Goal: Task Accomplishment & Management: Manage account settings

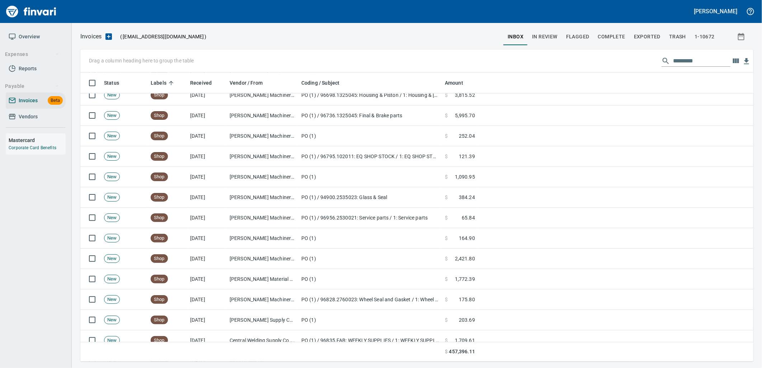
scroll to position [2648, 0]
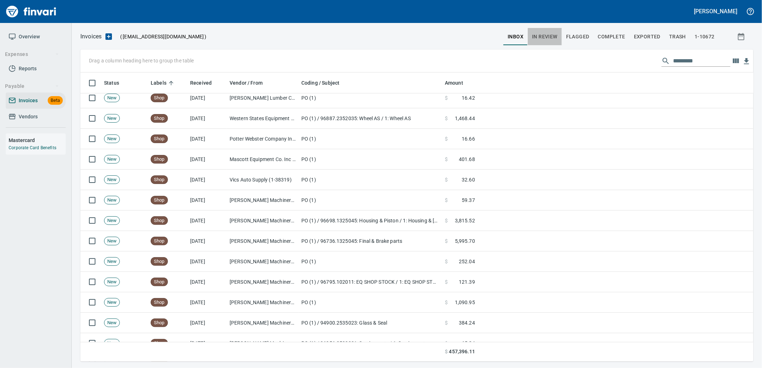
click at [544, 32] on span "In Review" at bounding box center [544, 36] width 25 height 9
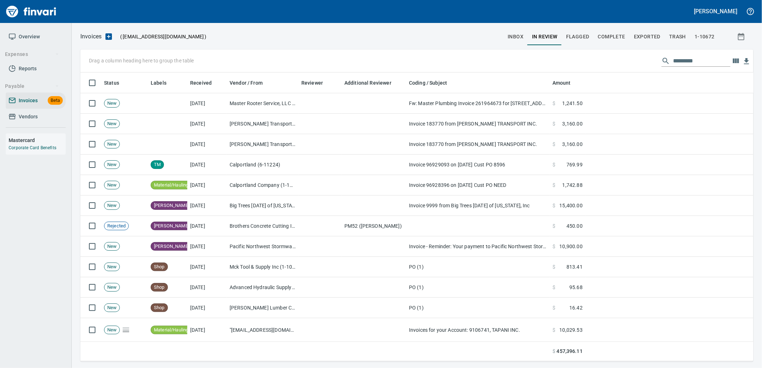
scroll to position [283, 661]
click at [517, 36] on span "inbox" at bounding box center [516, 36] width 16 height 9
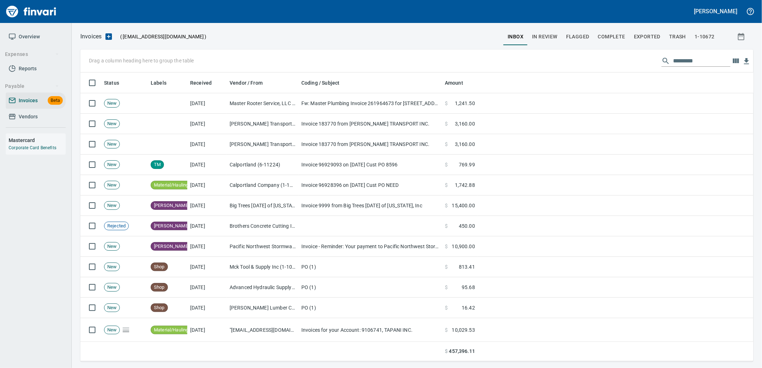
scroll to position [283, 661]
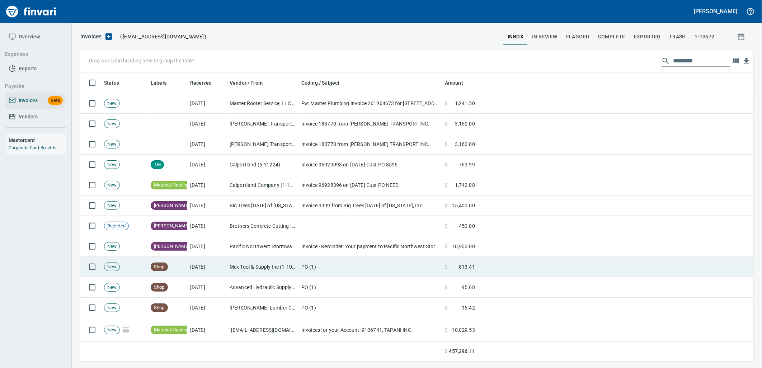
click at [174, 261] on td "Shop" at bounding box center [167, 267] width 39 height 20
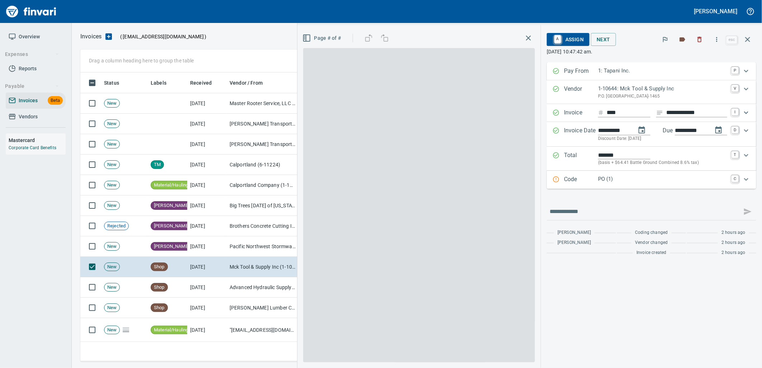
scroll to position [283, 661]
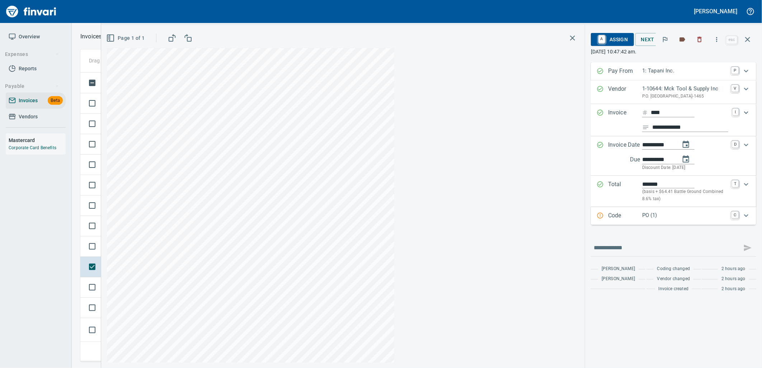
click at [676, 180] on input "*******" at bounding box center [668, 184] width 52 height 8
click at [677, 224] on div "Code PO (1) C" at bounding box center [673, 216] width 165 height 18
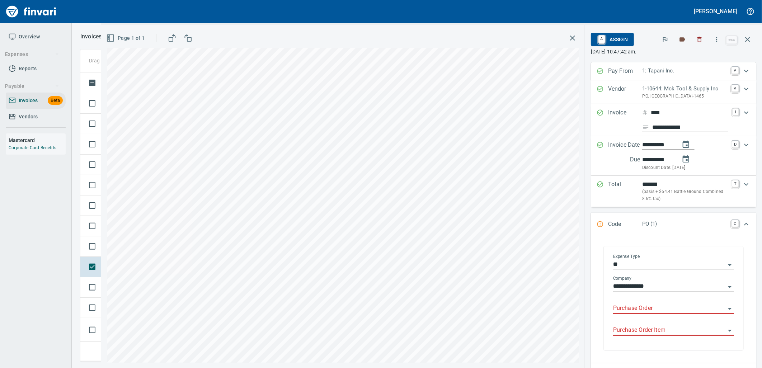
click at [639, 314] on input "Purchase Order" at bounding box center [669, 309] width 112 height 10
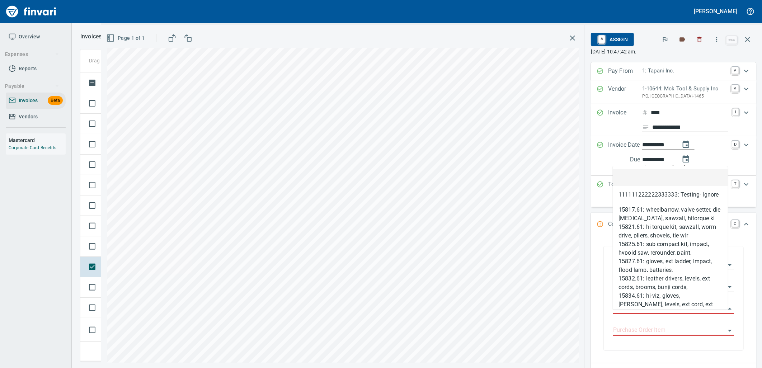
type input "**********"
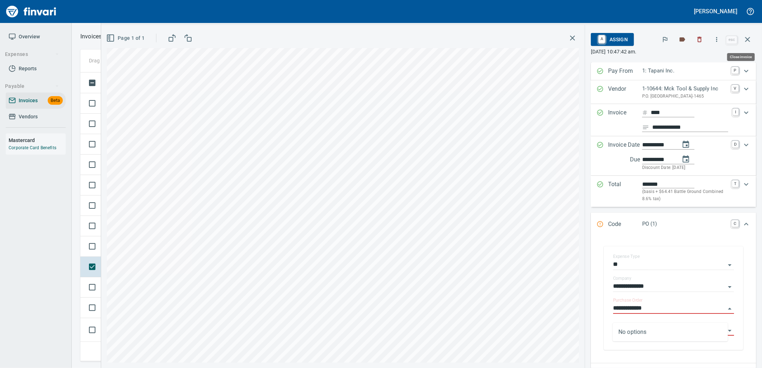
click at [752, 38] on icon "button" at bounding box center [747, 39] width 9 height 9
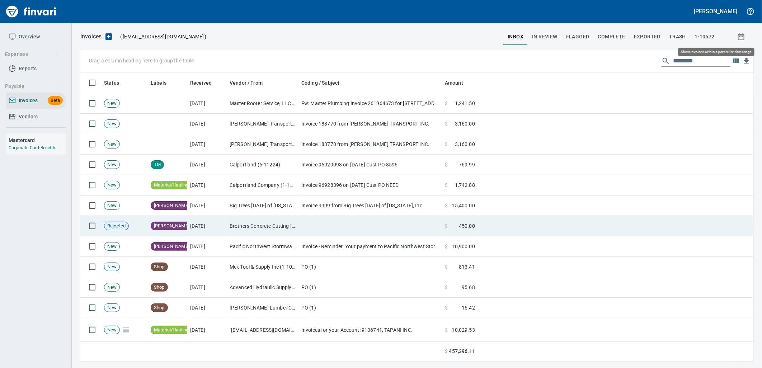
scroll to position [283, 661]
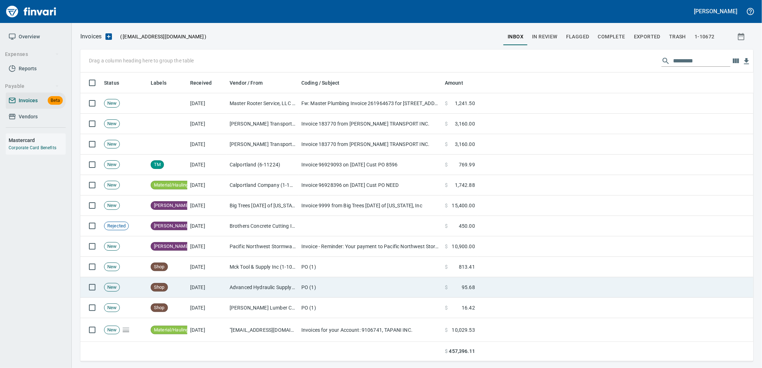
click at [239, 287] on td "Advanced Hydraulic Supply Co. LLC (1-10020)" at bounding box center [263, 287] width 72 height 20
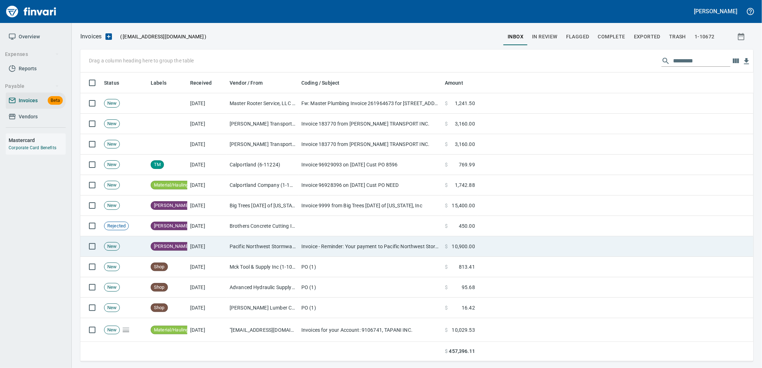
scroll to position [283, 661]
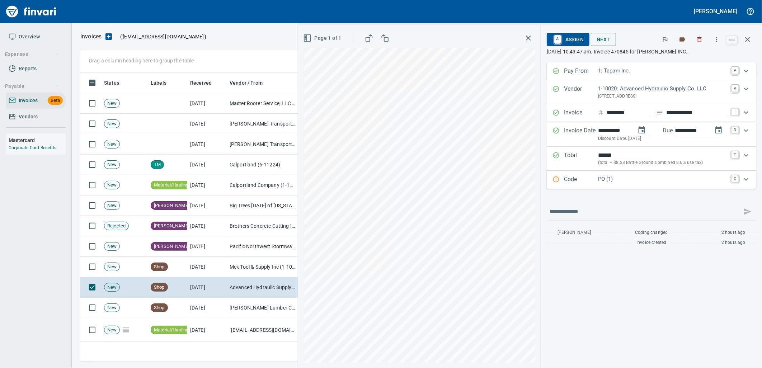
click at [641, 184] on div "PO (1)" at bounding box center [662, 179] width 129 height 9
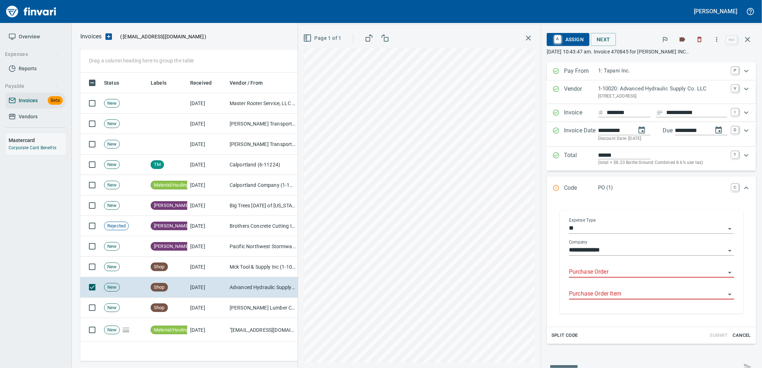
click at [596, 271] on input "Purchase Order" at bounding box center [647, 272] width 156 height 10
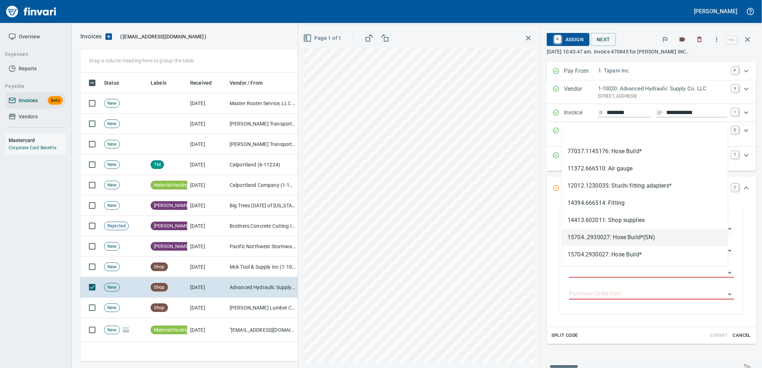
type input "**********"
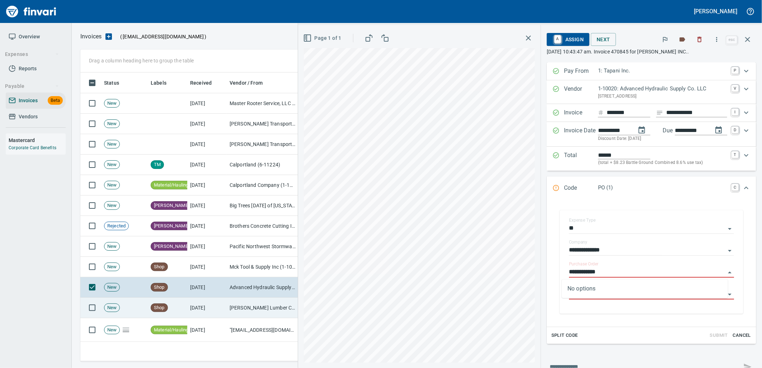
click at [246, 307] on td "[PERSON_NAME] Lumber Co (1-10777)" at bounding box center [263, 308] width 72 height 20
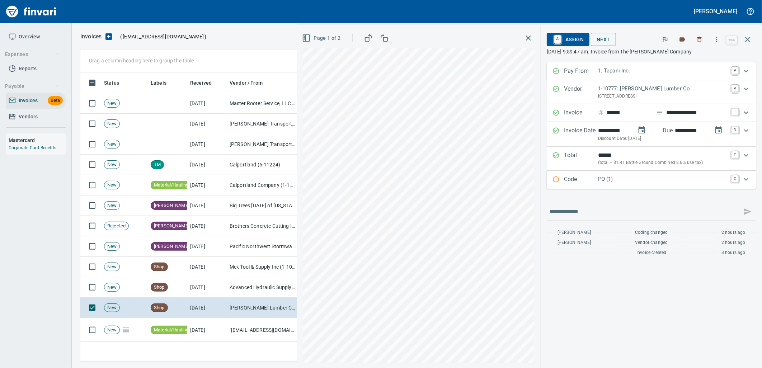
click at [625, 179] on p "PO (1)" at bounding box center [662, 179] width 129 height 8
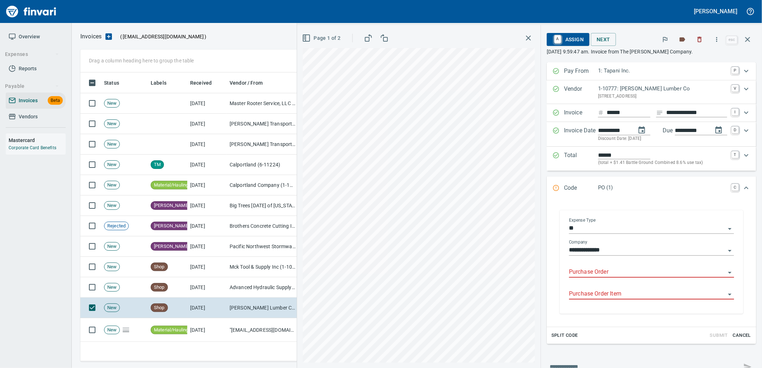
click at [594, 275] on input "Purchase Order" at bounding box center [647, 272] width 156 height 10
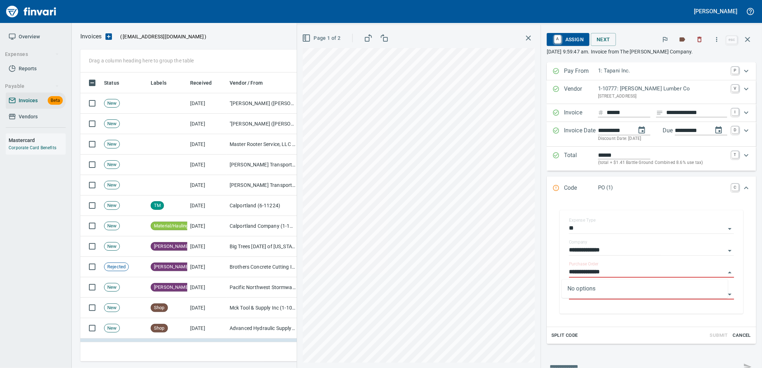
scroll to position [283, 661]
click at [572, 271] on input "**********" at bounding box center [647, 272] width 156 height 10
type input "**********"
click at [569, 271] on input "**********" at bounding box center [647, 272] width 156 height 10
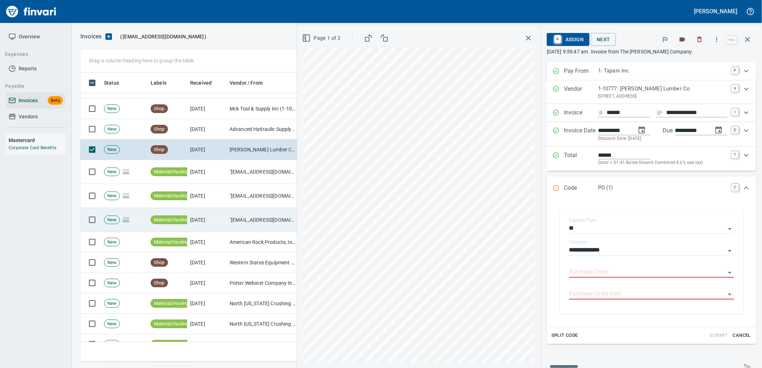
scroll to position [199, 0]
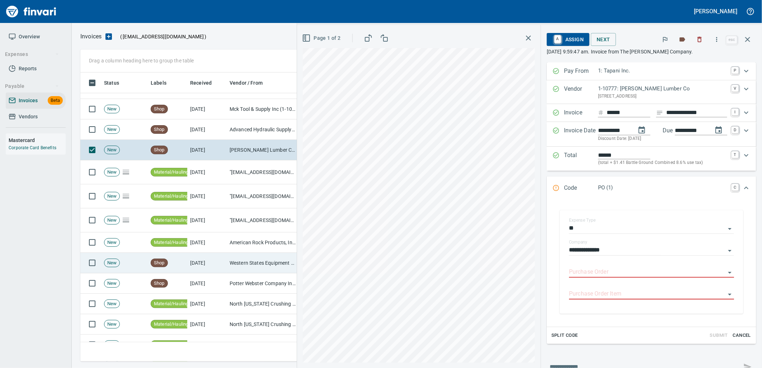
click at [192, 260] on td "[DATE]" at bounding box center [206, 263] width 39 height 20
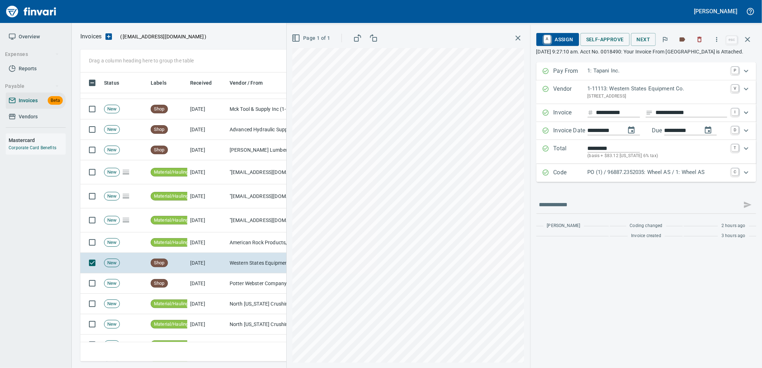
click at [655, 177] on p "PO (1) / 96887.2352035: Wheel AS / 1: Wheel AS" at bounding box center [658, 172] width 140 height 8
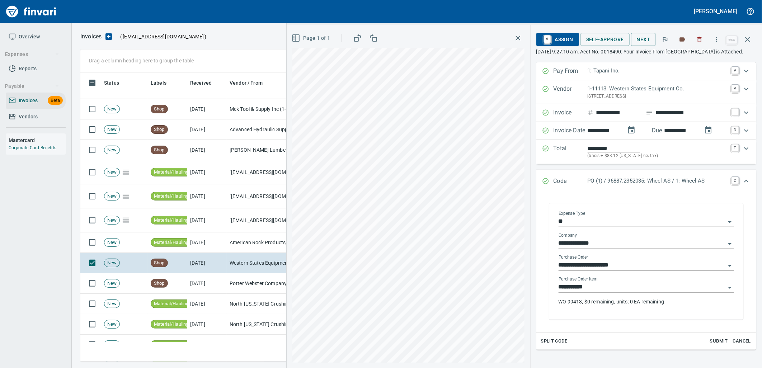
click at [633, 286] on div "**********" at bounding box center [646, 285] width 175 height 16
click at [622, 292] on input "**********" at bounding box center [642, 287] width 167 height 10
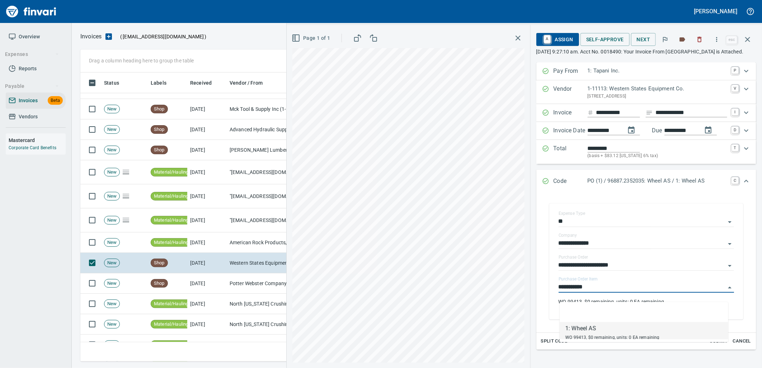
scroll to position [283, 661]
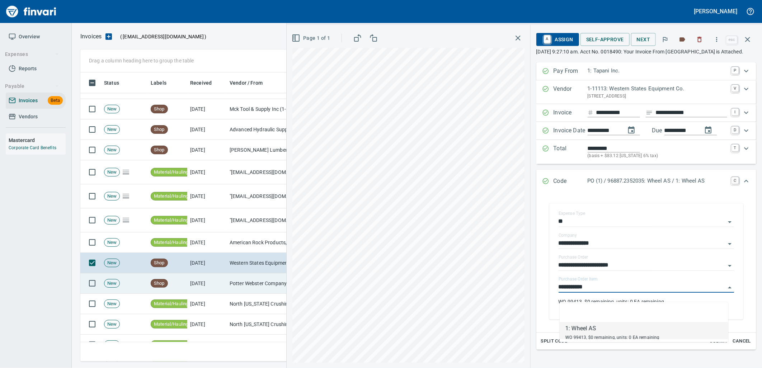
click at [263, 291] on td "Potter Webster Company Inc (1-10818)" at bounding box center [263, 283] width 72 height 20
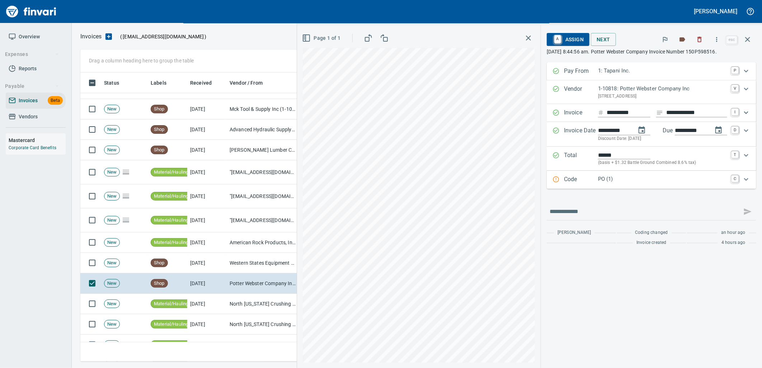
click at [658, 183] on p "PO (1)" at bounding box center [662, 179] width 129 height 8
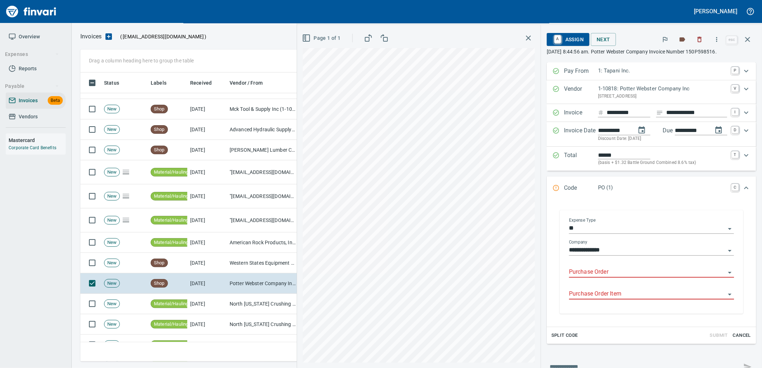
click at [622, 269] on input "Purchase Order" at bounding box center [647, 272] width 156 height 10
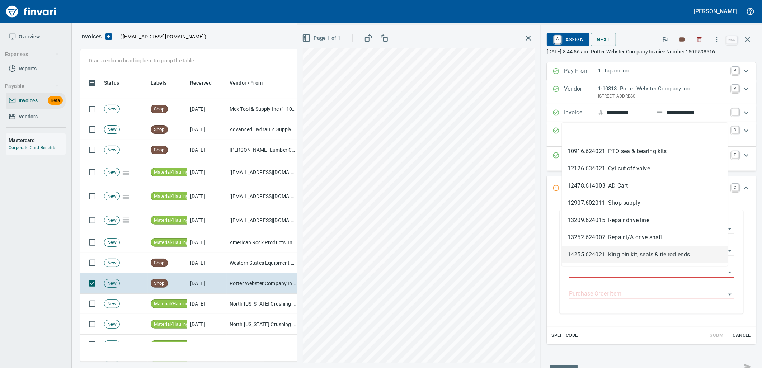
scroll to position [283, 661]
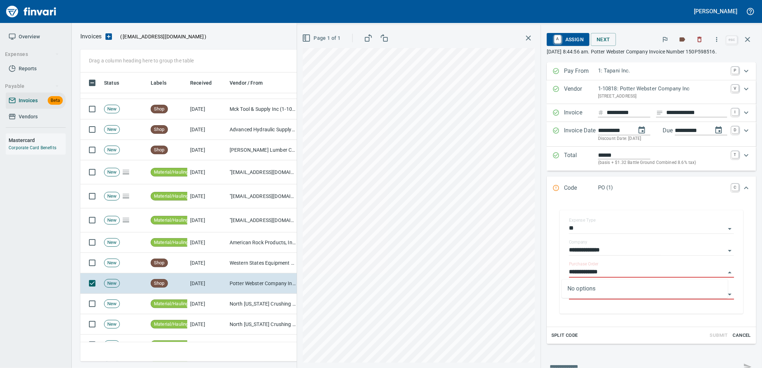
type input "**********"
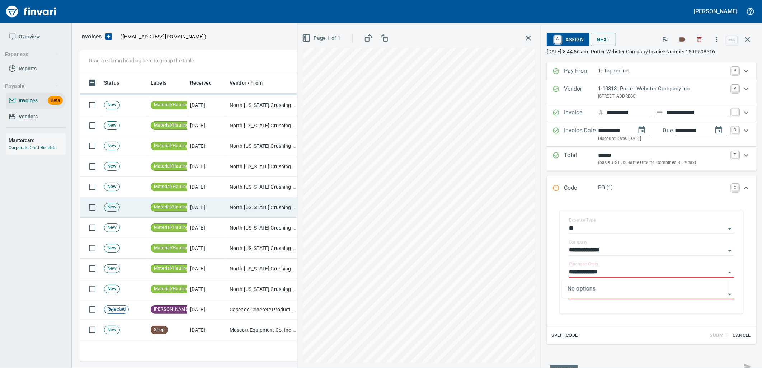
scroll to position [478, 0]
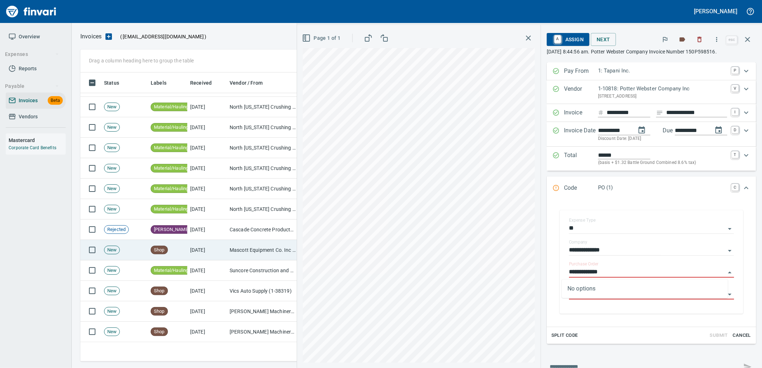
click at [221, 249] on td "[DATE]" at bounding box center [206, 250] width 39 height 20
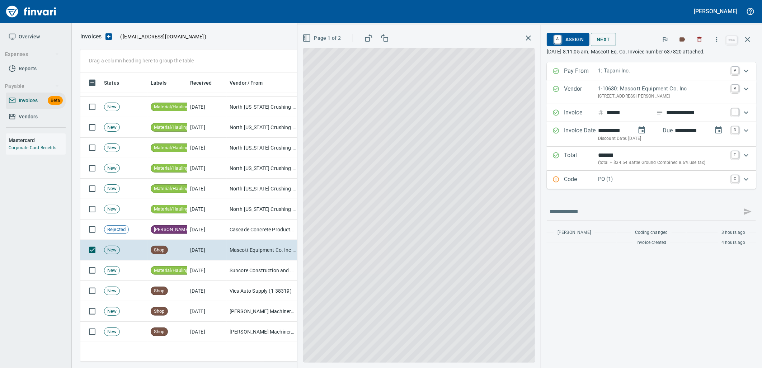
click at [616, 180] on p "PO (1)" at bounding box center [662, 179] width 129 height 8
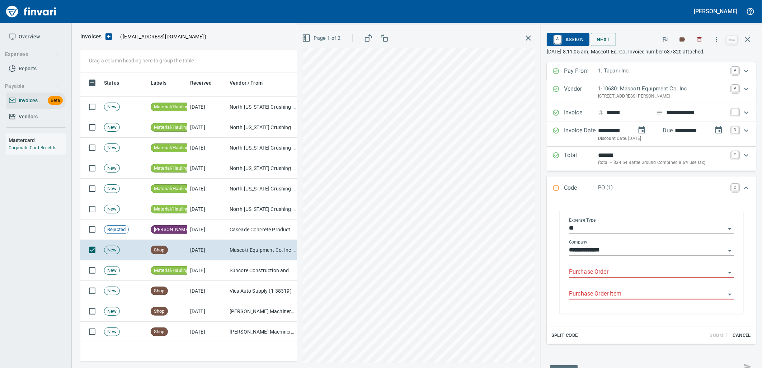
click at [610, 273] on input "Purchase Order" at bounding box center [647, 272] width 156 height 10
type input "**********"
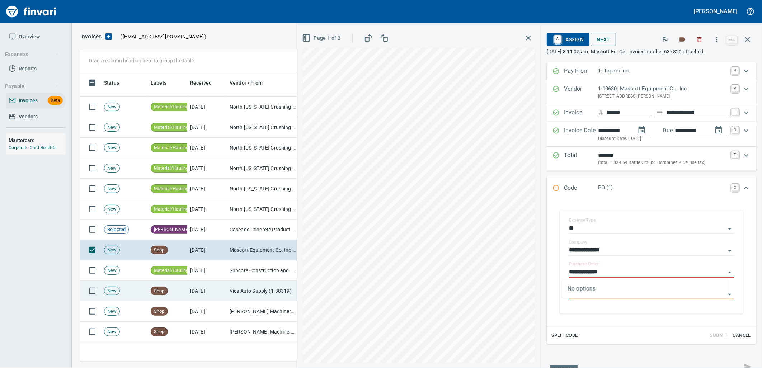
click at [202, 296] on td "[DATE]" at bounding box center [206, 291] width 39 height 20
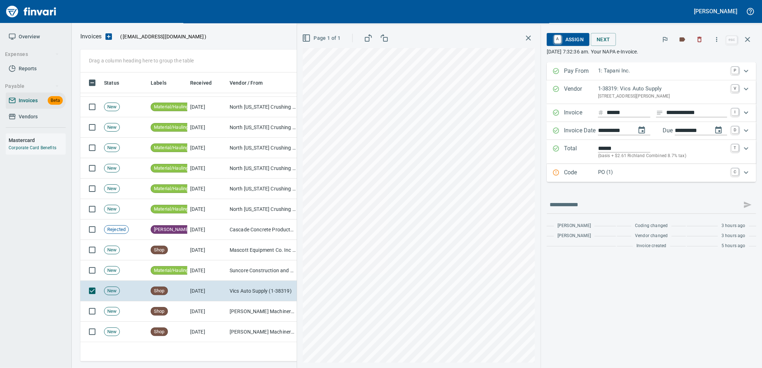
click at [618, 174] on p "PO (1)" at bounding box center [662, 172] width 129 height 8
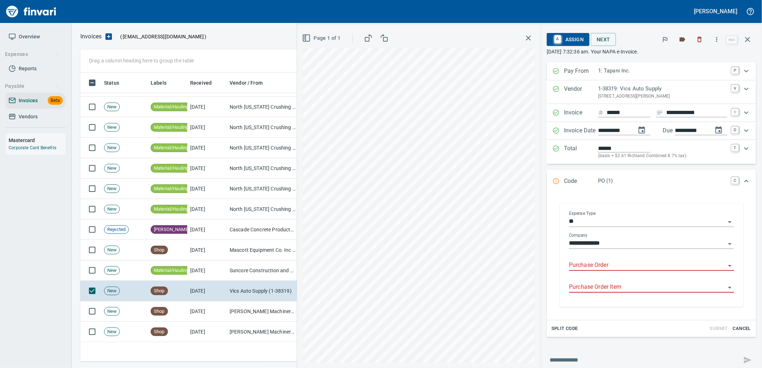
click at [609, 263] on input "Purchase Order" at bounding box center [647, 266] width 156 height 10
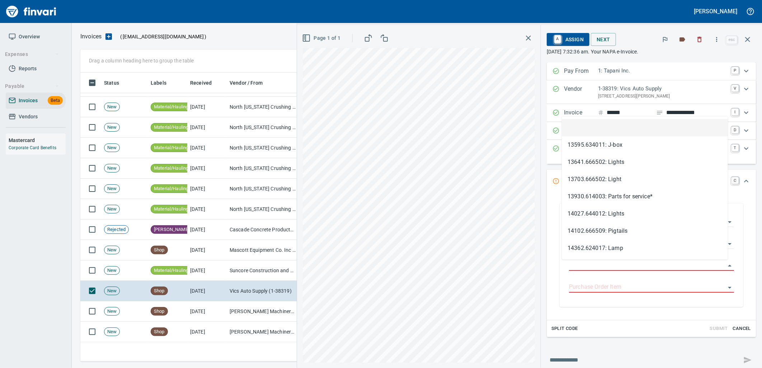
type input "**********"
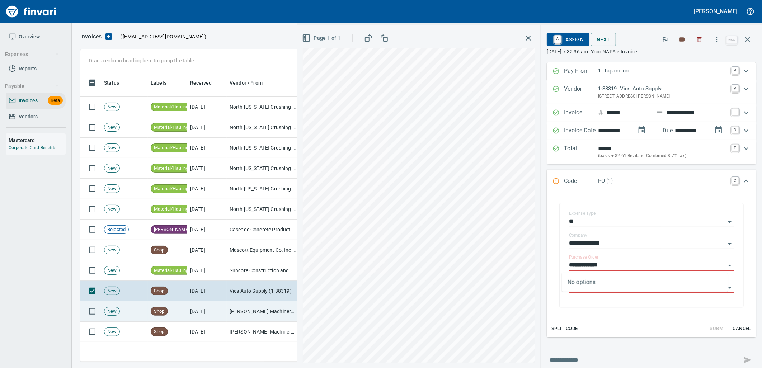
click at [249, 317] on td "[PERSON_NAME] Machinery Co (1-10794)" at bounding box center [263, 311] width 72 height 20
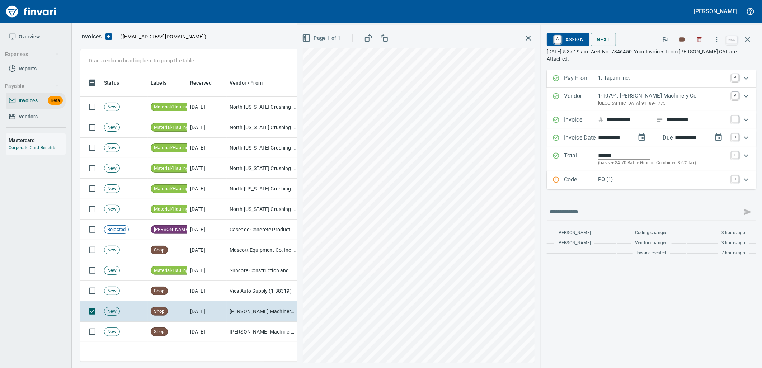
click at [610, 185] on div "PO (1)" at bounding box center [662, 179] width 129 height 9
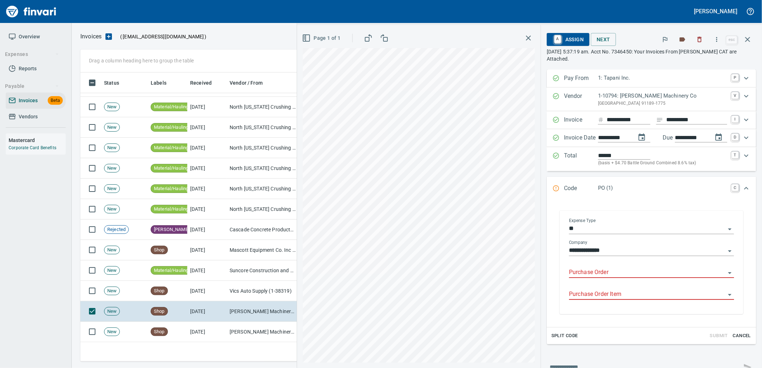
click at [591, 274] on input "Purchase Order" at bounding box center [647, 273] width 156 height 10
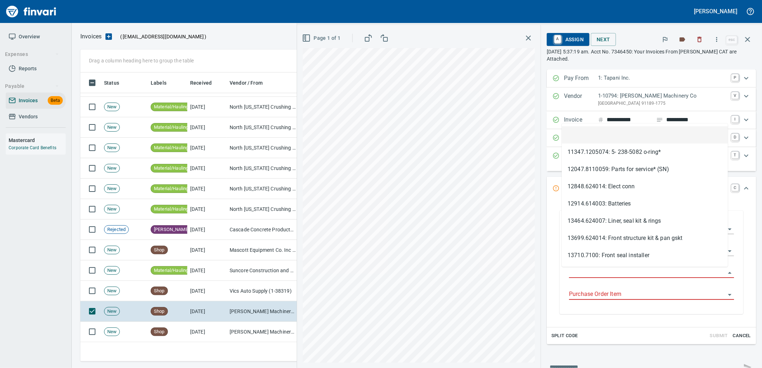
scroll to position [283, 661]
type input "**********"
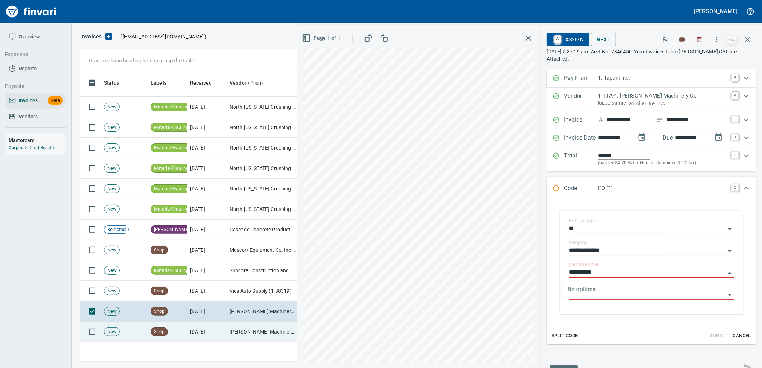
click at [261, 329] on td "[PERSON_NAME] Machinery Co (1-10794)" at bounding box center [263, 332] width 72 height 20
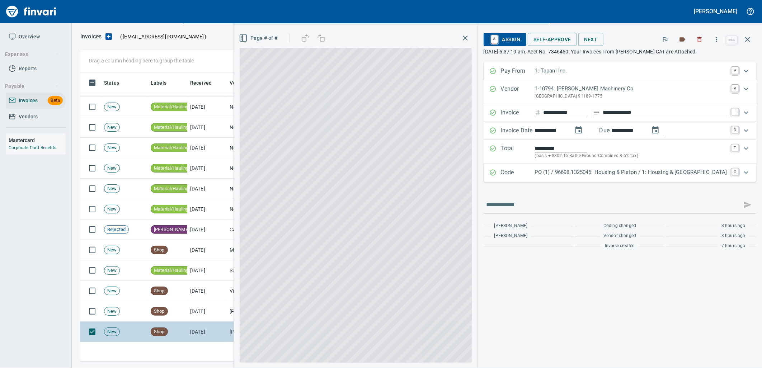
scroll to position [283, 661]
click at [671, 174] on p "PO (1) / 96698.1325045: Housing & Piston / 1: Housing & Piston" at bounding box center [631, 172] width 192 height 8
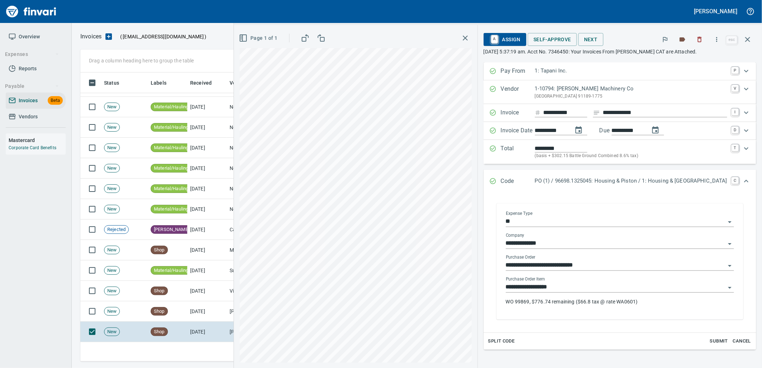
click at [609, 285] on input "**********" at bounding box center [616, 287] width 220 height 10
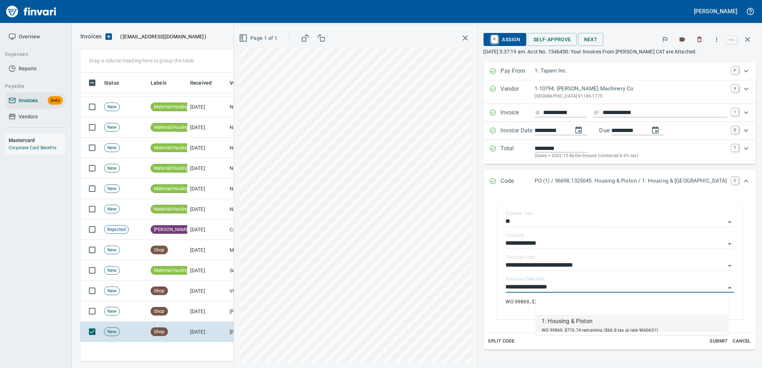
scroll to position [558, 0]
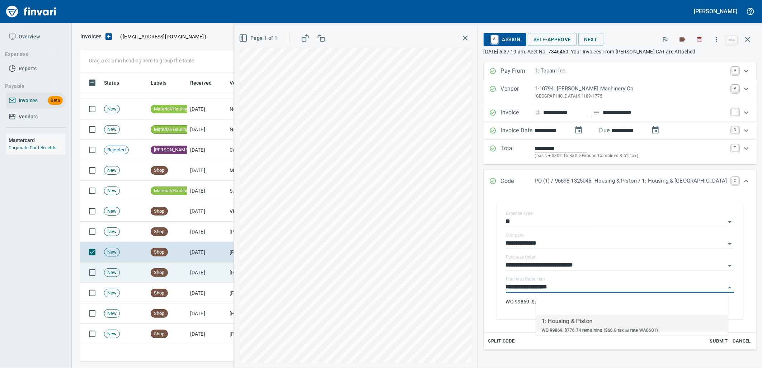
click at [220, 271] on td "[DATE]" at bounding box center [206, 273] width 39 height 20
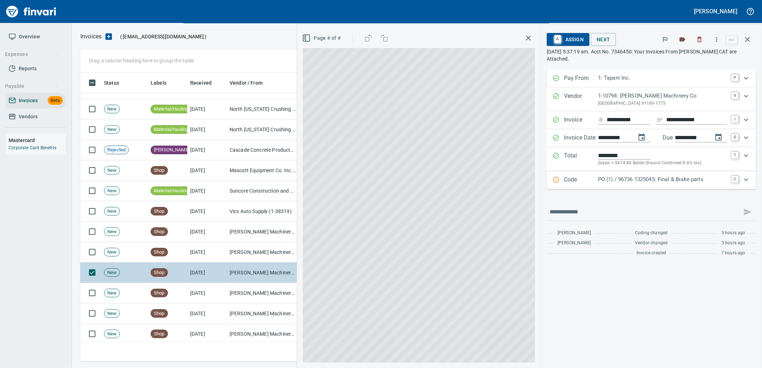
scroll to position [283, 661]
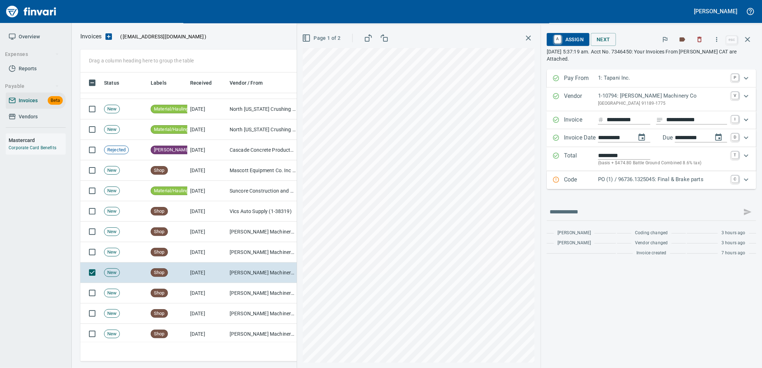
click at [631, 180] on p "PO (1) / 96736.1325045: Final & Brake parts" at bounding box center [662, 179] width 129 height 8
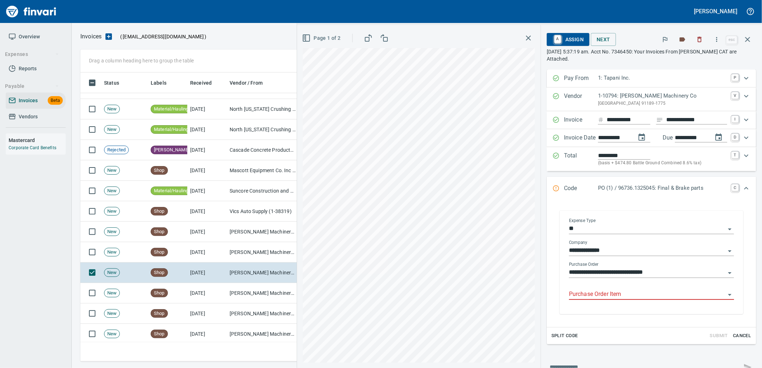
click at [613, 298] on input "Purchase Order Item" at bounding box center [647, 295] width 156 height 10
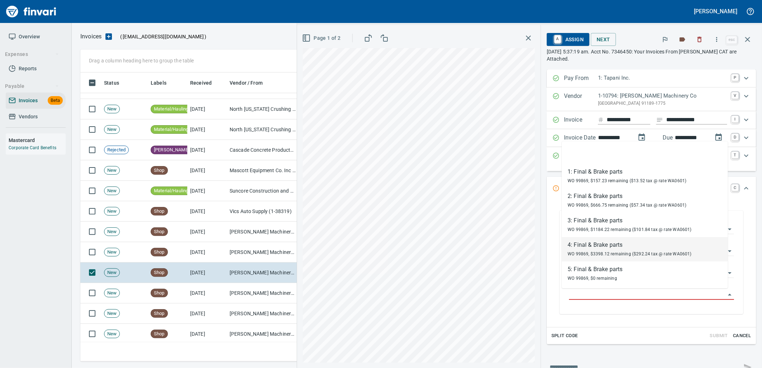
click at [318, 37] on span "Page 1 of 2" at bounding box center [322, 38] width 37 height 9
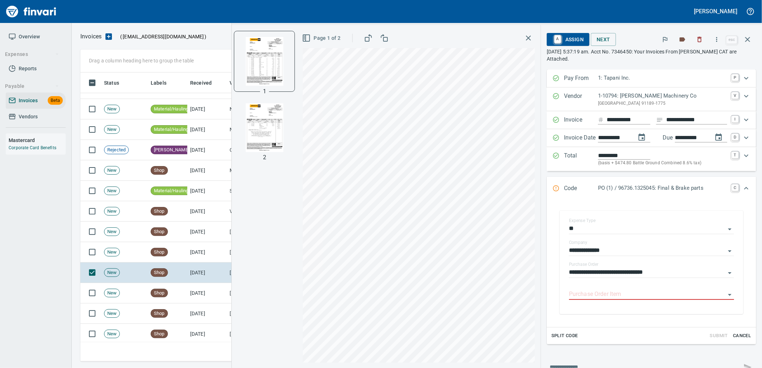
click at [257, 140] on img "button" at bounding box center [264, 127] width 49 height 49
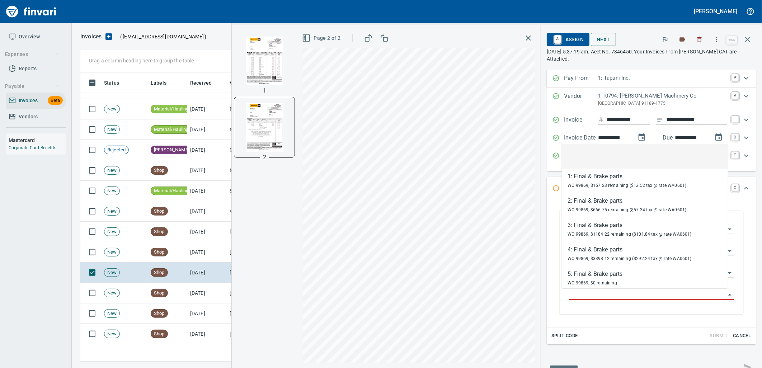
click at [606, 292] on input "Purchase Order Item" at bounding box center [647, 295] width 156 height 10
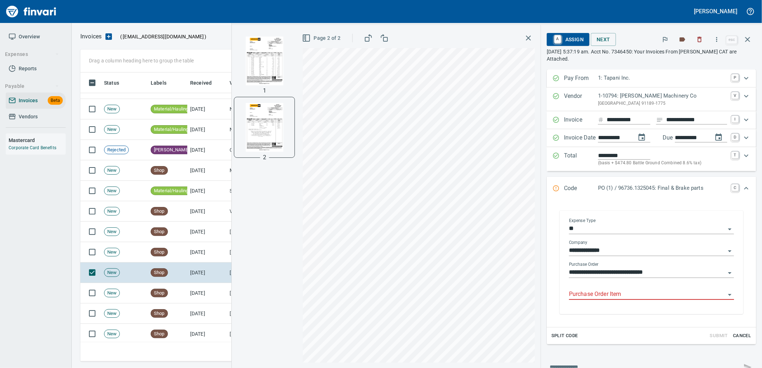
click at [647, 295] on input "Purchase Order Item" at bounding box center [647, 295] width 156 height 10
click at [584, 293] on input "Purchase Order Item" at bounding box center [647, 295] width 156 height 10
click at [636, 295] on input "Purchase Order Item" at bounding box center [647, 295] width 156 height 10
click at [621, 292] on input "Purchase Order Item" at bounding box center [647, 295] width 156 height 10
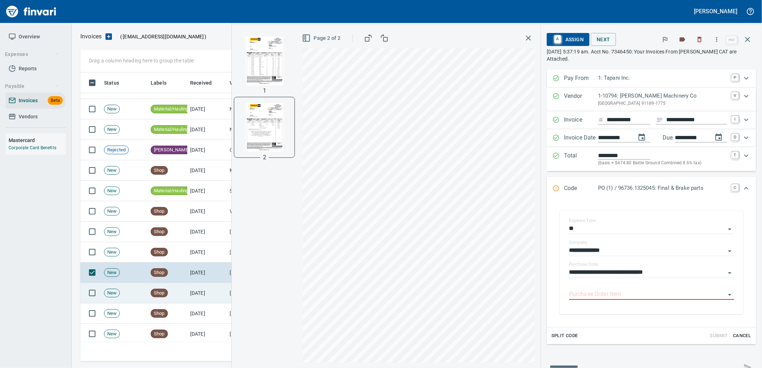
drag, startPoint x: 180, startPoint y: 290, endPoint x: 611, endPoint y: 281, distance: 431.4
click at [180, 290] on td "Shop" at bounding box center [167, 293] width 39 height 20
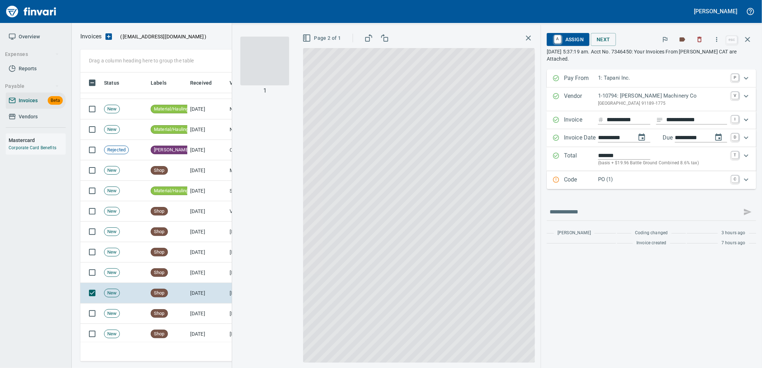
click at [622, 183] on p "PO (1)" at bounding box center [662, 179] width 129 height 8
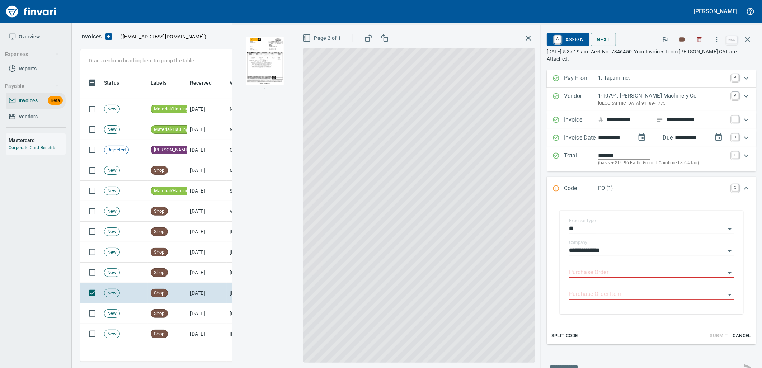
click at [252, 50] on img "button" at bounding box center [264, 61] width 49 height 49
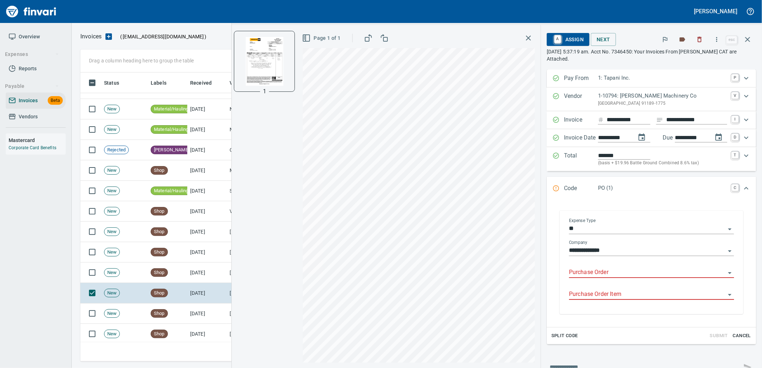
click at [582, 270] on input "Purchase Order" at bounding box center [647, 273] width 156 height 10
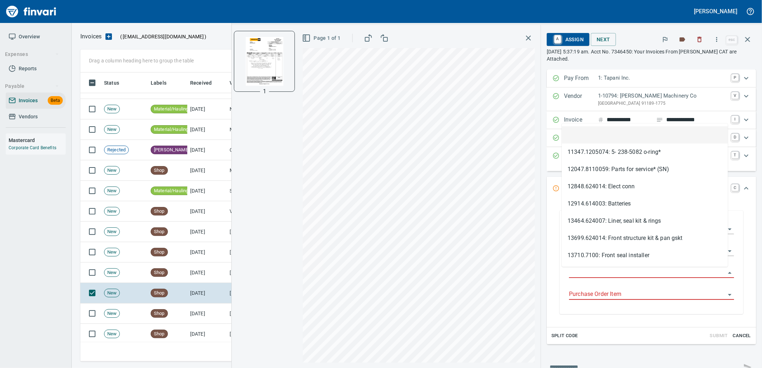
type input "**********"
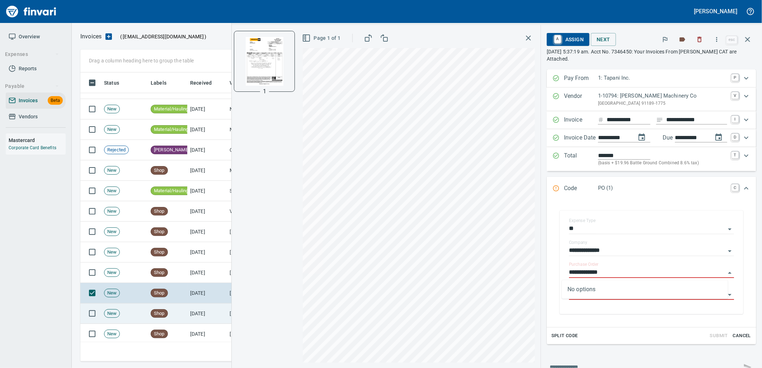
click at [212, 308] on td "[DATE]" at bounding box center [206, 314] width 39 height 20
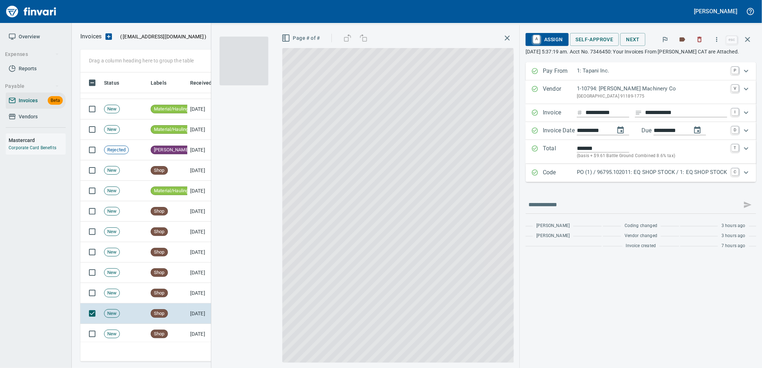
click at [605, 177] on p "PO (1) / 96795.102011: EQ SHOP STOCK / 1: EQ SHOP STOCK" at bounding box center [652, 172] width 150 height 8
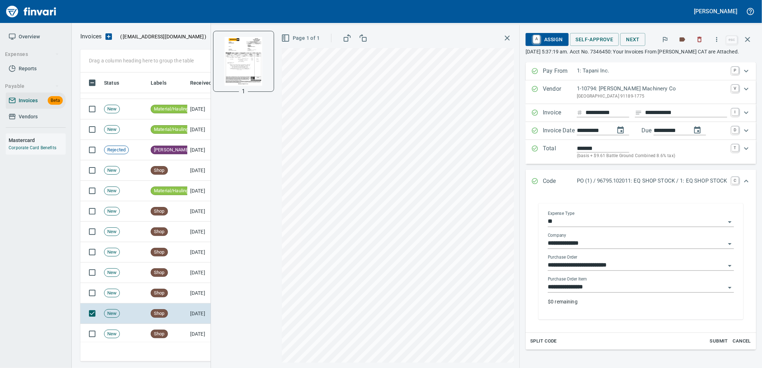
click at [601, 292] on input "**********" at bounding box center [637, 287] width 178 height 10
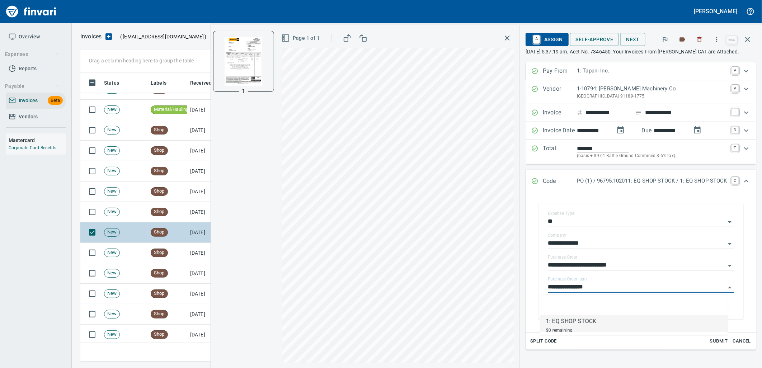
scroll to position [677, 0]
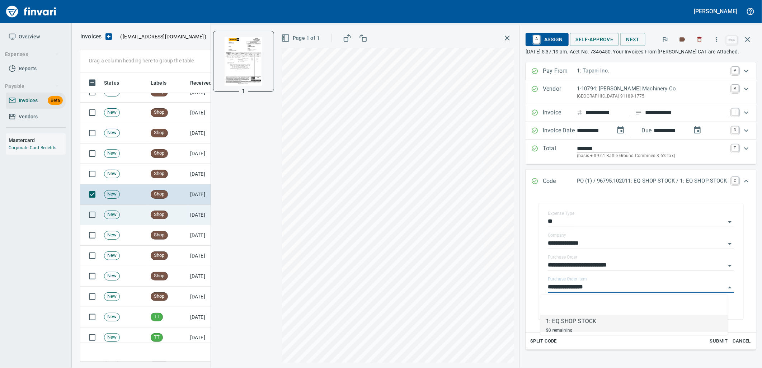
click at [176, 217] on td "Shop" at bounding box center [167, 215] width 39 height 20
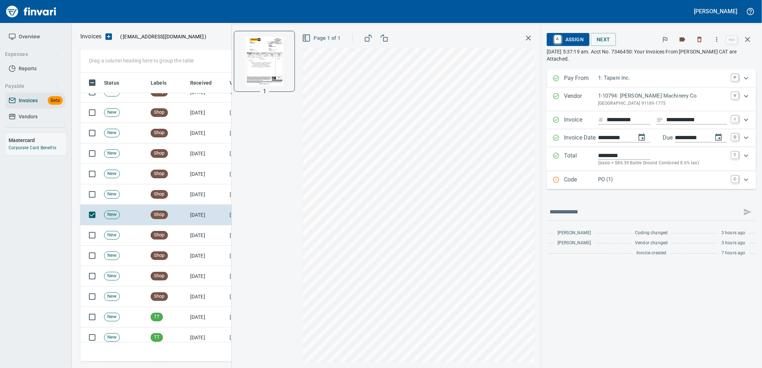
click at [625, 177] on p "PO (1)" at bounding box center [662, 179] width 129 height 8
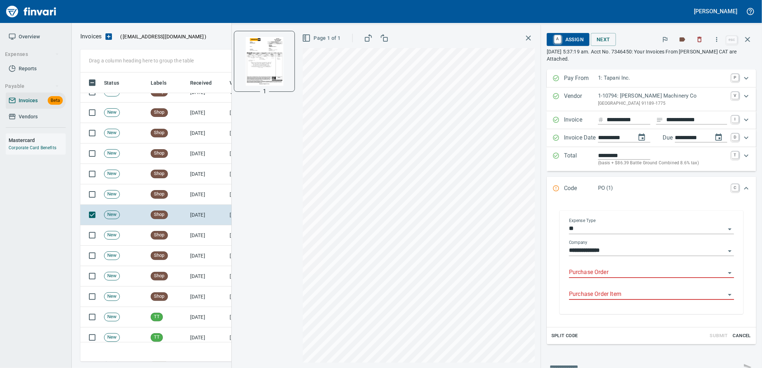
click at [598, 268] on body "Leah Wilson Overview Expenses Reports Payable Invoices Beta Vendors Mastercard …" at bounding box center [381, 184] width 762 height 368
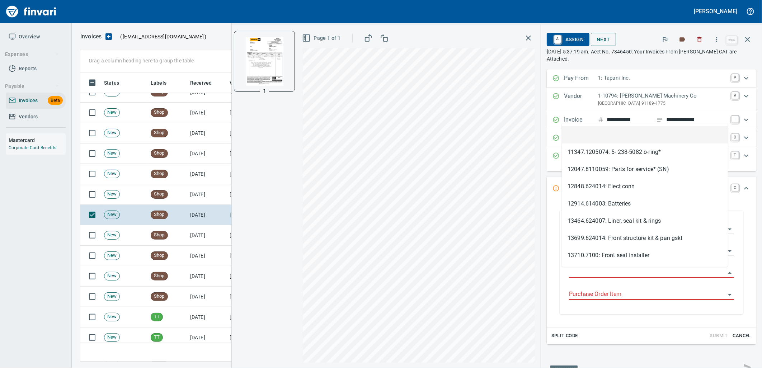
type input "**********"
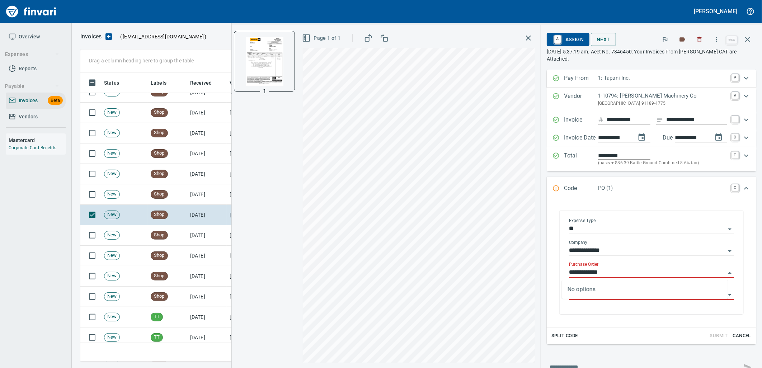
scroll to position [283, 661]
click at [197, 239] on td "[DATE]" at bounding box center [206, 235] width 39 height 20
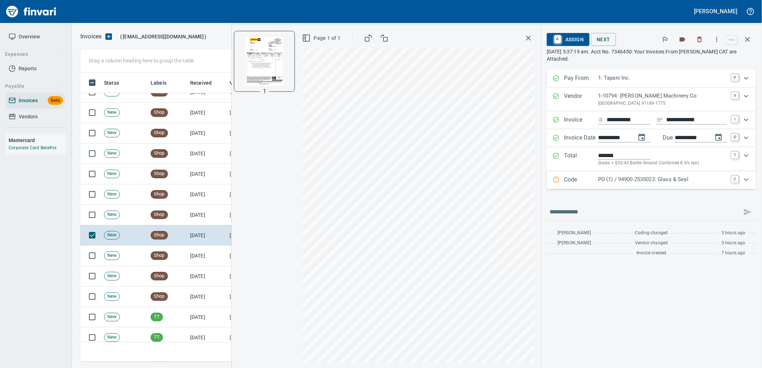
click at [626, 180] on p "PO (1) / 94900.2535023: Glass & Seal" at bounding box center [662, 179] width 129 height 8
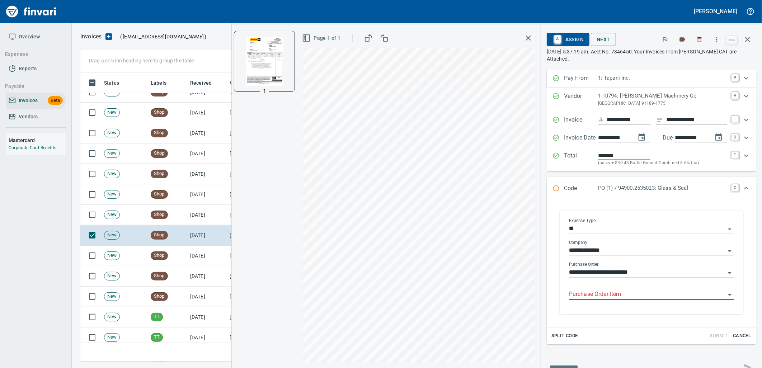
click at [607, 291] on input "Purchase Order Item" at bounding box center [647, 295] width 156 height 10
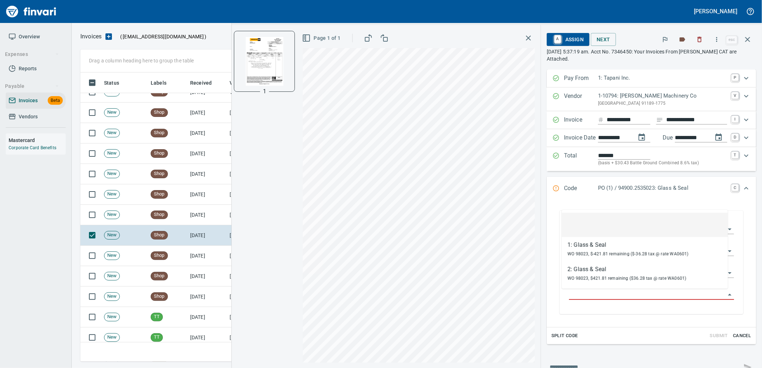
scroll to position [283, 661]
click at [161, 257] on span "Shop" at bounding box center [159, 255] width 17 height 7
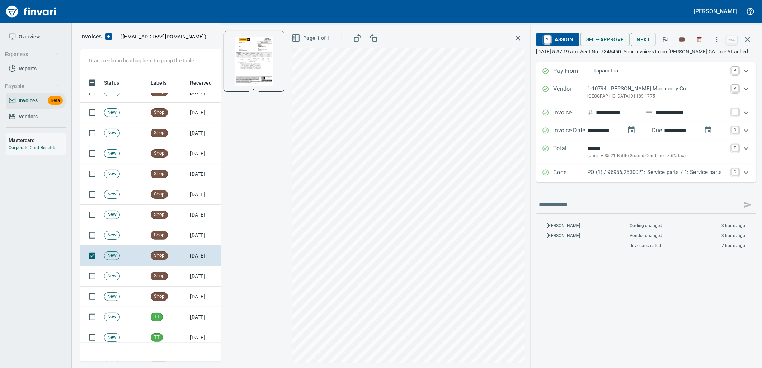
click at [614, 177] on p "PO (1) / 96956.2530021: Service parts / 1: Service parts" at bounding box center [658, 172] width 140 height 8
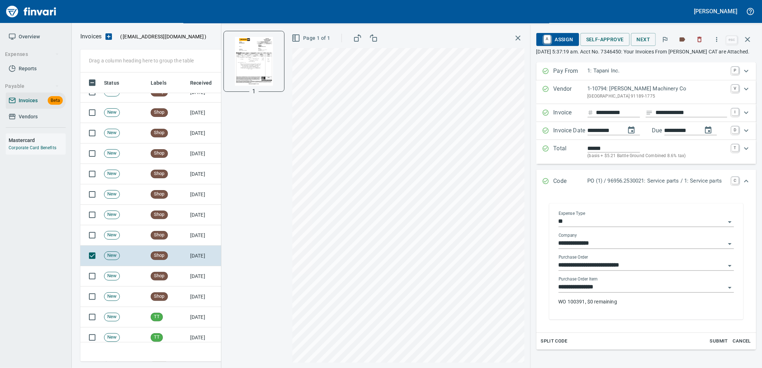
click at [601, 292] on input "**********" at bounding box center [642, 287] width 167 height 10
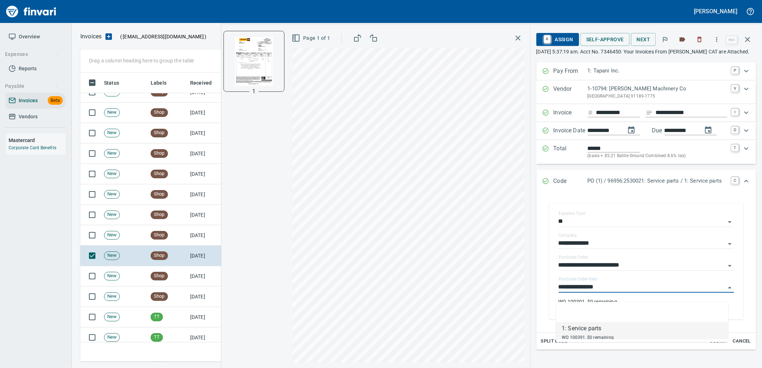
scroll to position [283, 661]
click at [194, 271] on td "[DATE]" at bounding box center [206, 276] width 39 height 20
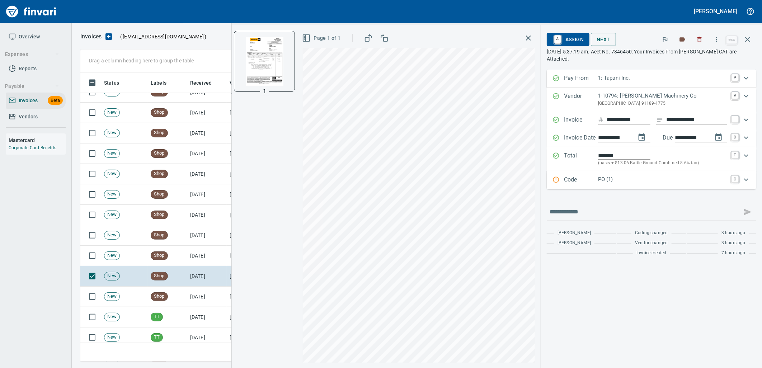
click at [616, 180] on p "PO (1)" at bounding box center [662, 179] width 129 height 8
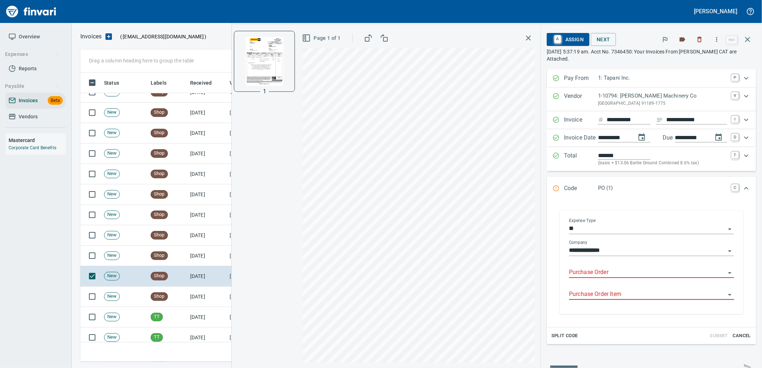
click at [606, 270] on input "Purchase Order" at bounding box center [647, 273] width 156 height 10
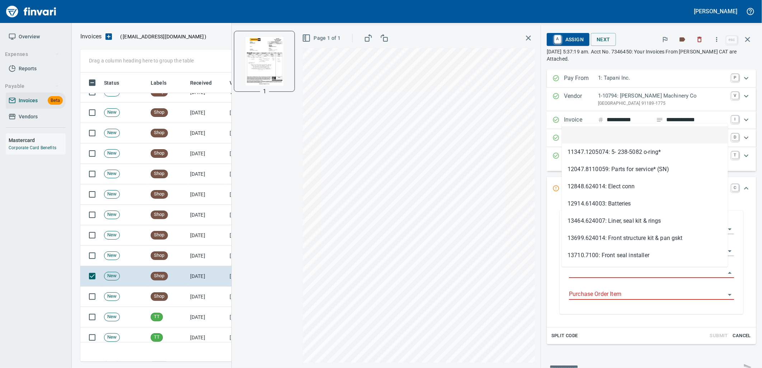
scroll to position [283, 661]
type input "**********"
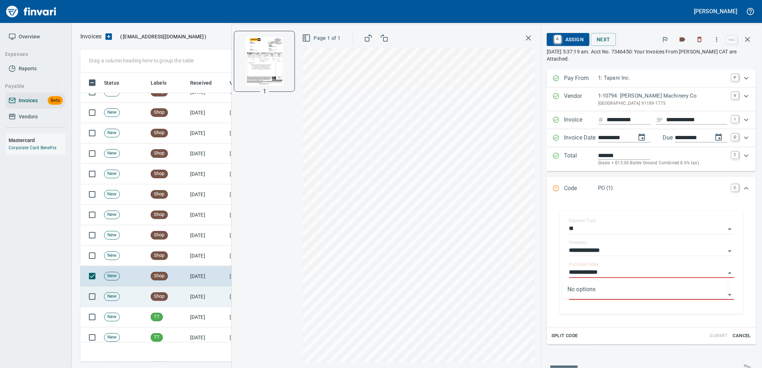
click at [203, 292] on td "[DATE]" at bounding box center [206, 297] width 39 height 20
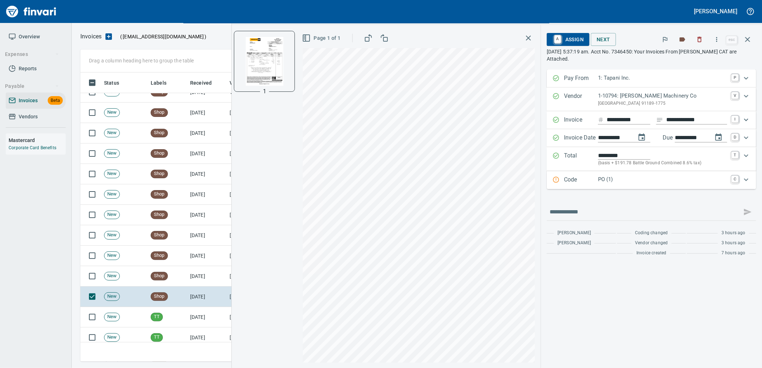
click at [640, 184] on p "PO (1)" at bounding box center [662, 179] width 129 height 8
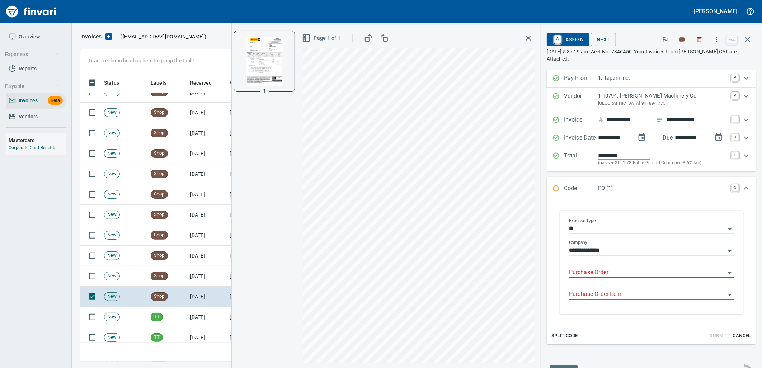
click at [606, 271] on input "Purchase Order" at bounding box center [647, 273] width 156 height 10
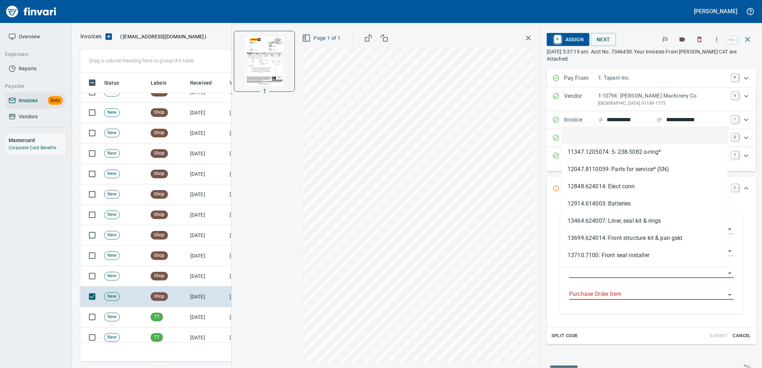
type input "**********"
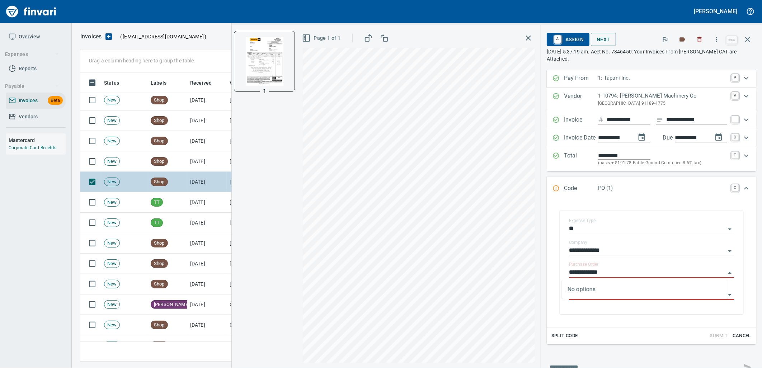
scroll to position [797, 0]
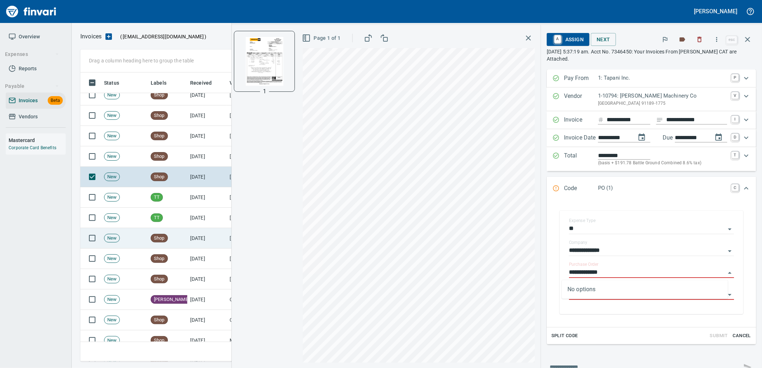
click at [179, 233] on td "Shop" at bounding box center [167, 238] width 39 height 20
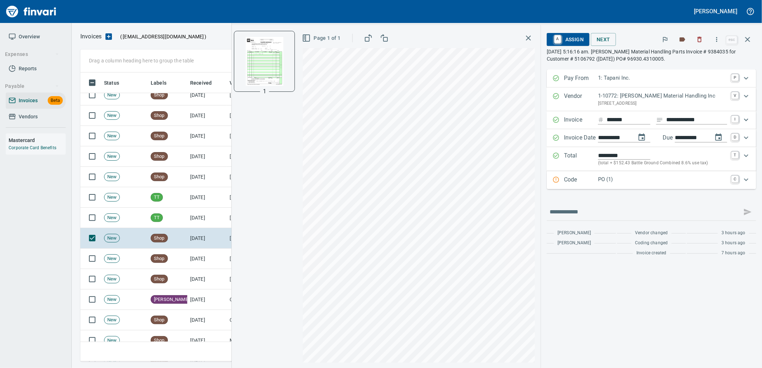
click at [622, 183] on p "PO (1)" at bounding box center [662, 179] width 129 height 8
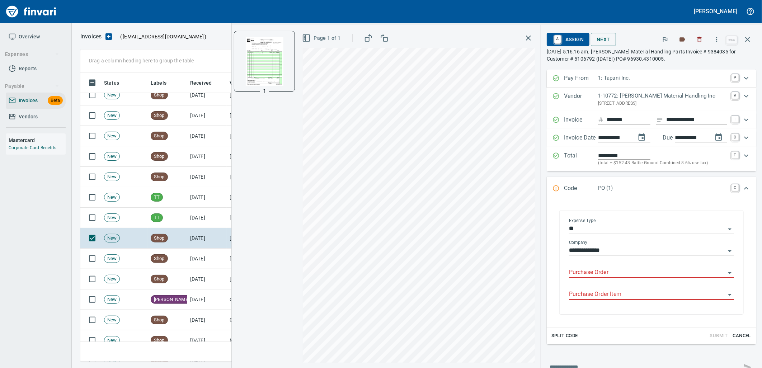
click at [594, 271] on input "Purchase Order" at bounding box center [647, 273] width 156 height 10
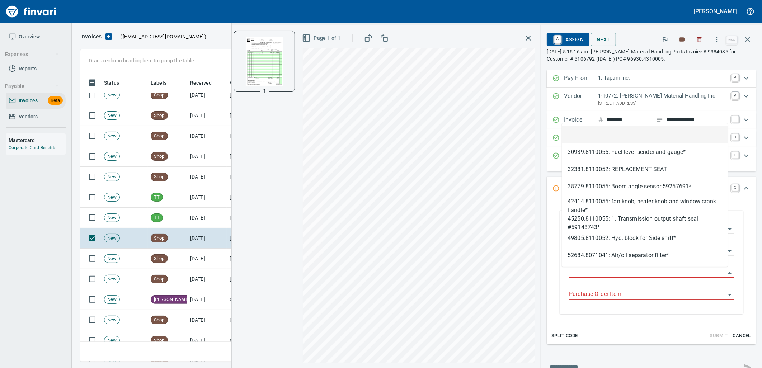
scroll to position [283, 661]
type input "**********"
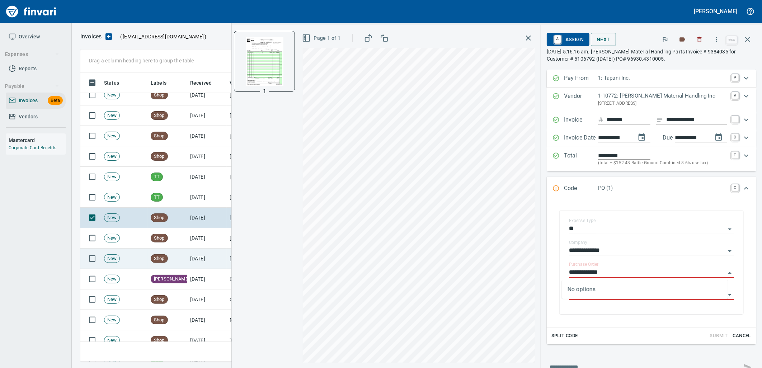
click at [205, 260] on td "9/18/2025" at bounding box center [206, 259] width 39 height 20
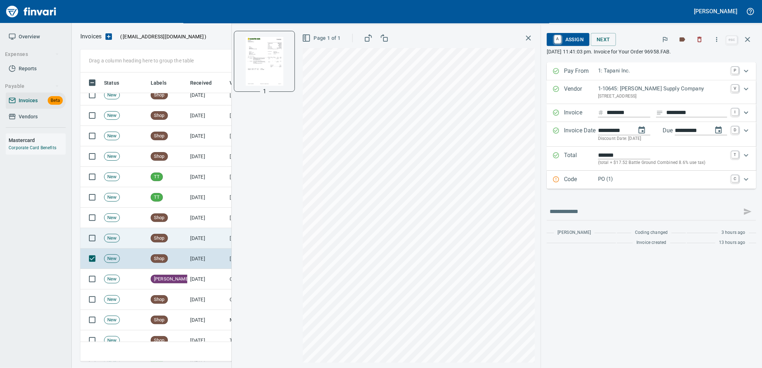
click at [199, 243] on td "[DATE]" at bounding box center [206, 238] width 39 height 20
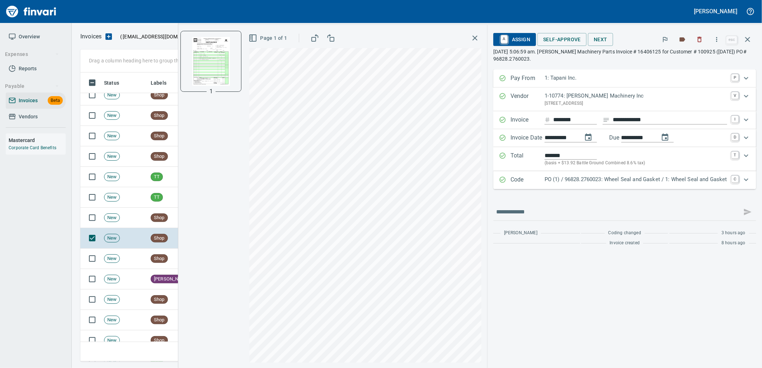
click at [652, 184] on p "PO (1) / 96828.2760023: Wheel Seal and Gasket / 1: Wheel Seal and Gasket" at bounding box center [636, 179] width 183 height 8
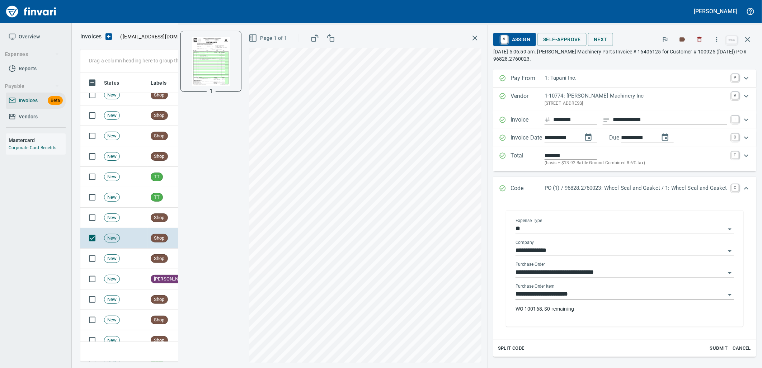
click at [593, 297] on input "**********" at bounding box center [621, 295] width 210 height 10
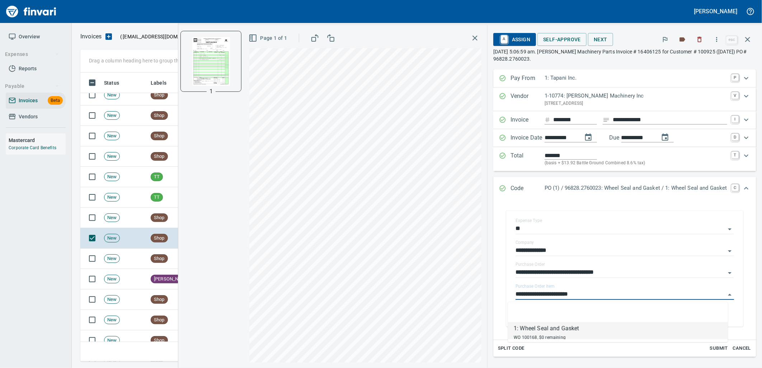
scroll to position [283, 661]
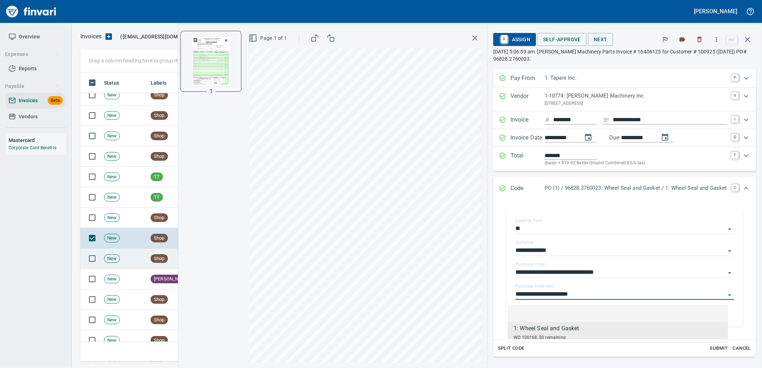
click at [145, 255] on td "New" at bounding box center [124, 259] width 47 height 20
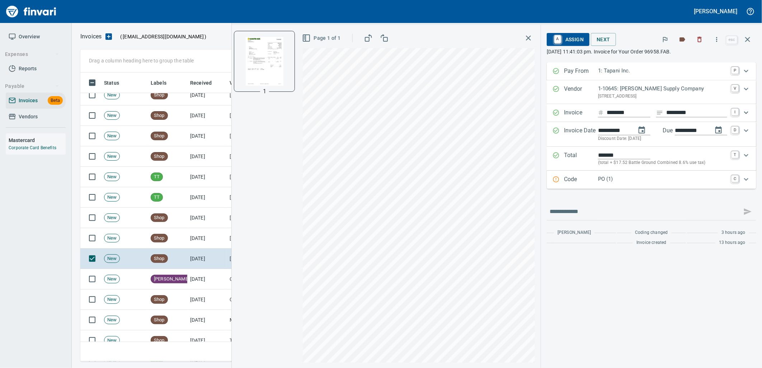
click at [631, 178] on p "PO (1)" at bounding box center [662, 179] width 129 height 8
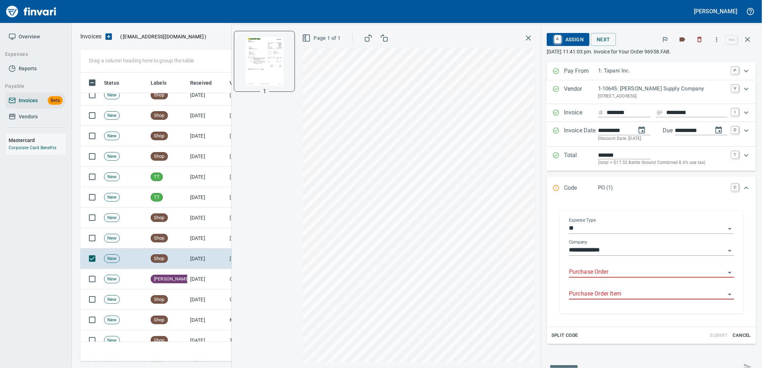
click at [600, 269] on input "Purchase Order" at bounding box center [647, 272] width 156 height 10
click at [653, 294] on li "96958.FAB: South Awning, Lower Prune Hill Insul." at bounding box center [645, 290] width 166 height 17
type input "**********"
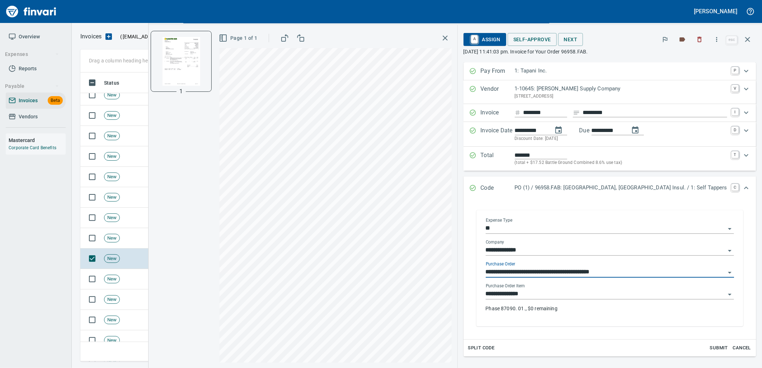
click at [644, 298] on input "**********" at bounding box center [606, 294] width 240 height 10
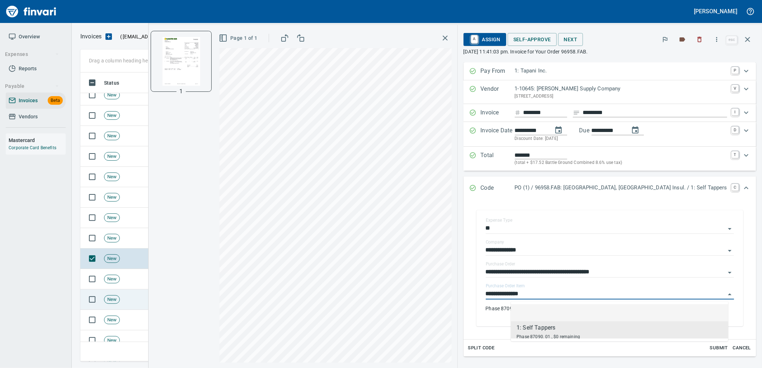
click at [147, 299] on td "New" at bounding box center [124, 300] width 47 height 20
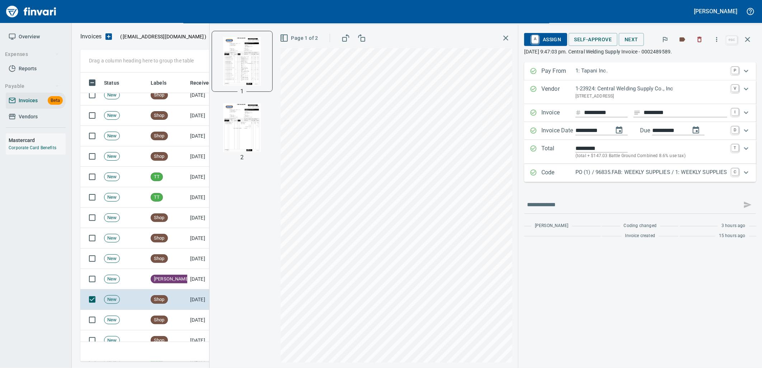
click at [648, 173] on p "PO (1) / 96835.FAB: WEEKLY SUPPLIES / 1: WEEKLY SUPPLIES" at bounding box center [652, 172] width 152 height 8
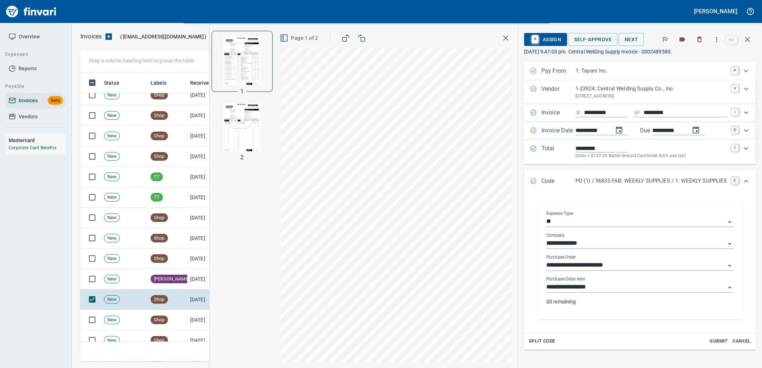
click at [607, 291] on input "**********" at bounding box center [635, 287] width 179 height 10
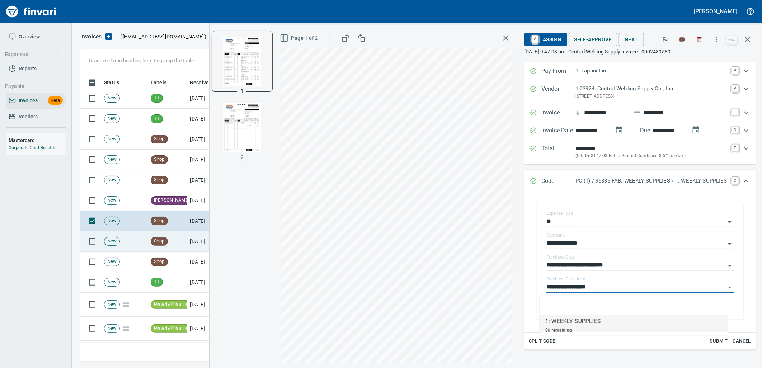
scroll to position [877, 0]
click at [184, 240] on td "Shop" at bounding box center [167, 241] width 39 height 20
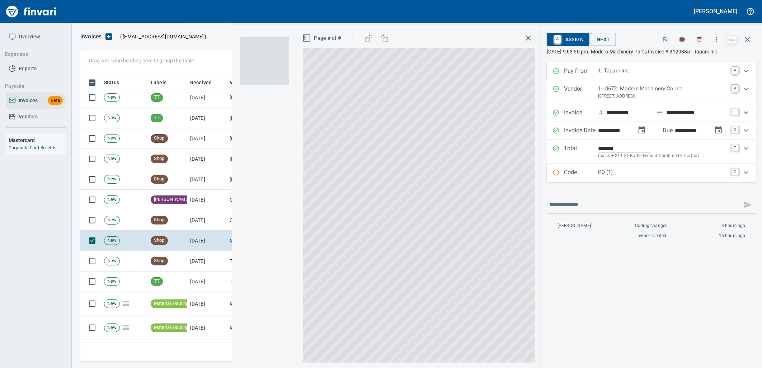
click at [632, 178] on div "PO (1)" at bounding box center [662, 172] width 129 height 9
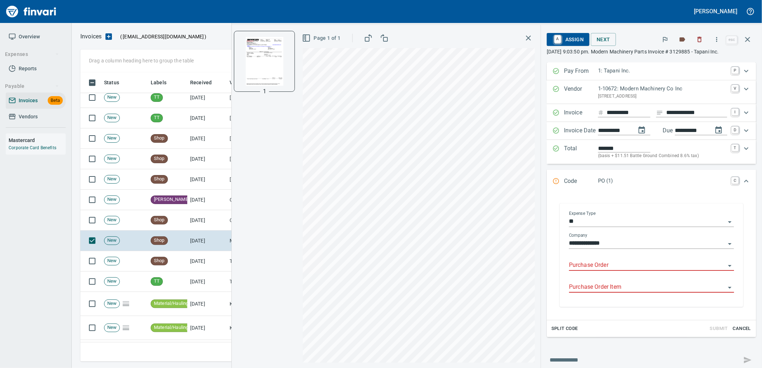
click at [588, 265] on input "Purchase Order" at bounding box center [647, 266] width 156 height 10
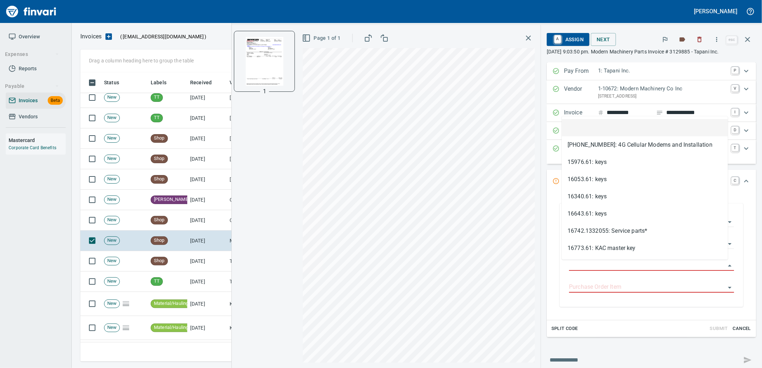
scroll to position [283, 661]
type input "**********"
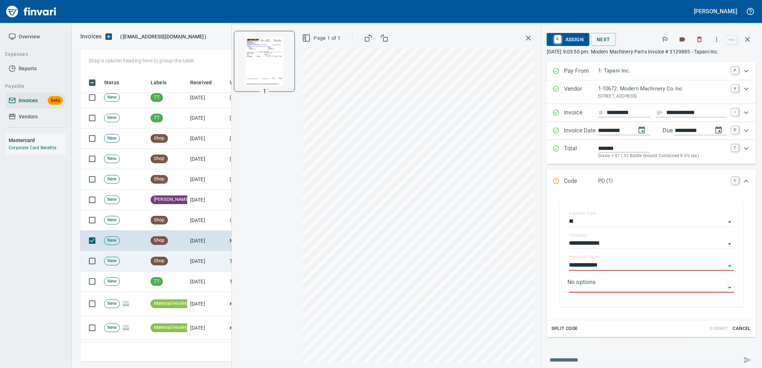
click at [198, 258] on td "9/18/2025" at bounding box center [206, 261] width 39 height 20
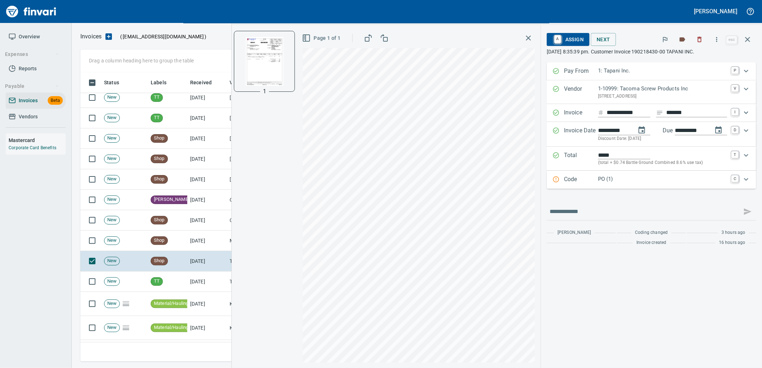
click at [638, 187] on div "Code PO (1) C" at bounding box center [652, 180] width 210 height 18
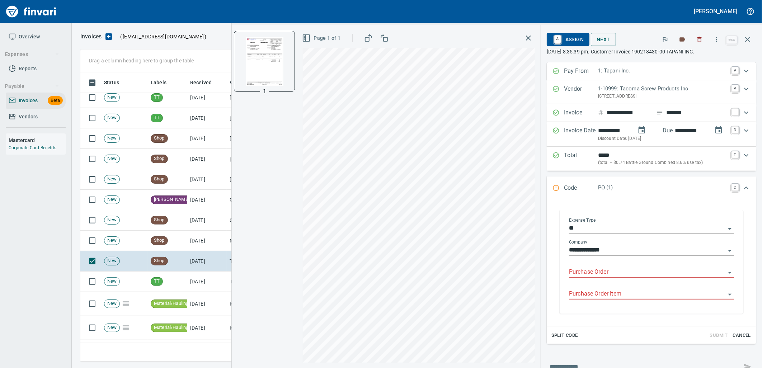
click at [605, 272] on input "Purchase Order" at bounding box center [647, 272] width 156 height 10
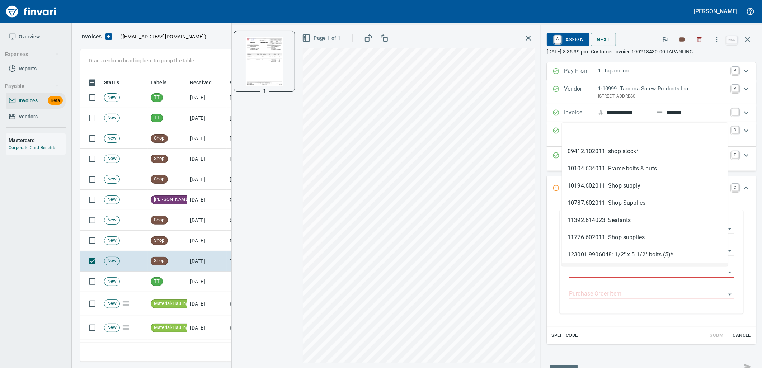
scroll to position [283, 661]
type input "*******"
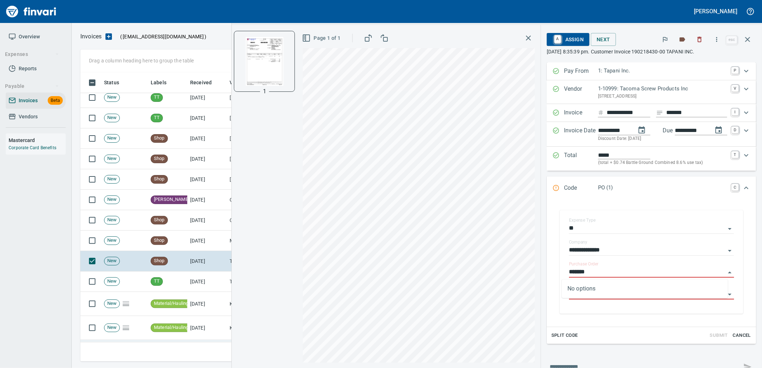
scroll to position [957, 0]
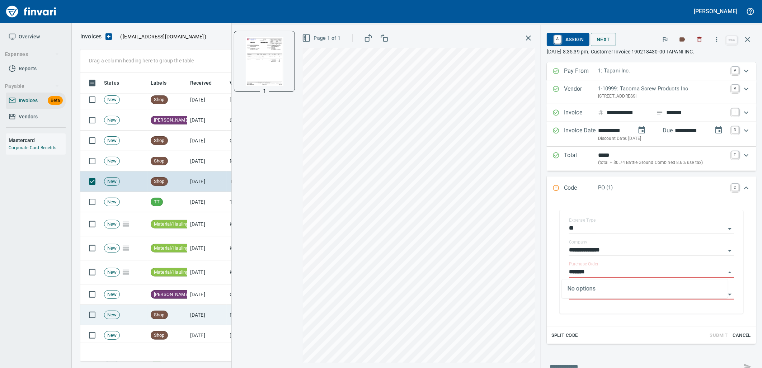
click at [189, 313] on td "9/18/2025" at bounding box center [206, 315] width 39 height 20
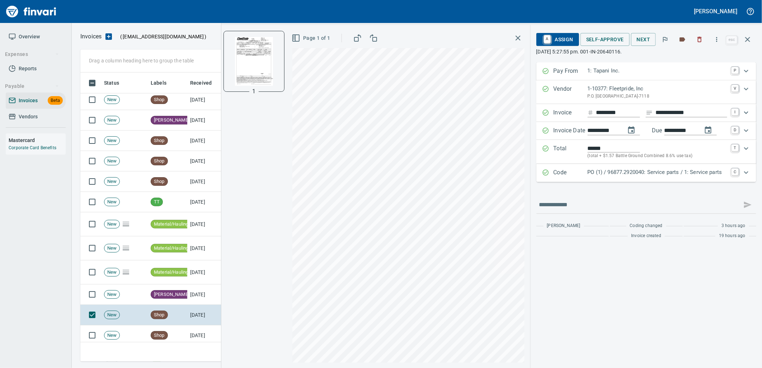
click at [634, 177] on div "PO (1) / 96877.2920040: Service parts / 1: Service parts" at bounding box center [658, 172] width 140 height 9
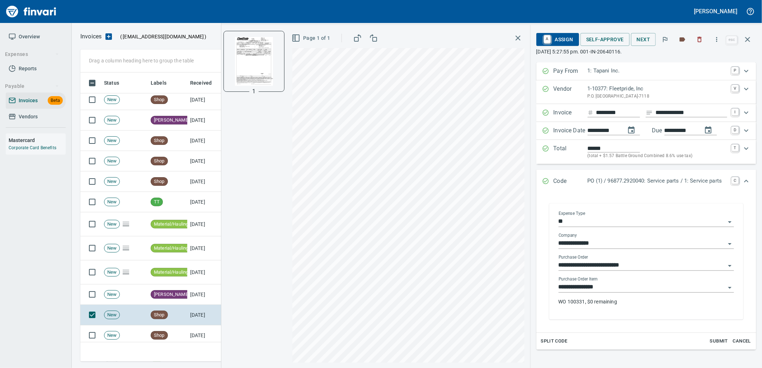
click at [607, 290] on input "**********" at bounding box center [642, 287] width 167 height 10
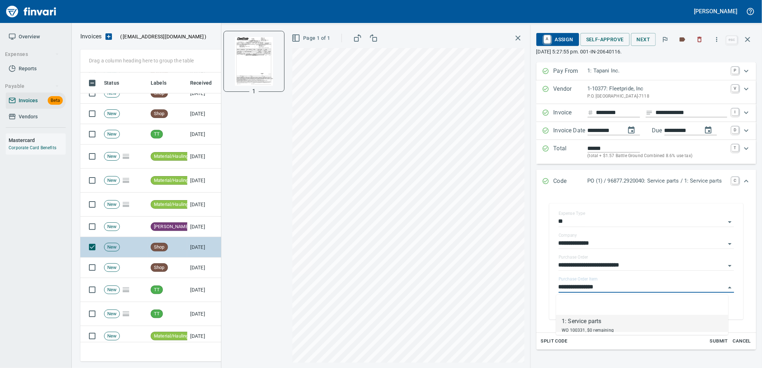
scroll to position [1036, 0]
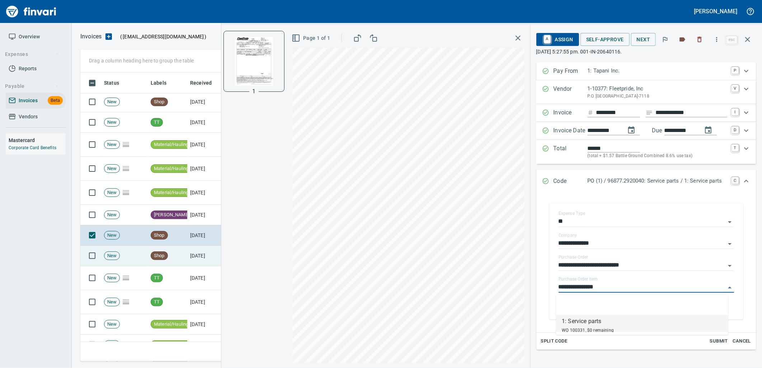
click at [172, 254] on td "Shop" at bounding box center [167, 256] width 39 height 20
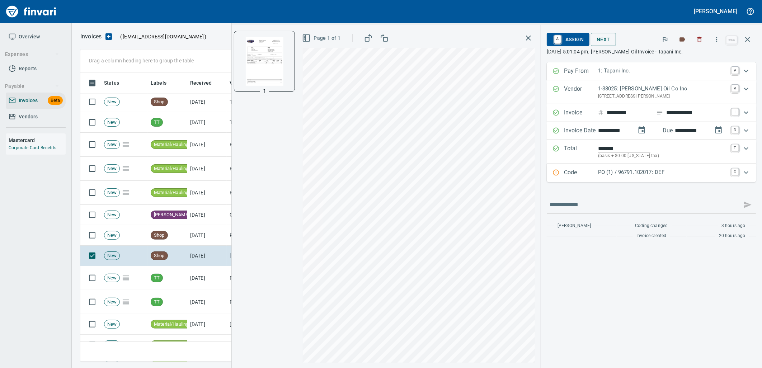
click at [666, 174] on p "PO (1) / 96791.102017: DEF" at bounding box center [662, 172] width 129 height 8
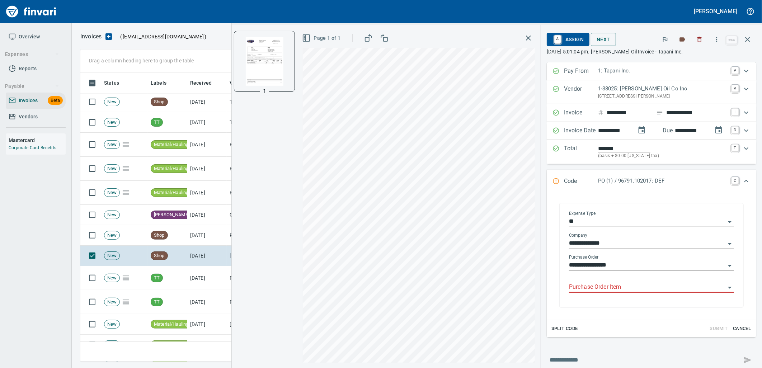
click at [612, 288] on input "Purchase Order Item" at bounding box center [647, 287] width 156 height 10
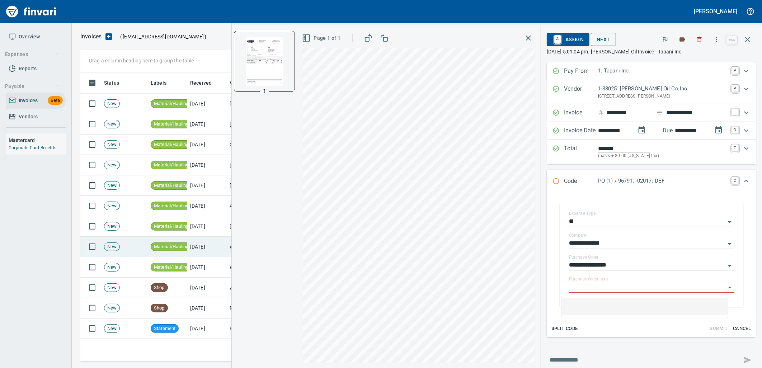
scroll to position [1276, 0]
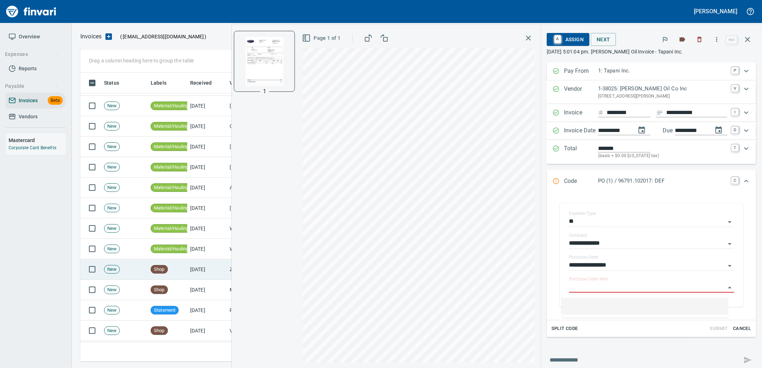
click at [163, 268] on span "Shop" at bounding box center [159, 269] width 17 height 7
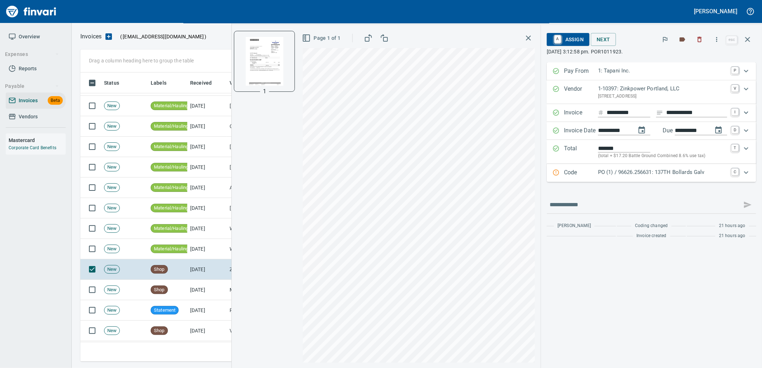
click at [615, 179] on div "Code PO (1) / 96626.256631: 137TH Bollards Galv C" at bounding box center [652, 173] width 210 height 18
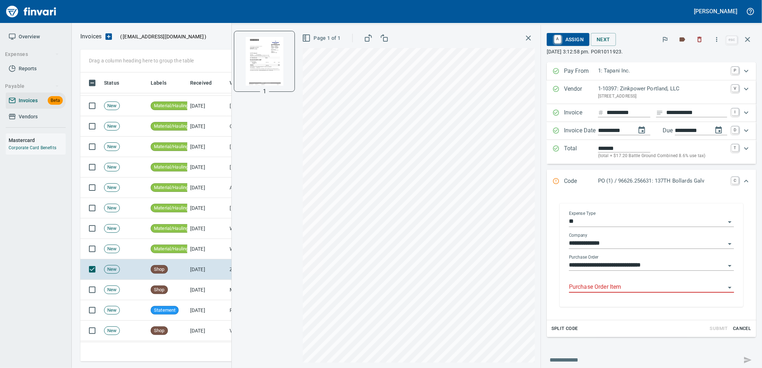
click at [582, 287] on input "Purchase Order Item" at bounding box center [647, 287] width 156 height 10
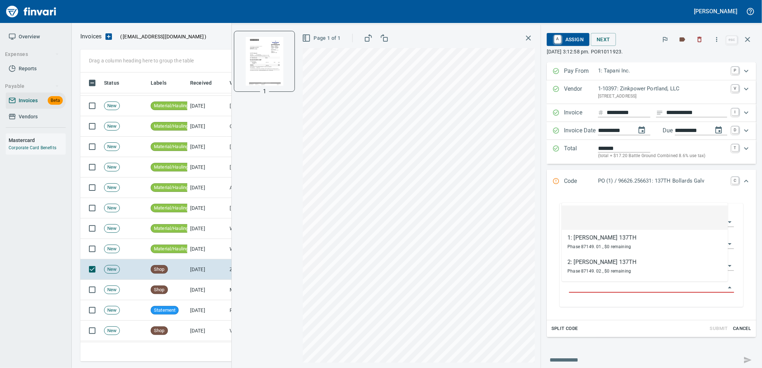
scroll to position [283, 661]
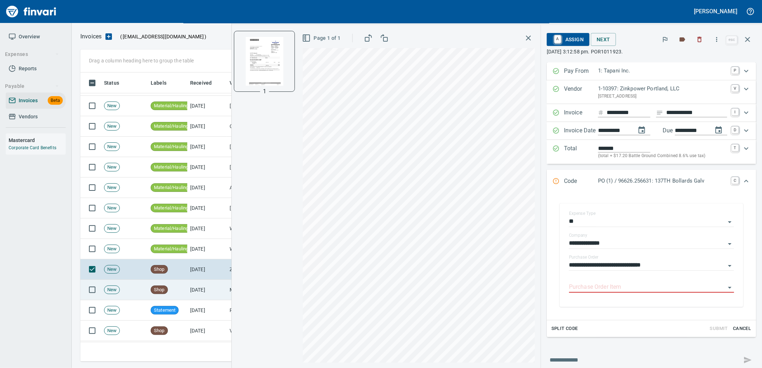
click at [192, 281] on td "9/18/2025" at bounding box center [206, 290] width 39 height 20
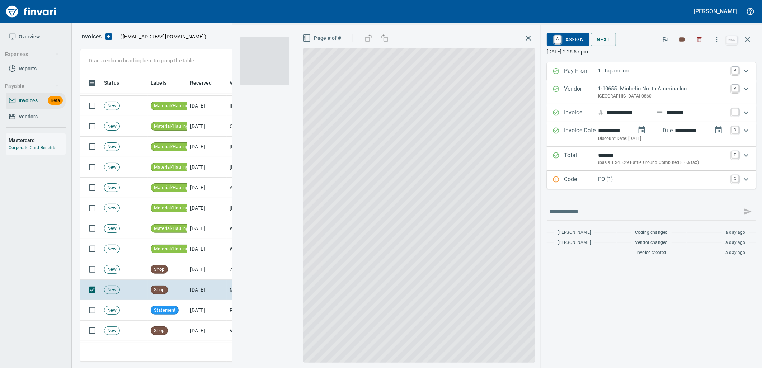
click at [631, 185] on div "Code PO (1) C" at bounding box center [652, 180] width 210 height 18
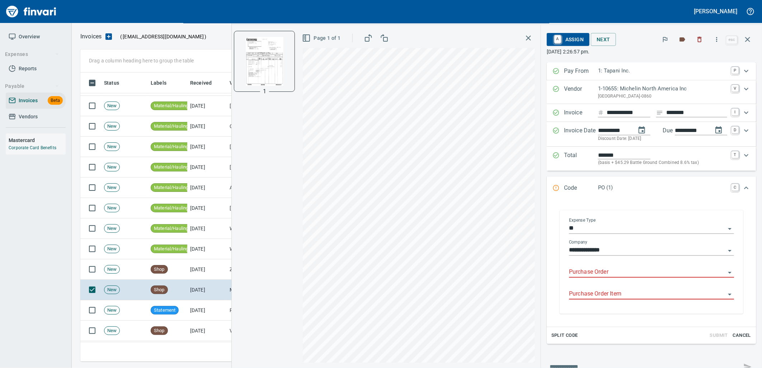
click at [592, 277] on input "Purchase Order" at bounding box center [647, 272] width 156 height 10
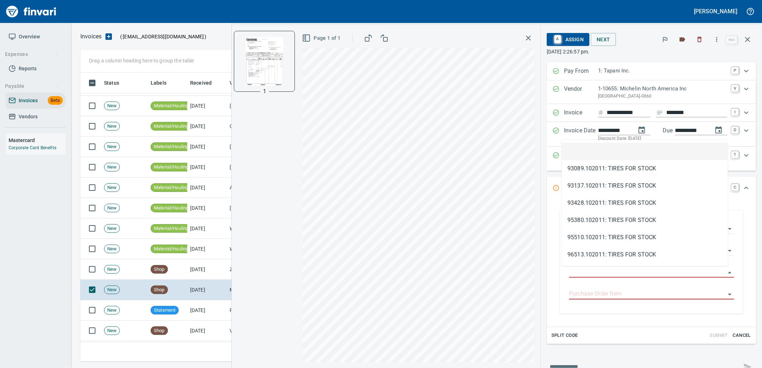
scroll to position [283, 661]
type input "**********"
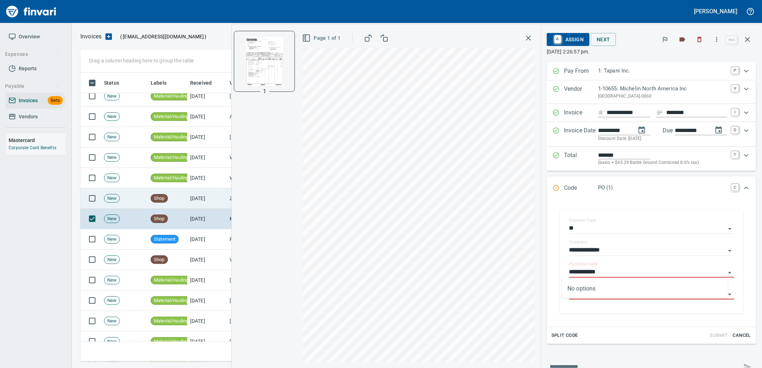
scroll to position [1355, 0]
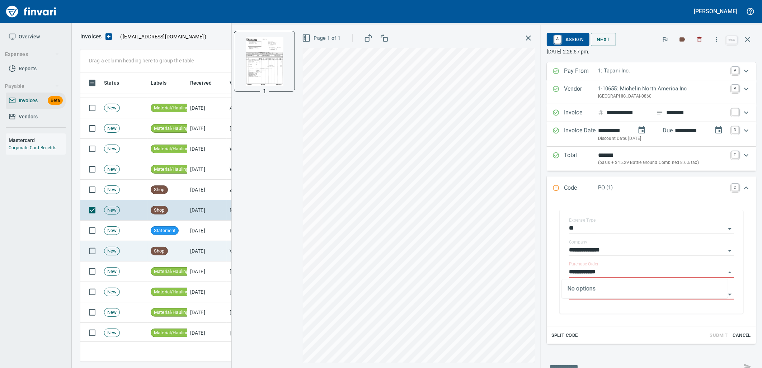
click at [188, 255] on td "9/18/2025" at bounding box center [206, 251] width 39 height 20
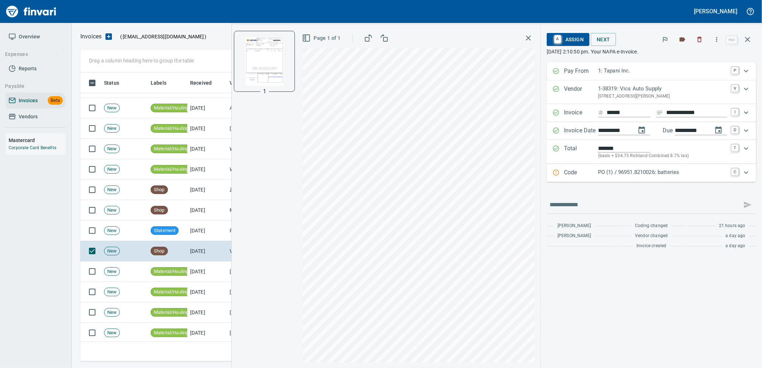
click at [651, 173] on p "PO (1) / 96951.8210026: batteries" at bounding box center [662, 172] width 129 height 8
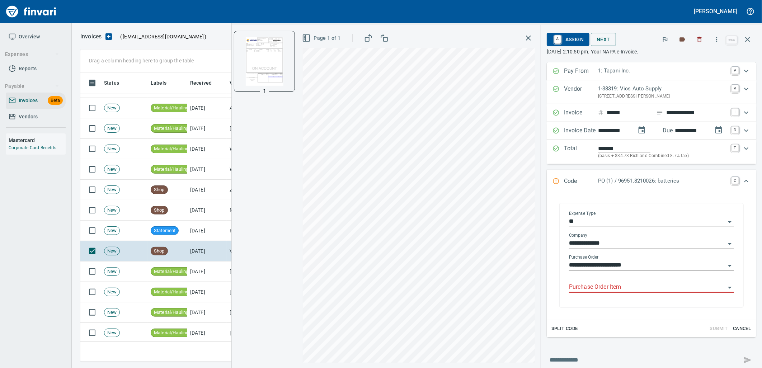
click at [621, 285] on input "Purchase Order Item" at bounding box center [647, 287] width 156 height 10
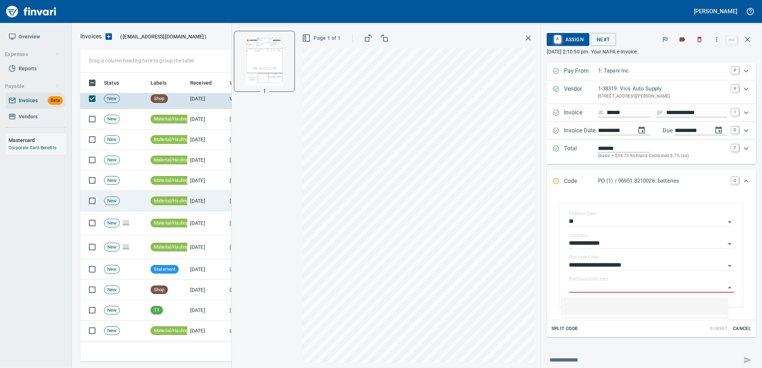
scroll to position [1555, 0]
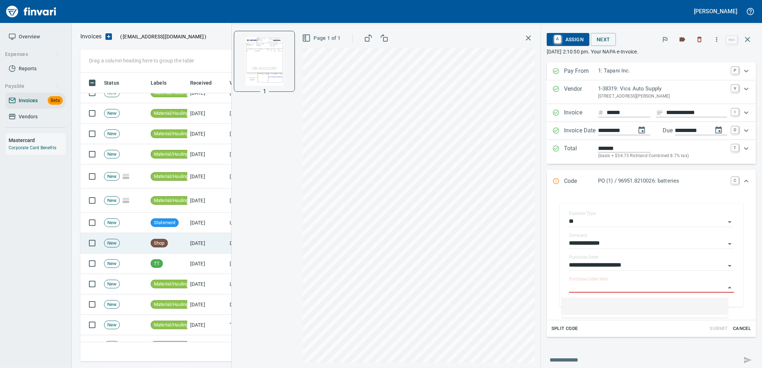
click at [169, 245] on td "Shop" at bounding box center [167, 243] width 39 height 20
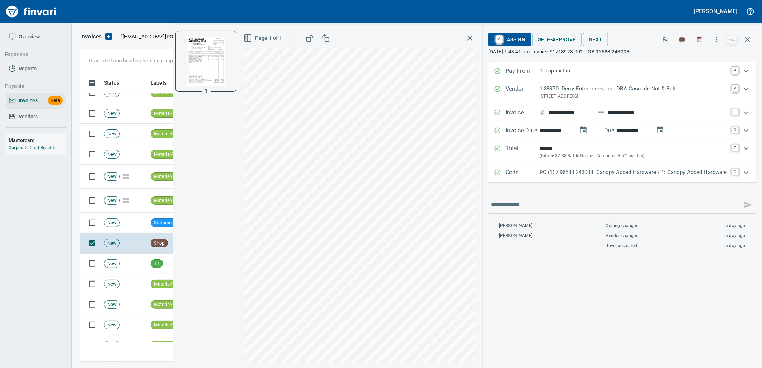
click at [554, 175] on p "PO (1) / 96583.243008: Canopy Added Hardware / 1: Canopy Added Hardware" at bounding box center [634, 172] width 188 height 8
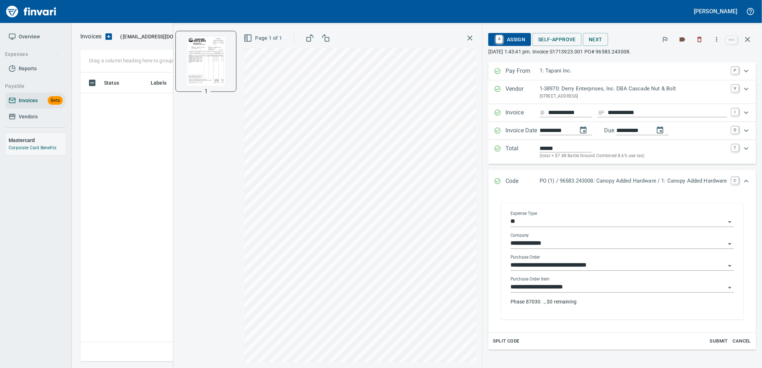
click at [582, 288] on input "**********" at bounding box center [618, 287] width 215 height 10
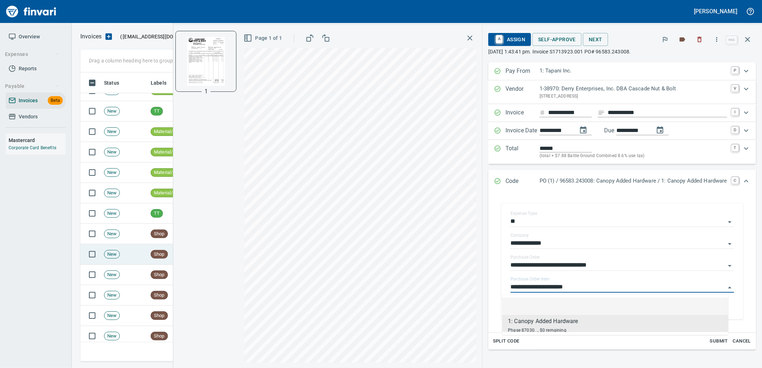
scroll to position [1874, 0]
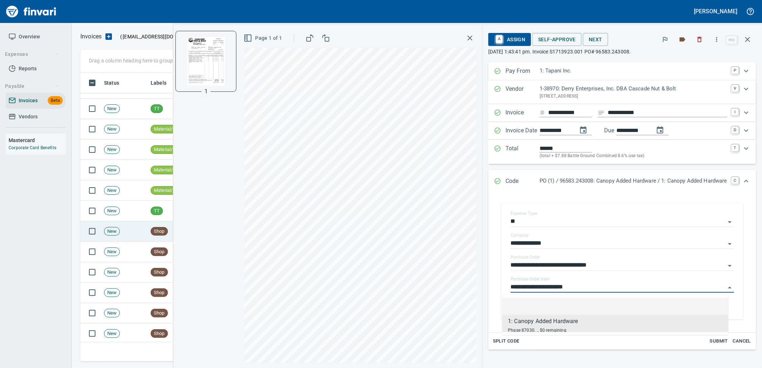
click at [142, 235] on td "New" at bounding box center [124, 231] width 47 height 20
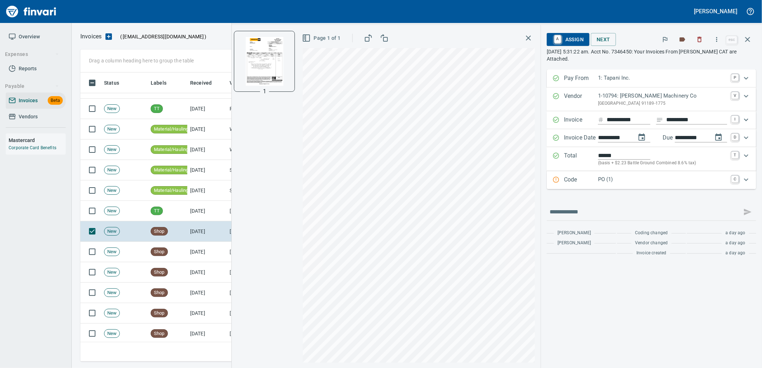
click at [648, 181] on p "PO (1)" at bounding box center [662, 179] width 129 height 8
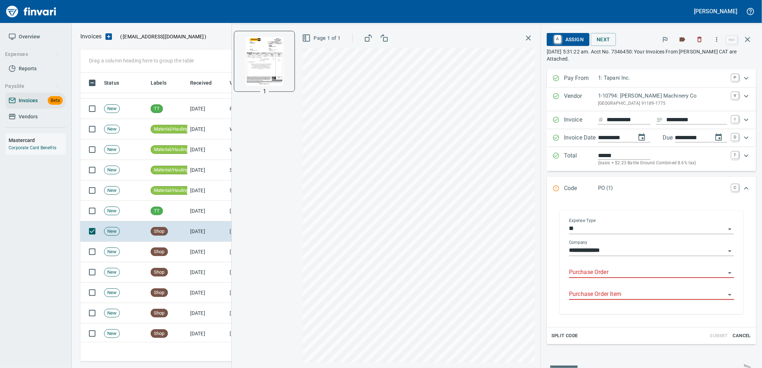
click at [615, 275] on input "Purchase Order" at bounding box center [647, 273] width 156 height 10
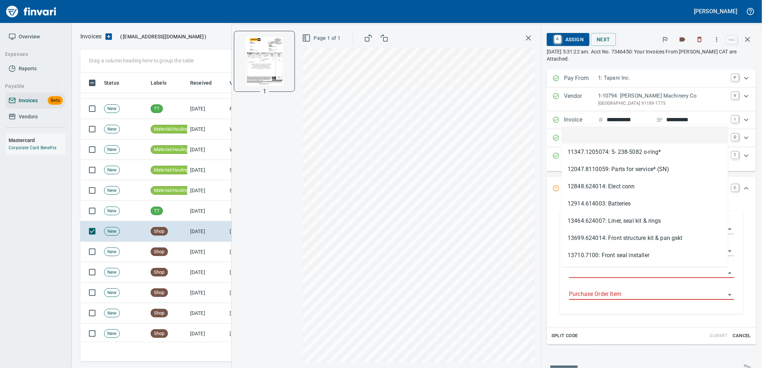
scroll to position [283, 661]
type input "**********"
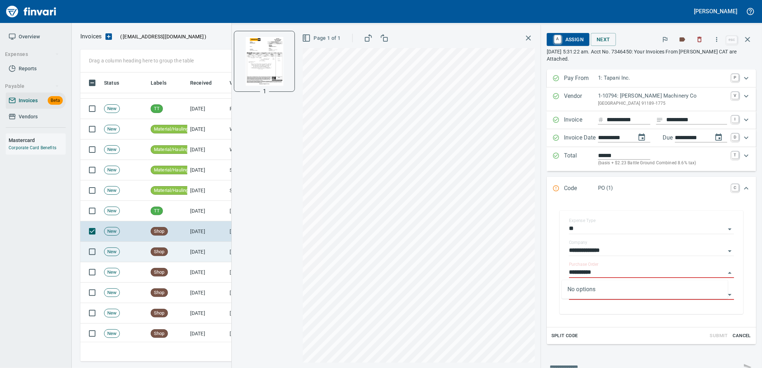
click at [193, 257] on td "[DATE]" at bounding box center [206, 252] width 39 height 20
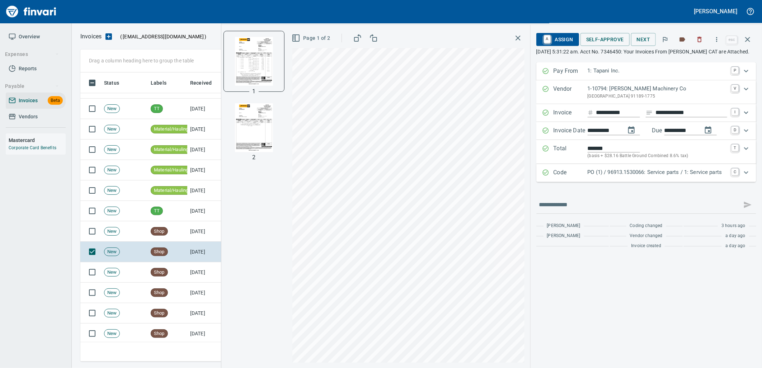
click at [626, 177] on p "PO (1) / 96913.1530066: Service parts / 1: Service parts" at bounding box center [658, 172] width 140 height 8
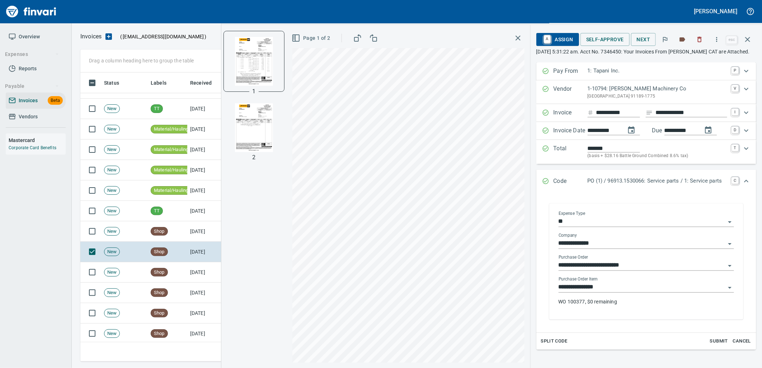
click at [607, 292] on input "**********" at bounding box center [642, 287] width 167 height 10
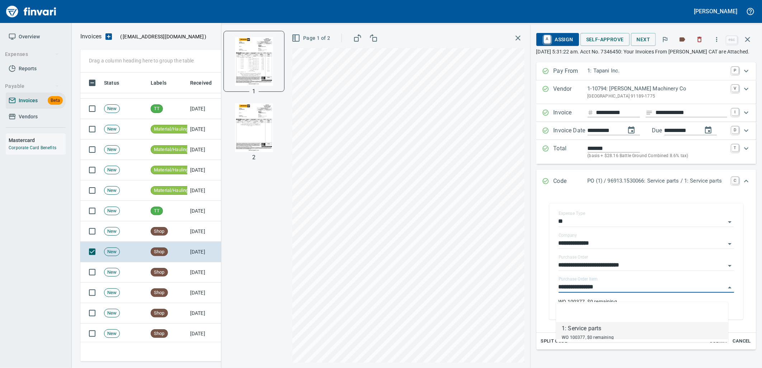
scroll to position [283, 661]
click at [185, 270] on td "Shop" at bounding box center [167, 272] width 39 height 20
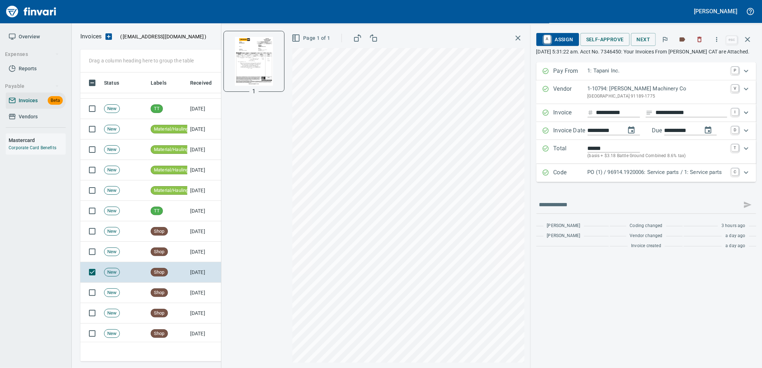
click at [663, 177] on p "PO (1) / 96914.1920006: Service parts / 1: Service parts" at bounding box center [658, 172] width 140 height 8
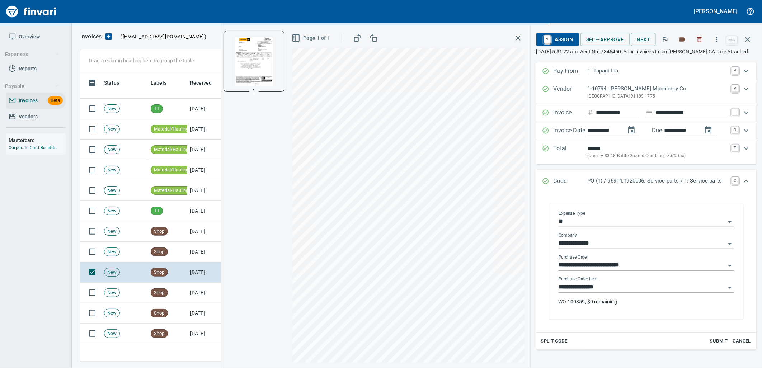
click at [616, 292] on input "**********" at bounding box center [642, 287] width 167 height 10
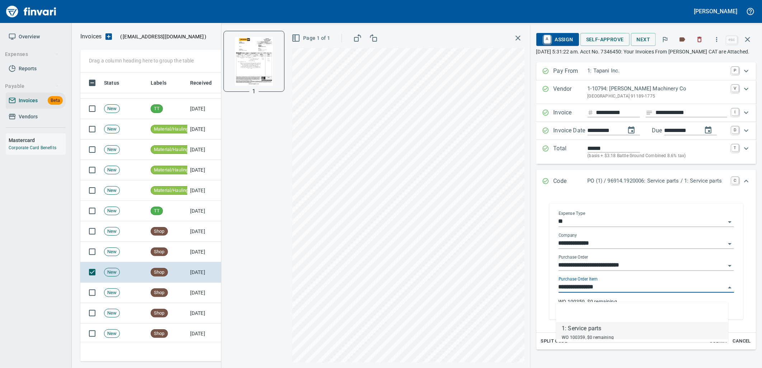
scroll to position [283, 661]
click at [179, 299] on td "Shop" at bounding box center [167, 293] width 39 height 20
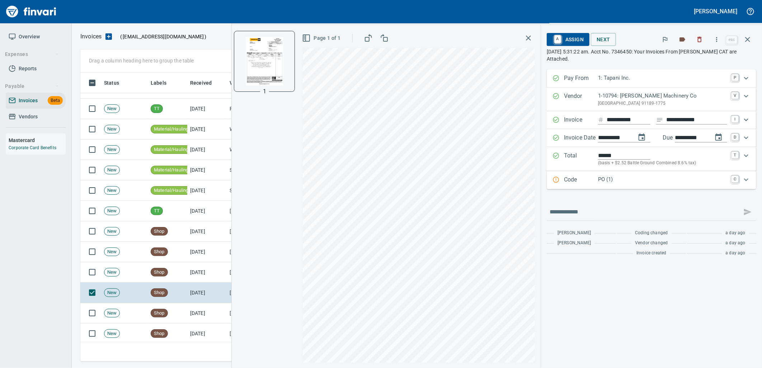
click at [630, 181] on p "PO (1)" at bounding box center [662, 179] width 129 height 8
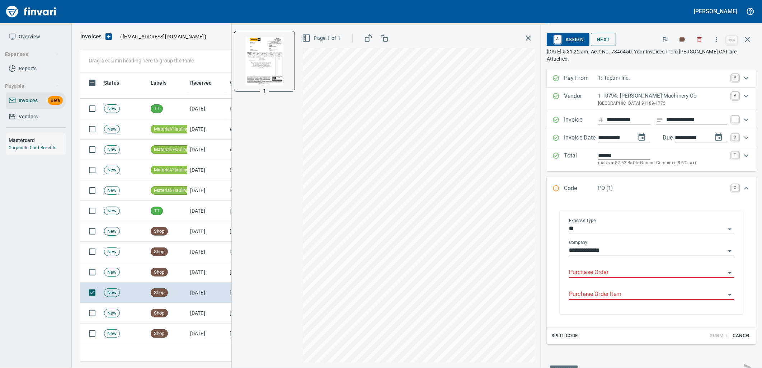
click at [611, 274] on input "Purchase Order" at bounding box center [647, 273] width 156 height 10
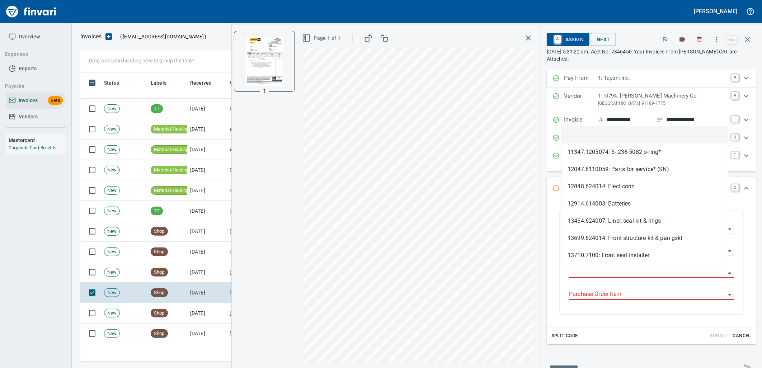
scroll to position [283, 661]
type input "**********"
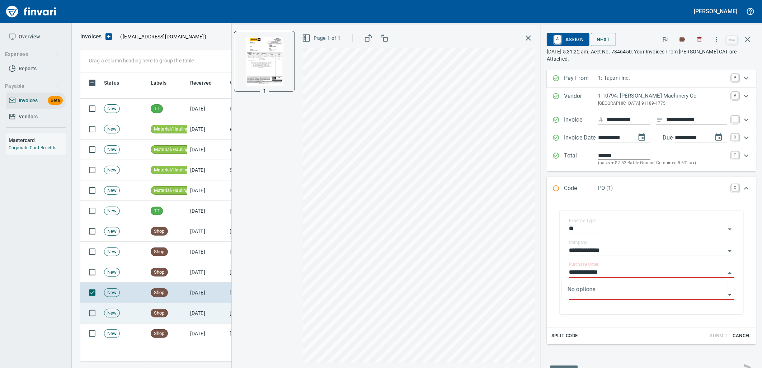
click at [174, 314] on td "Shop" at bounding box center [167, 313] width 39 height 20
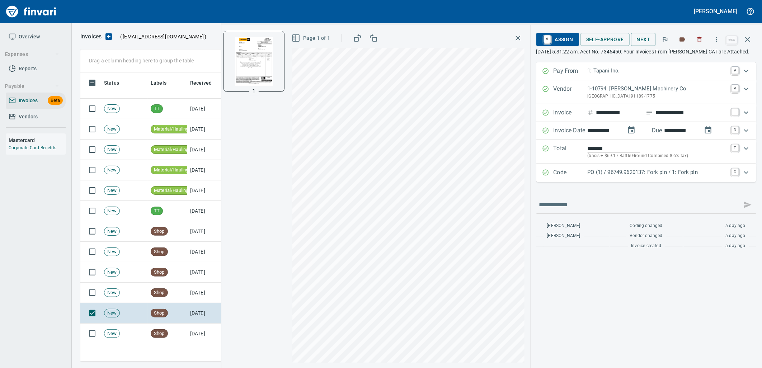
click at [629, 174] on div "Code PO (1) / 96749.9620137: Fork pin / 1: Fork pin C" at bounding box center [646, 173] width 220 height 18
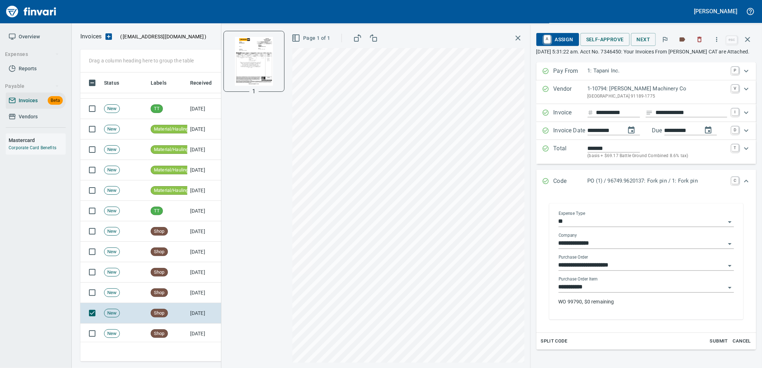
click at [618, 292] on input "**********" at bounding box center [642, 287] width 167 height 10
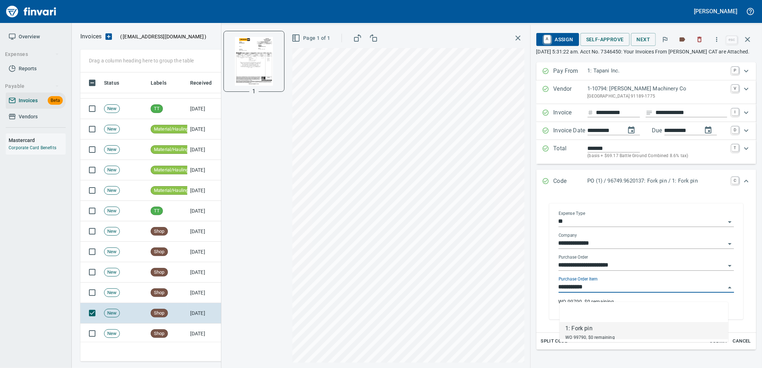
scroll to position [283, 661]
click at [188, 333] on td "[DATE]" at bounding box center [206, 334] width 39 height 20
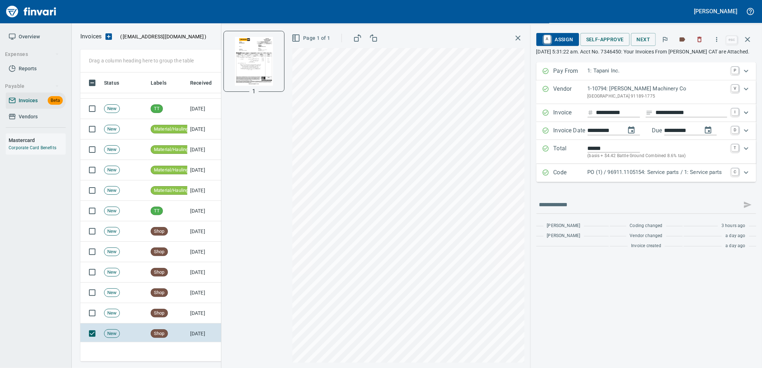
click at [633, 177] on p "PO (1) / 96911.1105154: Service parts / 1: Service parts" at bounding box center [658, 172] width 140 height 8
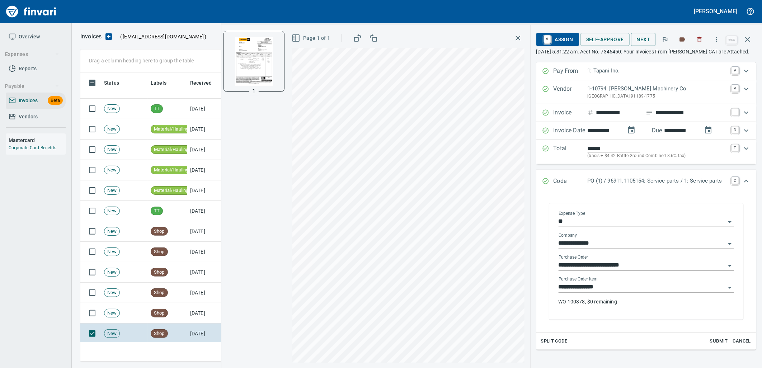
click at [596, 292] on input "**********" at bounding box center [642, 287] width 167 height 10
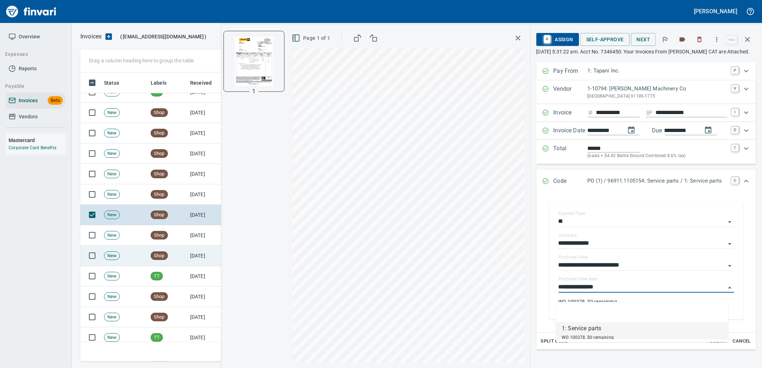
scroll to position [1993, 0]
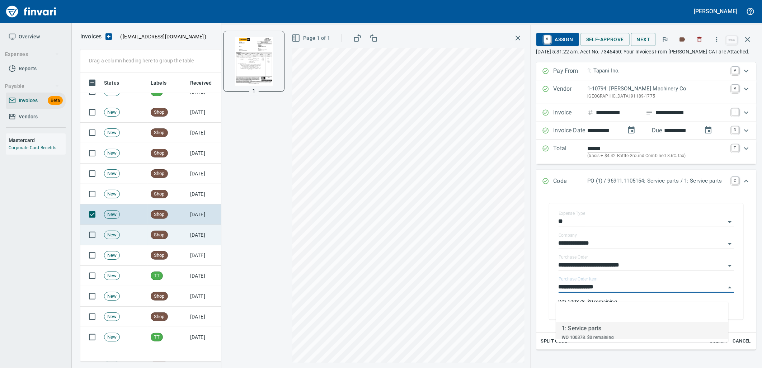
click at [180, 238] on td "Shop" at bounding box center [167, 235] width 39 height 20
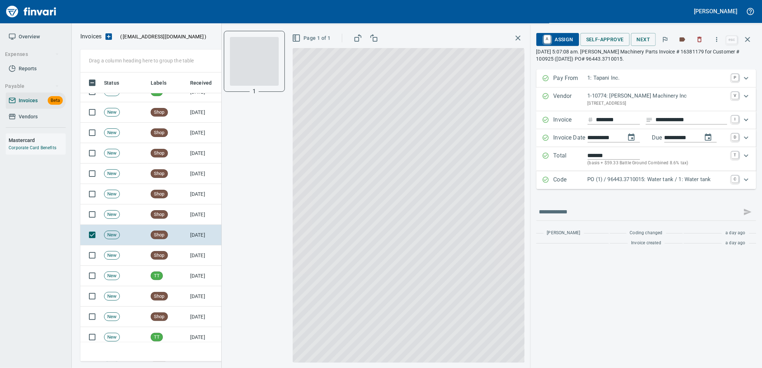
click at [607, 181] on p "PO (1) / 96443.3710015: Water tank / 1: Water tank" at bounding box center [658, 179] width 140 height 8
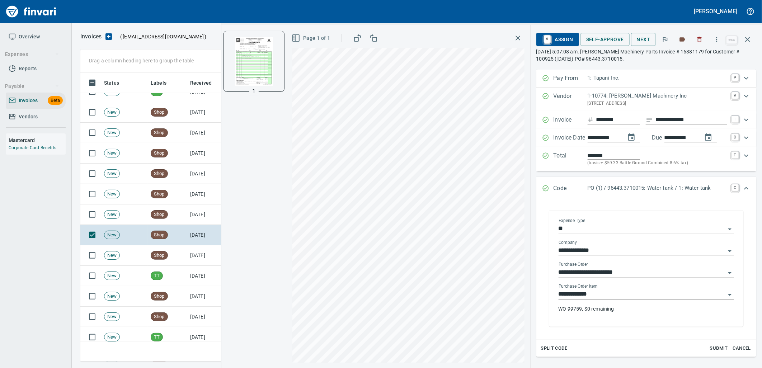
click at [603, 295] on input "**********" at bounding box center [642, 295] width 167 height 10
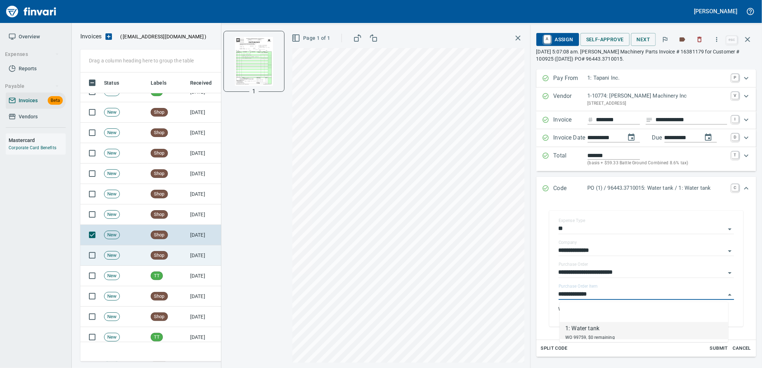
click at [175, 252] on td "Shop" at bounding box center [167, 255] width 39 height 20
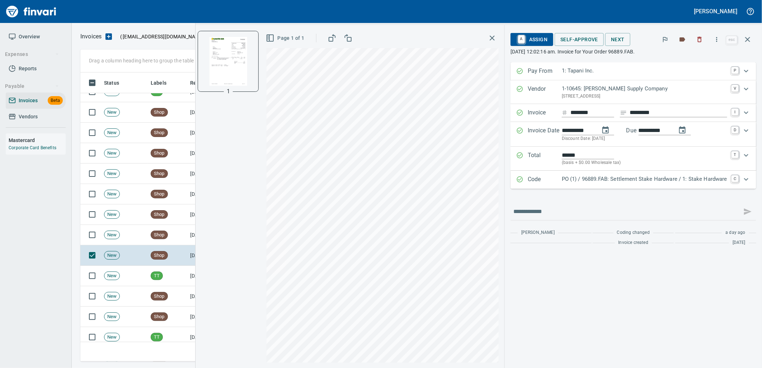
click at [592, 183] on p "PO (1) / 96889.FAB: Settlement Stake Hardware / 1: Stake Hardware" at bounding box center [644, 179] width 165 height 8
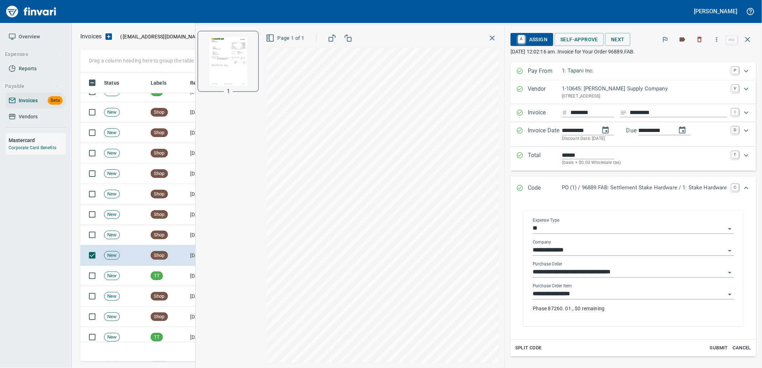
click at [582, 295] on input "**********" at bounding box center [629, 294] width 193 height 10
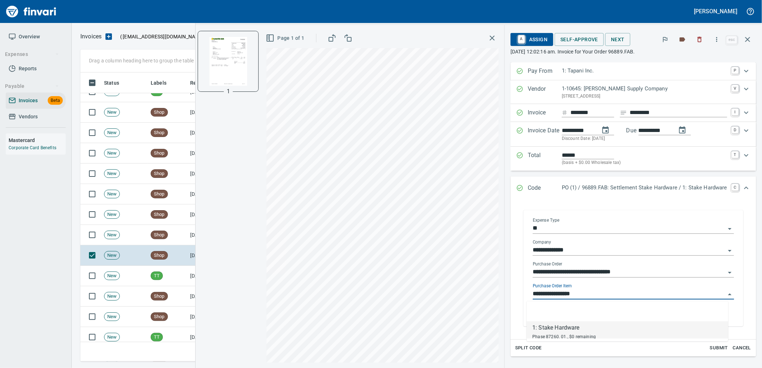
scroll to position [283, 661]
click at [179, 294] on td "Shop" at bounding box center [167, 296] width 39 height 20
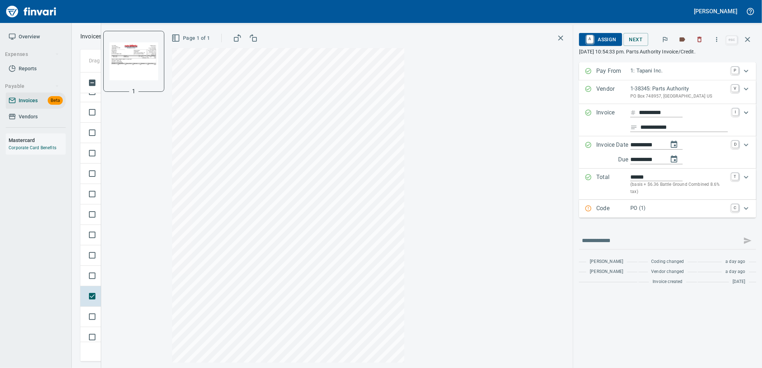
click at [659, 206] on div "PO (1)" at bounding box center [678, 208] width 97 height 9
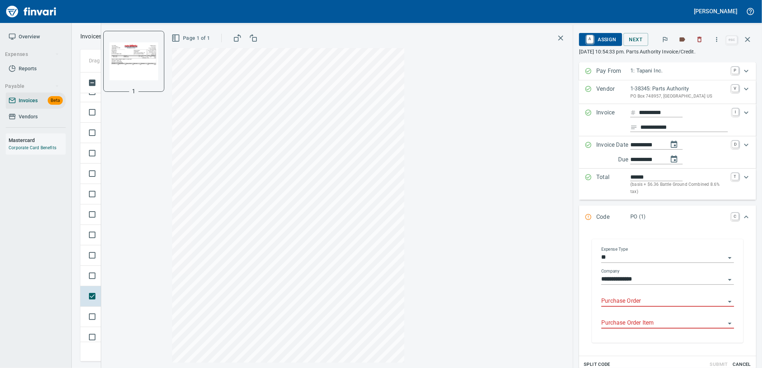
click at [634, 300] on input "Purchase Order" at bounding box center [663, 301] width 124 height 10
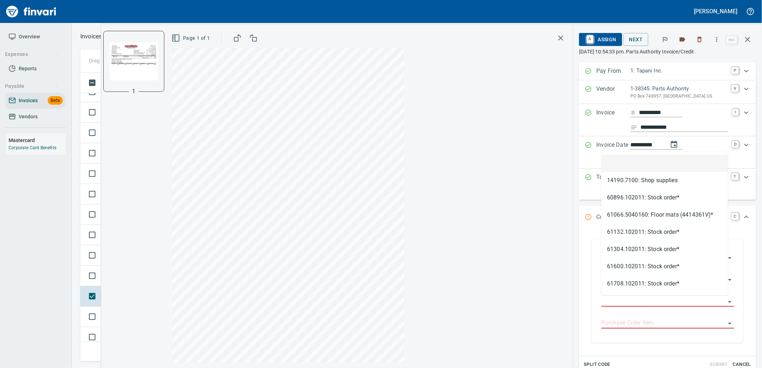
scroll to position [283, 661]
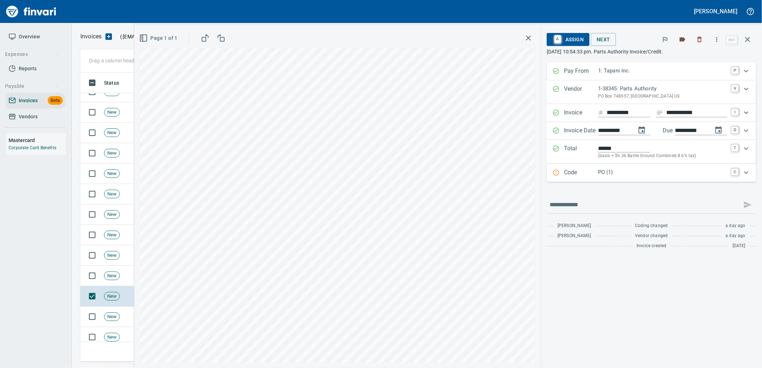
click at [636, 173] on p "PO (1)" at bounding box center [662, 172] width 129 height 8
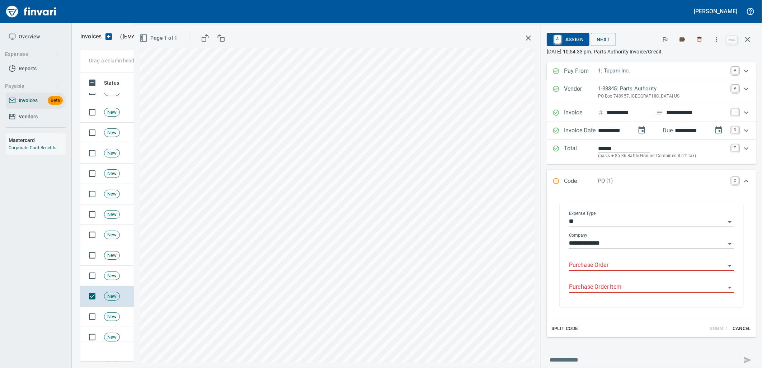
click at [591, 269] on input "Purchase Order" at bounding box center [647, 266] width 156 height 10
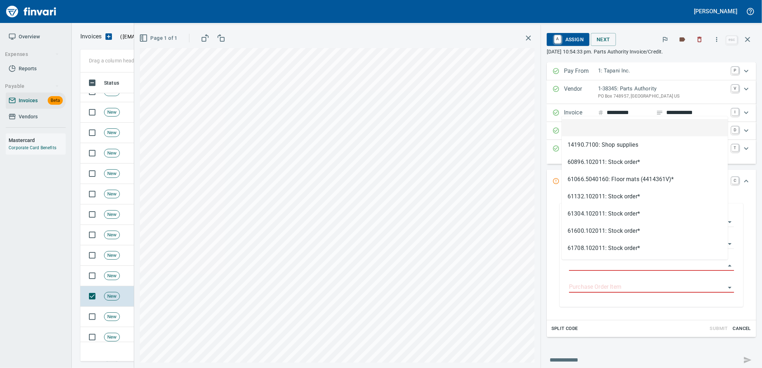
scroll to position [283, 661]
type input "**********"
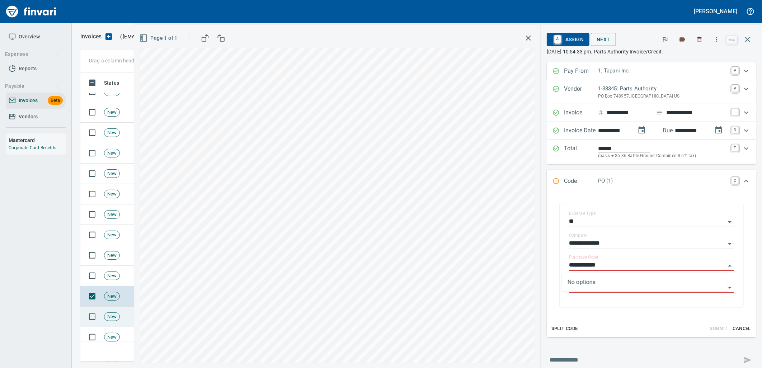
click at [103, 312] on td "New" at bounding box center [124, 317] width 47 height 20
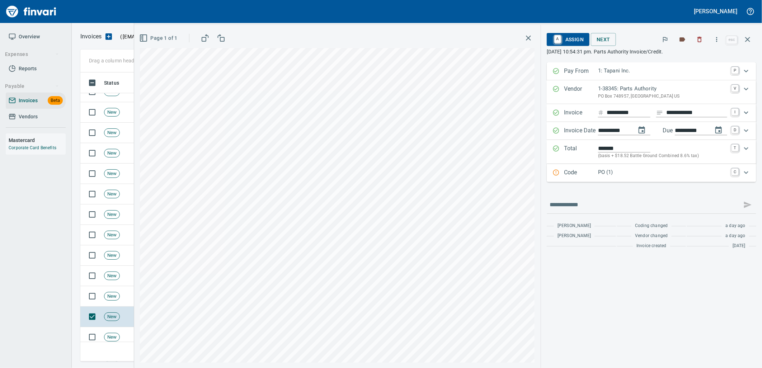
click at [640, 173] on p "PO (1)" at bounding box center [662, 172] width 129 height 8
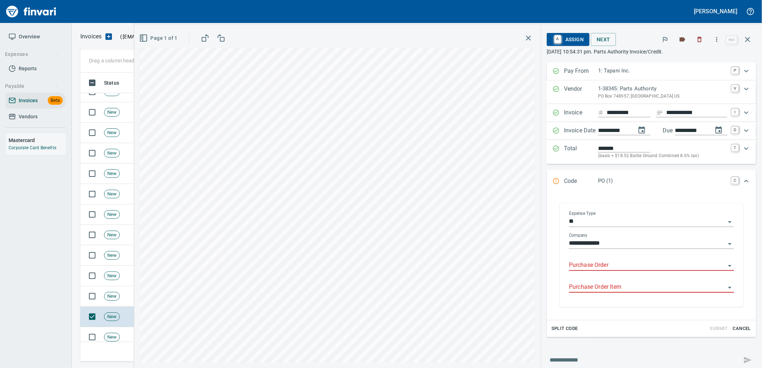
click at [590, 264] on input "Purchase Order" at bounding box center [647, 266] width 156 height 10
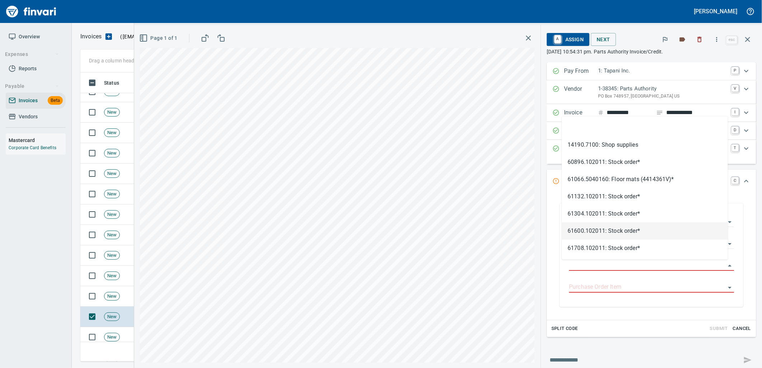
type input "**********"
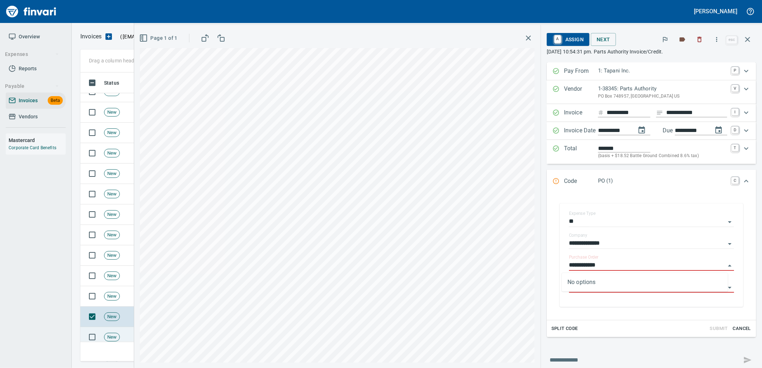
click at [113, 336] on span "New" at bounding box center [111, 337] width 15 height 7
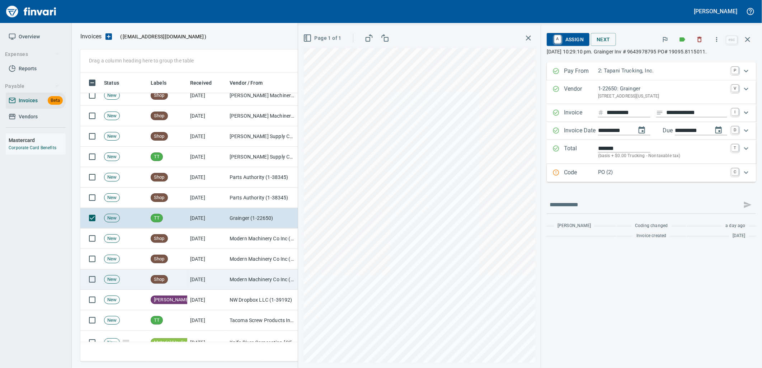
scroll to position [2113, 0]
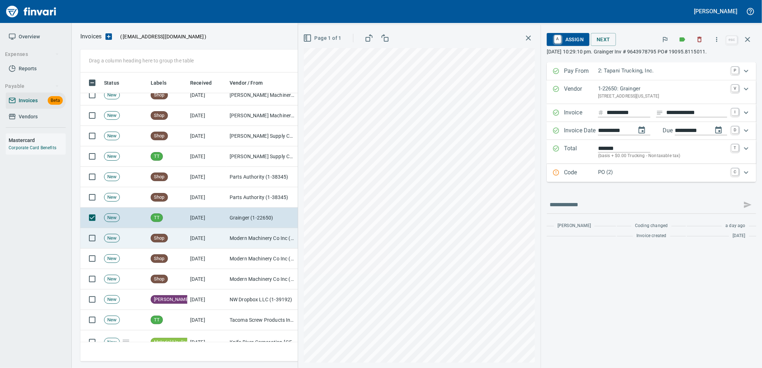
click at [139, 239] on td "New" at bounding box center [124, 238] width 47 height 20
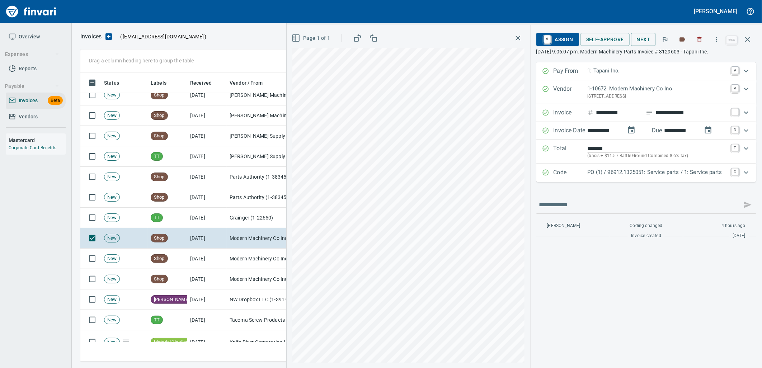
click at [691, 176] on p "PO (1) / 96912.1325051: Service parts / 1: Service parts" at bounding box center [658, 172] width 140 height 8
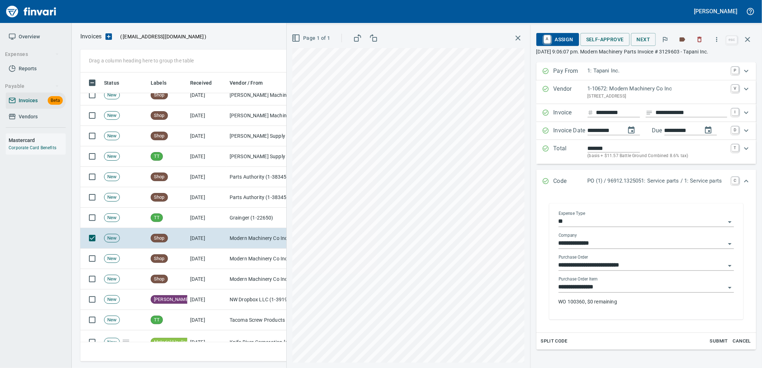
click at [609, 292] on input "**********" at bounding box center [642, 287] width 167 height 10
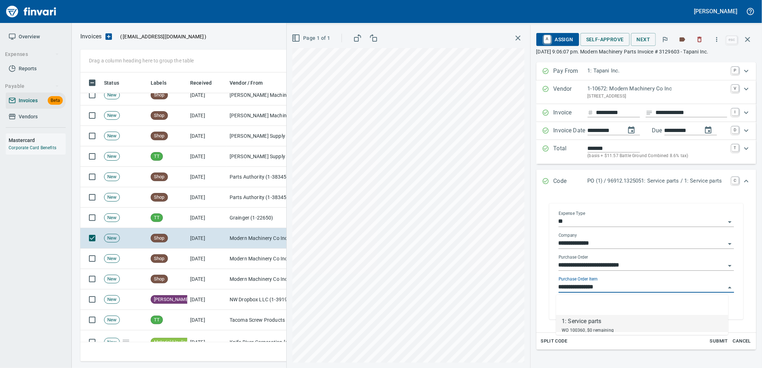
scroll to position [283, 661]
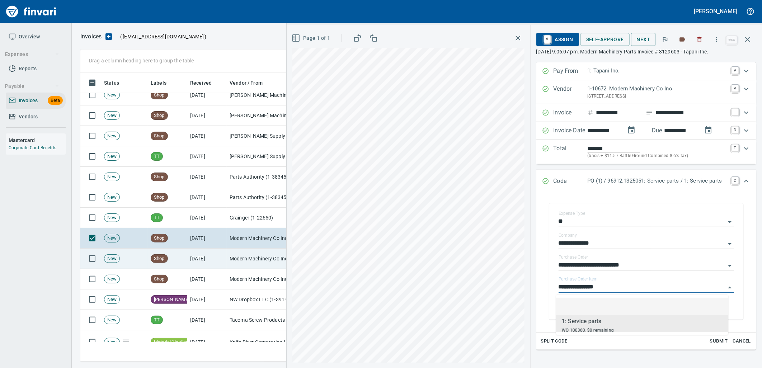
click at [260, 262] on td "Modern Machinery Co Inc (1-10672)" at bounding box center [263, 259] width 72 height 20
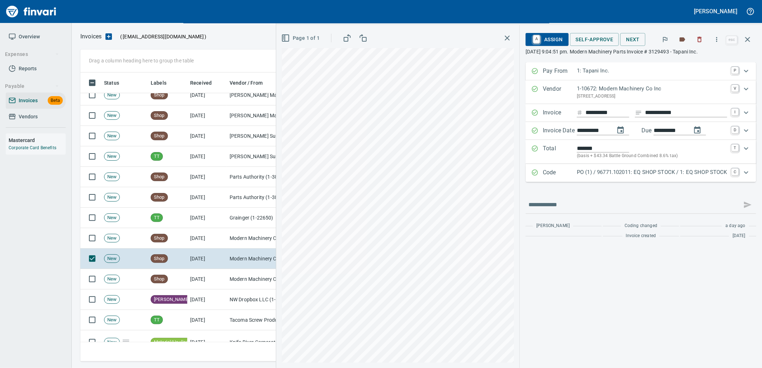
click at [660, 171] on p "PO (1) / 96771.102011: EQ SHOP STOCK / 1: EQ SHOP STOCK" at bounding box center [652, 172] width 150 height 8
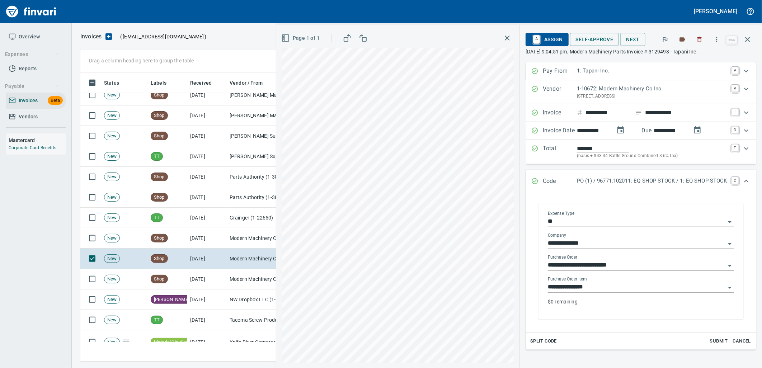
click at [624, 287] on input "**********" at bounding box center [637, 287] width 178 height 10
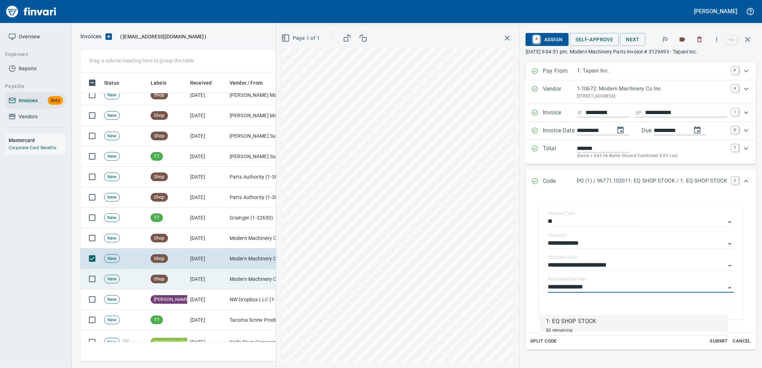
click at [238, 276] on td "Modern Machinery Co Inc (1-10672)" at bounding box center [263, 279] width 72 height 20
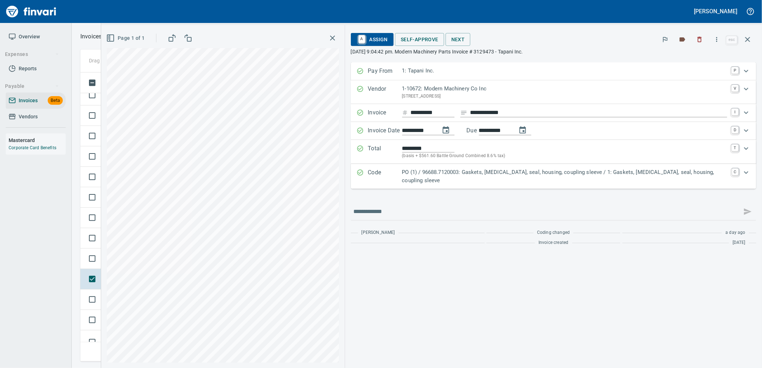
click at [483, 178] on div "PO (1) / 96688.7120003: Gaskets, [MEDICAL_DATA], seal, housing, coupling sleeve…" at bounding box center [564, 176] width 325 height 16
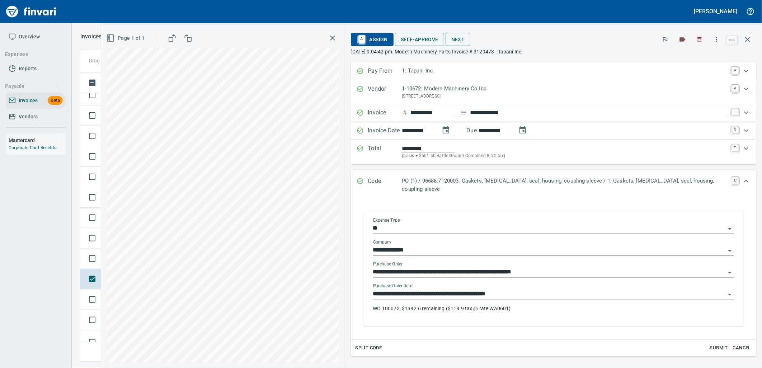
click at [524, 289] on input "**********" at bounding box center [549, 294] width 352 height 10
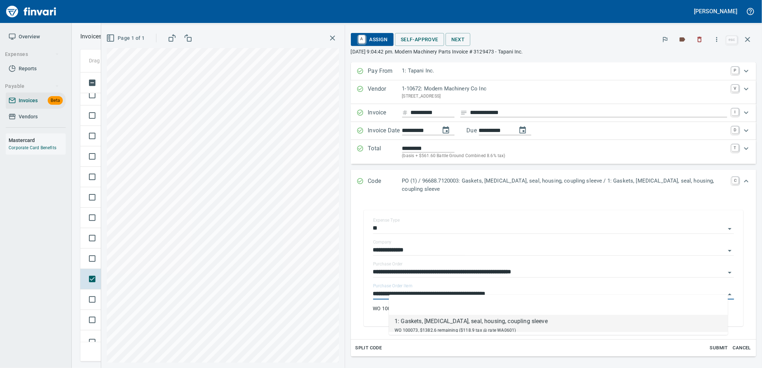
scroll to position [283, 661]
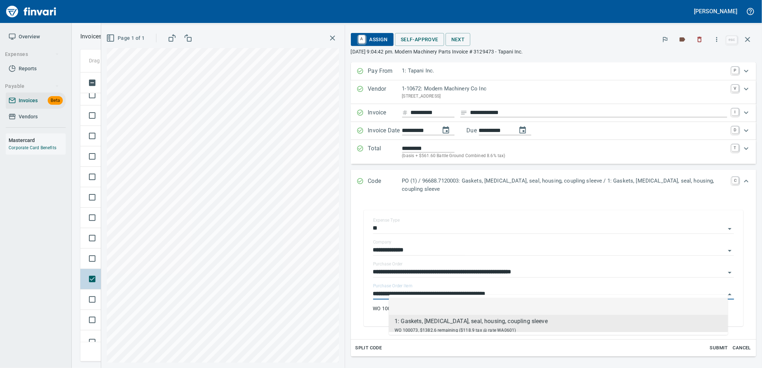
click at [106, 280] on span "New" at bounding box center [111, 279] width 15 height 7
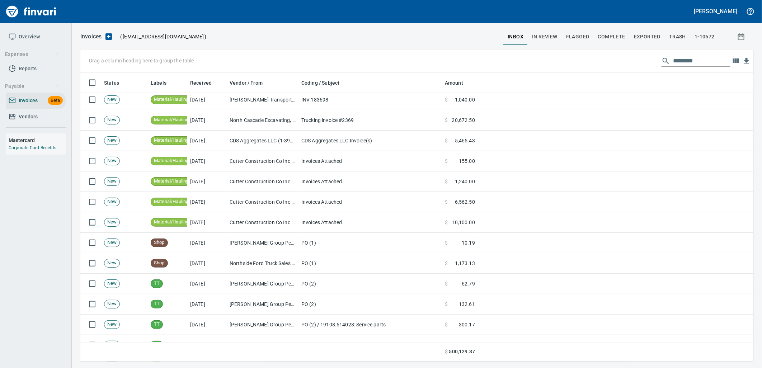
scroll to position [2432, 0]
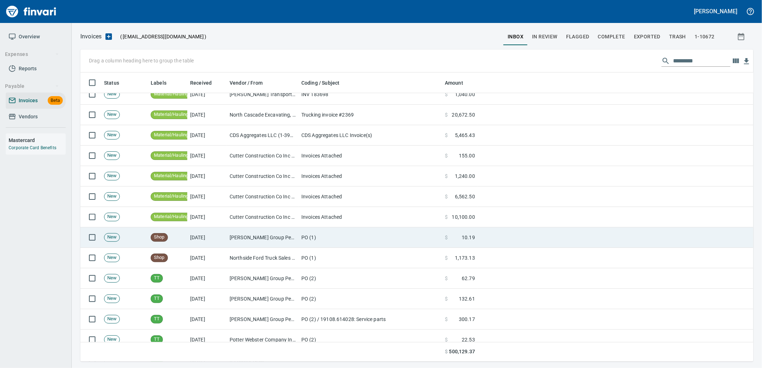
click at [142, 233] on td "New" at bounding box center [124, 237] width 47 height 20
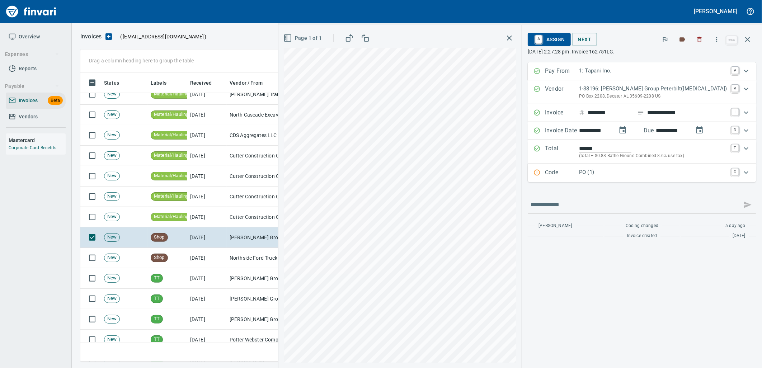
click at [614, 173] on p "PO (1)" at bounding box center [653, 172] width 148 height 8
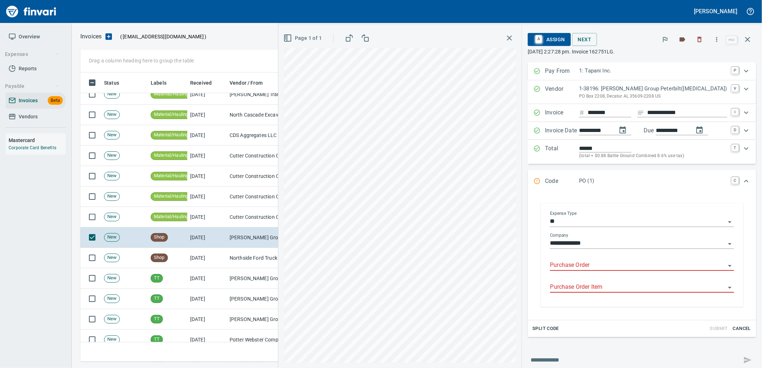
click at [604, 267] on input "Purchase Order" at bounding box center [637, 266] width 175 height 10
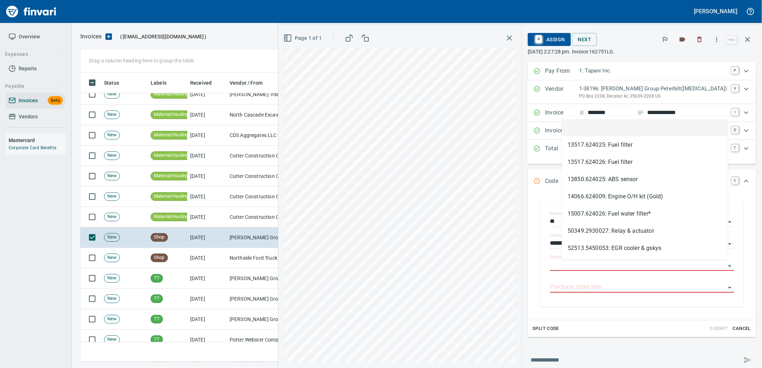
type input "**********"
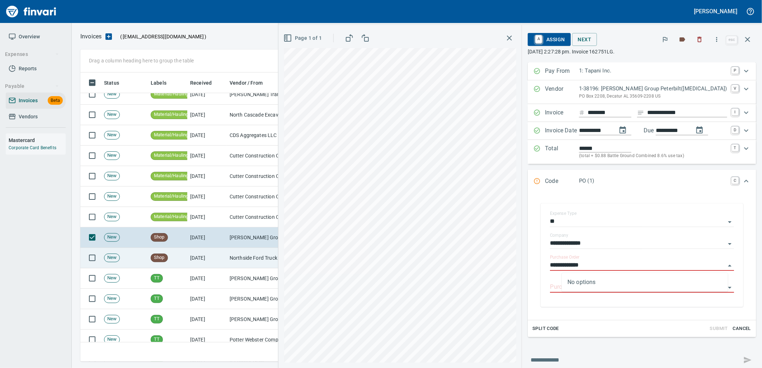
click at [228, 254] on td "Northside Ford Truck Sales Inc (1-10715)" at bounding box center [263, 258] width 72 height 20
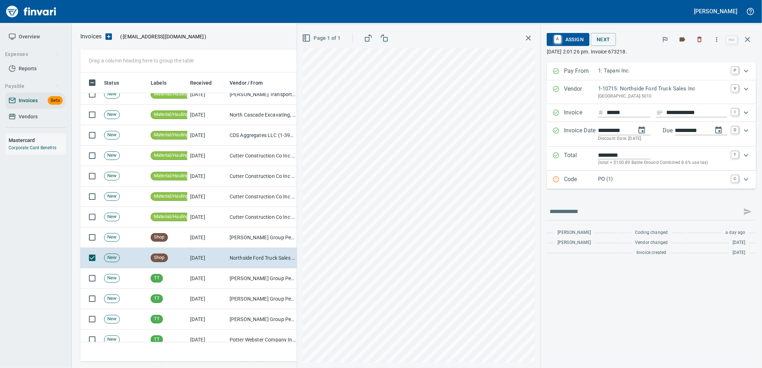
click at [614, 184] on div "PO (1)" at bounding box center [662, 179] width 129 height 9
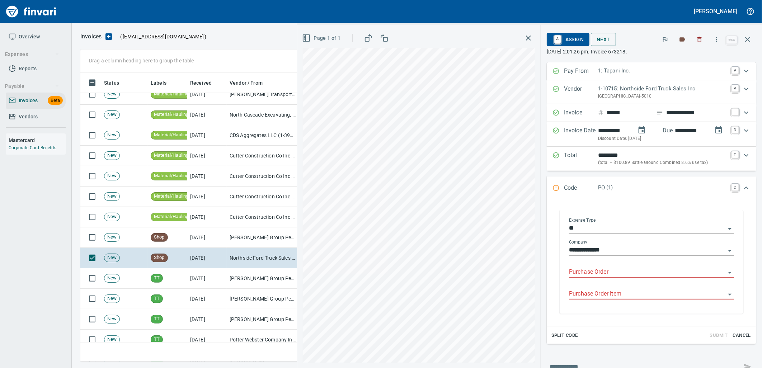
click at [609, 278] on div "Purchase Order" at bounding box center [651, 273] width 165 height 22
click at [609, 278] on div at bounding box center [651, 272] width 165 height 10
type input "**********"
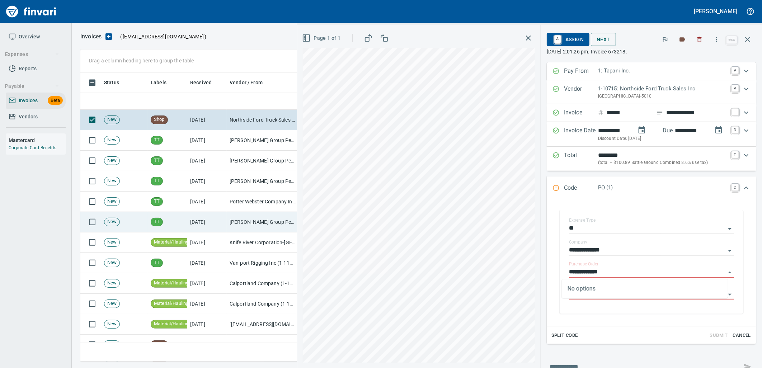
scroll to position [2711, 0]
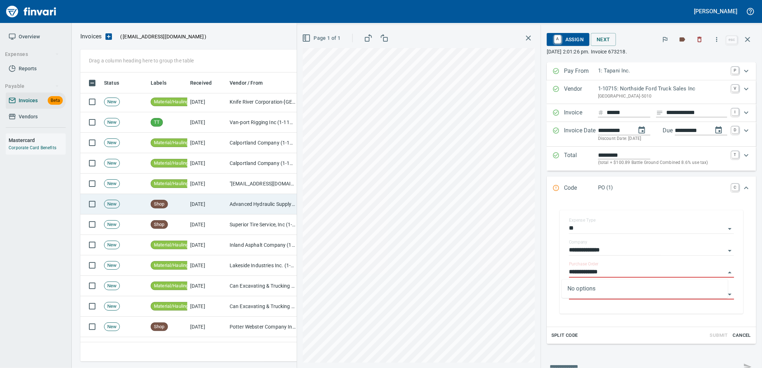
click at [213, 200] on td "[DATE]" at bounding box center [206, 204] width 39 height 20
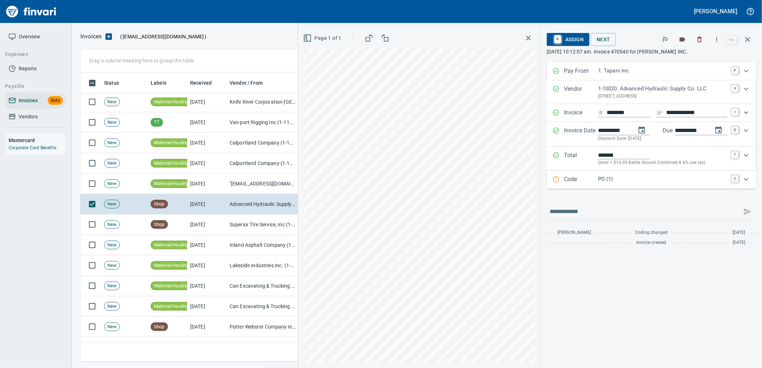
click at [638, 185] on div "Code PO (1) C" at bounding box center [652, 180] width 210 height 18
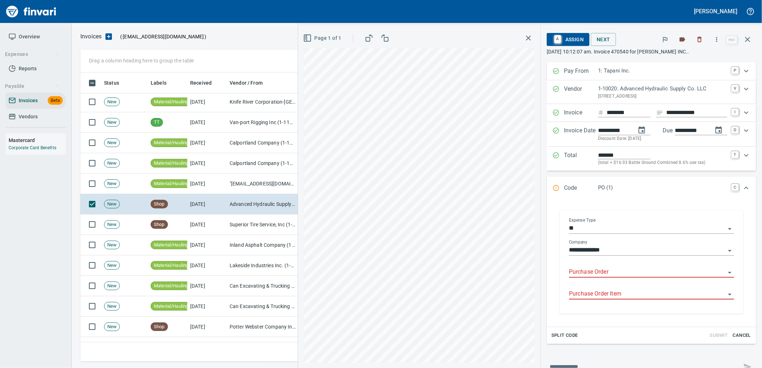
click at [606, 270] on input "Purchase Order" at bounding box center [647, 272] width 156 height 10
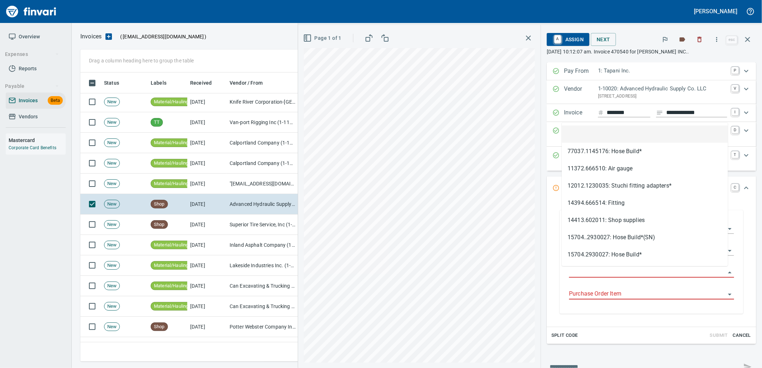
scroll to position [283, 661]
type input "**********"
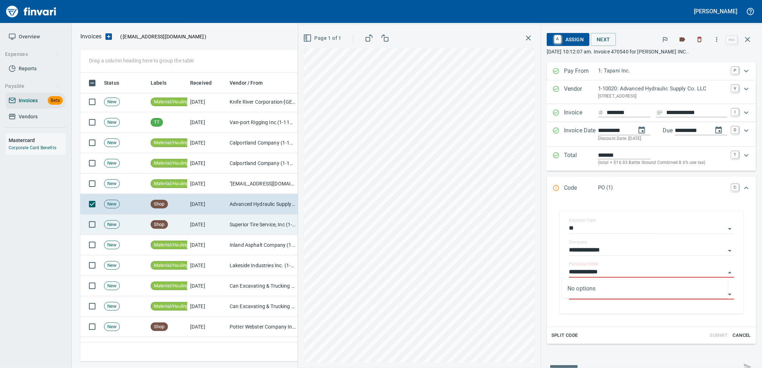
click at [249, 228] on td "Superior Tire Service, Inc (1-10991)" at bounding box center [263, 225] width 72 height 20
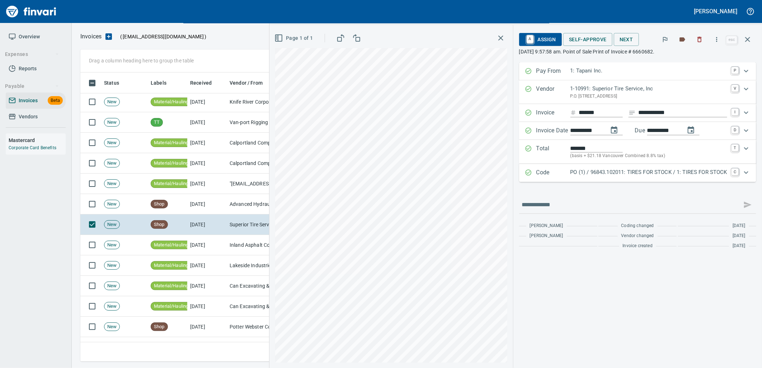
click at [597, 177] on p "PO (1) / 96843.102011: TIRES FOR STOCK / 1: TIRES FOR STOCK" at bounding box center [649, 172] width 157 height 8
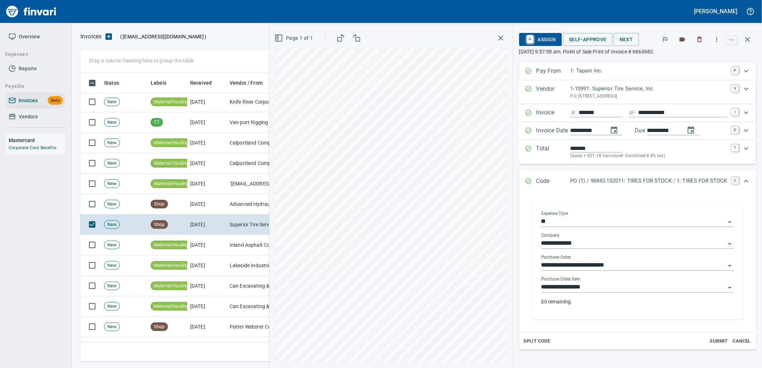
click at [604, 286] on input "**********" at bounding box center [633, 287] width 184 height 10
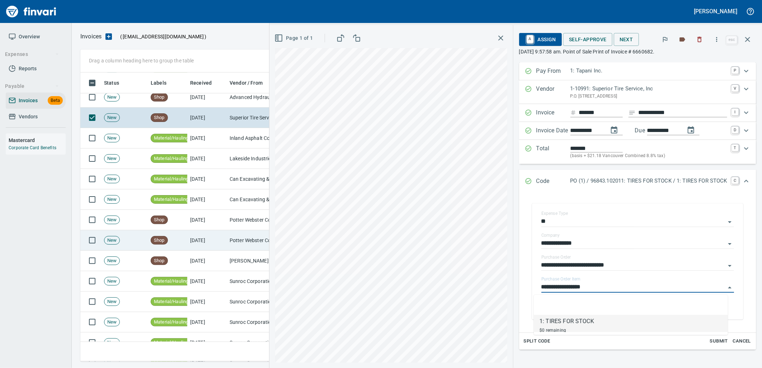
scroll to position [2830, 0]
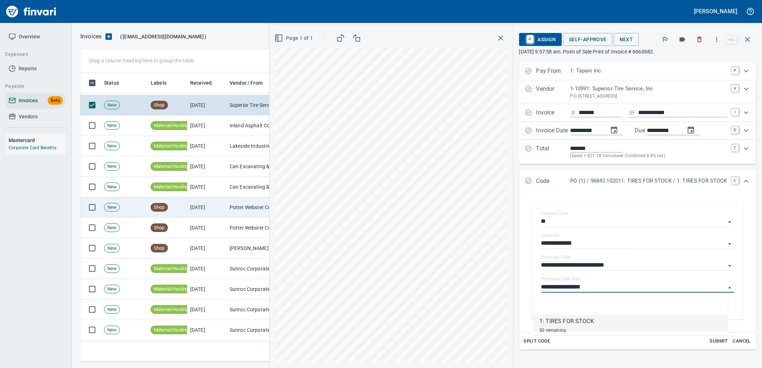
click at [232, 215] on td "Potter Webster Company Inc (1-10818)" at bounding box center [263, 207] width 72 height 20
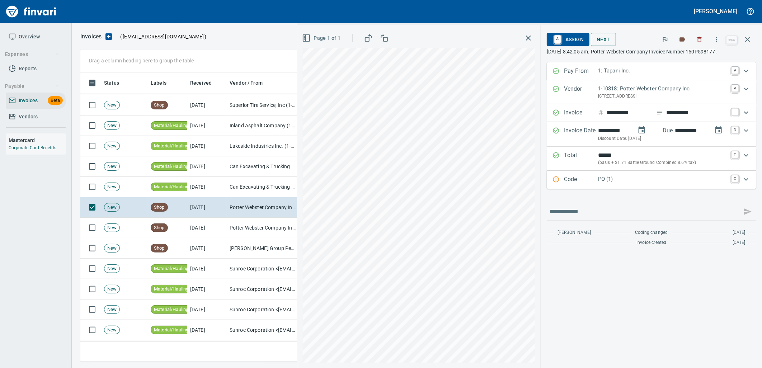
click at [626, 182] on p "PO (1)" at bounding box center [662, 179] width 129 height 8
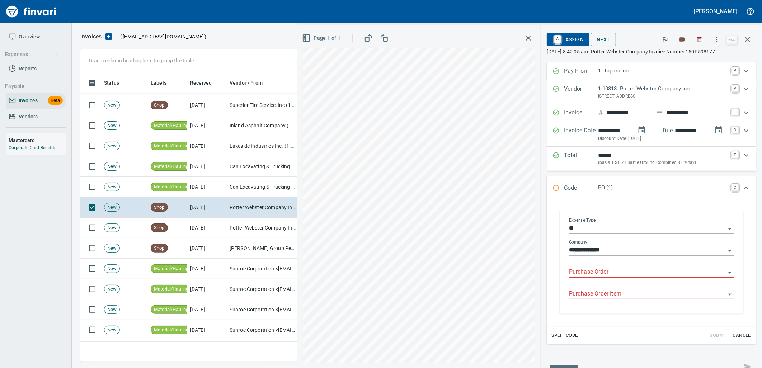
click at [613, 277] on input "Purchase Order" at bounding box center [647, 272] width 156 height 10
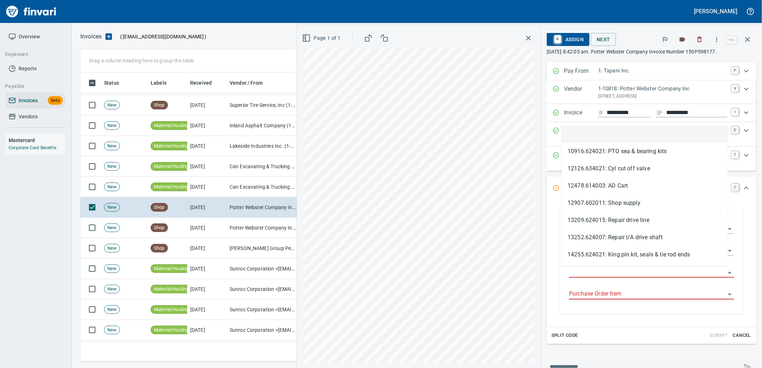
scroll to position [283, 661]
type input "**********"
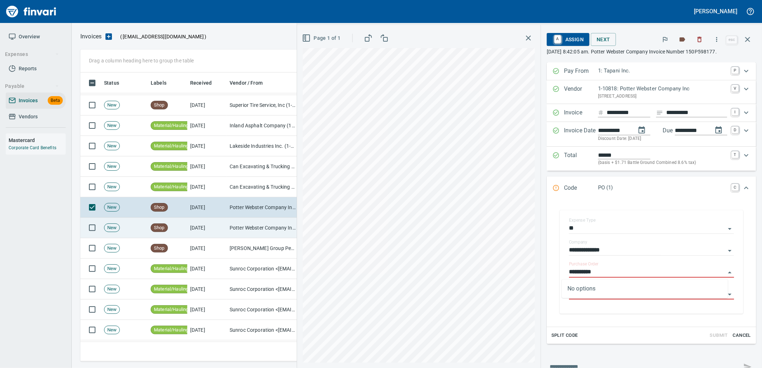
click at [192, 231] on td "[DATE]" at bounding box center [206, 228] width 39 height 20
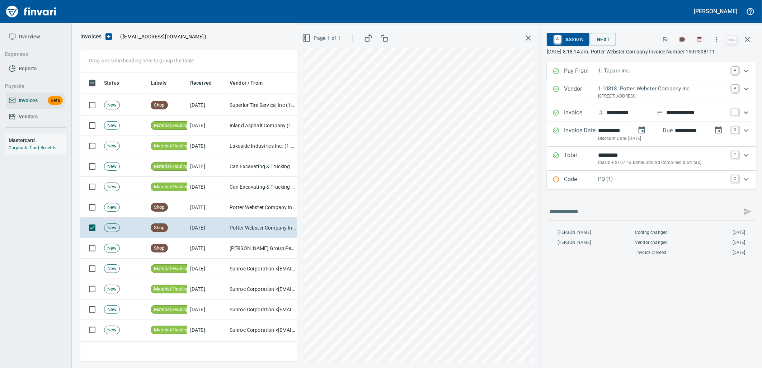
click at [634, 182] on p "PO (1)" at bounding box center [662, 179] width 129 height 8
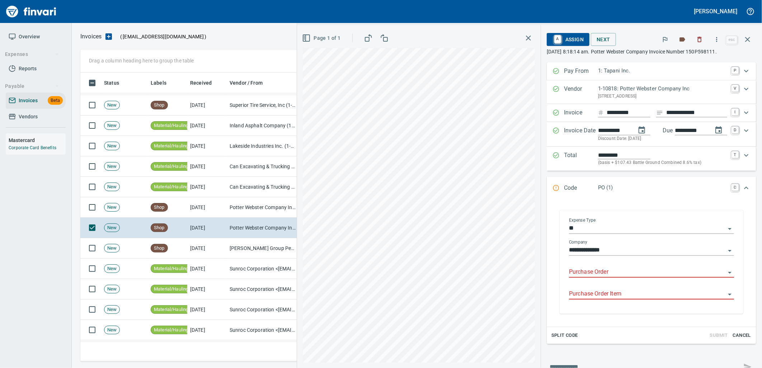
click at [596, 271] on input "Purchase Order" at bounding box center [647, 272] width 156 height 10
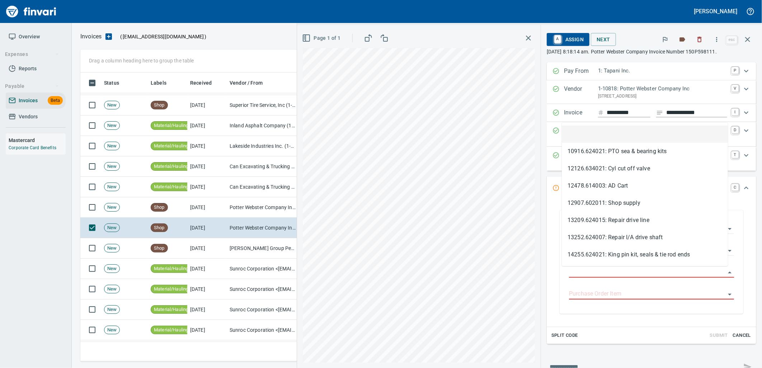
scroll to position [283, 661]
type input "**********"
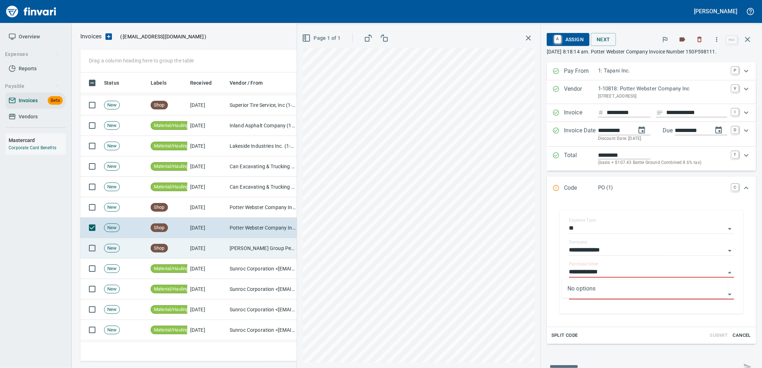
click at [198, 247] on td "[DATE]" at bounding box center [206, 248] width 39 height 20
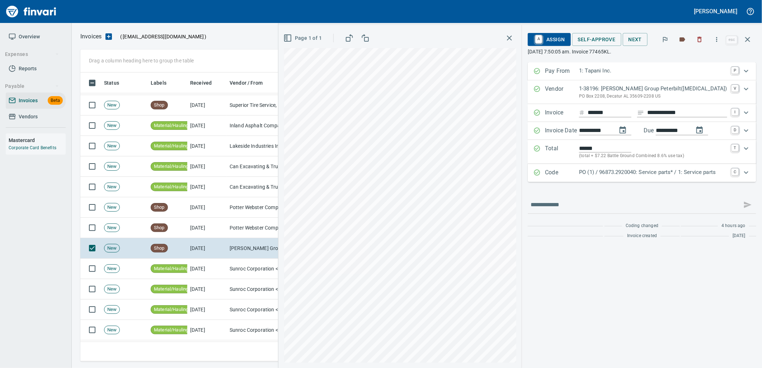
click at [624, 181] on div "Code PO (1) / 96873.2920040: Service parts* / 1: Service parts C" at bounding box center [642, 173] width 229 height 18
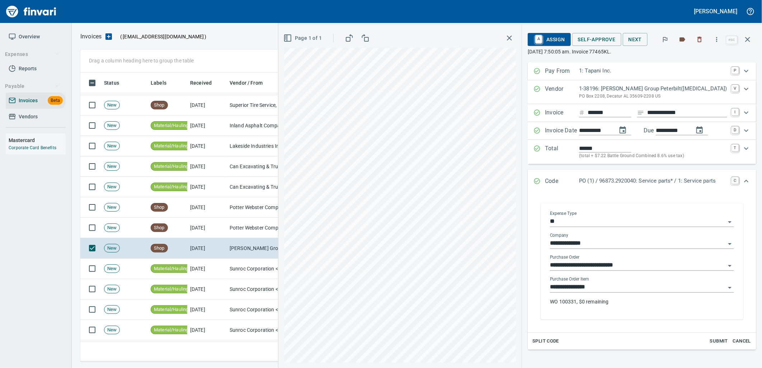
click at [606, 286] on input "**********" at bounding box center [637, 287] width 175 height 10
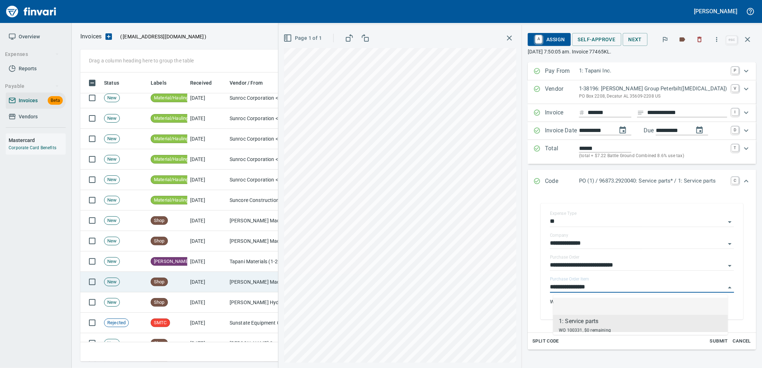
scroll to position [3030, 0]
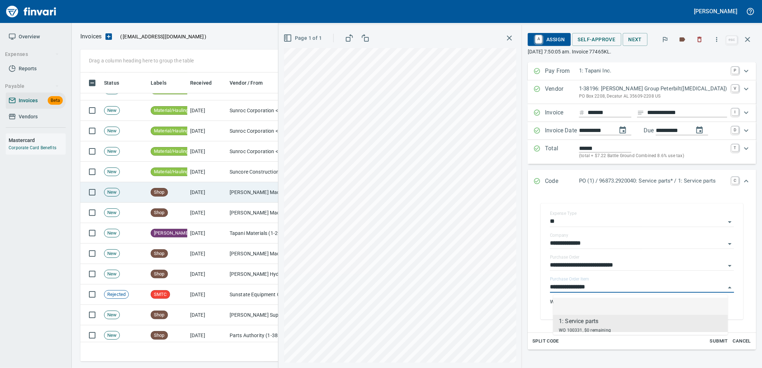
click at [213, 194] on td "[DATE]" at bounding box center [206, 192] width 39 height 20
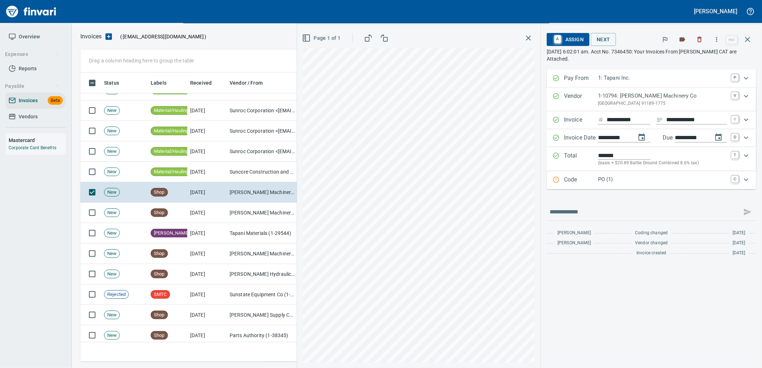
click at [609, 181] on p "PO (1)" at bounding box center [662, 179] width 129 height 8
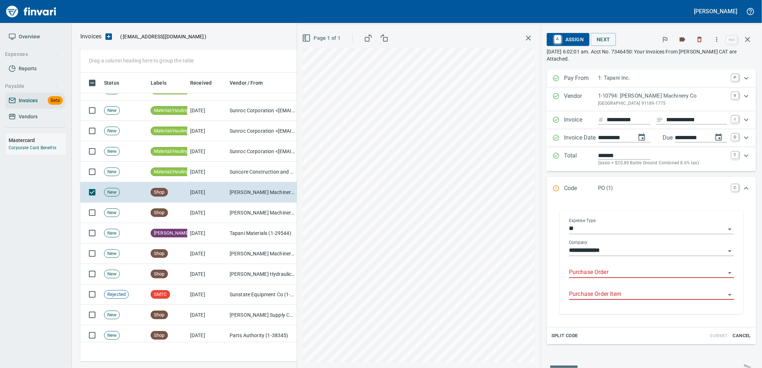
click at [593, 272] on input "Purchase Order" at bounding box center [647, 273] width 156 height 10
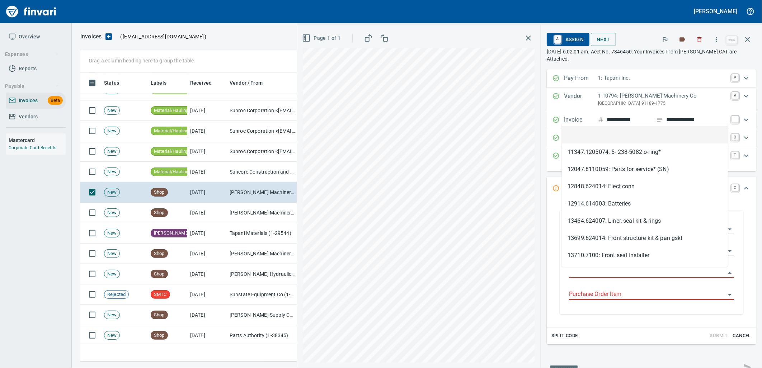
scroll to position [283, 661]
type input "**********"
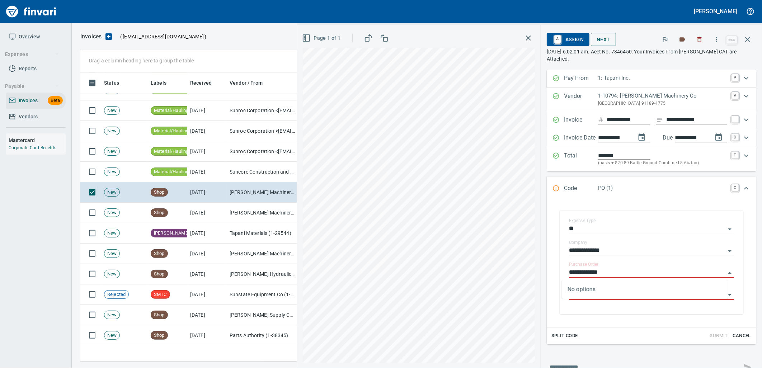
click at [208, 207] on td "[DATE]" at bounding box center [206, 213] width 39 height 20
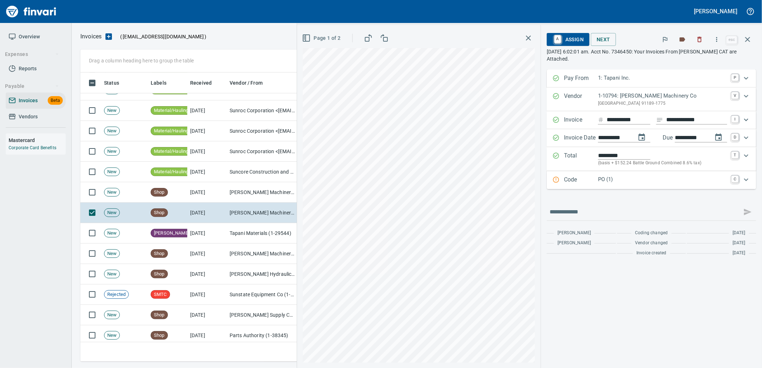
click at [623, 182] on p "PO (1)" at bounding box center [662, 179] width 129 height 8
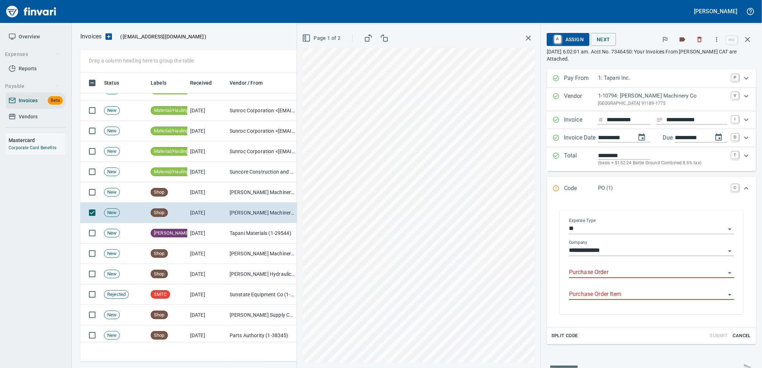
click at [621, 270] on input "Purchase Order" at bounding box center [647, 273] width 156 height 10
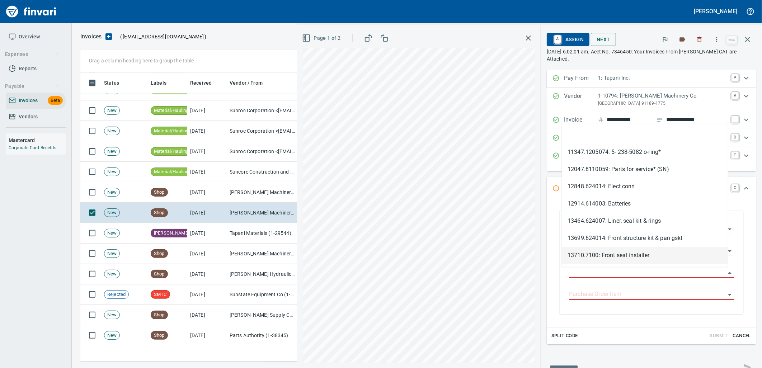
scroll to position [283, 661]
type input "**********"
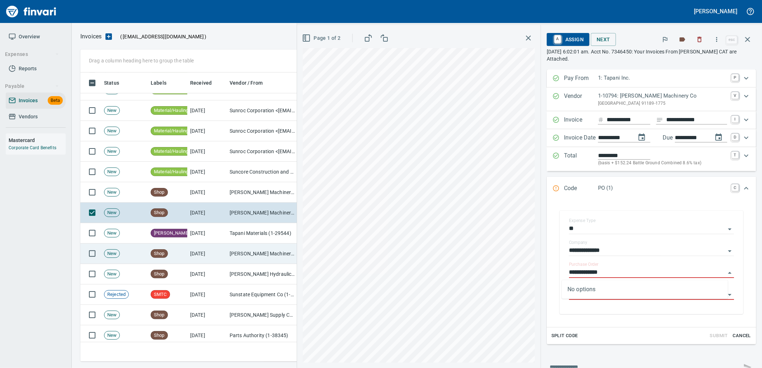
click at [255, 253] on td "[PERSON_NAME] Machinery Inc (1-10774)" at bounding box center [263, 254] width 72 height 20
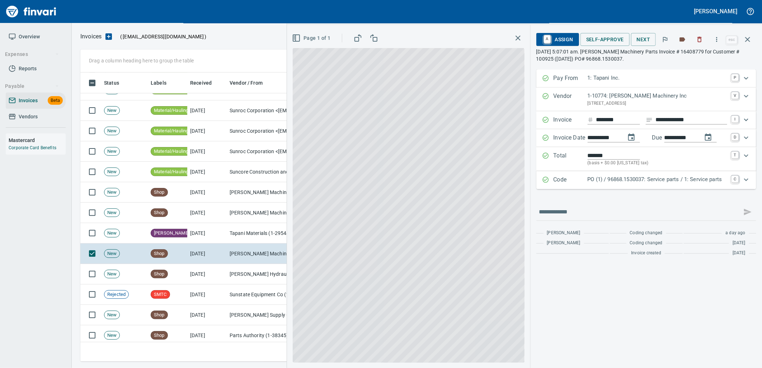
click at [632, 183] on p "PO (1) / 96868.1530037: Service parts / 1: Service parts" at bounding box center [658, 179] width 140 height 8
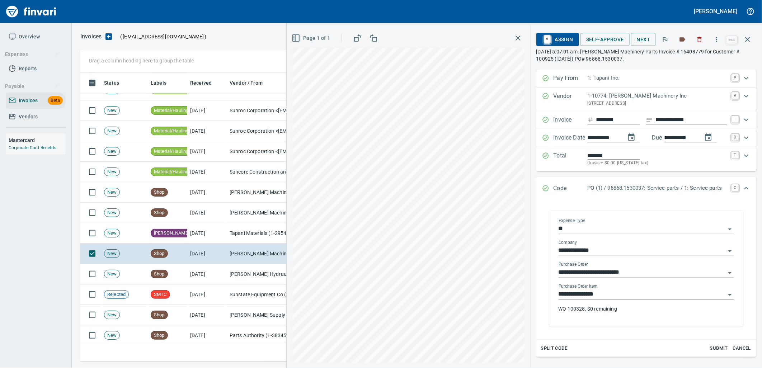
click at [600, 295] on input "**********" at bounding box center [642, 295] width 167 height 10
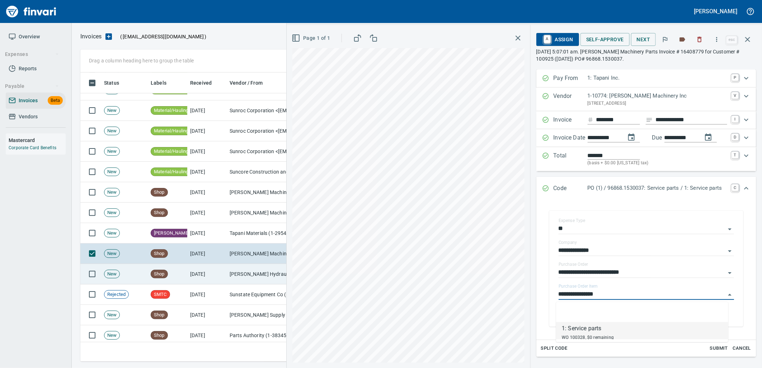
click at [250, 278] on td "[PERSON_NAME] Hydraulics Corp (1-30681)" at bounding box center [263, 274] width 72 height 20
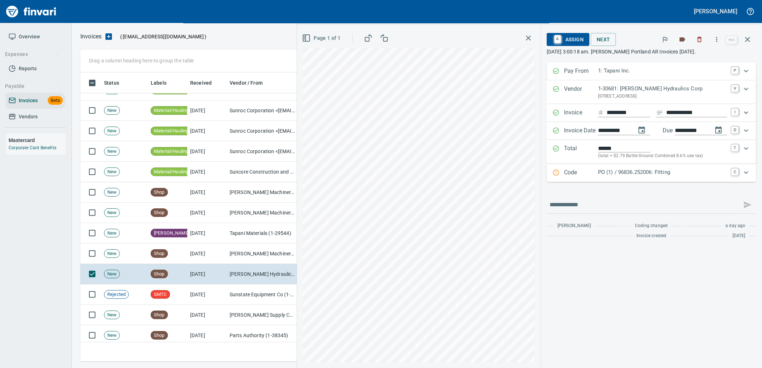
click at [632, 175] on p "PO (1) / 96836.252006: Fitting" at bounding box center [662, 172] width 129 height 8
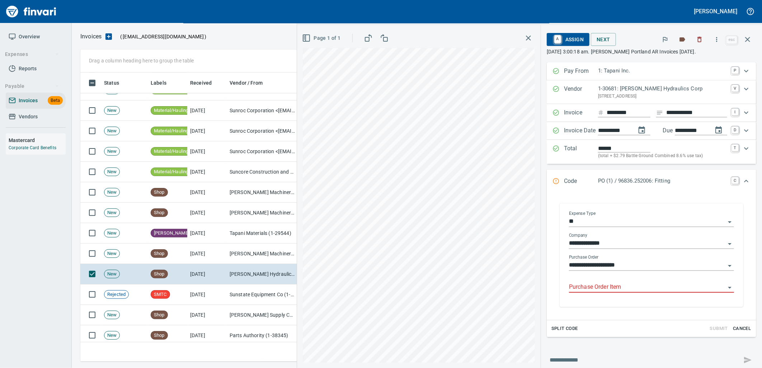
click at [616, 292] on input "Purchase Order Item" at bounding box center [647, 287] width 156 height 10
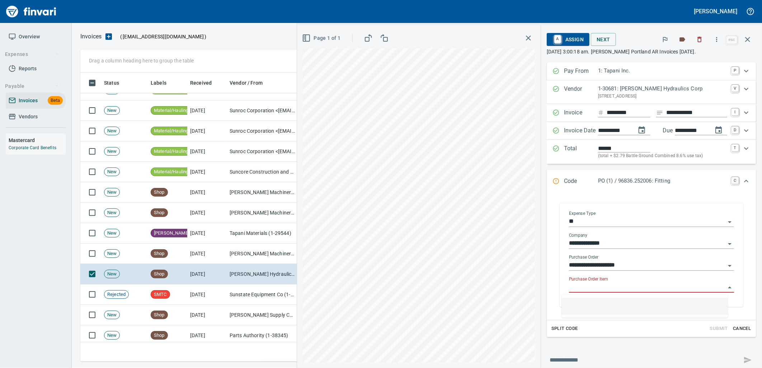
scroll to position [283, 661]
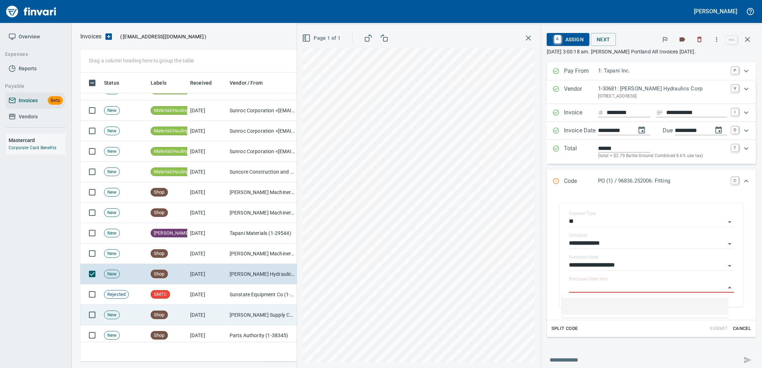
click at [249, 311] on td "[PERSON_NAME] Supply Company (1-10645)" at bounding box center [263, 315] width 72 height 20
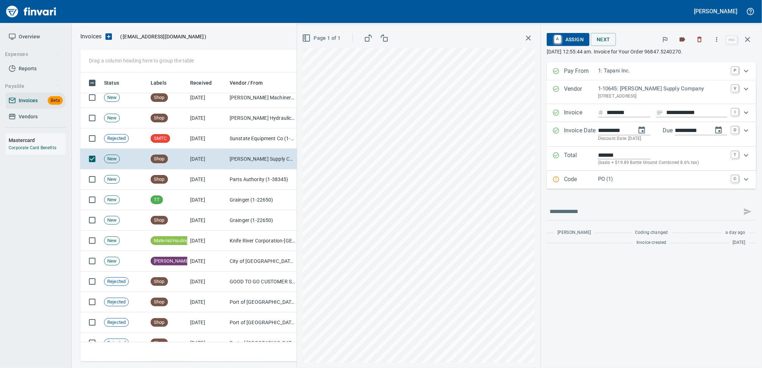
scroll to position [3189, 0]
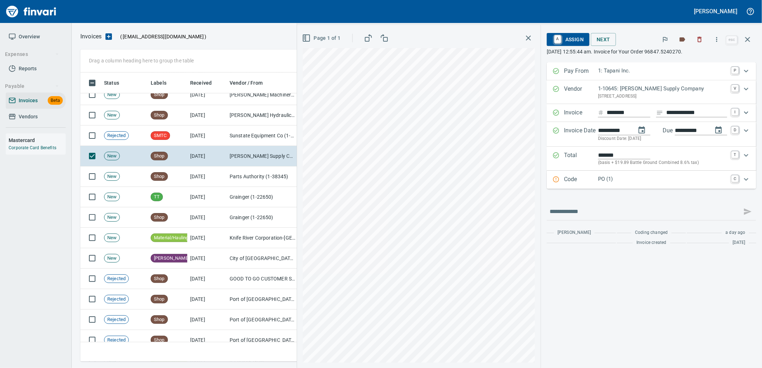
click at [608, 183] on p "PO (1)" at bounding box center [662, 179] width 129 height 8
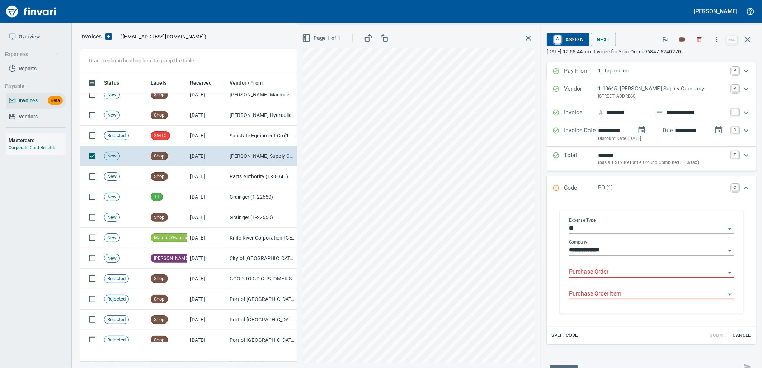
click at [584, 271] on input "Purchase Order" at bounding box center [647, 272] width 156 height 10
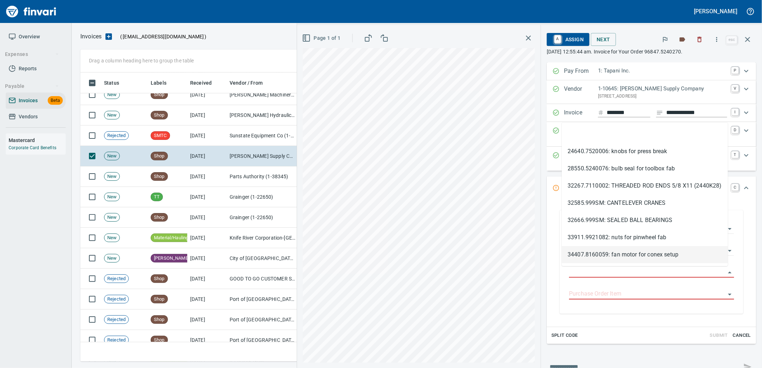
scroll to position [283, 661]
type input "**********"
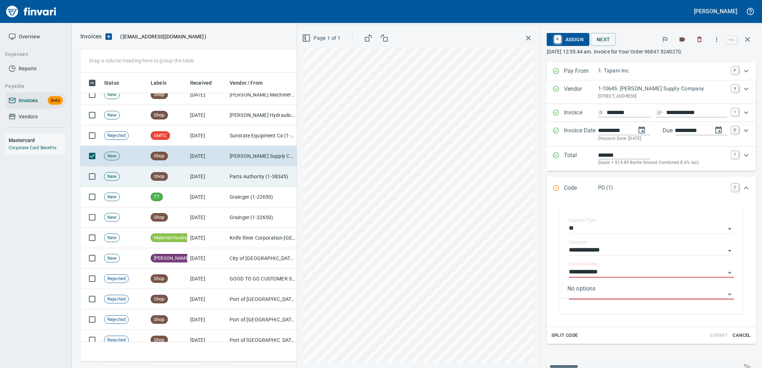
click at [208, 173] on td "[DATE]" at bounding box center [206, 176] width 39 height 20
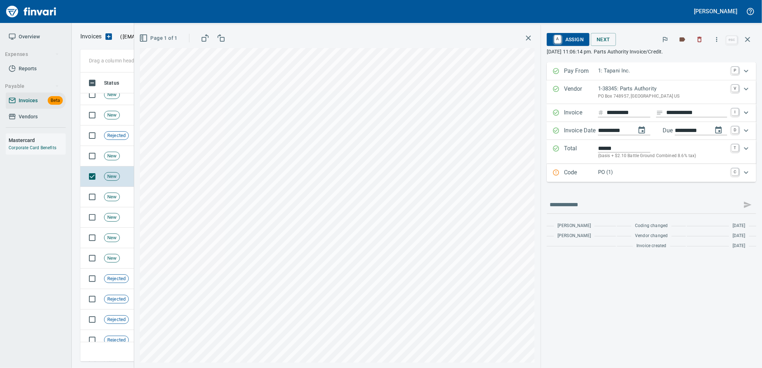
click at [647, 172] on p "PO (1)" at bounding box center [662, 172] width 129 height 8
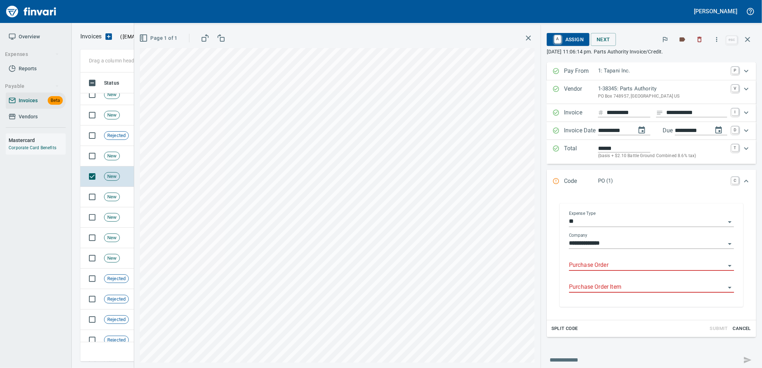
click at [604, 263] on input "Purchase Order" at bounding box center [647, 266] width 156 height 10
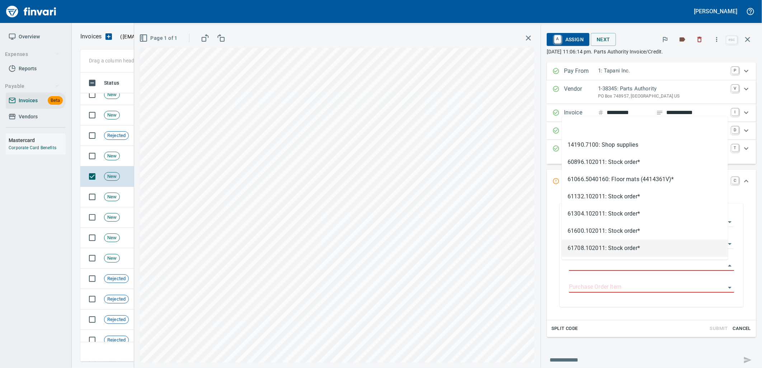
scroll to position [283, 661]
type input "**********"
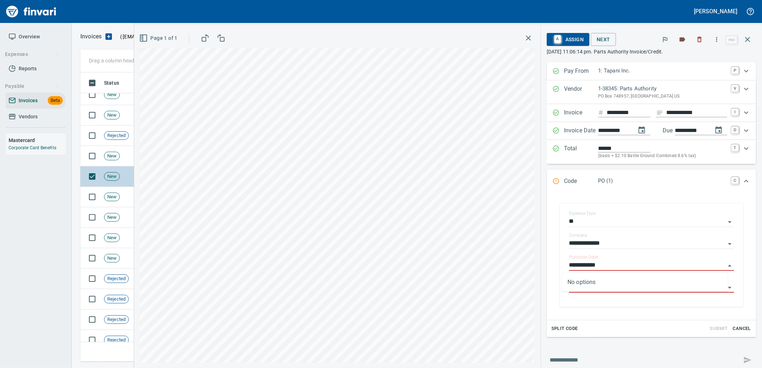
click at [112, 175] on span "New" at bounding box center [111, 176] width 15 height 7
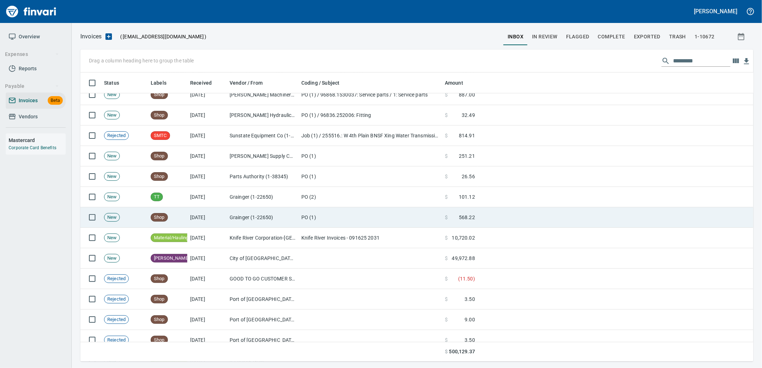
click at [123, 207] on td "New" at bounding box center [124, 217] width 47 height 20
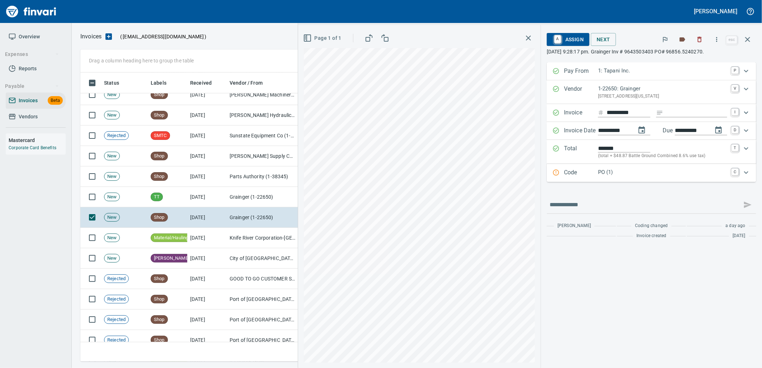
click at [572, 180] on div "Code PO (1) C" at bounding box center [652, 173] width 210 height 18
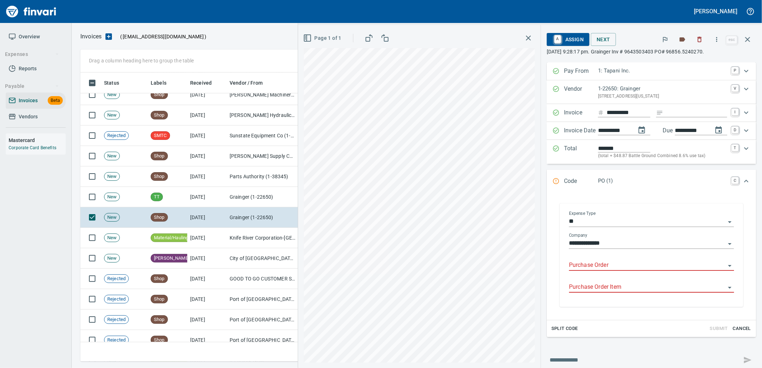
click at [579, 267] on input "Purchase Order" at bounding box center [647, 266] width 156 height 10
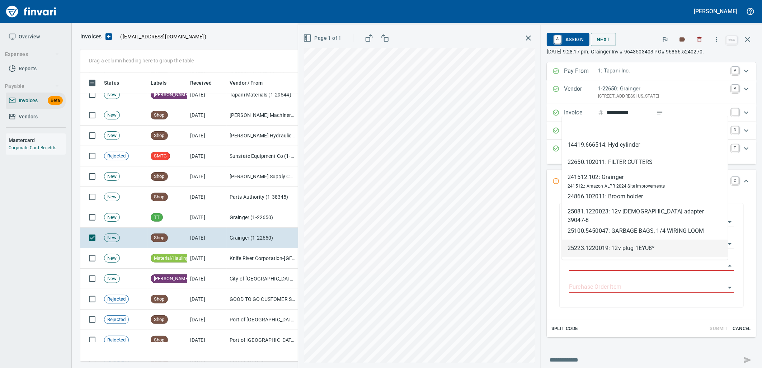
type input "**********"
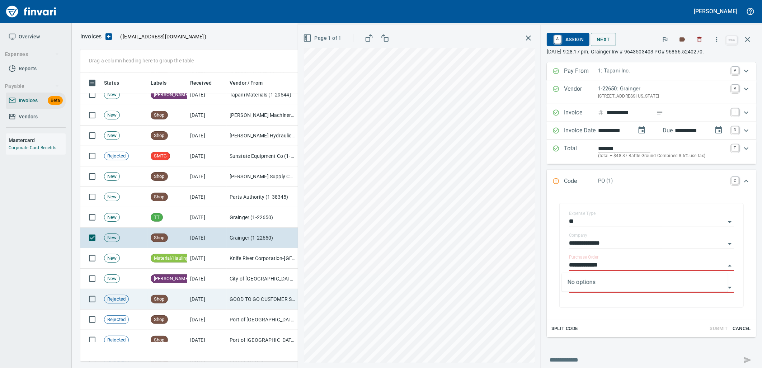
click at [220, 304] on td "[DATE]" at bounding box center [206, 299] width 39 height 20
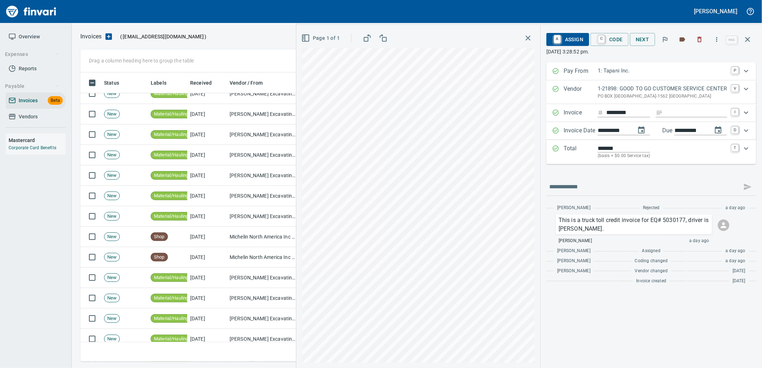
scroll to position [3548, 0]
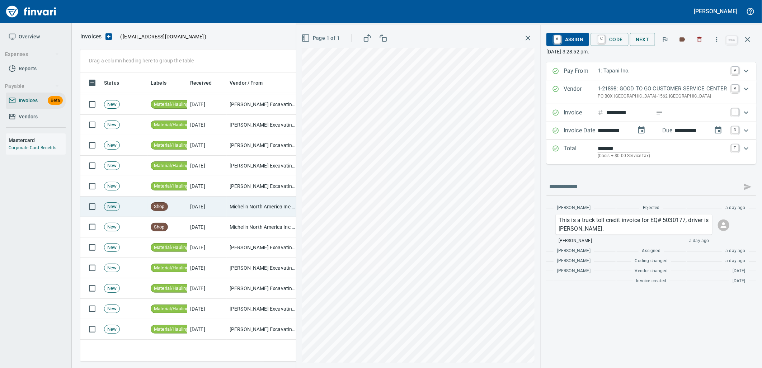
click at [224, 206] on td "[DATE]" at bounding box center [206, 207] width 39 height 20
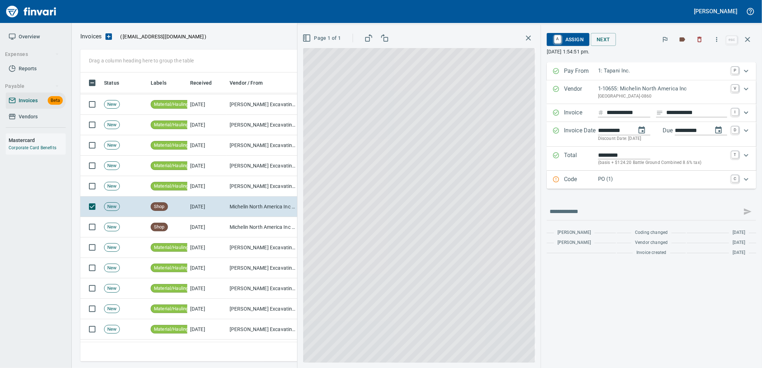
click at [622, 180] on p "PO (1)" at bounding box center [662, 179] width 129 height 8
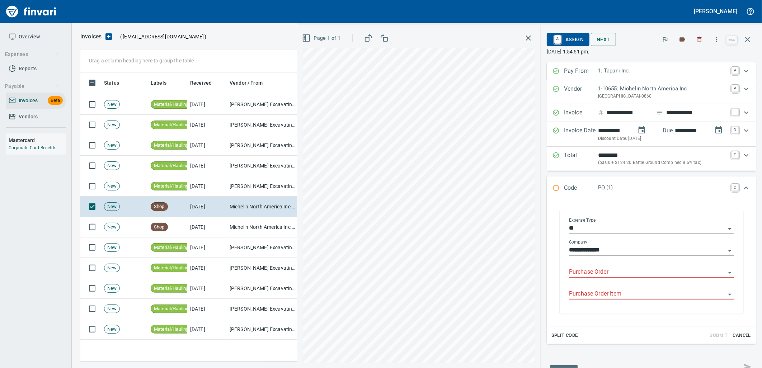
click at [601, 272] on input "Purchase Order" at bounding box center [647, 272] width 156 height 10
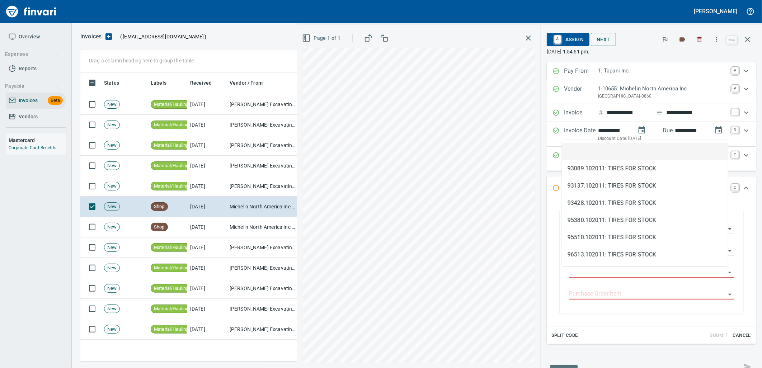
scroll to position [283, 661]
type input "**********"
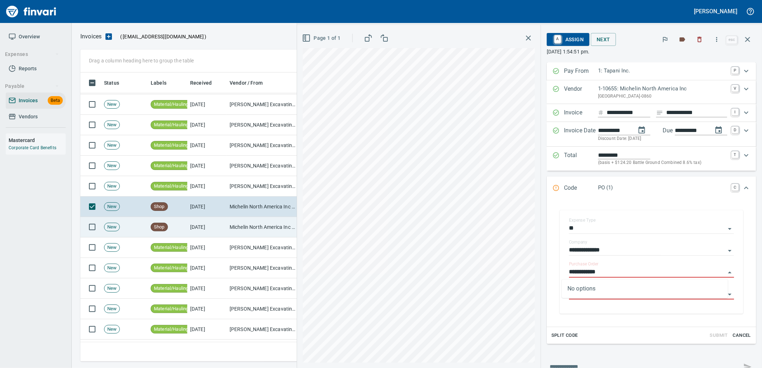
click at [191, 226] on td "[DATE]" at bounding box center [206, 227] width 39 height 20
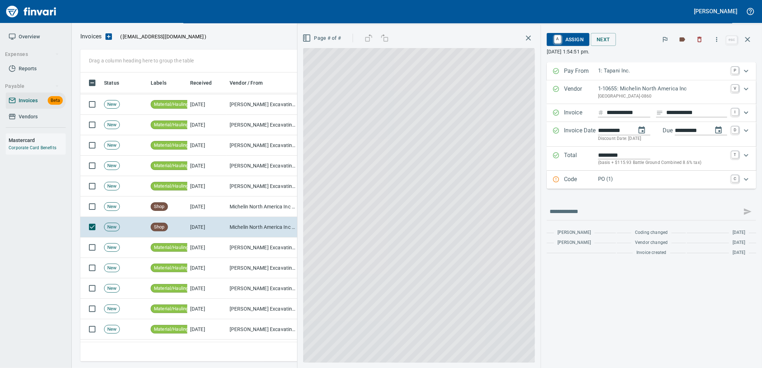
click at [623, 180] on p "PO (1)" at bounding box center [662, 179] width 129 height 8
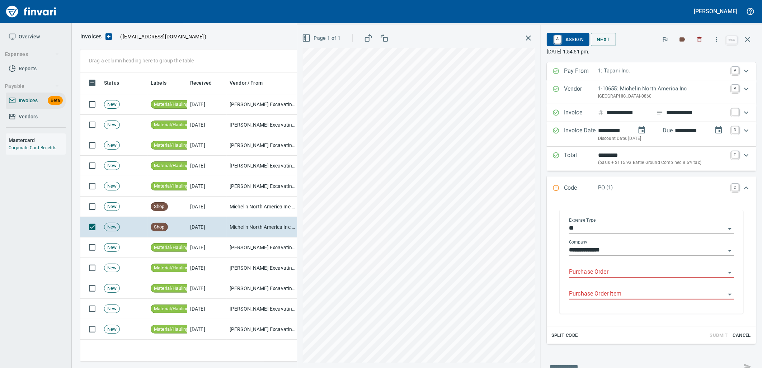
click at [590, 271] on input "Purchase Order" at bounding box center [647, 272] width 156 height 10
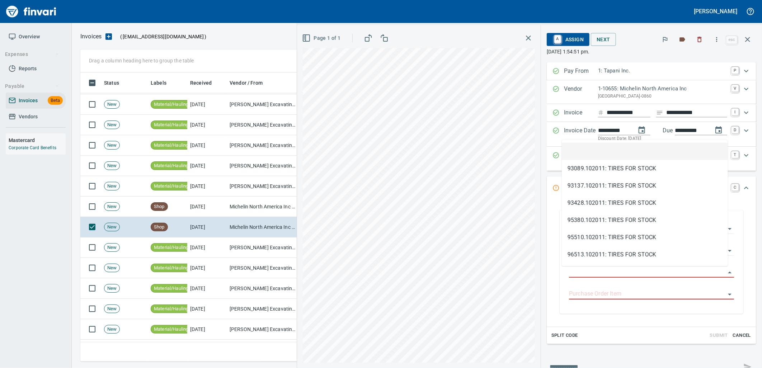
scroll to position [283, 661]
type input "**********"
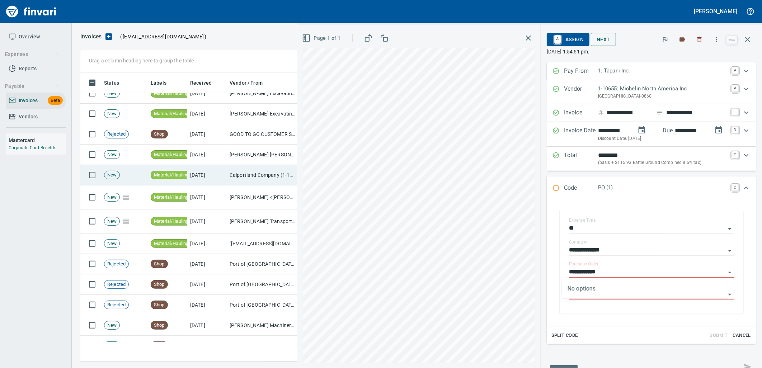
scroll to position [3787, 0]
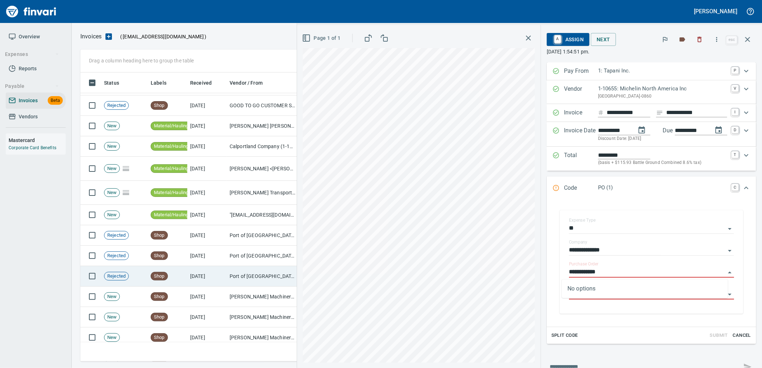
scroll to position [3827, 0]
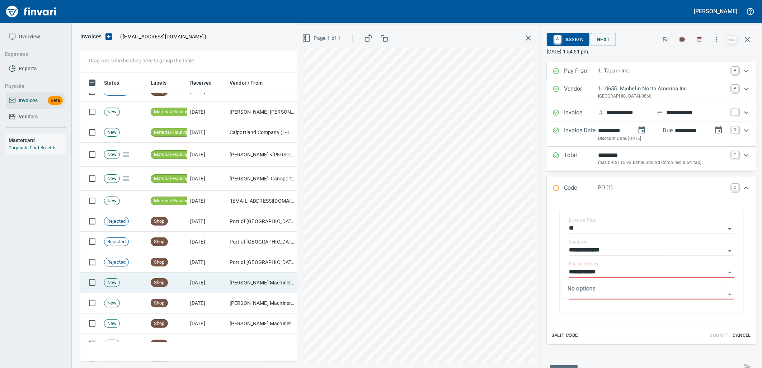
click at [227, 278] on td "[PERSON_NAME] Machinery Co (1-10794)" at bounding box center [263, 283] width 72 height 20
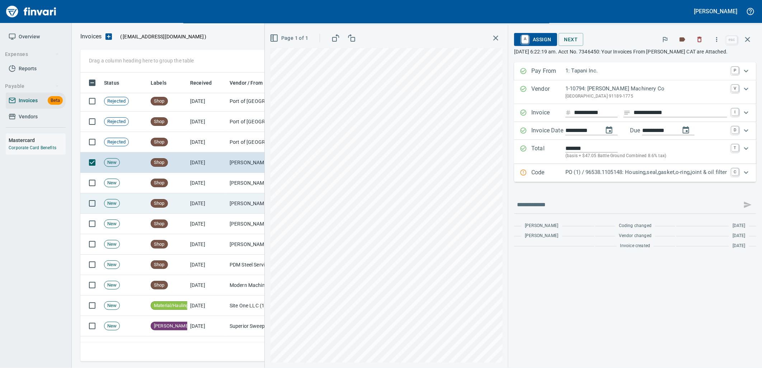
scroll to position [3987, 0]
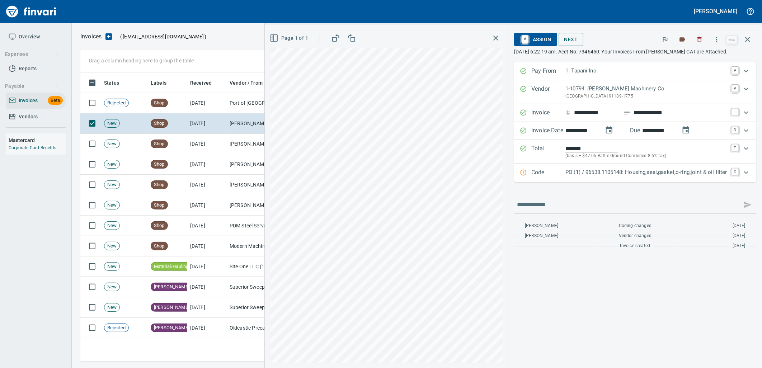
click at [554, 177] on p "Code" at bounding box center [548, 172] width 34 height 9
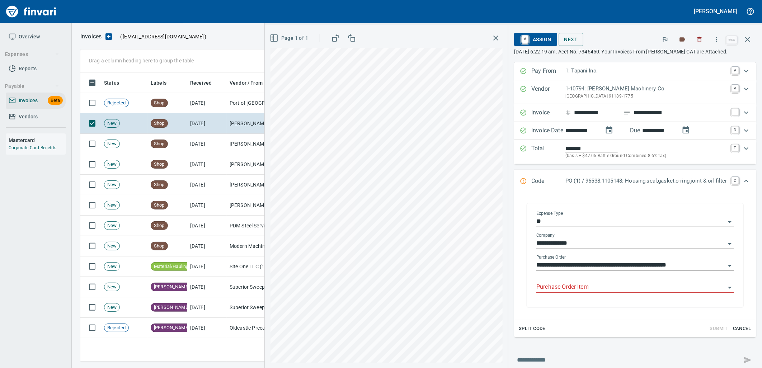
click at [576, 282] on body "Leah Wilson Overview Expenses Reports Payable Invoices Beta Vendors Mastercard …" at bounding box center [381, 184] width 762 height 368
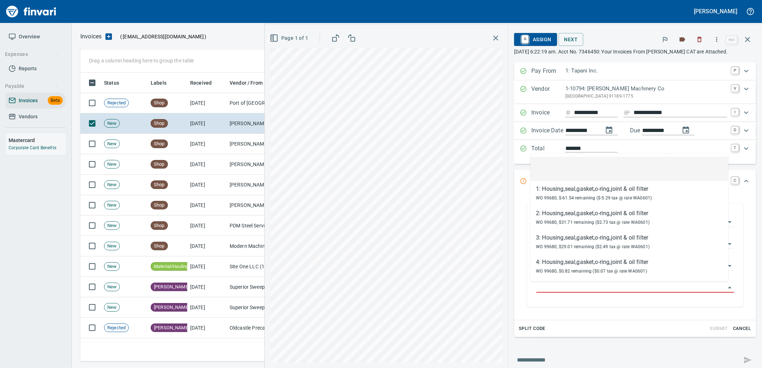
scroll to position [283, 661]
click at [230, 144] on td "[PERSON_NAME] Machinery Co (1-10794)" at bounding box center [263, 144] width 72 height 20
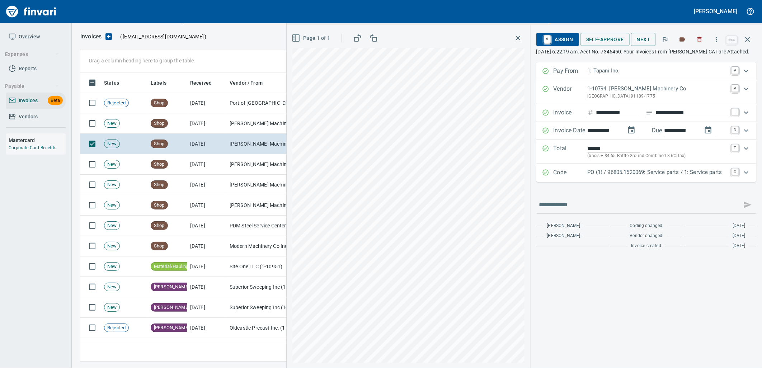
click at [590, 182] on div "Code PO (1) / 96805.1520069: Service parts / 1: Service parts C" at bounding box center [646, 173] width 220 height 18
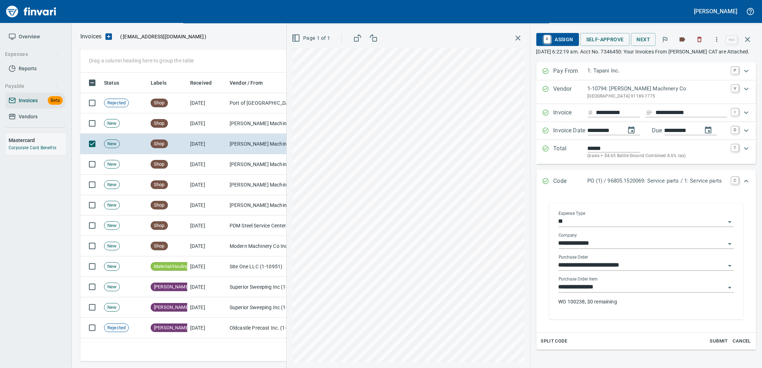
click at [613, 292] on input "**********" at bounding box center [642, 287] width 167 height 10
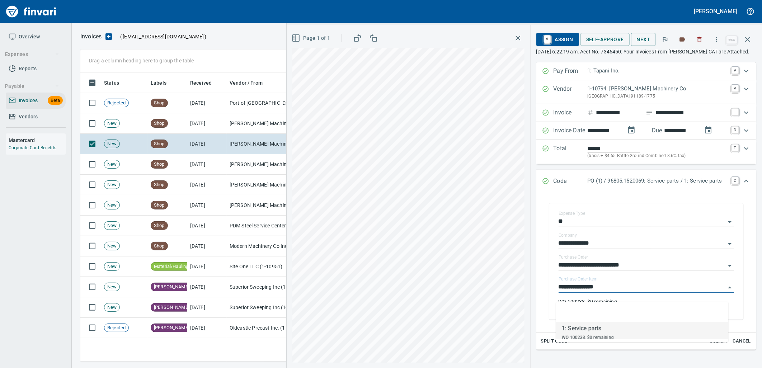
scroll to position [283, 661]
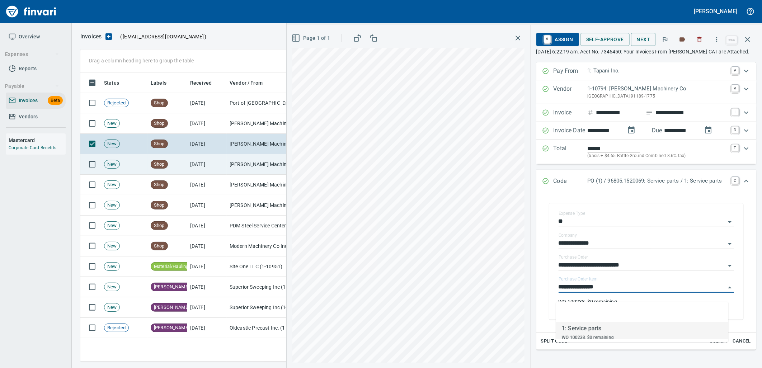
click at [228, 164] on td "[PERSON_NAME] Machinery Co (1-10794)" at bounding box center [263, 164] width 72 height 20
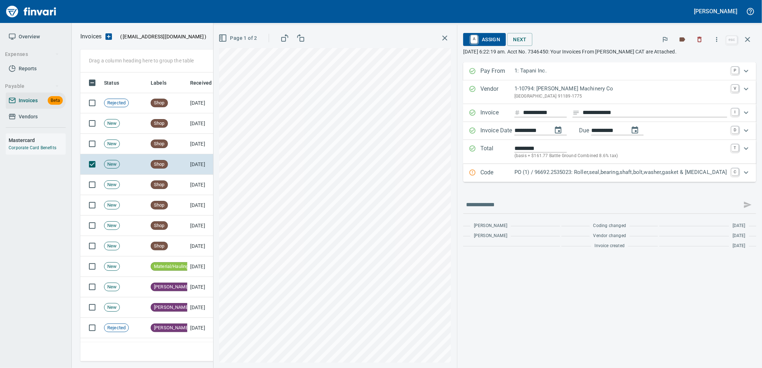
click at [599, 173] on p "PO (1) / 96692.2535023: Roller,seal,bearing,shaft,bolt,washer,gasket & [MEDICAL…" at bounding box center [621, 172] width 213 height 8
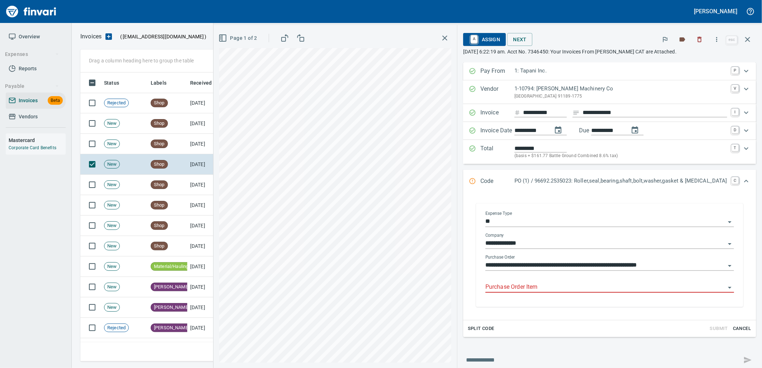
click at [590, 289] on input "Purchase Order Item" at bounding box center [605, 287] width 240 height 10
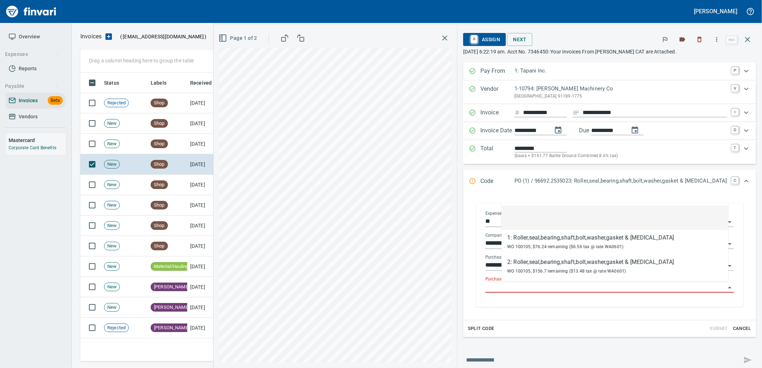
scroll to position [283, 661]
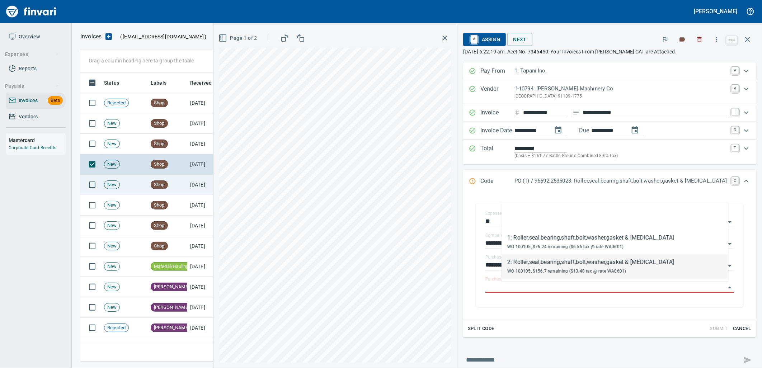
click at [159, 189] on div "Shop" at bounding box center [159, 184] width 17 height 9
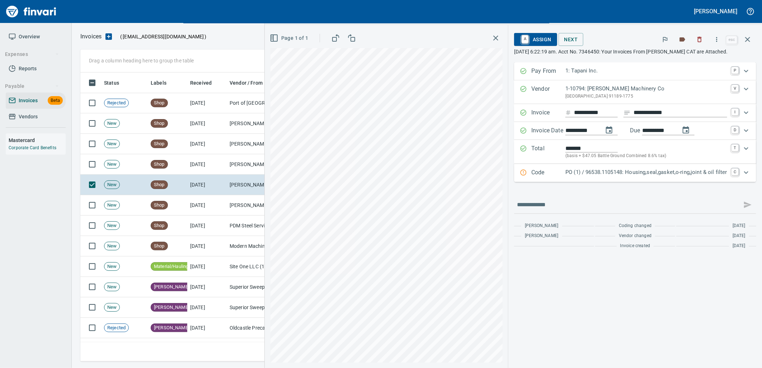
click at [572, 177] on div "PO (1) / 96538.1105148: Housing,seal,gasket,o-ring,joint & oil filter" at bounding box center [646, 172] width 162 height 9
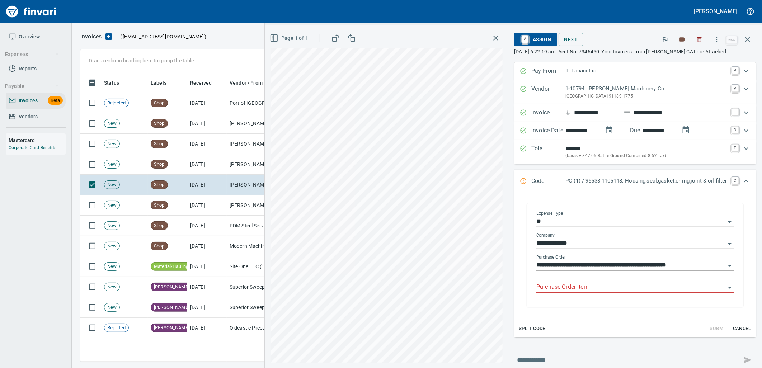
click at [569, 286] on input "Purchase Order Item" at bounding box center [630, 287] width 189 height 10
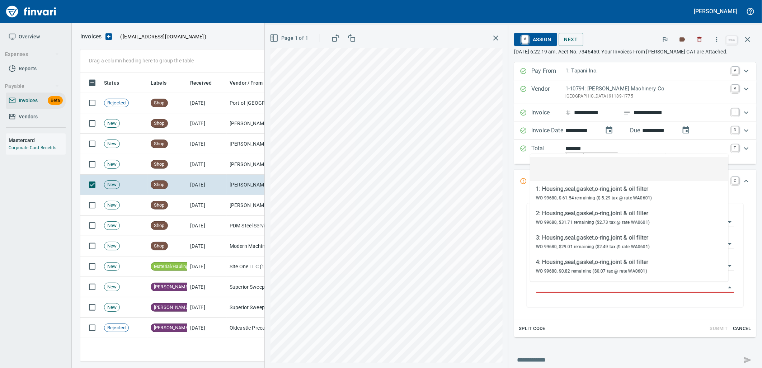
scroll to position [283, 661]
click at [210, 205] on td "[DATE]" at bounding box center [206, 205] width 39 height 20
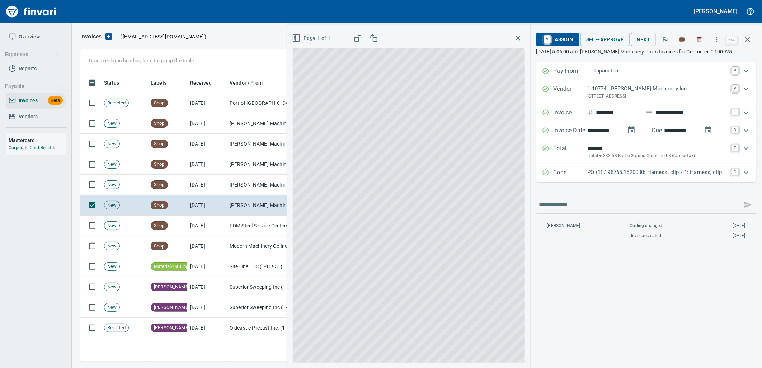
click at [623, 173] on p "PO (1) / 96765.1520030: Harness, clip / 1: Harness, clip" at bounding box center [658, 172] width 140 height 8
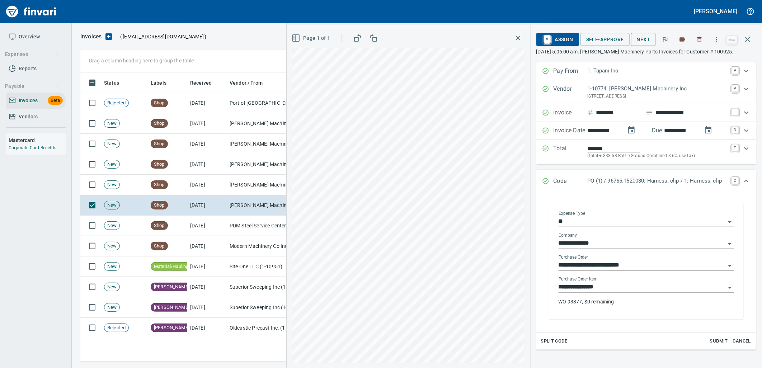
click at [624, 286] on input "**********" at bounding box center [642, 287] width 167 height 10
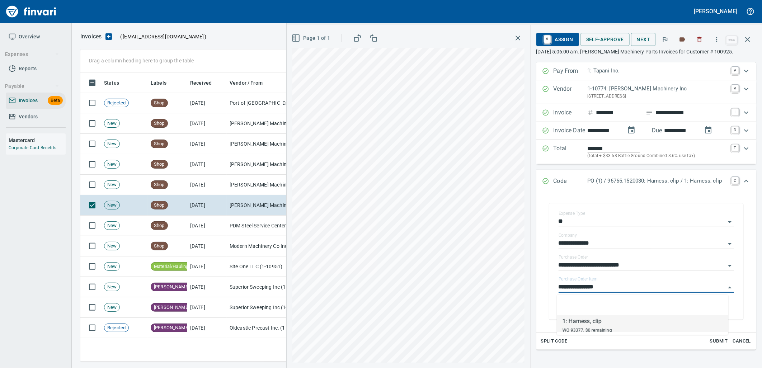
scroll to position [283, 661]
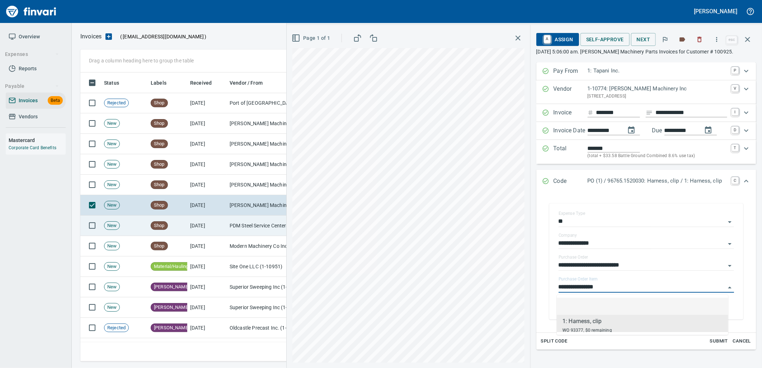
click at [217, 223] on td "[DATE]" at bounding box center [206, 226] width 39 height 20
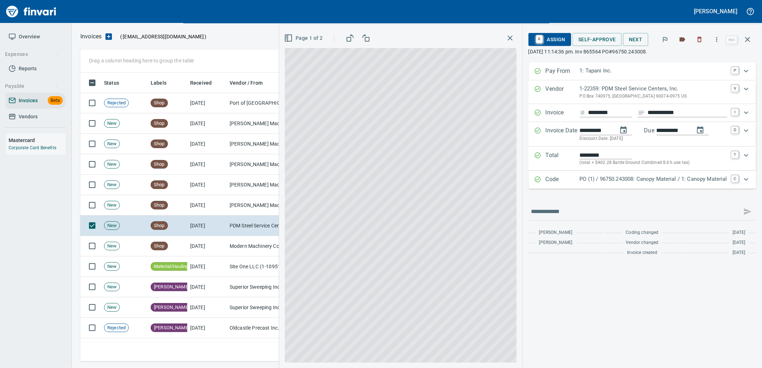
click at [661, 184] on div "PO (1) / 96750.243008: Canopy Material / 1: Canopy Material" at bounding box center [653, 179] width 147 height 9
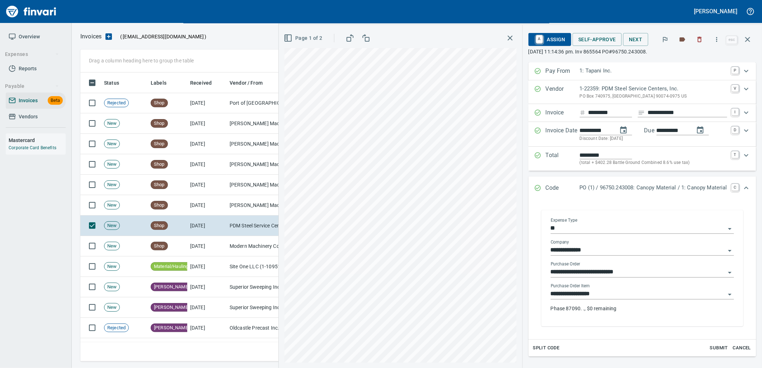
click at [615, 295] on input "**********" at bounding box center [638, 294] width 175 height 10
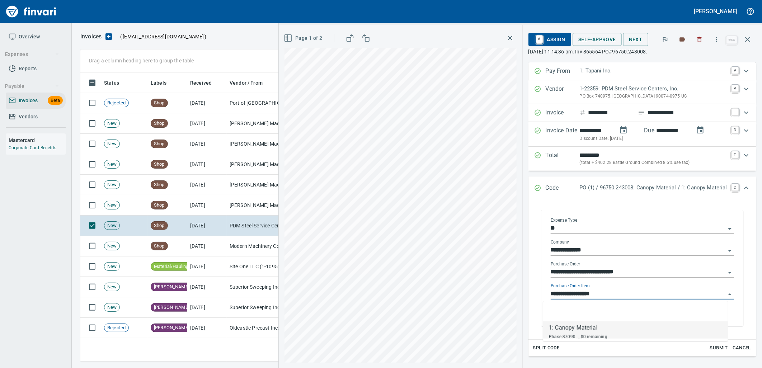
scroll to position [283, 661]
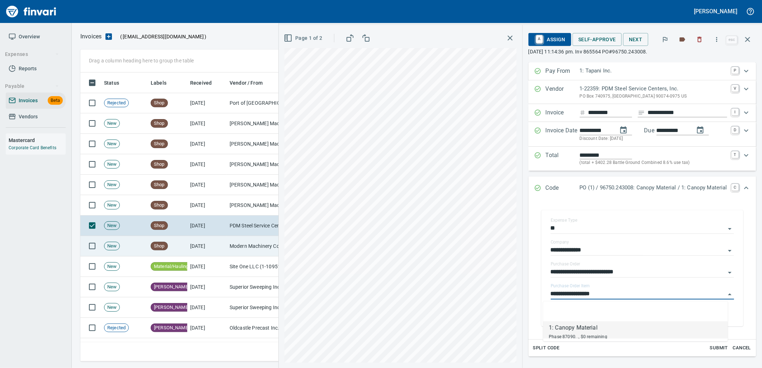
click at [254, 250] on td "Modern Machinery Co Inc (1-10672)" at bounding box center [263, 246] width 72 height 20
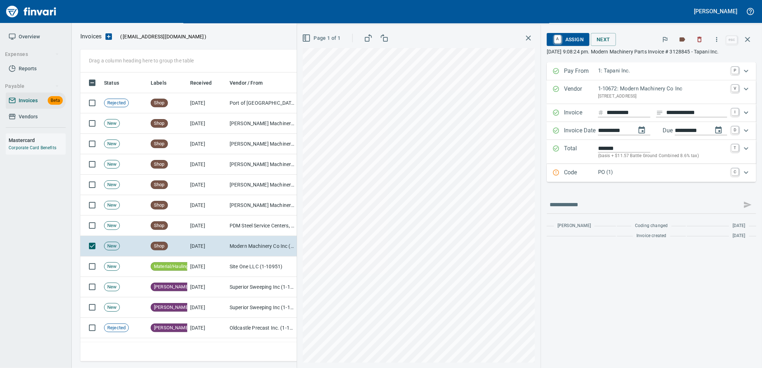
click at [622, 178] on div "Code PO (1) C" at bounding box center [652, 173] width 210 height 18
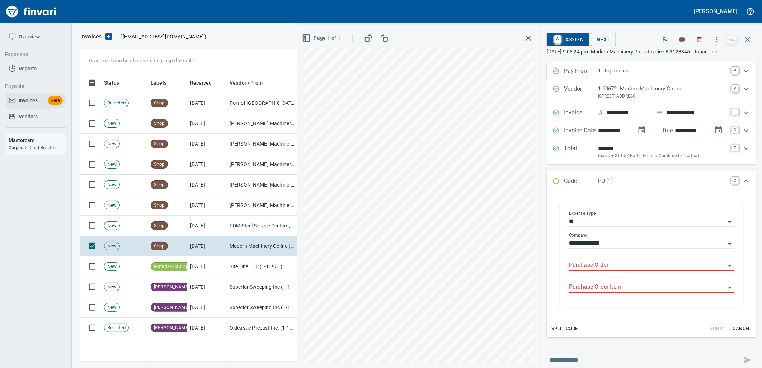
click at [603, 268] on input "Purchase Order" at bounding box center [647, 266] width 156 height 10
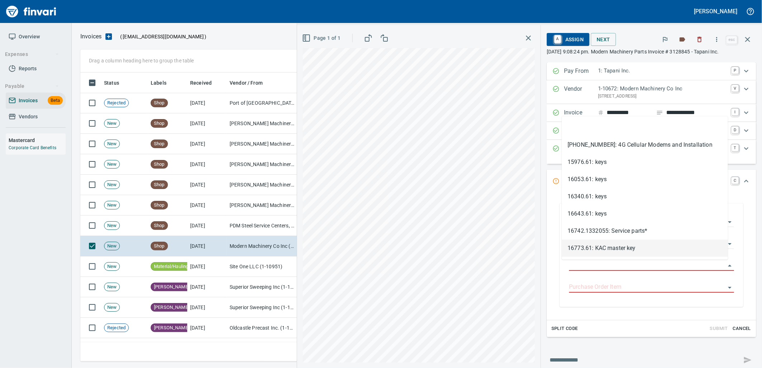
type input "**********"
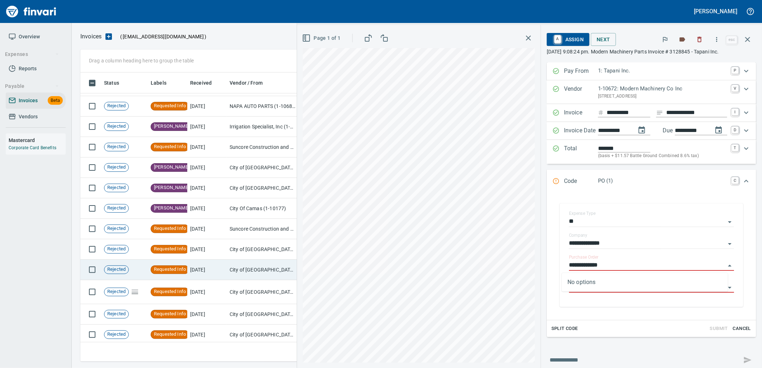
scroll to position [4376, 0]
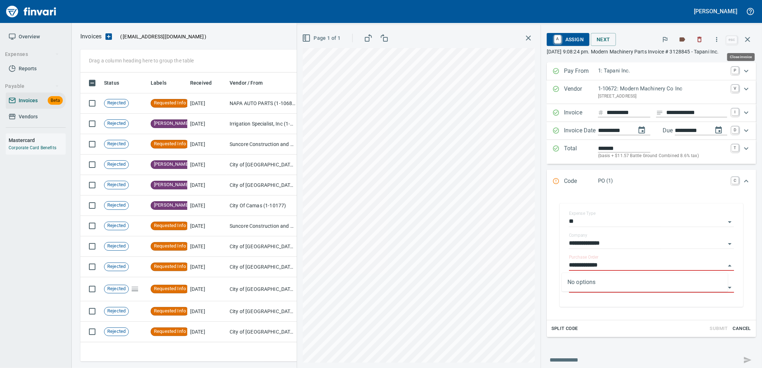
click at [746, 39] on icon "button" at bounding box center [747, 39] width 9 height 9
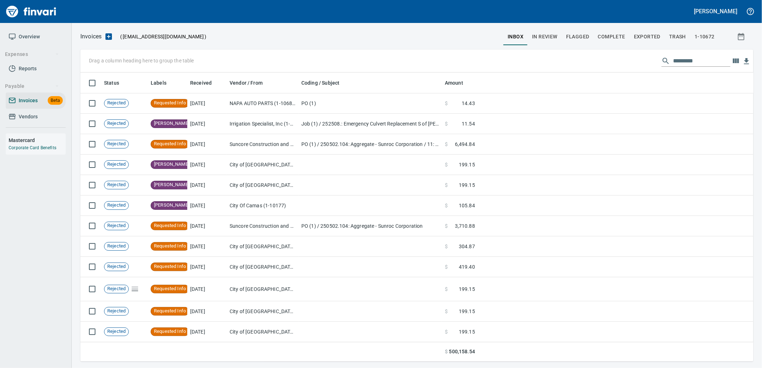
scroll to position [283, 661]
click at [546, 37] on span "In Review" at bounding box center [544, 36] width 25 height 9
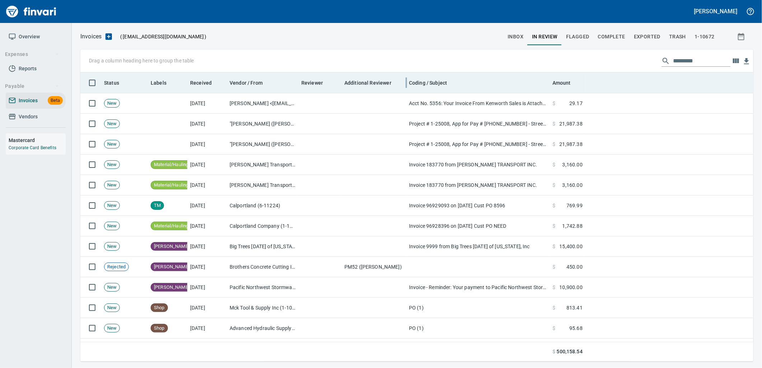
scroll to position [283, 661]
click at [161, 81] on span "Labels" at bounding box center [159, 83] width 16 height 9
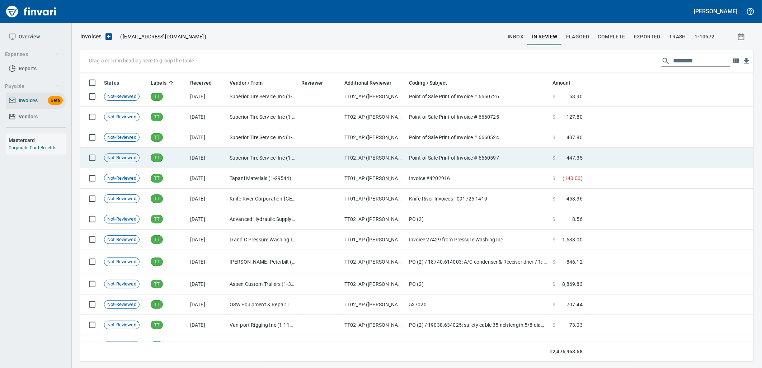
scroll to position [8795, 0]
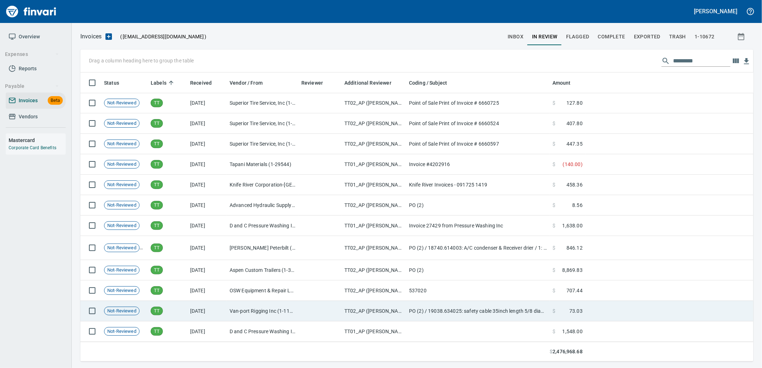
click at [242, 319] on td "Van-port Rigging Inc (1-11072)" at bounding box center [263, 311] width 72 height 20
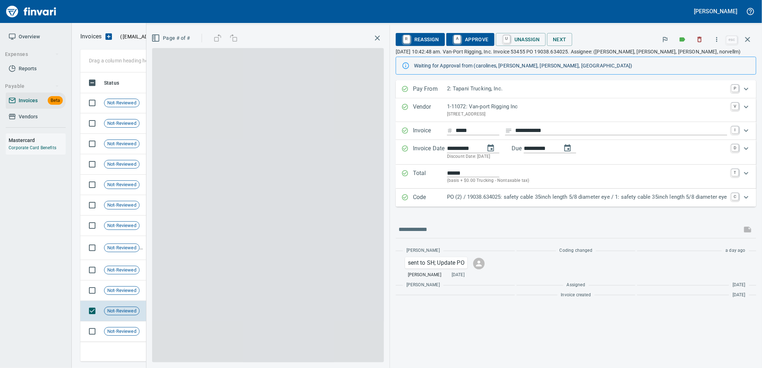
scroll to position [283, 661]
click at [522, 199] on p "PO (2) / 19038.634025: safety cable 35inch length 5/8 diameter eye / 1: safety …" at bounding box center [587, 197] width 280 height 8
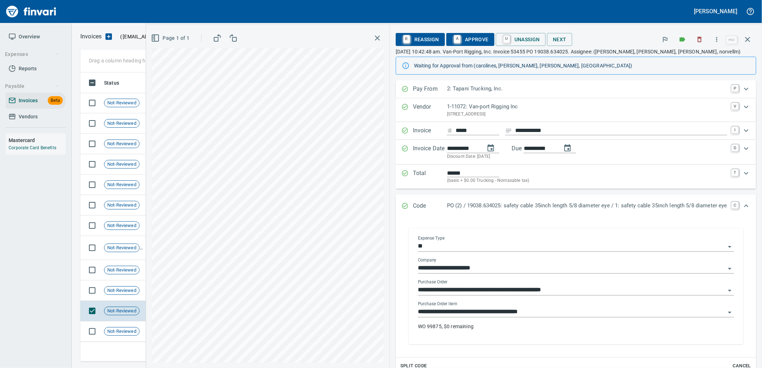
click at [523, 316] on input "**********" at bounding box center [572, 312] width 308 height 10
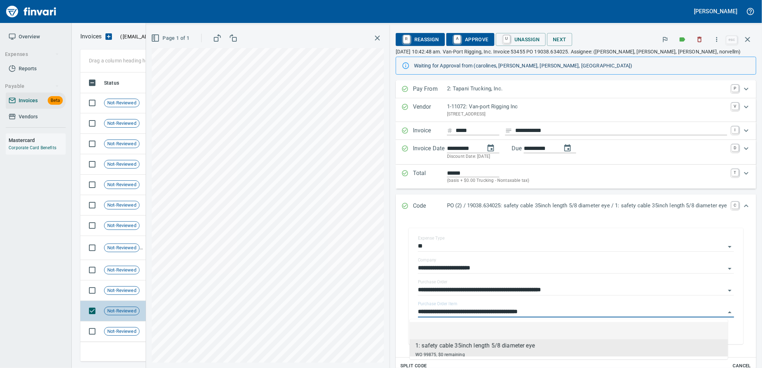
click at [119, 312] on span "Not-Reviewed" at bounding box center [121, 311] width 35 height 7
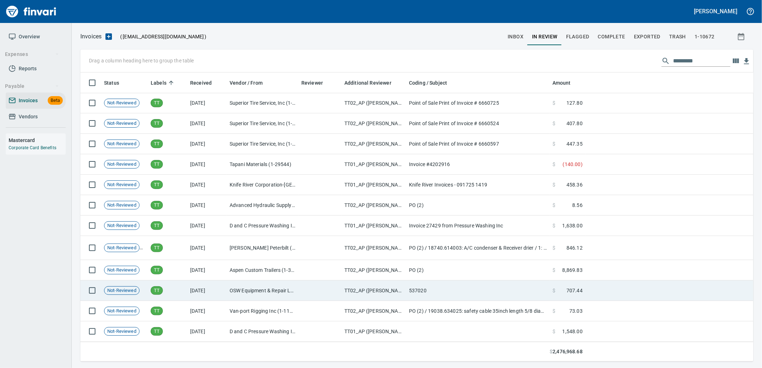
click at [120, 290] on span "Not-Reviewed" at bounding box center [121, 290] width 35 height 7
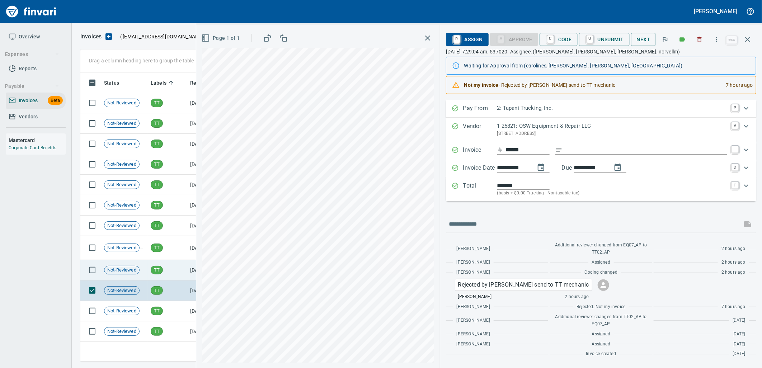
click at [112, 270] on span "Not-Reviewed" at bounding box center [121, 270] width 35 height 7
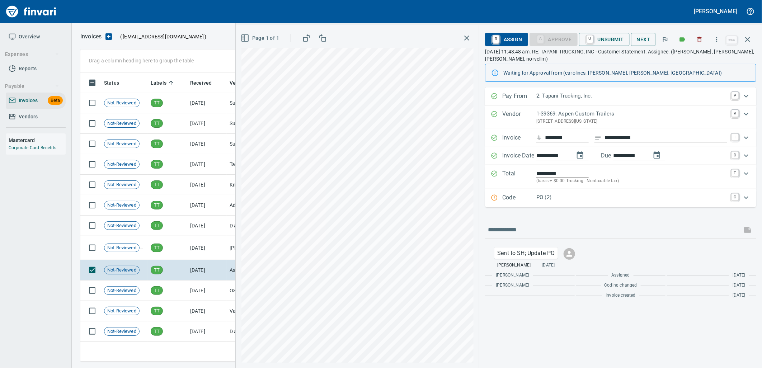
click at [629, 196] on p "PO (2)" at bounding box center [631, 197] width 191 height 8
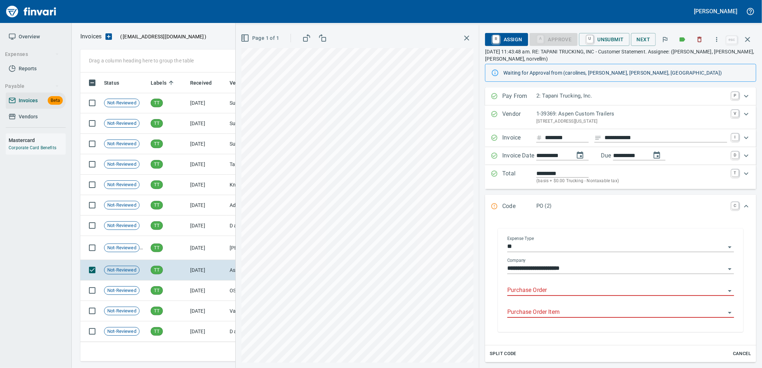
click at [580, 290] on input "Purchase Order" at bounding box center [616, 291] width 218 height 10
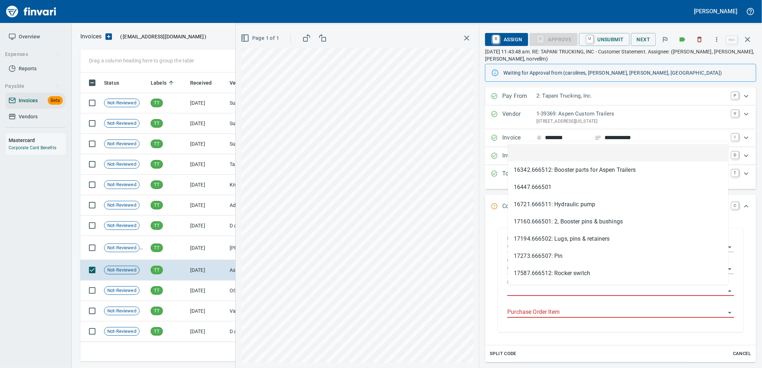
scroll to position [283, 661]
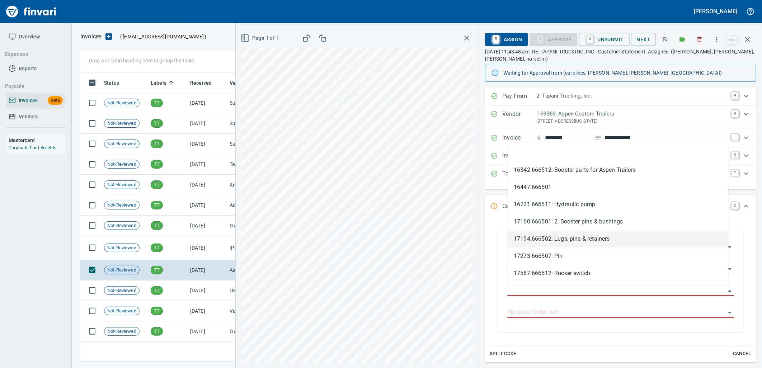
type input "**********"
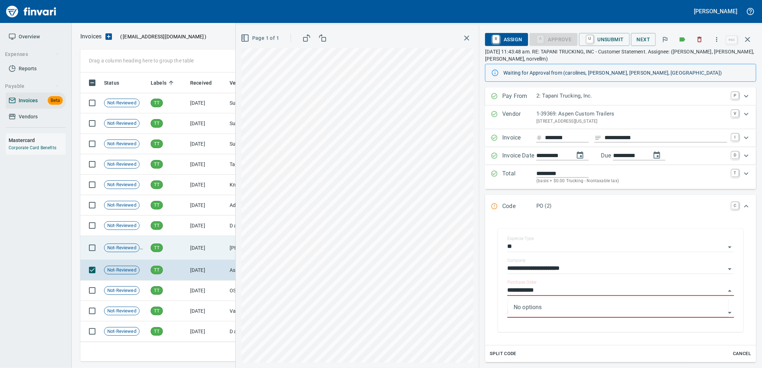
click at [184, 252] on td "TT" at bounding box center [167, 248] width 39 height 24
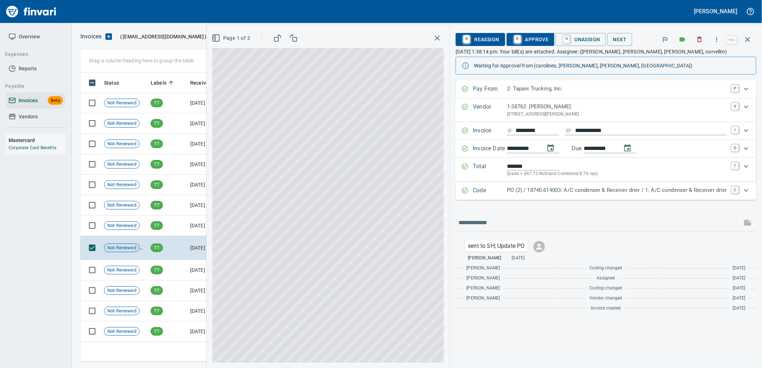
click at [520, 189] on p "PO (2) / 18740.614003: A/C condenser & Receiver drier / 1: A/C condenser & Rece…" at bounding box center [617, 190] width 220 height 8
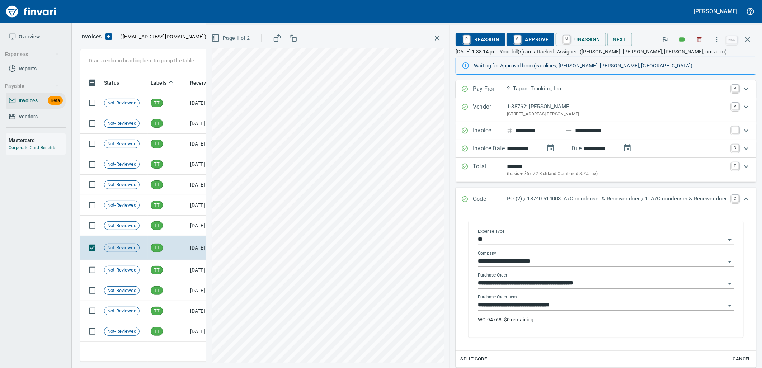
click at [539, 307] on input "**********" at bounding box center [602, 305] width 248 height 10
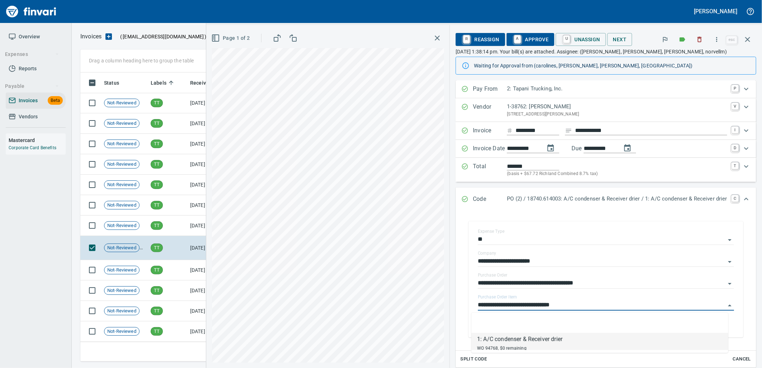
scroll to position [283, 661]
click at [166, 224] on td "TT" at bounding box center [167, 226] width 39 height 20
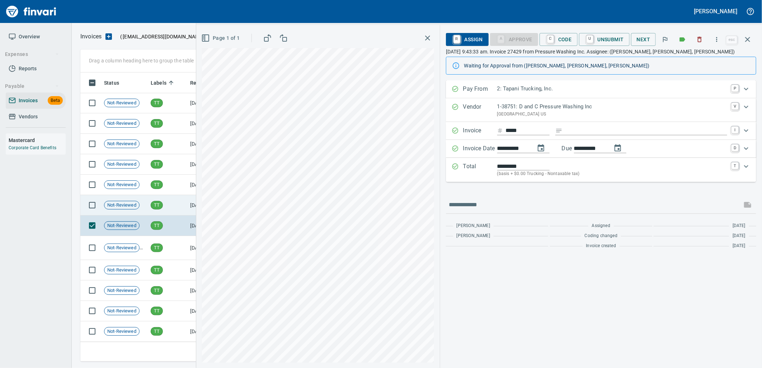
click at [175, 208] on td "TT" at bounding box center [167, 205] width 39 height 20
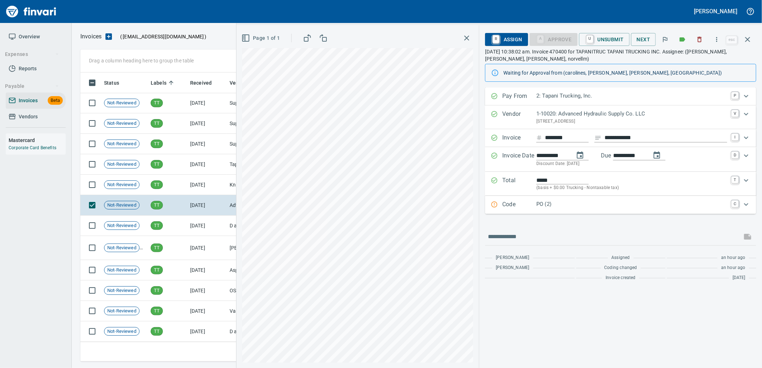
click at [577, 217] on div "**********" at bounding box center [620, 186] width 271 height 197
click at [572, 210] on div "Code PO (2) C" at bounding box center [620, 205] width 271 height 18
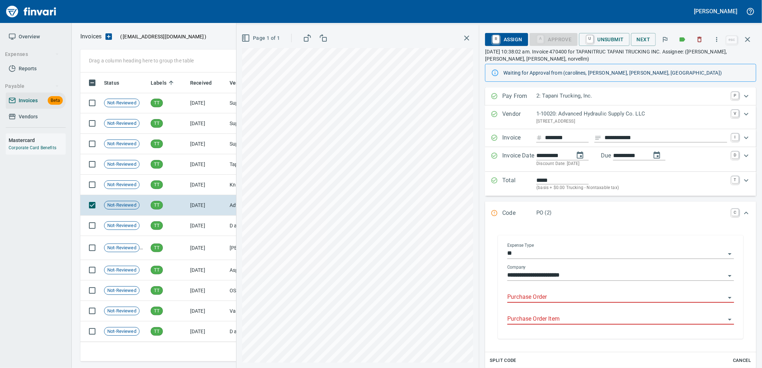
click at [564, 297] on input "Purchase Order" at bounding box center [616, 297] width 218 height 10
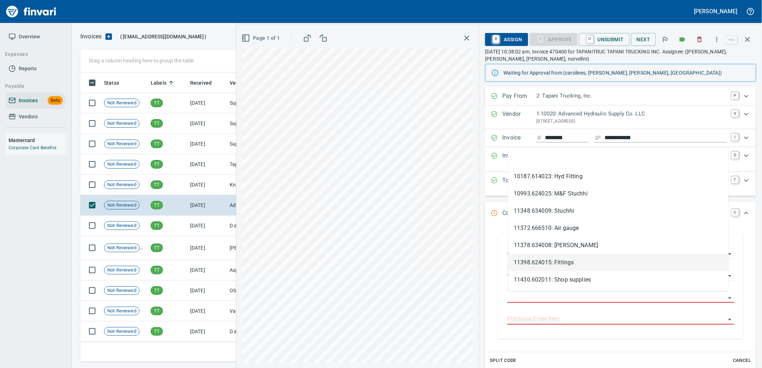
scroll to position [283, 661]
type input "**********"
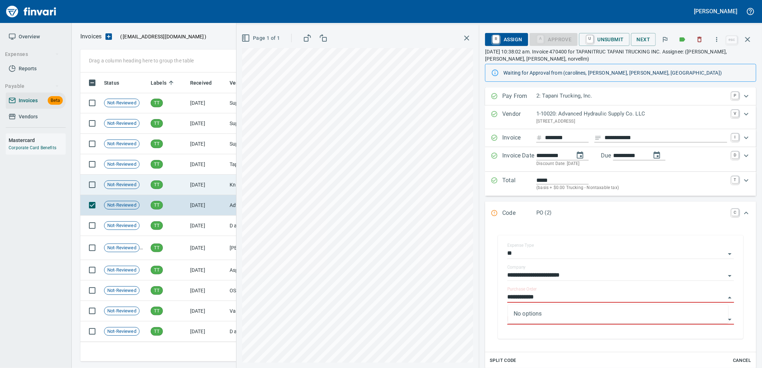
click at [217, 187] on td "[DATE]" at bounding box center [206, 185] width 39 height 20
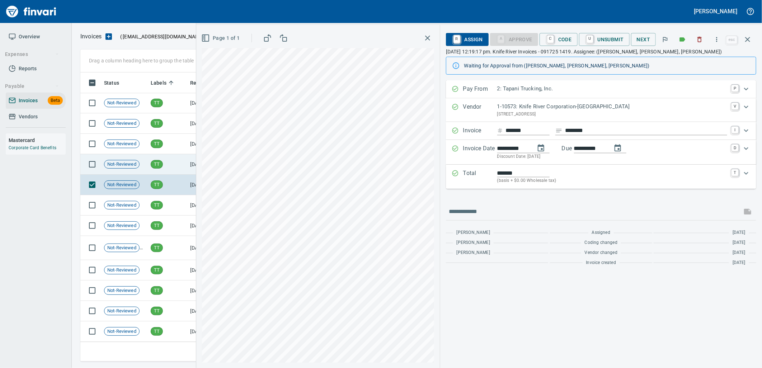
click at [182, 165] on td "TT" at bounding box center [167, 164] width 39 height 20
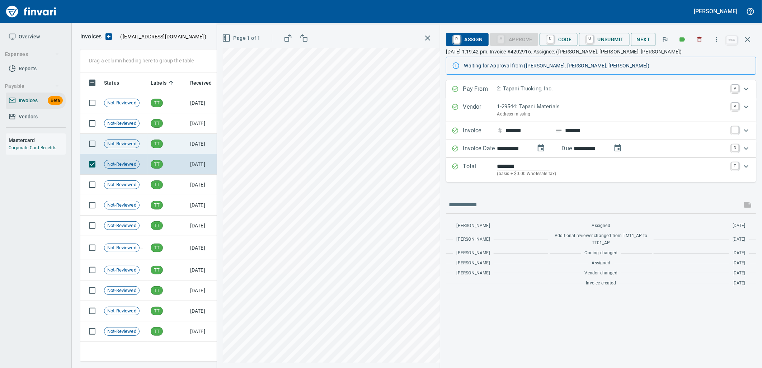
click at [170, 145] on td "TT" at bounding box center [167, 144] width 39 height 20
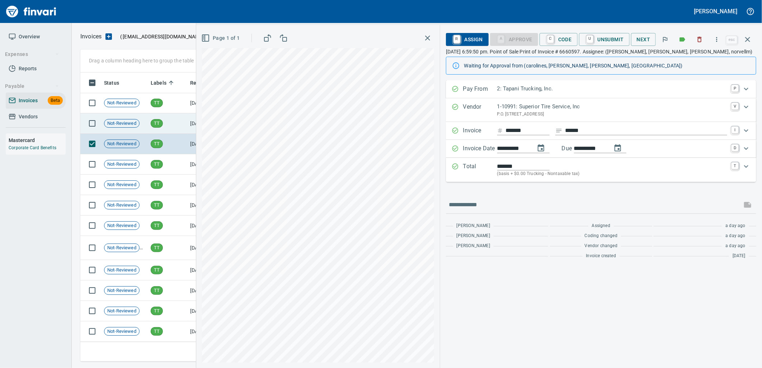
click at [169, 119] on td "TT" at bounding box center [167, 123] width 39 height 20
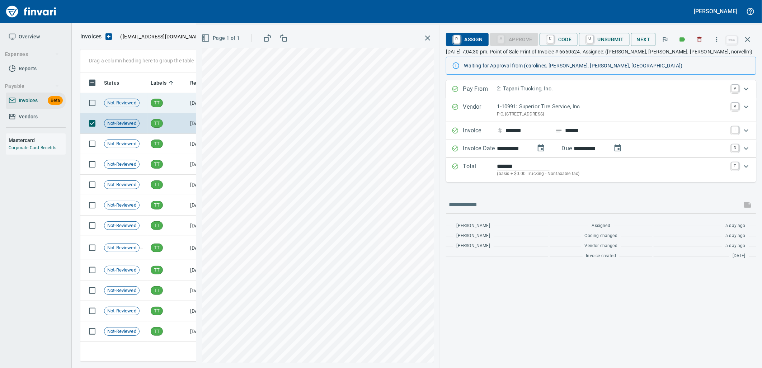
click at [171, 109] on td "TT" at bounding box center [167, 103] width 39 height 20
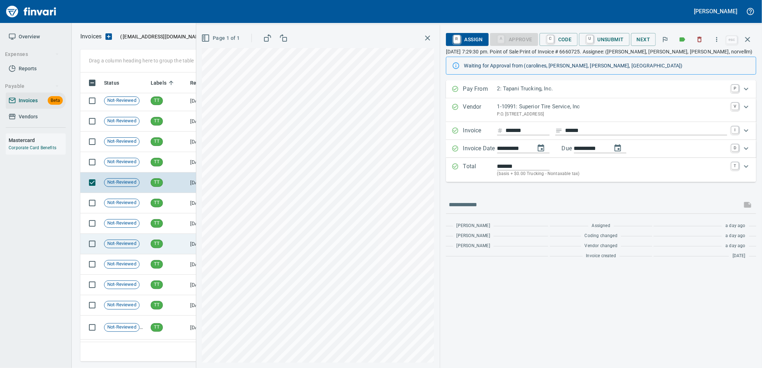
scroll to position [8675, 0]
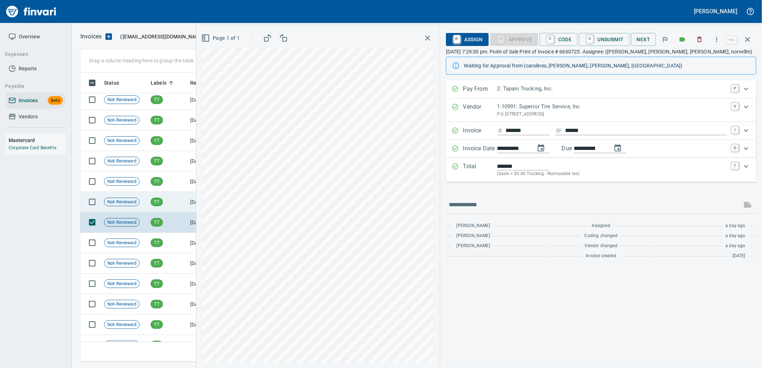
click at [171, 202] on td "TT" at bounding box center [167, 202] width 39 height 20
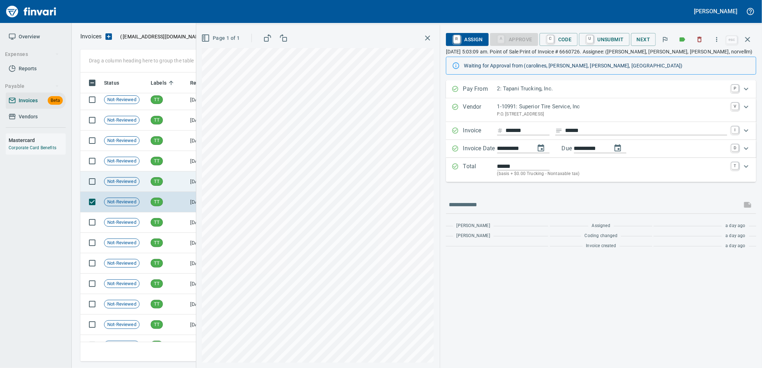
click at [170, 184] on td "TT" at bounding box center [167, 182] width 39 height 20
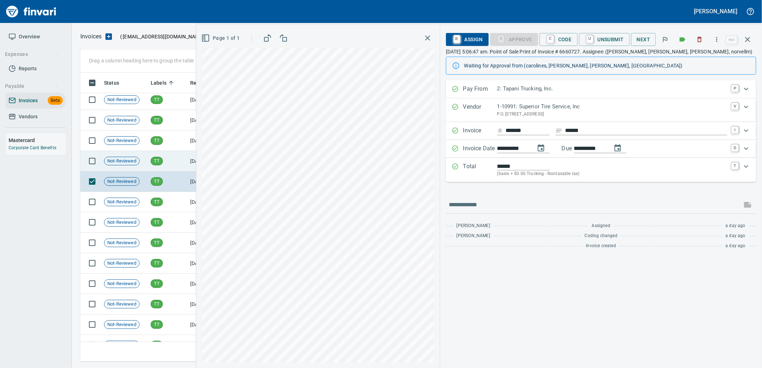
click at [175, 162] on td "TT" at bounding box center [167, 161] width 39 height 20
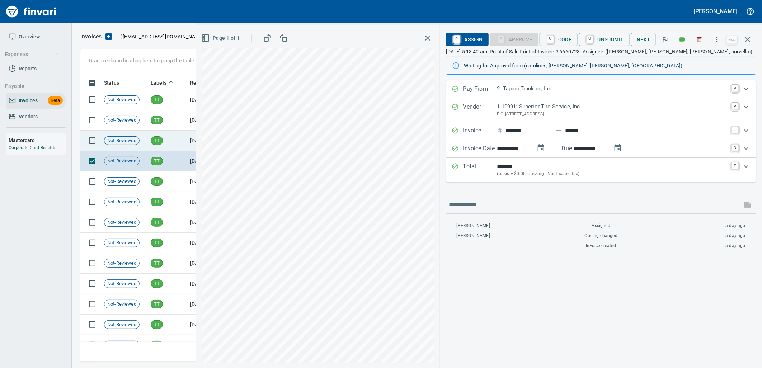
click at [174, 136] on td "TT" at bounding box center [167, 141] width 39 height 20
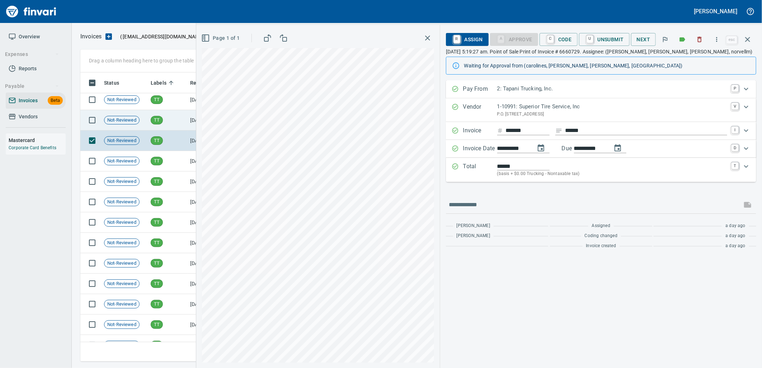
click at [175, 121] on td "TT" at bounding box center [167, 120] width 39 height 20
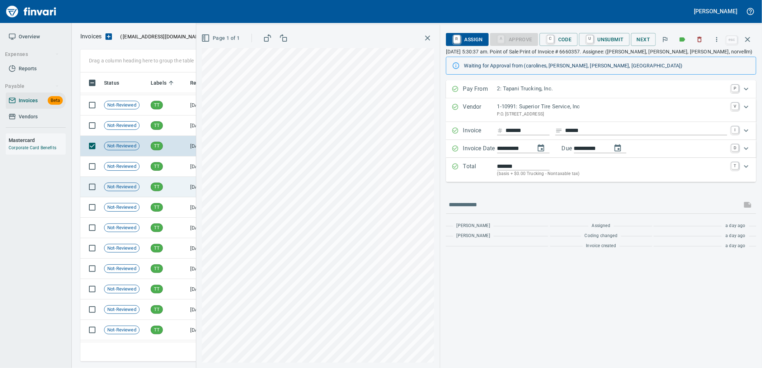
scroll to position [8636, 0]
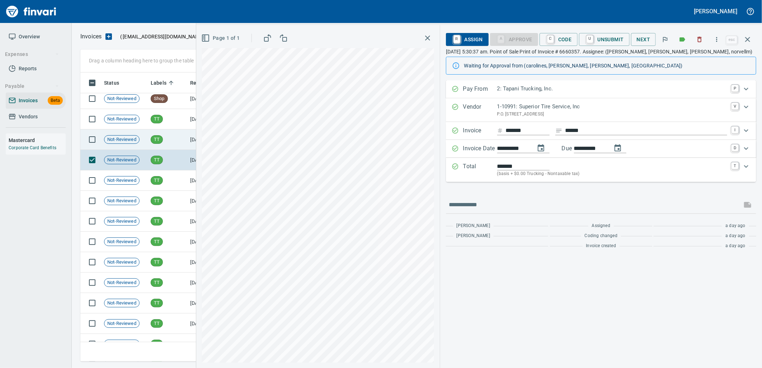
click at [175, 145] on td "TT" at bounding box center [167, 140] width 39 height 20
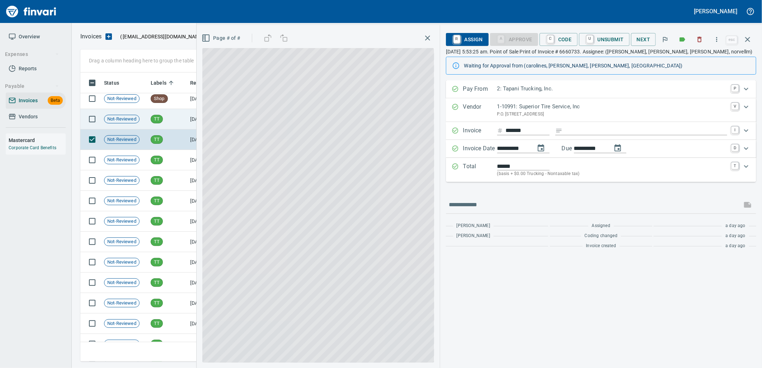
click at [177, 127] on td "TT" at bounding box center [167, 119] width 39 height 20
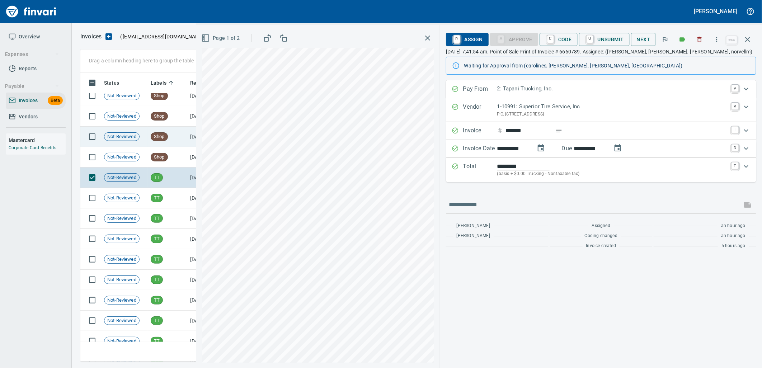
scroll to position [8556, 0]
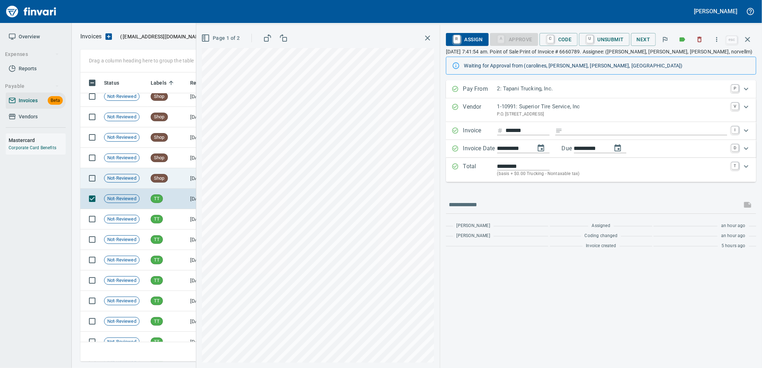
click at [174, 177] on td "Shop" at bounding box center [167, 178] width 39 height 20
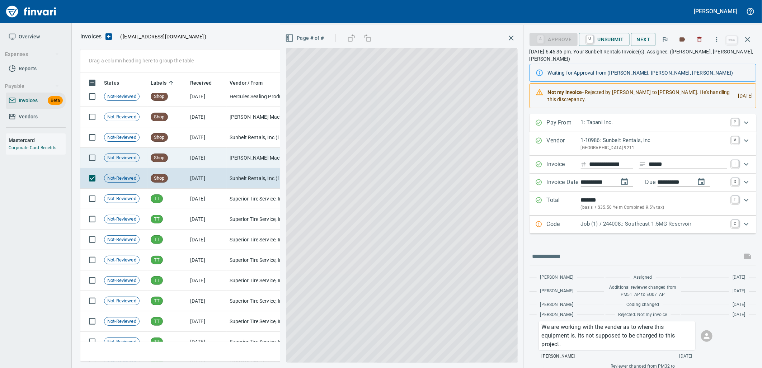
click at [173, 164] on td "Shop" at bounding box center [167, 158] width 39 height 20
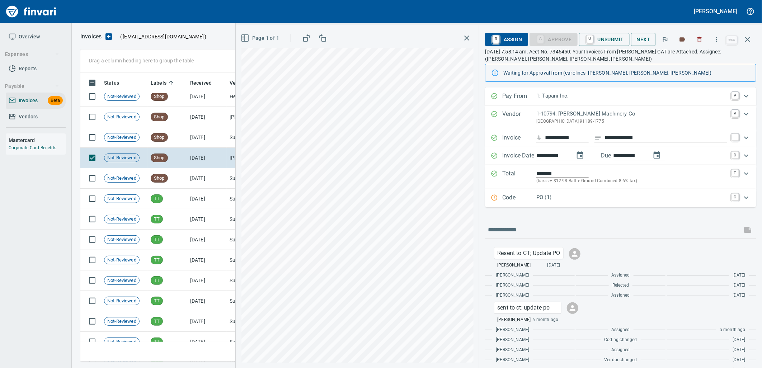
click at [561, 203] on div "Code PO (1) C" at bounding box center [620, 198] width 271 height 18
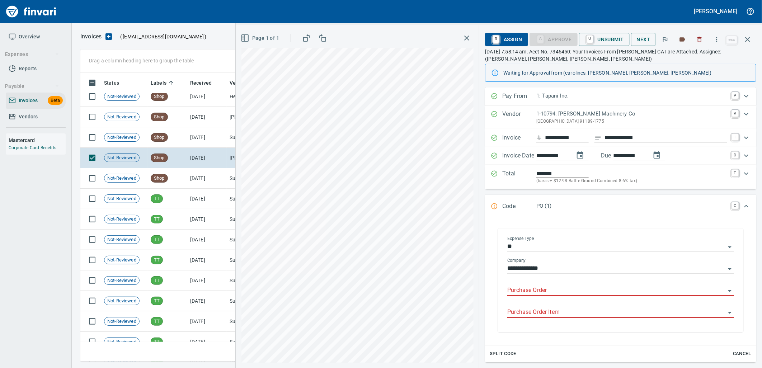
click at [547, 290] on input "Purchase Order" at bounding box center [616, 291] width 218 height 10
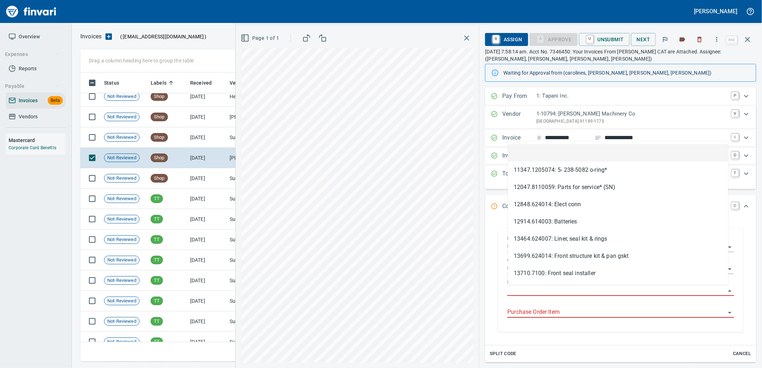
scroll to position [283, 661]
type input "**********"
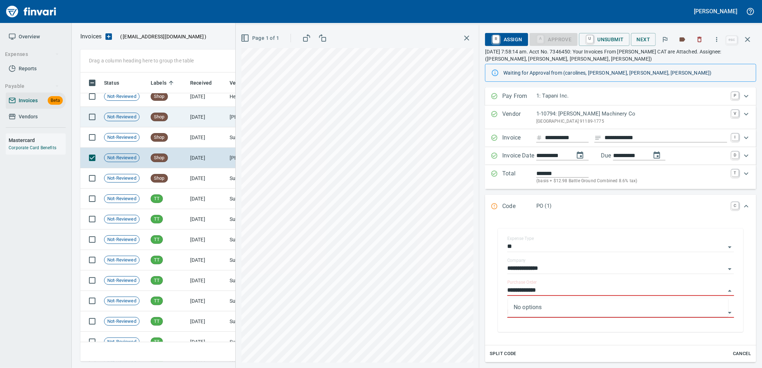
click at [204, 139] on td "7/21/2025" at bounding box center [206, 137] width 39 height 20
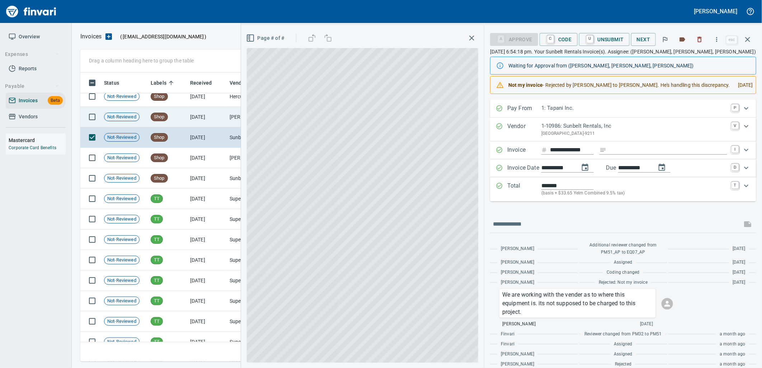
click at [156, 117] on span "Shop" at bounding box center [159, 117] width 17 height 7
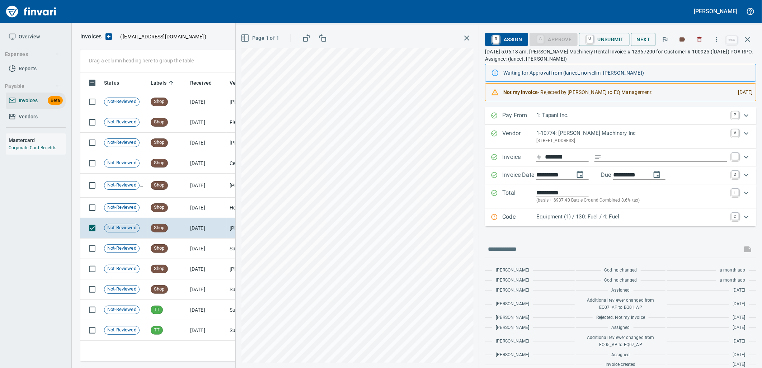
scroll to position [8437, 0]
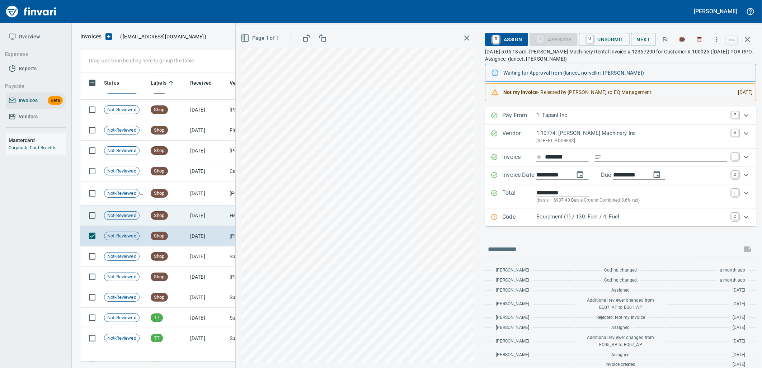
click at [169, 219] on td "Shop" at bounding box center [167, 216] width 39 height 20
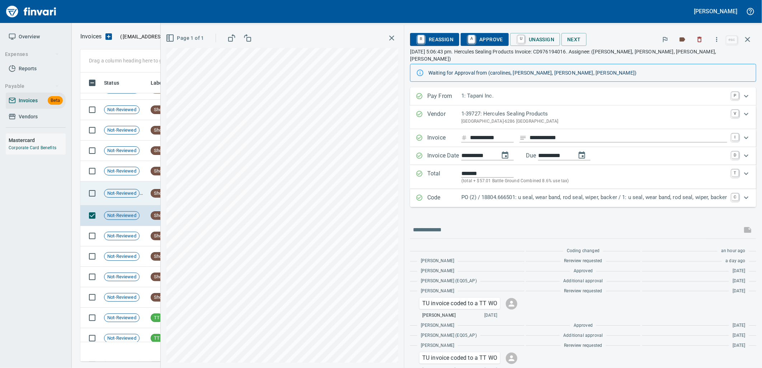
click at [134, 192] on span "Not-Reviewed" at bounding box center [121, 193] width 35 height 7
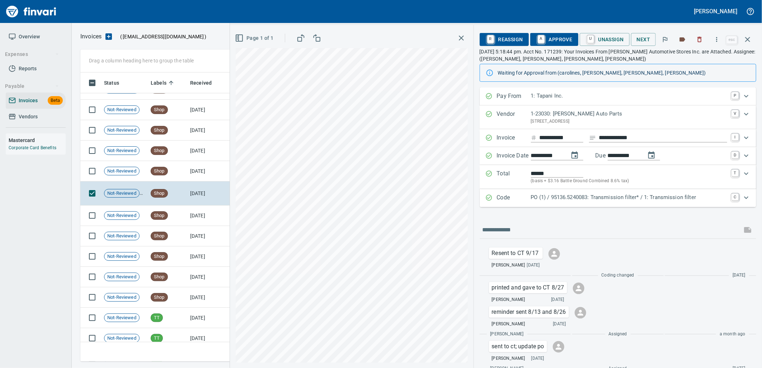
click at [576, 198] on p "PO (1) / 95136.5240083: Transmission filter* / 1: Transmission filter" at bounding box center [629, 197] width 196 height 8
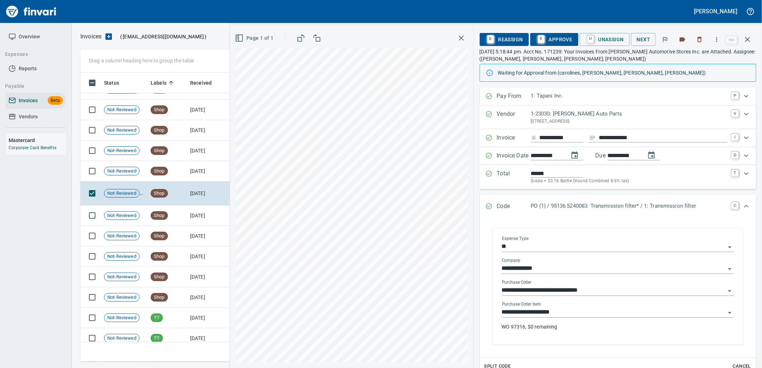
click at [560, 313] on input "**********" at bounding box center [614, 313] width 224 height 10
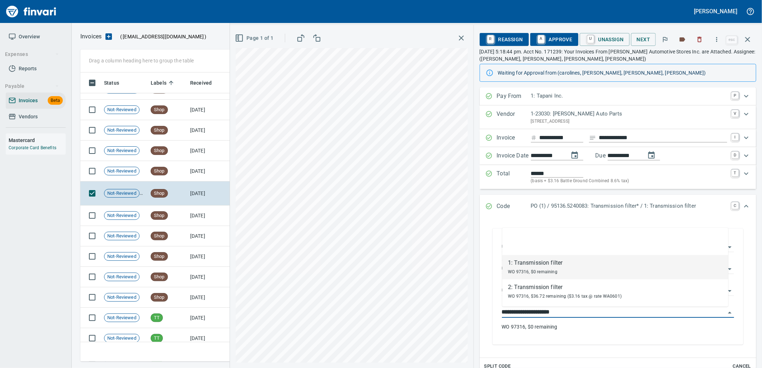
scroll to position [283, 661]
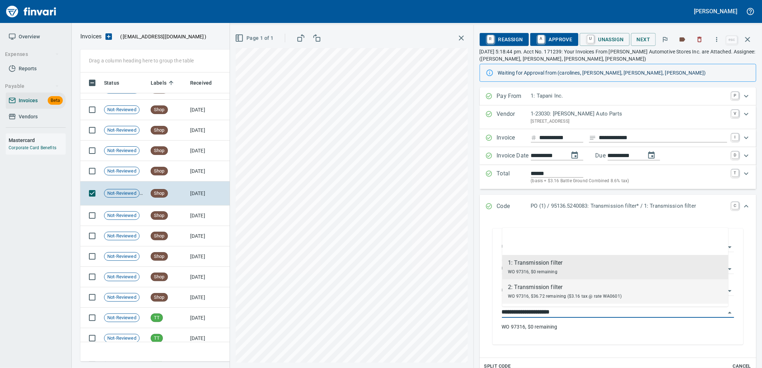
click at [560, 293] on div "WO 97316, $36.72 remaining ($3.16 tax @ rate WA0601)" at bounding box center [565, 296] width 114 height 9
type input "**********"
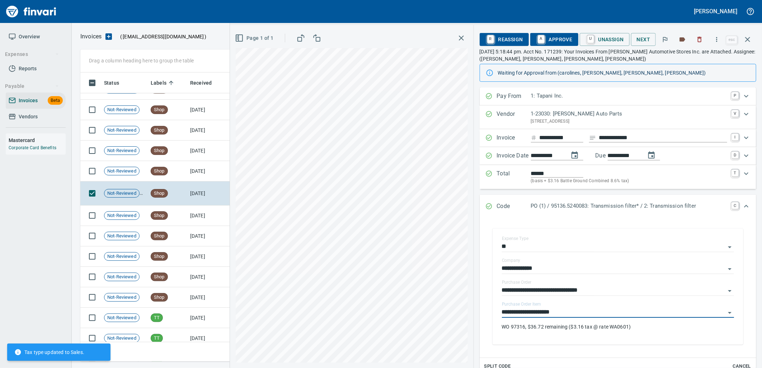
click at [553, 42] on span "A Approve" at bounding box center [554, 39] width 37 height 12
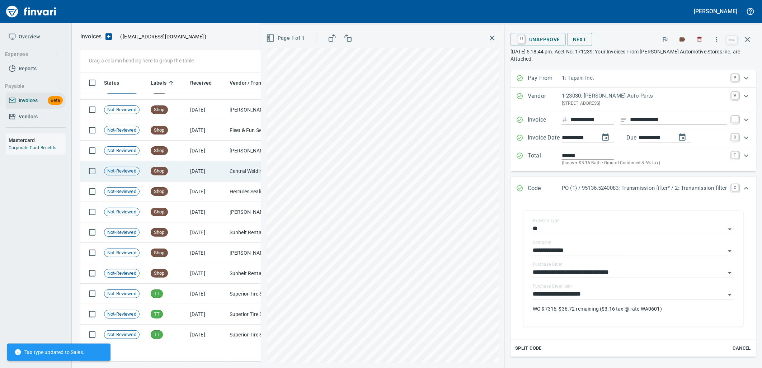
click at [171, 170] on td "Shop" at bounding box center [167, 171] width 39 height 20
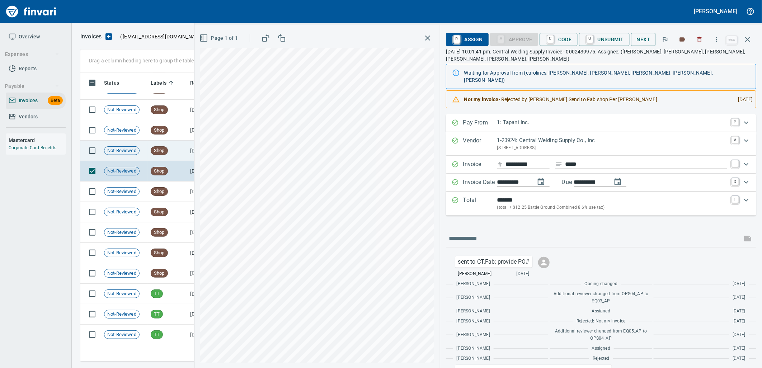
click at [149, 156] on td "Shop" at bounding box center [167, 151] width 39 height 20
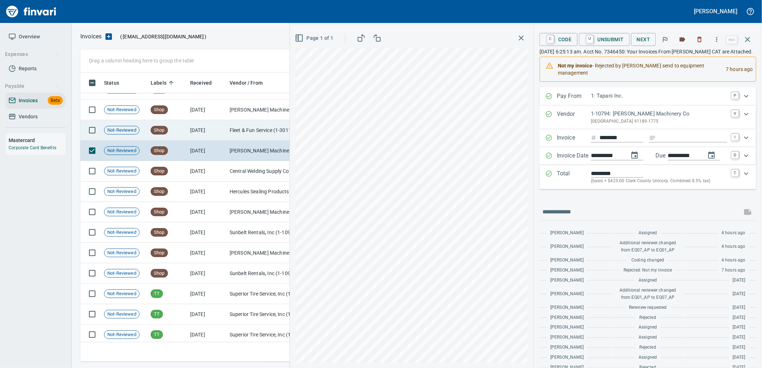
click at [222, 132] on td "7/31/2025" at bounding box center [206, 130] width 39 height 20
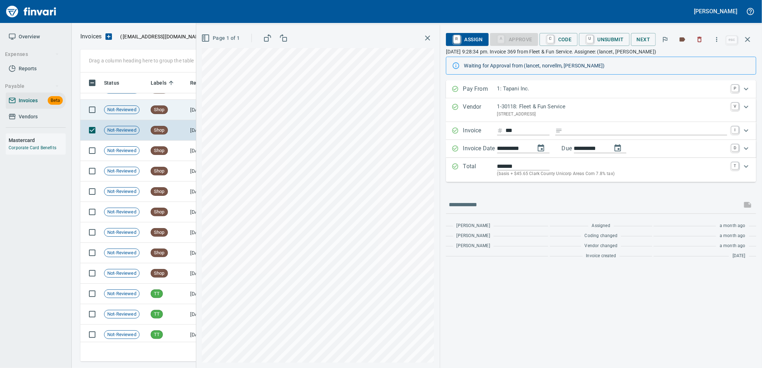
click at [166, 113] on span "Shop" at bounding box center [159, 110] width 17 height 7
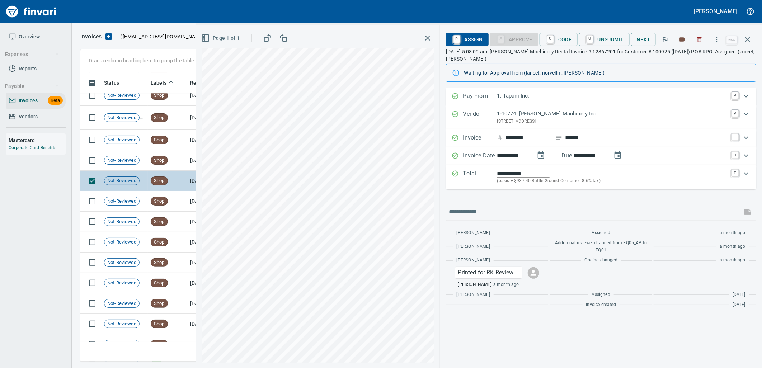
scroll to position [8357, 0]
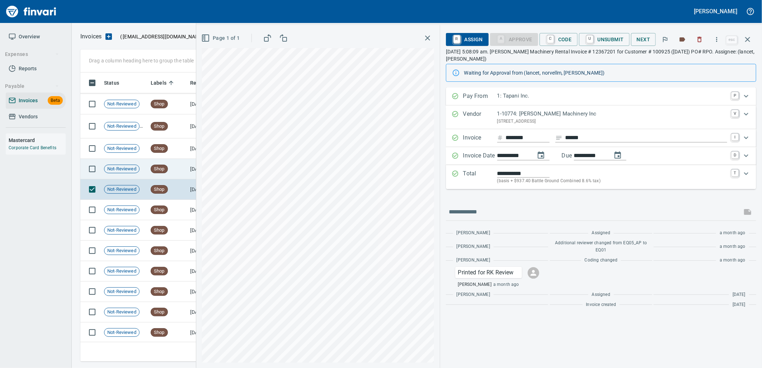
click at [164, 173] on div "Shop" at bounding box center [159, 169] width 17 height 9
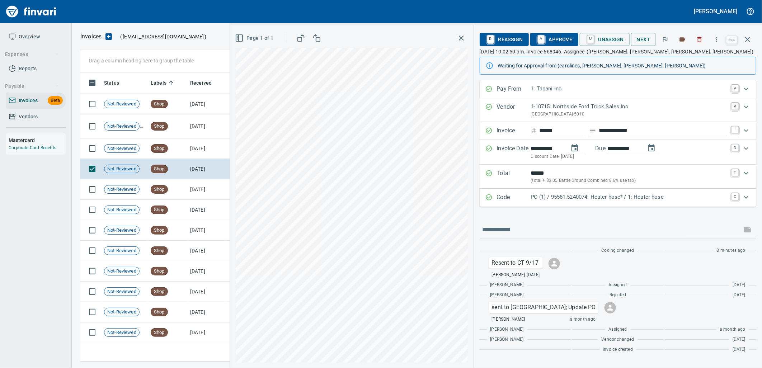
click at [630, 198] on p "PO (1) / 95561.5240074: Heater hose* / 1: Heater hose" at bounding box center [629, 197] width 196 height 8
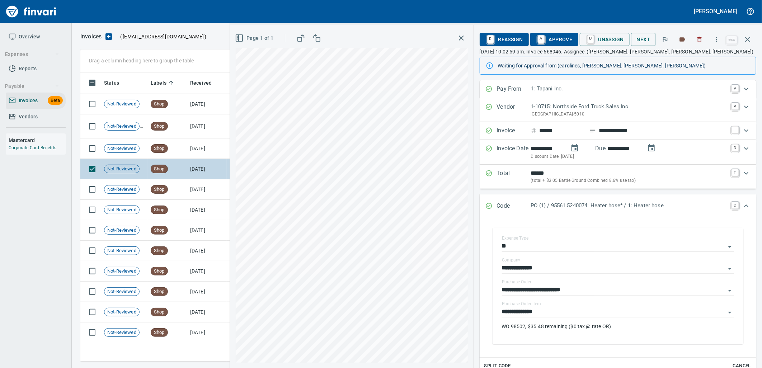
click at [556, 43] on span "A Approve" at bounding box center [554, 39] width 37 height 12
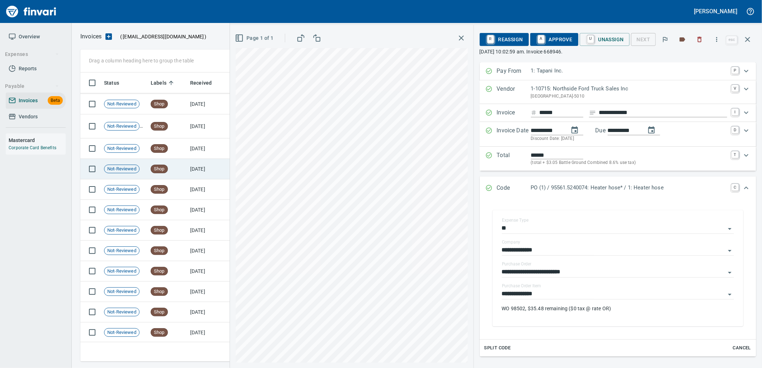
type input "**********"
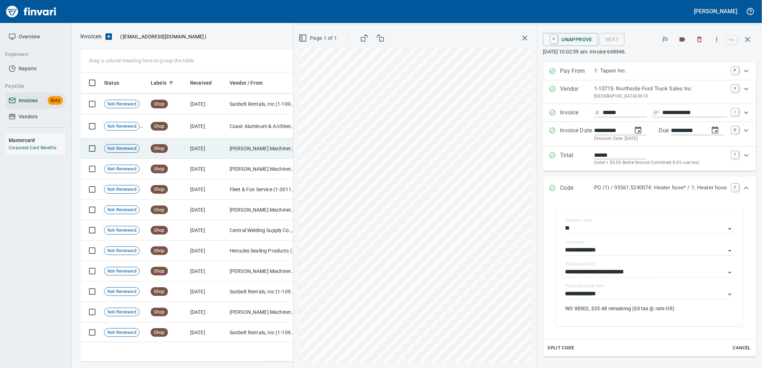
click at [185, 156] on td "Shop" at bounding box center [167, 149] width 39 height 20
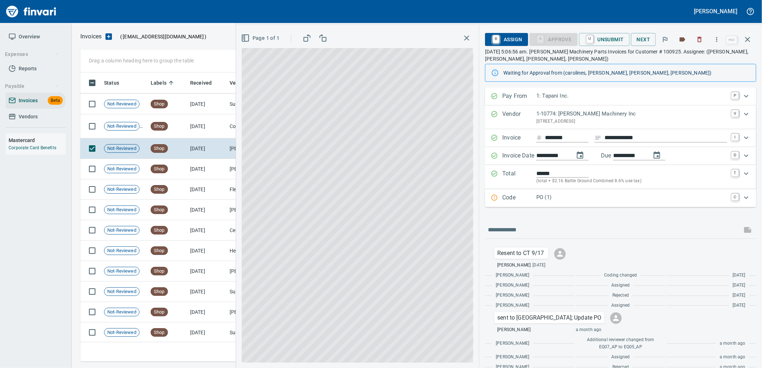
click at [537, 196] on p "PO (1)" at bounding box center [631, 197] width 191 height 8
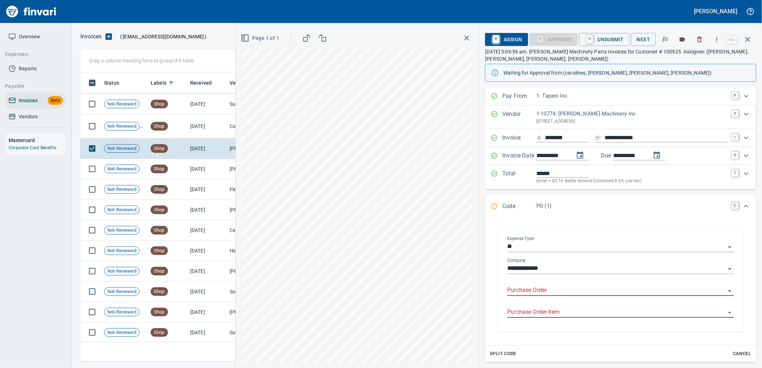
click at [554, 293] on input "Purchase Order" at bounding box center [616, 291] width 218 height 10
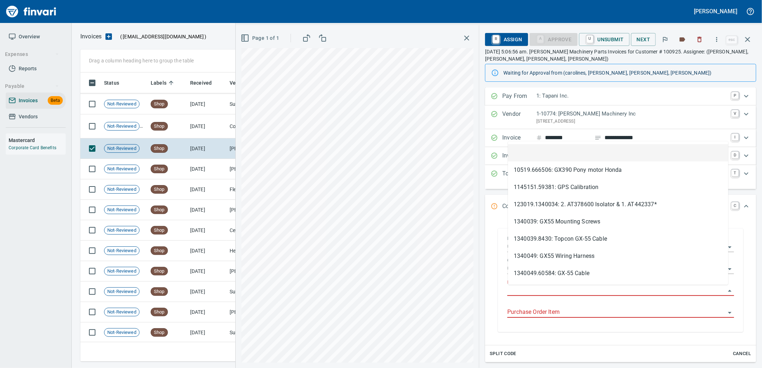
type input "**********"
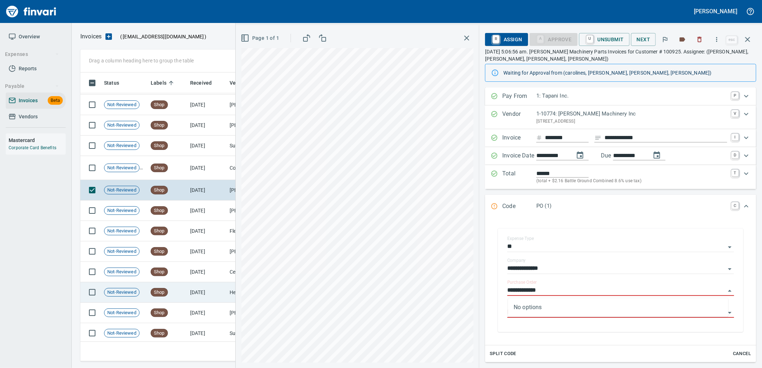
scroll to position [8277, 0]
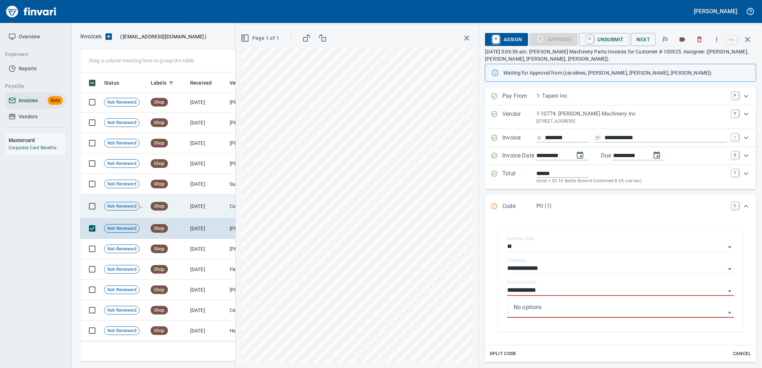
click at [201, 214] on td "8/13/2025" at bounding box center [206, 206] width 39 height 24
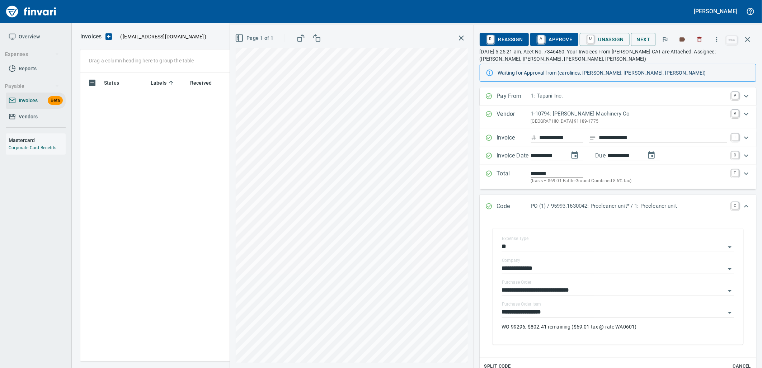
scroll to position [1, 1]
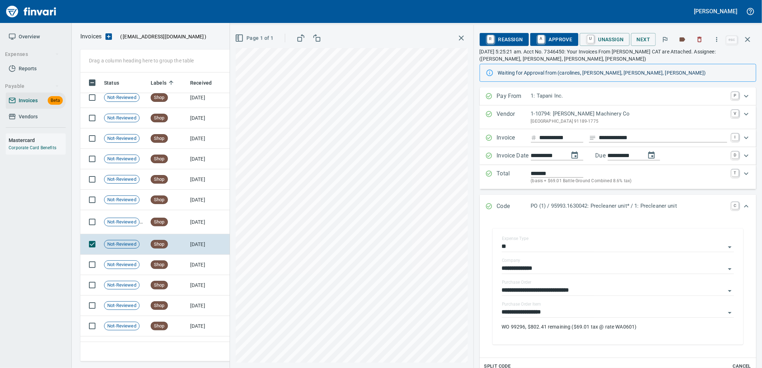
click at [555, 312] on input "**********" at bounding box center [614, 313] width 224 height 10
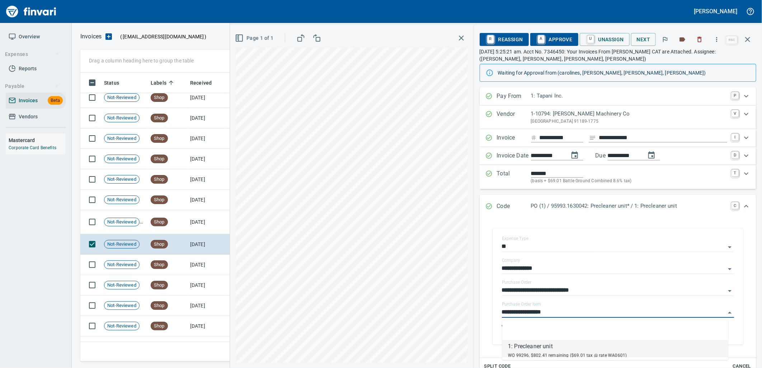
scroll to position [283, 661]
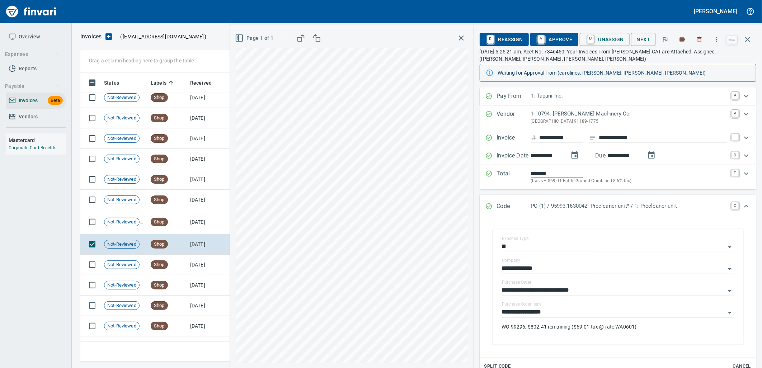
drag, startPoint x: 560, startPoint y: 38, endPoint x: 207, endPoint y: 254, distance: 414.5
click at [560, 38] on span "A Approve" at bounding box center [554, 39] width 37 height 12
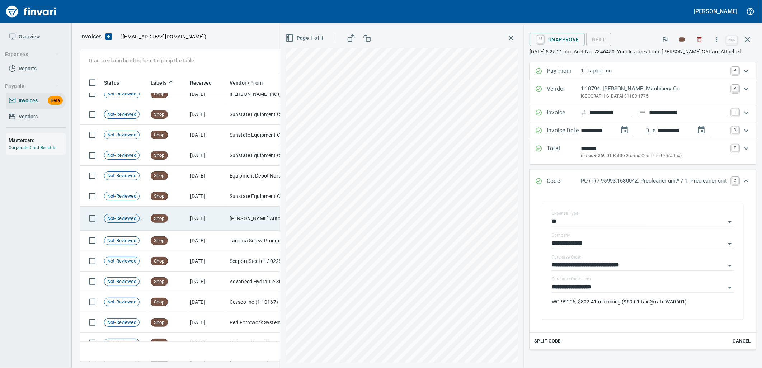
click at [173, 224] on td "Shop" at bounding box center [167, 219] width 39 height 24
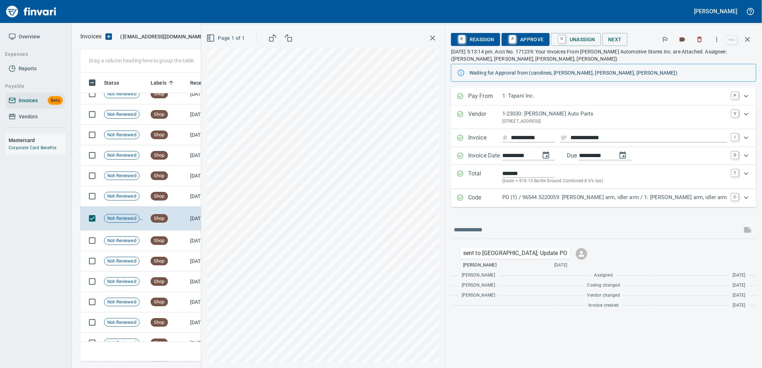
click at [543, 200] on p "PO (1) / 96544.5220059: Pitman arm, idler arm / 1: Pitman arm, idler arm" at bounding box center [614, 197] width 225 height 8
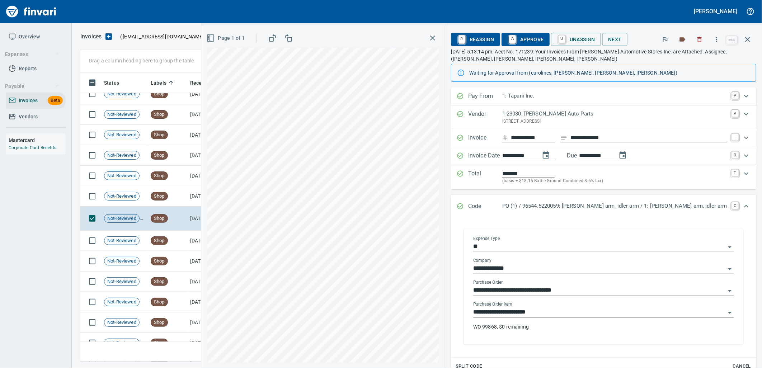
click at [582, 313] on input "**********" at bounding box center [599, 313] width 252 height 10
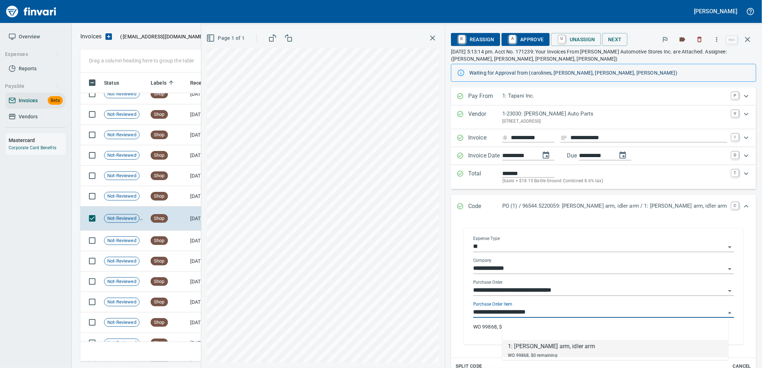
scroll to position [283, 661]
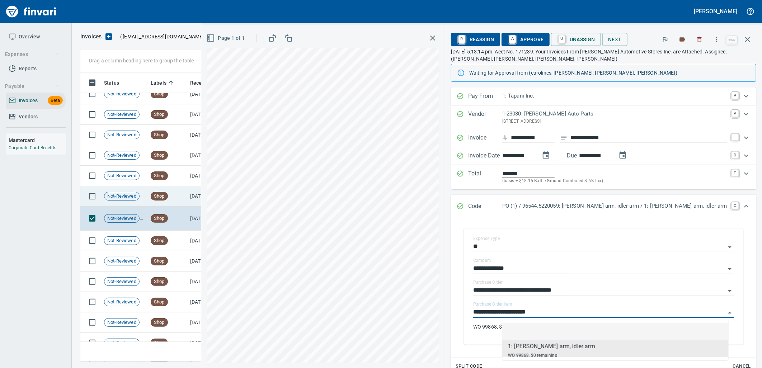
click at [220, 200] on td "9/8/2025" at bounding box center [206, 196] width 39 height 20
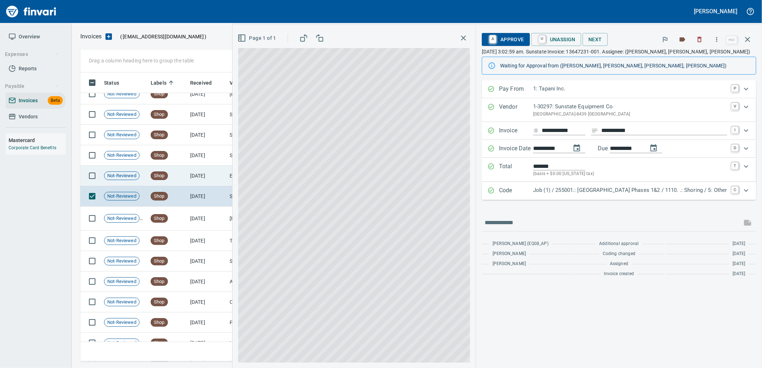
click at [181, 175] on td "Shop" at bounding box center [167, 176] width 39 height 20
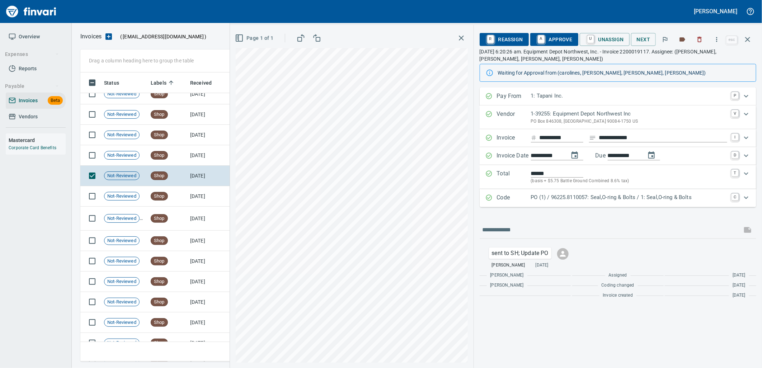
click at [591, 203] on div "Code PO (1) / 96225.8110057: Seal,O-ring & Bolts / 1: Seal,O-ring & Bolts C" at bounding box center [618, 198] width 277 height 18
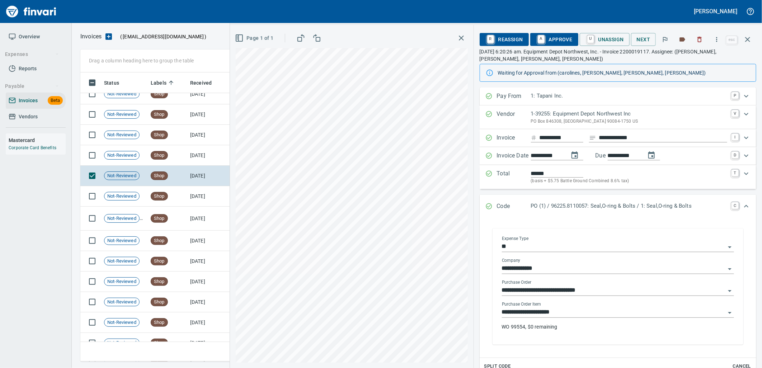
click at [570, 308] on input "**********" at bounding box center [614, 313] width 224 height 10
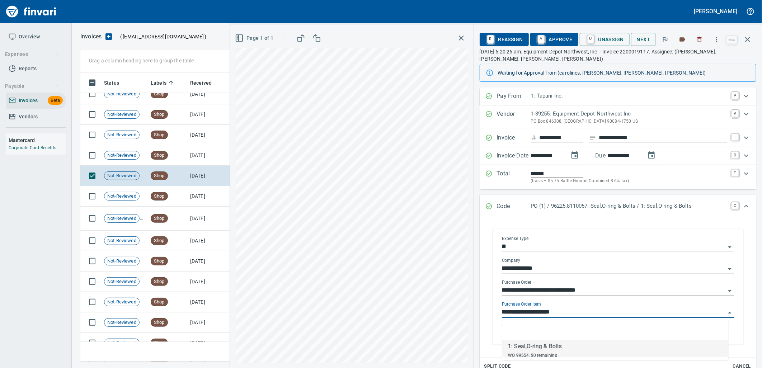
scroll to position [283, 661]
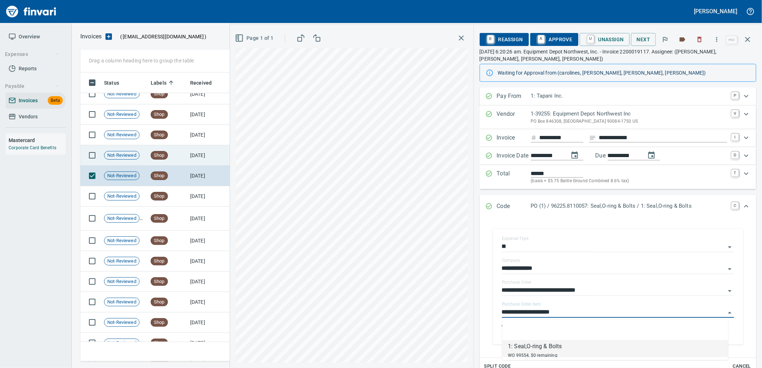
click at [180, 156] on td "Shop" at bounding box center [167, 155] width 39 height 20
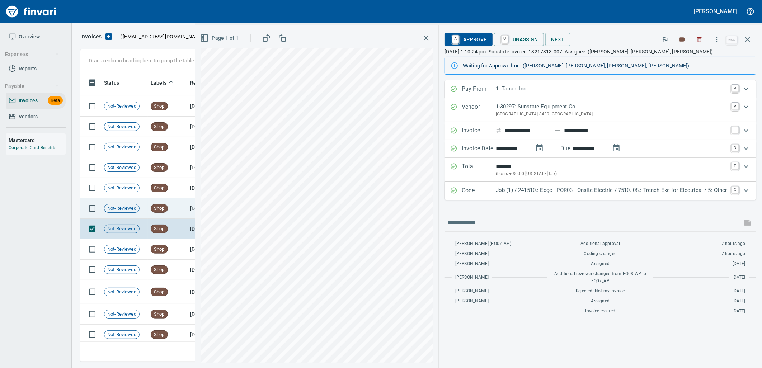
scroll to position [7559, 0]
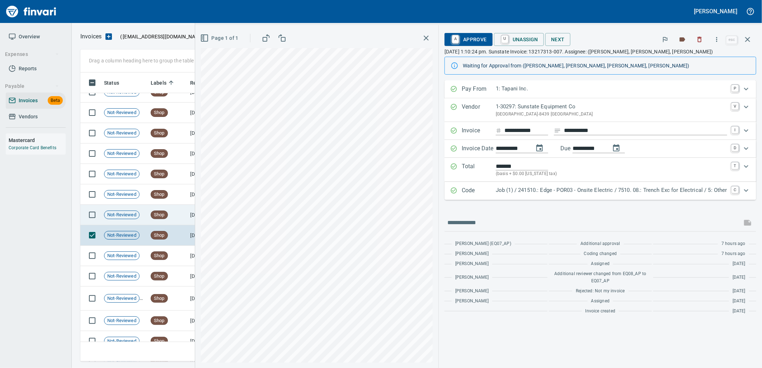
click at [165, 221] on td "Shop" at bounding box center [167, 215] width 39 height 20
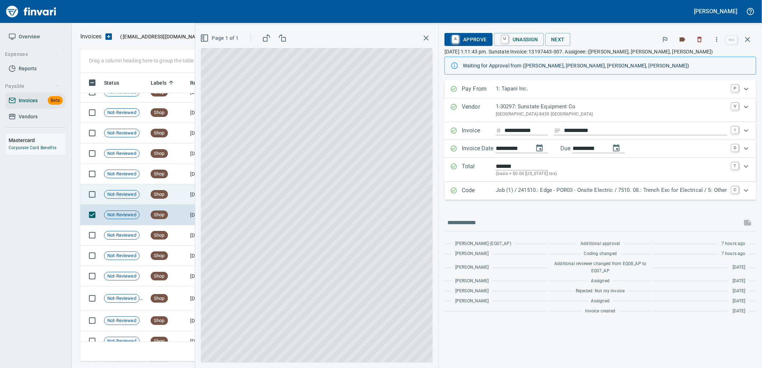
click at [176, 194] on td "Shop" at bounding box center [167, 194] width 39 height 20
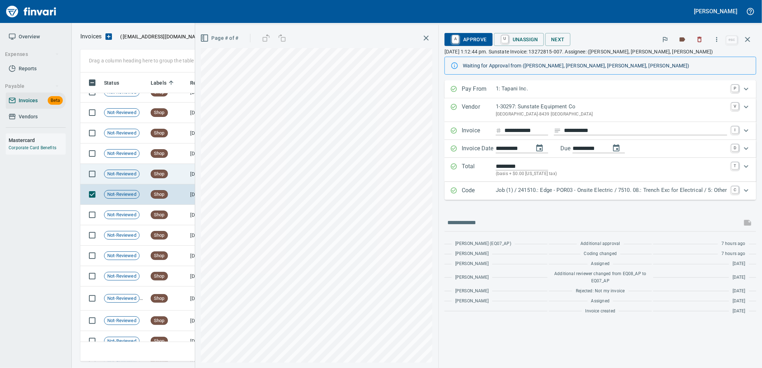
click at [175, 172] on td "Shop" at bounding box center [167, 174] width 39 height 20
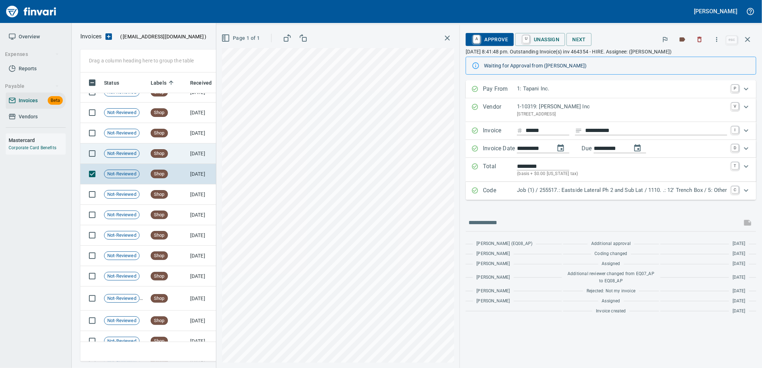
click at [173, 156] on td "Shop" at bounding box center [167, 154] width 39 height 20
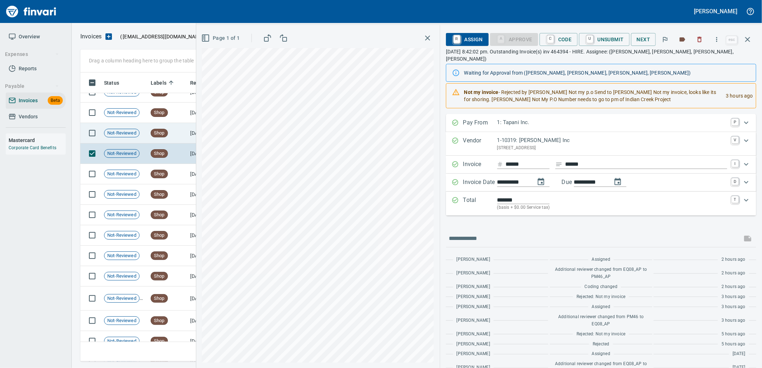
click at [172, 130] on td "Shop" at bounding box center [167, 133] width 39 height 20
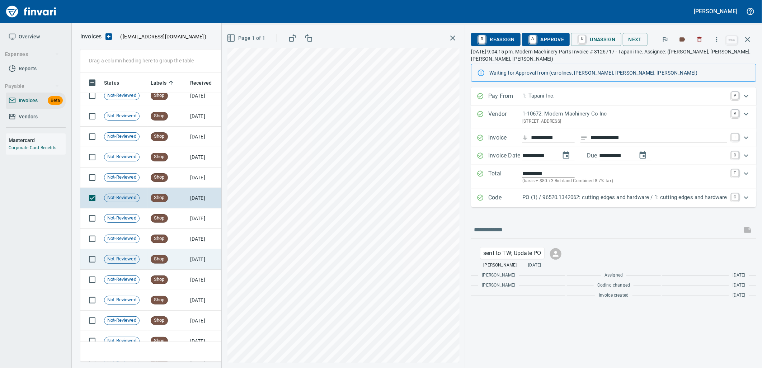
scroll to position [7480, 0]
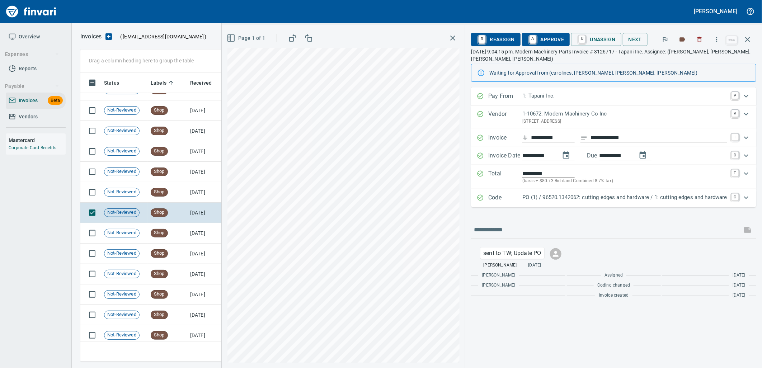
click at [547, 197] on p "PO (1) / 96520.1342062: cutting edges and hardware / 1: cutting edges and hardw…" at bounding box center [624, 197] width 205 height 8
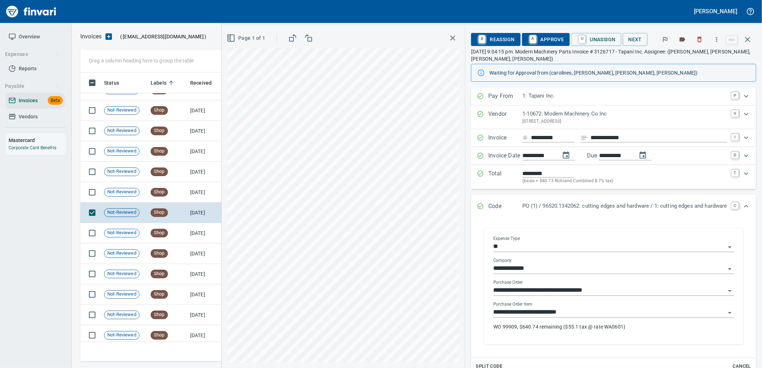
click at [573, 313] on input "**********" at bounding box center [609, 313] width 232 height 10
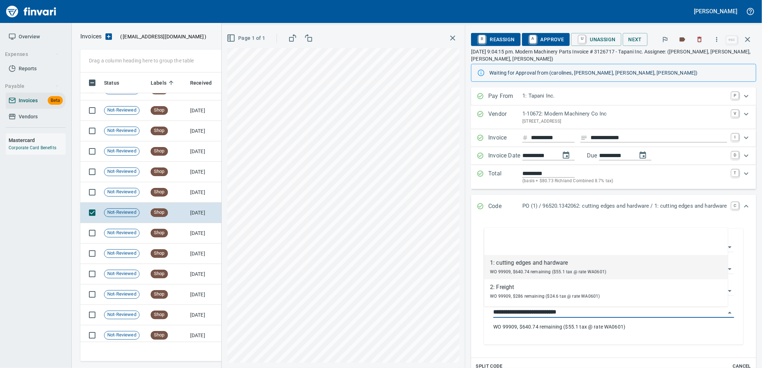
scroll to position [283, 661]
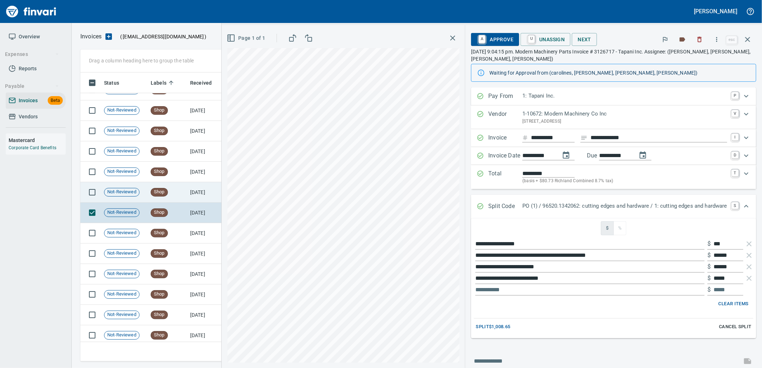
click at [194, 192] on td "[DATE]" at bounding box center [206, 192] width 39 height 20
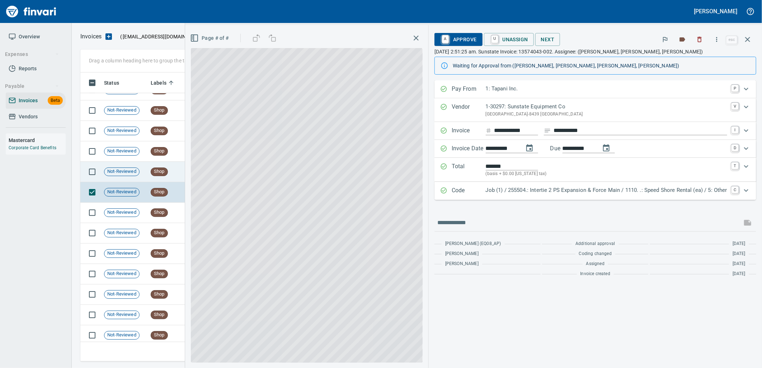
click at [145, 170] on td "Not-Reviewed" at bounding box center [124, 172] width 47 height 20
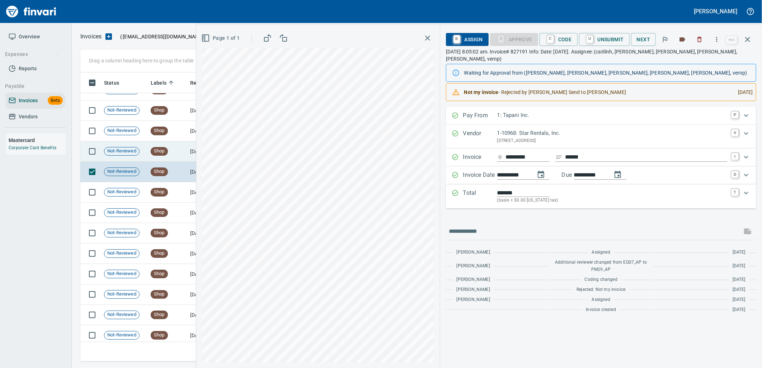
click at [143, 148] on td "Not-Reviewed" at bounding box center [124, 151] width 47 height 20
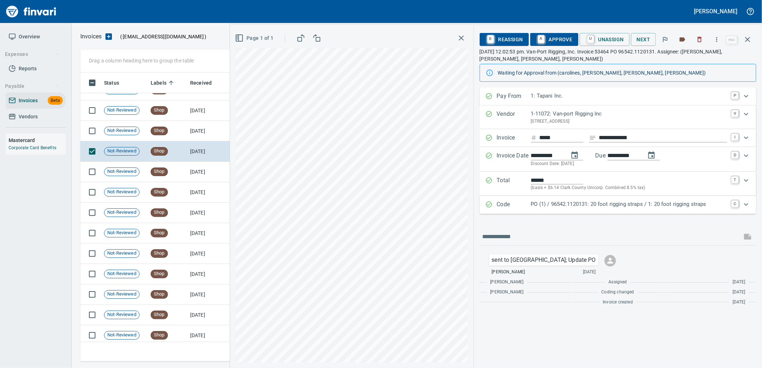
click at [560, 210] on div "Code PO (1) / 96542.1120131: 20 foot rigging straps / 1: 20 foot rigging straps…" at bounding box center [618, 205] width 277 height 18
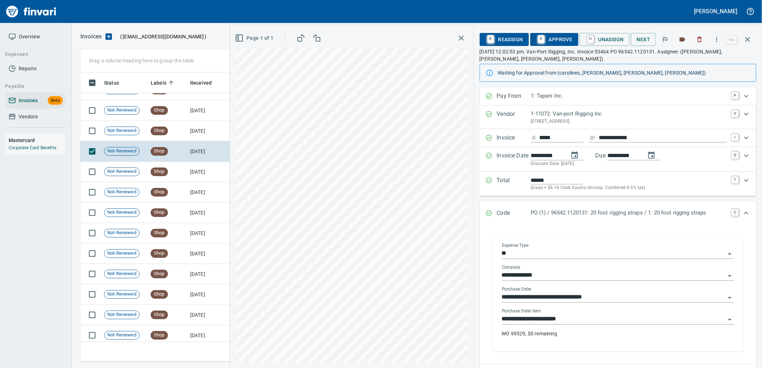
click at [572, 323] on input "**********" at bounding box center [614, 319] width 224 height 10
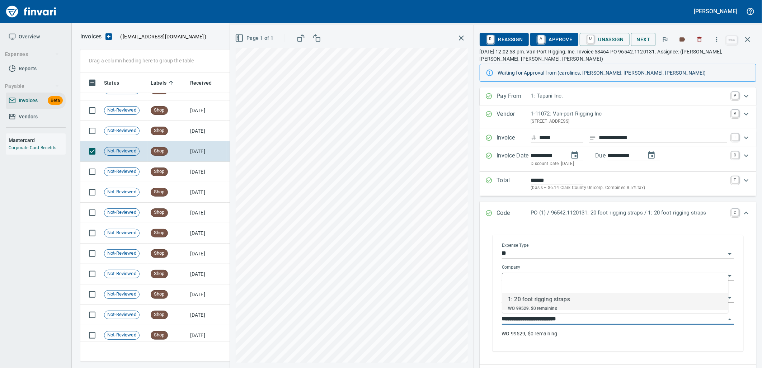
scroll to position [283, 661]
click at [121, 139] on td "Not-Reviewed" at bounding box center [124, 131] width 47 height 20
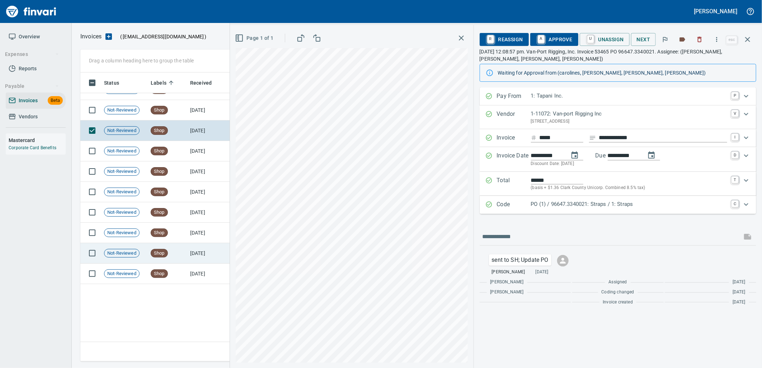
scroll to position [7360, 0]
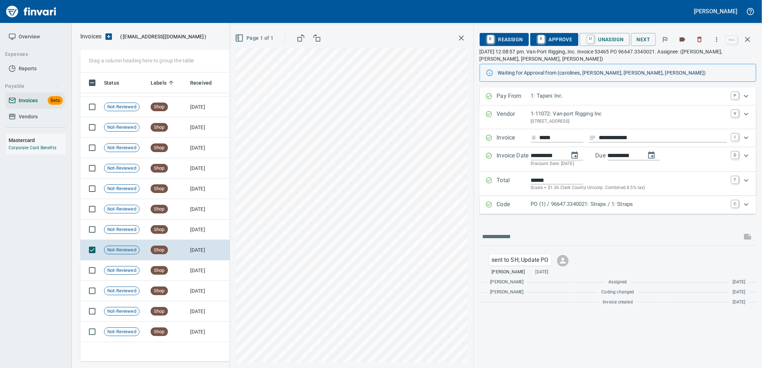
click at [548, 208] on p "PO (1) / 96647.3340021: Straps / 1: Straps" at bounding box center [629, 204] width 196 height 8
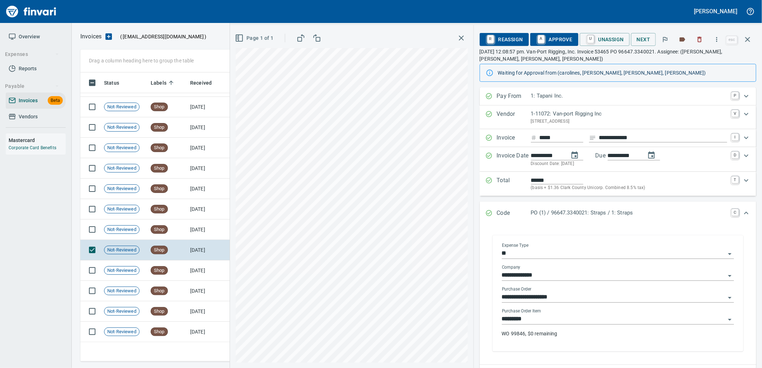
click at [557, 321] on input "*********" at bounding box center [614, 319] width 224 height 10
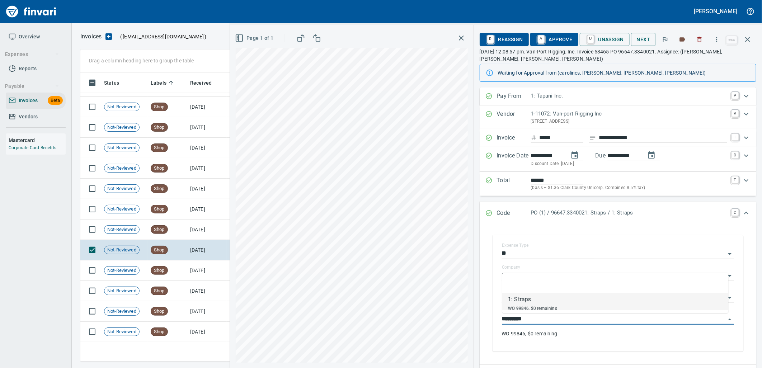
scroll to position [283, 661]
click at [183, 231] on td "Shop" at bounding box center [167, 230] width 39 height 20
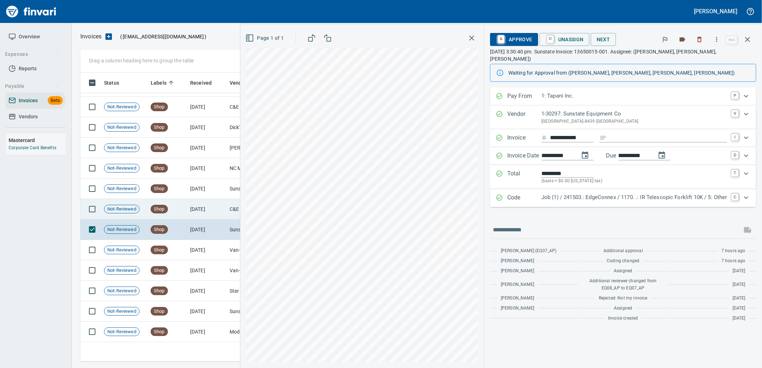
click at [187, 215] on td "Shop" at bounding box center [167, 209] width 39 height 20
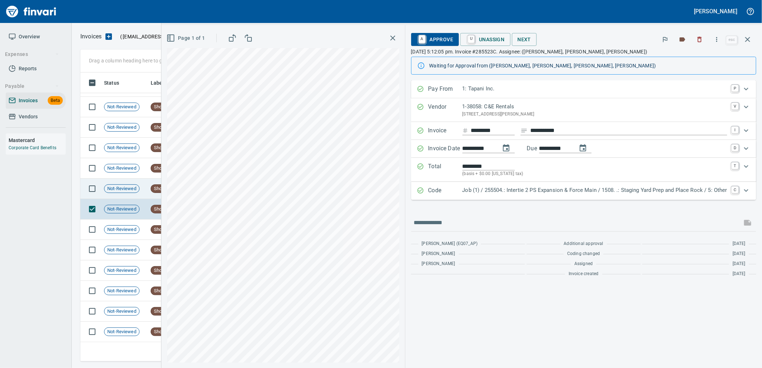
click at [148, 190] on td "Shop" at bounding box center [167, 189] width 39 height 20
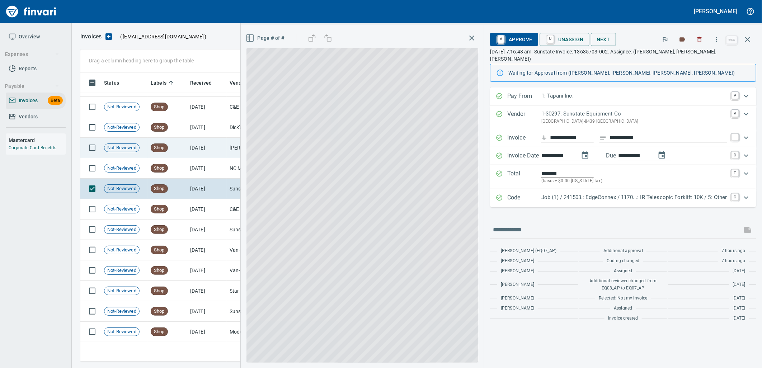
click at [188, 164] on td "[DATE]" at bounding box center [206, 168] width 39 height 20
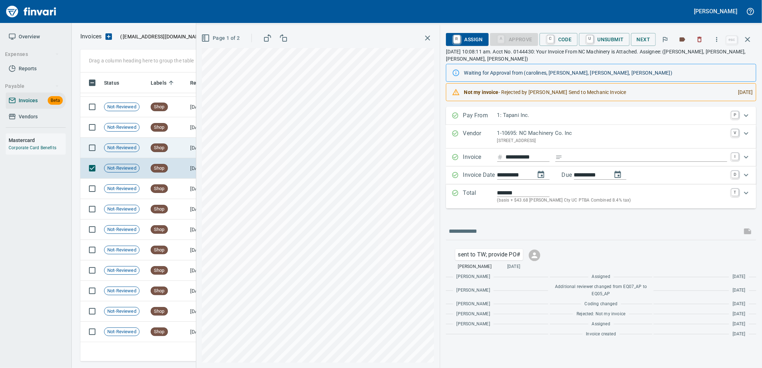
click at [183, 147] on td "Shop" at bounding box center [167, 148] width 39 height 20
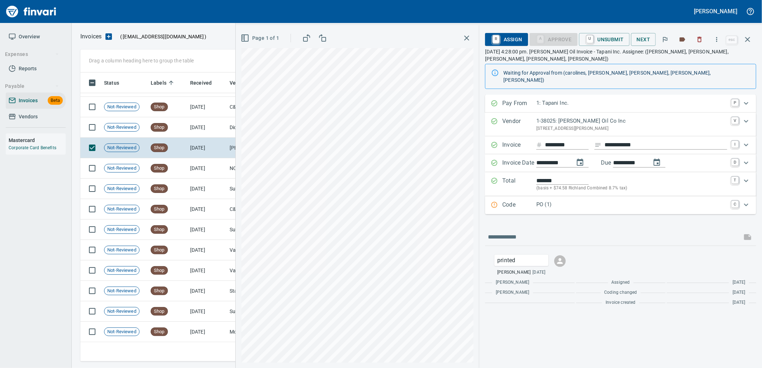
click at [560, 201] on p "PO (1)" at bounding box center [631, 205] width 191 height 8
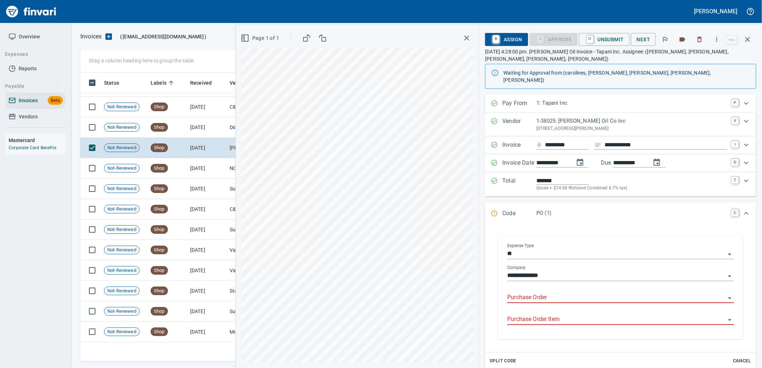
click at [536, 293] on input "Purchase Order" at bounding box center [616, 298] width 218 height 10
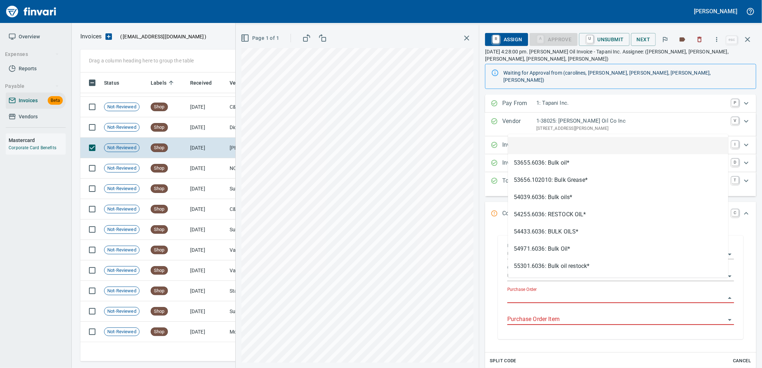
scroll to position [283, 661]
type input "**********"
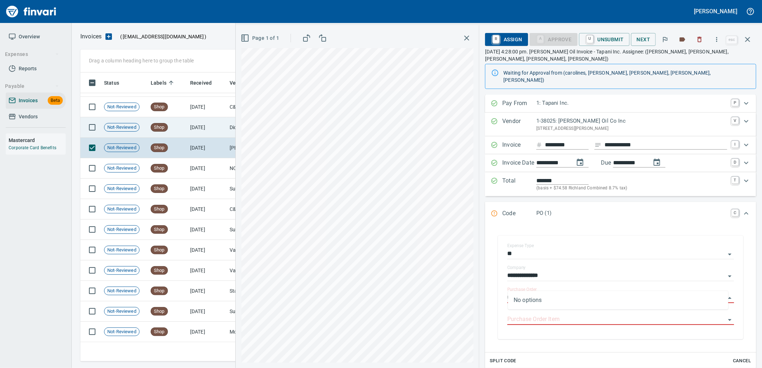
click at [208, 133] on td "[DATE]" at bounding box center [206, 127] width 39 height 20
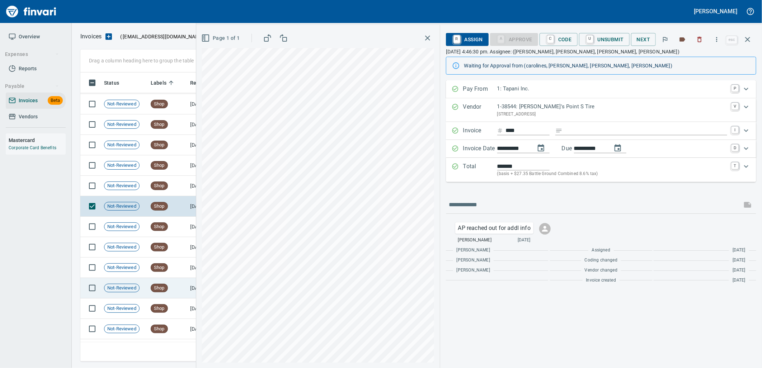
scroll to position [7280, 0]
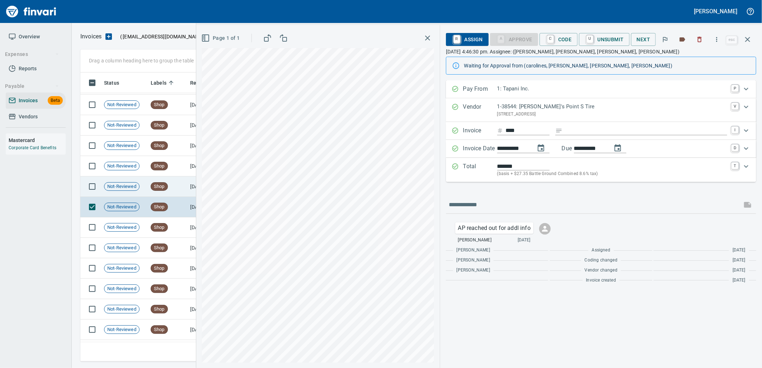
click at [184, 182] on td "Shop" at bounding box center [167, 187] width 39 height 20
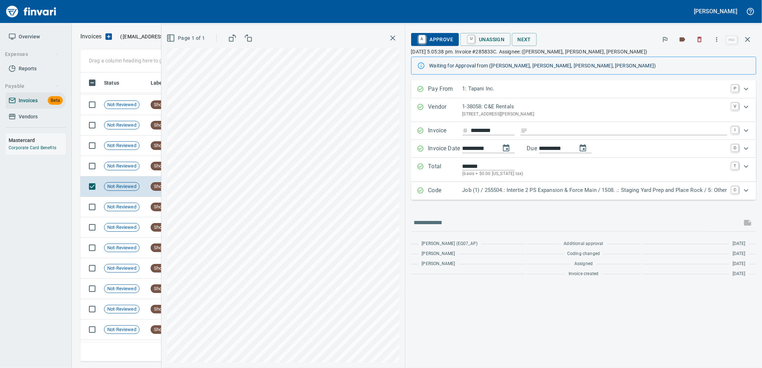
click at [161, 167] on div "Page 1 of 1" at bounding box center [283, 196] width 244 height 343
click at [157, 167] on span "Shop" at bounding box center [159, 166] width 17 height 7
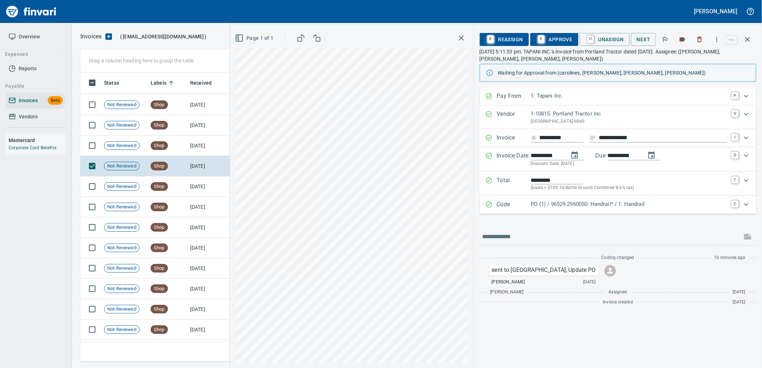
click at [601, 203] on p "PO (1) / 96529.2960050: Handrail* / 1: Handrail" at bounding box center [629, 204] width 196 height 8
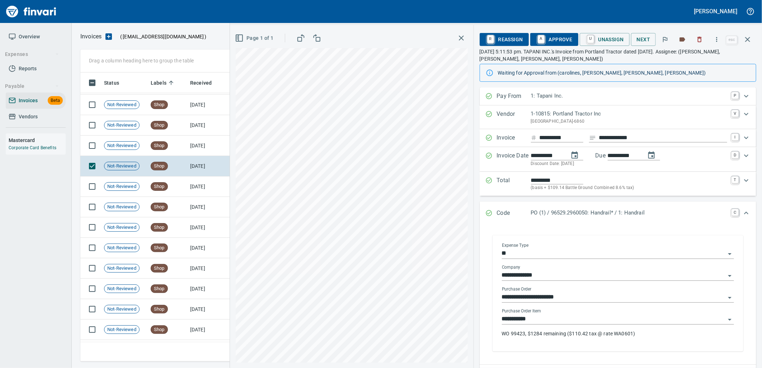
click at [590, 320] on input "**********" at bounding box center [614, 319] width 224 height 10
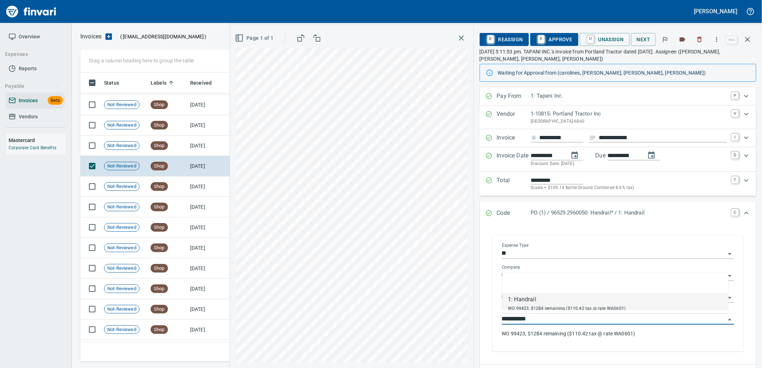
scroll to position [283, 661]
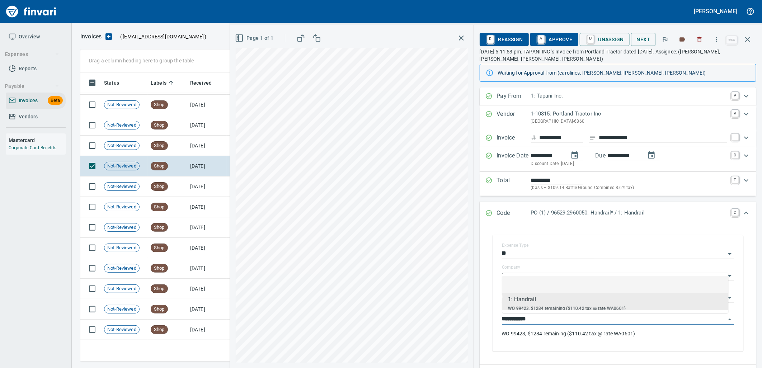
click at [562, 35] on span "A Approve" at bounding box center [554, 39] width 37 height 12
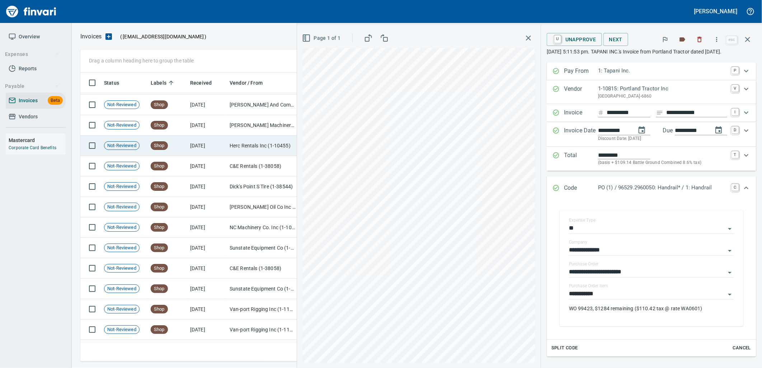
click at [187, 148] on td "Shop" at bounding box center [167, 146] width 39 height 20
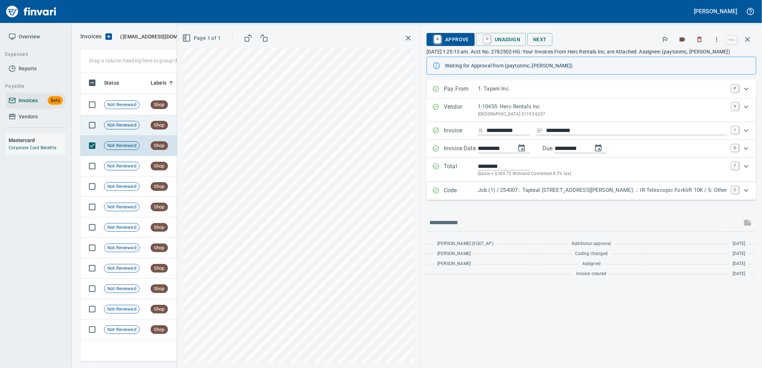
click at [174, 131] on td "Shop" at bounding box center [167, 125] width 39 height 20
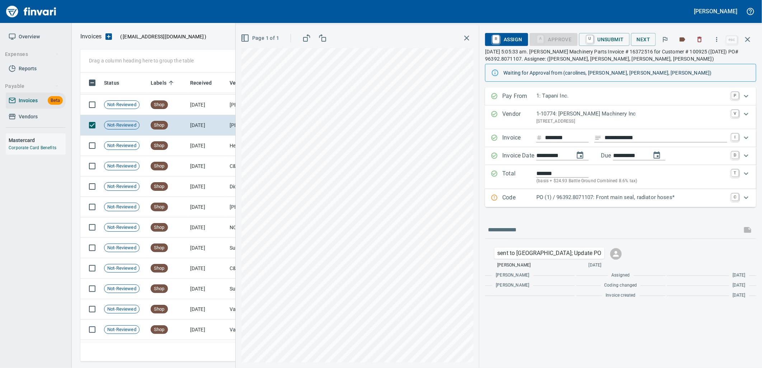
click at [665, 198] on p "PO (1) / 96392.8071107: Front main seal, radiator hoses*" at bounding box center [631, 197] width 191 height 8
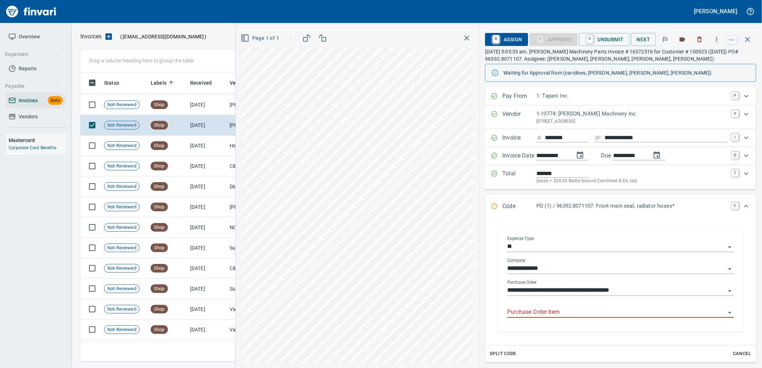
click at [579, 315] on input "Purchase Order Item" at bounding box center [616, 313] width 218 height 10
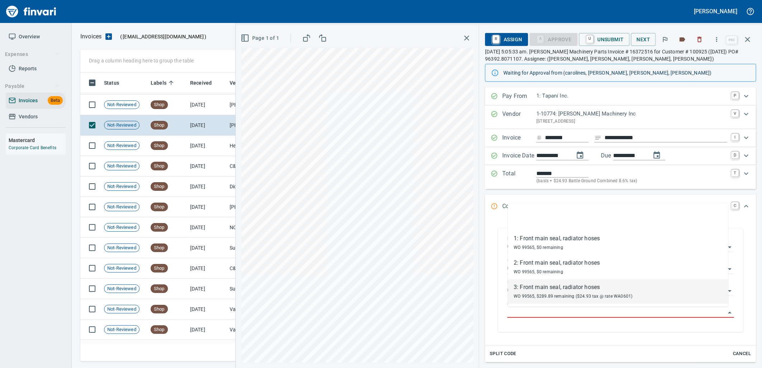
scroll to position [283, 661]
click at [574, 292] on div "WO 99565, $289.89 remaining ($24.93 tax @ rate WA0601)" at bounding box center [573, 296] width 119 height 9
type input "**********"
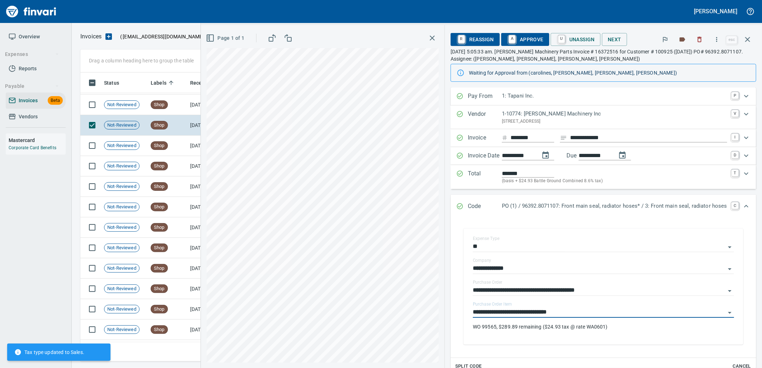
click at [525, 35] on span "A Approve" at bounding box center [525, 39] width 37 height 12
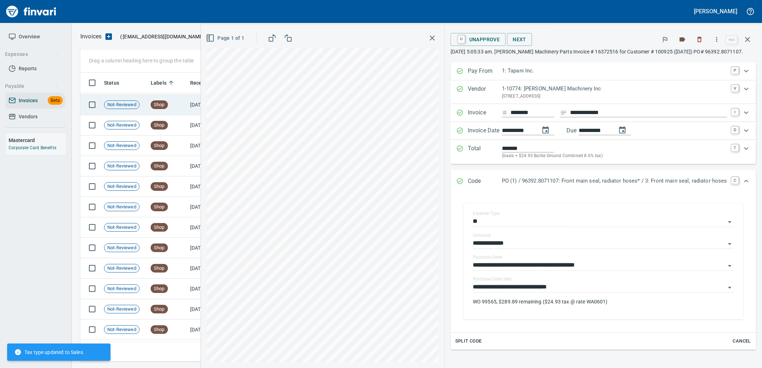
click at [159, 108] on span "Shop" at bounding box center [159, 105] width 17 height 7
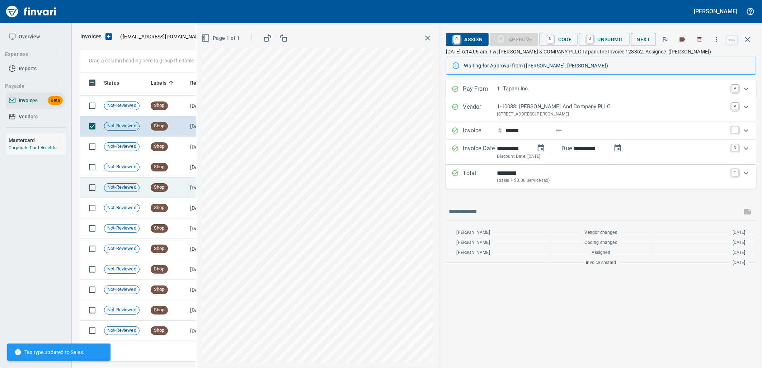
scroll to position [7200, 0]
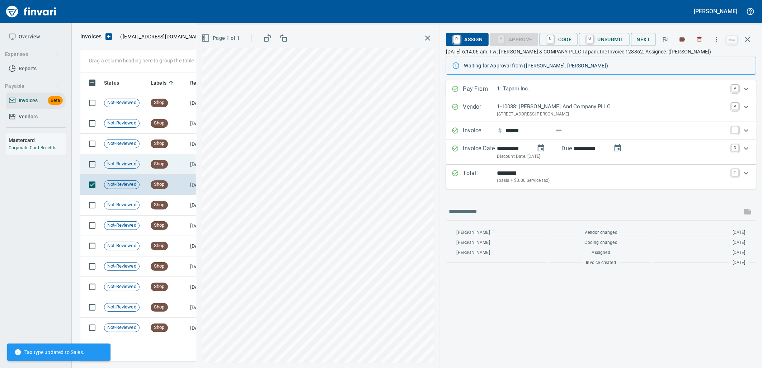
click at [159, 162] on span "Shop" at bounding box center [159, 164] width 17 height 7
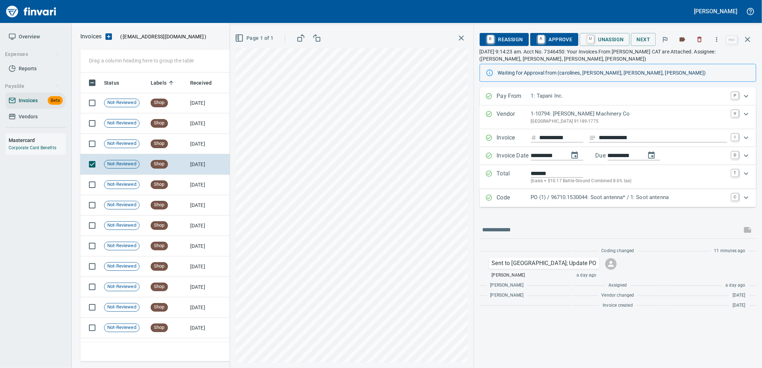
click at [621, 202] on p "PO (1) / 96710.1530044: Soot antenna* / 1: Soot antenna" at bounding box center [629, 197] width 196 height 8
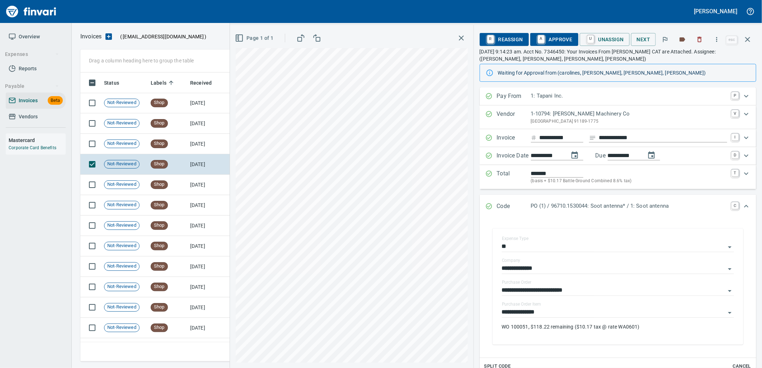
click at [564, 39] on span "A Approve" at bounding box center [554, 39] width 37 height 12
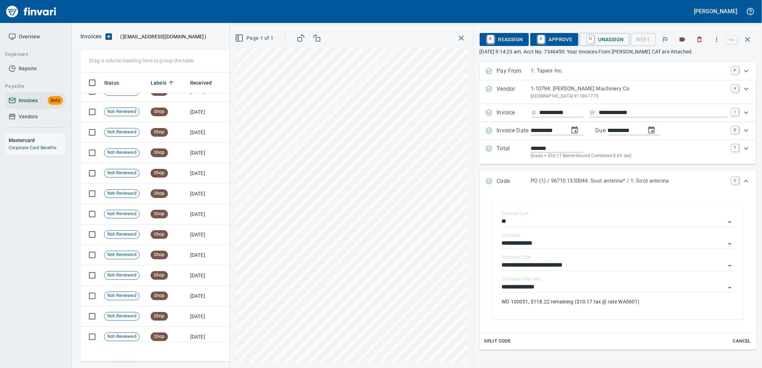
click at [194, 152] on td "[DATE]" at bounding box center [206, 153] width 39 height 20
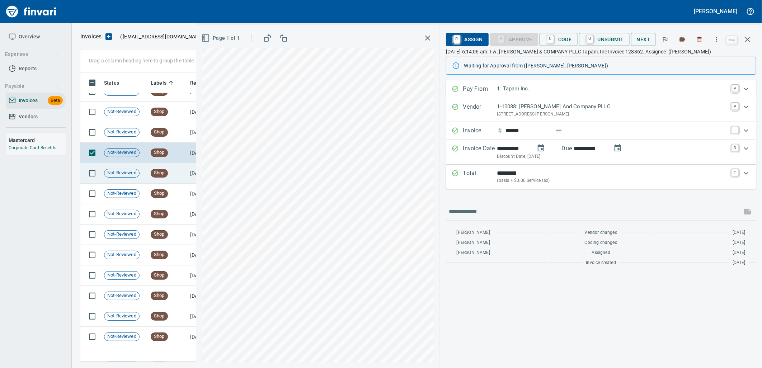
click at [163, 177] on div "Shop" at bounding box center [159, 173] width 17 height 9
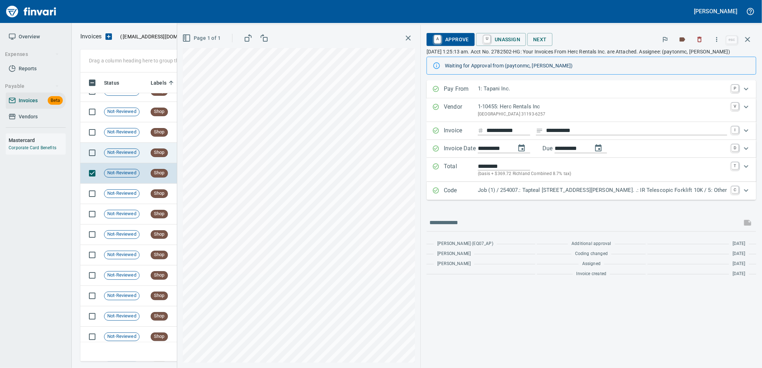
click at [168, 149] on td "Shop" at bounding box center [167, 153] width 39 height 20
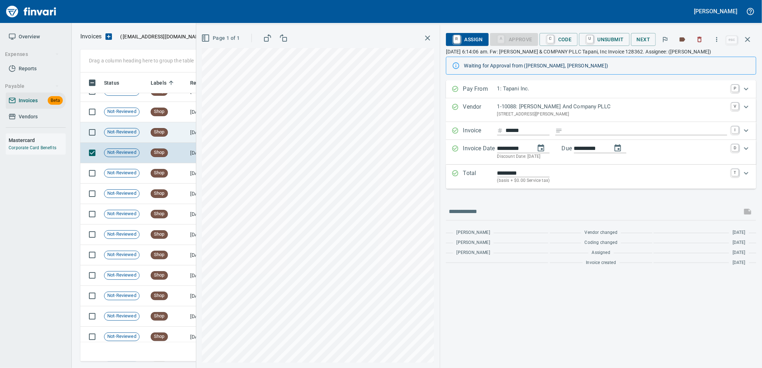
click at [172, 134] on td "Shop" at bounding box center [167, 132] width 39 height 20
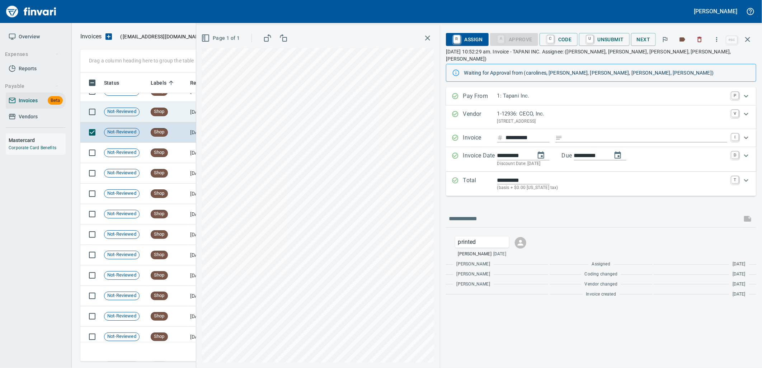
click at [169, 119] on td "Shop" at bounding box center [167, 112] width 39 height 20
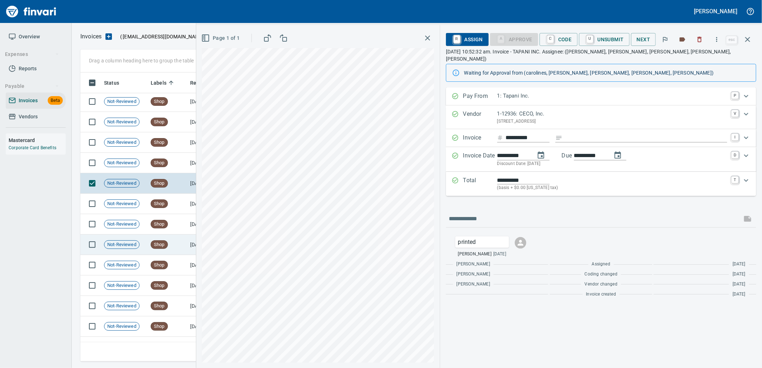
scroll to position [7121, 0]
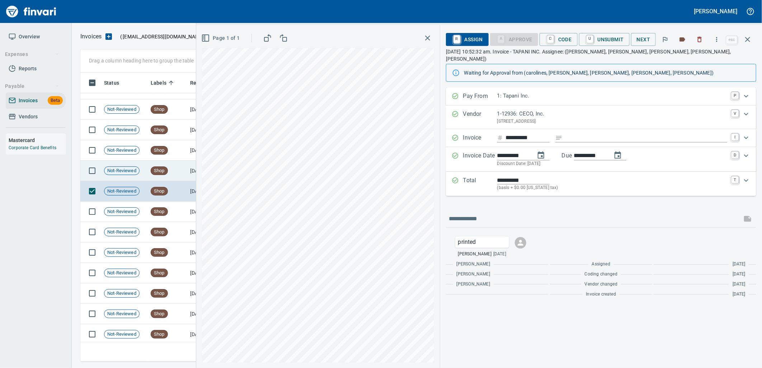
click at [177, 173] on td "Shop" at bounding box center [167, 171] width 39 height 20
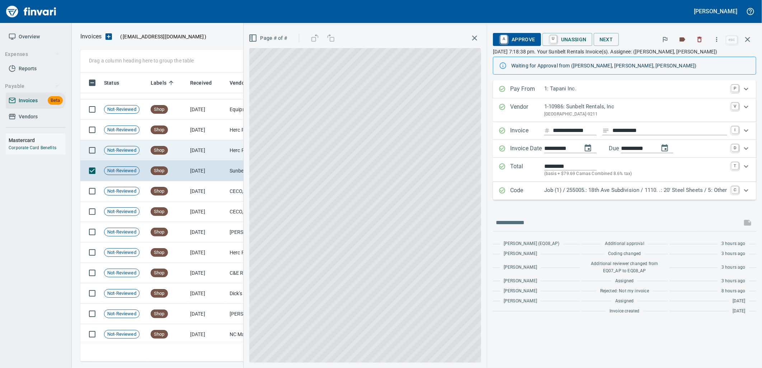
click at [199, 149] on td "[DATE]" at bounding box center [206, 150] width 39 height 20
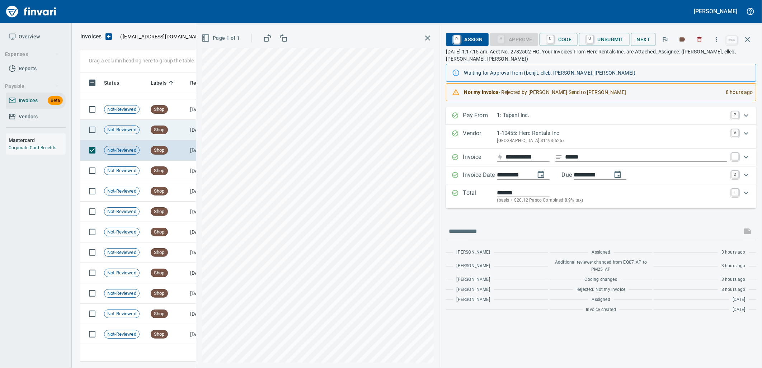
click at [182, 132] on td "Shop" at bounding box center [167, 130] width 39 height 20
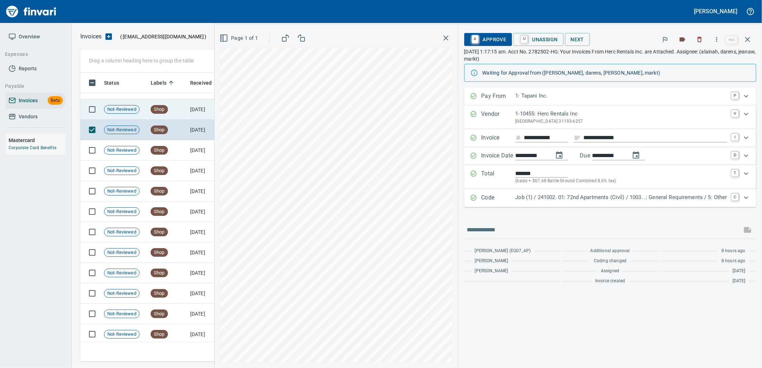
click at [173, 115] on td "Shop" at bounding box center [167, 109] width 39 height 20
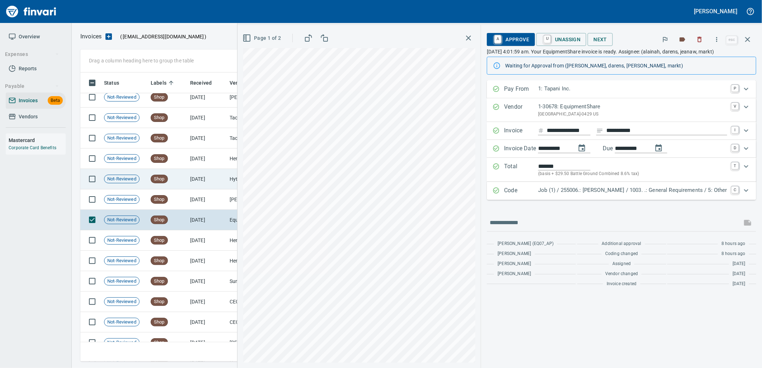
scroll to position [7001, 0]
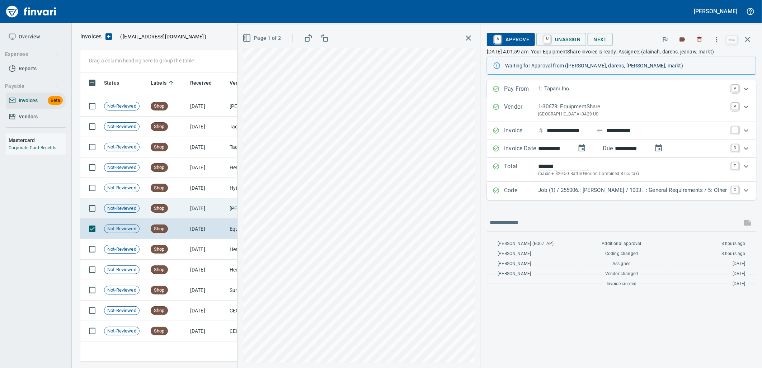
click at [178, 204] on td "Shop" at bounding box center [167, 208] width 39 height 20
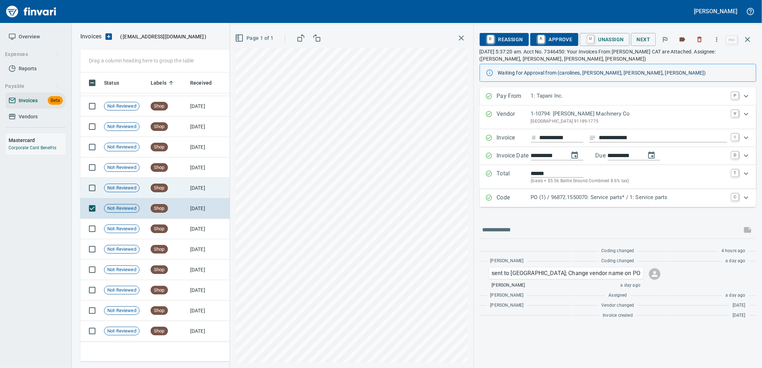
click at [182, 188] on td "Shop" at bounding box center [167, 188] width 39 height 20
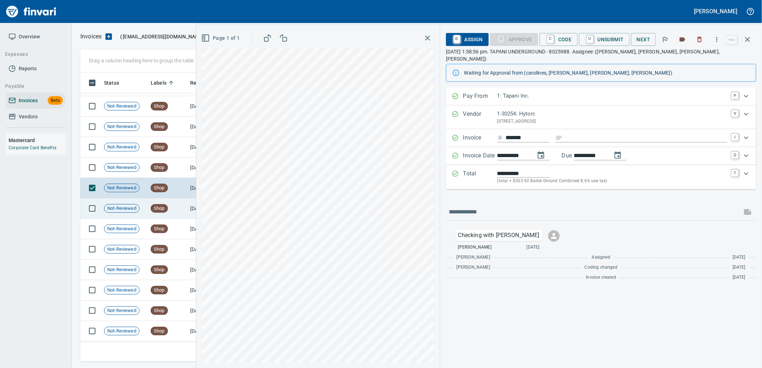
click at [184, 202] on td "Shop" at bounding box center [167, 208] width 39 height 20
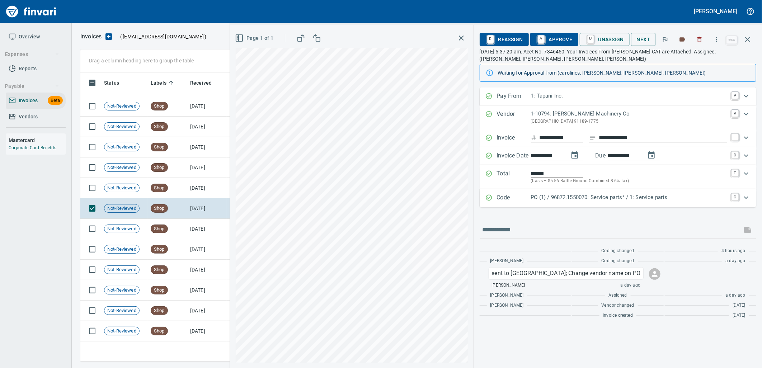
click at [560, 205] on div "Code PO (1) / 96872.1550070: Service parts* / 1: Service parts C" at bounding box center [618, 198] width 277 height 18
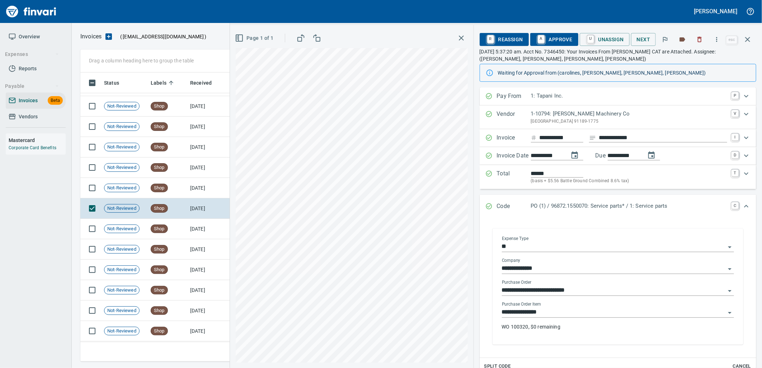
click at [557, 315] on input "**********" at bounding box center [614, 313] width 224 height 10
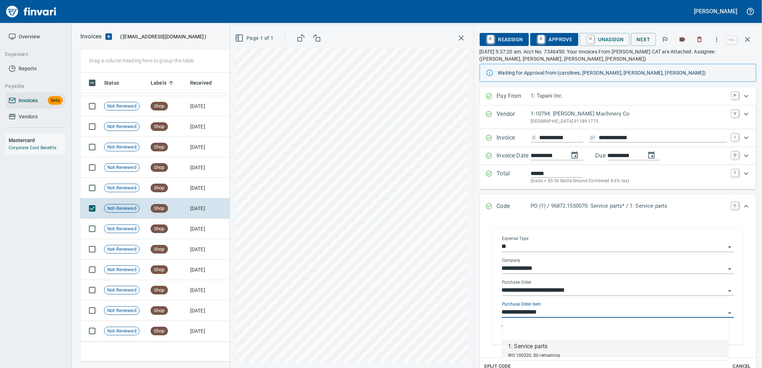
scroll to position [283, 661]
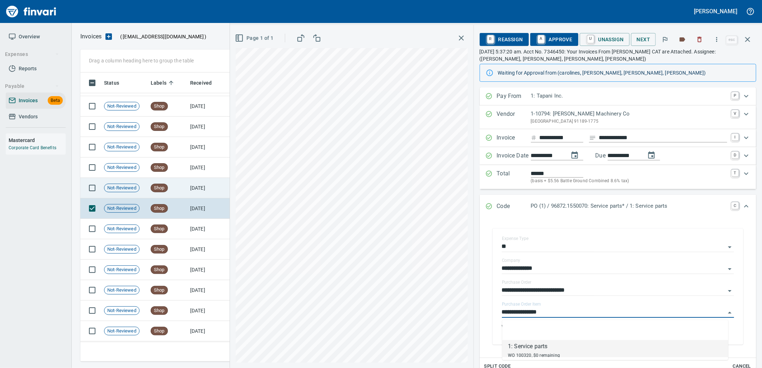
click at [211, 188] on td "[DATE]" at bounding box center [206, 188] width 39 height 20
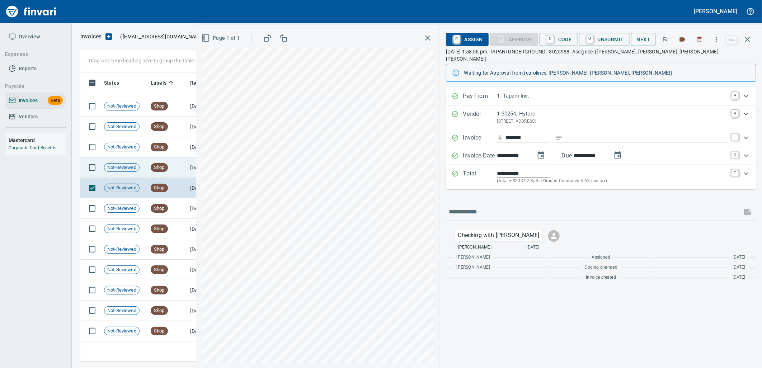
click at [185, 169] on td "Shop" at bounding box center [167, 168] width 39 height 20
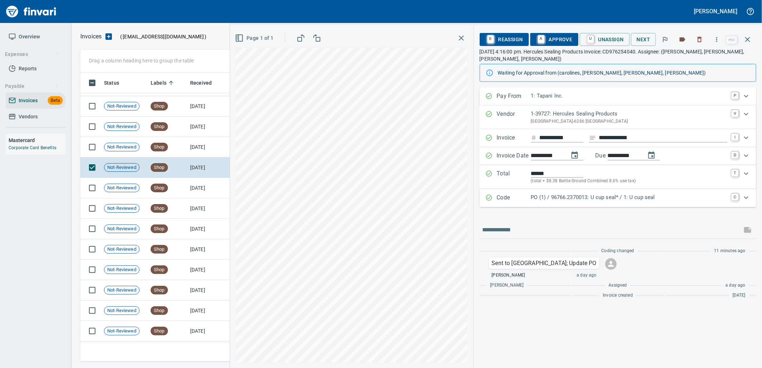
click at [596, 197] on p "PO (1) / 96766.2370013: U cup seal* / 1: U cup seal" at bounding box center [629, 197] width 196 height 8
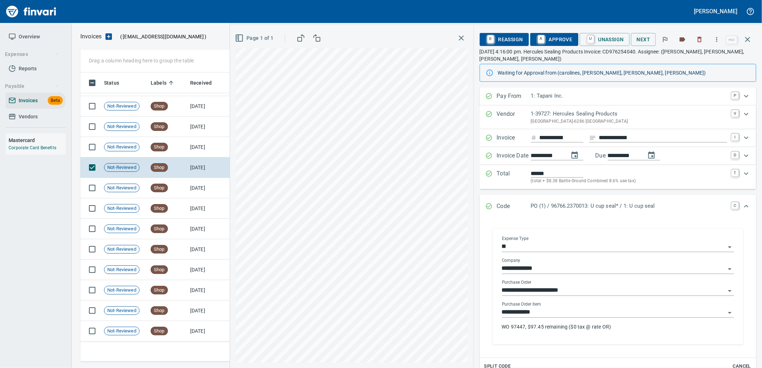
click at [562, 315] on input "**********" at bounding box center [614, 313] width 224 height 10
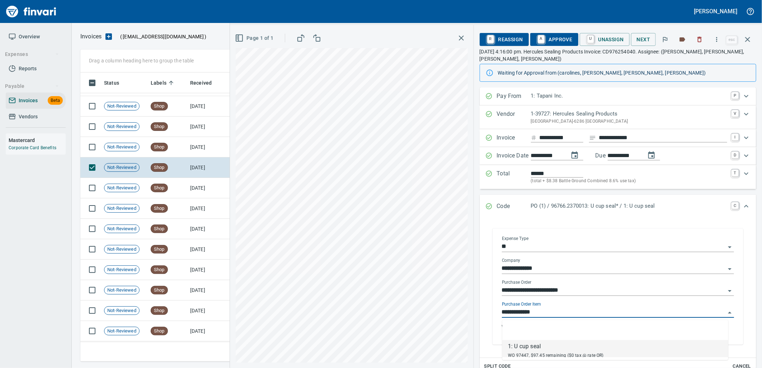
scroll to position [283, 661]
click at [555, 38] on span "A Approve" at bounding box center [554, 39] width 37 height 12
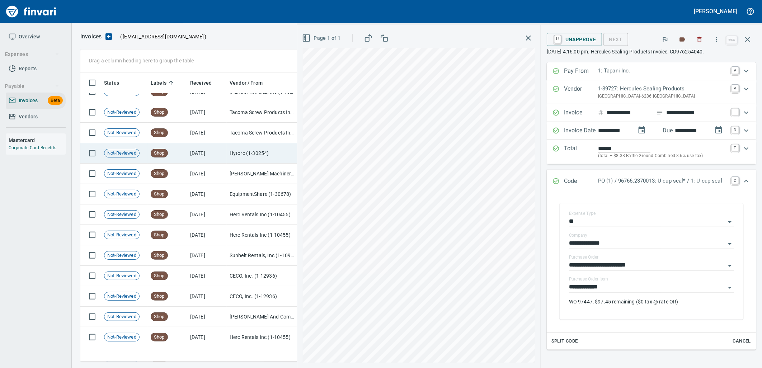
click at [192, 153] on td "[DATE]" at bounding box center [206, 153] width 39 height 20
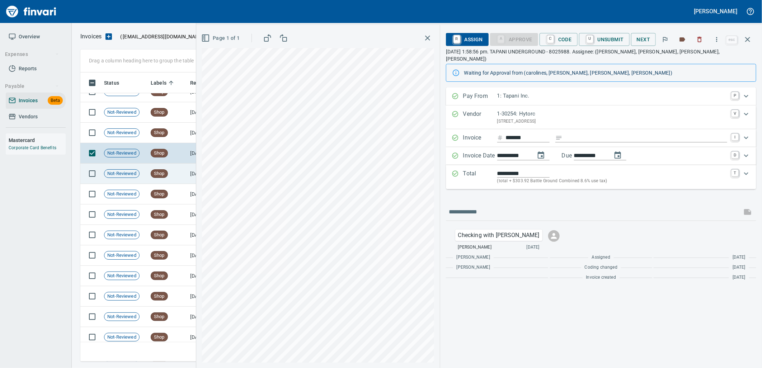
click at [182, 168] on td "Shop" at bounding box center [167, 174] width 39 height 20
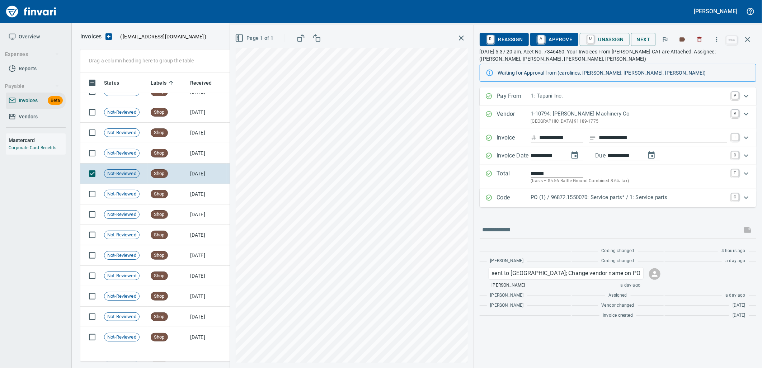
click at [646, 200] on p "PO (1) / 96872.1550070: Service parts* / 1: Service parts" at bounding box center [629, 197] width 196 height 8
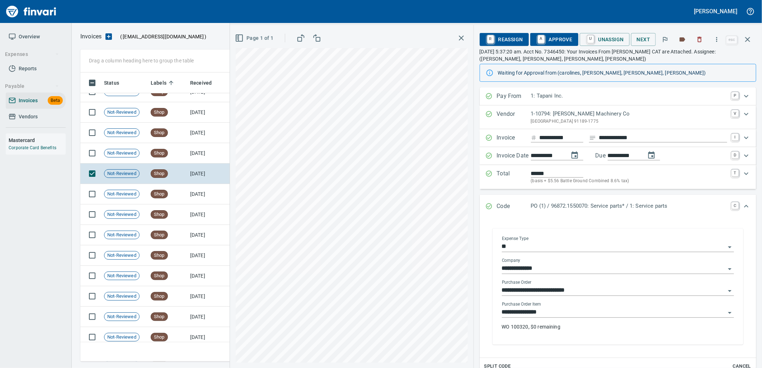
click at [562, 314] on input "**********" at bounding box center [614, 313] width 224 height 10
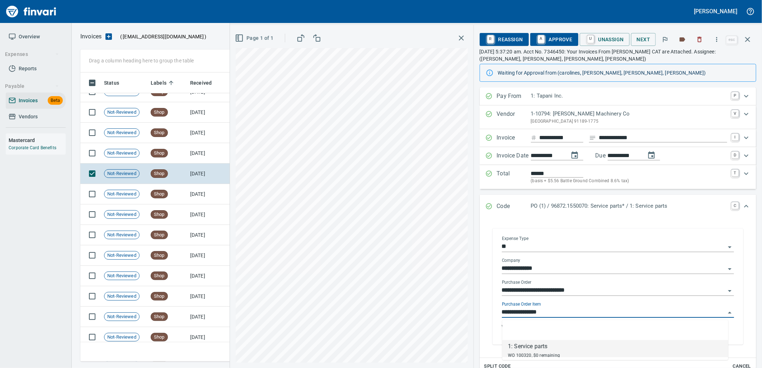
scroll to position [283, 661]
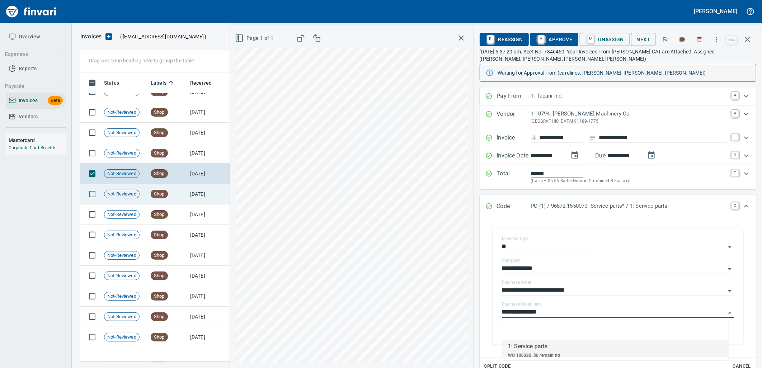
click at [196, 132] on td "[DATE]" at bounding box center [206, 133] width 39 height 20
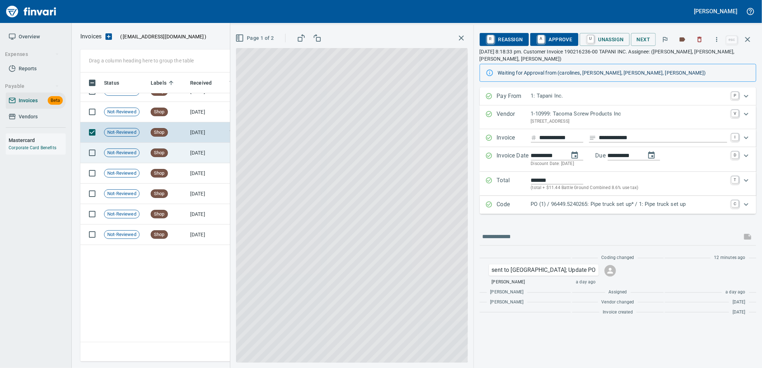
scroll to position [6842, 0]
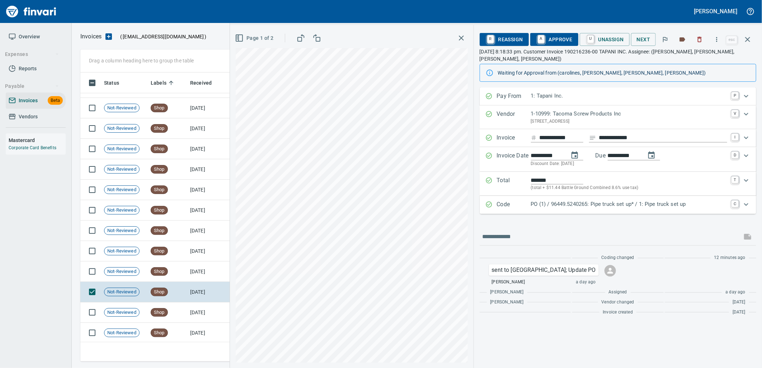
click at [623, 208] on p "PO (1) / 96449.5240265: Pipe truck set up* / 1: Pipe truck set up" at bounding box center [629, 204] width 196 height 8
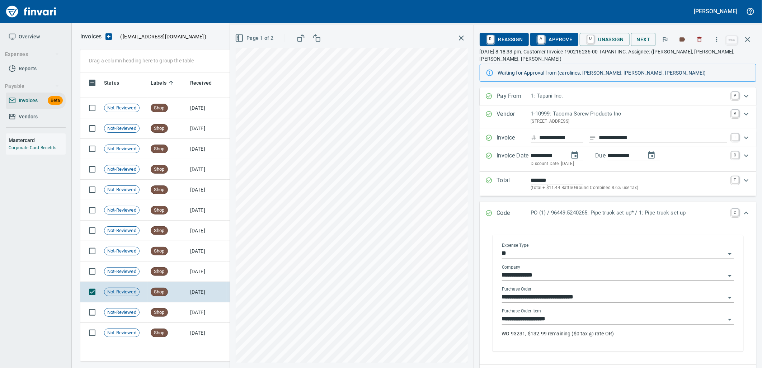
click at [565, 322] on input "**********" at bounding box center [614, 319] width 224 height 10
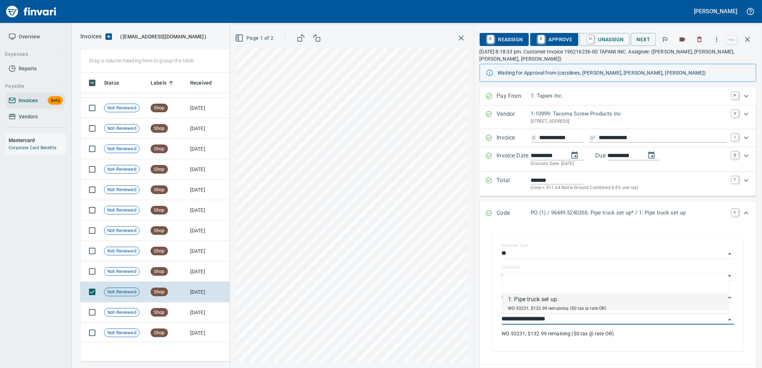
scroll to position [283, 661]
click at [564, 41] on span "A Approve" at bounding box center [554, 39] width 37 height 12
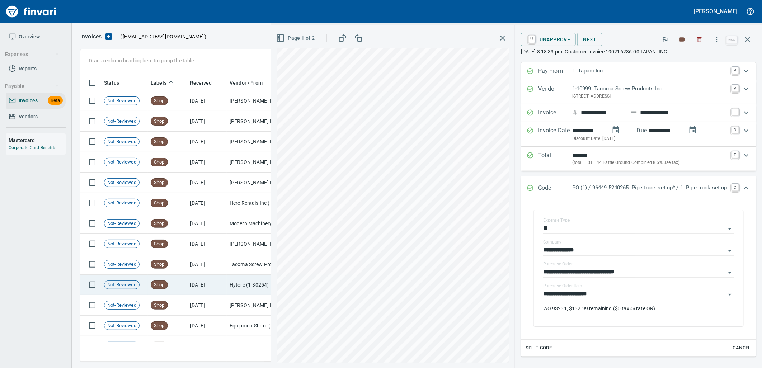
click at [196, 285] on td "[DATE]" at bounding box center [206, 285] width 39 height 20
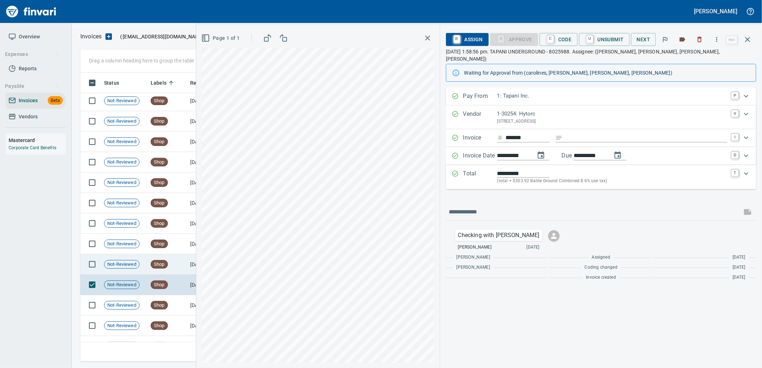
click at [182, 272] on td "Shop" at bounding box center [167, 264] width 39 height 20
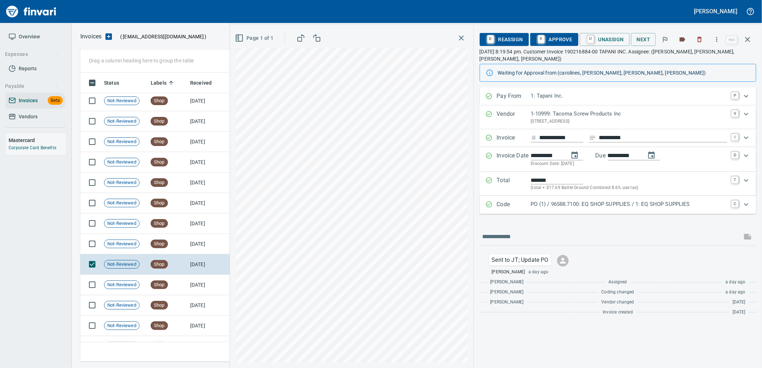
click at [596, 206] on p "PO (1) / 96588.7100: EQ SHOP SUPPLIES / 1: EQ SHOP SUPPLIES" at bounding box center [629, 204] width 196 height 8
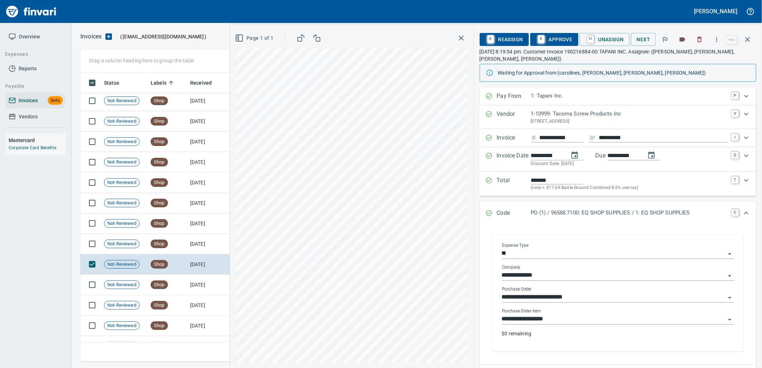
click at [579, 321] on input "**********" at bounding box center [614, 319] width 224 height 10
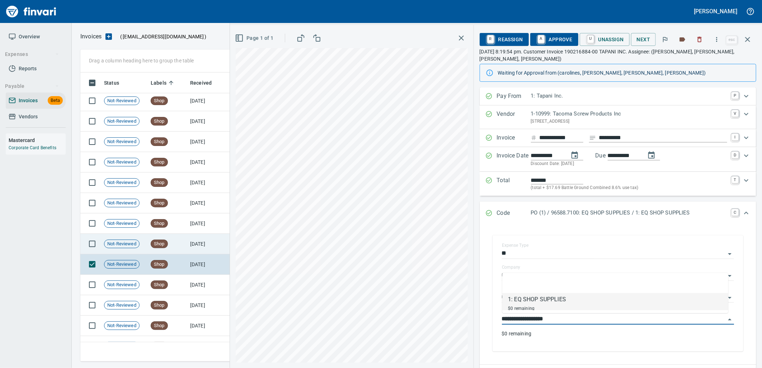
click at [206, 246] on td "[DATE]" at bounding box center [206, 244] width 39 height 20
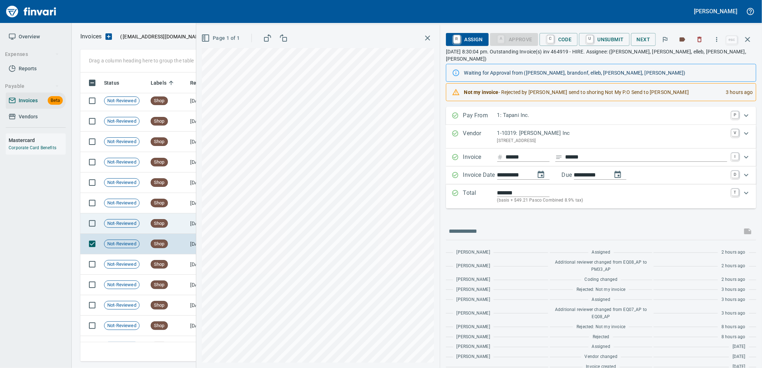
click at [135, 222] on span "Not-Reviewed" at bounding box center [121, 223] width 35 height 7
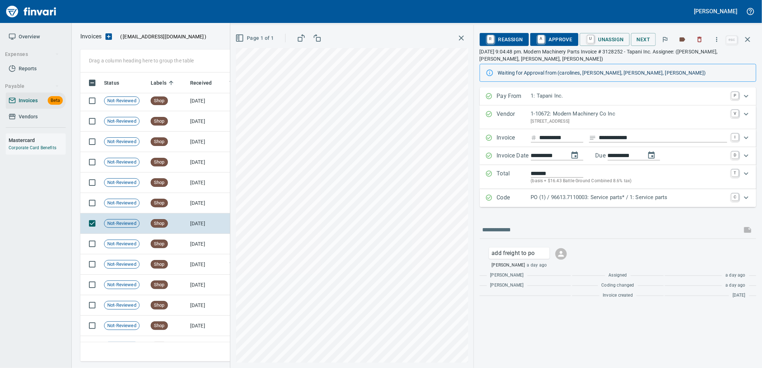
click at [568, 202] on div "PO (1) / 96613.7110003: Service parts* / 1: Service parts" at bounding box center [629, 197] width 196 height 9
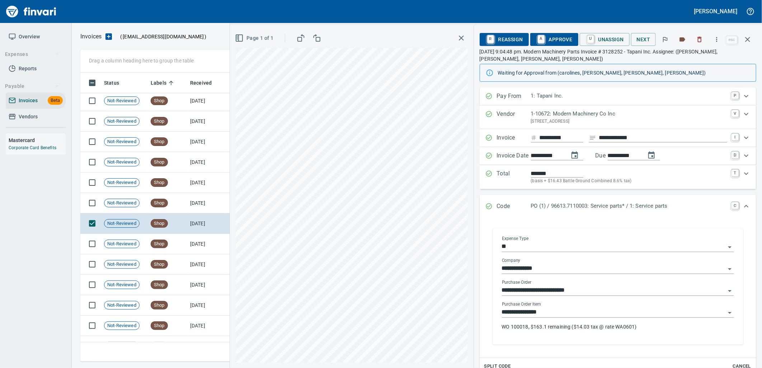
click at [558, 314] on input "**********" at bounding box center [614, 313] width 224 height 10
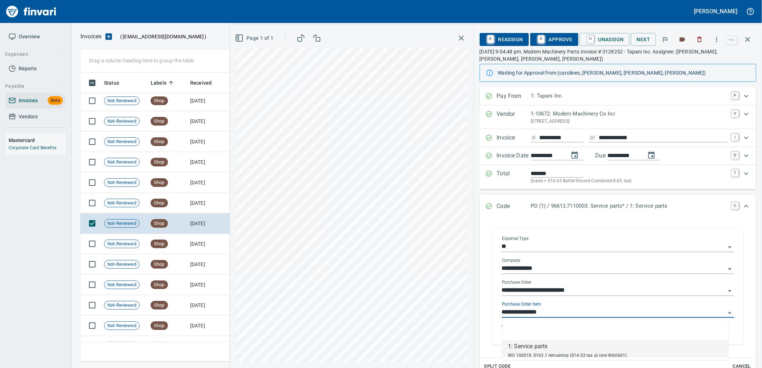
scroll to position [283, 661]
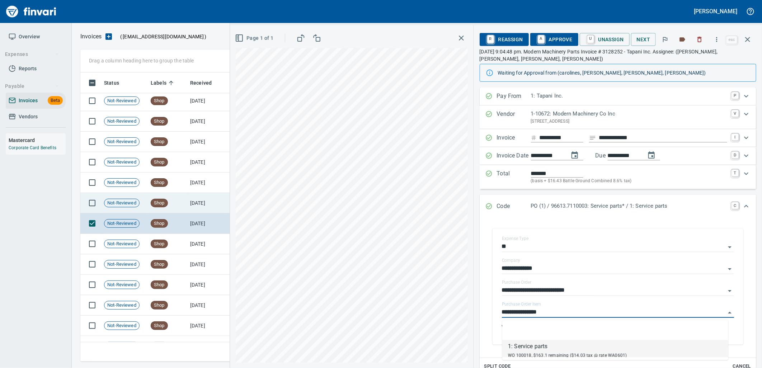
click at [210, 202] on td "9/13/2025" at bounding box center [206, 203] width 39 height 20
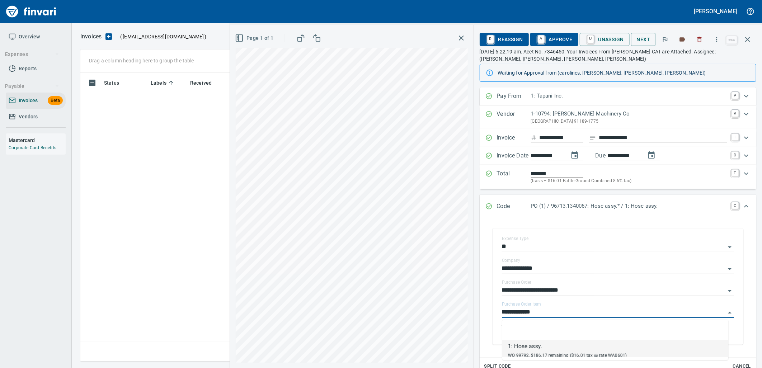
scroll to position [283, 661]
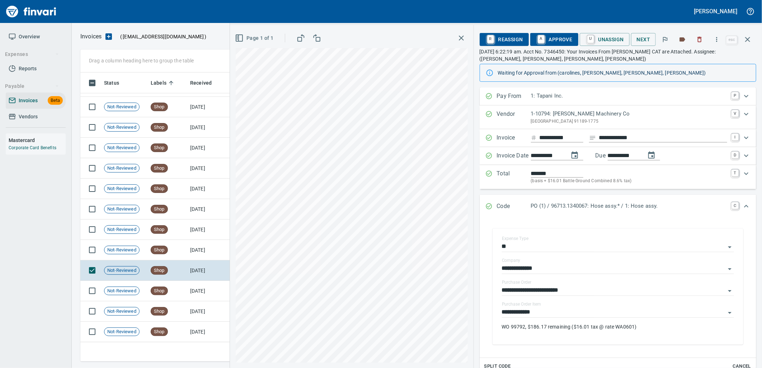
drag, startPoint x: 555, startPoint y: 40, endPoint x: 223, endPoint y: 277, distance: 408.5
click at [555, 40] on span "A Approve" at bounding box center [554, 39] width 37 height 12
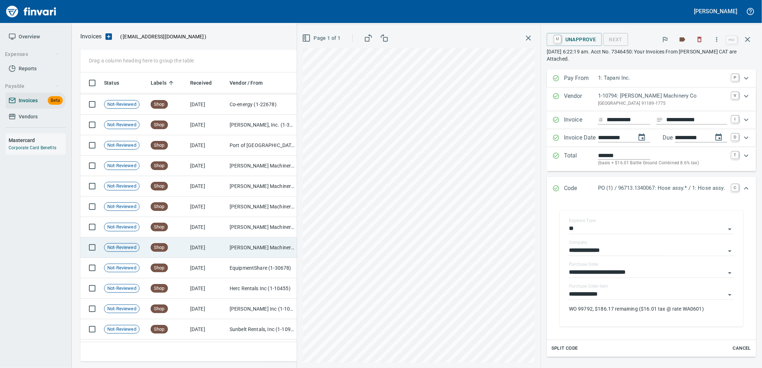
click at [187, 253] on td "[DATE]" at bounding box center [206, 248] width 39 height 20
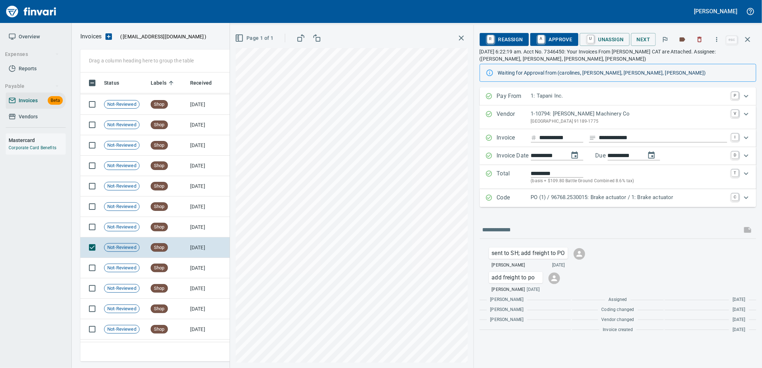
click at [590, 196] on p "PO (1) / 96768.2530015: Brake actuator / 1: Brake actuator" at bounding box center [629, 197] width 196 height 8
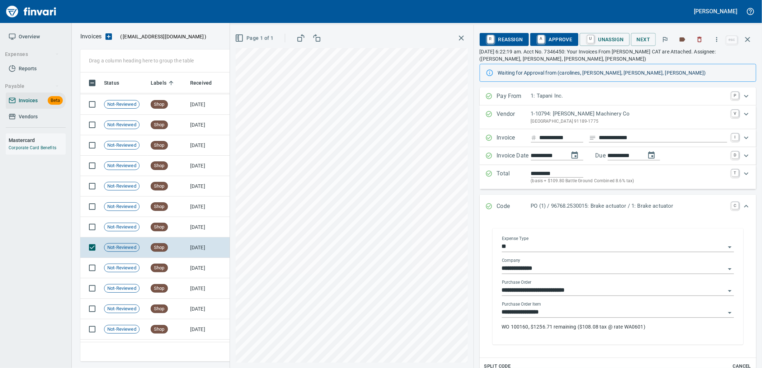
click at [569, 313] on input "**********" at bounding box center [614, 313] width 224 height 10
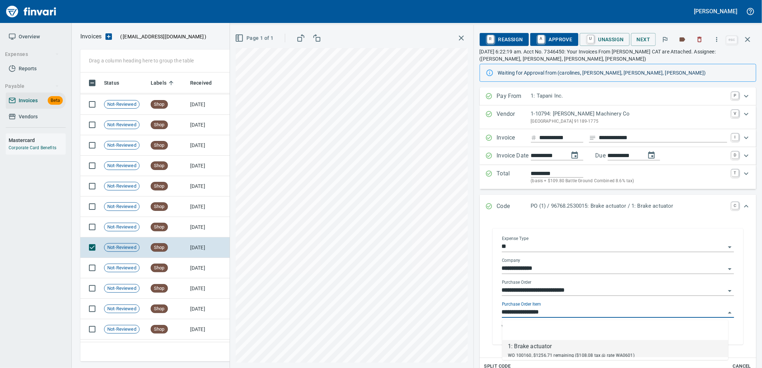
scroll to position [283, 661]
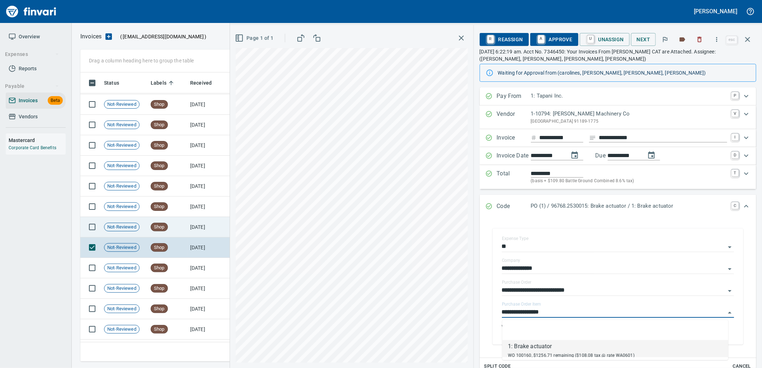
click at [201, 226] on td "[DATE]" at bounding box center [206, 227] width 39 height 20
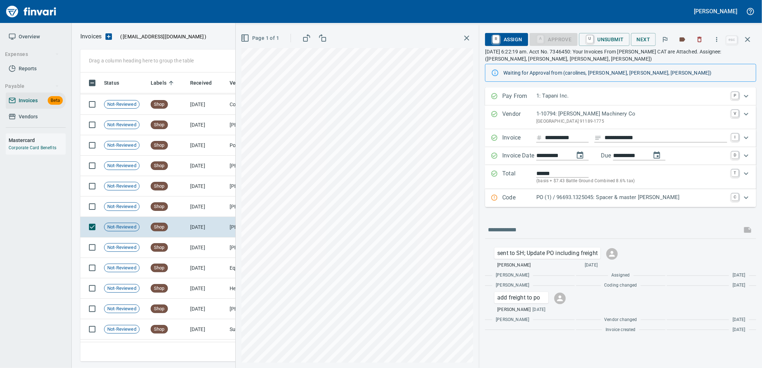
click at [604, 198] on p "PO (1) / 96693.1325045: Spacer & master [PERSON_NAME]" at bounding box center [631, 197] width 191 height 8
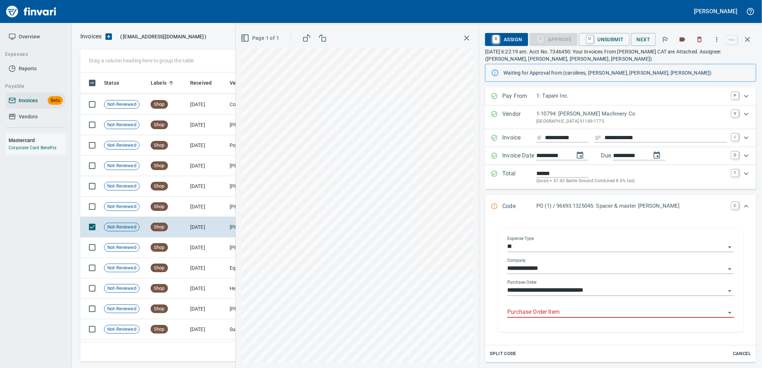
click at [583, 311] on input "Purchase Order Item" at bounding box center [616, 313] width 218 height 10
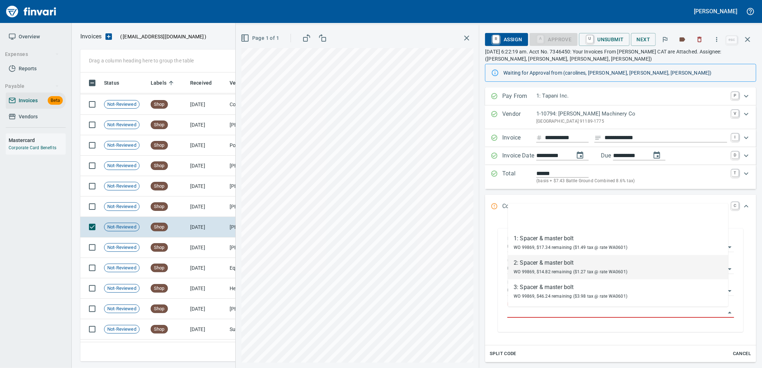
scroll to position [283, 661]
click at [215, 209] on td "[DATE]" at bounding box center [206, 207] width 39 height 20
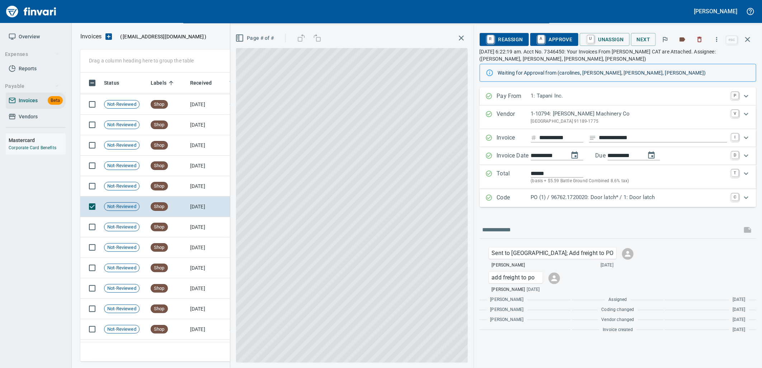
click at [636, 199] on p "PO (1) / 96762.1720020: Door latch* / 1: Door latch" at bounding box center [629, 197] width 196 height 8
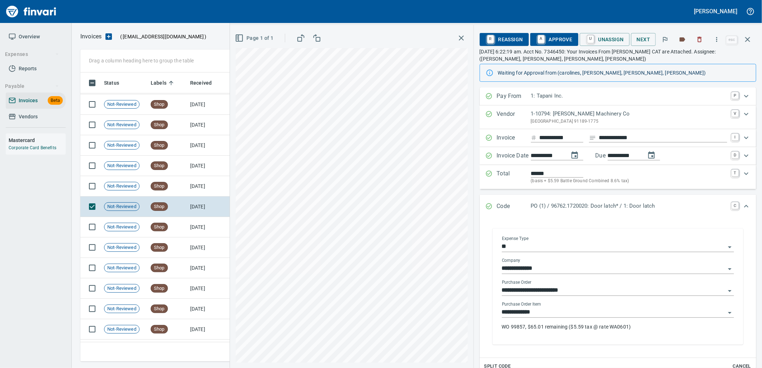
click at [565, 313] on input "**********" at bounding box center [614, 313] width 224 height 10
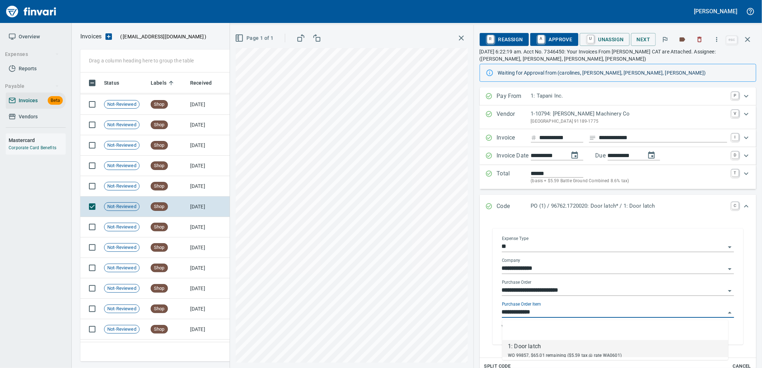
scroll to position [283, 661]
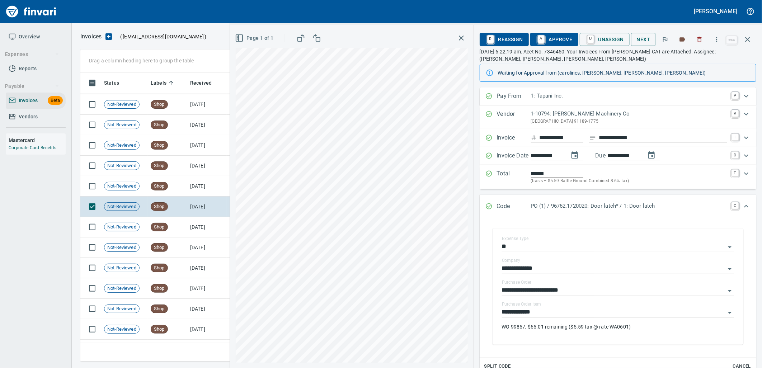
drag, startPoint x: 556, startPoint y: 41, endPoint x: 224, endPoint y: 185, distance: 362.6
click at [556, 41] on span "A Approve" at bounding box center [554, 39] width 37 height 12
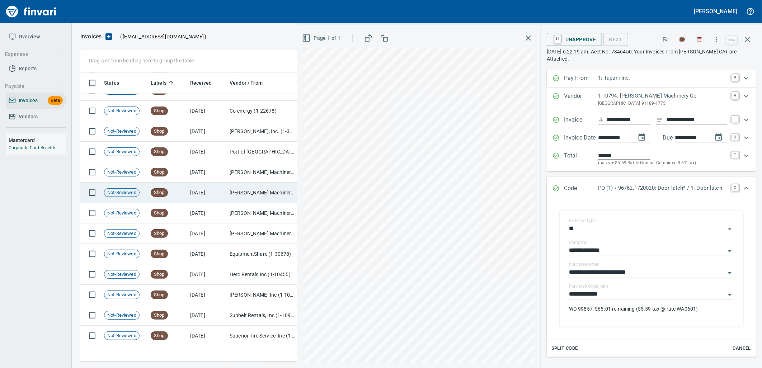
click at [202, 193] on td "[DATE]" at bounding box center [206, 193] width 39 height 20
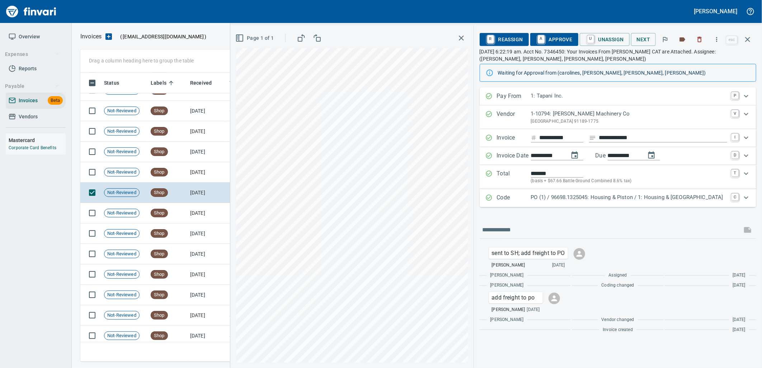
click at [616, 198] on p "PO (1) / 96698.1325045: Housing & Piston / 1: Housing & [GEOGRAPHIC_DATA]" at bounding box center [629, 197] width 196 height 8
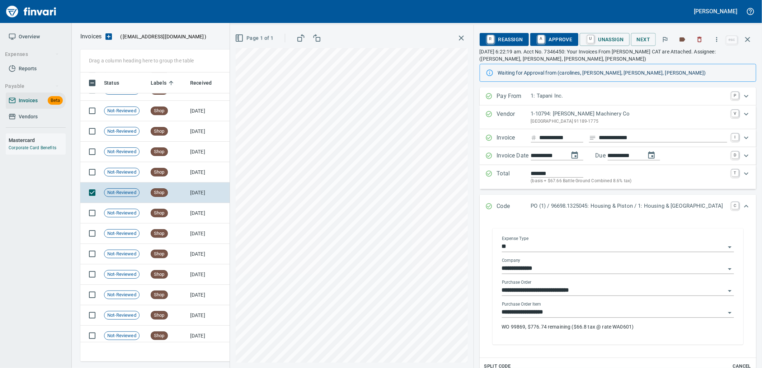
click at [572, 311] on input "**********" at bounding box center [614, 313] width 224 height 10
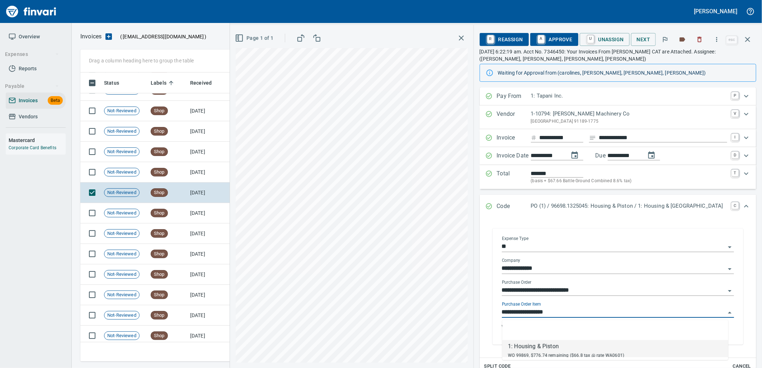
scroll to position [283, 661]
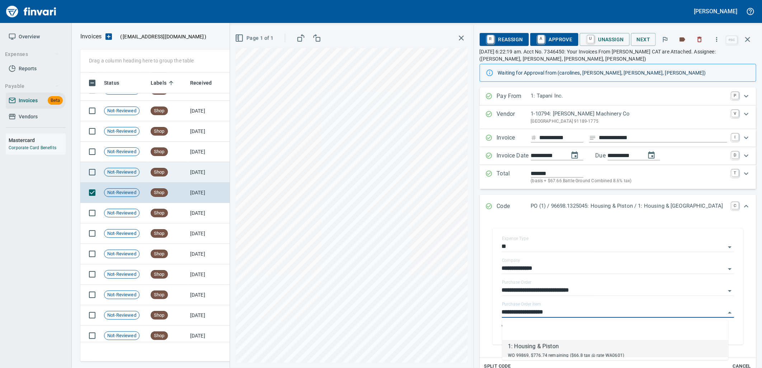
click at [200, 170] on td "[DATE]" at bounding box center [206, 172] width 39 height 20
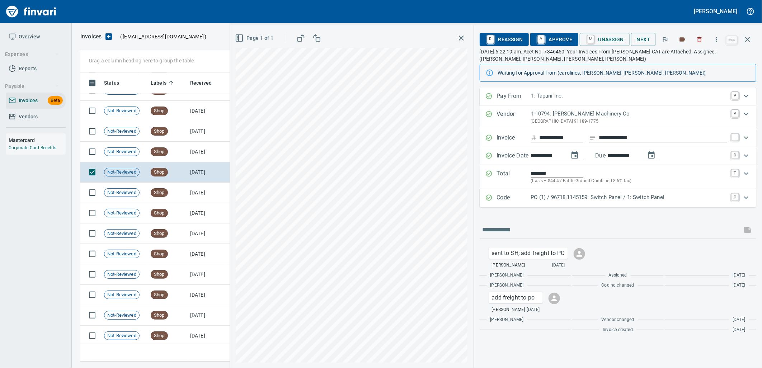
click at [559, 201] on p "PO (1) / 96718.1145159: Switch Panel / 1: Switch Panel" at bounding box center [629, 197] width 196 height 8
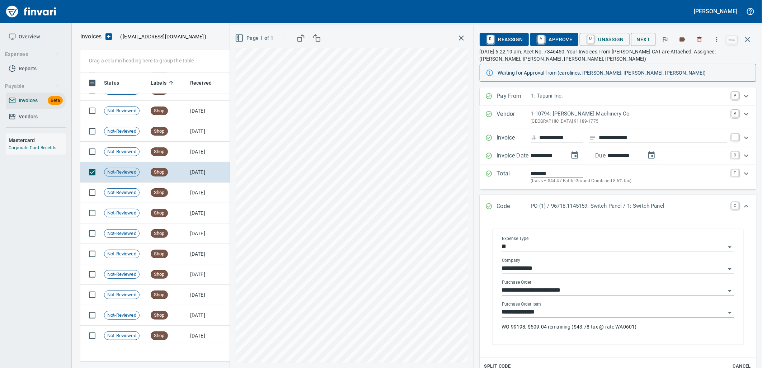
click at [558, 317] on input "**********" at bounding box center [614, 313] width 224 height 10
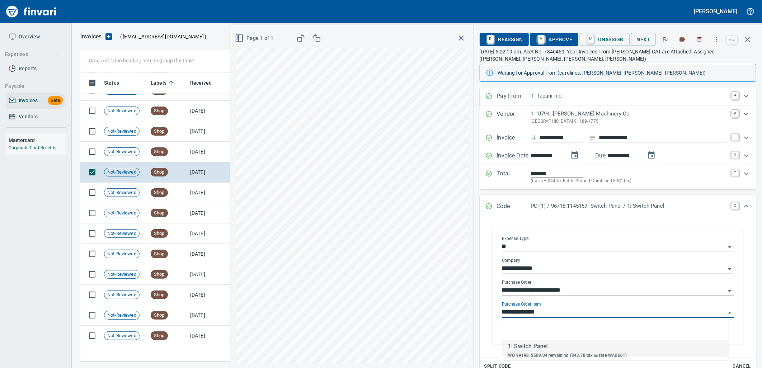
scroll to position [283, 661]
click at [198, 152] on td "[DATE]" at bounding box center [206, 152] width 39 height 20
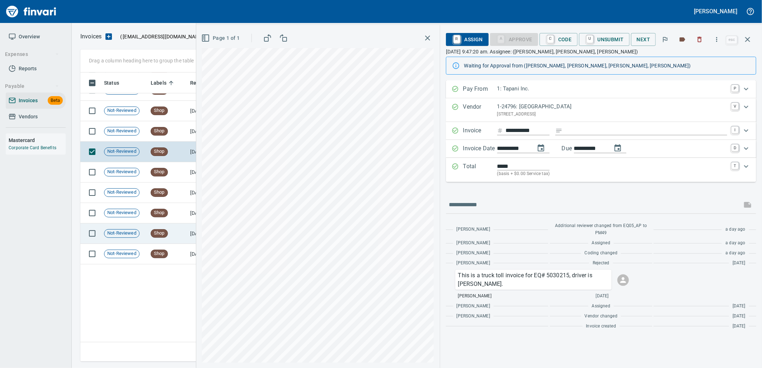
scroll to position [6164, 0]
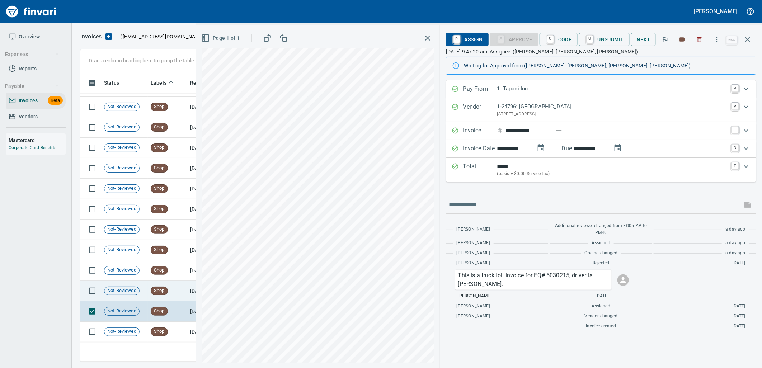
click at [169, 290] on td "Shop" at bounding box center [167, 291] width 39 height 20
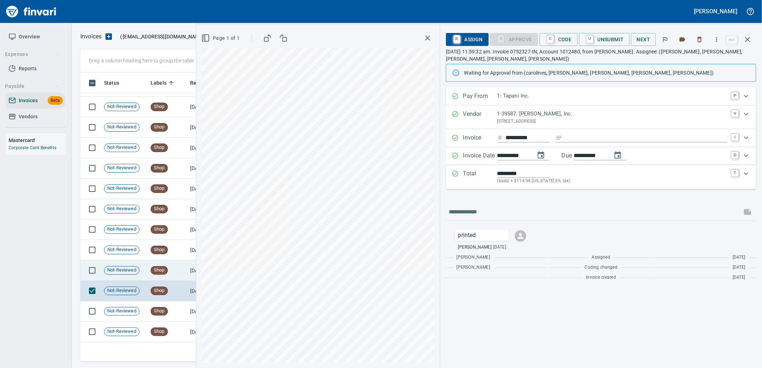
click at [166, 276] on td "Shop" at bounding box center [167, 271] width 39 height 20
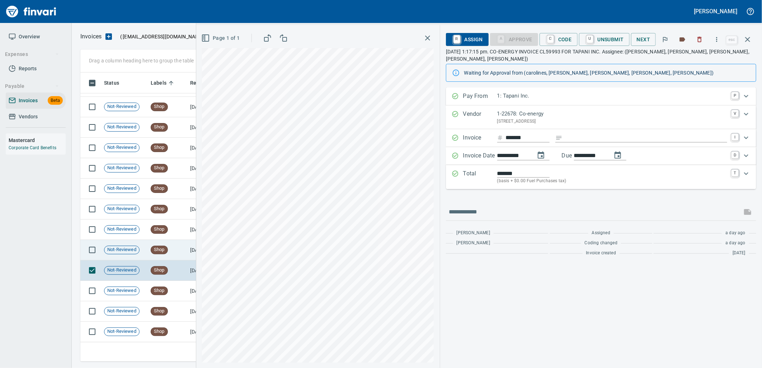
click at [166, 249] on span "Shop" at bounding box center [159, 250] width 17 height 7
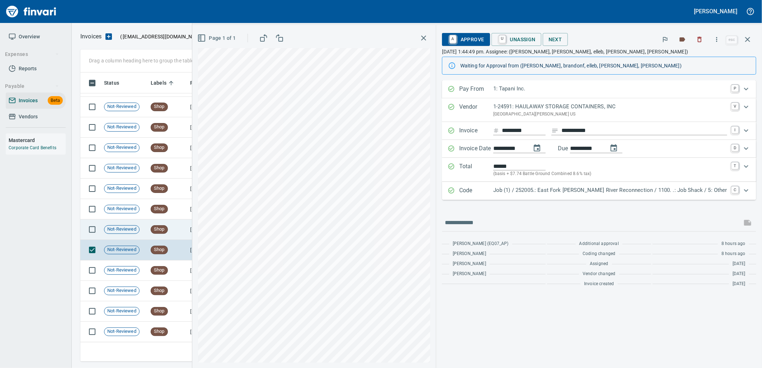
click at [177, 228] on td "Shop" at bounding box center [167, 230] width 39 height 20
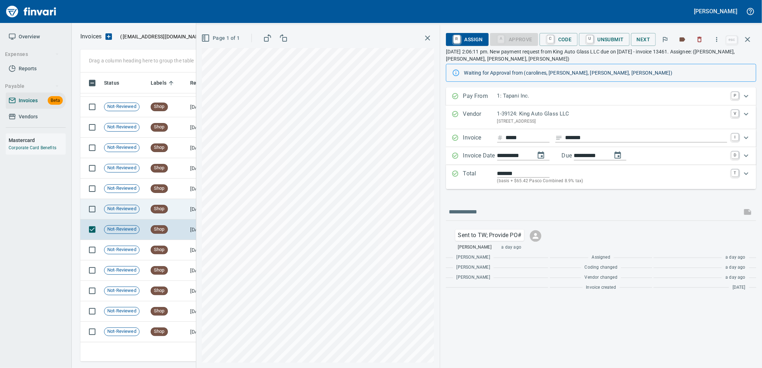
click at [177, 207] on td "Shop" at bounding box center [167, 209] width 39 height 20
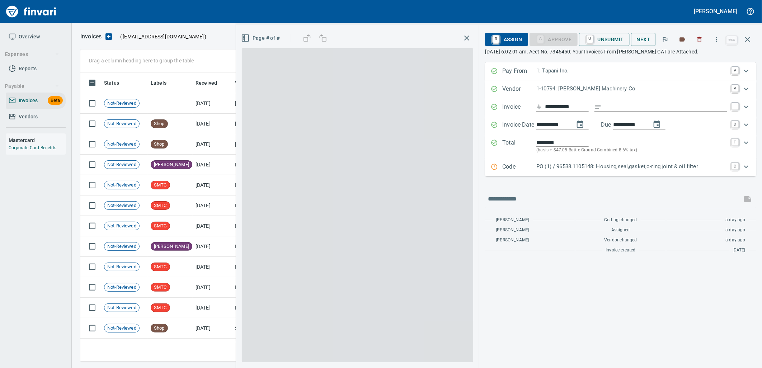
scroll to position [1, 1]
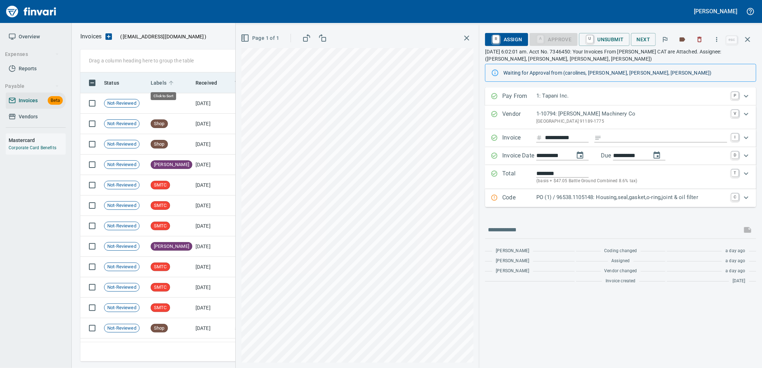
click at [167, 80] on span "Labels" at bounding box center [163, 83] width 25 height 9
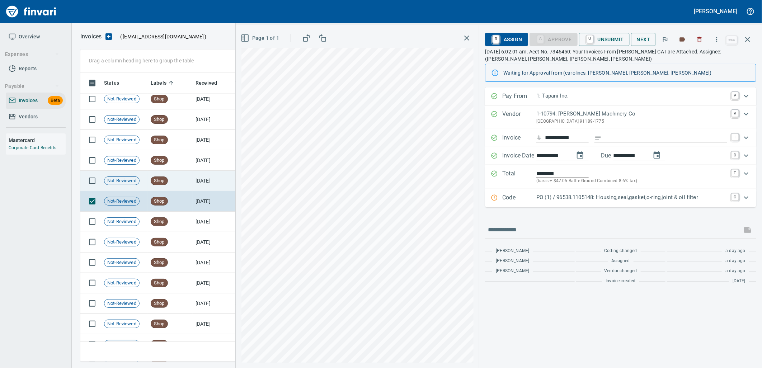
scroll to position [6100, 0]
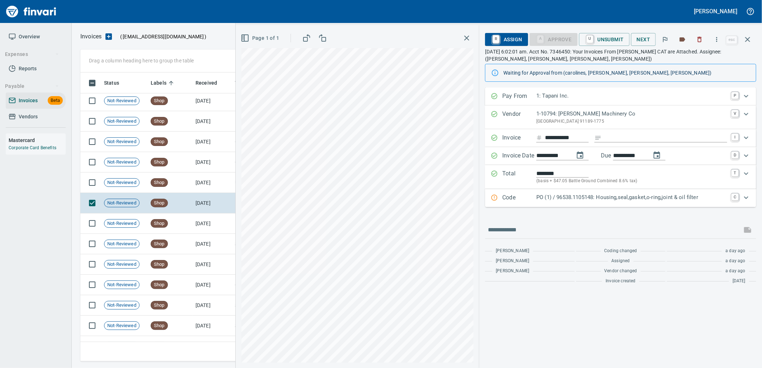
click at [573, 203] on div "Code PO (1) / 96538.1105148: Housing,seal,gasket,o-ring,joint & oil filter C" at bounding box center [620, 198] width 271 height 18
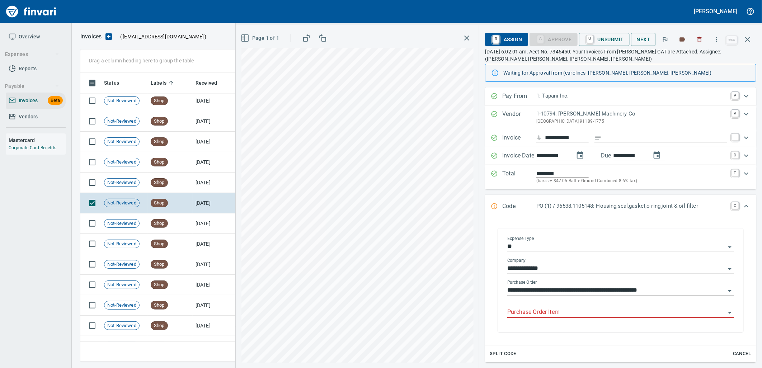
click at [546, 311] on input "Purchase Order Item" at bounding box center [616, 313] width 218 height 10
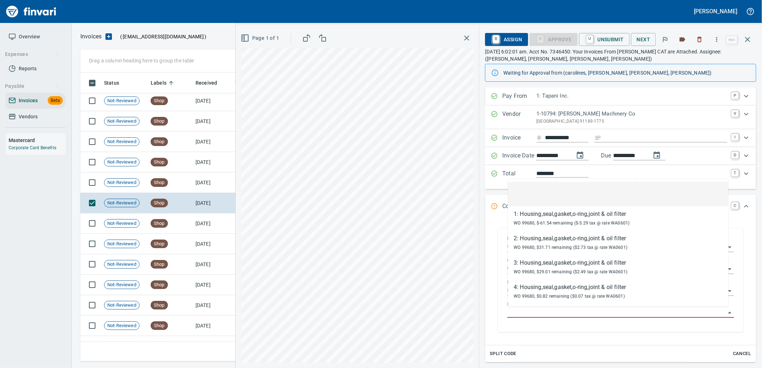
scroll to position [283, 661]
click at [206, 177] on td "[DATE]" at bounding box center [212, 183] width 39 height 20
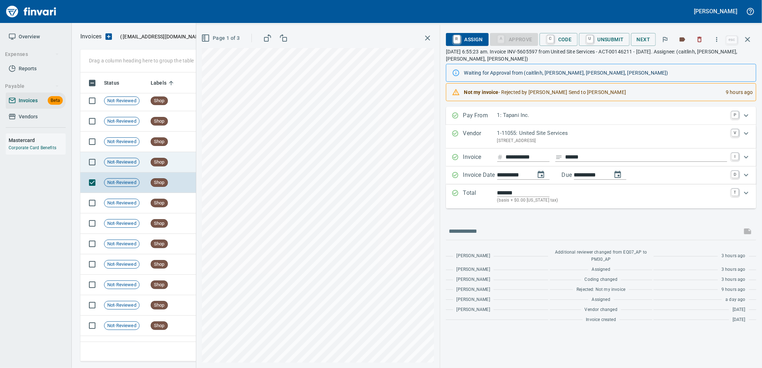
click at [174, 155] on td "Shop" at bounding box center [170, 162] width 45 height 20
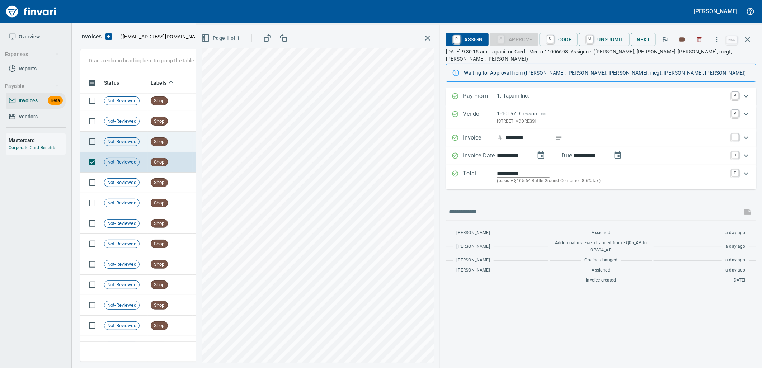
click at [163, 142] on span "Shop" at bounding box center [159, 142] width 17 height 7
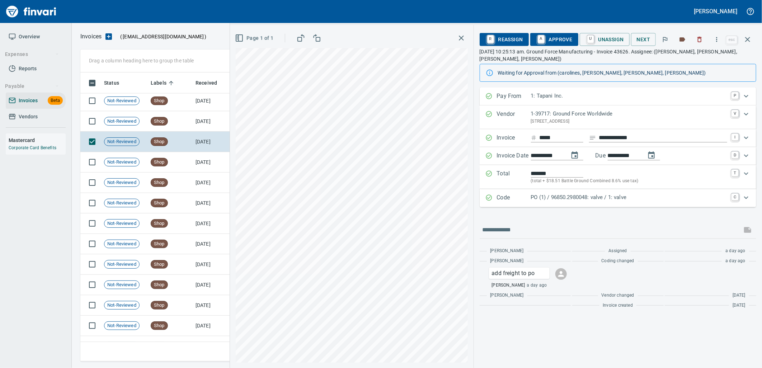
click at [560, 201] on p "PO (1) / 96850.2980048: valve / 1: valve" at bounding box center [629, 197] width 196 height 8
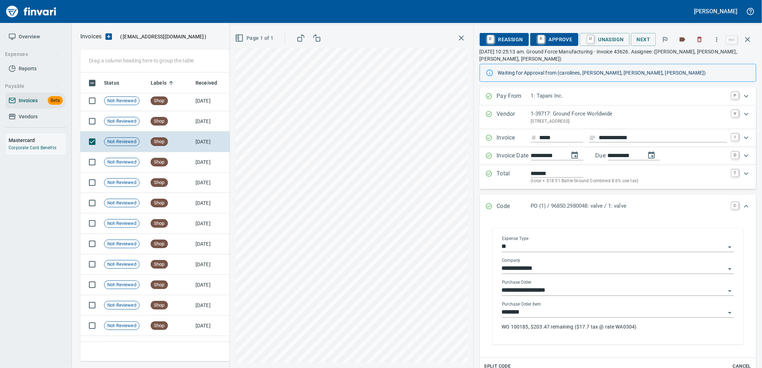
click at [548, 318] on input "********" at bounding box center [614, 313] width 224 height 10
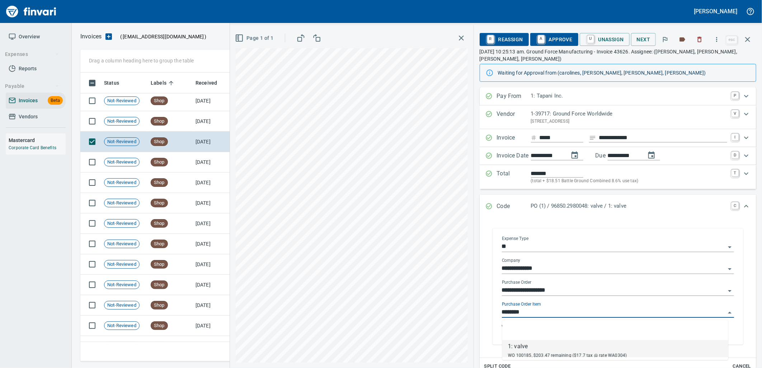
scroll to position [283, 661]
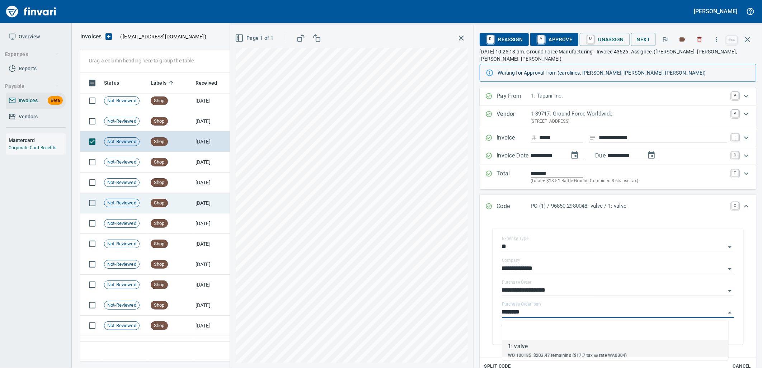
click at [175, 114] on td "Shop" at bounding box center [170, 121] width 45 height 20
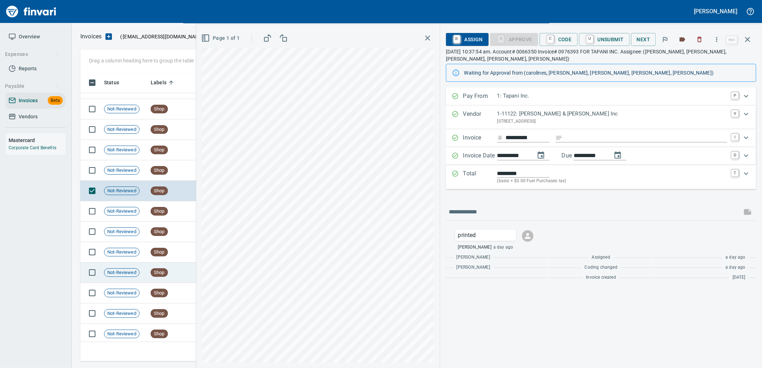
scroll to position [6020, 0]
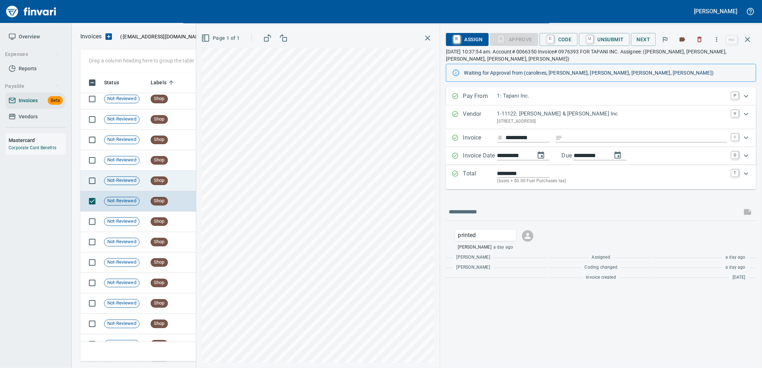
click at [178, 185] on td "Shop" at bounding box center [170, 181] width 45 height 20
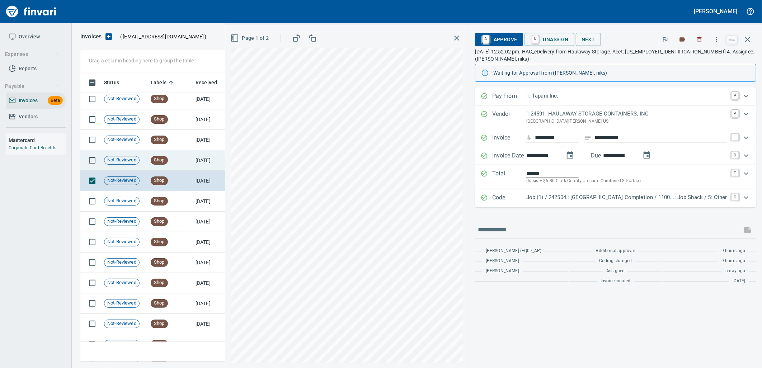
click at [173, 166] on td "Shop" at bounding box center [170, 160] width 45 height 20
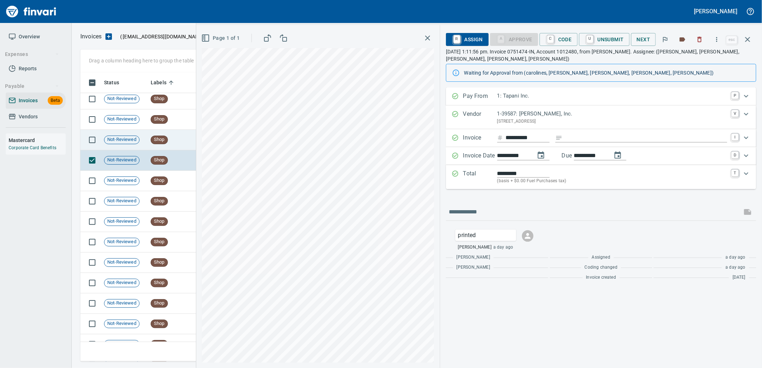
click at [172, 149] on td "Shop" at bounding box center [170, 140] width 45 height 20
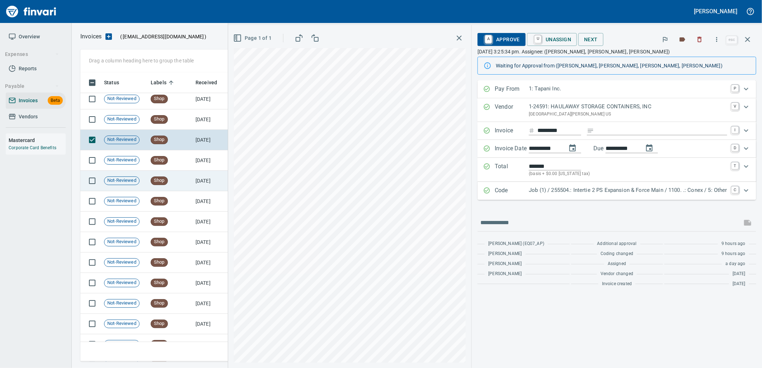
scroll to position [5940, 0]
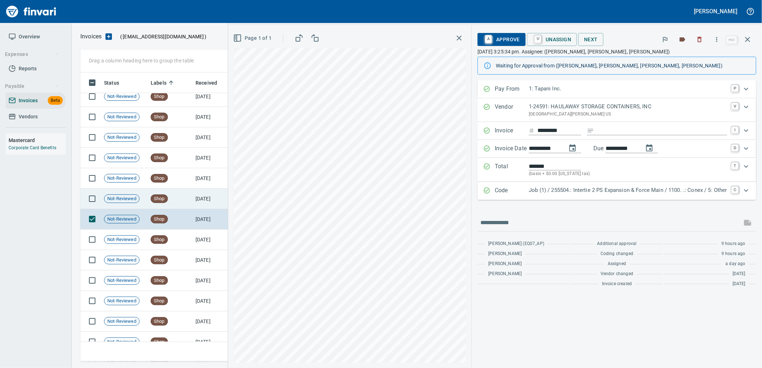
click at [172, 201] on td "Shop" at bounding box center [170, 199] width 45 height 20
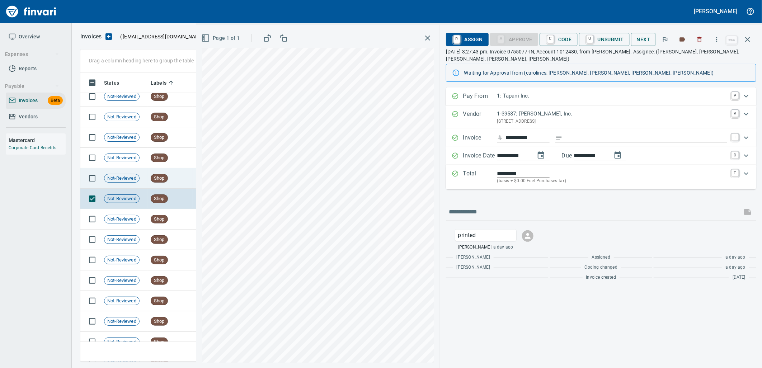
click at [177, 178] on td "Shop" at bounding box center [170, 178] width 45 height 20
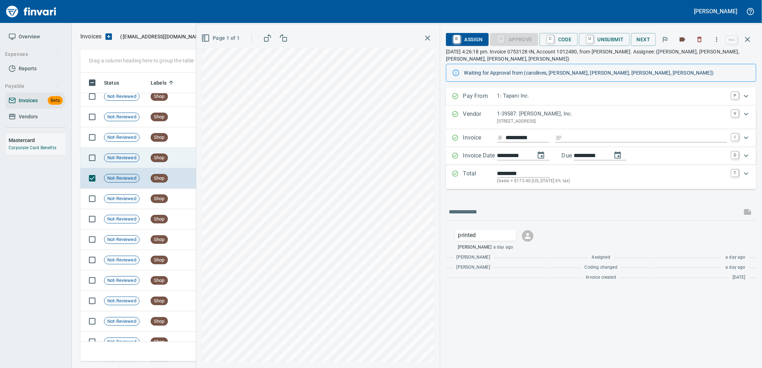
click at [177, 164] on td "Shop" at bounding box center [170, 158] width 45 height 20
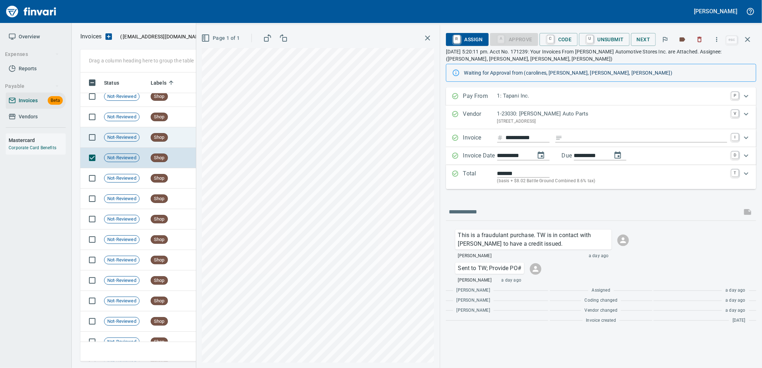
click at [169, 137] on td "Shop" at bounding box center [170, 137] width 45 height 20
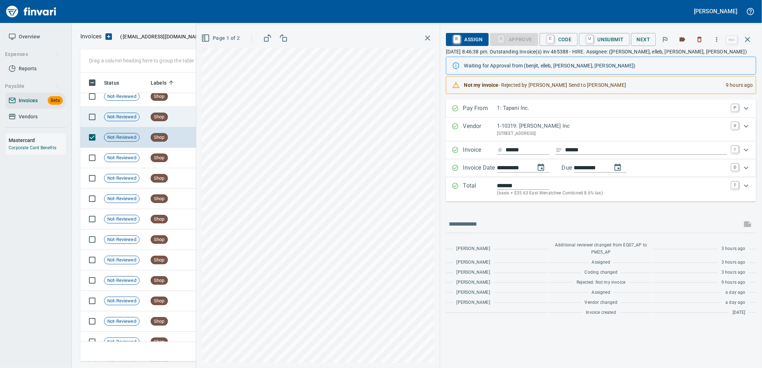
click at [171, 121] on td "Shop" at bounding box center [170, 117] width 45 height 20
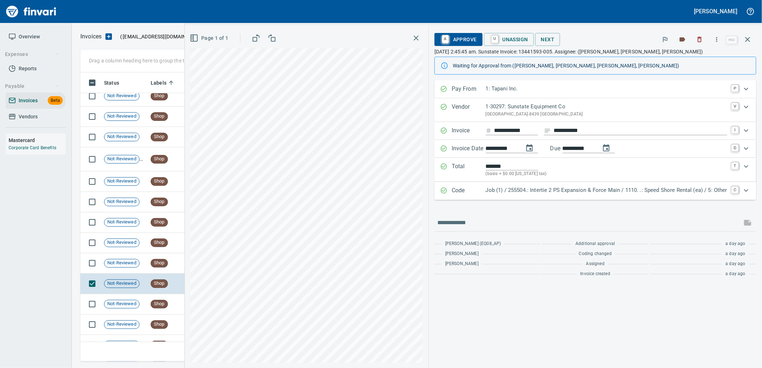
scroll to position [5741, 0]
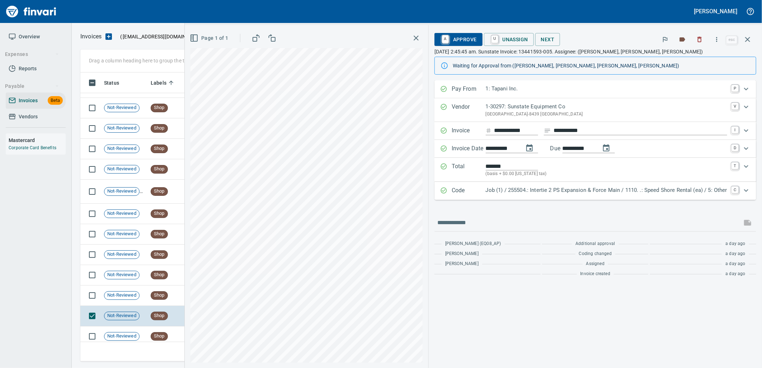
click at [155, 290] on td "Shop" at bounding box center [170, 296] width 45 height 20
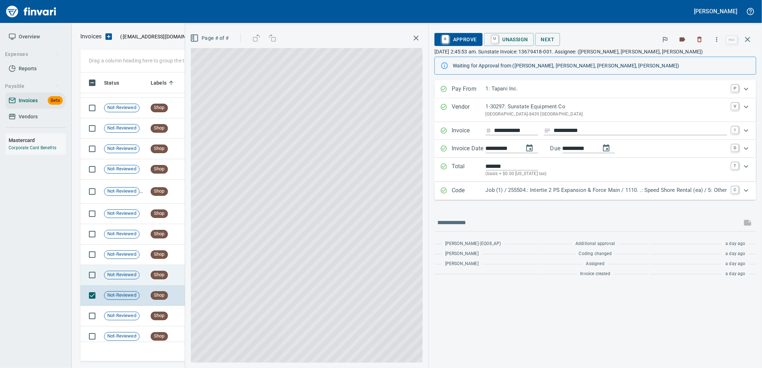
click at [158, 277] on span "Shop" at bounding box center [159, 275] width 17 height 7
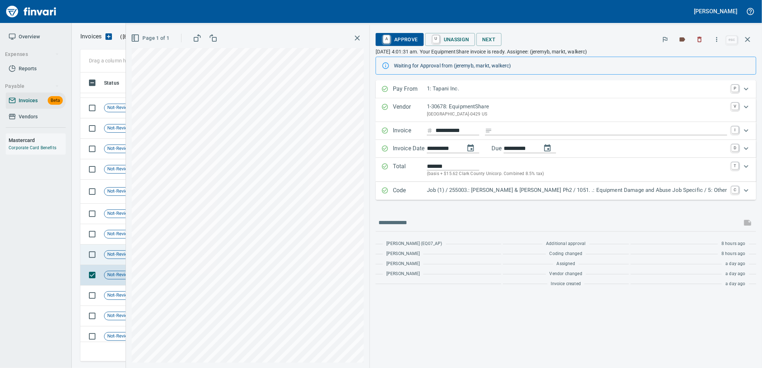
click at [161, 260] on td "Shop" at bounding box center [170, 255] width 45 height 20
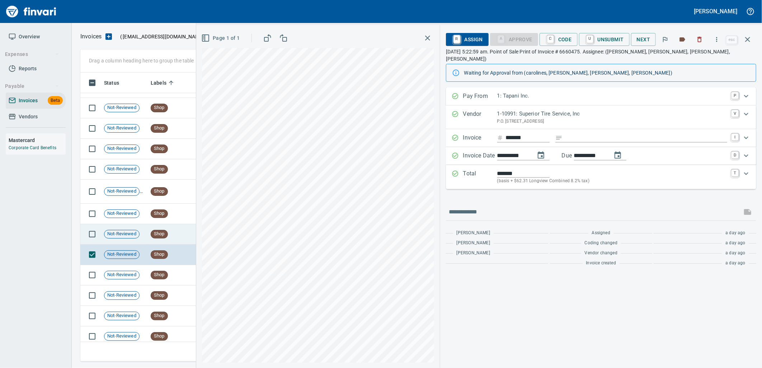
click at [160, 233] on span "Shop" at bounding box center [159, 234] width 17 height 7
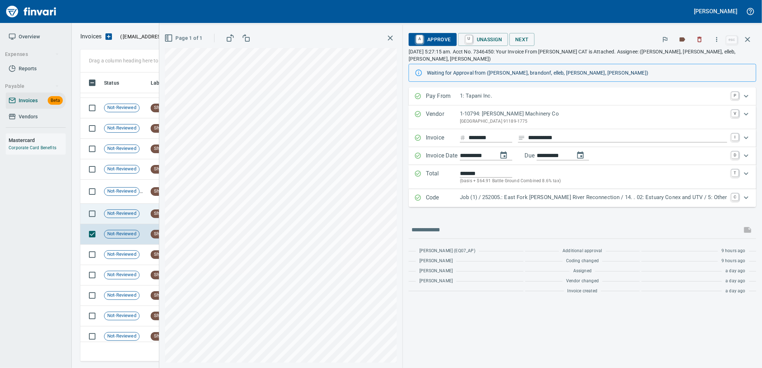
click at [157, 220] on td "Shop" at bounding box center [170, 214] width 45 height 20
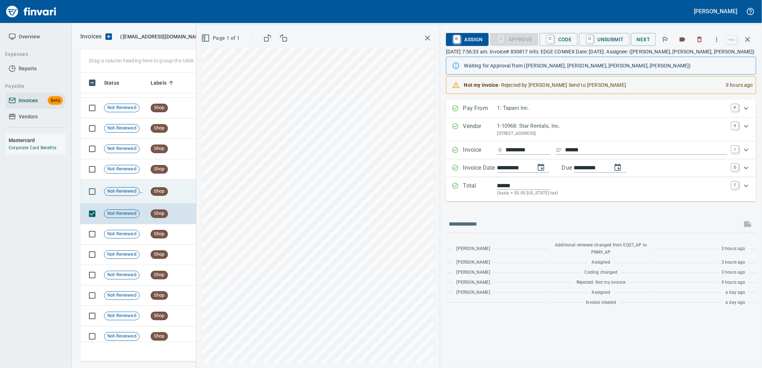
click at [160, 198] on td "Shop" at bounding box center [170, 192] width 45 height 24
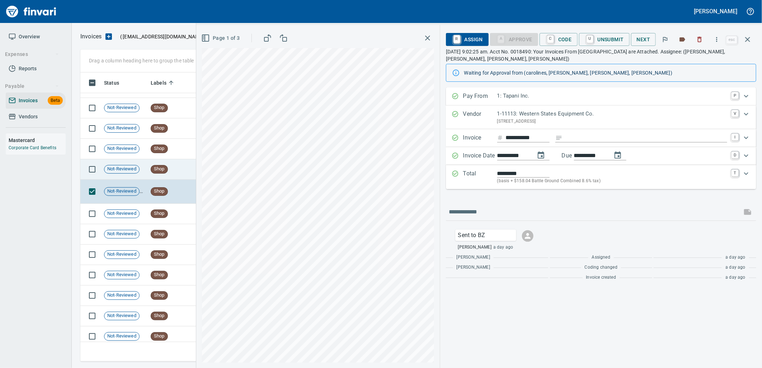
click at [159, 171] on span "Shop" at bounding box center [159, 169] width 17 height 7
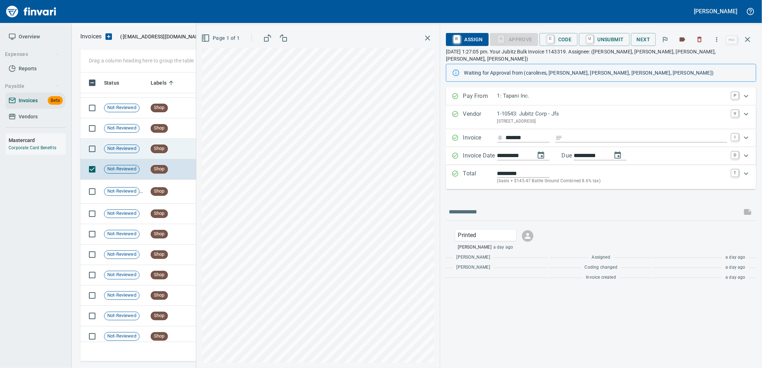
click at [164, 152] on div "Shop" at bounding box center [159, 149] width 17 height 9
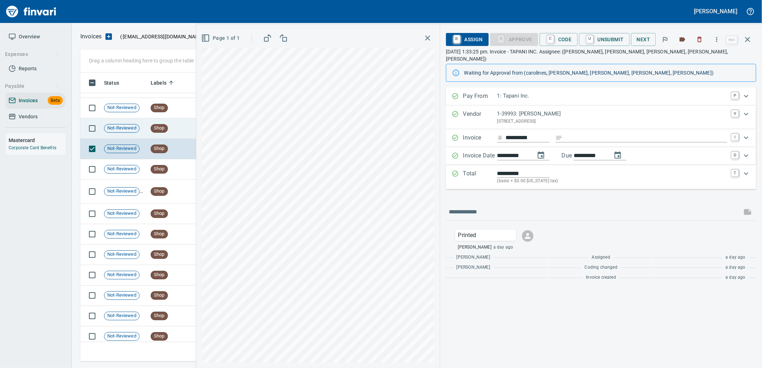
click at [165, 133] on td "Shop" at bounding box center [170, 128] width 45 height 20
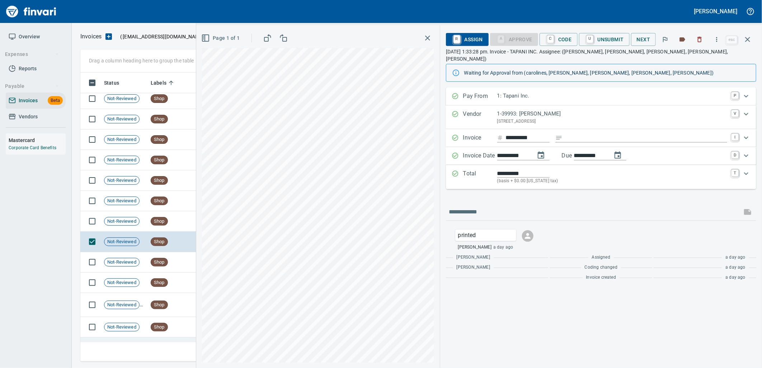
scroll to position [5621, 0]
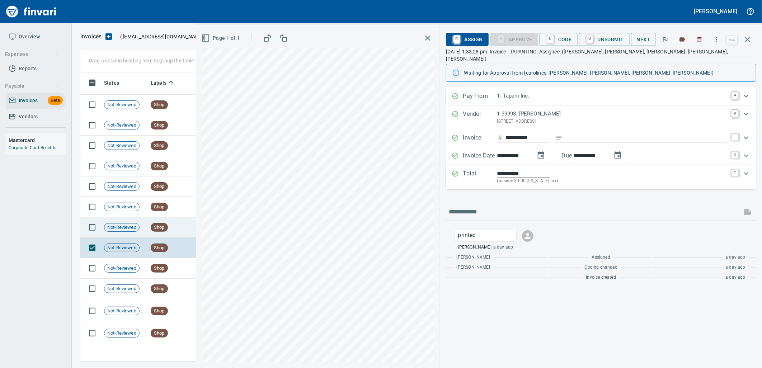
click at [169, 227] on td "Shop" at bounding box center [170, 227] width 45 height 20
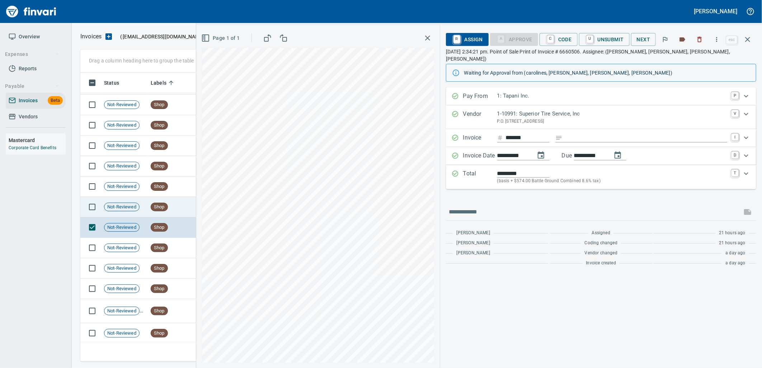
click at [172, 209] on td "Shop" at bounding box center [170, 207] width 45 height 20
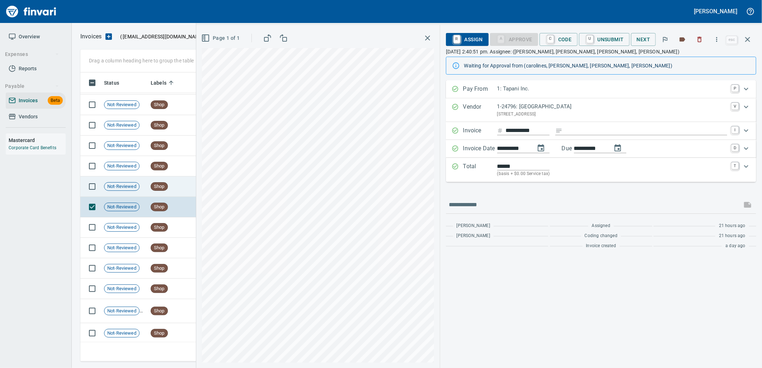
click at [173, 190] on td "Shop" at bounding box center [170, 187] width 45 height 20
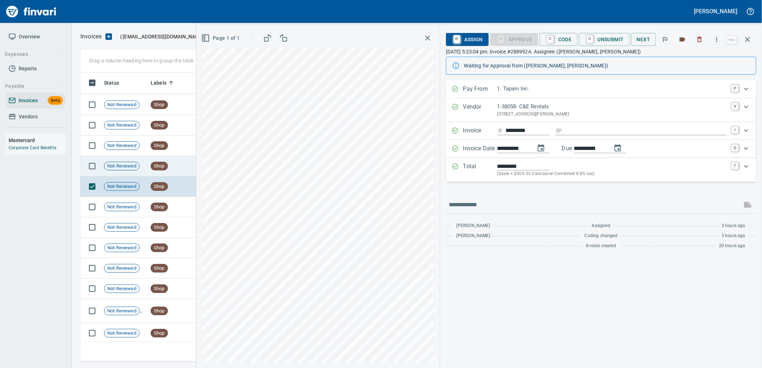
click at [174, 164] on td "Shop" at bounding box center [170, 166] width 45 height 20
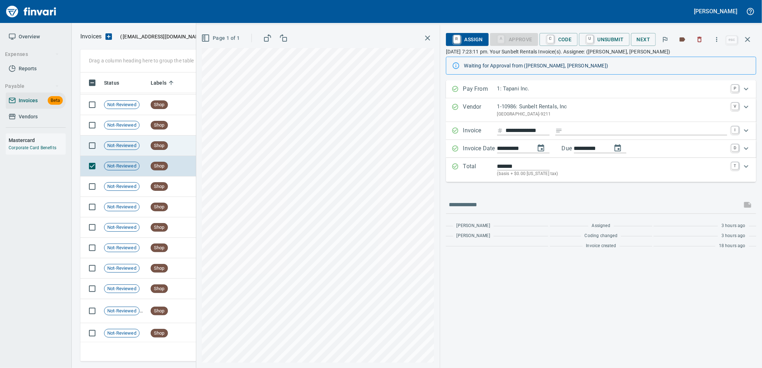
click at [170, 146] on td "Shop" at bounding box center [170, 146] width 45 height 20
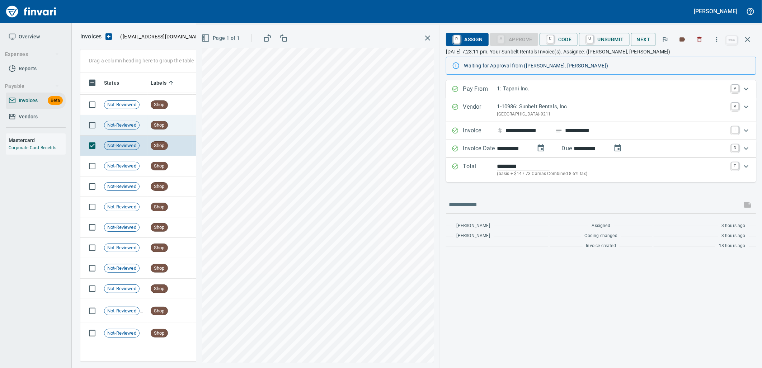
click at [173, 122] on td "Shop" at bounding box center [170, 125] width 45 height 20
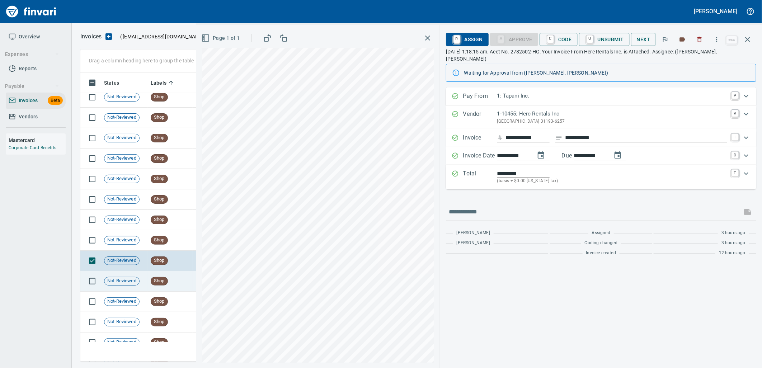
scroll to position [5462, 0]
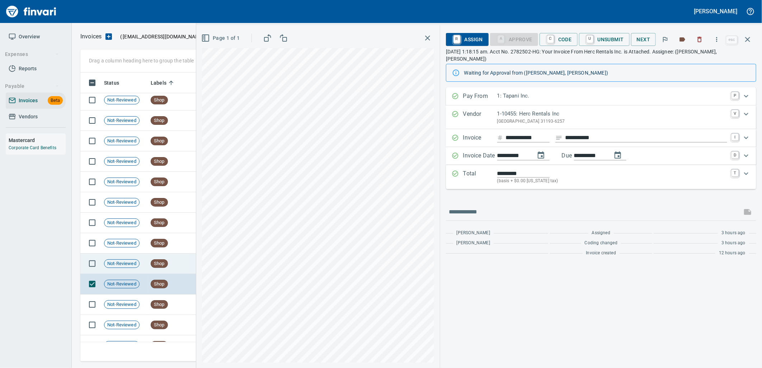
click at [174, 264] on td "Shop" at bounding box center [170, 264] width 45 height 20
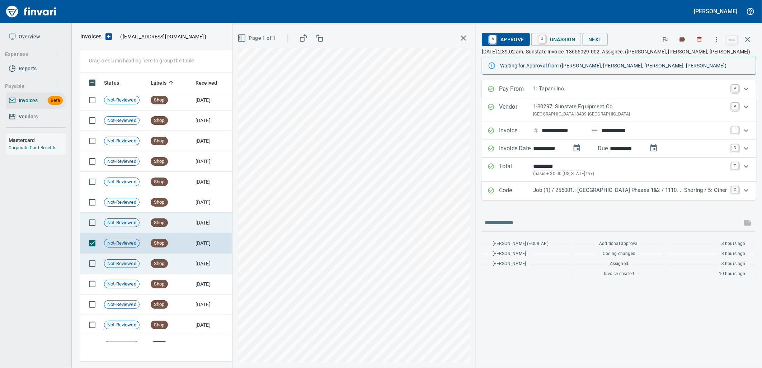
click at [174, 221] on td "Shop" at bounding box center [170, 223] width 45 height 20
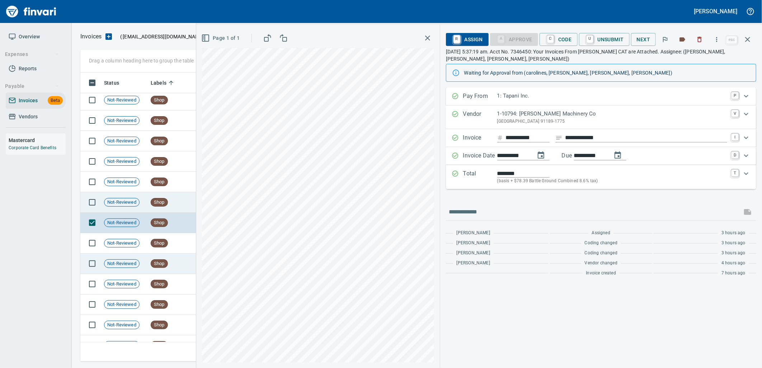
click at [175, 206] on td "Shop" at bounding box center [170, 202] width 45 height 20
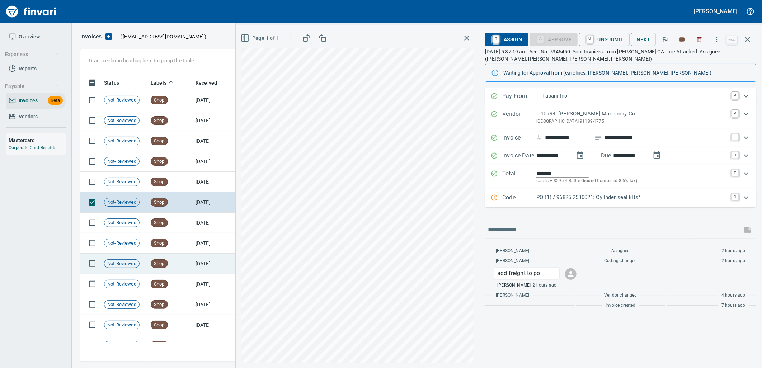
click at [548, 196] on p "PO (1) / 96825.2530021: Cylinder seal kits*" at bounding box center [631, 197] width 191 height 8
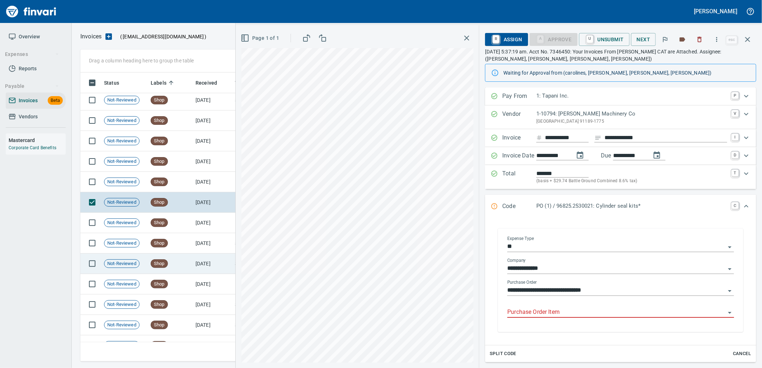
click at [559, 314] on input "Purchase Order Item" at bounding box center [616, 313] width 218 height 10
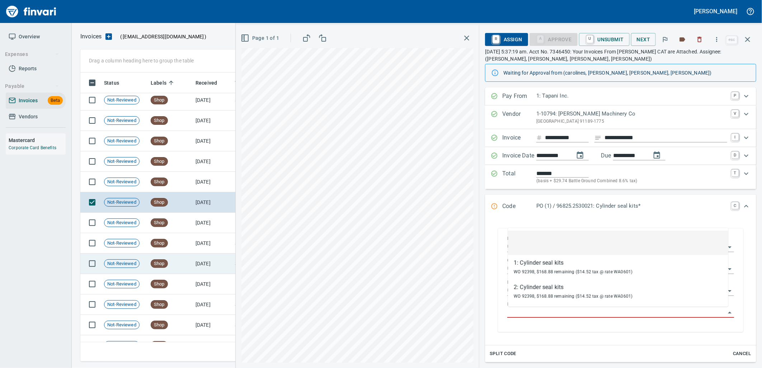
scroll to position [283, 661]
click at [188, 178] on td "Shop" at bounding box center [170, 182] width 45 height 20
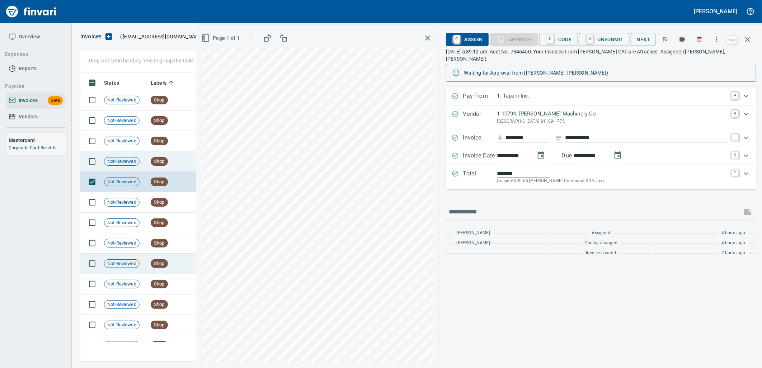
click at [178, 164] on td "Shop" at bounding box center [170, 161] width 45 height 20
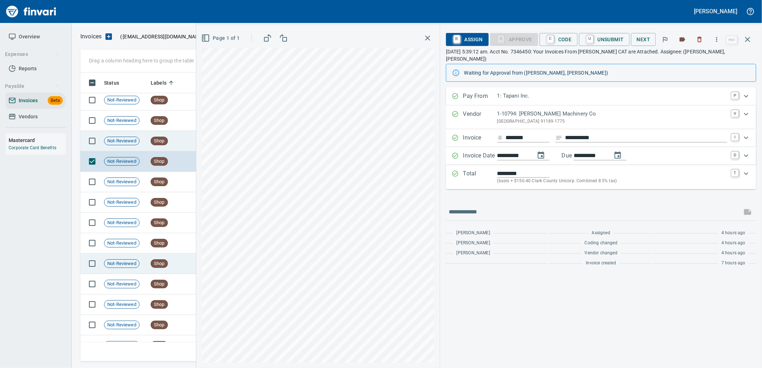
click at [168, 146] on td "Shop" at bounding box center [170, 141] width 45 height 20
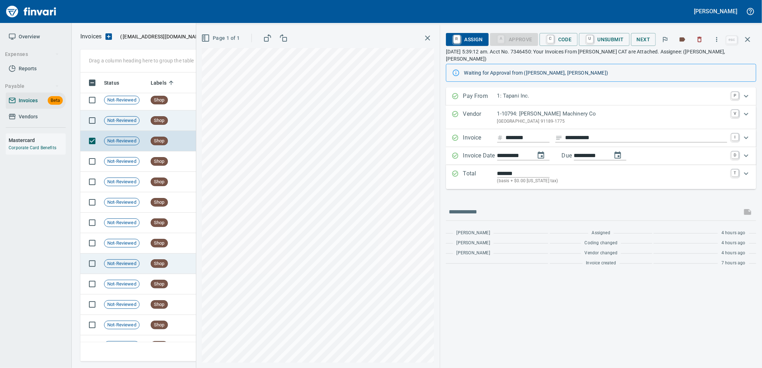
click at [168, 119] on div "Shop" at bounding box center [159, 120] width 17 height 9
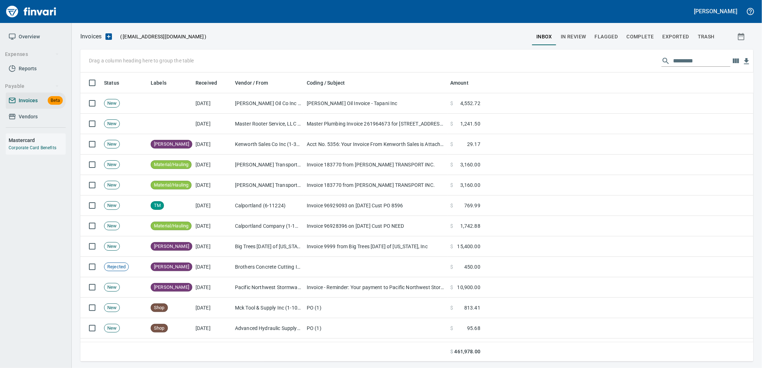
scroll to position [283, 661]
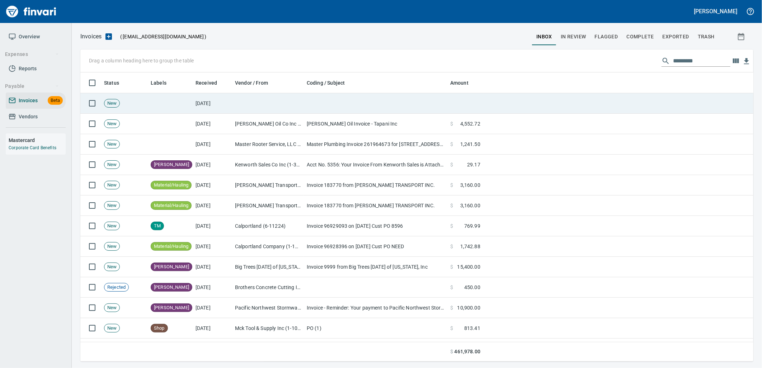
click at [379, 103] on td at bounding box center [376, 103] width 144 height 20
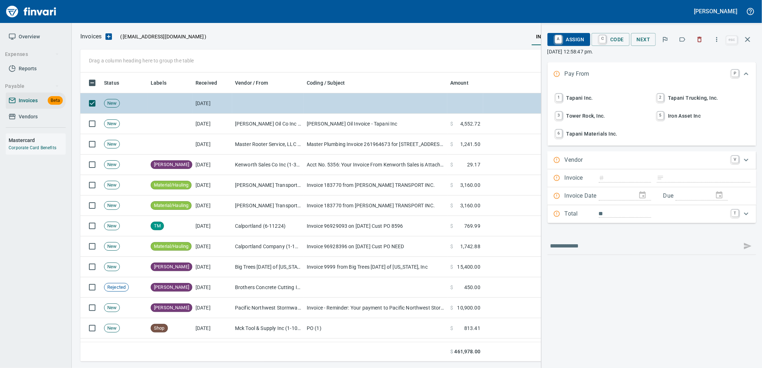
scroll to position [283, 661]
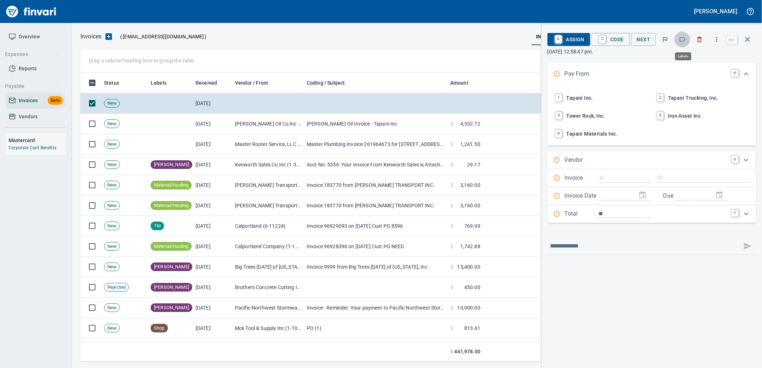
click at [683, 36] on icon "button" at bounding box center [682, 39] width 7 height 7
click at [587, 94] on span "1 Tapani Inc." at bounding box center [601, 98] width 94 height 12
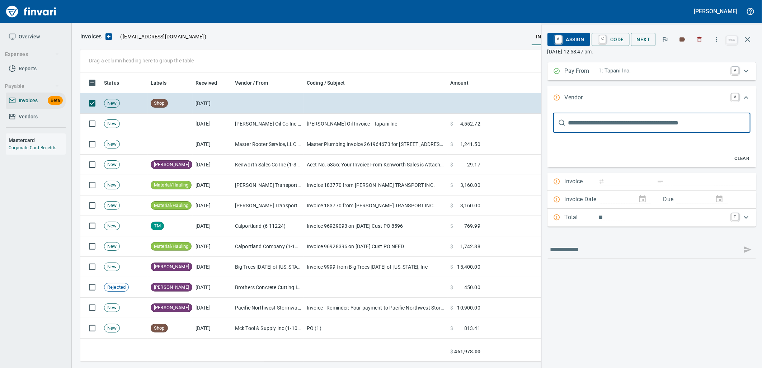
scroll to position [0, 0]
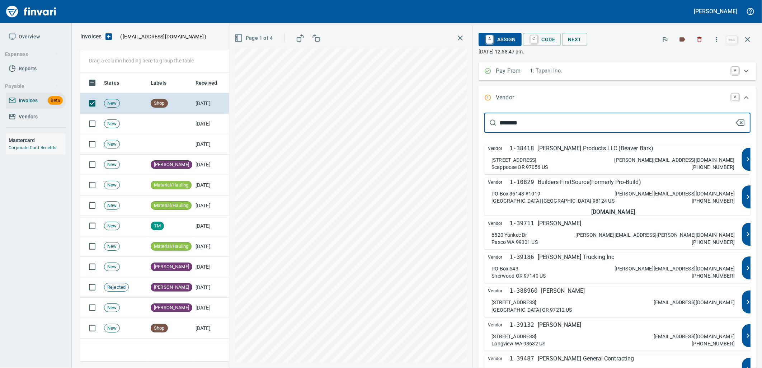
type input "*********"
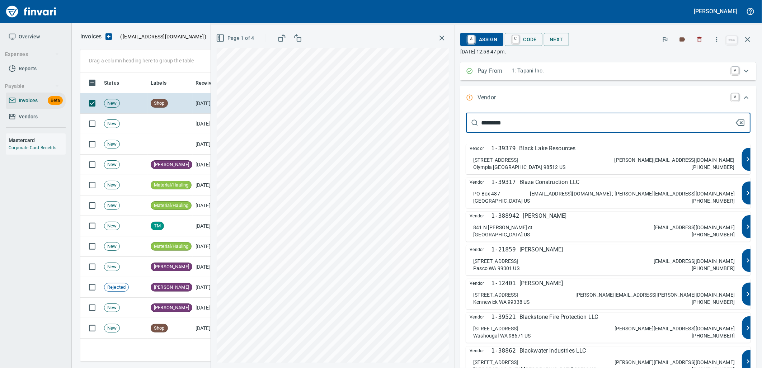
type input "**********"
type input "*******"
click at [616, 224] on div "841 N Gibert ct Ridgefield WA 98642 US jacobb@tapani.com (360) 931-2260" at bounding box center [604, 231] width 262 height 14
type input "**********"
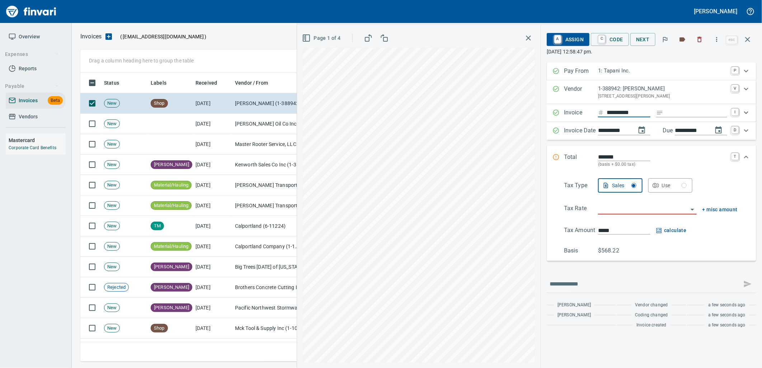
drag, startPoint x: 644, startPoint y: 114, endPoint x: 610, endPoint y: 117, distance: 33.9
click at [610, 117] on div "**********" at bounding box center [662, 112] width 129 height 9
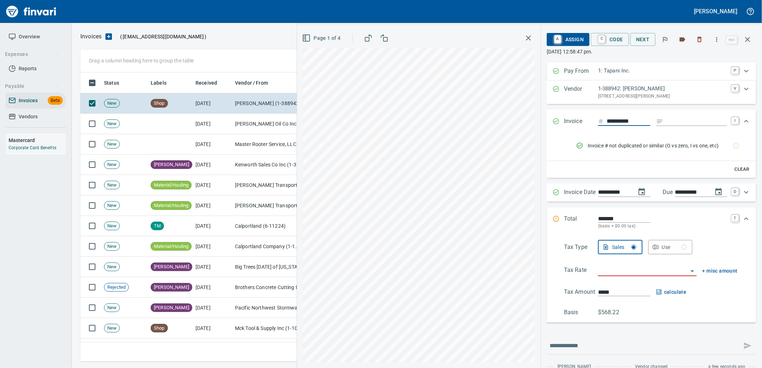
type input "*"
type input "******"
type input "*******"
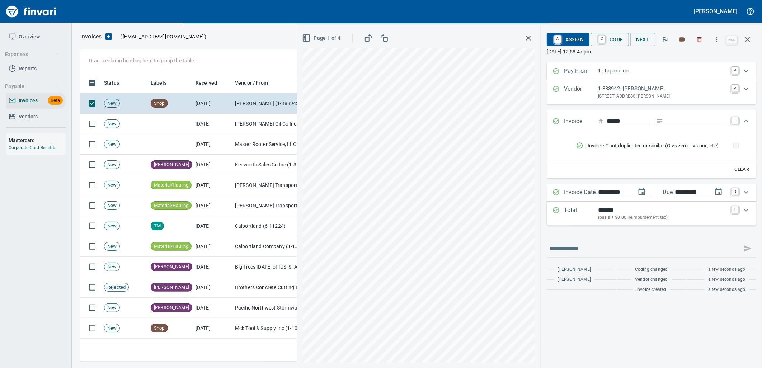
type input "**********"
click at [750, 121] on icon "Expand" at bounding box center [746, 121] width 9 height 9
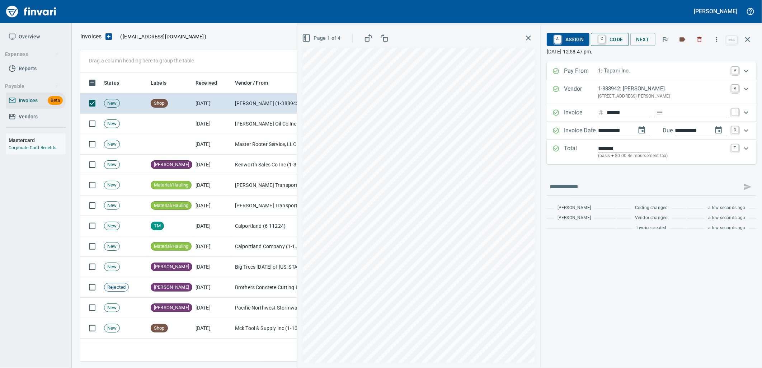
click at [615, 36] on span "C Code" at bounding box center [610, 39] width 27 height 12
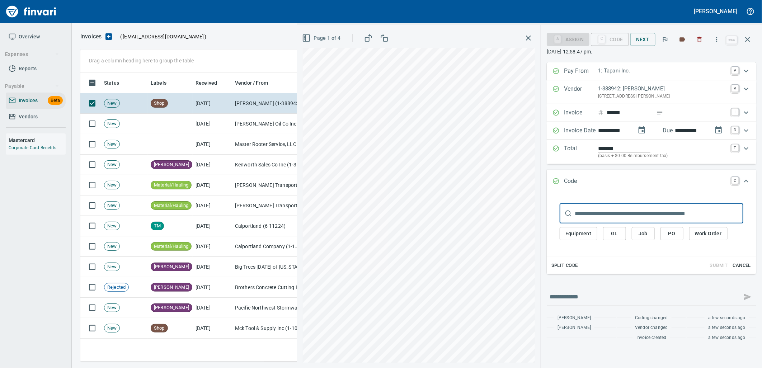
click at [668, 235] on span "PO" at bounding box center [671, 233] width 11 height 9
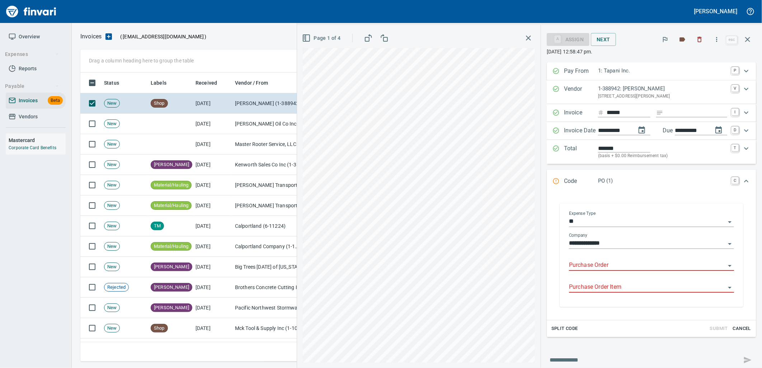
click at [600, 267] on input "Purchase Order" at bounding box center [647, 266] width 156 height 10
type input "**********"
click at [748, 42] on icon "button" at bounding box center [747, 39] width 9 height 9
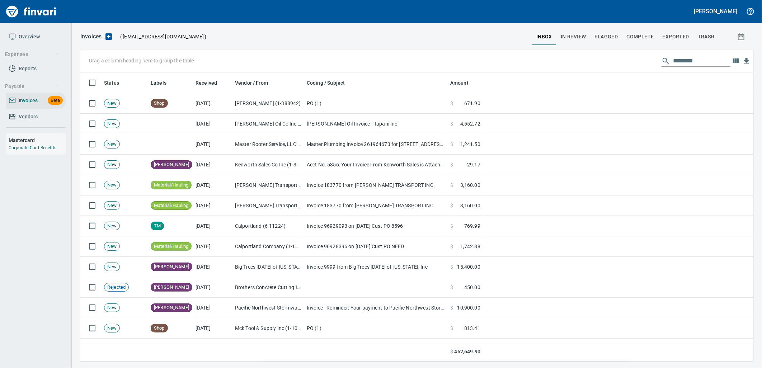
scroll to position [283, 661]
click at [719, 58] on input "text" at bounding box center [701, 60] width 57 height 11
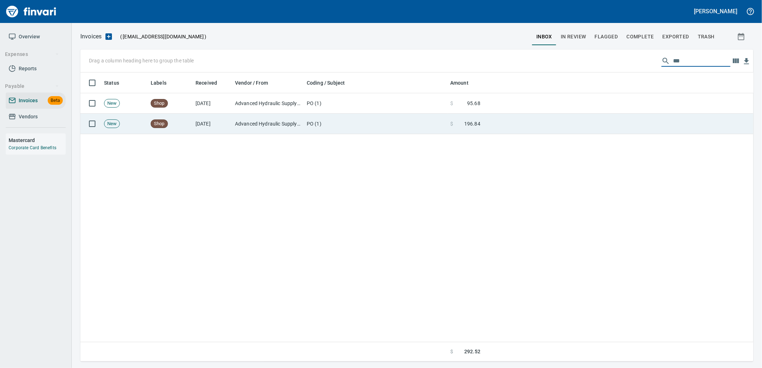
type input "***"
click at [450, 124] on span "$" at bounding box center [451, 123] width 3 height 7
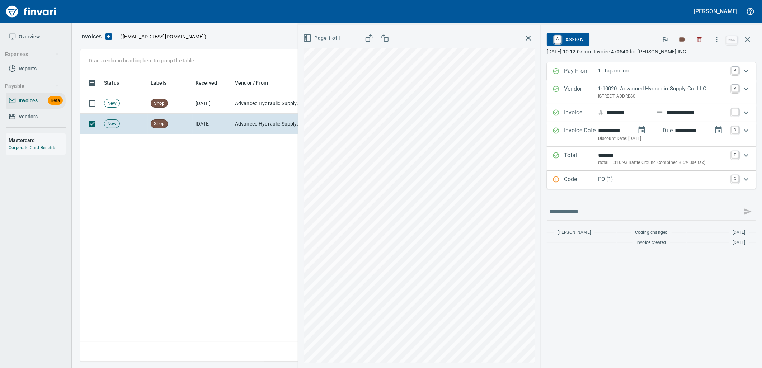
click at [611, 177] on p "PO (1)" at bounding box center [662, 179] width 129 height 8
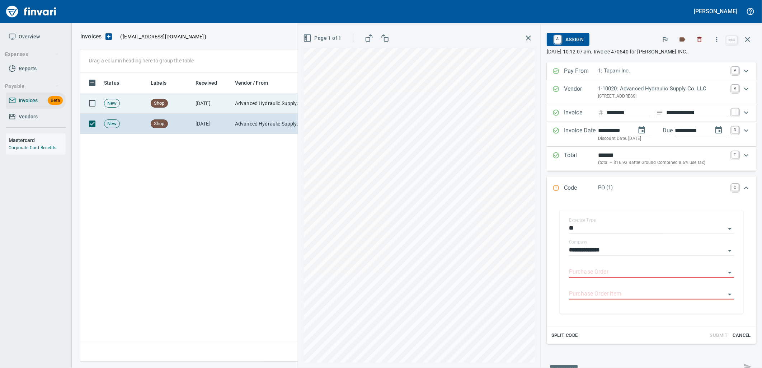
click at [230, 102] on td "[DATE]" at bounding box center [212, 103] width 39 height 20
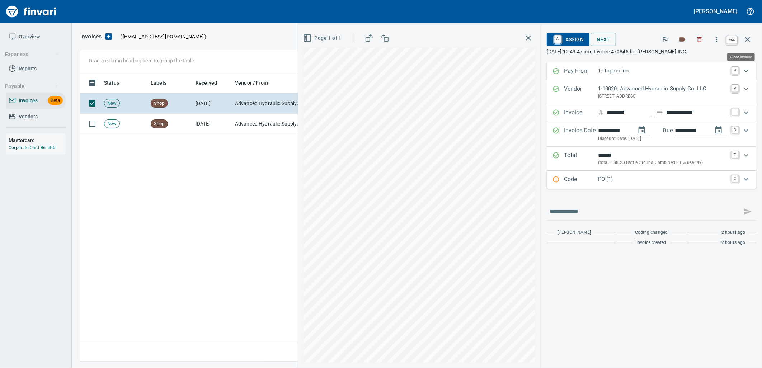
click at [749, 42] on icon "button" at bounding box center [747, 39] width 9 height 9
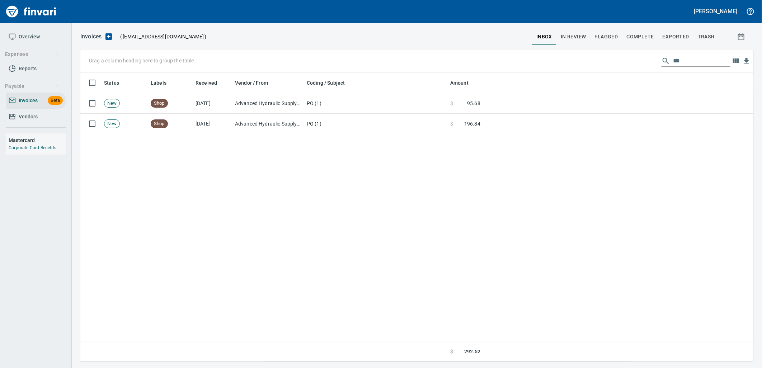
scroll to position [283, 667]
click at [38, 121] on link "Vendors" at bounding box center [36, 117] width 60 height 16
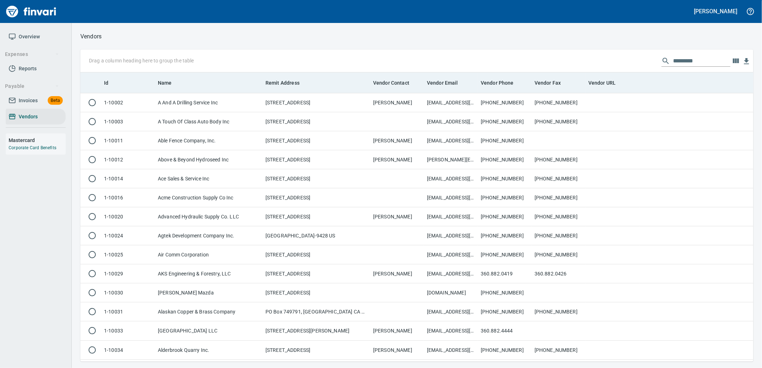
scroll to position [283, 661]
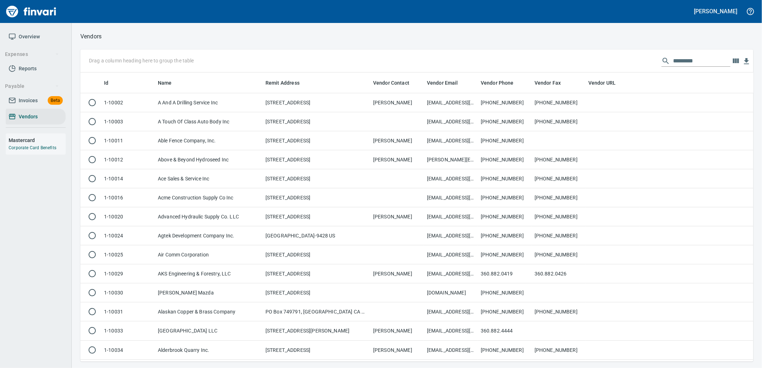
click at [689, 61] on input "text" at bounding box center [701, 60] width 57 height 11
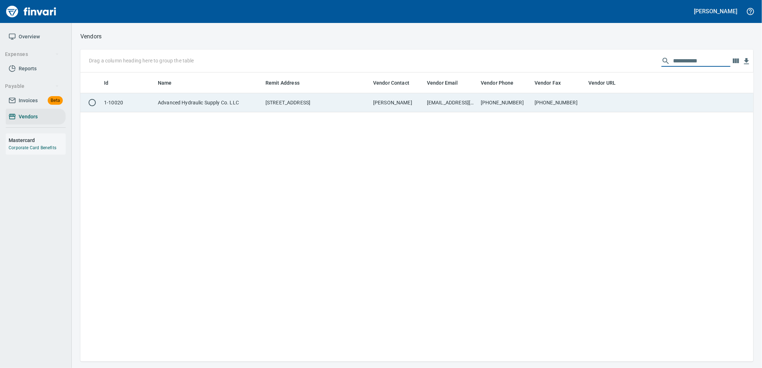
type input "**********"
click at [481, 110] on td "503-289-0354" at bounding box center [505, 102] width 54 height 19
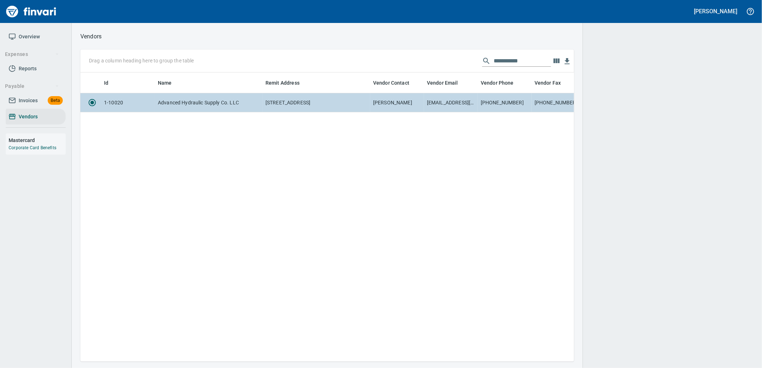
scroll to position [277, 488]
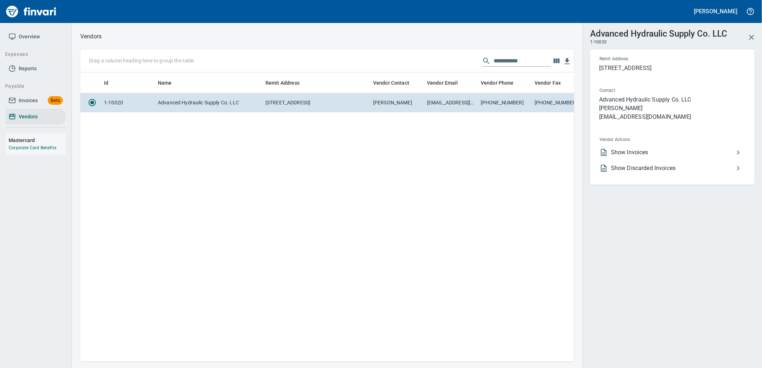
click at [623, 152] on span "Show Invoices" at bounding box center [672, 152] width 123 height 9
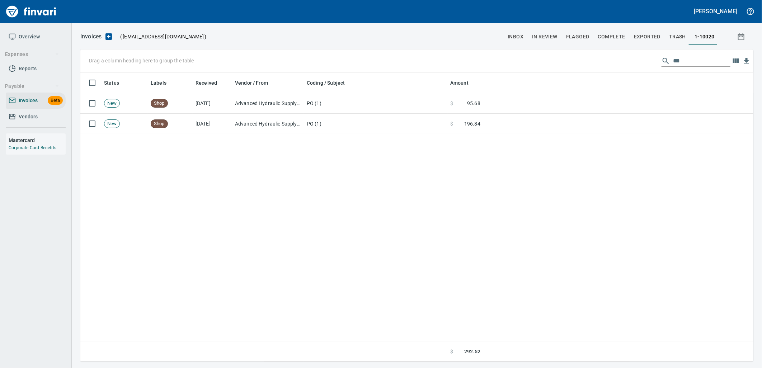
scroll to position [283, 661]
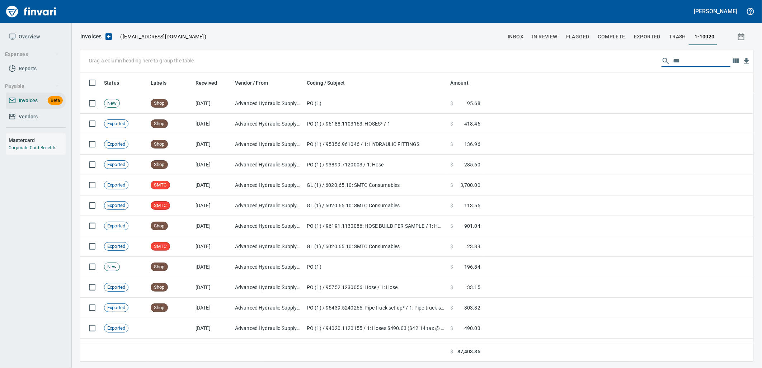
drag, startPoint x: 686, startPoint y: 63, endPoint x: 663, endPoint y: 64, distance: 23.7
click at [663, 64] on div "***" at bounding box center [696, 60] width 69 height 11
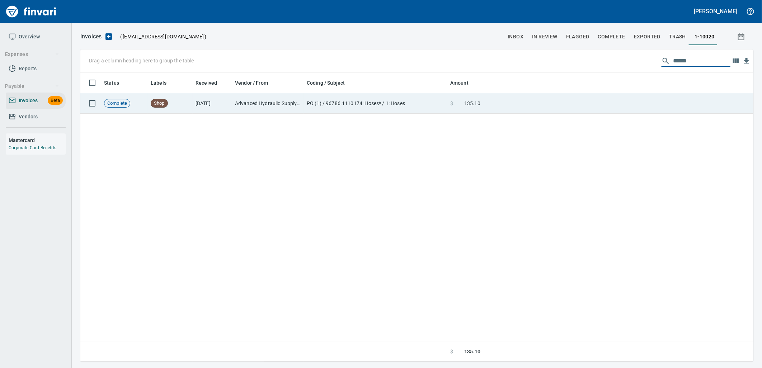
type input "******"
click at [530, 99] on td at bounding box center [618, 103] width 270 height 20
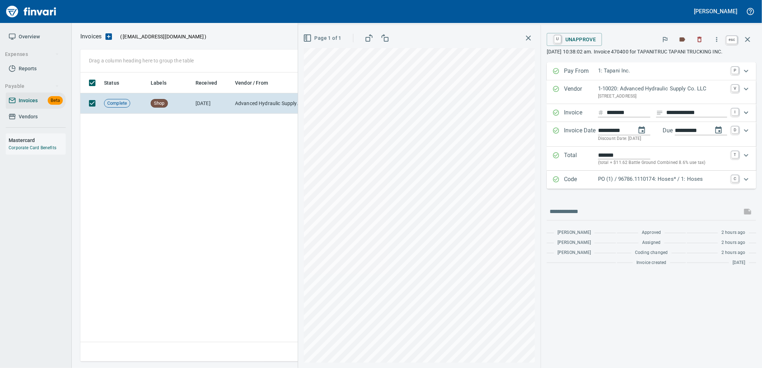
click at [750, 39] on icon "button" at bounding box center [747, 39] width 9 height 9
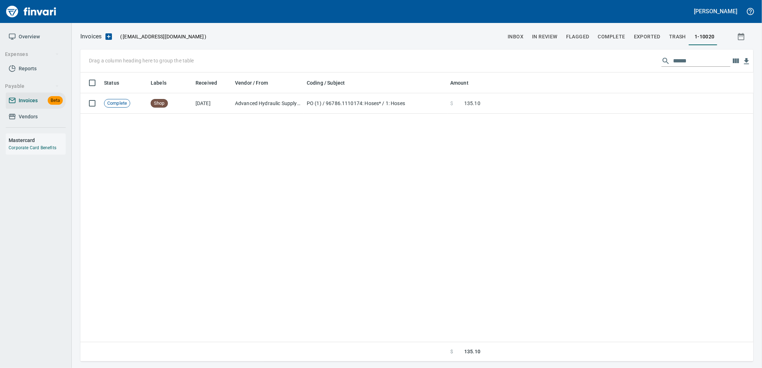
scroll to position [283, 667]
click at [56, 115] on span "Vendors" at bounding box center [36, 116] width 54 height 9
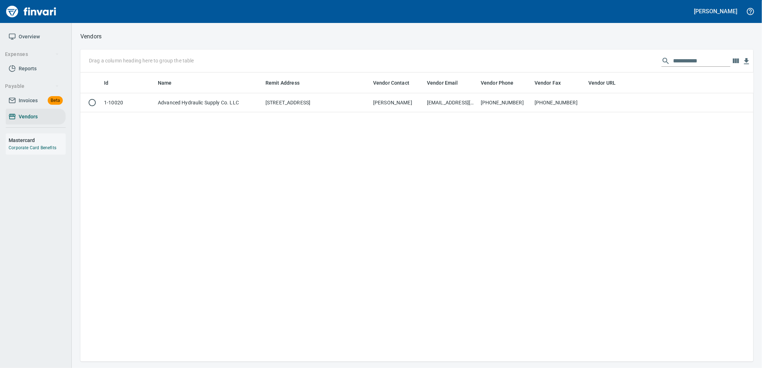
scroll to position [283, 667]
drag, startPoint x: 708, startPoint y: 58, endPoint x: 566, endPoint y: 66, distance: 142.3
click at [641, 65] on div "**********" at bounding box center [416, 61] width 673 height 23
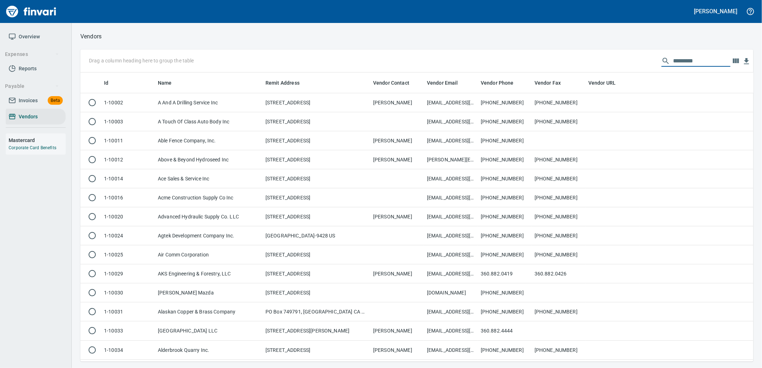
scroll to position [283, 661]
click at [29, 95] on link "Invoices Beta" at bounding box center [36, 101] width 60 height 16
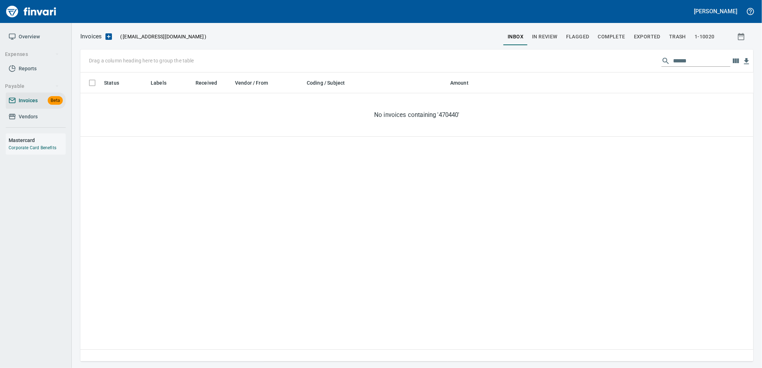
scroll to position [283, 667]
drag, startPoint x: 696, startPoint y: 61, endPoint x: 630, endPoint y: 55, distance: 67.0
click at [639, 55] on div "Drag a column heading here to group the table ******" at bounding box center [416, 61] width 673 height 23
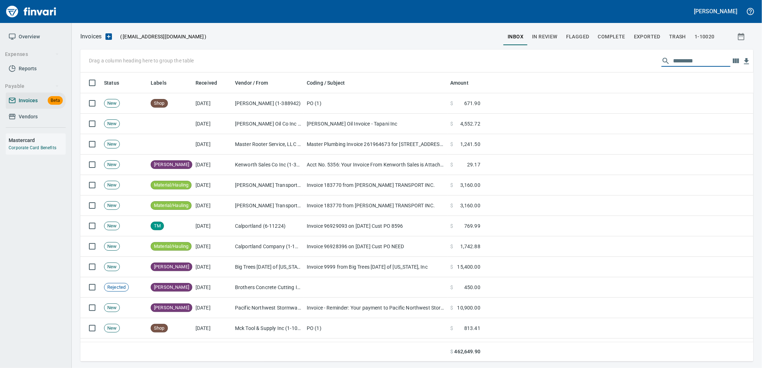
scroll to position [283, 661]
click at [686, 65] on div "Drag a column heading here to group the table" at bounding box center [416, 61] width 673 height 23
click at [686, 64] on input "text" at bounding box center [701, 60] width 57 height 11
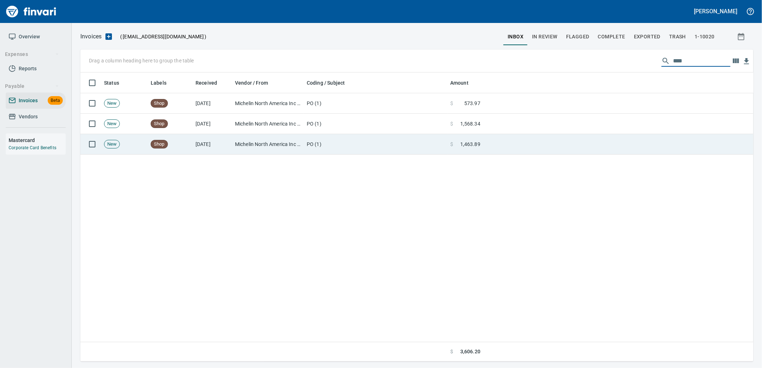
type input "****"
click at [418, 146] on td "PO (1)" at bounding box center [376, 144] width 144 height 20
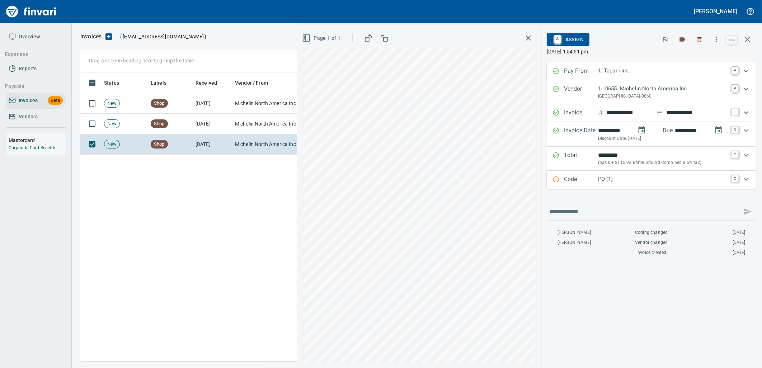
click at [620, 182] on p "PO (1)" at bounding box center [662, 179] width 129 height 8
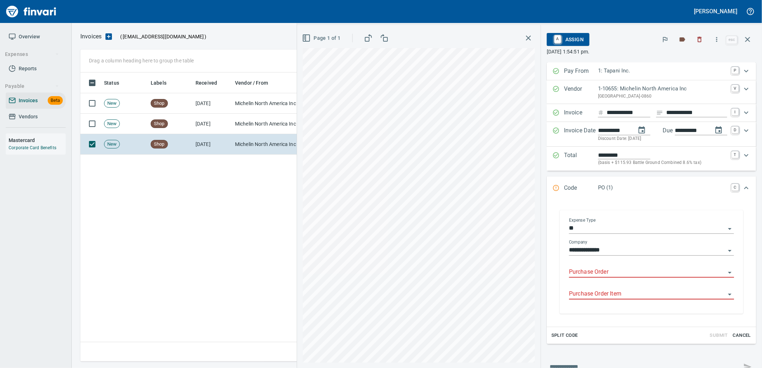
click at [602, 271] on input "Purchase Order" at bounding box center [647, 272] width 156 height 10
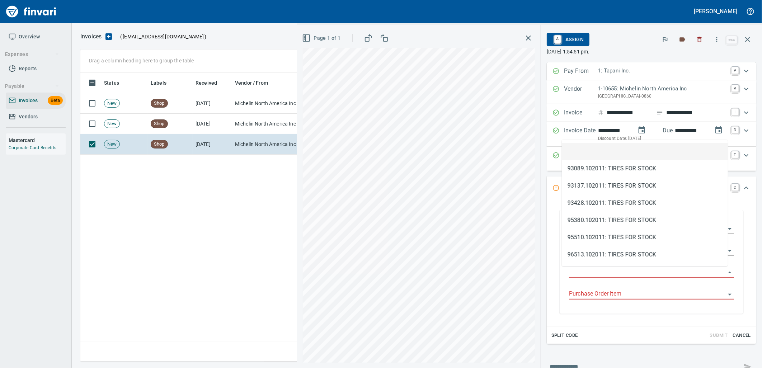
scroll to position [283, 667]
type input "**********"
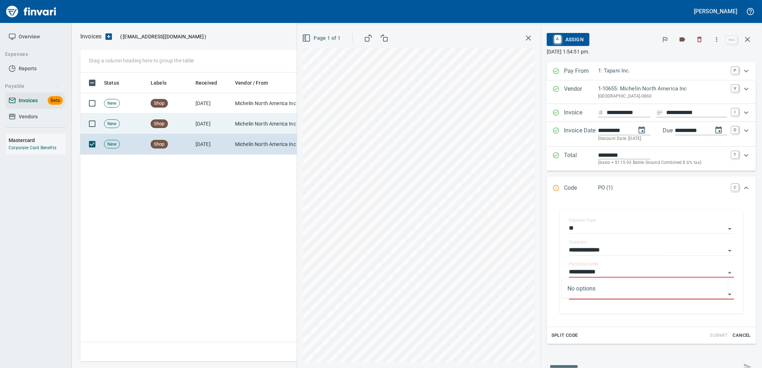
click at [249, 127] on td "Michelin North America Inc (1-10655)" at bounding box center [268, 124] width 72 height 20
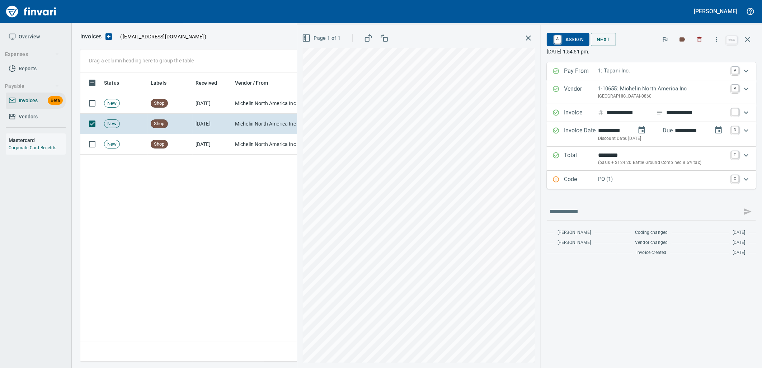
click at [624, 181] on p "PO (1)" at bounding box center [662, 179] width 129 height 8
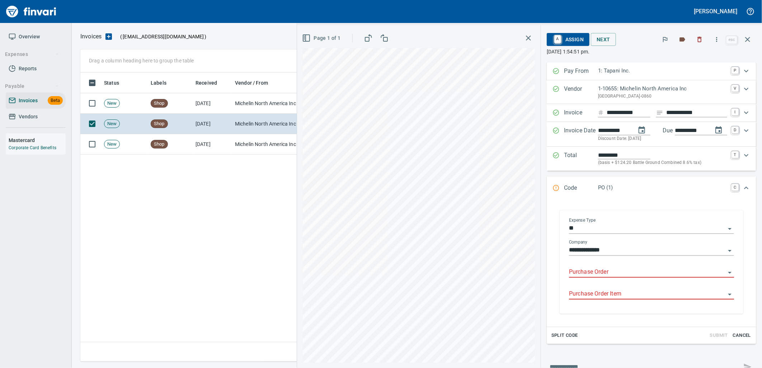
click at [603, 275] on input "Purchase Order" at bounding box center [647, 272] width 156 height 10
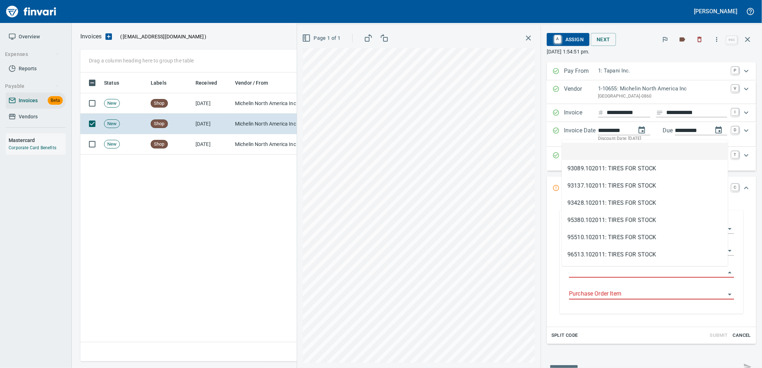
scroll to position [283, 667]
type input "**********"
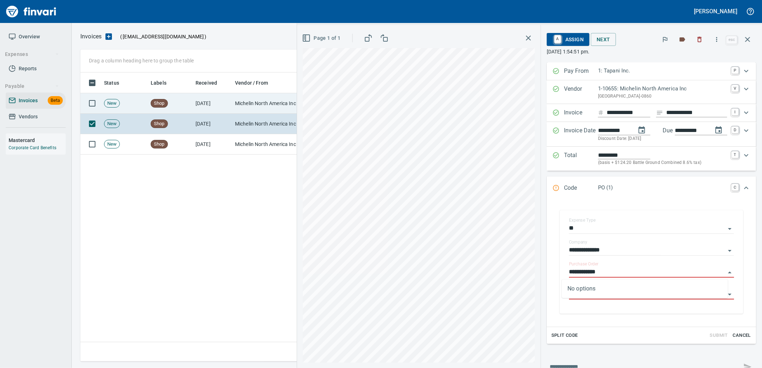
click at [204, 107] on td "[DATE]" at bounding box center [212, 103] width 39 height 20
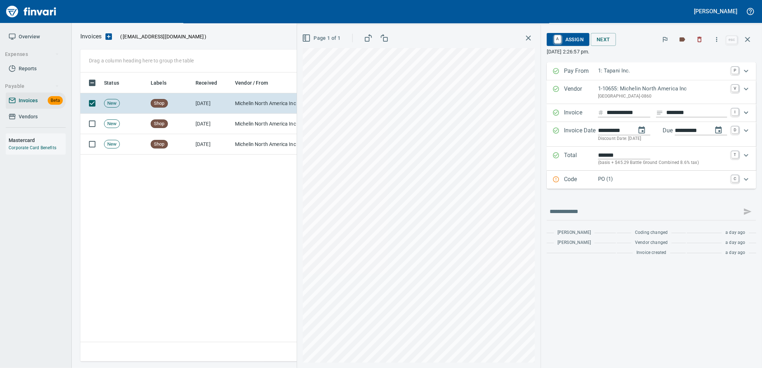
click at [658, 181] on p "PO (1)" at bounding box center [662, 179] width 129 height 8
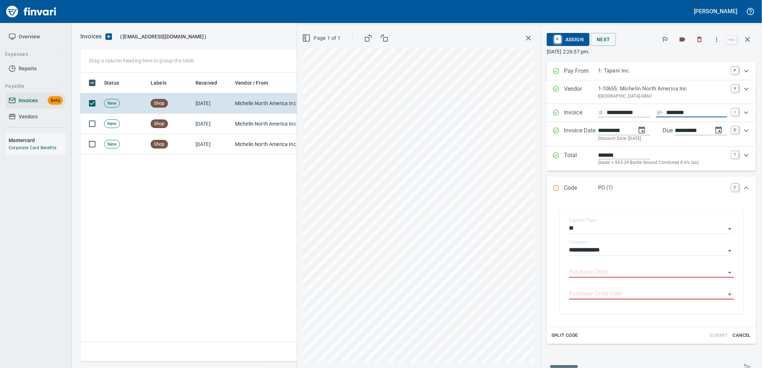
drag, startPoint x: 693, startPoint y: 116, endPoint x: 658, endPoint y: 116, distance: 34.4
click at [658, 116] on div "********" at bounding box center [691, 112] width 71 height 9
type input "**********"
click at [590, 274] on input "Purchase Order" at bounding box center [647, 272] width 156 height 10
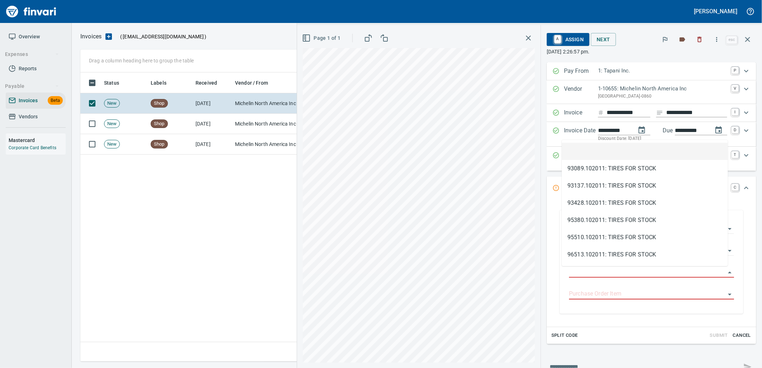
scroll to position [283, 667]
type input "**********"
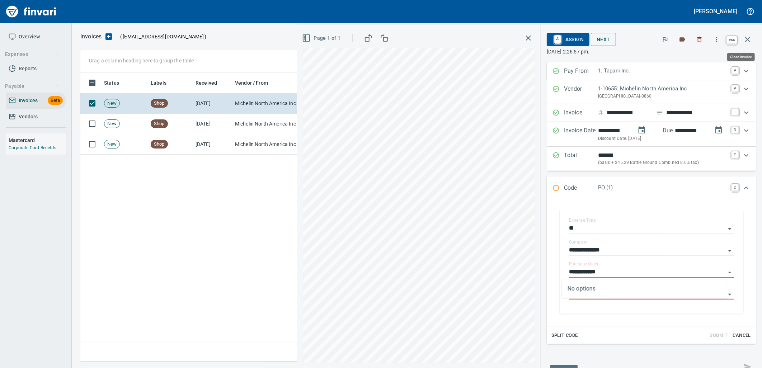
click at [748, 37] on icon "button" at bounding box center [747, 39] width 9 height 9
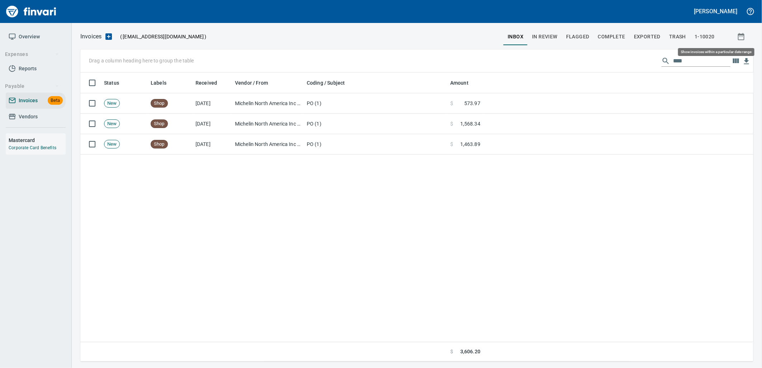
scroll to position [283, 667]
drag, startPoint x: 709, startPoint y: 60, endPoint x: 644, endPoint y: 62, distance: 65.3
click at [646, 62] on div "Drag a column heading here to group the table ****" at bounding box center [416, 61] width 673 height 23
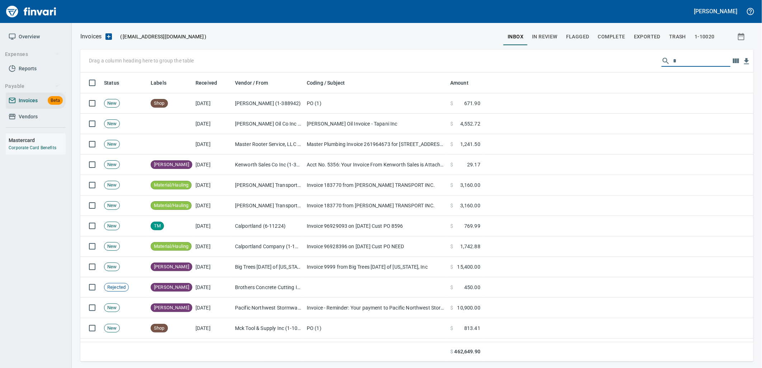
scroll to position [283, 661]
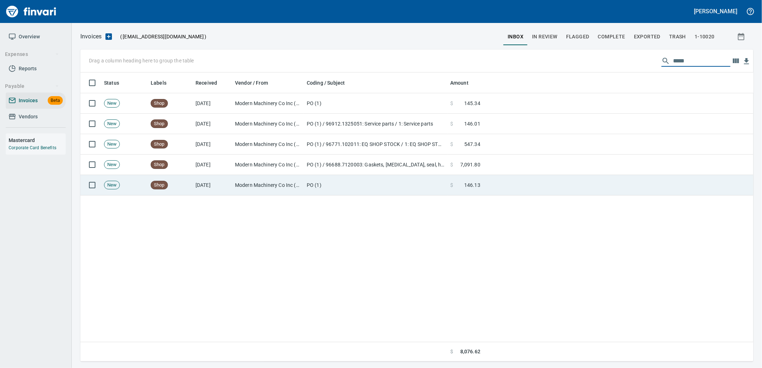
type input "*****"
click at [401, 181] on td "PO (1)" at bounding box center [376, 185] width 144 height 20
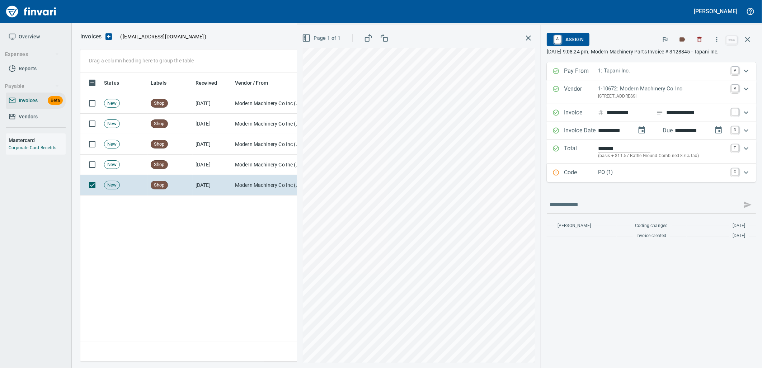
click at [673, 177] on div "PO (1)" at bounding box center [662, 172] width 129 height 9
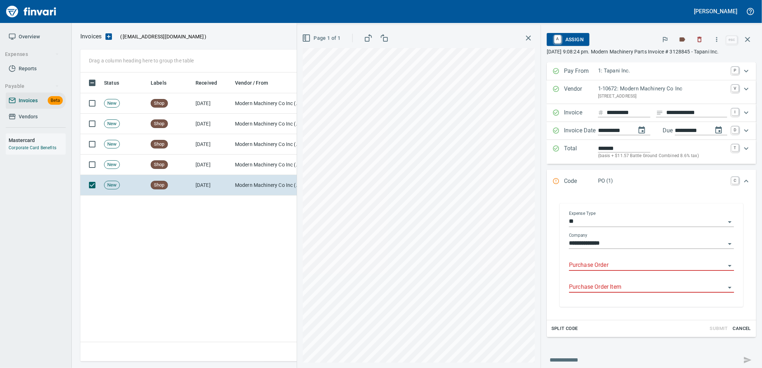
click at [609, 271] on input "Purchase Order" at bounding box center [647, 266] width 156 height 10
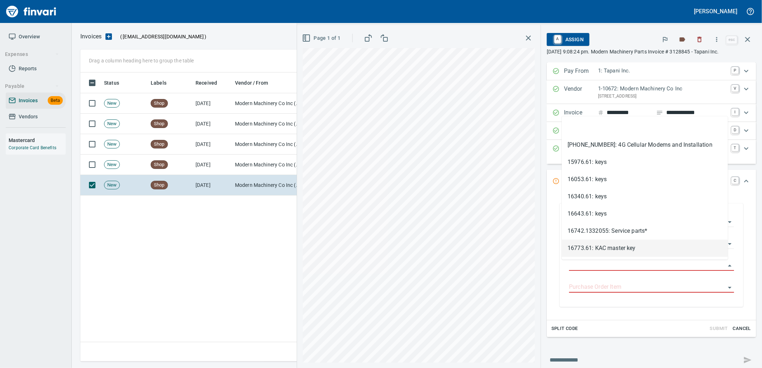
scroll to position [283, 667]
type input "**********"
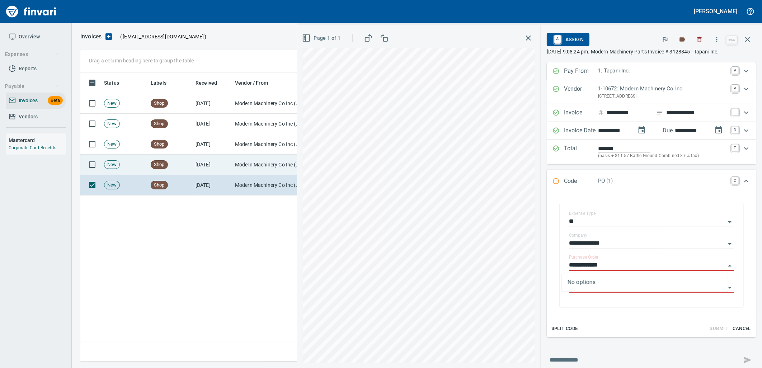
click at [254, 161] on td "Modern Machinery Co Inc (1-10672)" at bounding box center [268, 165] width 72 height 20
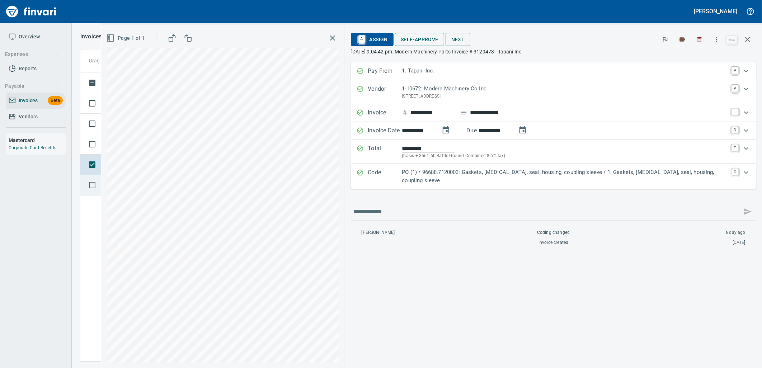
click at [115, 182] on span "New" at bounding box center [111, 185] width 15 height 7
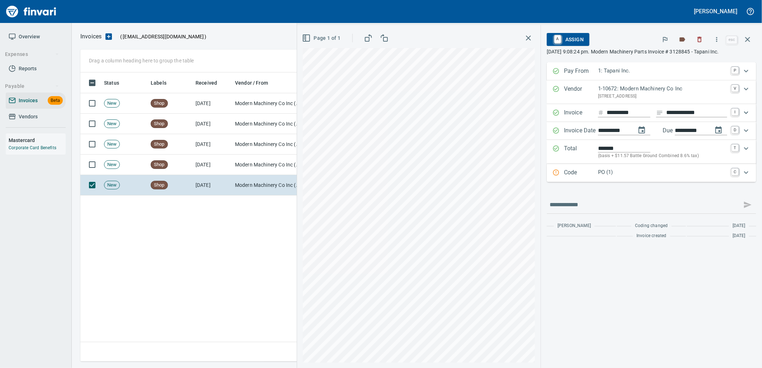
click at [34, 122] on link "Vendors" at bounding box center [36, 117] width 60 height 16
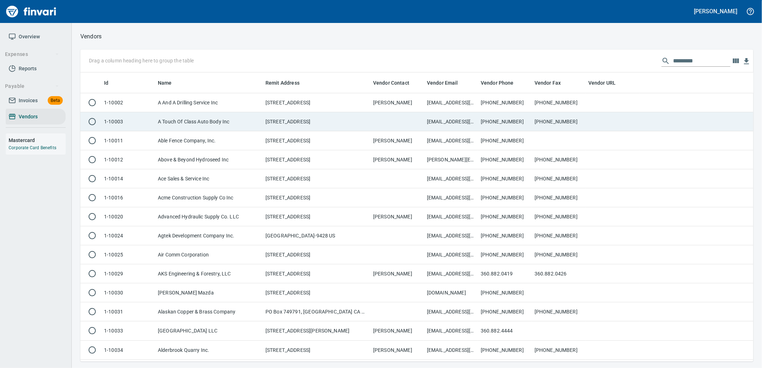
scroll to position [283, 661]
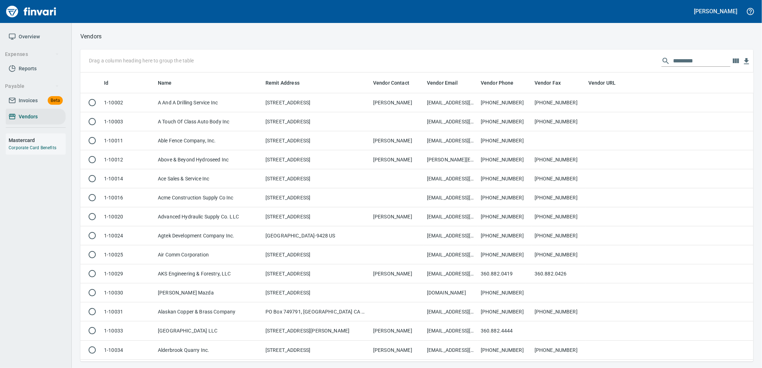
click at [681, 63] on input "text" at bounding box center [701, 60] width 57 height 11
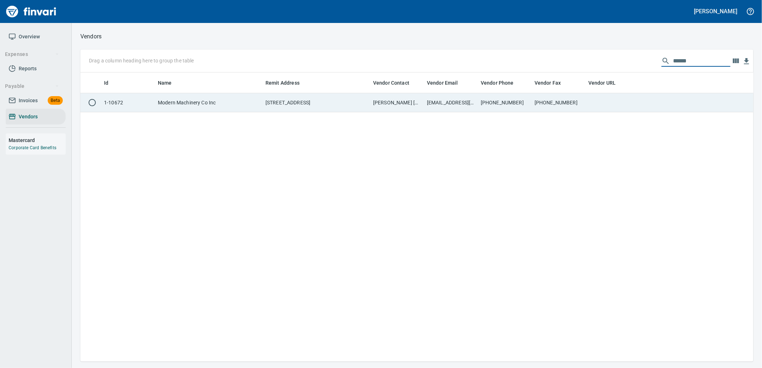
type input "******"
click at [546, 106] on td "406-523-1636" at bounding box center [559, 102] width 54 height 19
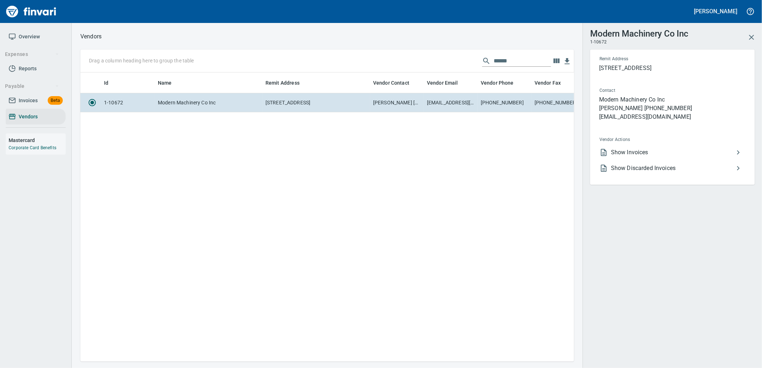
scroll to position [277, 488]
click at [652, 145] on li "Show Invoices" at bounding box center [670, 153] width 152 height 16
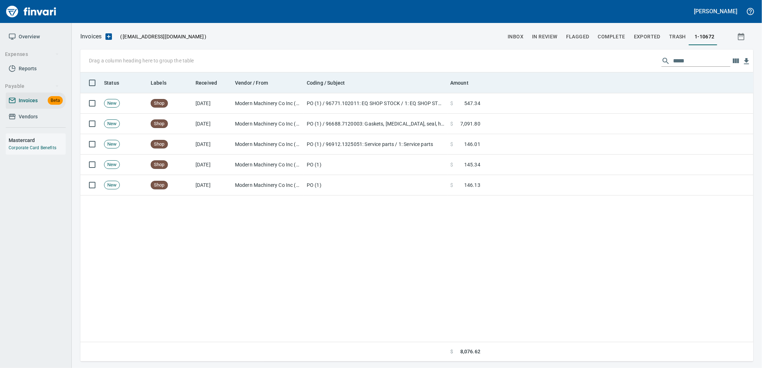
scroll to position [1, 1]
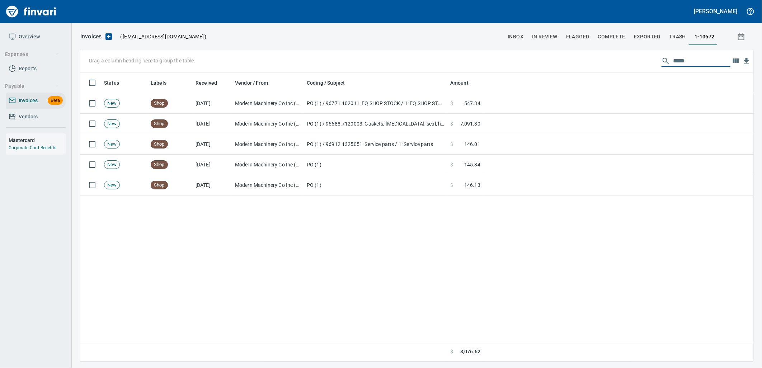
drag, startPoint x: 694, startPoint y: 64, endPoint x: 640, endPoint y: 65, distance: 54.2
click at [640, 65] on div "Drag a column heading here to group the table *****" at bounding box center [416, 61] width 673 height 23
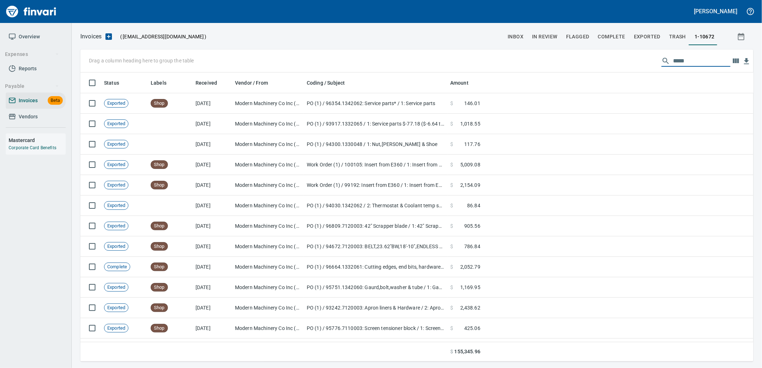
scroll to position [283, 661]
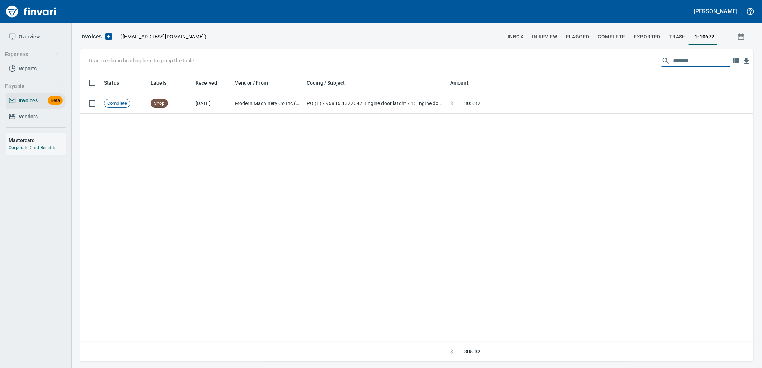
type input "*******"
click at [556, 114] on div "Status Labels Received Vendor / From Coding / Subject Amount Complete Shop 9/15…" at bounding box center [416, 217] width 673 height 290
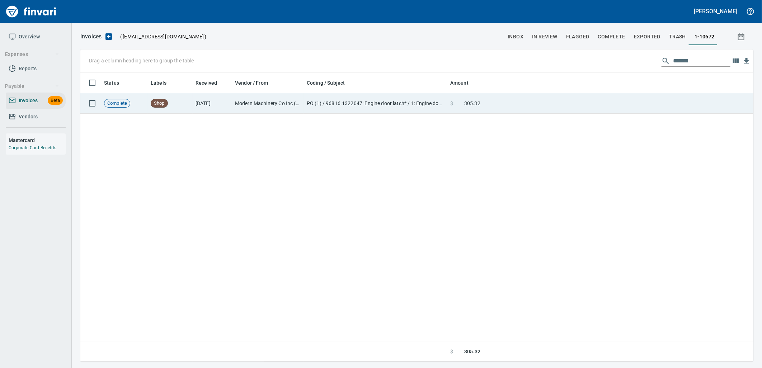
click at [540, 109] on td at bounding box center [618, 103] width 270 height 20
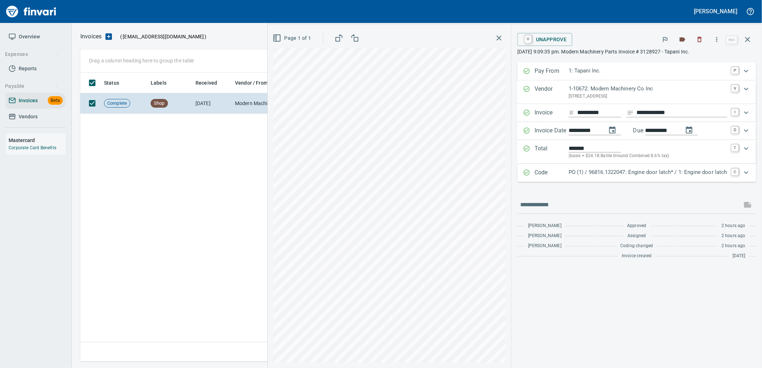
click at [608, 172] on p "PO (1) / 96816.1322047: Engine door latch* / 1: Engine door latch" at bounding box center [648, 172] width 159 height 8
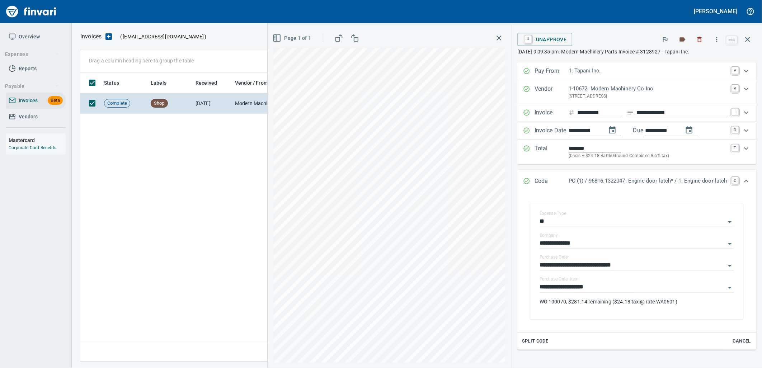
click at [608, 180] on p "PO (1) / 96816.1322047: Engine door latch* / 1: Engine door latch" at bounding box center [648, 181] width 159 height 8
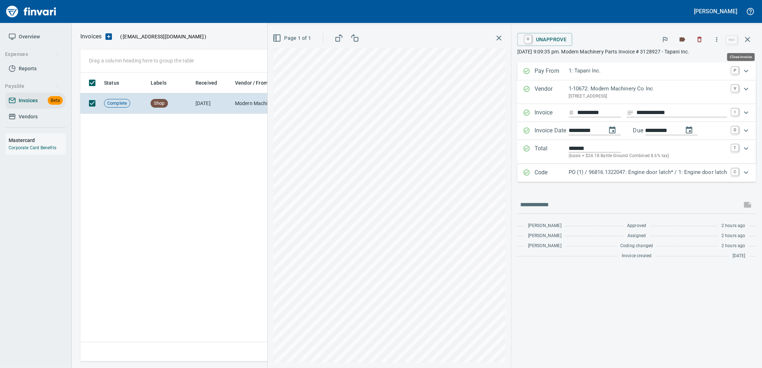
click at [751, 38] on icon "button" at bounding box center [747, 39] width 9 height 9
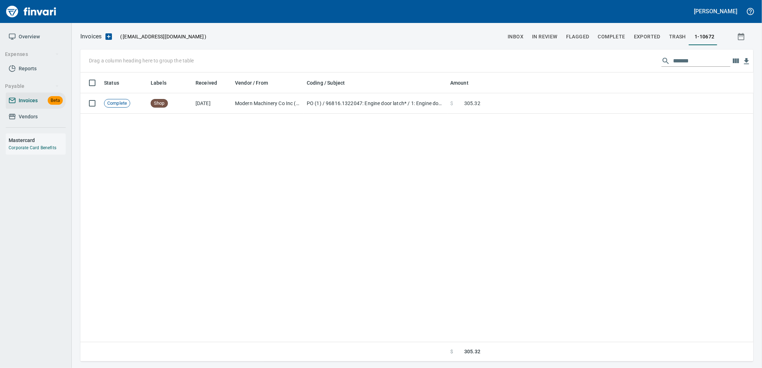
scroll to position [283, 667]
drag, startPoint x: 22, startPoint y: 120, endPoint x: 48, endPoint y: 117, distance: 26.7
click at [22, 120] on span "Vendors" at bounding box center [28, 116] width 19 height 9
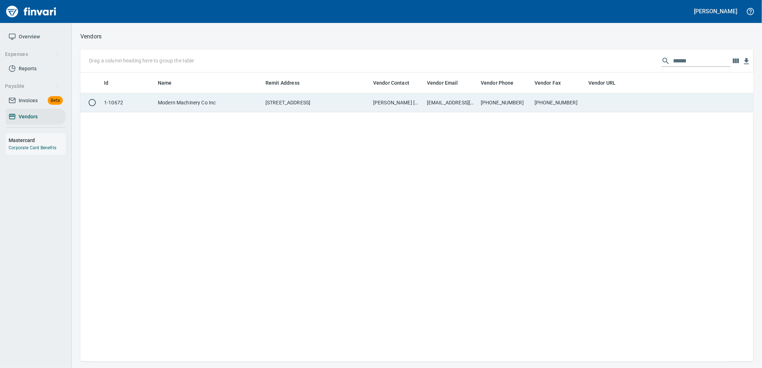
scroll to position [283, 667]
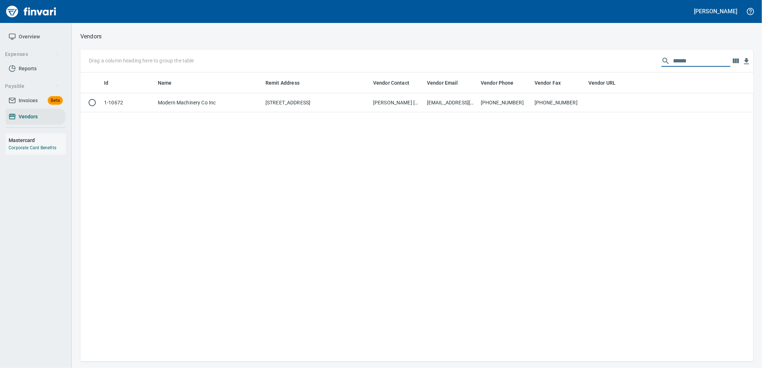
drag, startPoint x: 700, startPoint y: 62, endPoint x: 652, endPoint y: 60, distance: 48.1
click at [656, 58] on div "Drag a column heading here to group the table ******" at bounding box center [416, 61] width 673 height 23
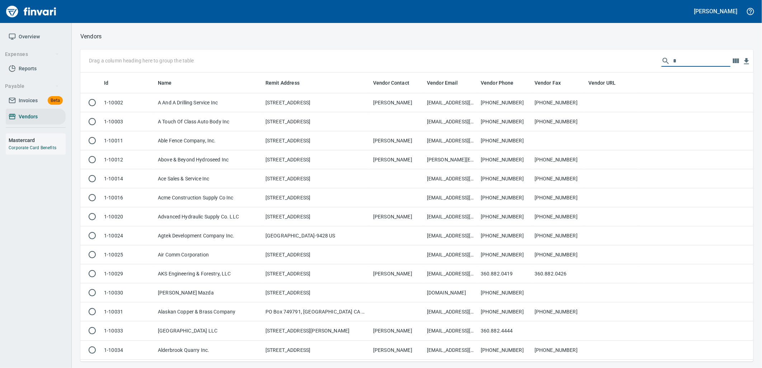
scroll to position [283, 661]
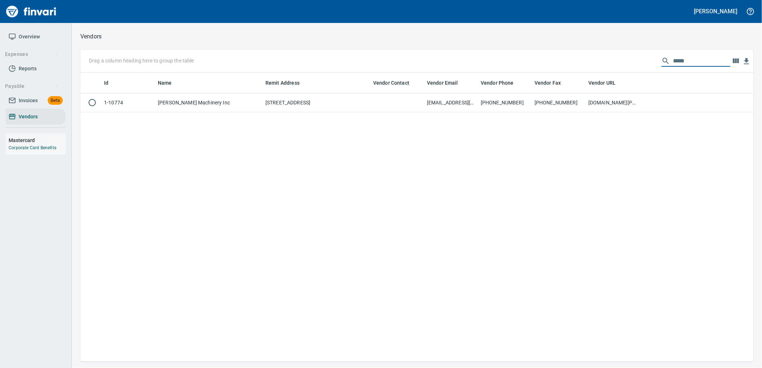
type input "*****"
click at [27, 100] on span "Invoices" at bounding box center [28, 100] width 19 height 9
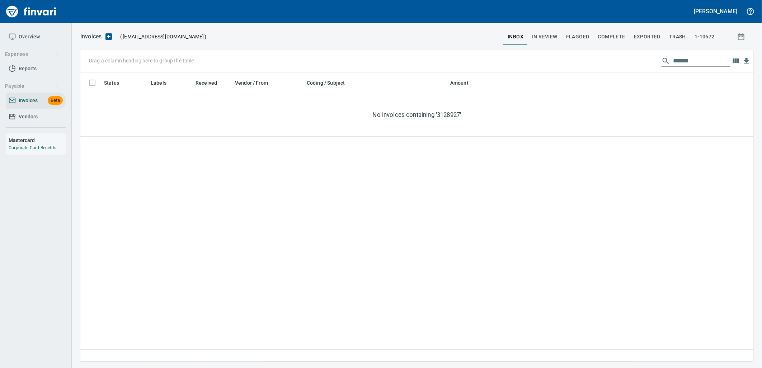
scroll to position [283, 667]
drag, startPoint x: 708, startPoint y: 56, endPoint x: 648, endPoint y: 60, distance: 60.8
click at [673, 60] on input "*******" at bounding box center [701, 60] width 57 height 11
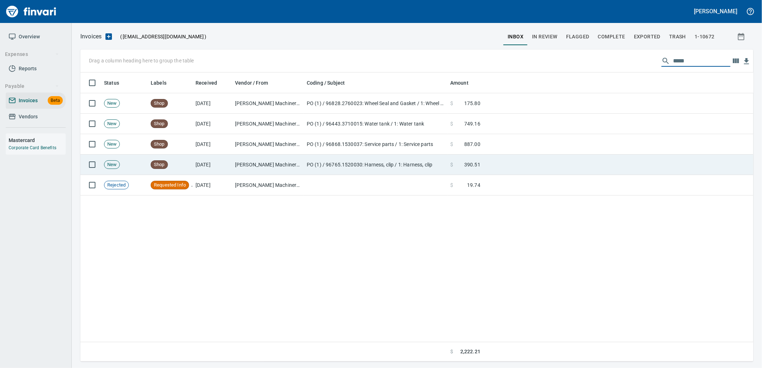
type input "*****"
click at [361, 161] on td "PO (1) / 96765.1520030: Harness, clip / 1: Harness, clip" at bounding box center [376, 165] width 144 height 20
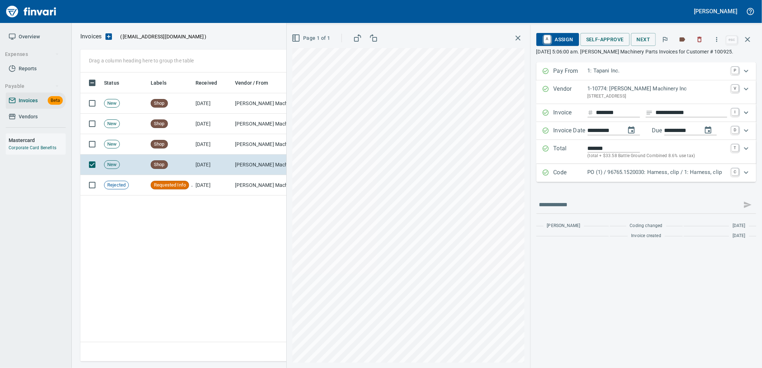
click at [659, 173] on p "PO (1) / 96765.1520030: Harness, clip / 1: Harness, clip" at bounding box center [658, 172] width 140 height 8
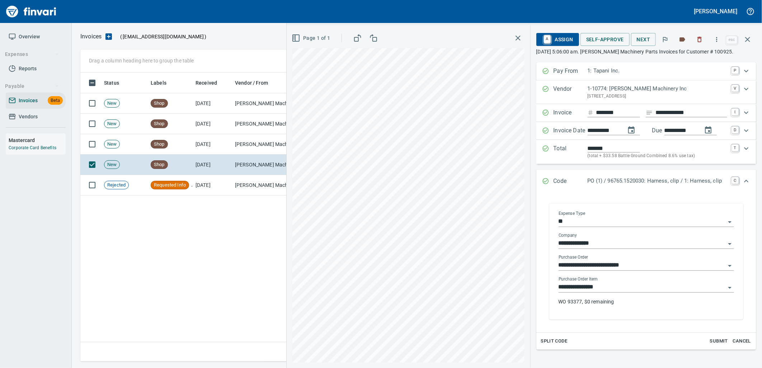
click at [611, 289] on input "**********" at bounding box center [642, 287] width 167 height 10
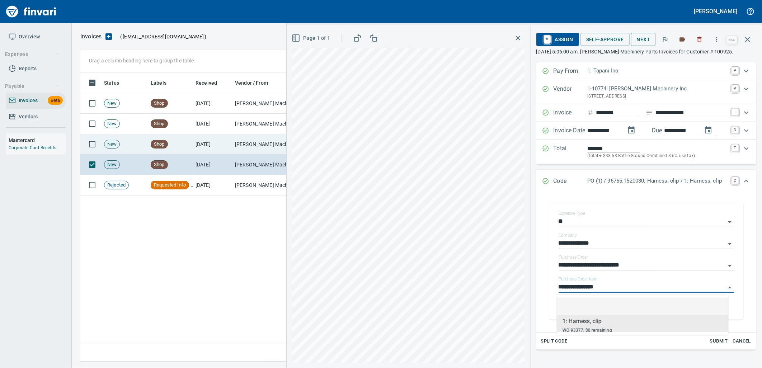
click at [258, 141] on td "[PERSON_NAME] Machinery Inc (1-10774)" at bounding box center [268, 144] width 72 height 20
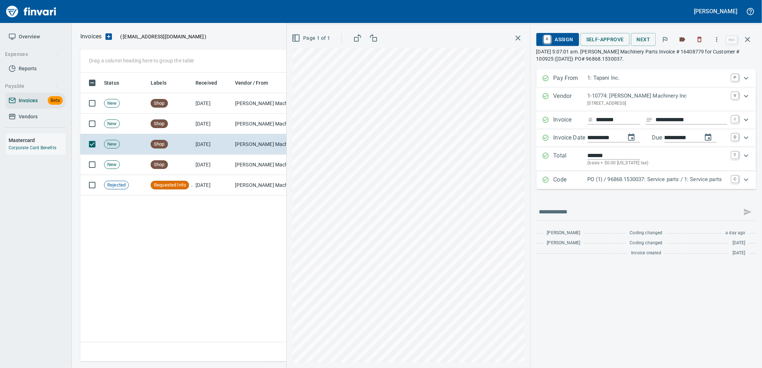
click at [685, 184] on p "PO (1) / 96868.1530037: Service parts / 1: Service parts" at bounding box center [658, 179] width 140 height 8
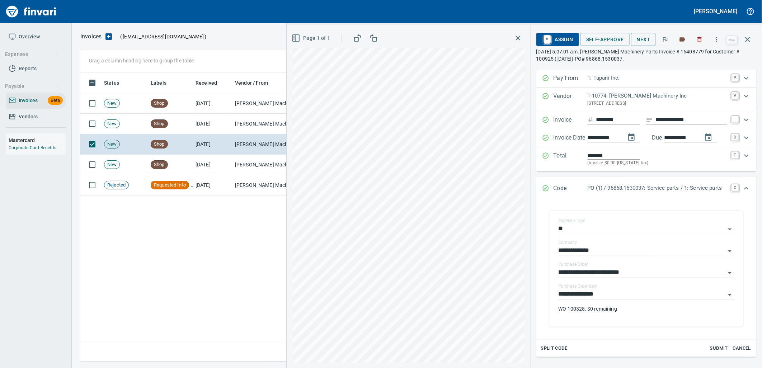
click at [37, 120] on span "Vendors" at bounding box center [36, 116] width 54 height 9
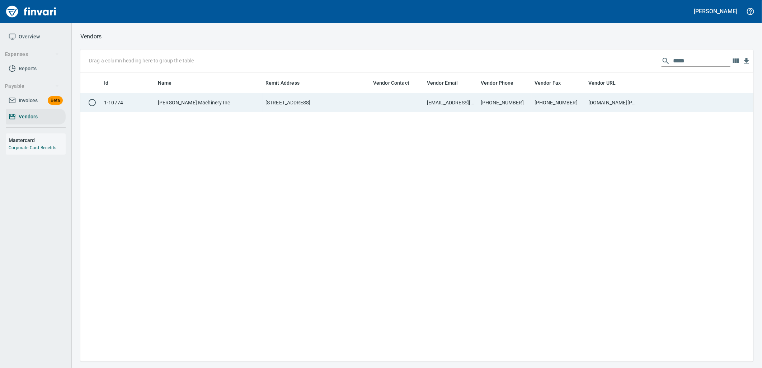
scroll to position [1, 1]
click at [524, 102] on td "503-978-3621" at bounding box center [505, 102] width 54 height 19
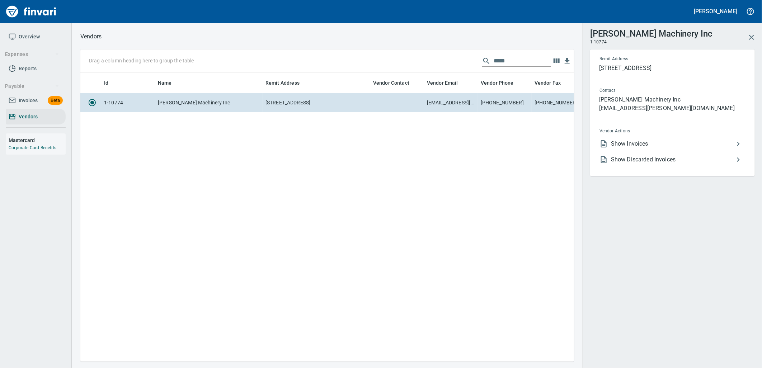
scroll to position [1, 1]
click at [660, 145] on span "Show Invoices" at bounding box center [672, 144] width 123 height 9
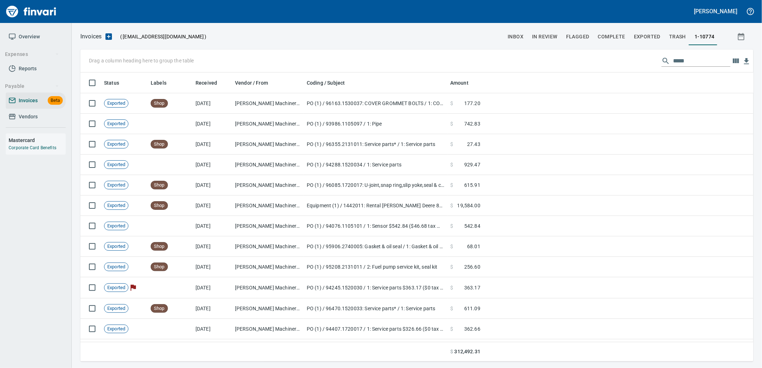
scroll to position [283, 661]
drag, startPoint x: 707, startPoint y: 62, endPoint x: 660, endPoint y: 65, distance: 47.5
click at [662, 65] on div "*****" at bounding box center [696, 60] width 69 height 11
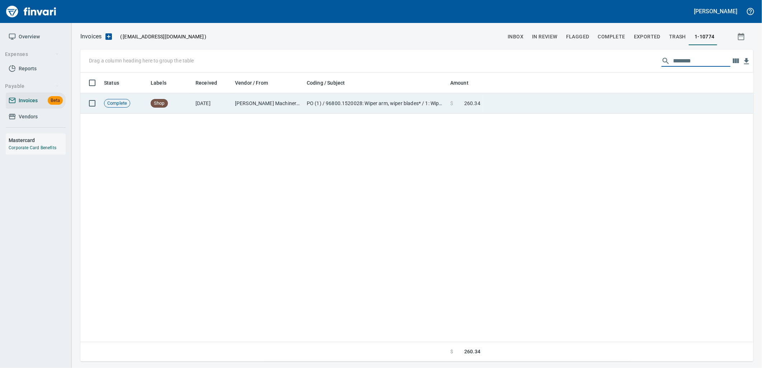
type input "********"
click at [538, 102] on td at bounding box center [618, 103] width 270 height 20
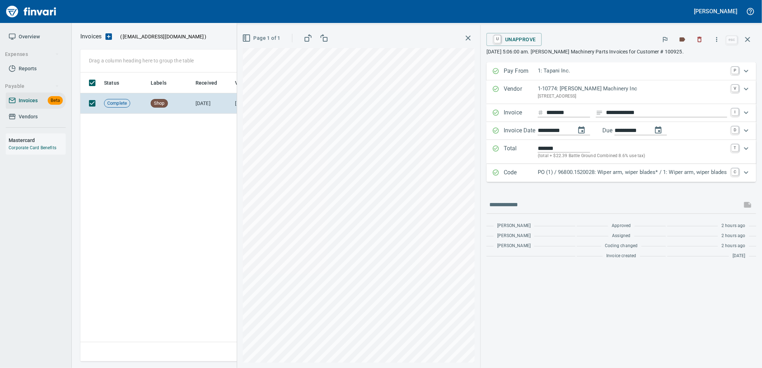
click at [29, 117] on span "Vendors" at bounding box center [28, 116] width 19 height 9
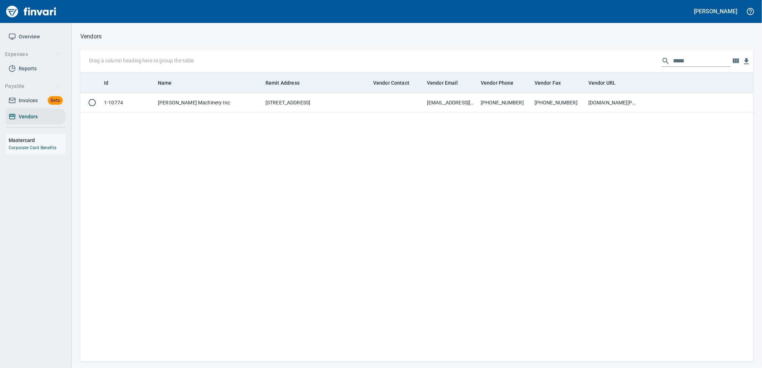
scroll to position [283, 667]
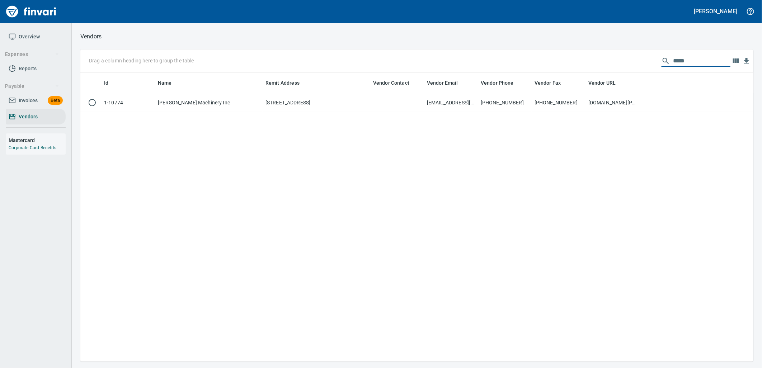
drag, startPoint x: 719, startPoint y: 63, endPoint x: 665, endPoint y: 65, distance: 54.9
click at [665, 65] on div "*****" at bounding box center [696, 60] width 69 height 11
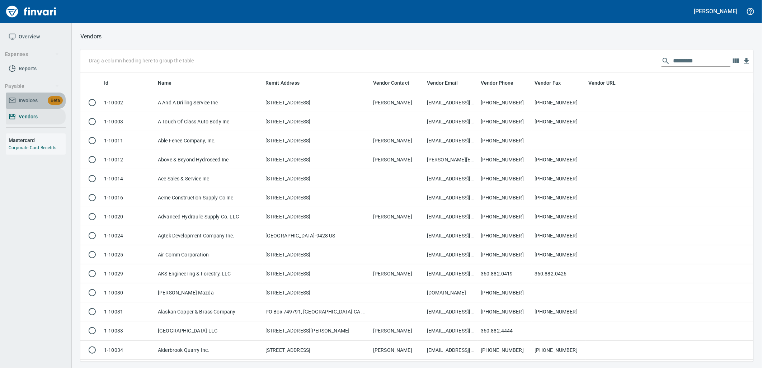
click at [51, 104] on span "Beta" at bounding box center [55, 101] width 15 height 8
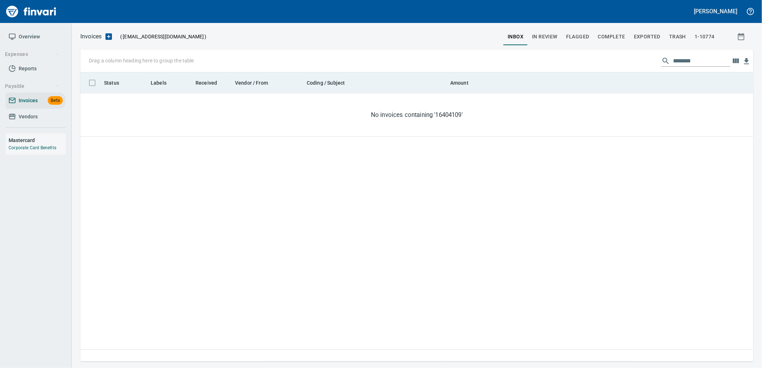
scroll to position [283, 667]
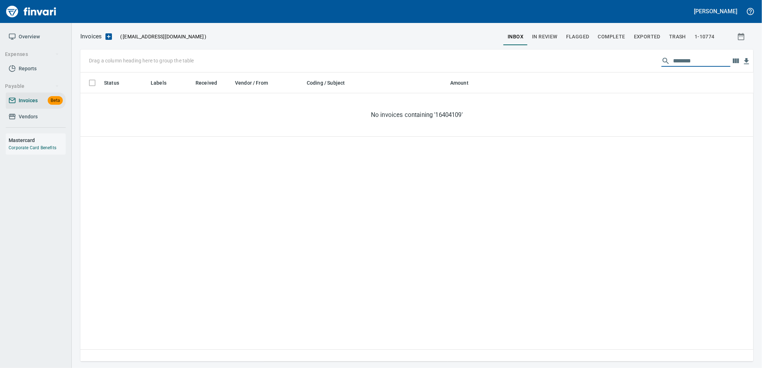
drag, startPoint x: 709, startPoint y: 60, endPoint x: 581, endPoint y: 66, distance: 128.6
click at [581, 66] on div "Drag a column heading here to group the table ********" at bounding box center [416, 61] width 673 height 23
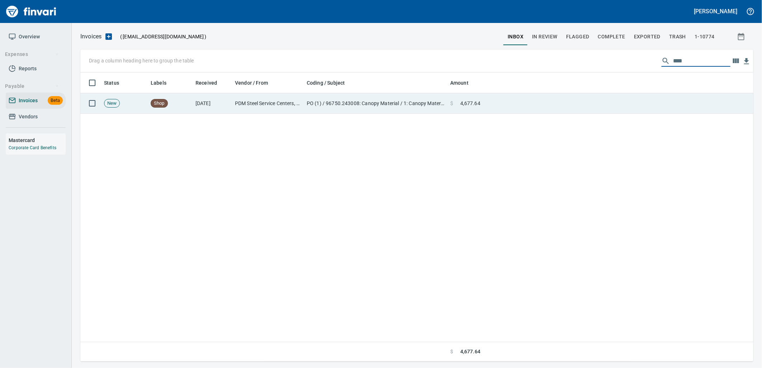
click at [539, 98] on td at bounding box center [618, 103] width 270 height 20
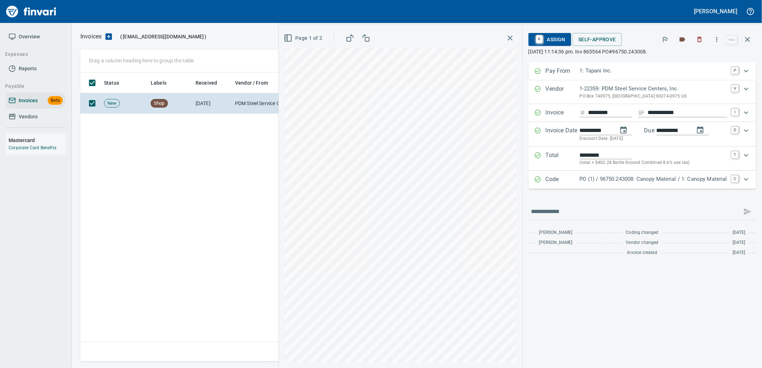
click at [644, 183] on p "PO (1) / 96750.243008: Canopy Material / 1: Canopy Material" at bounding box center [653, 179] width 147 height 8
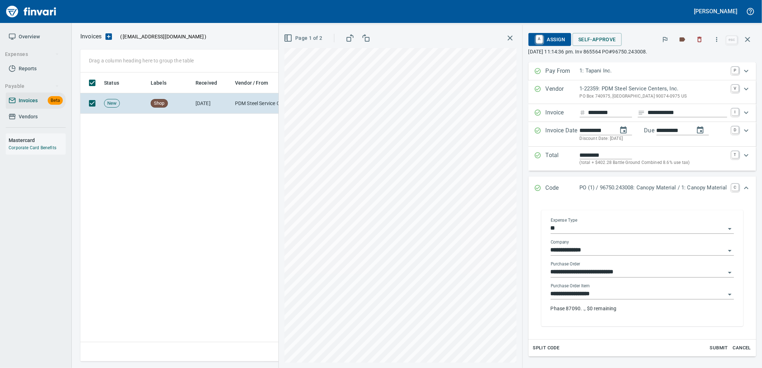
click at [601, 295] on input "**********" at bounding box center [638, 294] width 175 height 10
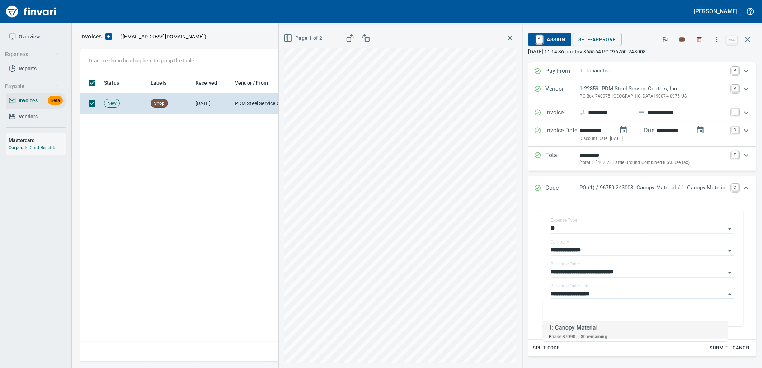
scroll to position [283, 667]
click at [749, 39] on icon "button" at bounding box center [747, 39] width 9 height 9
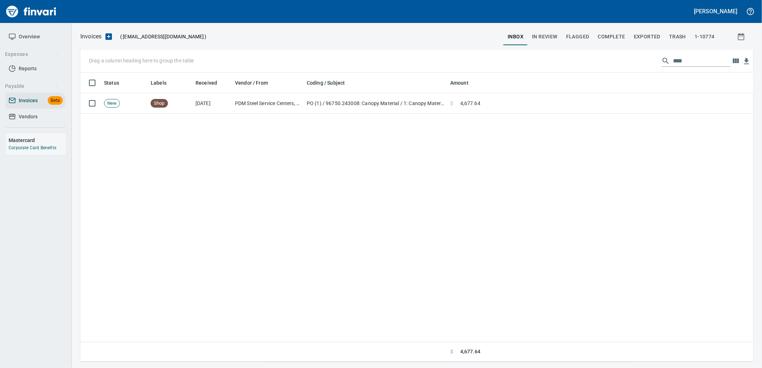
scroll to position [283, 667]
drag, startPoint x: 704, startPoint y: 65, endPoint x: 662, endPoint y: 67, distance: 42.0
click at [662, 67] on div "Drag a column heading here to group the table ***" at bounding box center [416, 61] width 673 height 23
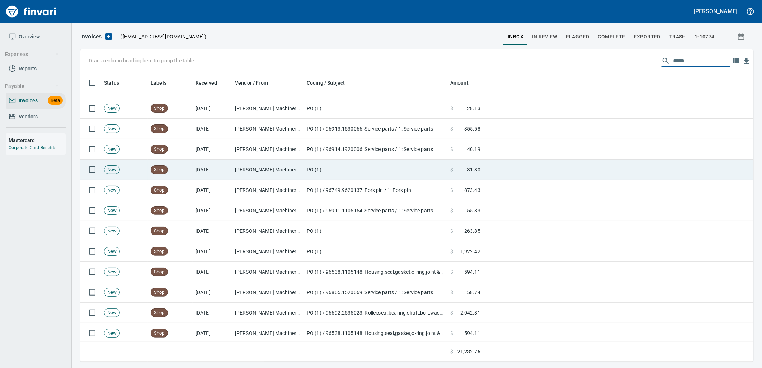
scroll to position [202, 0]
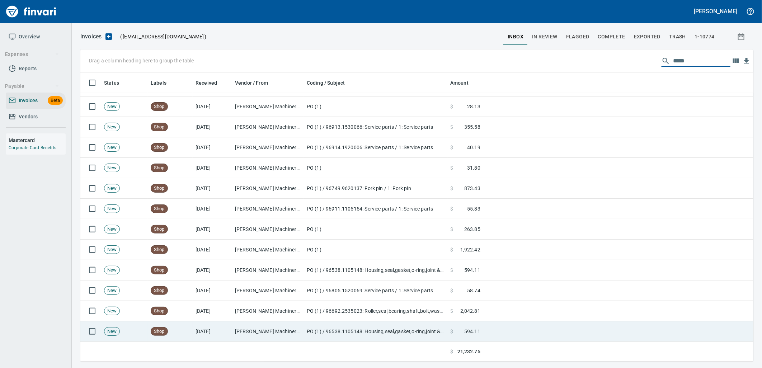
type input "*****"
click at [379, 335] on td "PO (1) / 96538.1105148: Housing,seal,gasket,o-ring,joint & oil filter" at bounding box center [376, 331] width 144 height 20
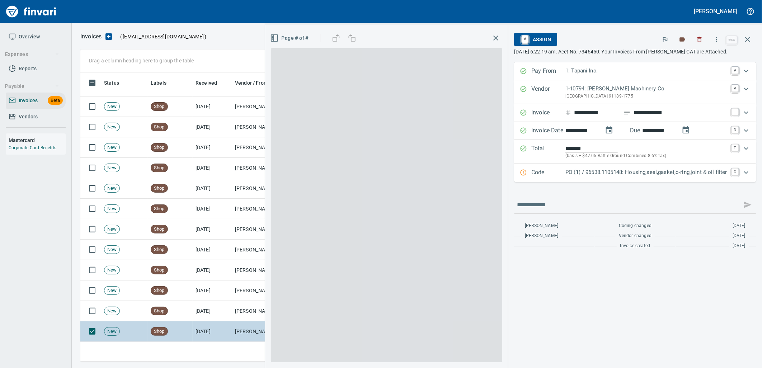
scroll to position [283, 661]
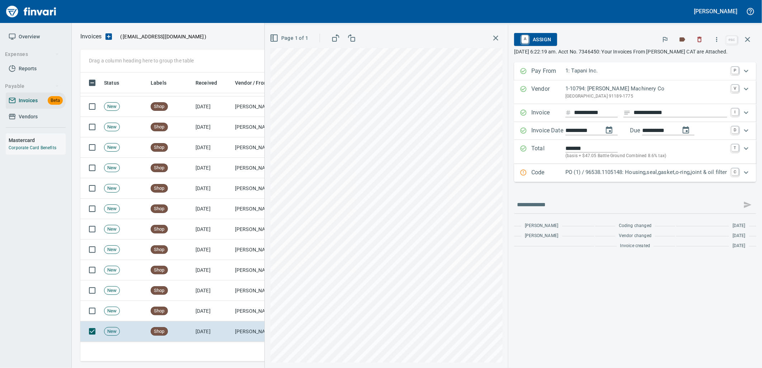
click at [621, 173] on p "PO (1) / 96538.1105148: Housing,seal,gasket,o-ring,joint & oil filter" at bounding box center [646, 172] width 162 height 8
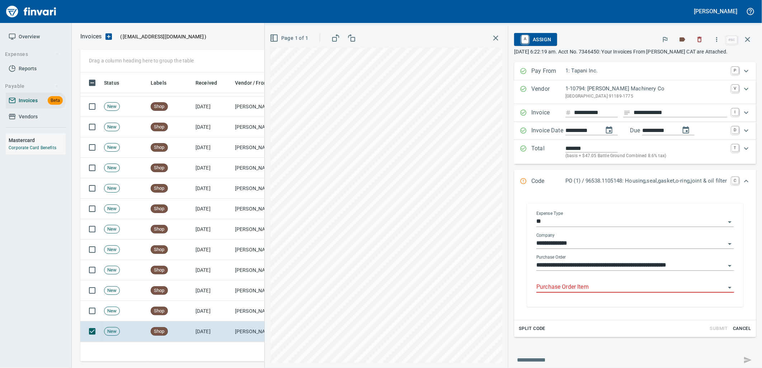
click at [606, 289] on input "Purchase Order Item" at bounding box center [630, 287] width 189 height 10
click at [193, 312] on td "9/16/2025" at bounding box center [212, 311] width 39 height 20
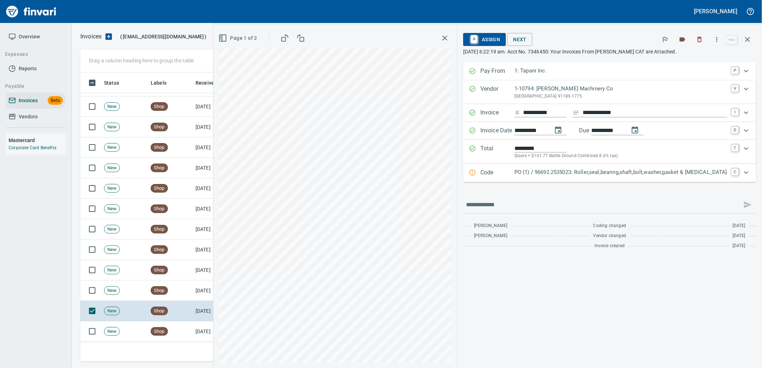
scroll to position [283, 661]
drag, startPoint x: 677, startPoint y: 173, endPoint x: 623, endPoint y: 338, distance: 173.9
click at [677, 173] on p "PO (1) / 96692.2535023: Roller,seal,bearing,shaft,bolt,washer,gasket & retainer" at bounding box center [621, 172] width 213 height 8
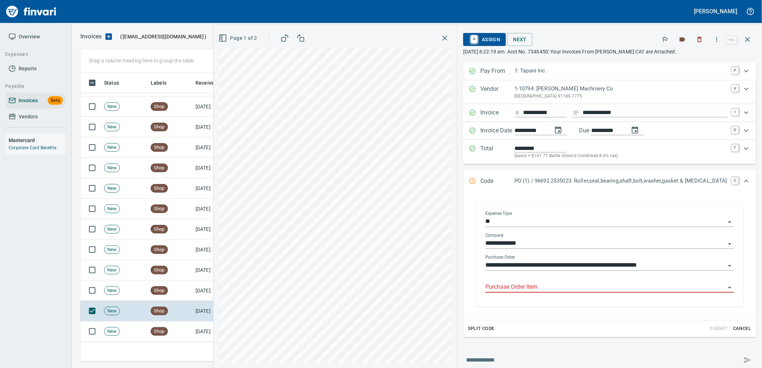
click at [555, 285] on input "Purchase Order Item" at bounding box center [605, 287] width 240 height 10
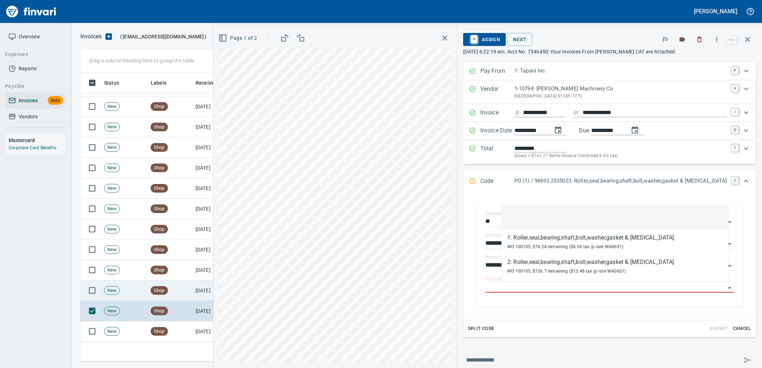
click at [215, 292] on td "9/16/2025" at bounding box center [212, 291] width 39 height 20
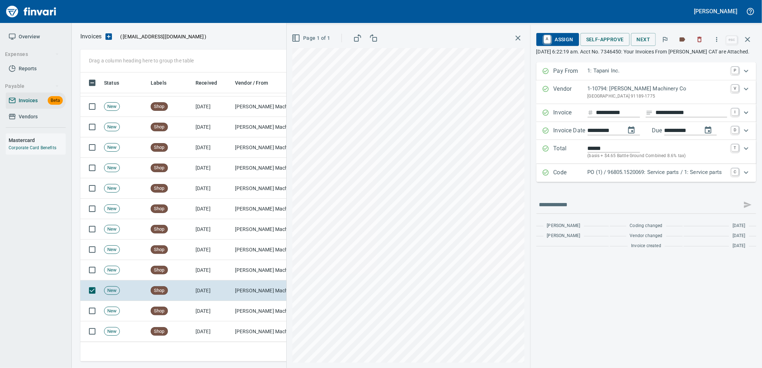
click at [684, 177] on p "PO (1) / 96805.1520069: Service parts / 1: Service parts" at bounding box center [658, 172] width 140 height 8
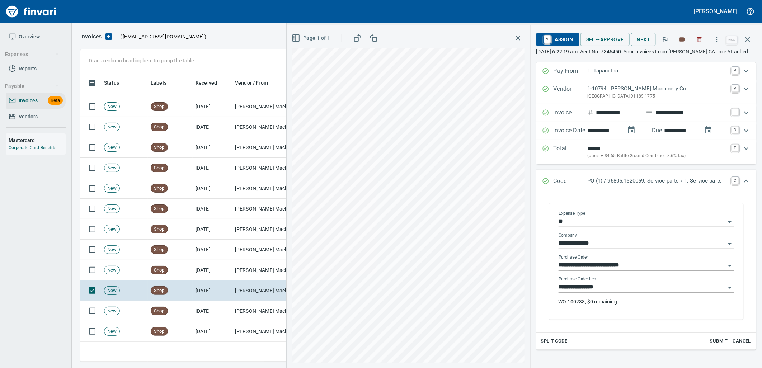
click at [615, 292] on input "**********" at bounding box center [642, 287] width 167 height 10
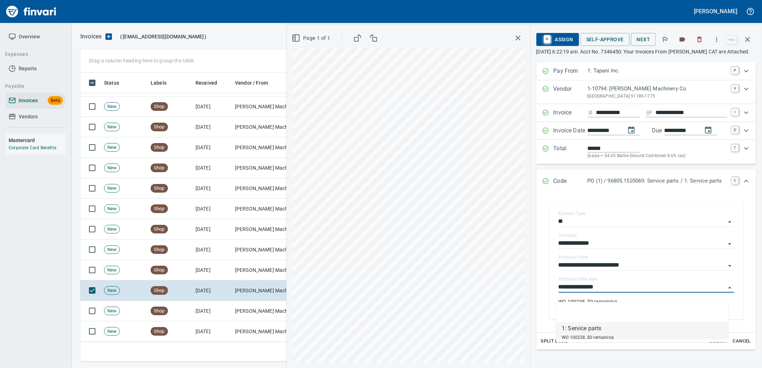
scroll to position [283, 661]
click at [266, 269] on td "[PERSON_NAME] Machinery Co (1-10794)" at bounding box center [268, 270] width 72 height 20
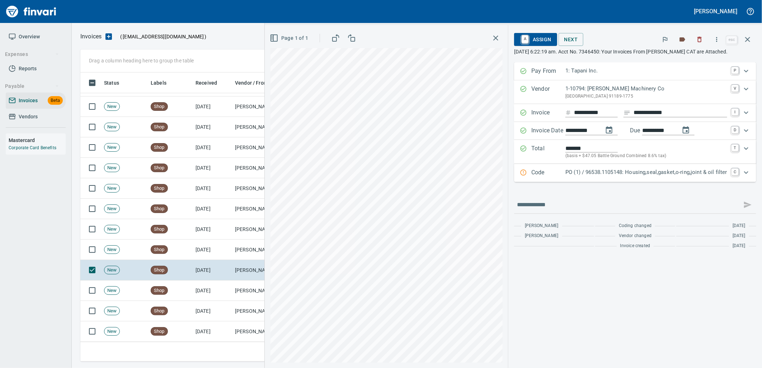
click at [612, 180] on div "Code PO (1) / 96538.1105148: Housing,seal,gasket,o-ring,joint & oil filter C" at bounding box center [635, 173] width 242 height 18
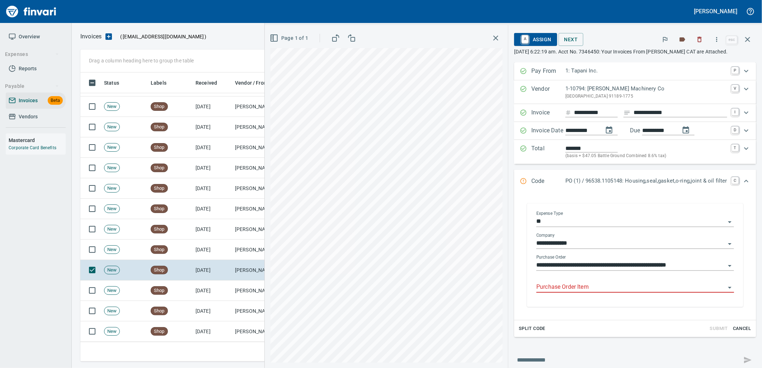
drag, startPoint x: 581, startPoint y: 280, endPoint x: 586, endPoint y: 286, distance: 8.6
click at [586, 286] on div "Purchase Order Item" at bounding box center [635, 285] width 198 height 16
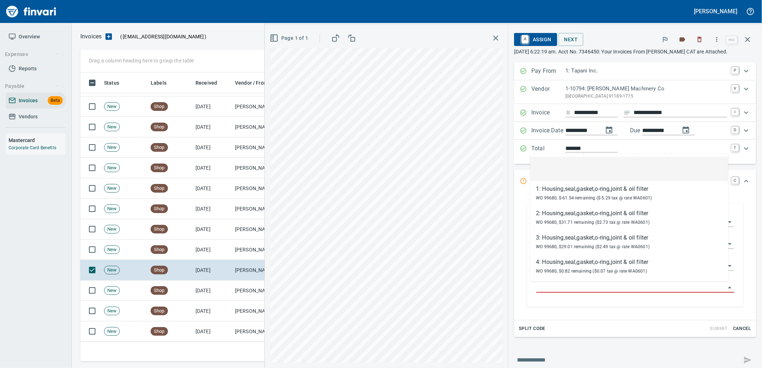
click at [587, 288] on input "Purchase Order Item" at bounding box center [630, 287] width 189 height 10
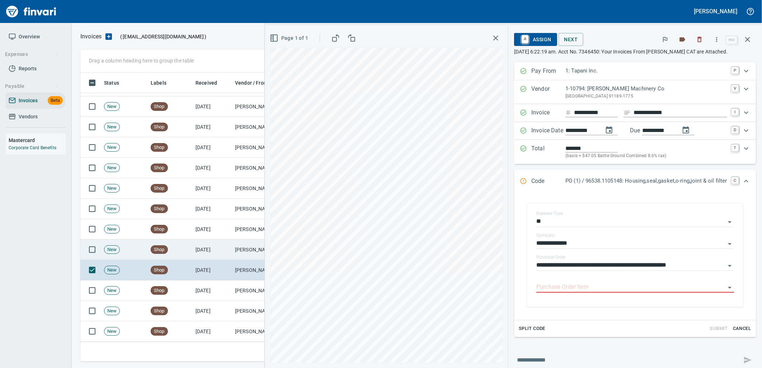
click at [230, 254] on td "9/17/2025" at bounding box center [212, 250] width 39 height 20
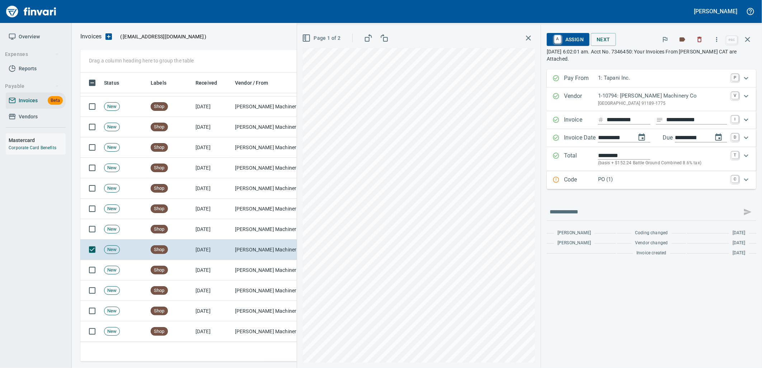
click at [31, 121] on span "Vendors" at bounding box center [28, 116] width 19 height 9
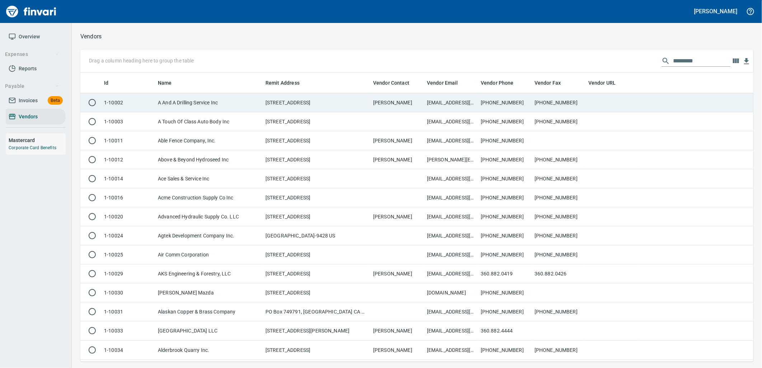
scroll to position [1, 1]
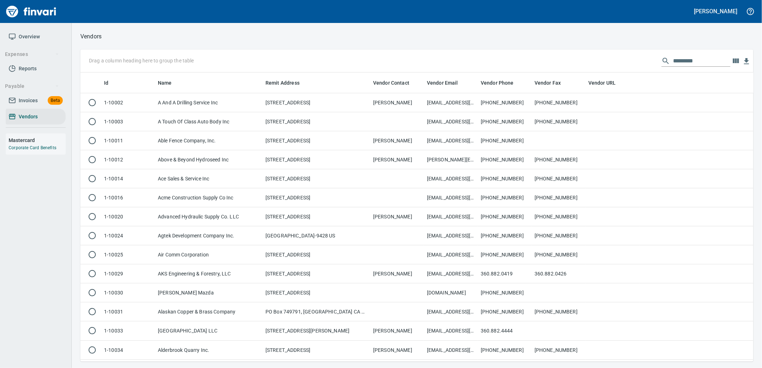
click at [699, 57] on input "text" at bounding box center [701, 60] width 57 height 11
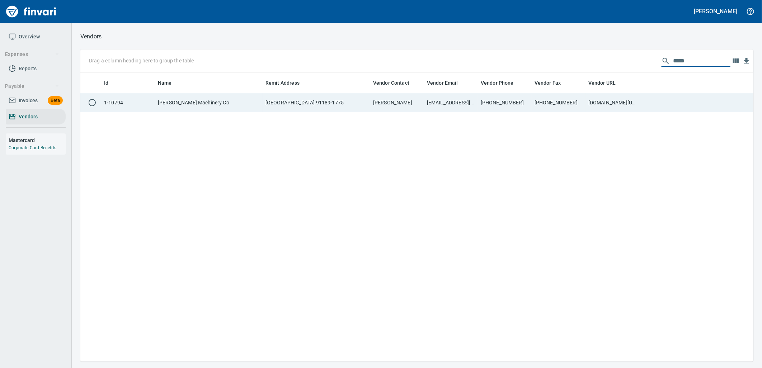
type input "*****"
click at [413, 101] on td "Bianca Ward" at bounding box center [397, 102] width 54 height 19
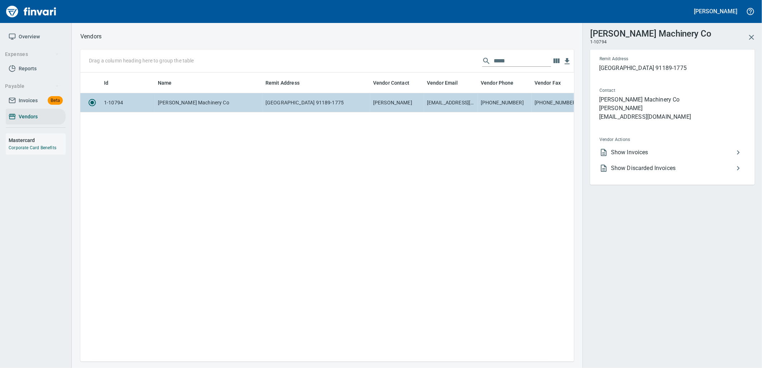
scroll to position [277, 488]
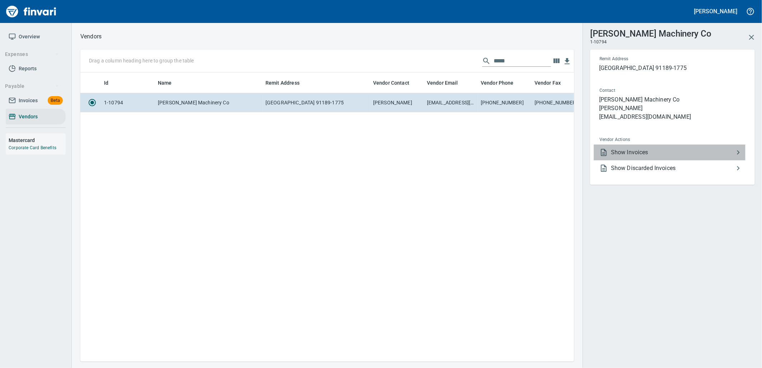
click at [638, 148] on span "Show Invoices" at bounding box center [672, 152] width 123 height 9
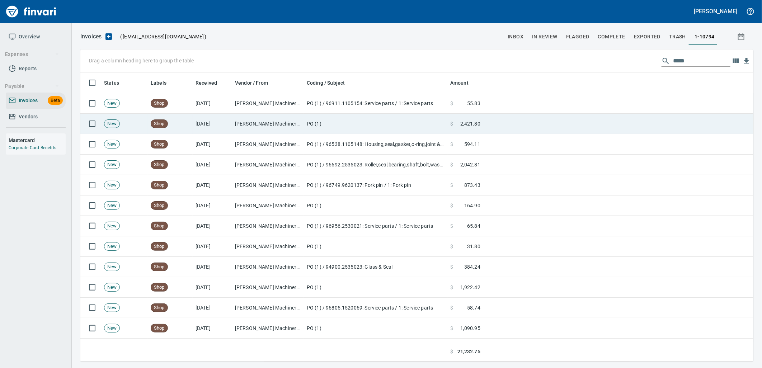
scroll to position [283, 661]
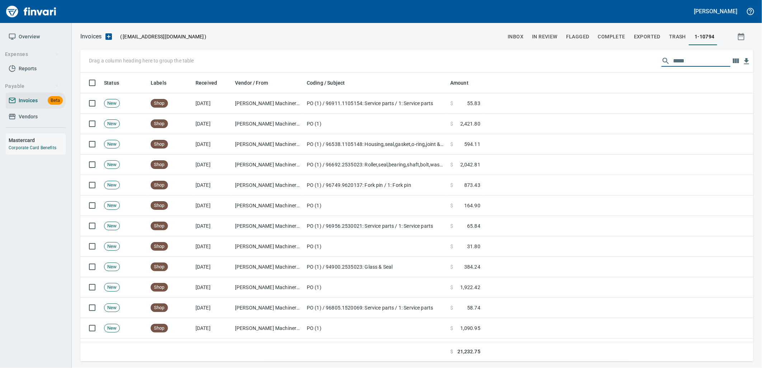
drag, startPoint x: 700, startPoint y: 58, endPoint x: 654, endPoint y: 65, distance: 47.1
click at [654, 65] on div "Drag a column heading here to group the table *****" at bounding box center [416, 61] width 673 height 23
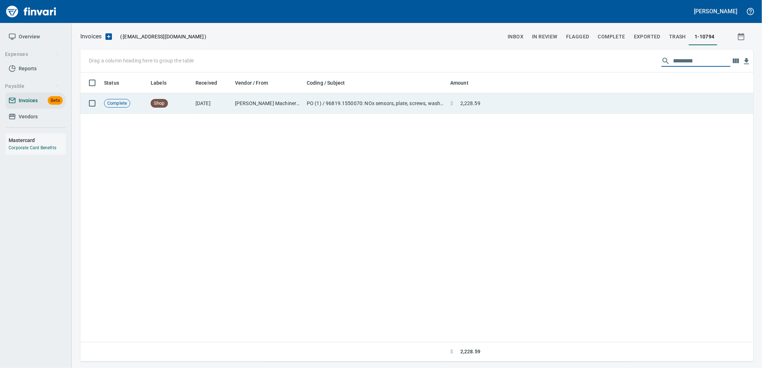
type input "*********"
click at [546, 109] on td at bounding box center [618, 103] width 270 height 20
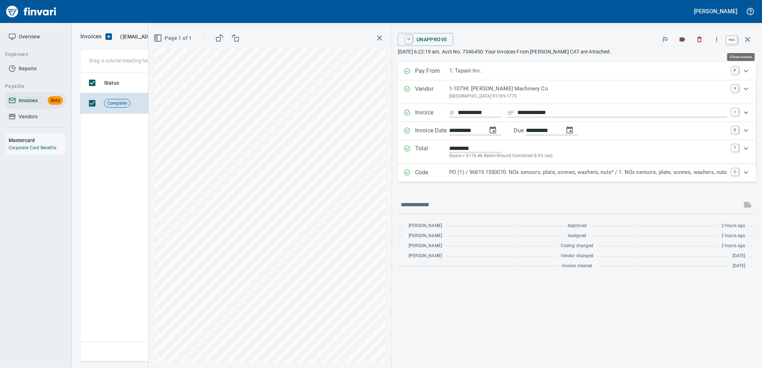
click at [751, 44] on button "button" at bounding box center [747, 39] width 17 height 17
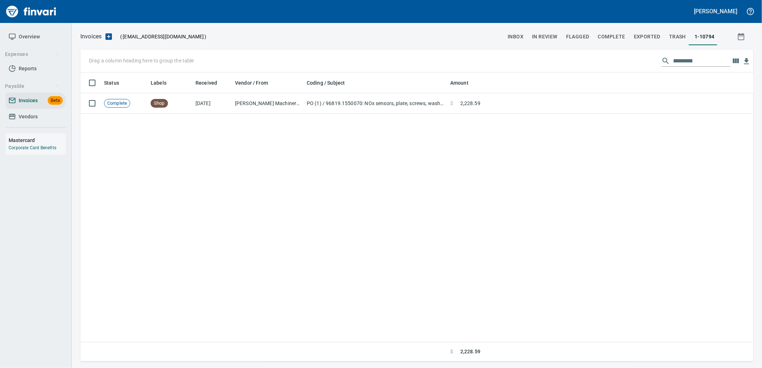
scroll to position [283, 667]
click at [39, 102] on span "Invoices Beta" at bounding box center [36, 100] width 54 height 9
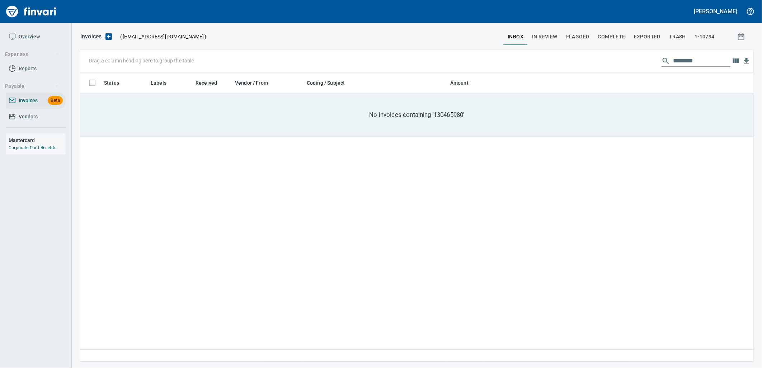
scroll to position [283, 667]
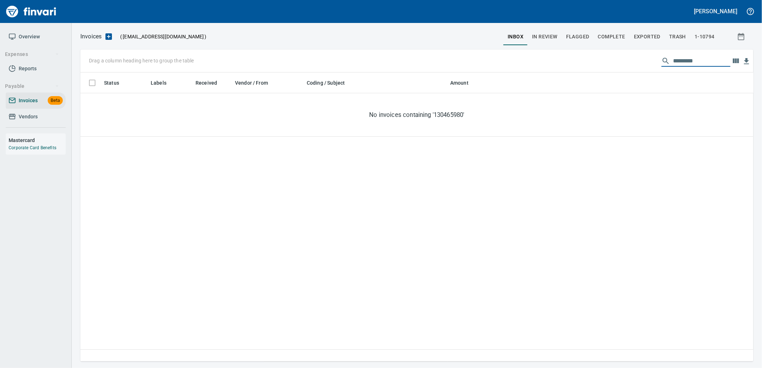
drag, startPoint x: 720, startPoint y: 65, endPoint x: 653, endPoint y: 64, distance: 66.7
click at [662, 63] on div "*********" at bounding box center [696, 60] width 69 height 11
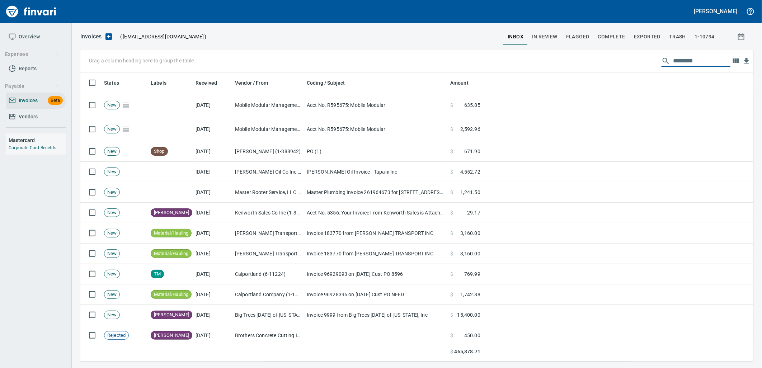
scroll to position [283, 661]
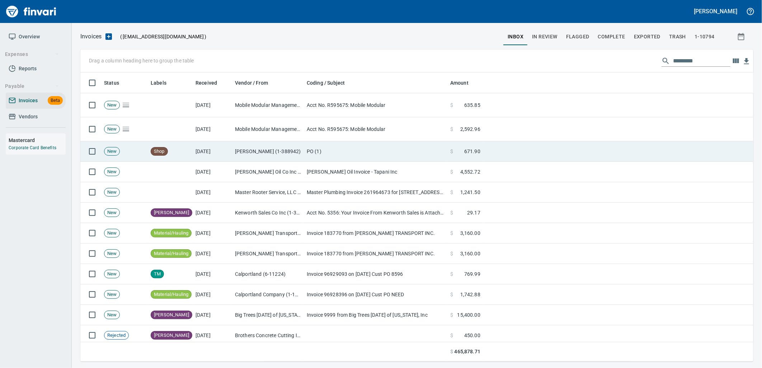
click at [352, 155] on td "PO (1)" at bounding box center [376, 151] width 144 height 20
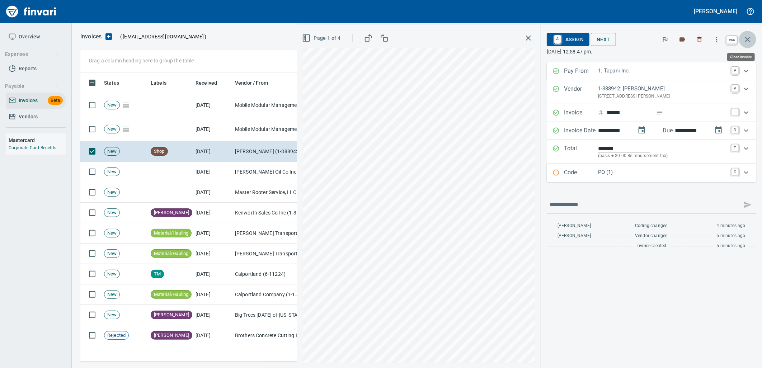
click at [746, 36] on icon "button" at bounding box center [747, 39] width 9 height 9
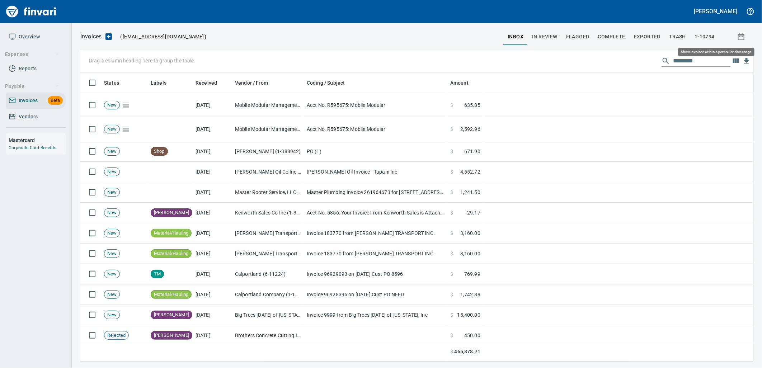
scroll to position [283, 661]
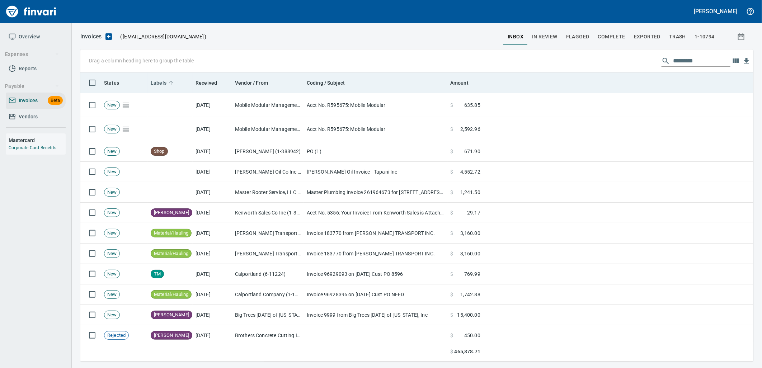
click at [155, 80] on span "Labels" at bounding box center [159, 83] width 16 height 9
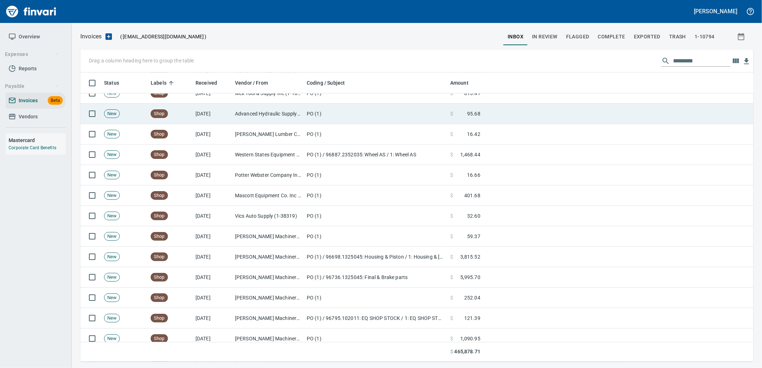
scroll to position [2711, 0]
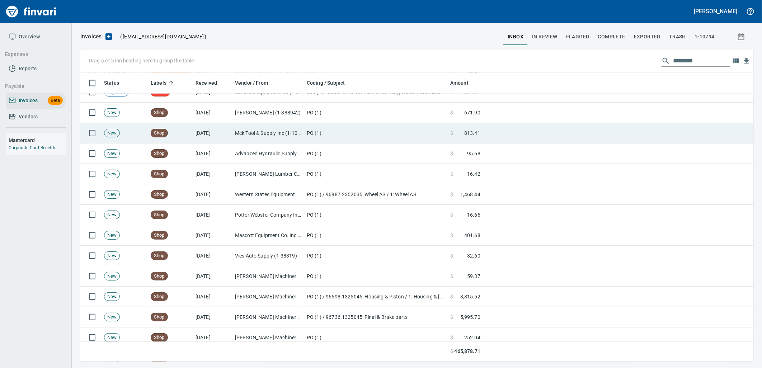
click at [261, 128] on td "Mck Tool & Supply Inc (1-10644)" at bounding box center [268, 133] width 72 height 20
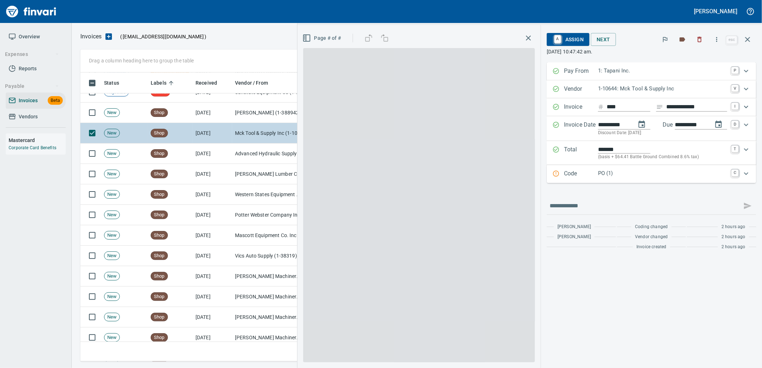
scroll to position [283, 661]
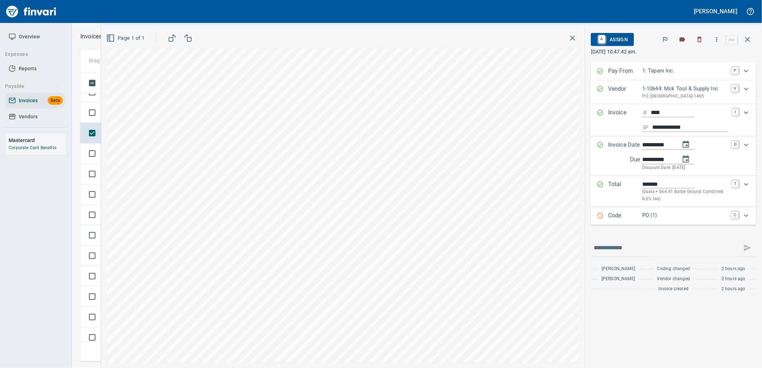
click at [656, 219] on p "PO (1)" at bounding box center [684, 215] width 85 height 8
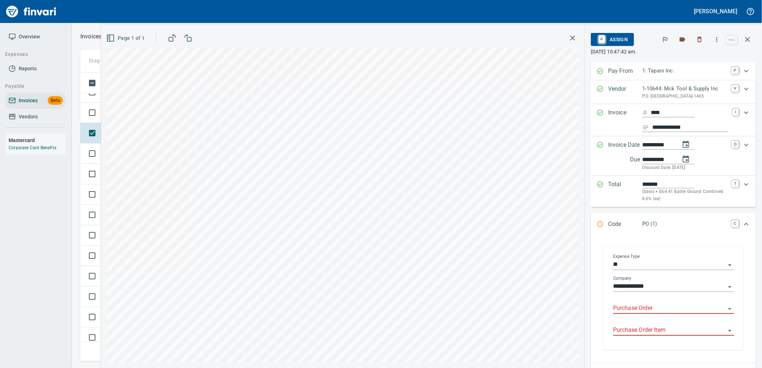
click at [653, 314] on input "Purchase Order" at bounding box center [669, 309] width 112 height 10
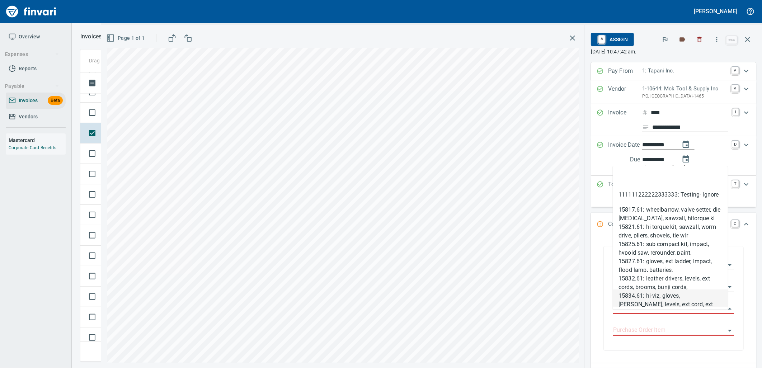
type input "**********"
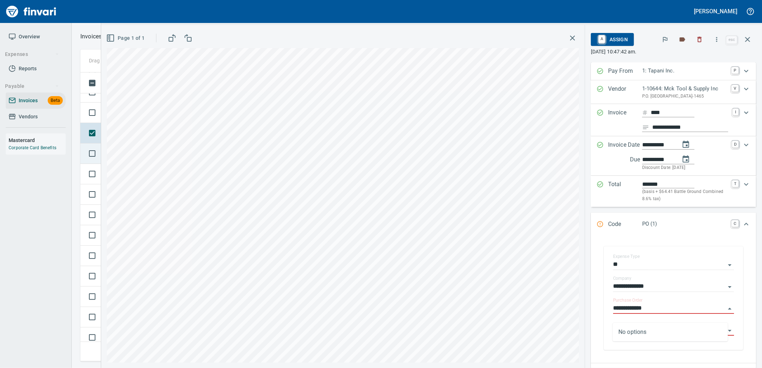
click at [100, 159] on td at bounding box center [90, 154] width 21 height 20
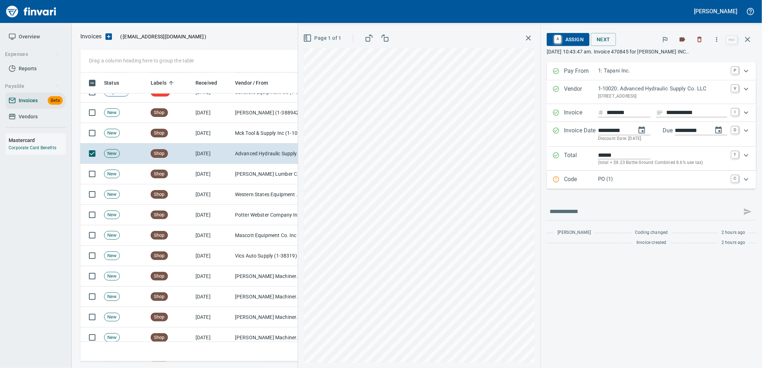
click at [643, 180] on p "PO (1)" at bounding box center [662, 179] width 129 height 8
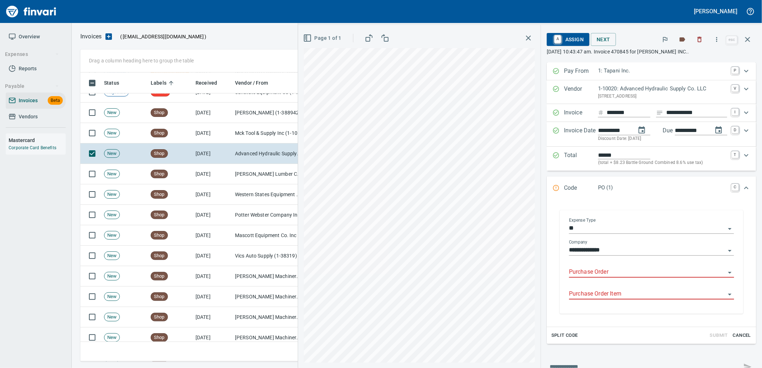
click at [618, 270] on input "Purchase Order" at bounding box center [647, 272] width 156 height 10
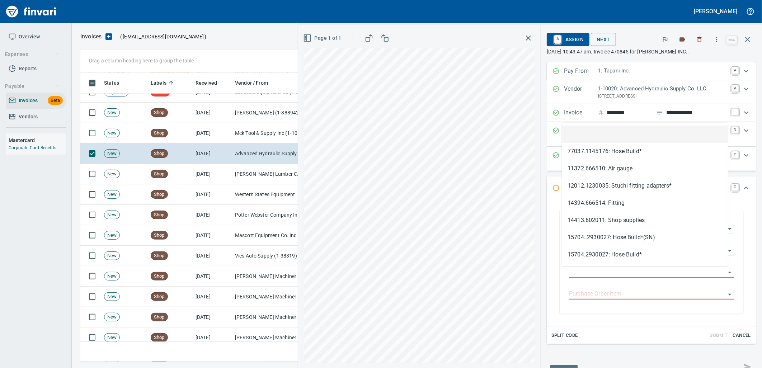
scroll to position [283, 661]
type input "**********"
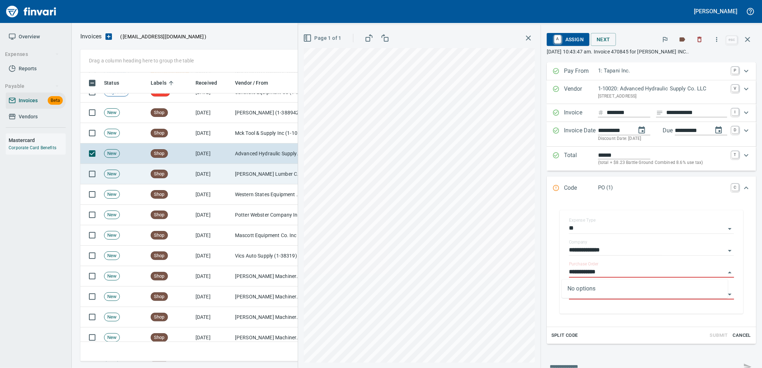
click at [255, 180] on td "[PERSON_NAME] Lumber Co (1-10777)" at bounding box center [268, 174] width 72 height 20
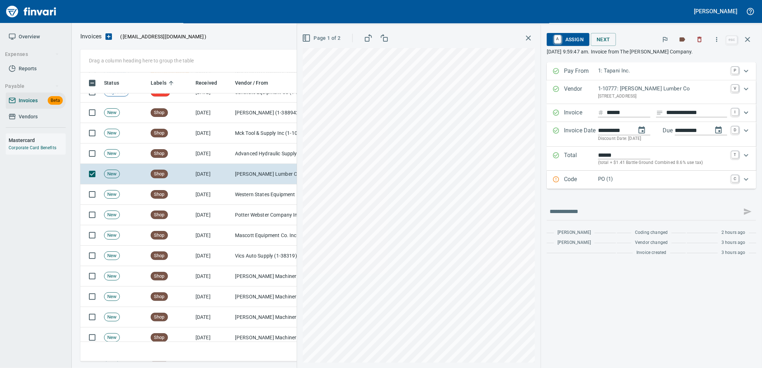
click at [640, 180] on p "PO (1)" at bounding box center [662, 179] width 129 height 8
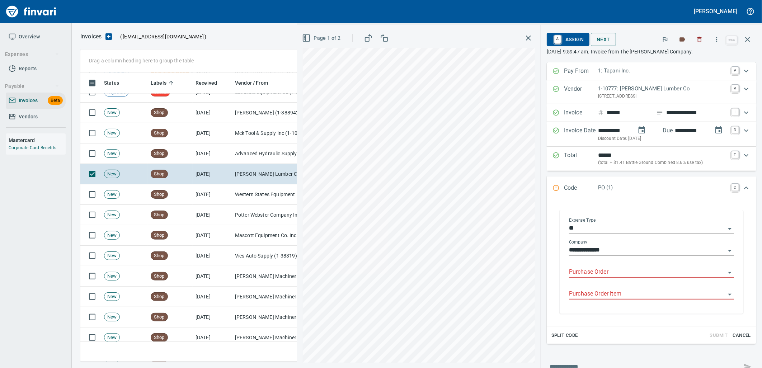
click at [612, 273] on input "Purchase Order" at bounding box center [647, 272] width 156 height 10
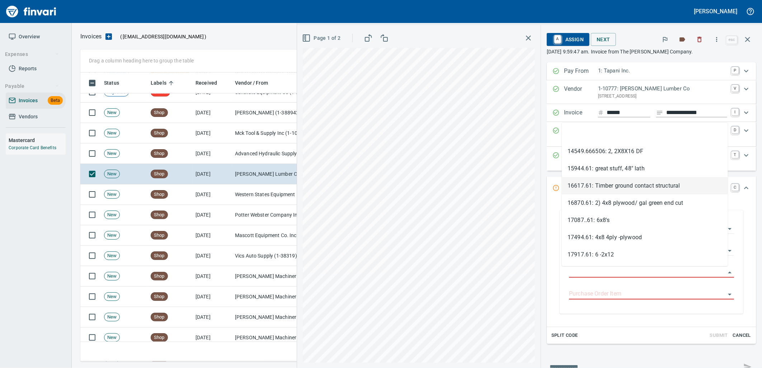
scroll to position [359, 0]
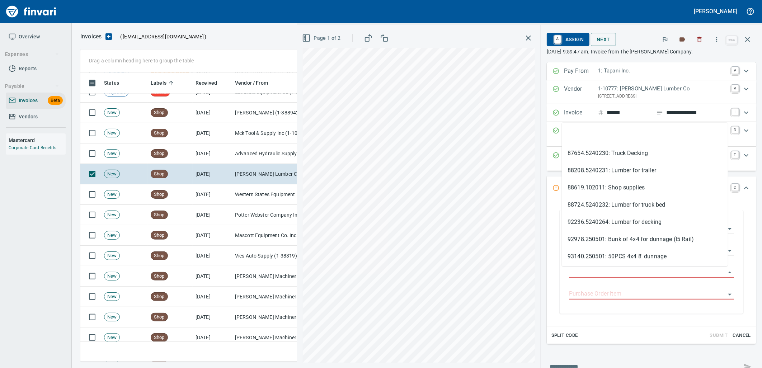
scroll to position [1447, 0]
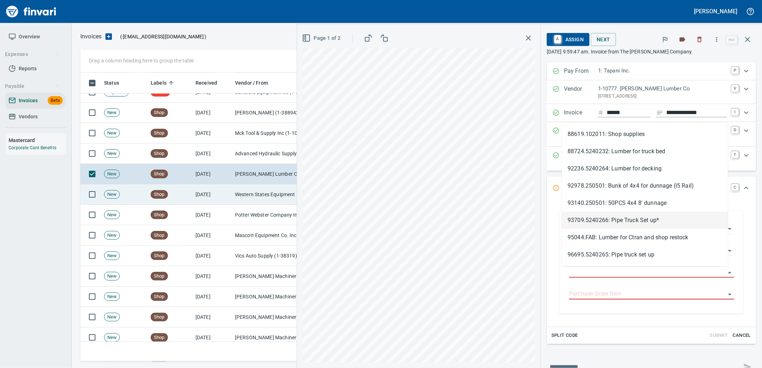
click at [145, 193] on td "New" at bounding box center [124, 194] width 47 height 20
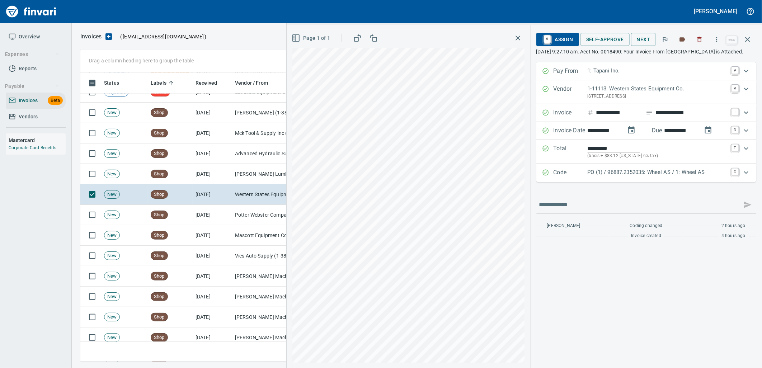
click at [584, 177] on p "Code" at bounding box center [571, 172] width 34 height 9
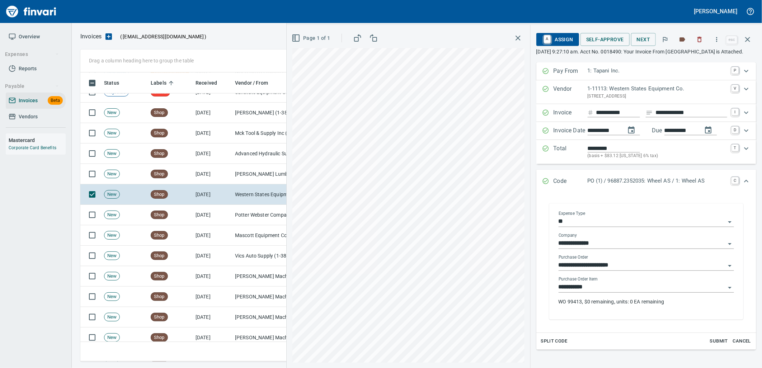
click at [611, 292] on input "**********" at bounding box center [642, 287] width 167 height 10
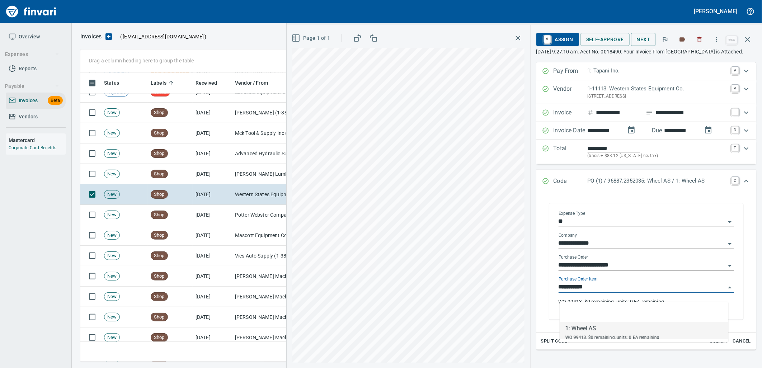
scroll to position [283, 661]
click at [235, 208] on td "Potter Webster Company Inc (1-10818)" at bounding box center [268, 215] width 72 height 20
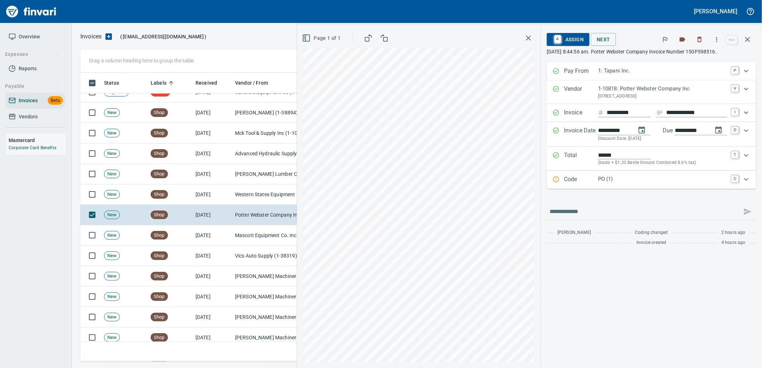
click at [640, 179] on p "PO (1)" at bounding box center [662, 179] width 129 height 8
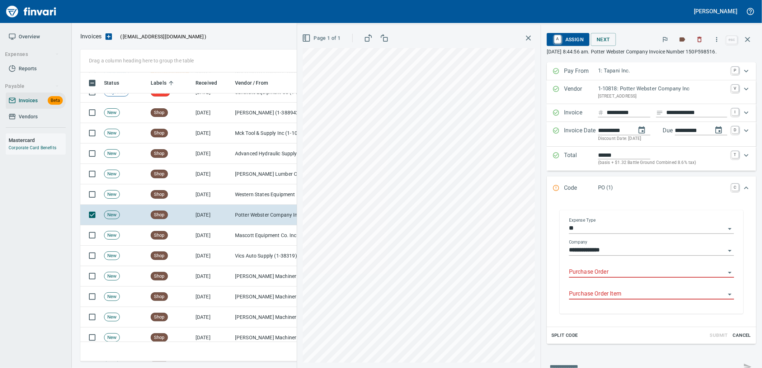
click at [610, 277] on input "Purchase Order" at bounding box center [647, 272] width 156 height 10
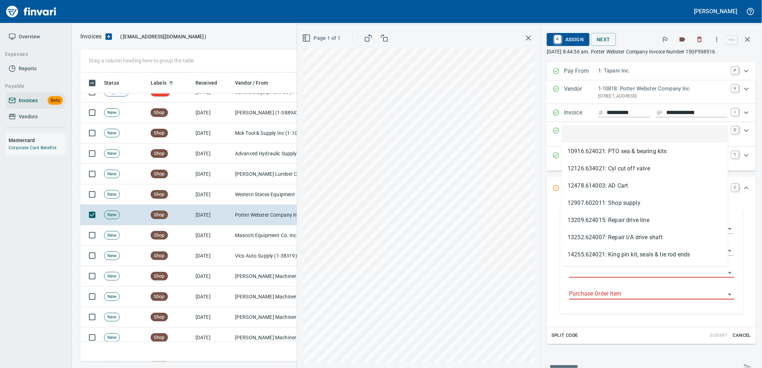
scroll to position [283, 661]
type input "**********"
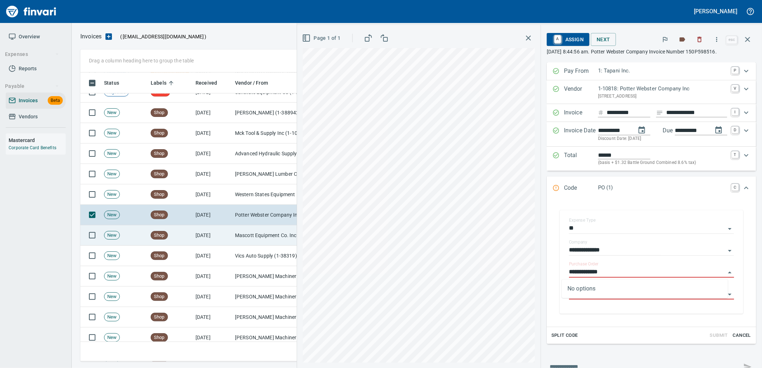
click at [250, 227] on td "Mascott Equipment Co. Inc (1-10630)" at bounding box center [268, 235] width 72 height 20
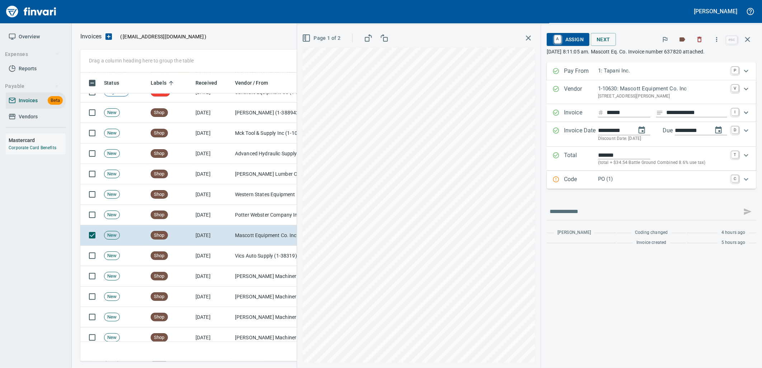
click at [635, 179] on p "PO (1)" at bounding box center [662, 179] width 129 height 8
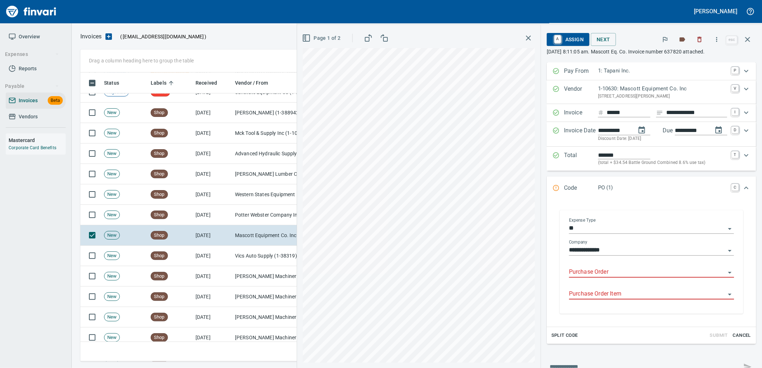
click at [596, 273] on input "Purchase Order" at bounding box center [647, 272] width 156 height 10
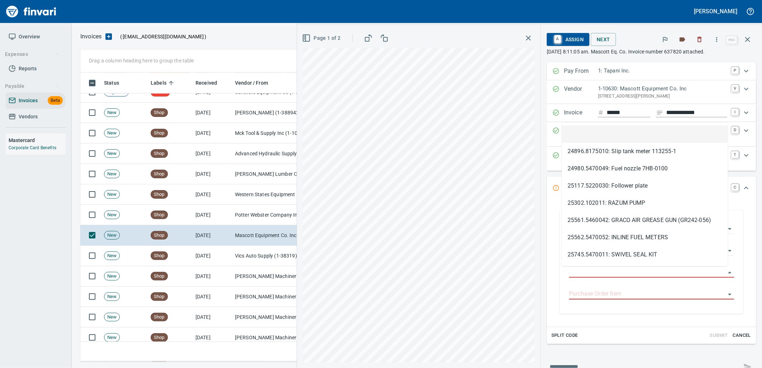
scroll to position [283, 661]
type input "**********"
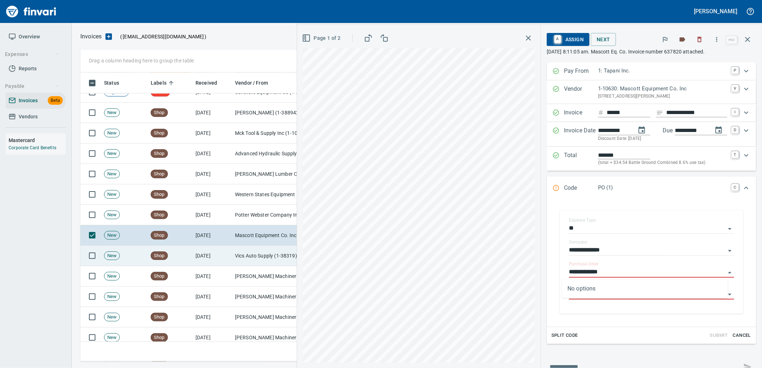
click at [235, 253] on td "Vics Auto Supply (1-38319)" at bounding box center [268, 256] width 72 height 20
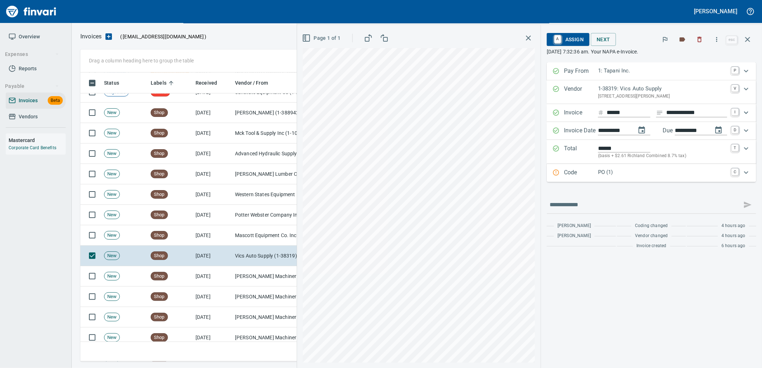
click at [620, 176] on p "PO (1)" at bounding box center [662, 172] width 129 height 8
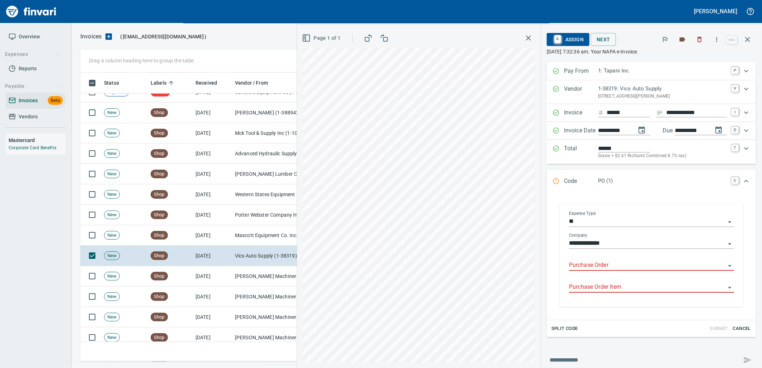
click at [603, 267] on input "Purchase Order" at bounding box center [647, 266] width 156 height 10
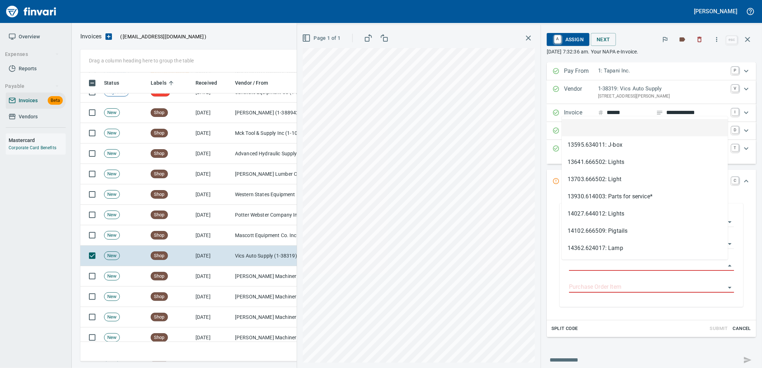
scroll to position [283, 661]
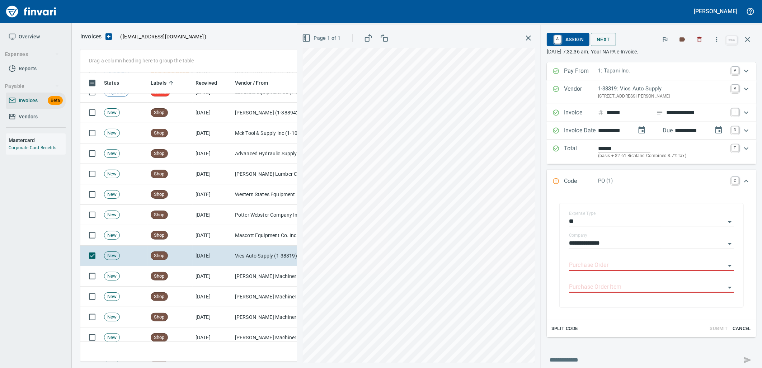
type input "**********"
click at [754, 42] on button "button" at bounding box center [747, 39] width 17 height 17
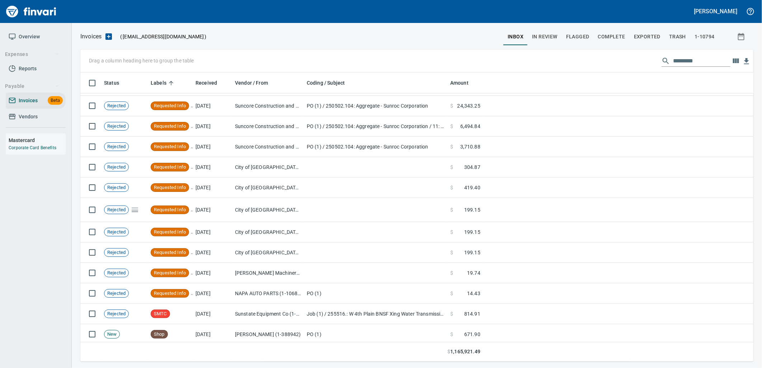
scroll to position [283, 661]
click at [576, 34] on span "Flagged" at bounding box center [577, 36] width 23 height 9
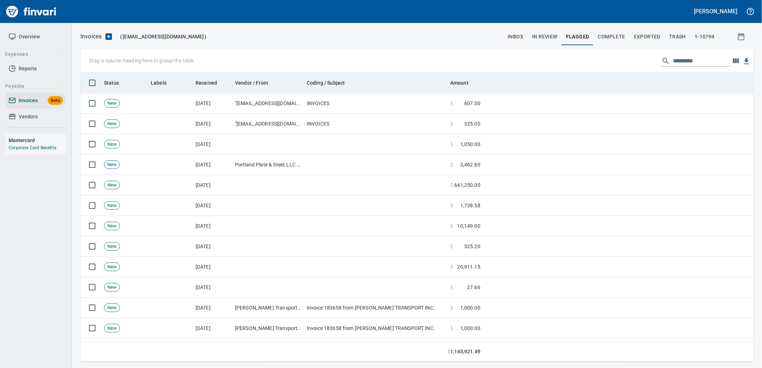
scroll to position [1, 1]
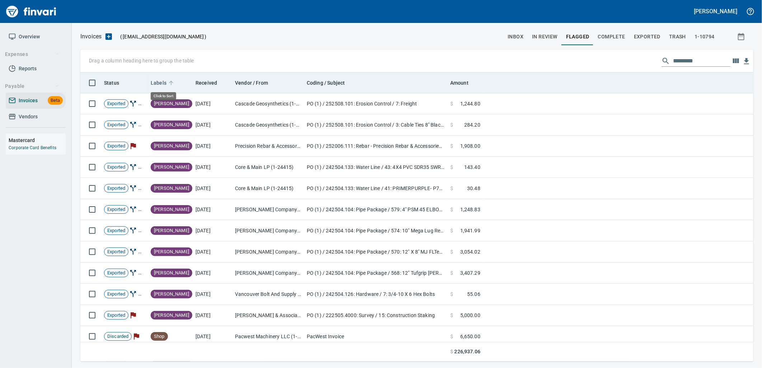
click at [159, 83] on span "Labels" at bounding box center [159, 83] width 16 height 9
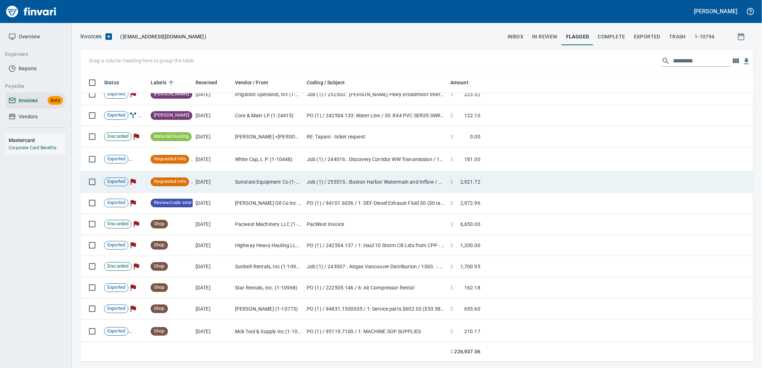
scroll to position [2577, 0]
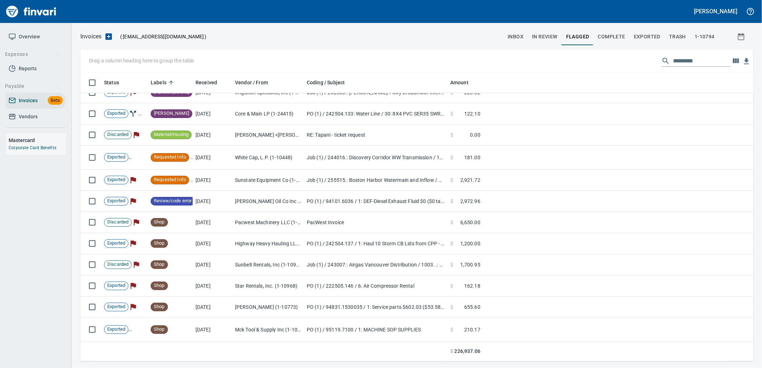
click at [542, 36] on span "In Review" at bounding box center [544, 36] width 25 height 9
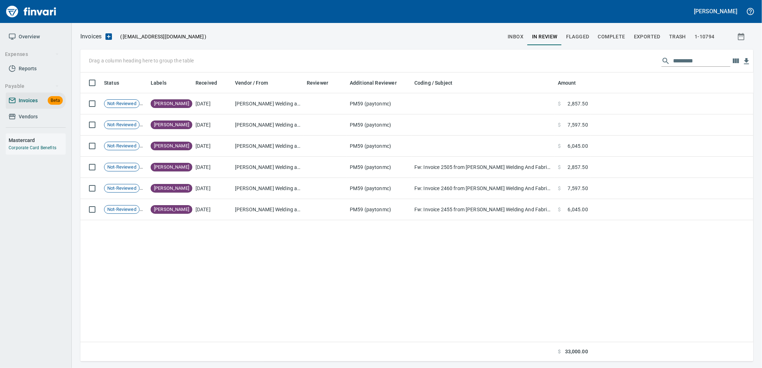
scroll to position [283, 661]
click at [586, 36] on span "Flagged" at bounding box center [577, 36] width 23 height 9
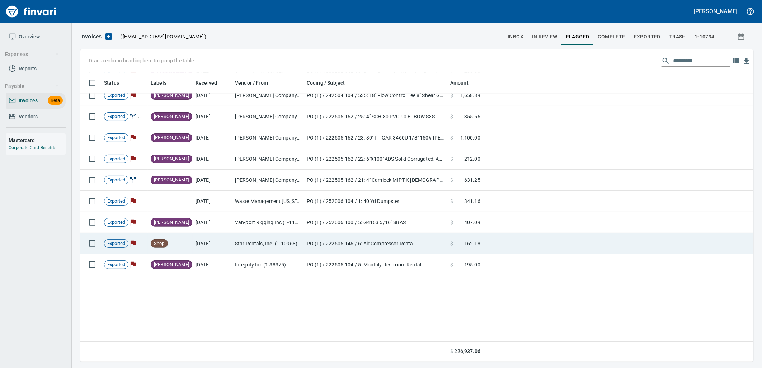
scroll to position [1395, 0]
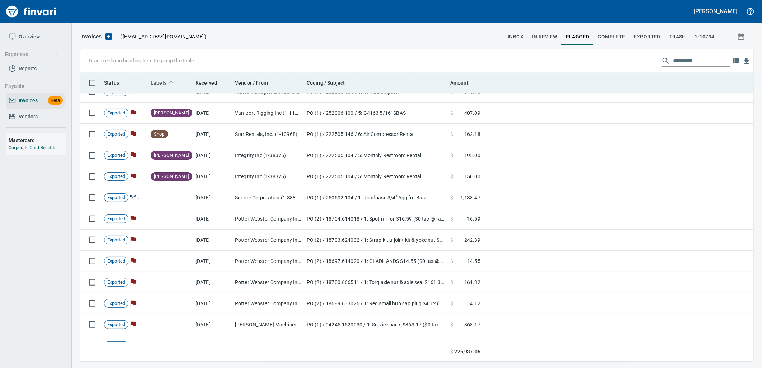
click at [162, 84] on span "Labels" at bounding box center [159, 83] width 16 height 9
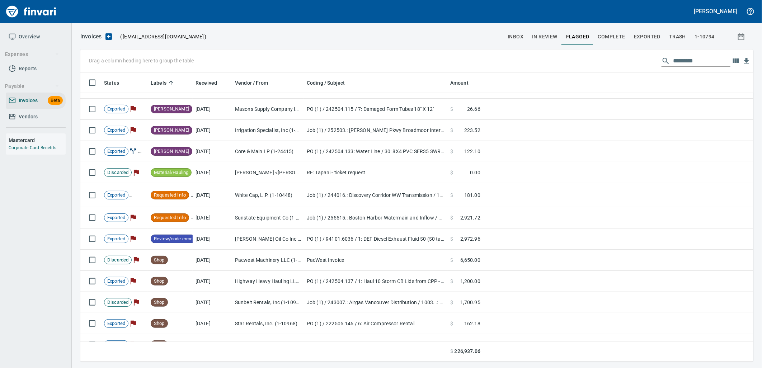
scroll to position [2478, 0]
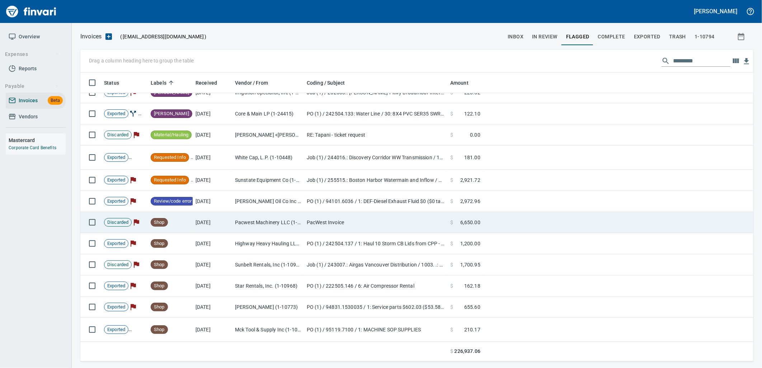
click at [239, 220] on td "Pacwest Machinery LLC (1-23156)" at bounding box center [268, 222] width 72 height 21
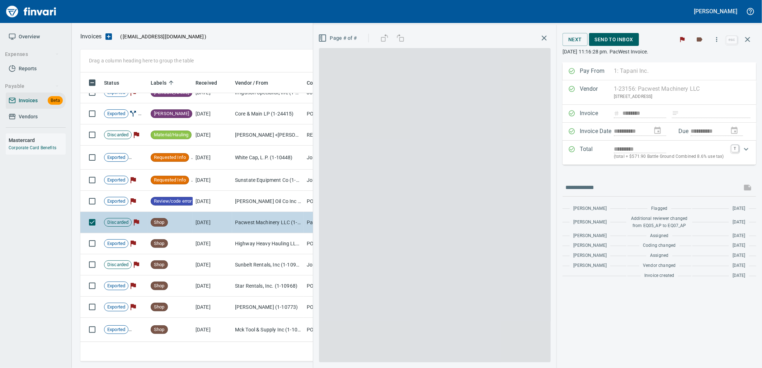
scroll to position [283, 661]
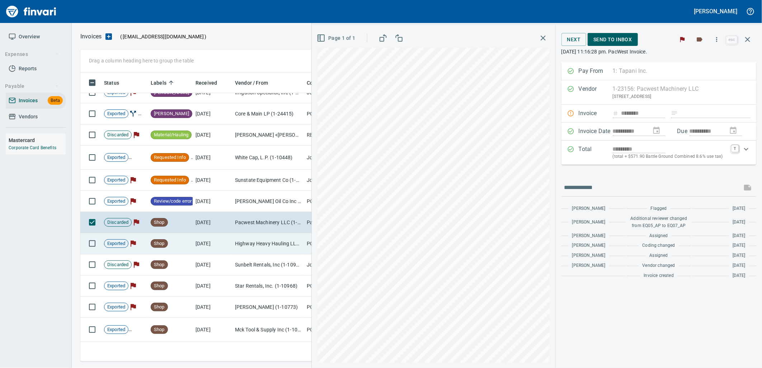
click at [205, 240] on td "[DATE]" at bounding box center [212, 243] width 39 height 21
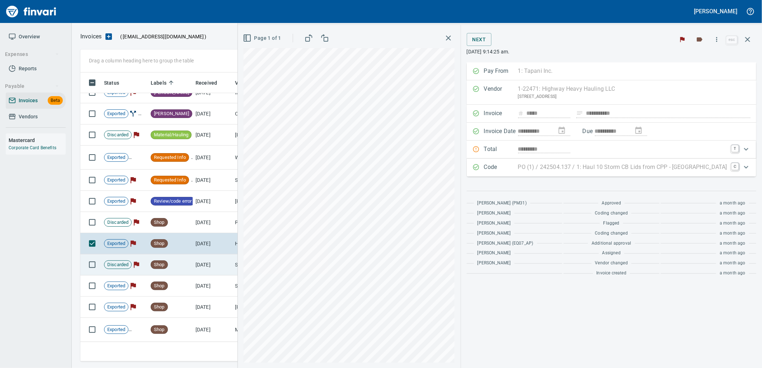
click at [202, 261] on td "[DATE]" at bounding box center [212, 264] width 39 height 21
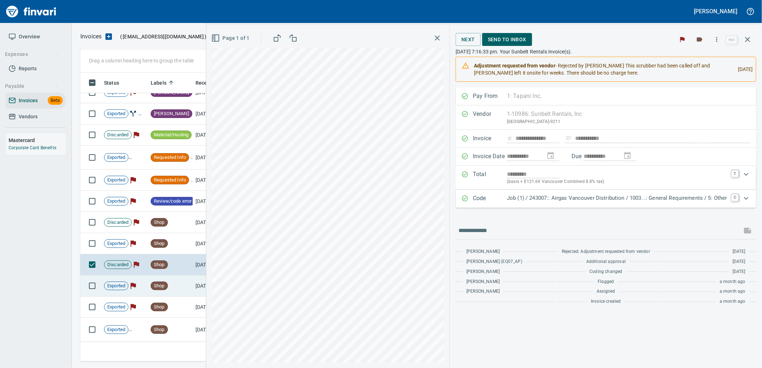
click at [196, 287] on td "[DATE]" at bounding box center [212, 286] width 39 height 21
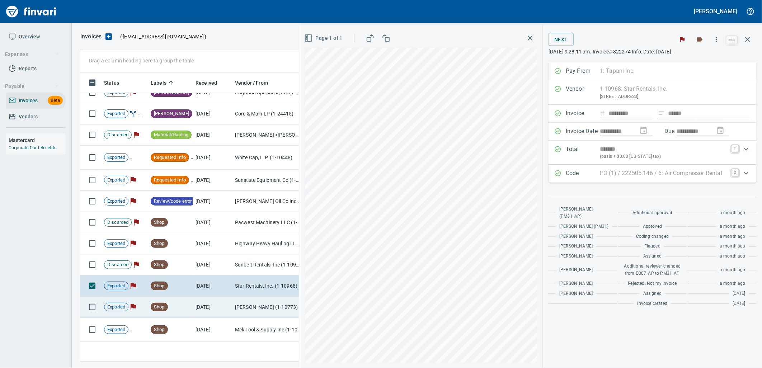
click at [196, 309] on td "[DATE]" at bounding box center [212, 307] width 39 height 21
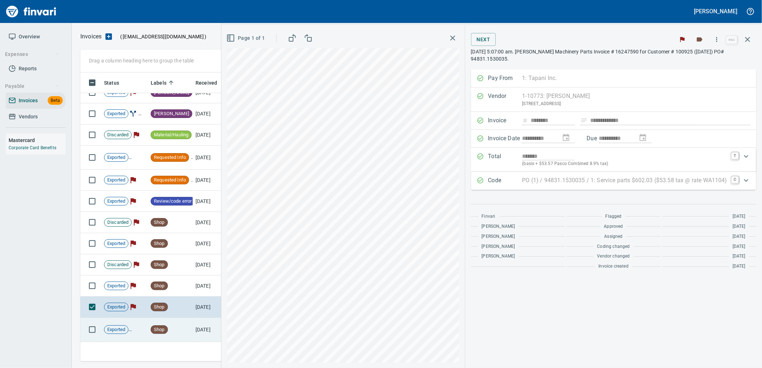
click at [191, 332] on td "Shop" at bounding box center [170, 330] width 45 height 24
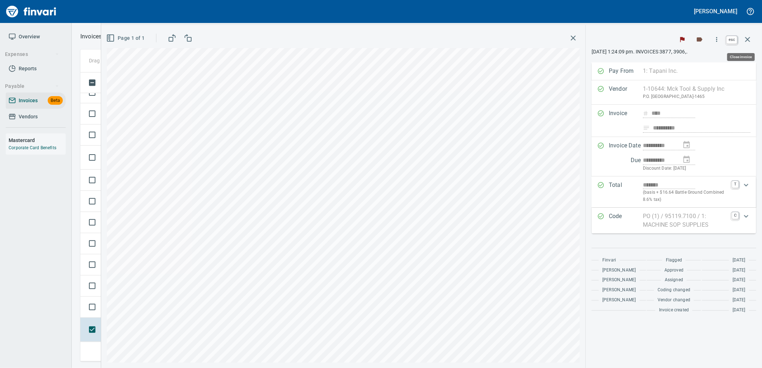
click at [750, 38] on icon "button" at bounding box center [747, 39] width 9 height 9
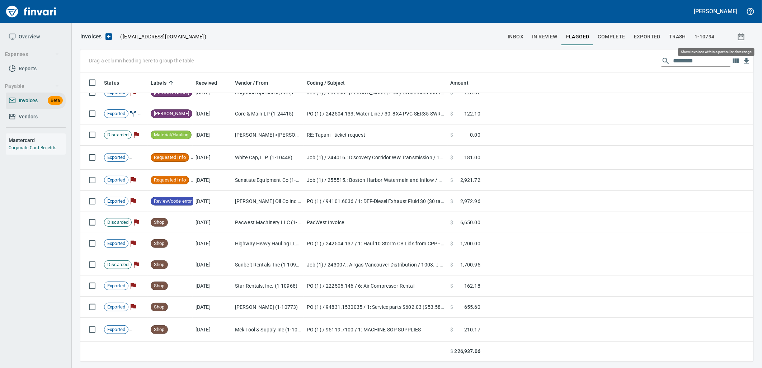
scroll to position [283, 661]
drag, startPoint x: 750, startPoint y: 38, endPoint x: 439, endPoint y: 45, distance: 311.2
click at [439, 45] on div at bounding box center [355, 36] width 297 height 17
click at [537, 37] on span "In Review" at bounding box center [544, 36] width 25 height 9
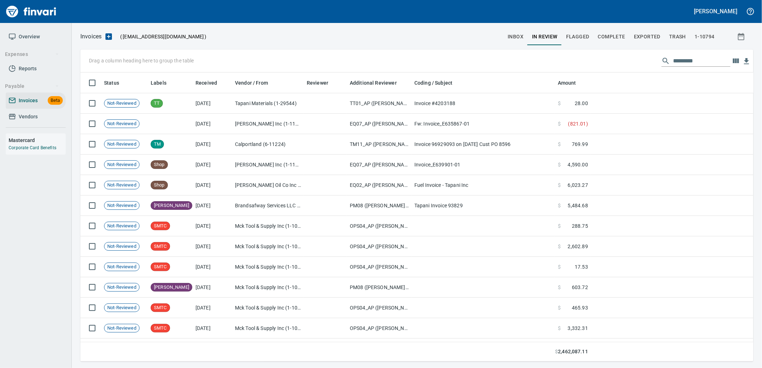
scroll to position [283, 661]
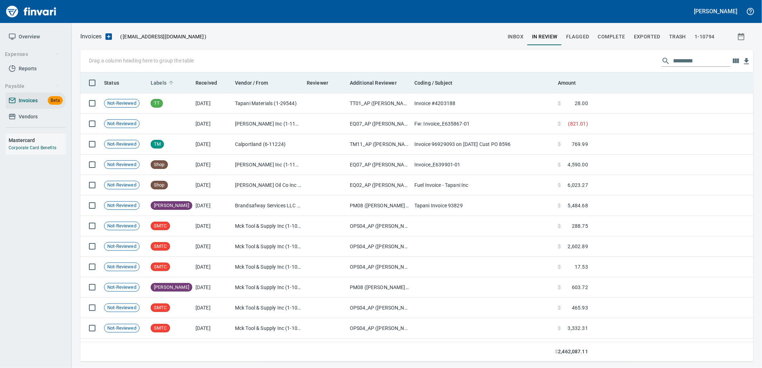
click at [166, 83] on span "Labels" at bounding box center [163, 83] width 25 height 9
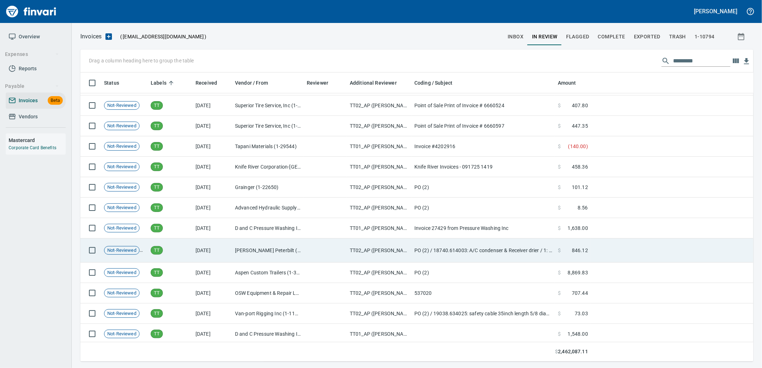
scroll to position [8236, 0]
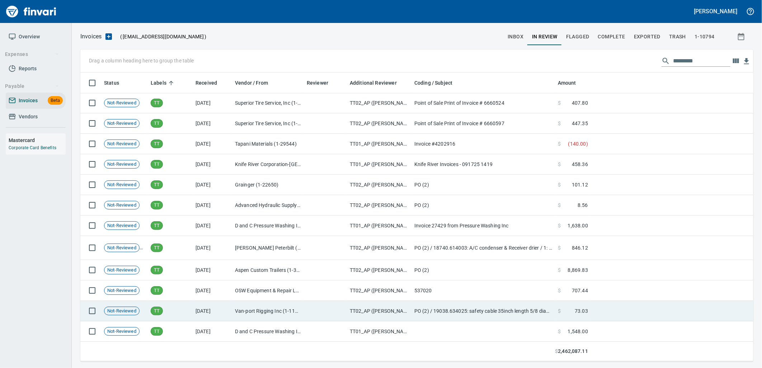
click at [301, 308] on td "Van-port Rigging Inc (1-11072)" at bounding box center [268, 311] width 72 height 20
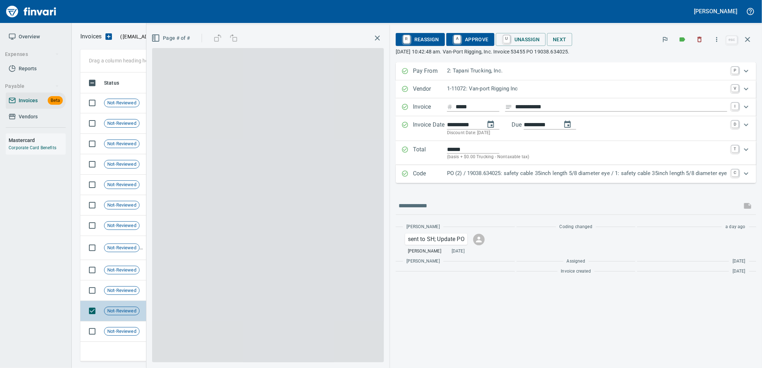
scroll to position [283, 661]
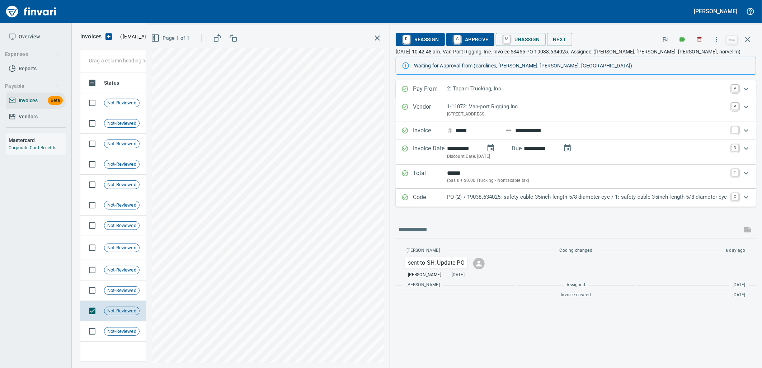
click at [553, 198] on p "PO (2) / 19038.634025: safety cable 35inch length 5/8 diameter eye / 1: safety …" at bounding box center [587, 197] width 280 height 8
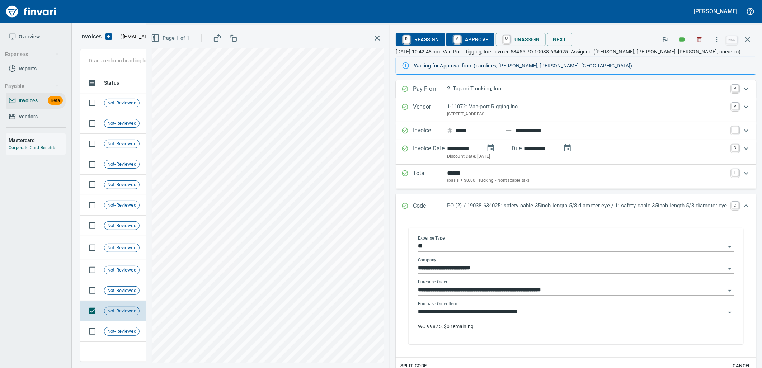
click at [534, 313] on input "**********" at bounding box center [572, 312] width 308 height 10
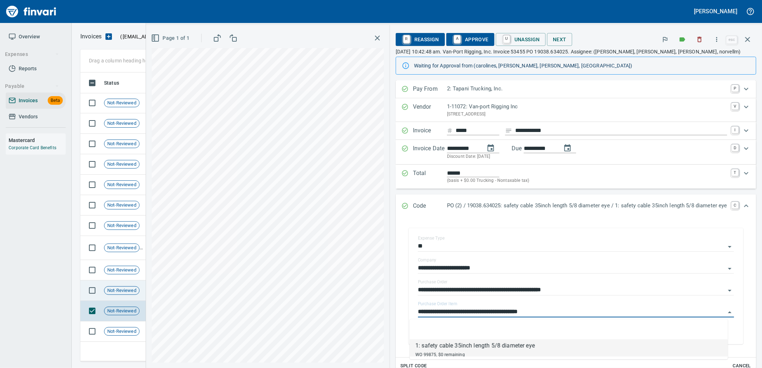
click at [136, 291] on span "Not-Reviewed" at bounding box center [121, 290] width 35 height 7
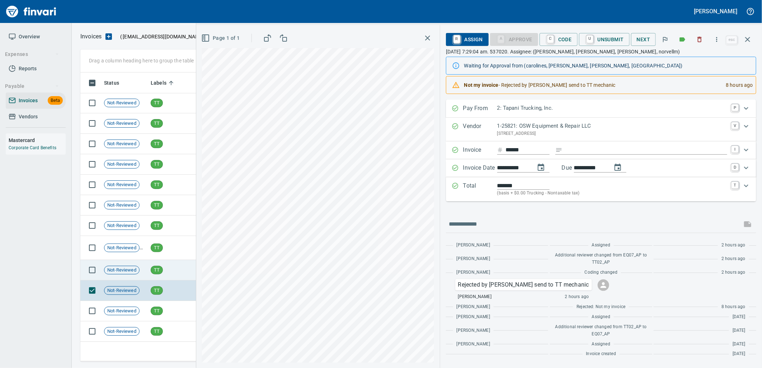
click at [132, 277] on td "Not-Reviewed" at bounding box center [124, 270] width 47 height 20
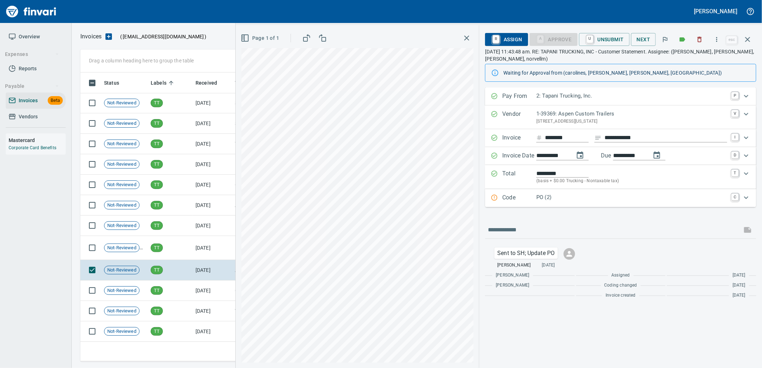
click at [573, 202] on div "PO (2)" at bounding box center [631, 197] width 191 height 9
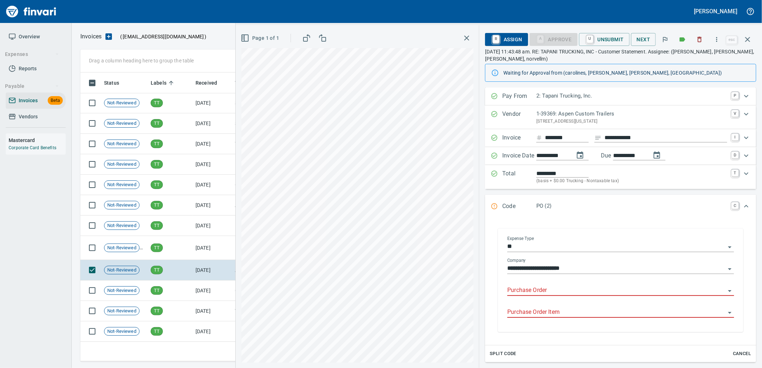
click at [554, 292] on input "Purchase Order" at bounding box center [616, 291] width 218 height 10
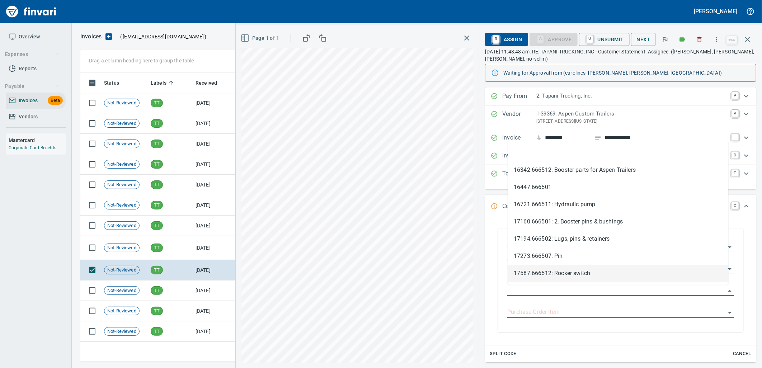
scroll to position [283, 661]
type input "**********"
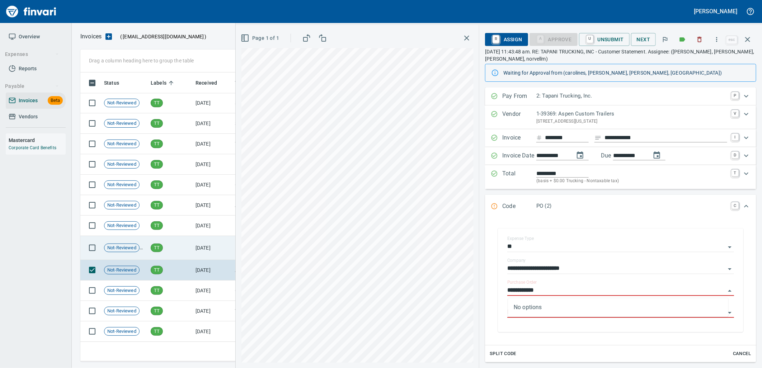
click at [208, 241] on td "[DATE]" at bounding box center [212, 248] width 39 height 24
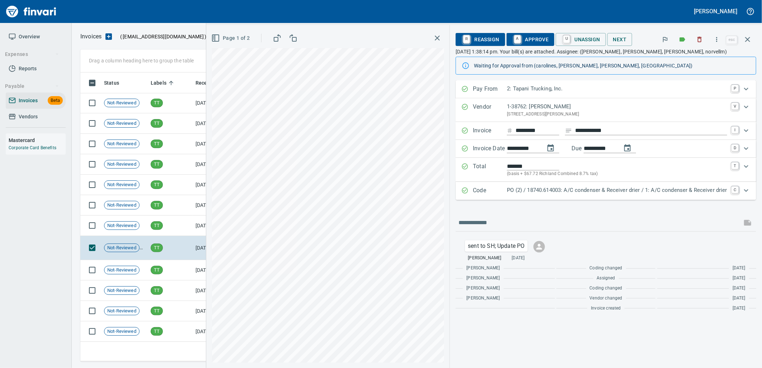
click at [544, 189] on p "PO (2) / 18740.614003: A/C condenser & Receiver drier / 1: A/C condenser & Rece…" at bounding box center [617, 190] width 220 height 8
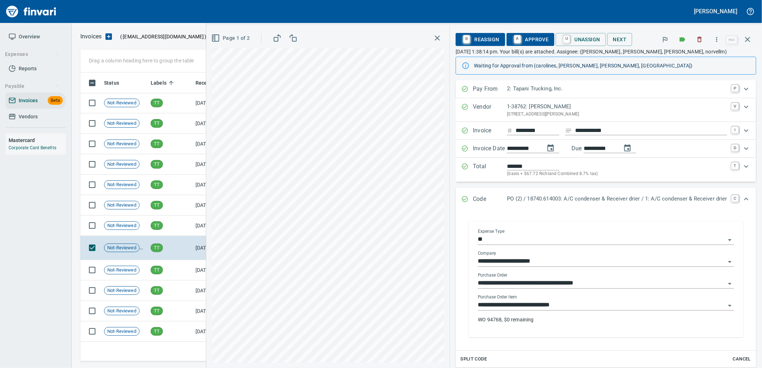
click at [562, 300] on div "**********" at bounding box center [606, 303] width 256 height 16
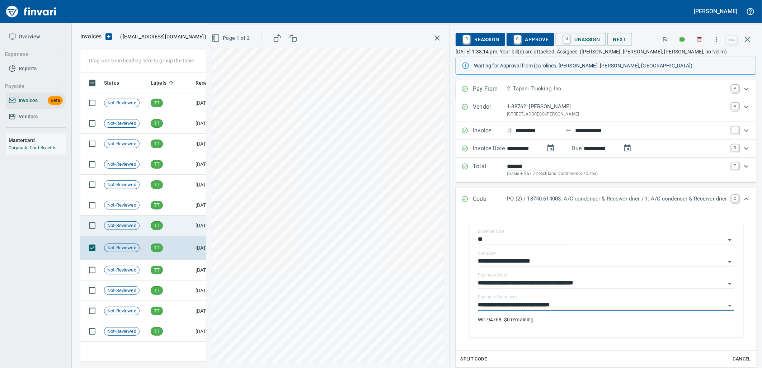
click at [177, 229] on td "TT" at bounding box center [170, 226] width 45 height 20
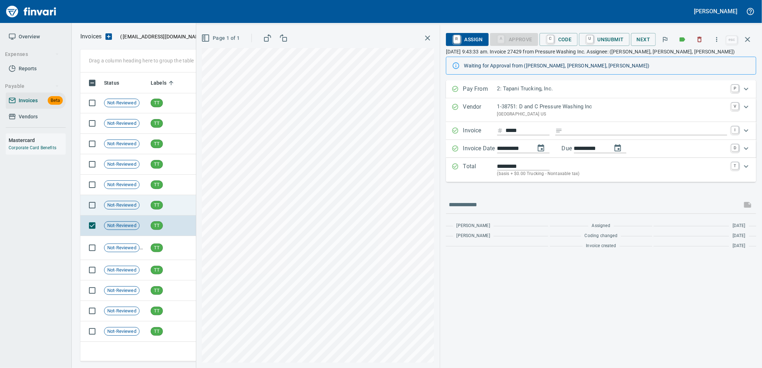
click at [165, 210] on td "TT" at bounding box center [170, 205] width 45 height 20
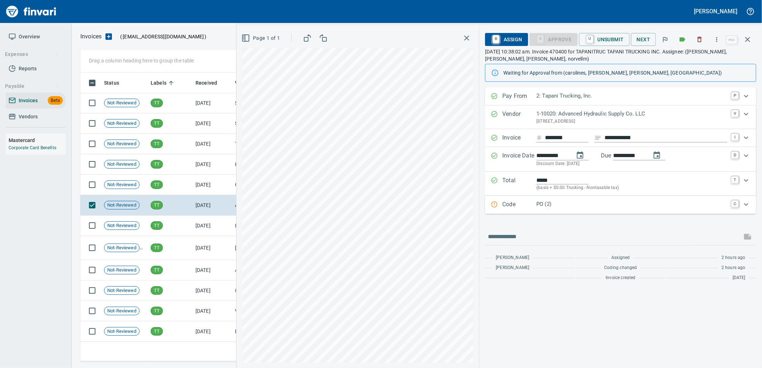
click at [568, 203] on p "PO (2)" at bounding box center [631, 204] width 191 height 8
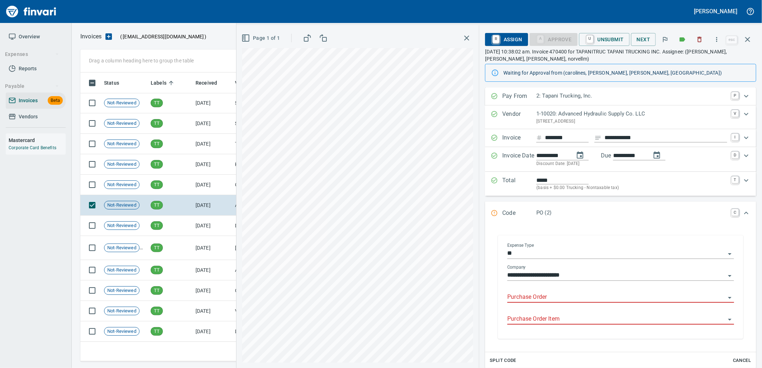
click at [553, 292] on div "Purchase Order" at bounding box center [620, 295] width 227 height 16
type input "**********"
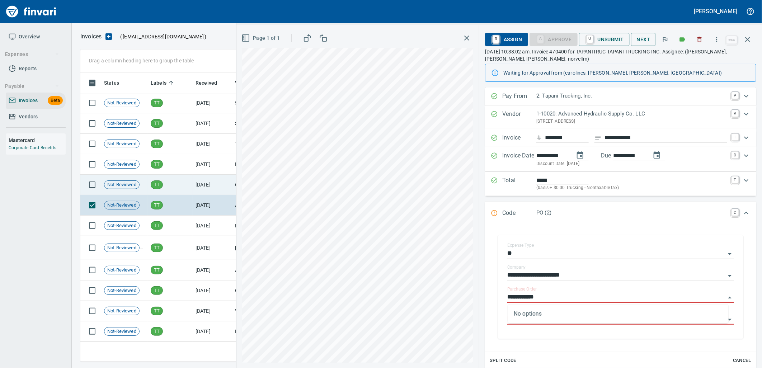
click at [217, 188] on td "[DATE]" at bounding box center [212, 185] width 39 height 20
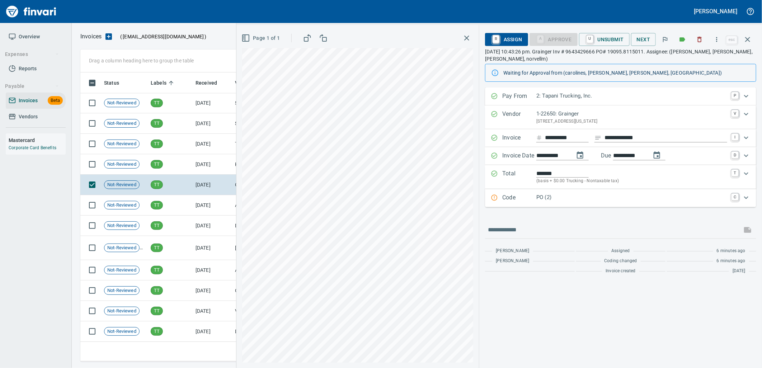
click at [538, 202] on div "PO (2)" at bounding box center [631, 197] width 191 height 9
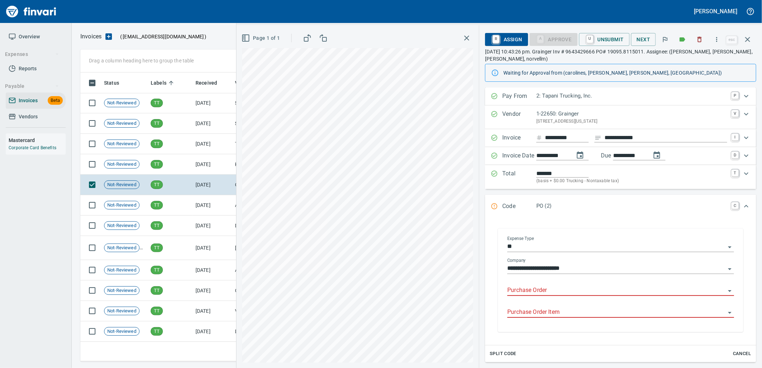
click at [557, 290] on input "Purchase Order" at bounding box center [616, 291] width 218 height 10
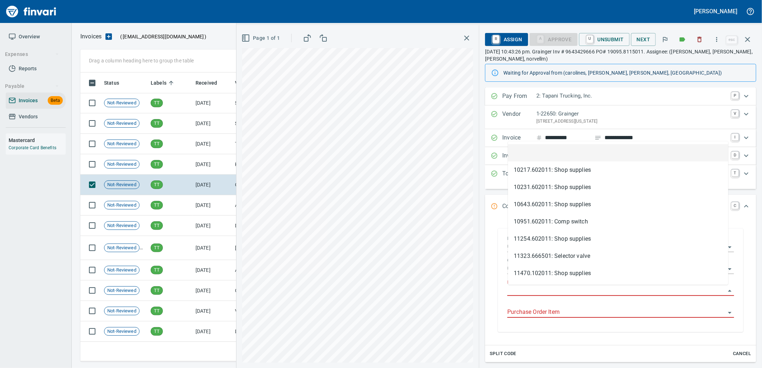
scroll to position [283, 661]
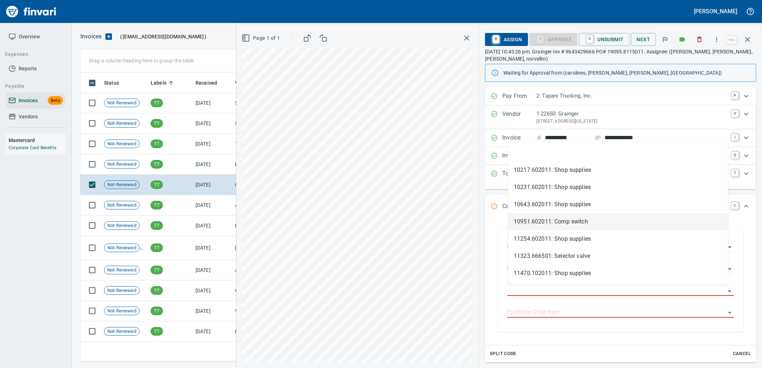
type input "**********"
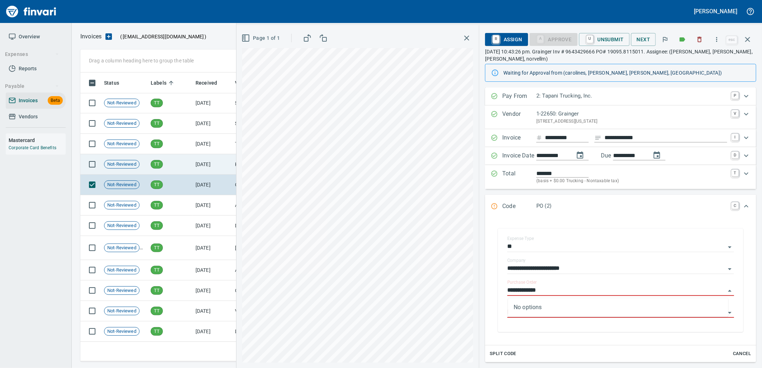
click at [216, 170] on td "[DATE]" at bounding box center [212, 164] width 39 height 20
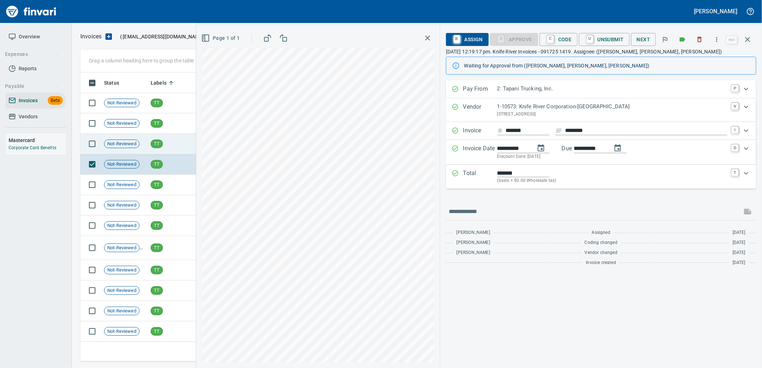
drag, startPoint x: 216, startPoint y: 170, endPoint x: 184, endPoint y: 147, distance: 39.1
click at [184, 147] on td "TT" at bounding box center [170, 144] width 45 height 20
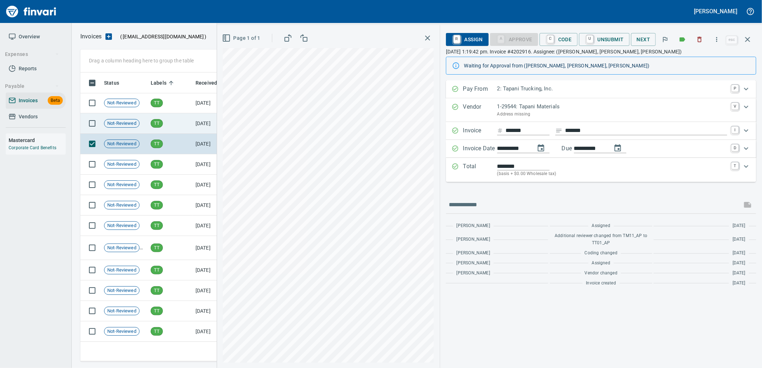
click at [167, 126] on td "TT" at bounding box center [170, 123] width 45 height 20
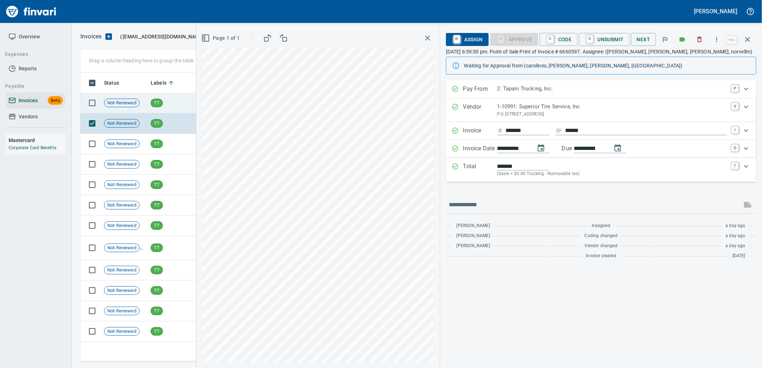
click at [167, 104] on td "TT" at bounding box center [170, 103] width 45 height 20
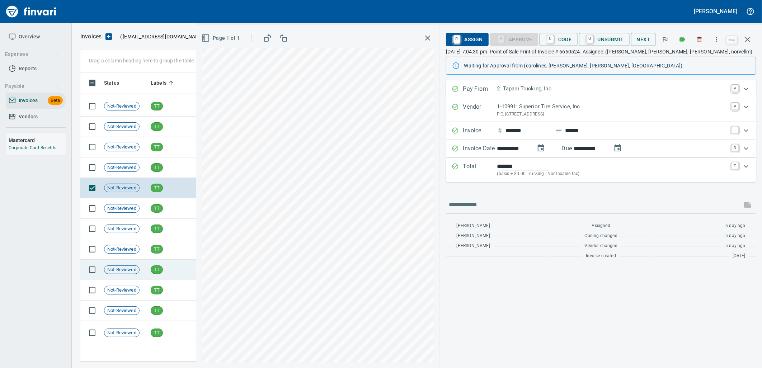
scroll to position [8116, 0]
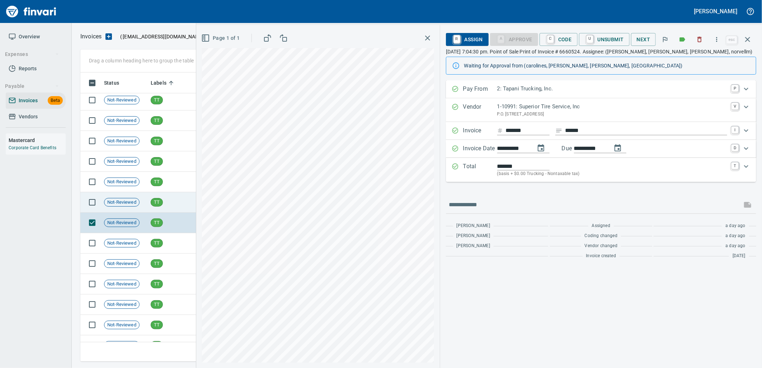
click at [182, 203] on td "TT" at bounding box center [170, 202] width 45 height 20
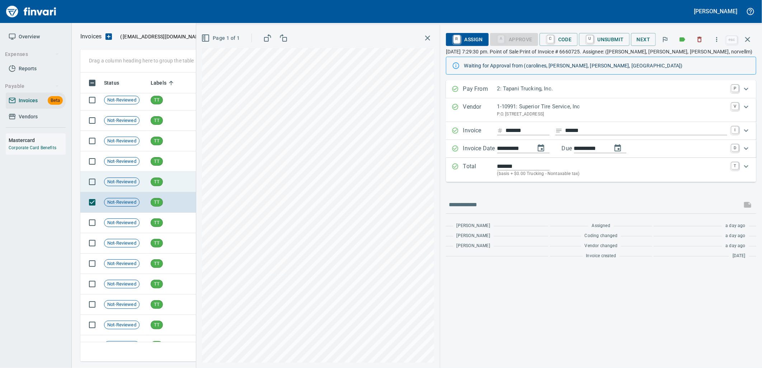
click at [176, 178] on td "TT" at bounding box center [170, 182] width 45 height 20
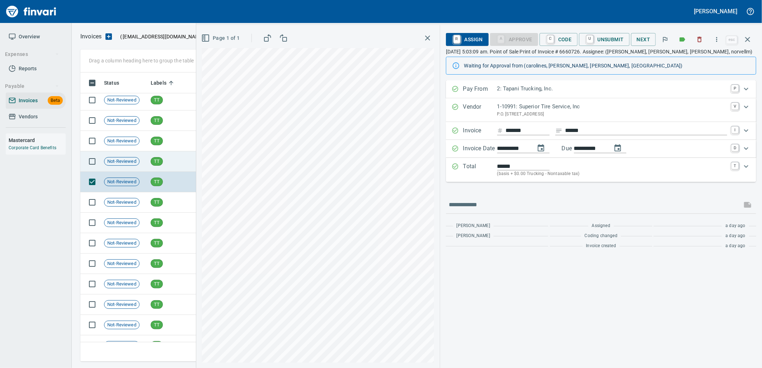
click at [174, 162] on td "TT" at bounding box center [170, 161] width 45 height 20
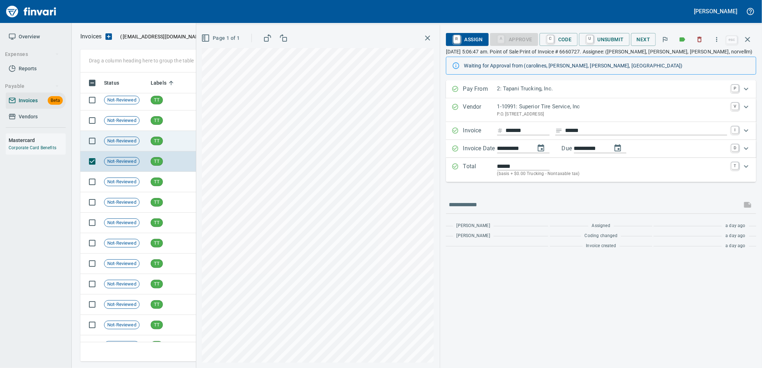
click at [173, 137] on td "TT" at bounding box center [170, 141] width 45 height 20
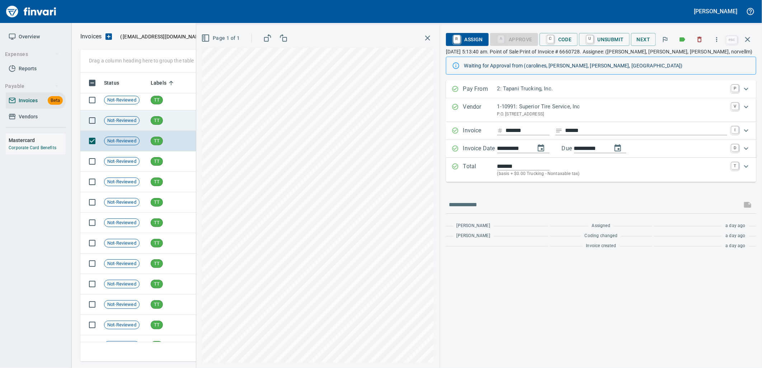
click at [173, 123] on td "TT" at bounding box center [170, 121] width 45 height 20
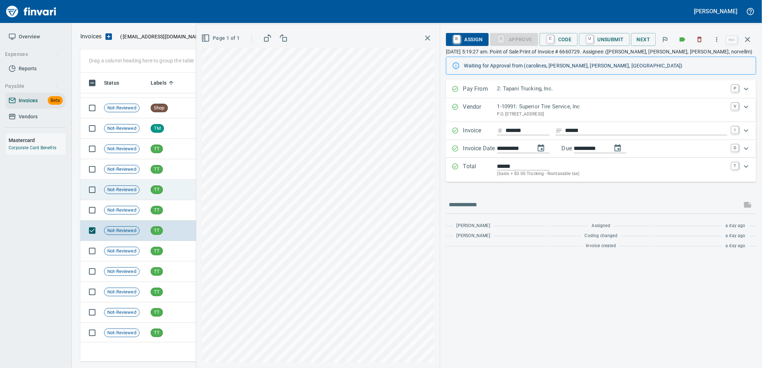
scroll to position [7996, 0]
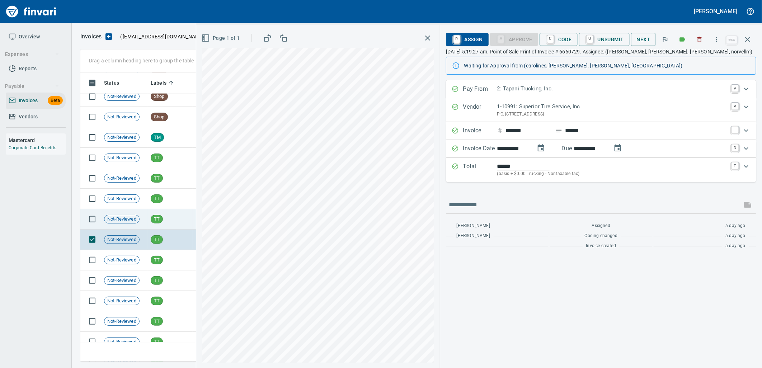
click at [177, 212] on td "TT" at bounding box center [170, 219] width 45 height 20
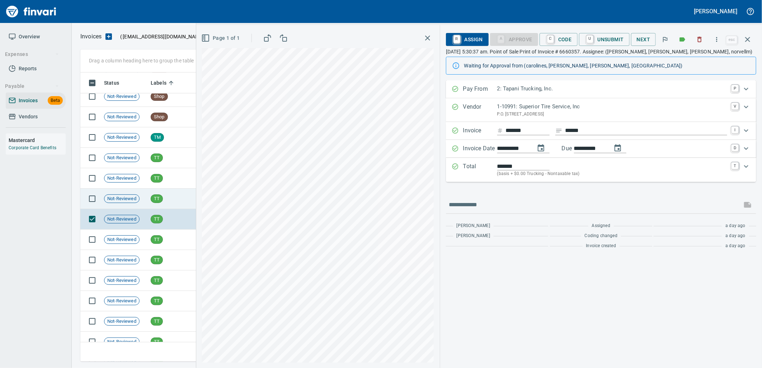
click at [173, 198] on td "TT" at bounding box center [170, 199] width 45 height 20
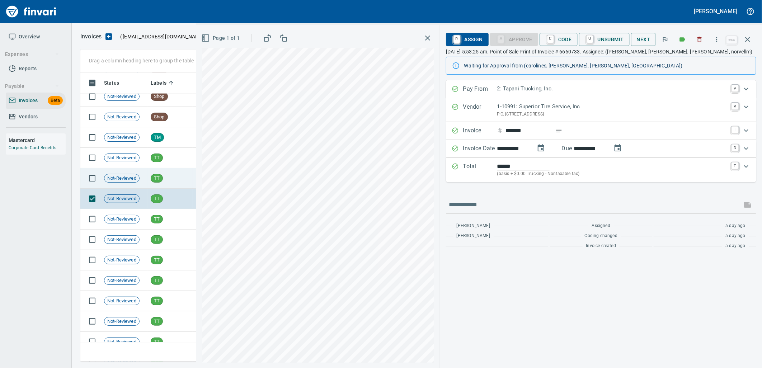
click at [173, 185] on td "TT" at bounding box center [170, 178] width 45 height 20
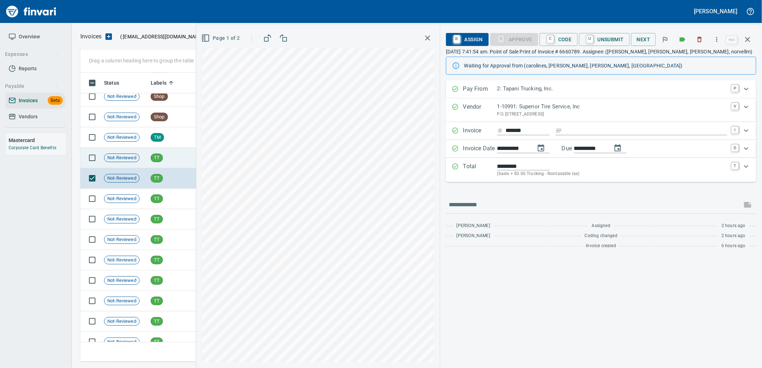
click at [173, 161] on td "TT" at bounding box center [170, 158] width 45 height 20
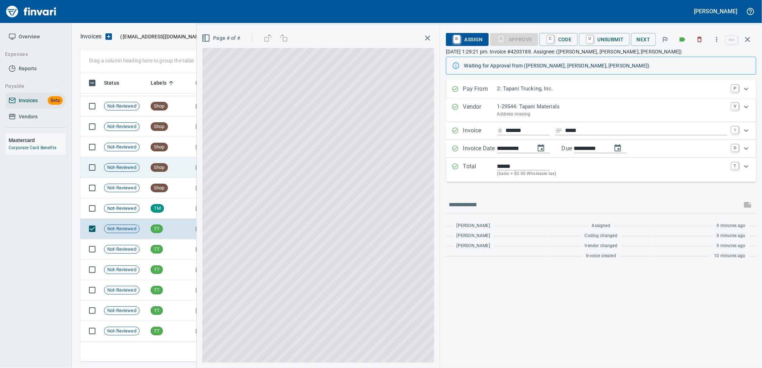
scroll to position [7917, 0]
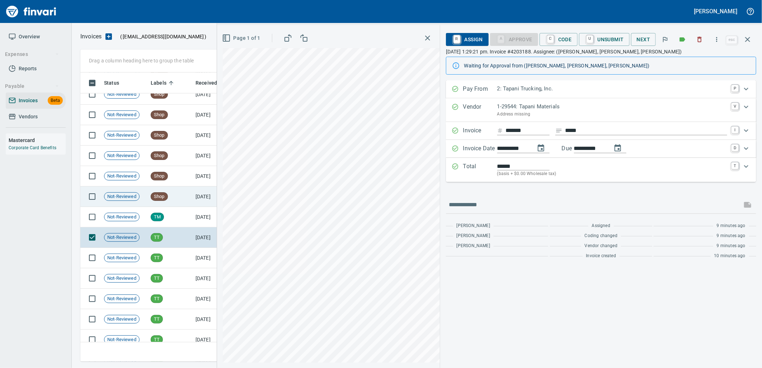
drag, startPoint x: 179, startPoint y: 192, endPoint x: 179, endPoint y: 188, distance: 4.0
click at [179, 192] on td "Shop" at bounding box center [170, 197] width 45 height 20
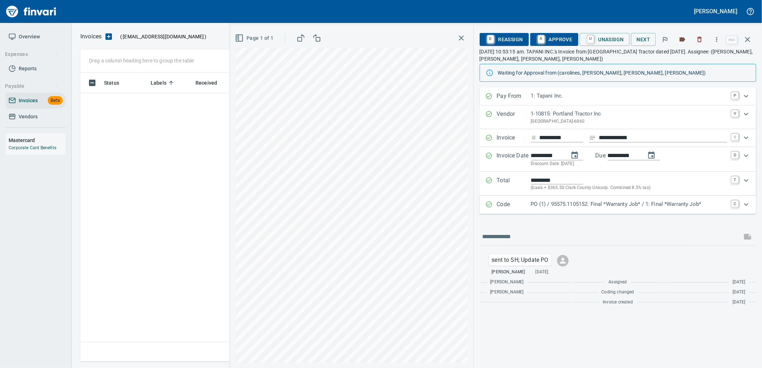
scroll to position [283, 661]
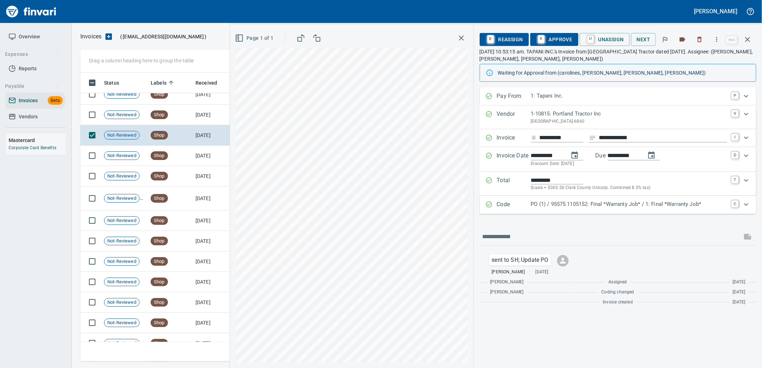
click at [577, 207] on p "PO (1) / 95575.1105152: Final *Warranty Job* / 1: Final *Warranty Job*" at bounding box center [629, 204] width 196 height 8
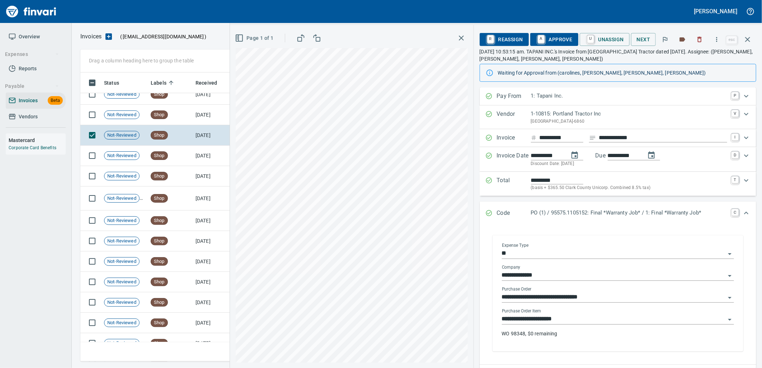
click at [572, 321] on input "**********" at bounding box center [614, 319] width 224 height 10
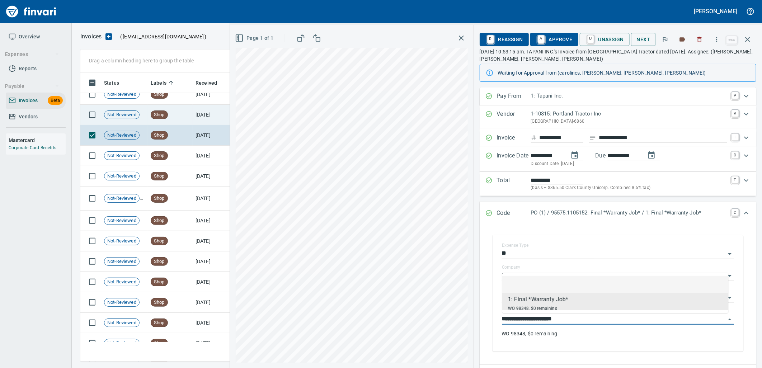
click at [210, 112] on td "[DATE]" at bounding box center [212, 115] width 39 height 20
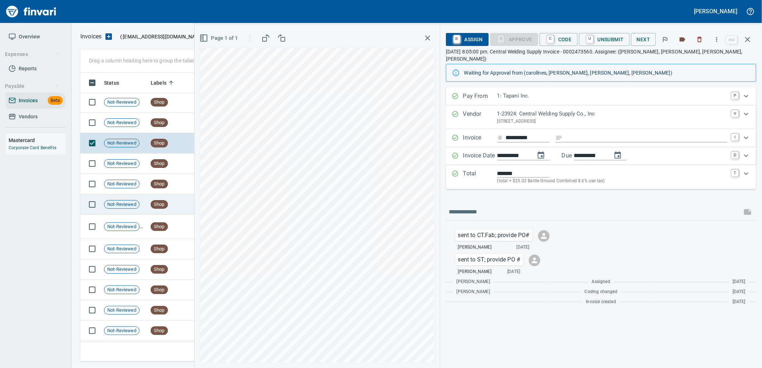
scroll to position [7279, 0]
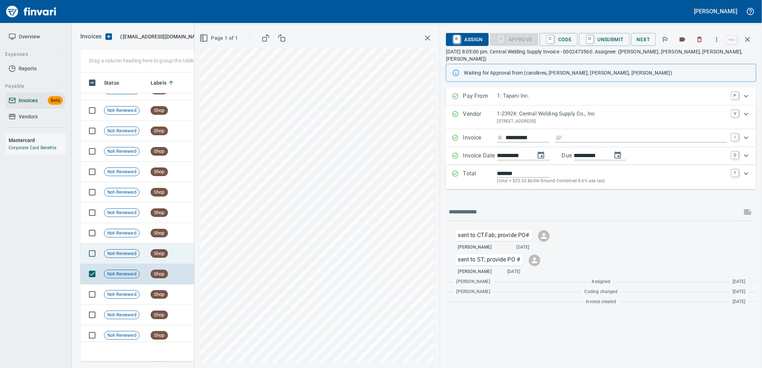
click at [179, 256] on td "Shop" at bounding box center [170, 254] width 45 height 20
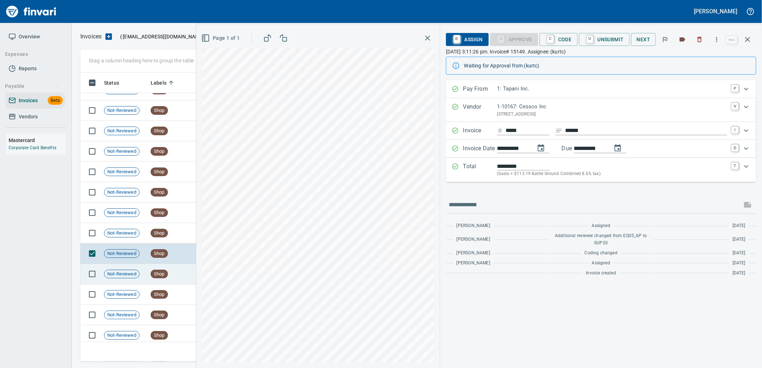
click at [182, 272] on td "Shop" at bounding box center [170, 274] width 45 height 20
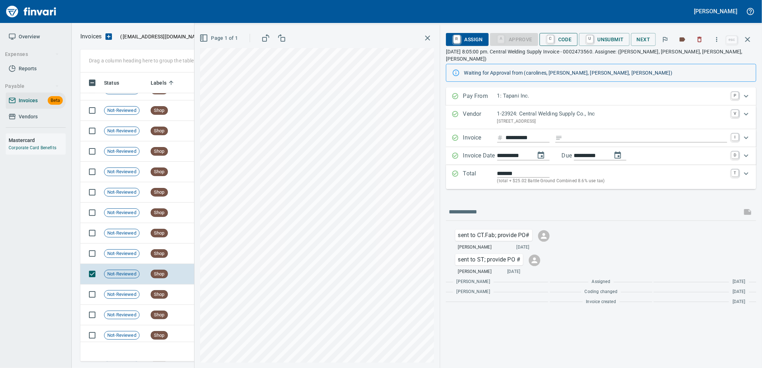
click at [557, 40] on span "C Code" at bounding box center [558, 39] width 27 height 12
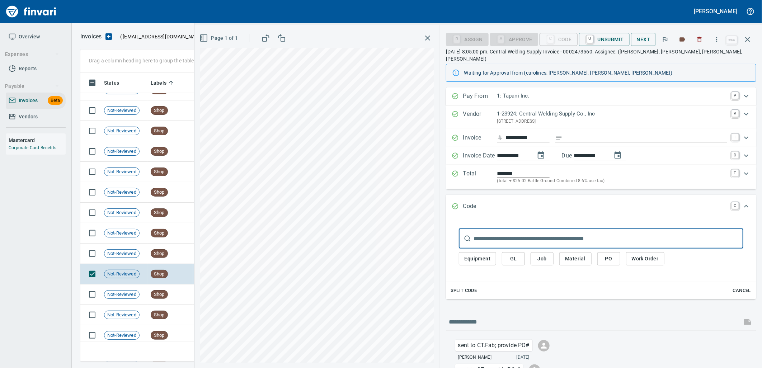
scroll to position [283, 661]
click at [605, 256] on span "PO" at bounding box center [608, 258] width 11 height 9
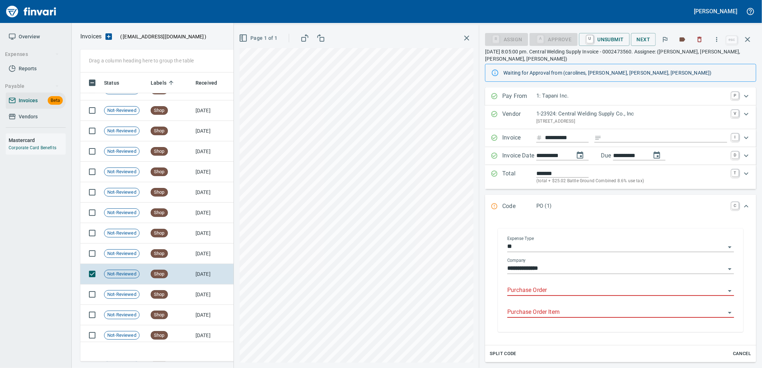
scroll to position [40, 0]
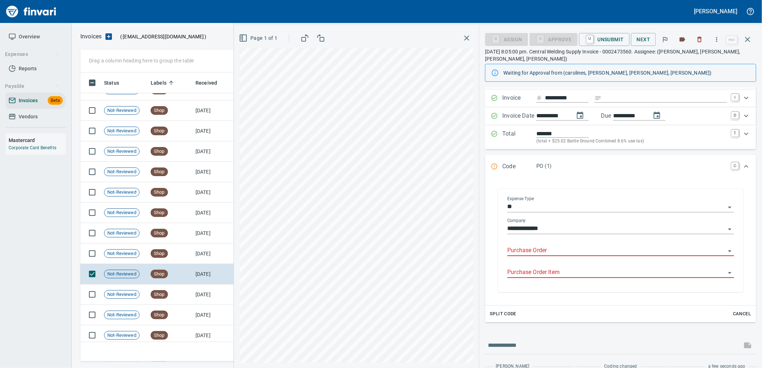
click at [554, 249] on input "Purchase Order" at bounding box center [616, 251] width 218 height 10
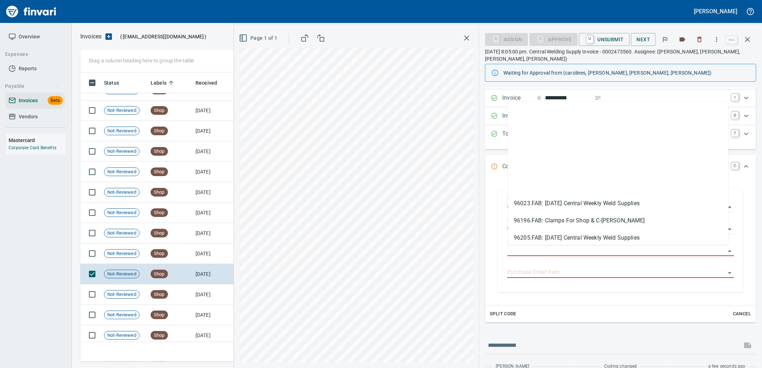
scroll to position [8387, 0]
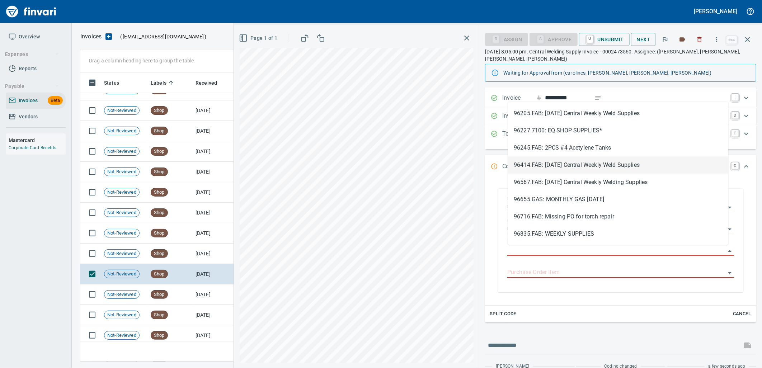
click at [588, 161] on li "96414.FAB: [DATE] Central Weekly Weld Supplies" at bounding box center [618, 164] width 220 height 17
type input "**********"
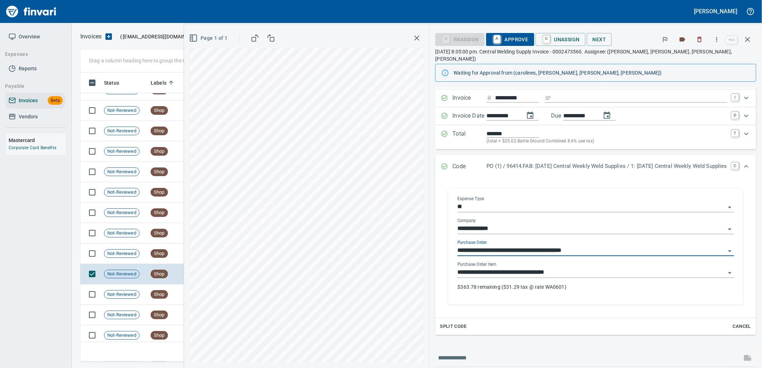
click at [553, 268] on input "**********" at bounding box center [591, 273] width 268 height 10
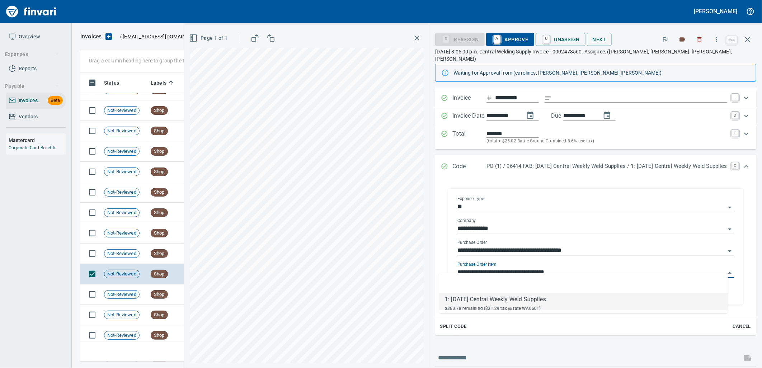
scroll to position [283, 661]
click at [549, 246] on input "**********" at bounding box center [591, 251] width 268 height 10
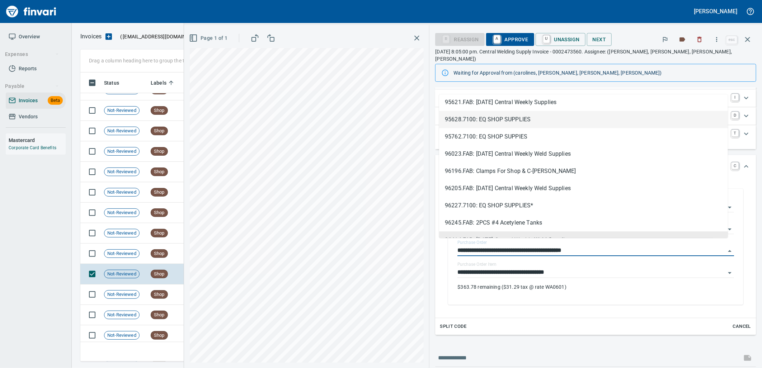
scroll to position [8345, 0]
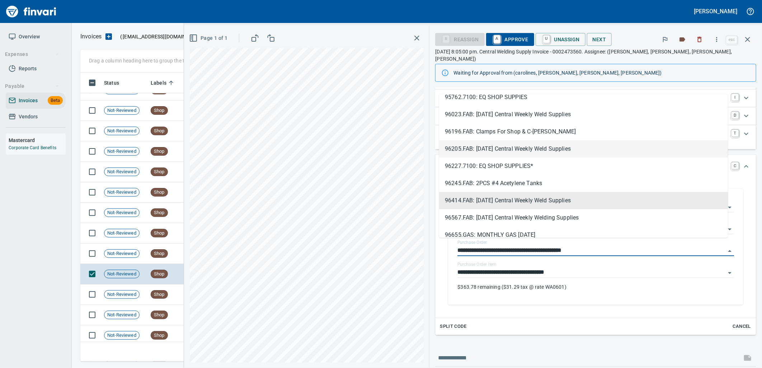
click at [474, 151] on li "96205.FAB: [DATE] Central Weekly Weld Supplies" at bounding box center [583, 148] width 289 height 17
type input "**********"
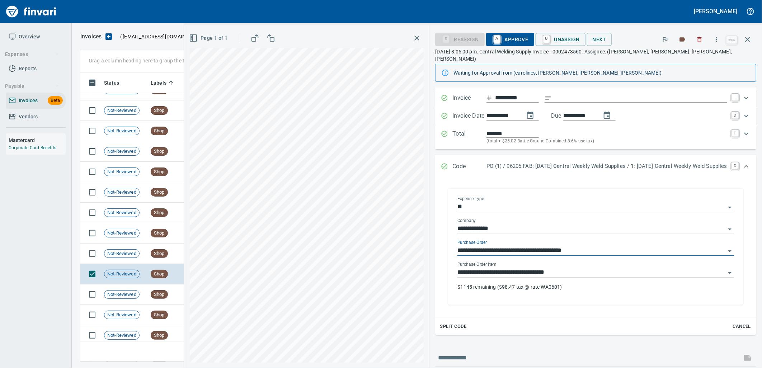
click at [581, 240] on div "**********" at bounding box center [595, 248] width 277 height 16
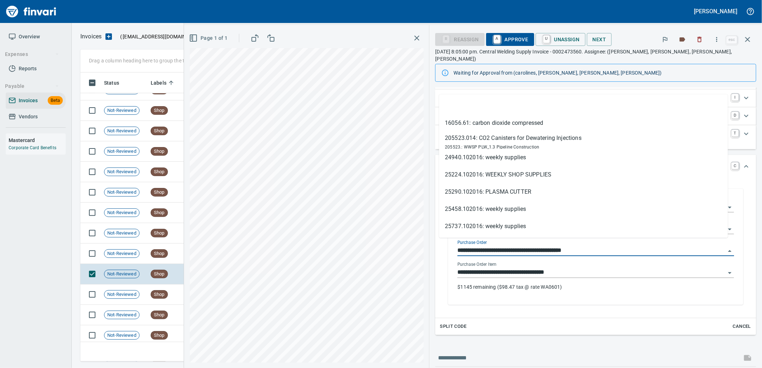
click at [581, 246] on input "**********" at bounding box center [591, 251] width 268 height 10
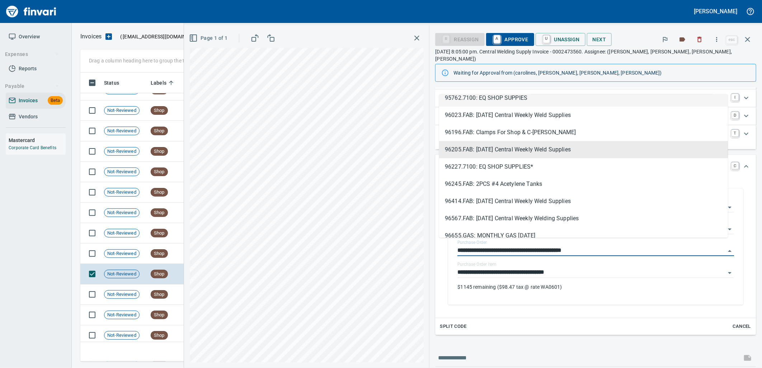
scroll to position [8348, 0]
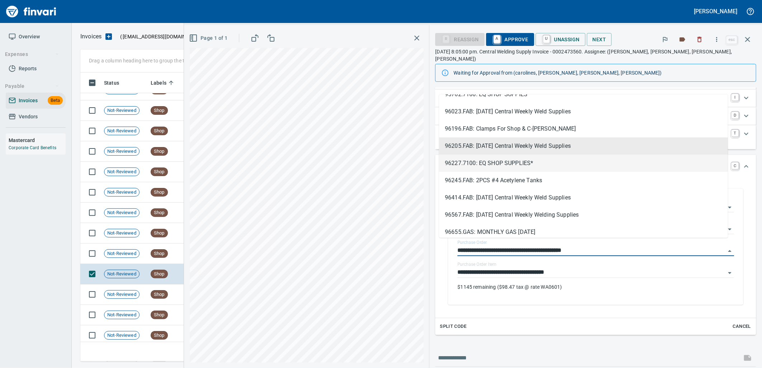
click at [491, 163] on li "96227.7100: EQ SHOP SUPPLIES*" at bounding box center [583, 163] width 289 height 17
type input "**********"
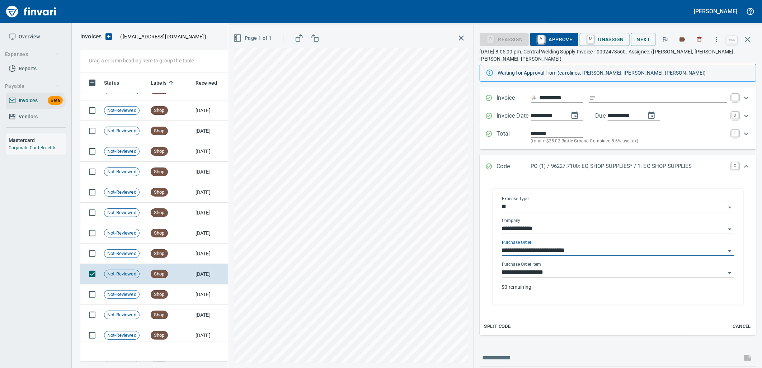
click at [585, 271] on input "**********" at bounding box center [614, 273] width 224 height 10
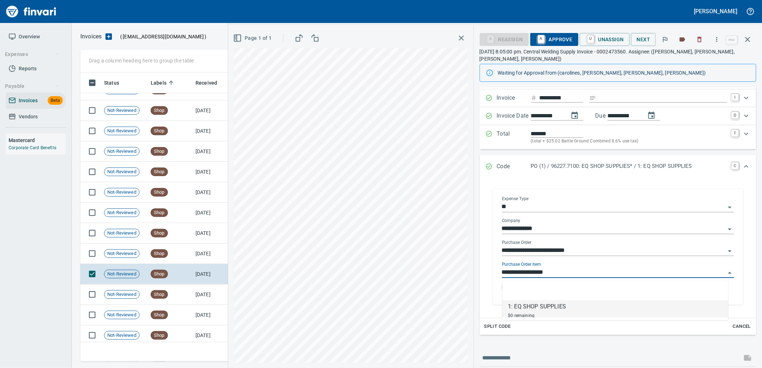
click at [611, 252] on input "**********" at bounding box center [614, 251] width 224 height 10
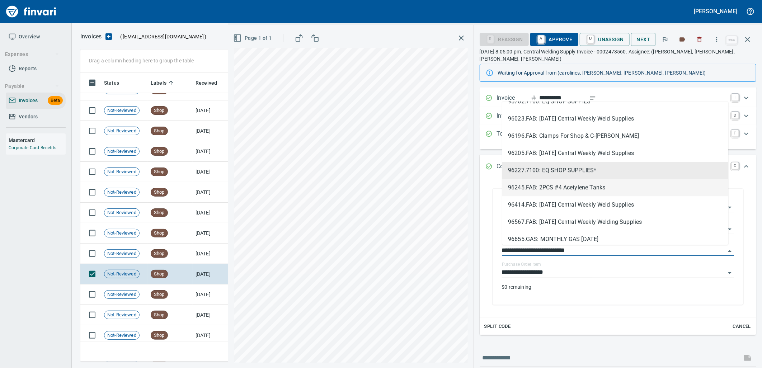
click at [568, 191] on li "96245.FAB: 2PCS #4 Acetylene Tanks" at bounding box center [615, 187] width 226 height 17
type input "**********"
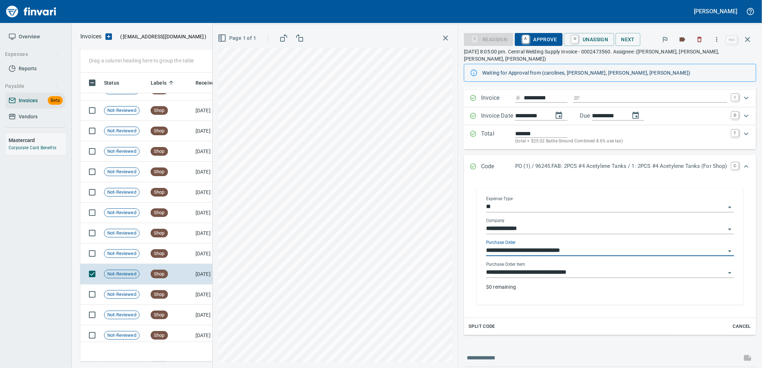
click at [587, 268] on input "**********" at bounding box center [605, 273] width 239 height 10
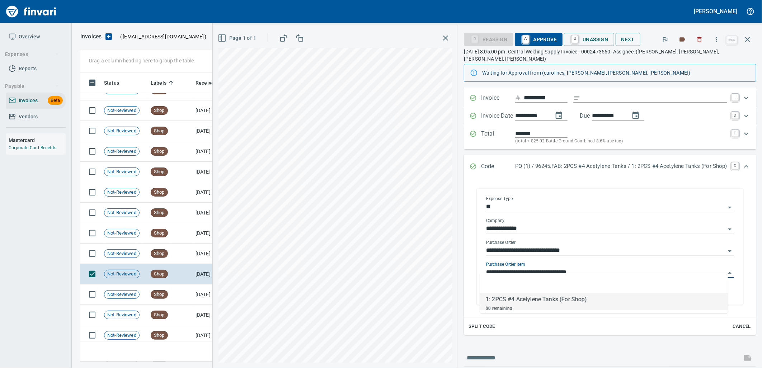
scroll to position [283, 661]
click at [738, 324] on span "Cancel" at bounding box center [741, 327] width 19 height 8
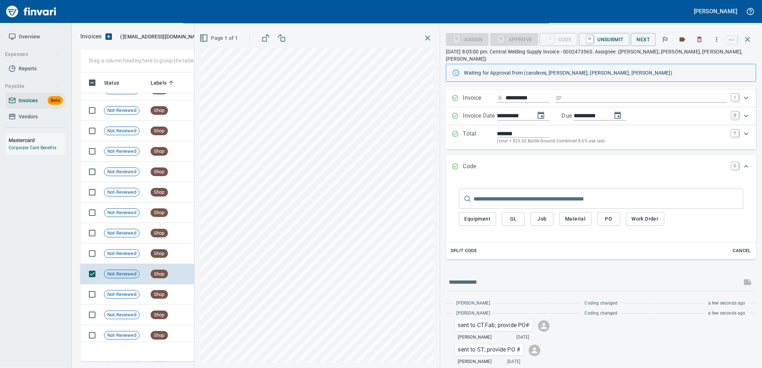
scroll to position [0, 0]
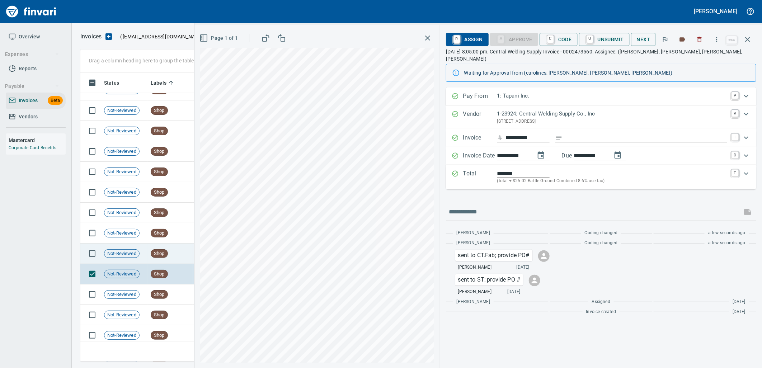
click at [177, 254] on td "Shop" at bounding box center [170, 254] width 45 height 20
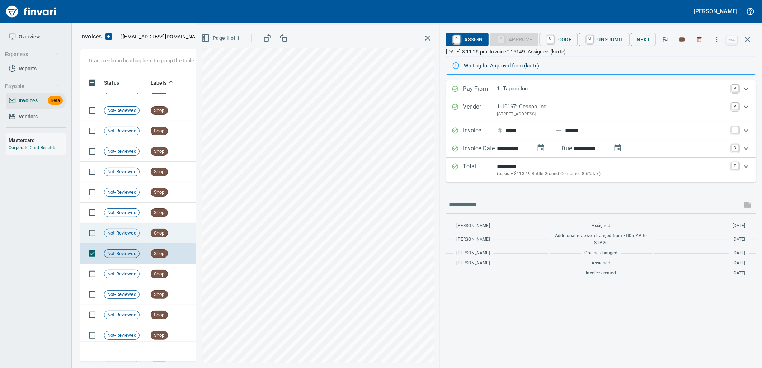
click at [155, 230] on span "Shop" at bounding box center [159, 233] width 17 height 7
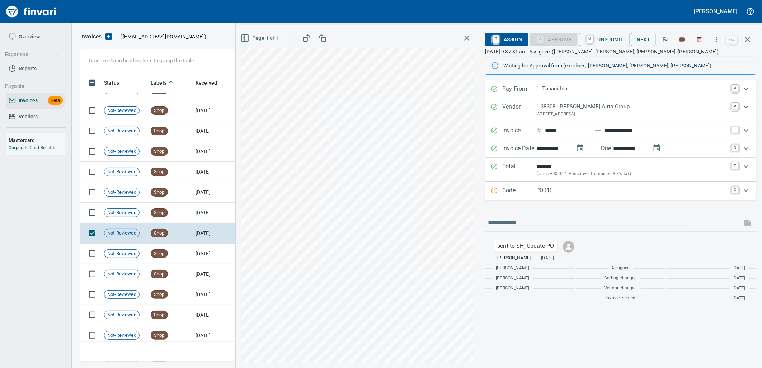
click at [522, 191] on p "Code" at bounding box center [519, 190] width 34 height 9
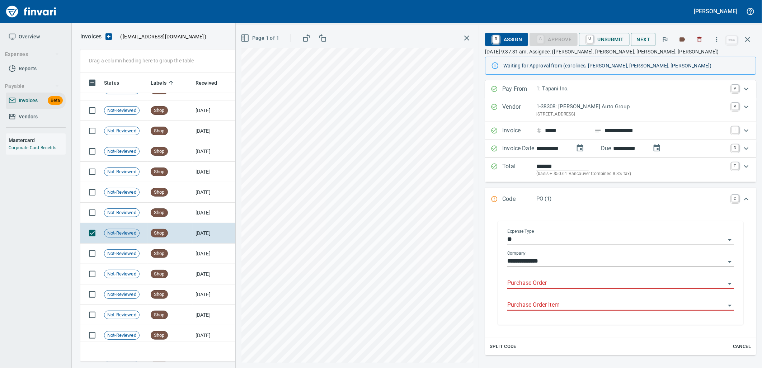
click at [546, 282] on input "Purchase Order" at bounding box center [616, 283] width 218 height 10
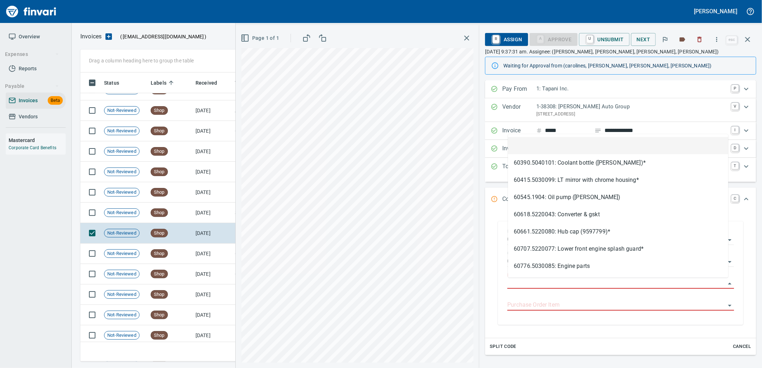
scroll to position [283, 661]
type input "**********"
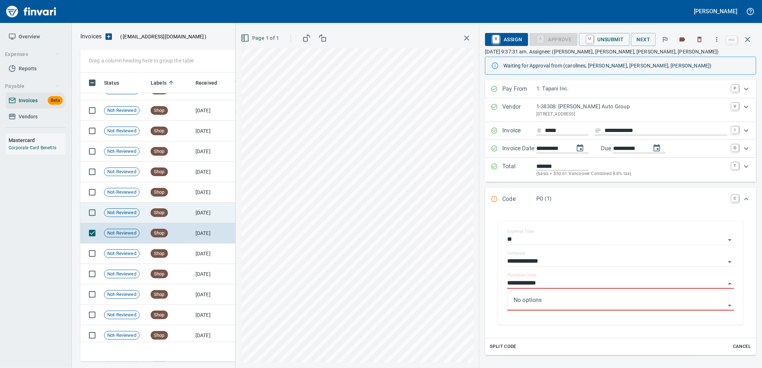
click at [197, 210] on td "[DATE]" at bounding box center [212, 213] width 39 height 20
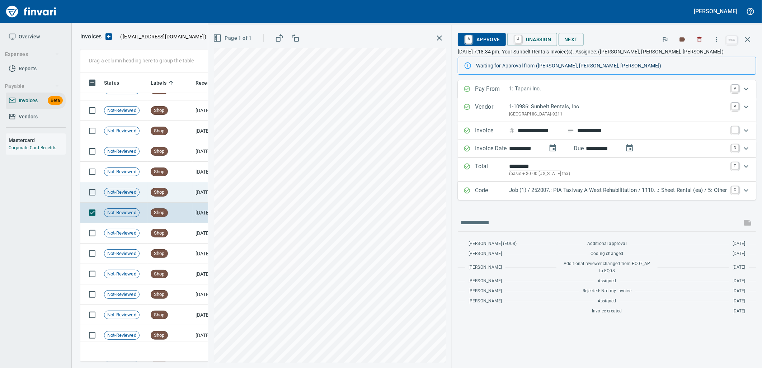
click at [191, 200] on td "Shop" at bounding box center [170, 192] width 45 height 20
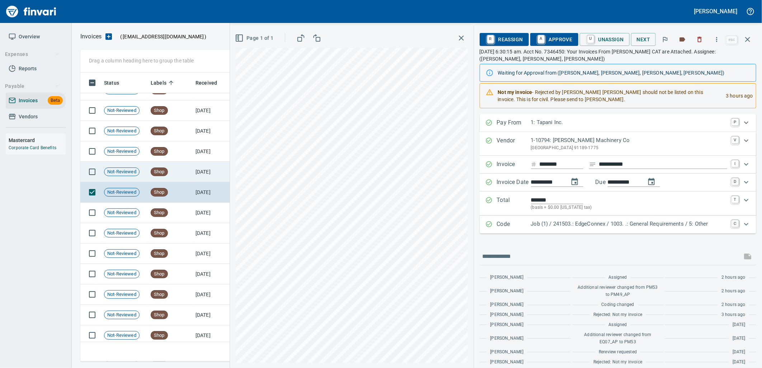
click at [185, 174] on td "Shop" at bounding box center [170, 172] width 45 height 20
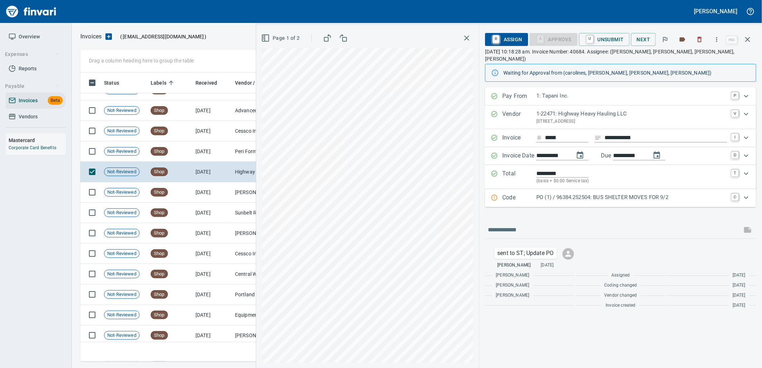
click at [585, 194] on p "PO (1) / 96384.252504: BUS SHELTER MOVES FOR 9/2" at bounding box center [631, 197] width 191 height 8
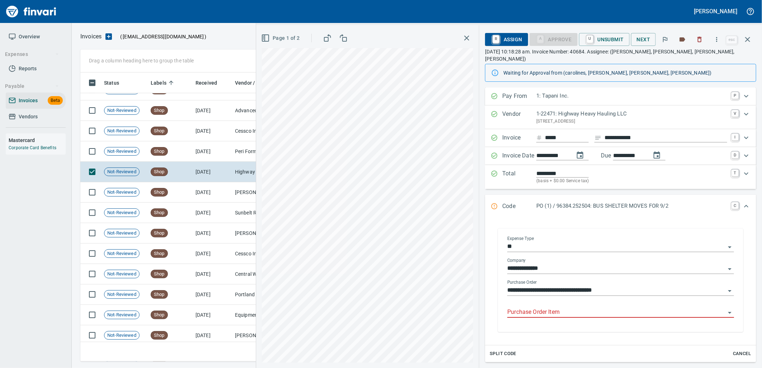
click at [565, 308] on input "Purchase Order Item" at bounding box center [616, 313] width 218 height 10
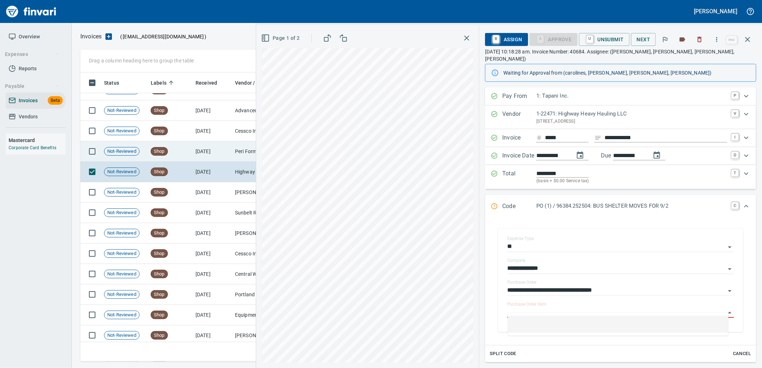
click at [228, 154] on td "[DATE]" at bounding box center [212, 151] width 39 height 20
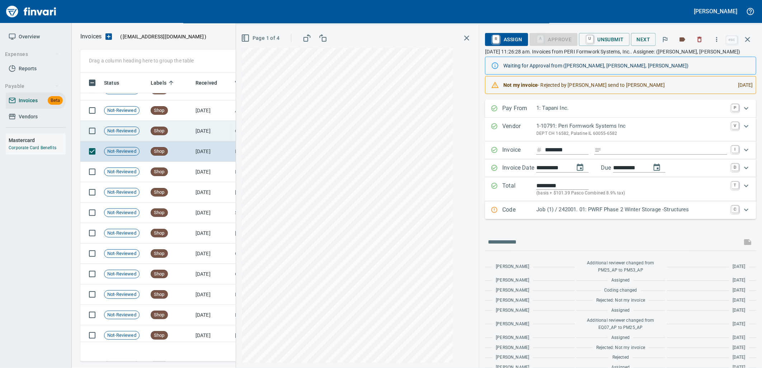
click at [213, 138] on td "[DATE]" at bounding box center [212, 131] width 39 height 20
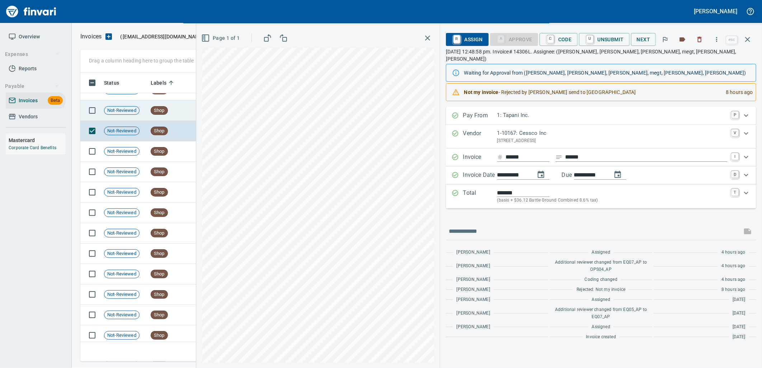
click at [189, 109] on td "Shop" at bounding box center [170, 110] width 45 height 20
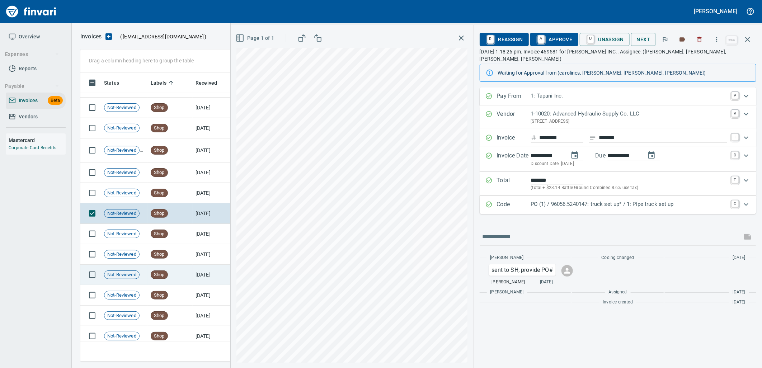
scroll to position [7119, 0]
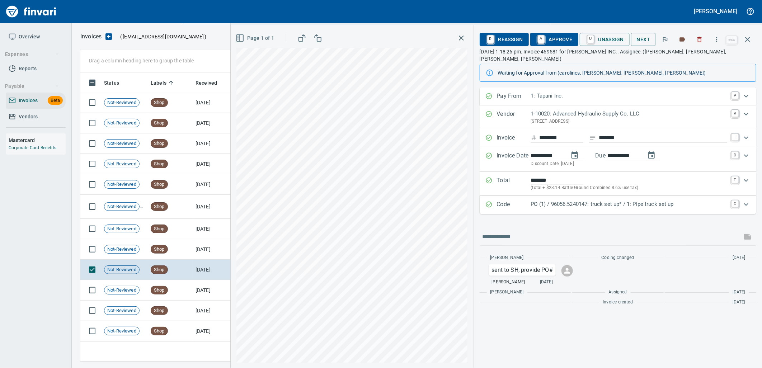
click at [625, 196] on div "Code PO (1) / 96056.5240147: truck set up* / 1: Pipe truck set up C" at bounding box center [618, 205] width 277 height 18
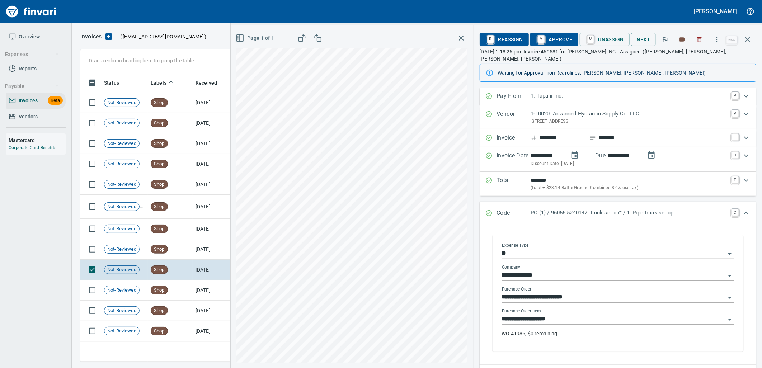
click at [577, 316] on input "**********" at bounding box center [614, 319] width 224 height 10
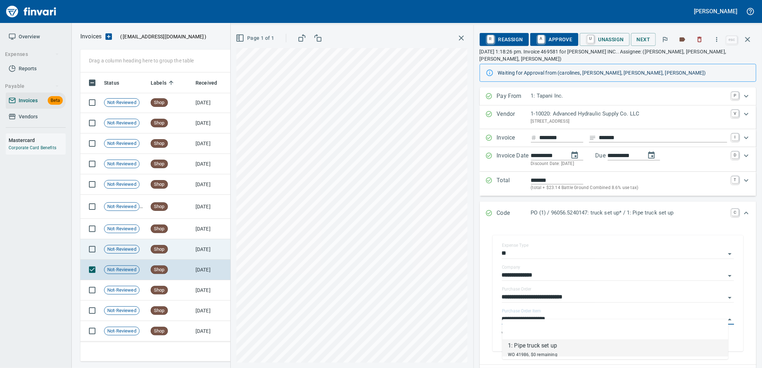
click at [183, 245] on td "Shop" at bounding box center [170, 249] width 45 height 20
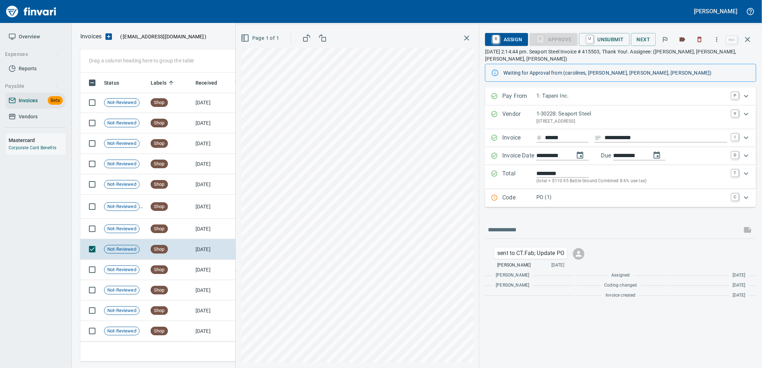
click at [574, 201] on p "PO (1)" at bounding box center [631, 197] width 191 height 8
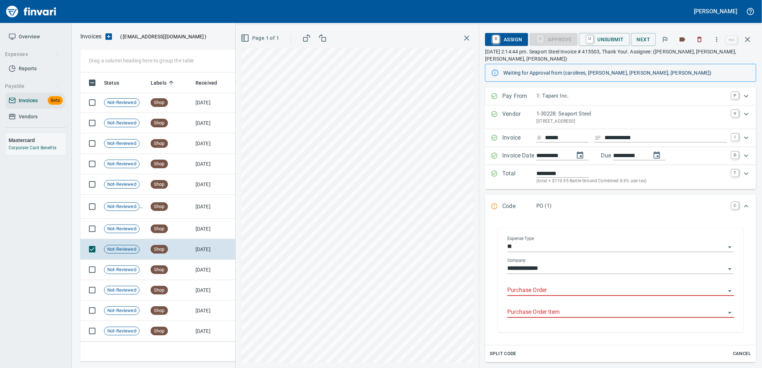
click at [547, 290] on input "Purchase Order" at bounding box center [616, 291] width 218 height 10
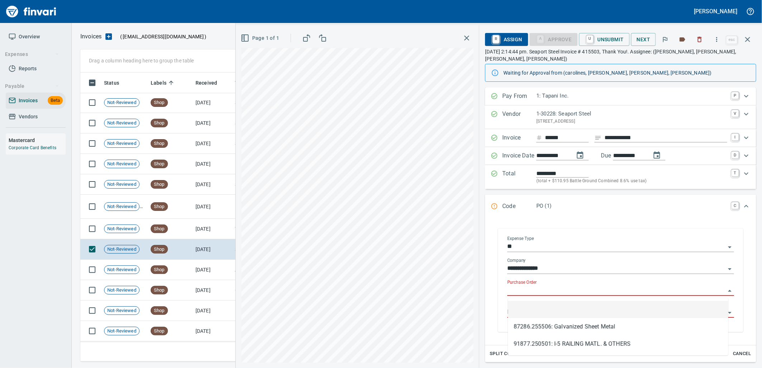
scroll to position [283, 661]
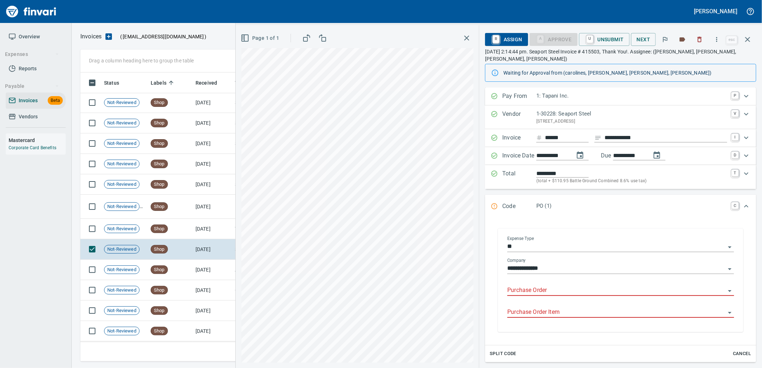
click at [571, 287] on input "Purchase Order" at bounding box center [616, 291] width 218 height 10
click at [550, 289] on input "Purchase Order" at bounding box center [616, 291] width 218 height 10
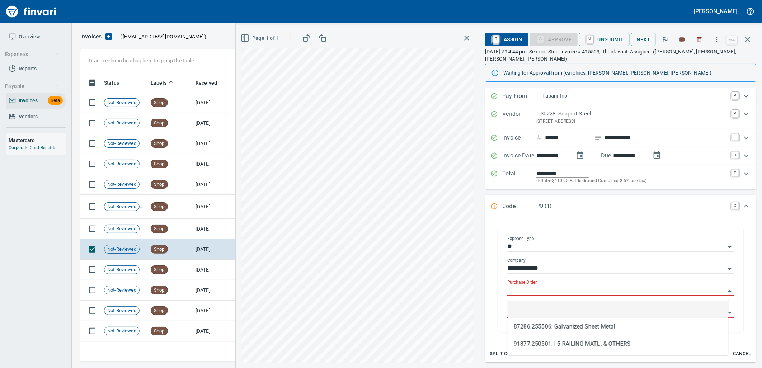
click at [550, 289] on input "Purchase Order" at bounding box center [616, 291] width 218 height 10
click at [749, 40] on icon "button" at bounding box center [747, 39] width 9 height 9
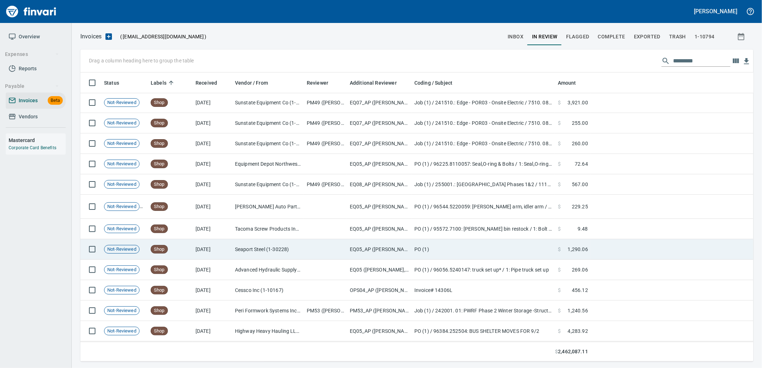
click at [338, 252] on td at bounding box center [325, 249] width 43 height 20
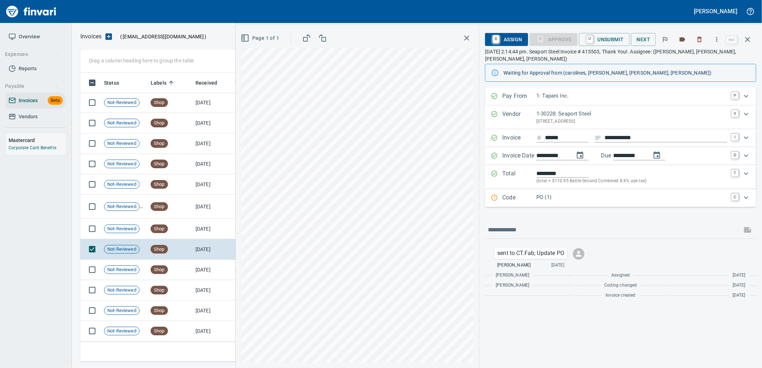
click at [552, 200] on p "PO (1)" at bounding box center [631, 197] width 191 height 8
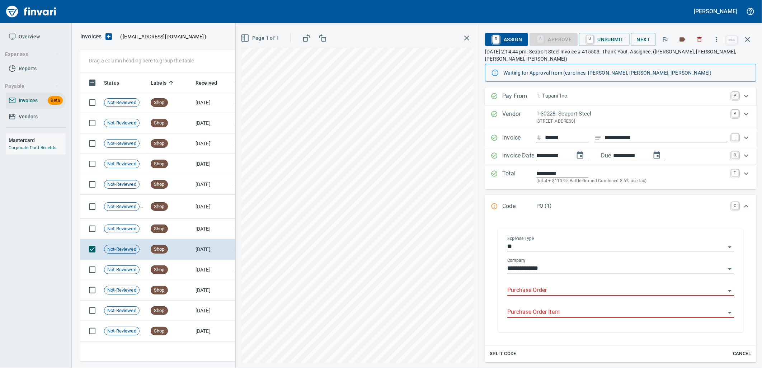
click at [552, 291] on input "Purchase Order" at bounding box center [616, 291] width 218 height 10
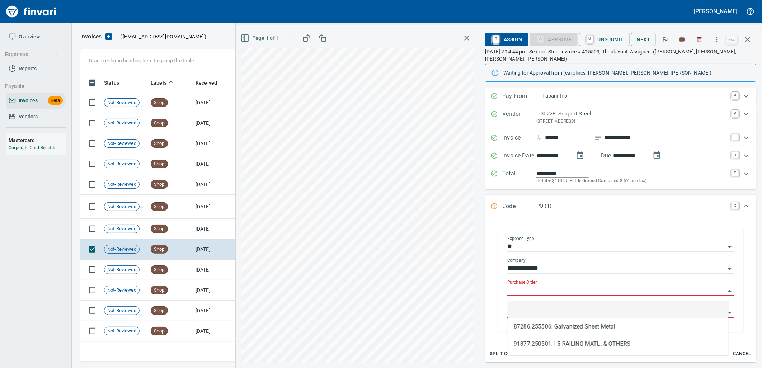
scroll to position [283, 661]
type input "**********"
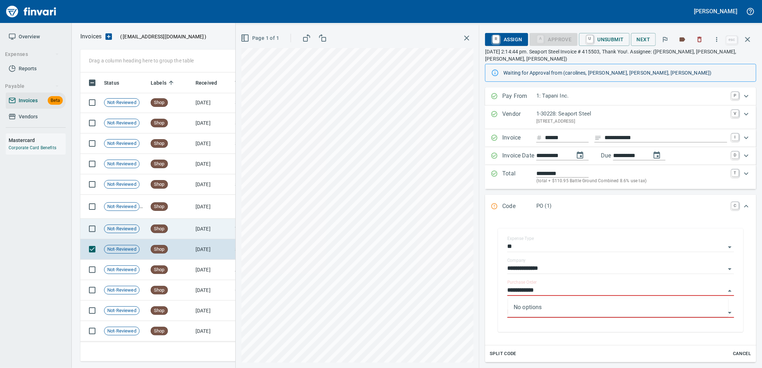
click at [206, 223] on td "[DATE]" at bounding box center [212, 229] width 39 height 20
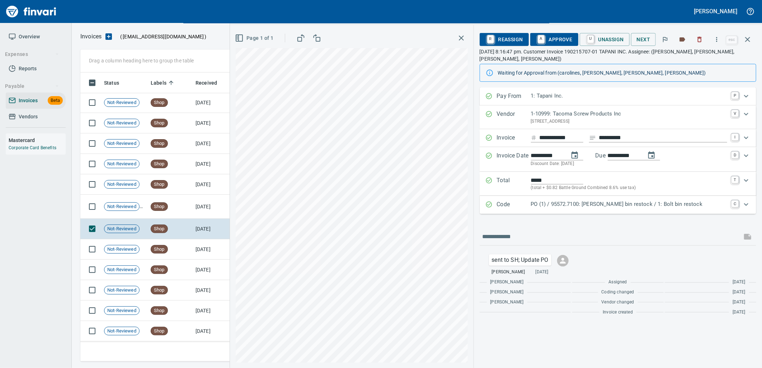
click at [614, 202] on p "PO (1) / 95572.7100: [PERSON_NAME] bin restock / 1: Bolt bin restock" at bounding box center [629, 204] width 196 height 8
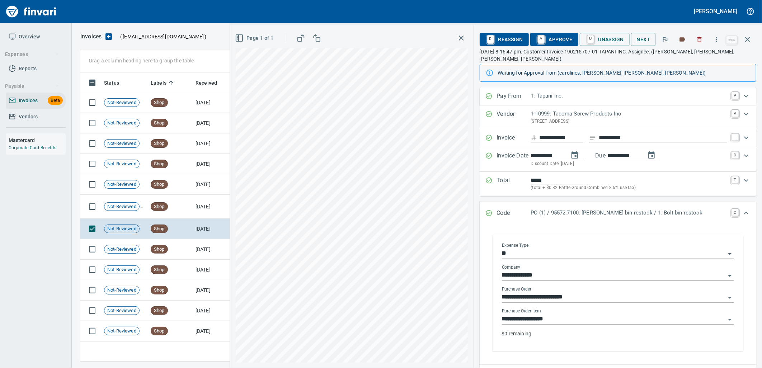
click at [579, 324] on input "**********" at bounding box center [614, 319] width 224 height 10
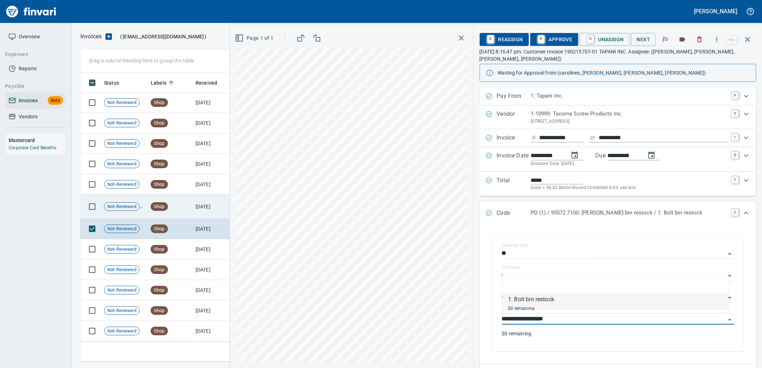
click at [202, 211] on td "[DATE]" at bounding box center [212, 207] width 39 height 24
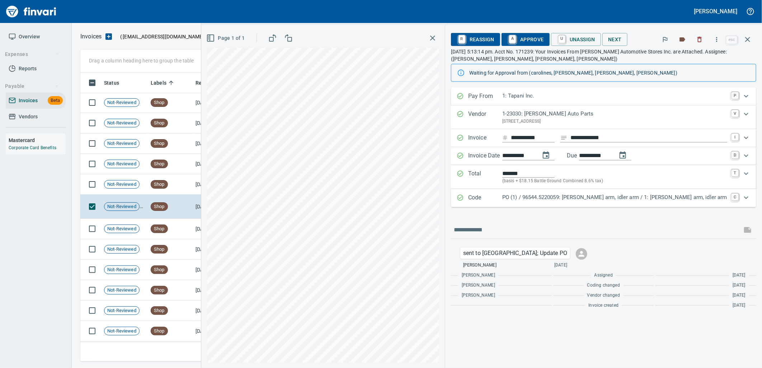
click at [601, 195] on p "PO (1) / 96544.5220059: [PERSON_NAME] arm, idler arm / 1: [PERSON_NAME] arm, id…" at bounding box center [614, 197] width 225 height 8
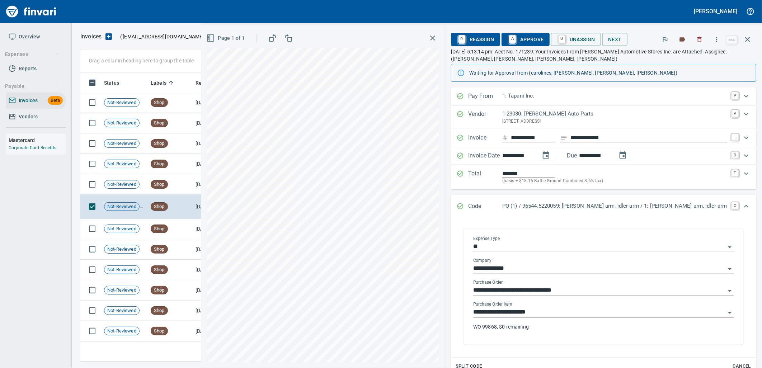
click at [568, 311] on input "**********" at bounding box center [599, 313] width 252 height 10
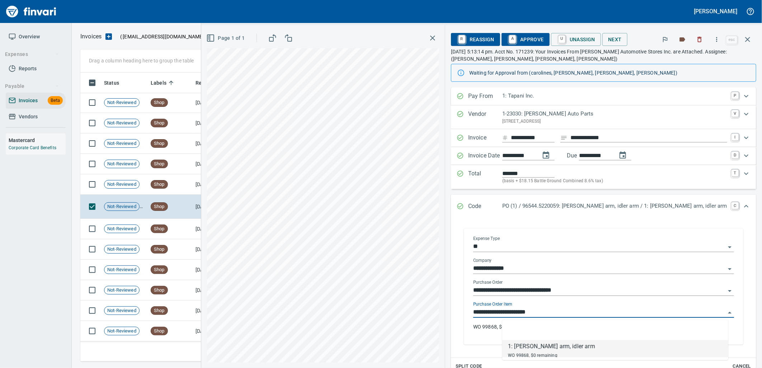
scroll to position [283, 661]
click at [204, 185] on td "[DATE]" at bounding box center [212, 184] width 39 height 20
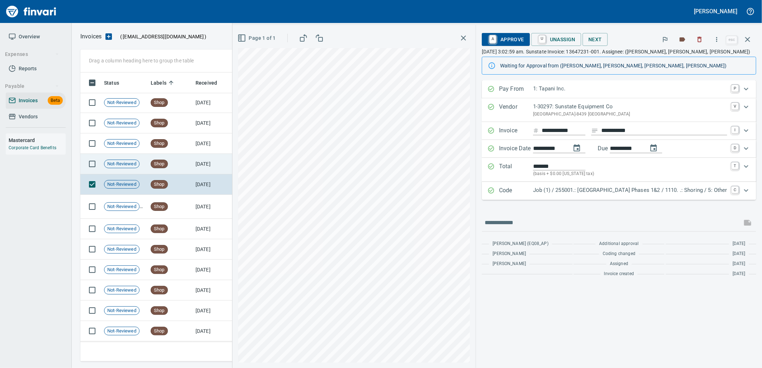
click at [190, 166] on td "Shop" at bounding box center [170, 164] width 45 height 20
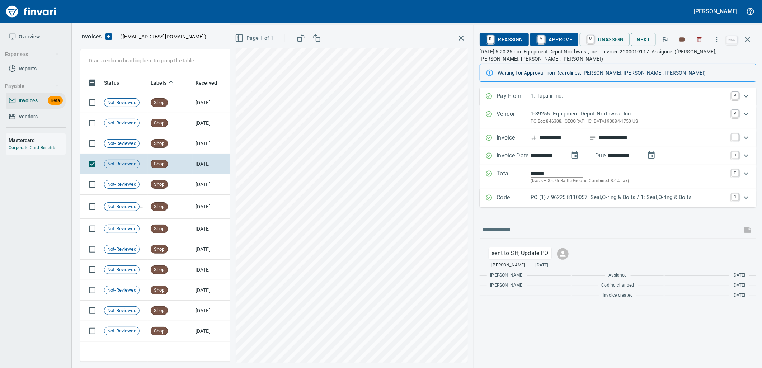
click at [572, 199] on p "PO (1) / 96225.8110057: Seal,O-ring & Bolts / 1: Seal,O-ring & Bolts" at bounding box center [629, 197] width 196 height 8
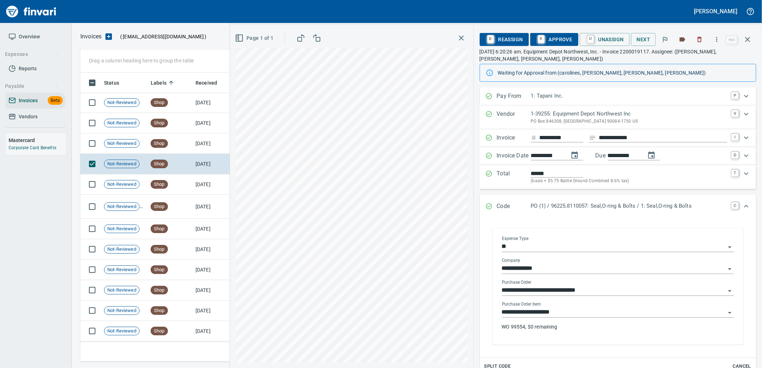
click at [568, 313] on input "**********" at bounding box center [614, 313] width 224 height 10
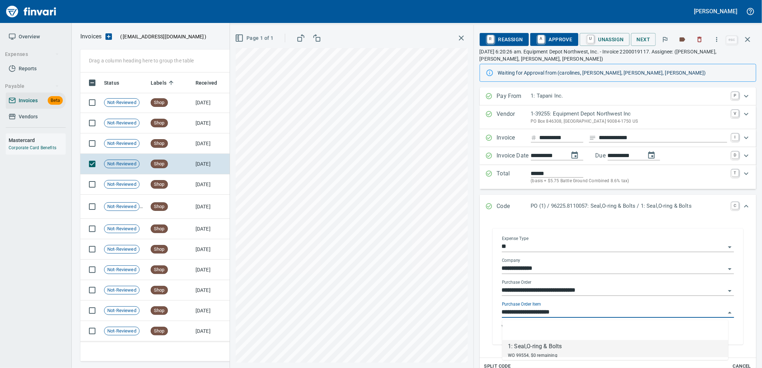
scroll to position [283, 661]
click at [156, 144] on span "Shop" at bounding box center [159, 143] width 17 height 7
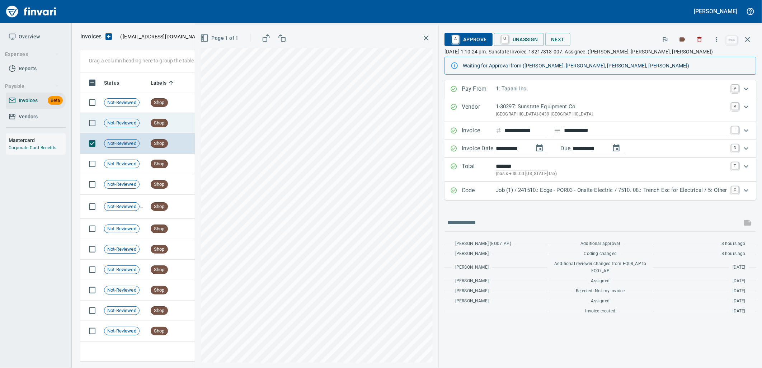
click at [180, 126] on td "Shop" at bounding box center [170, 123] width 45 height 20
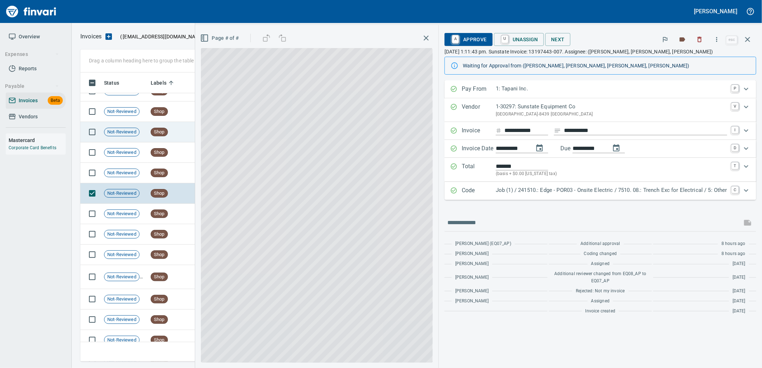
scroll to position [6960, 0]
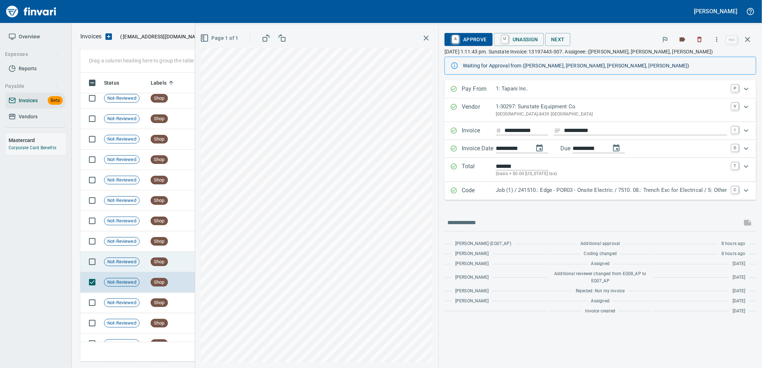
click at [177, 266] on td "Shop" at bounding box center [170, 262] width 45 height 20
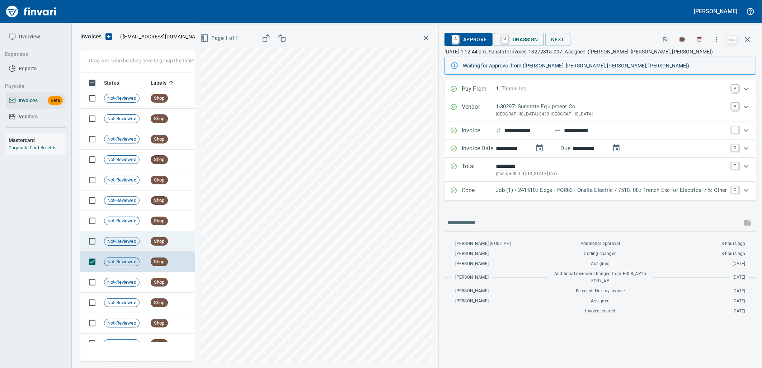
click at [171, 244] on td "Shop" at bounding box center [170, 241] width 45 height 20
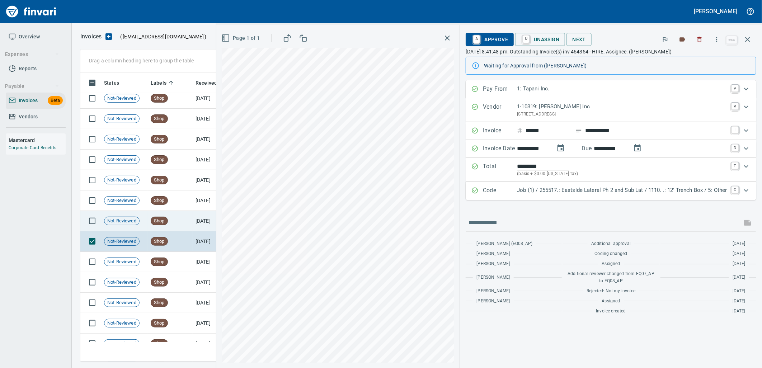
click at [174, 225] on td "Shop" at bounding box center [170, 221] width 45 height 20
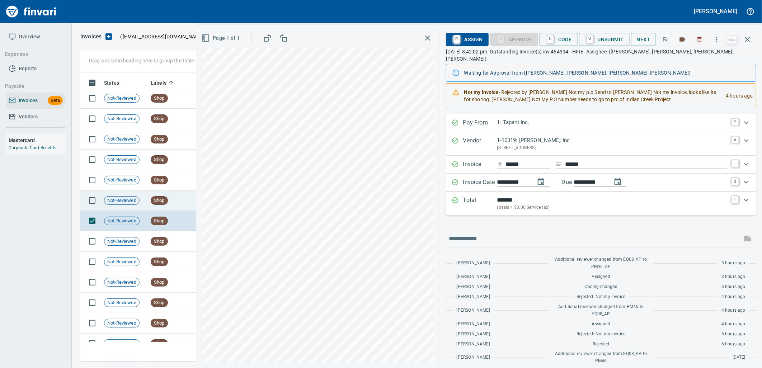
click at [176, 202] on td "Shop" at bounding box center [170, 201] width 45 height 20
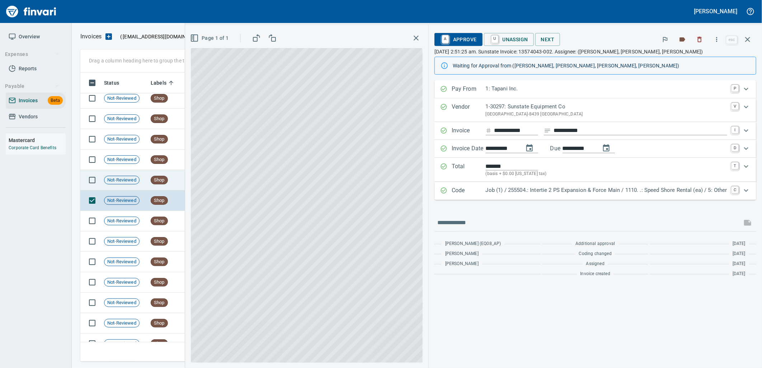
click at [174, 186] on td "Shop" at bounding box center [170, 180] width 45 height 20
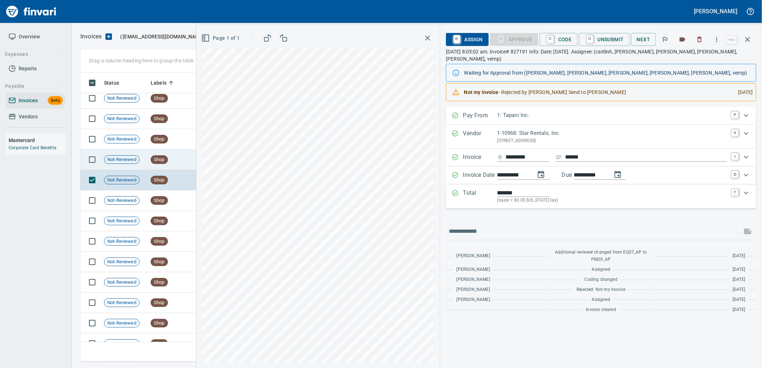
click at [174, 155] on td "Shop" at bounding box center [170, 160] width 45 height 20
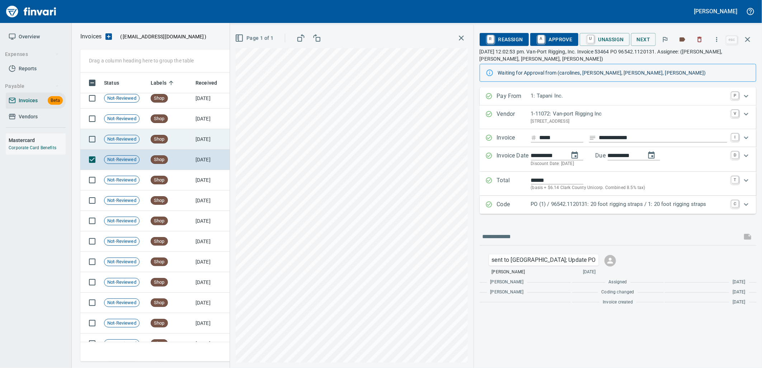
click at [174, 139] on td "Shop" at bounding box center [170, 139] width 45 height 20
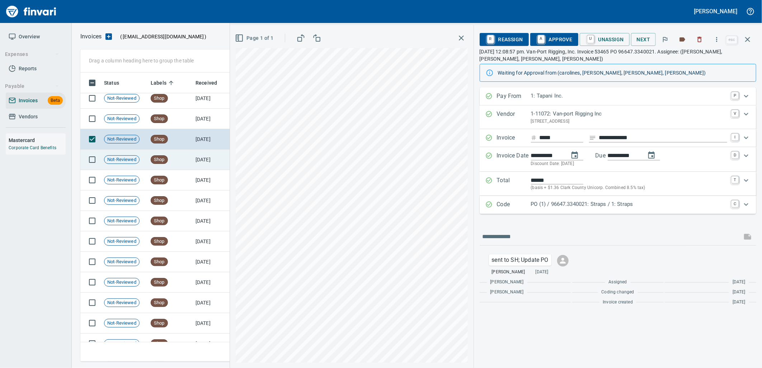
click at [174, 156] on td "Shop" at bounding box center [170, 160] width 45 height 20
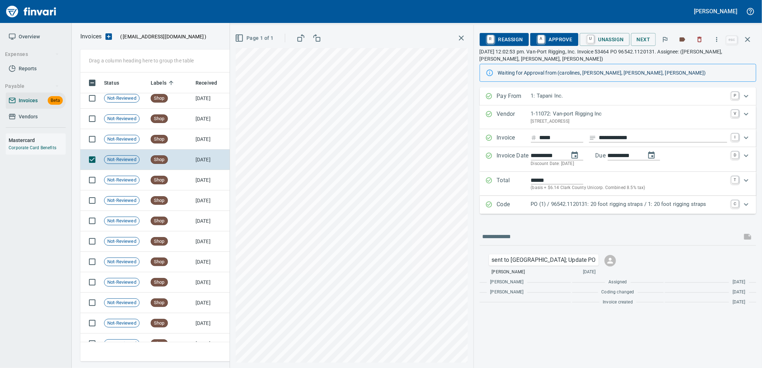
click at [555, 202] on p "PO (1) / 96542.1120131: 20 foot rigging straps / 1: 20 foot rigging straps" at bounding box center [629, 204] width 196 height 8
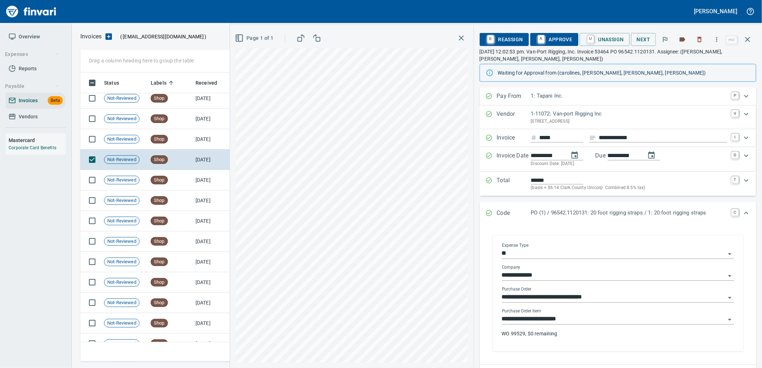
click at [578, 324] on input "**********" at bounding box center [614, 319] width 224 height 10
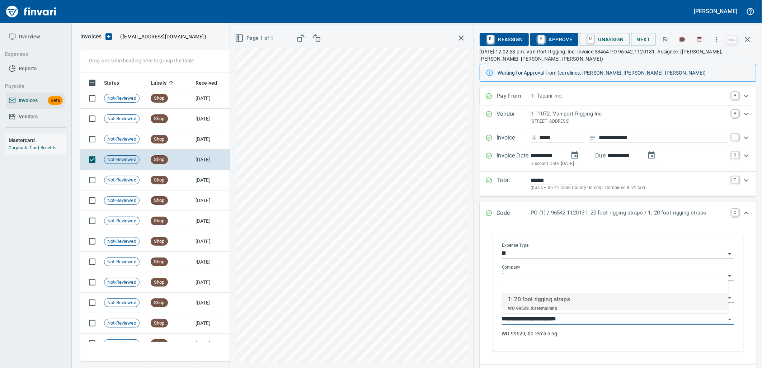
scroll to position [283, 661]
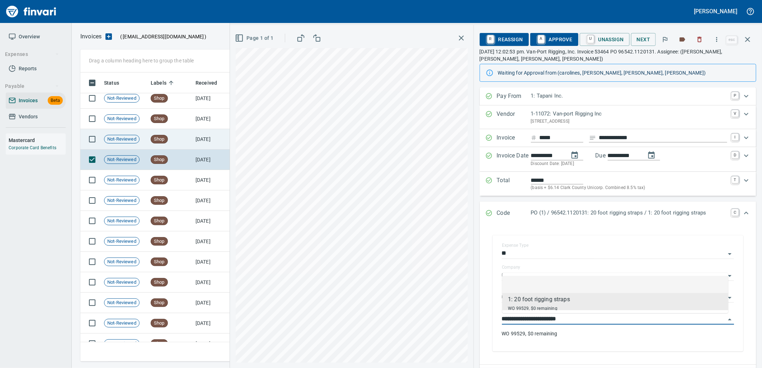
click at [207, 144] on td "[DATE]" at bounding box center [212, 139] width 39 height 20
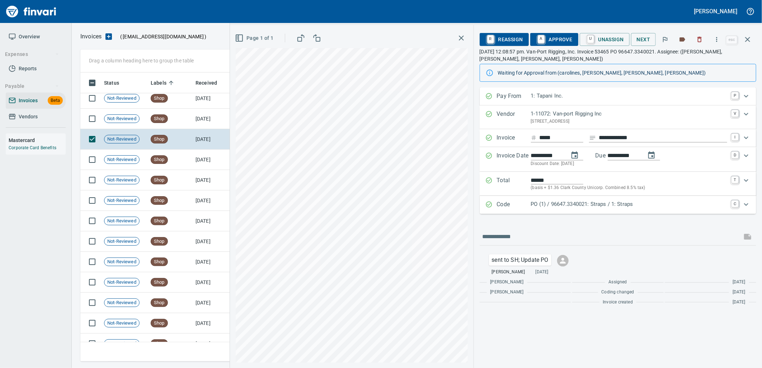
click at [573, 209] on div "PO (1) / 96647.3340021: Straps / 1: Straps" at bounding box center [629, 204] width 196 height 9
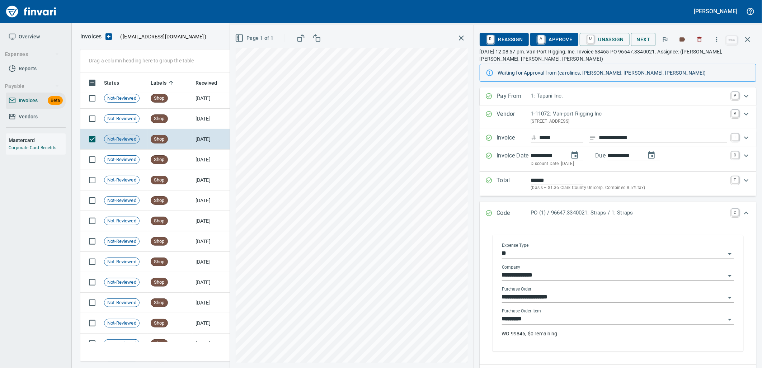
click at [539, 321] on input "*********" at bounding box center [614, 319] width 224 height 10
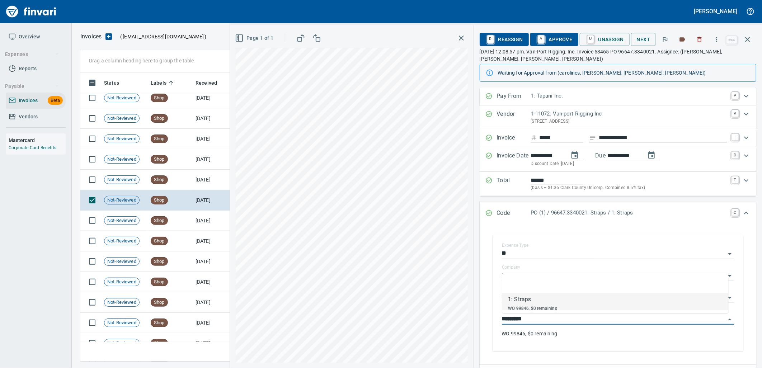
scroll to position [6880, 0]
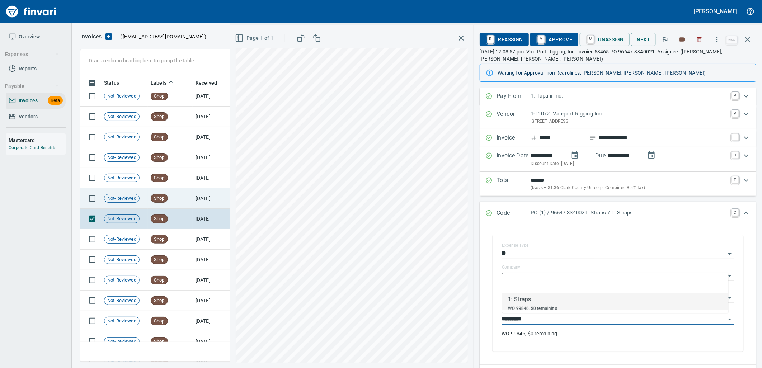
click at [205, 206] on td "[DATE]" at bounding box center [212, 198] width 39 height 20
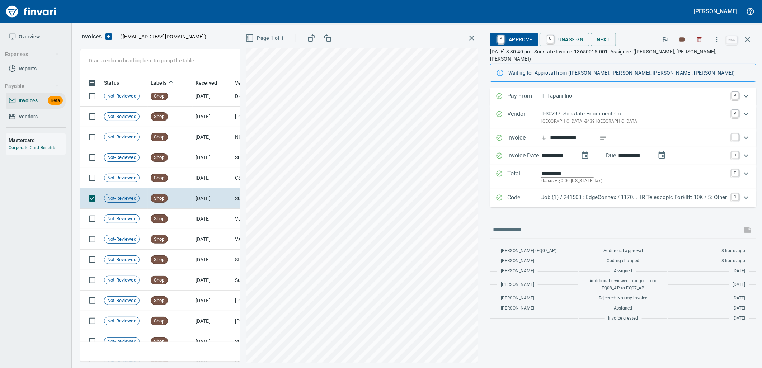
click at [577, 193] on p "Job (1) / 241503.: EdgeConnex / 1170. .: IR Telescopic Forklift 10K / 5: Other" at bounding box center [634, 197] width 186 height 8
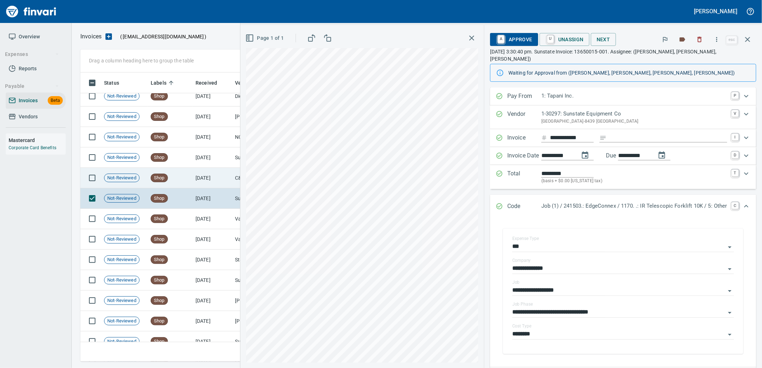
click at [213, 178] on td "[DATE]" at bounding box center [212, 178] width 39 height 20
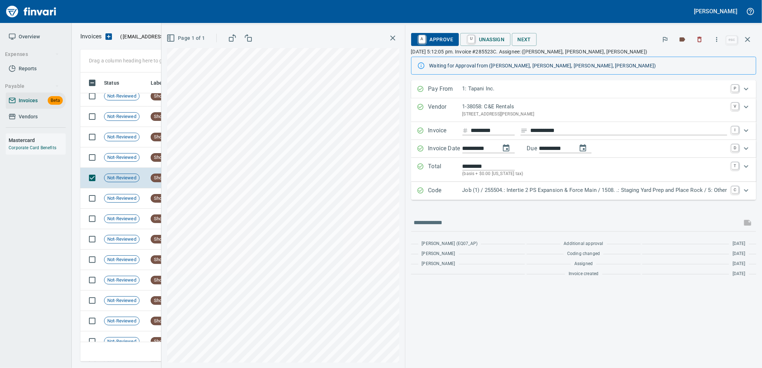
click at [478, 188] on p "Job (1) / 255504.: Intertie 2 PS Expansion & Force Main / 1508. .: Staging Yard…" at bounding box center [595, 190] width 265 height 8
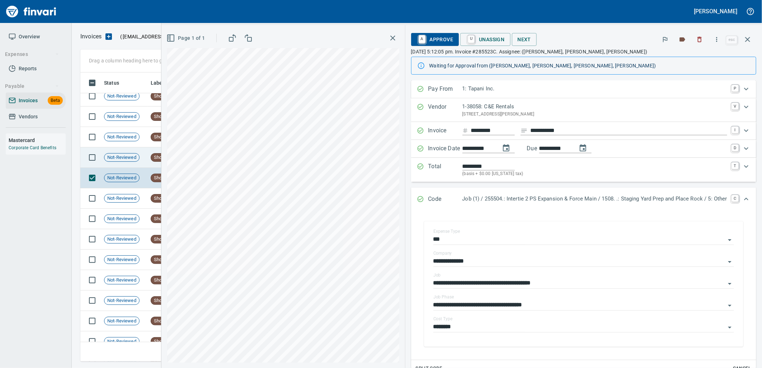
click at [137, 163] on td "Not-Reviewed" at bounding box center [124, 157] width 47 height 20
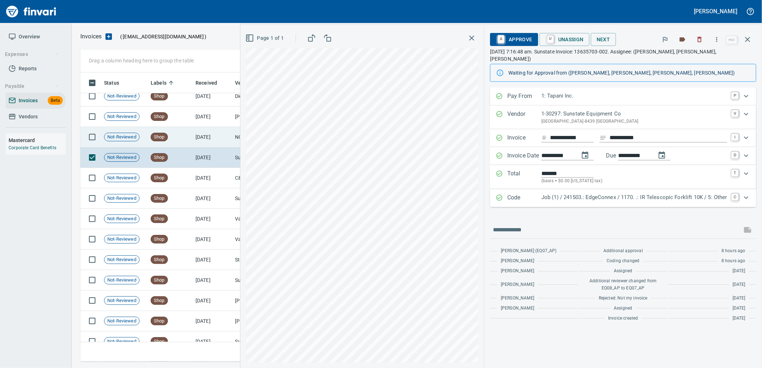
click at [144, 140] on td "Not-Reviewed" at bounding box center [124, 137] width 47 height 20
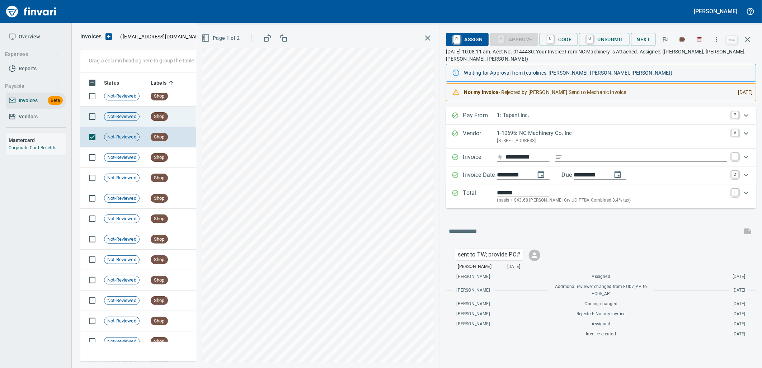
click at [163, 116] on span "Shop" at bounding box center [159, 116] width 17 height 7
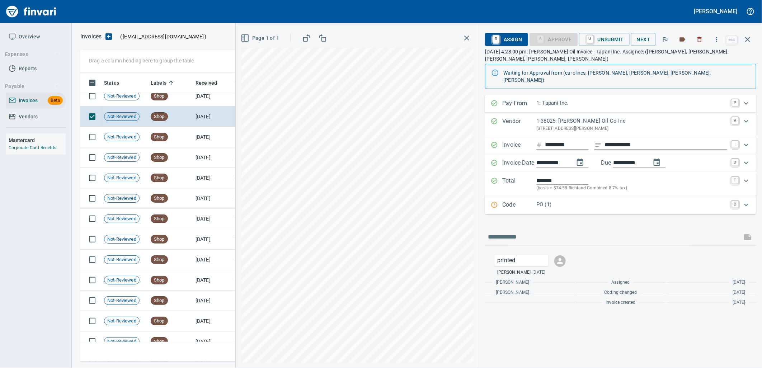
click at [554, 201] on p "PO (1)" at bounding box center [631, 205] width 191 height 8
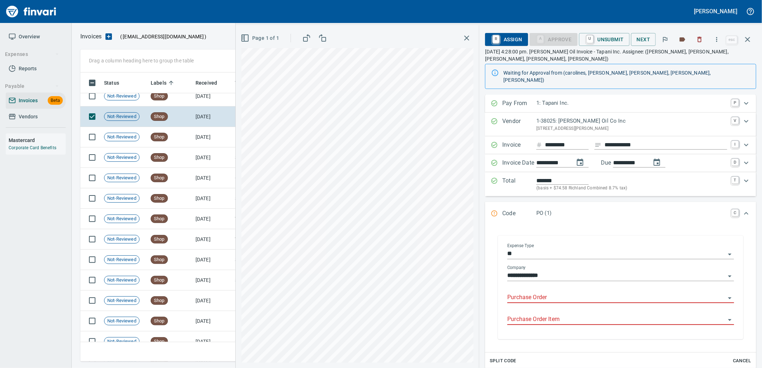
click at [540, 293] on input "Purchase Order" at bounding box center [616, 298] width 218 height 10
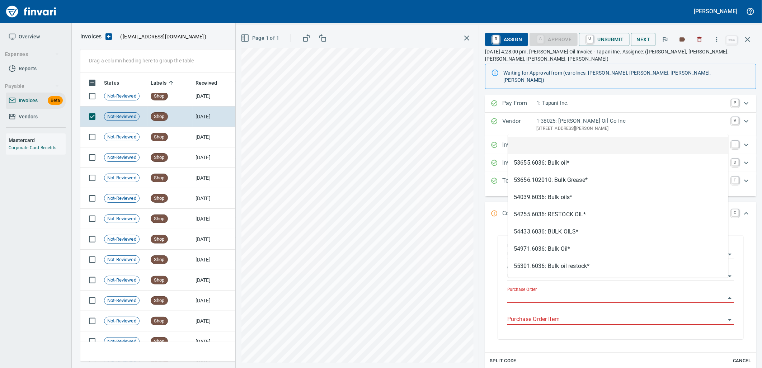
type input "**********"
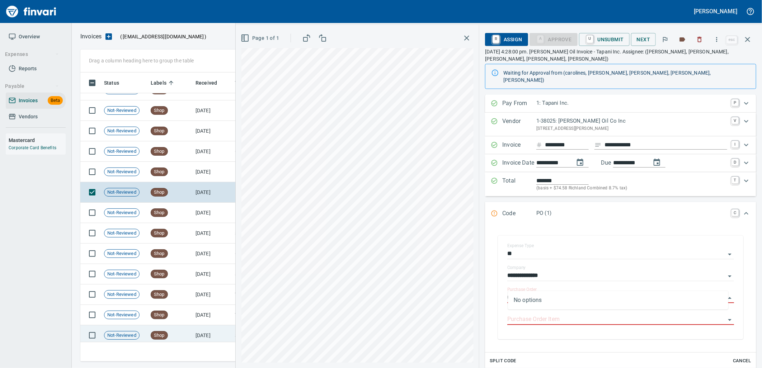
scroll to position [6760, 0]
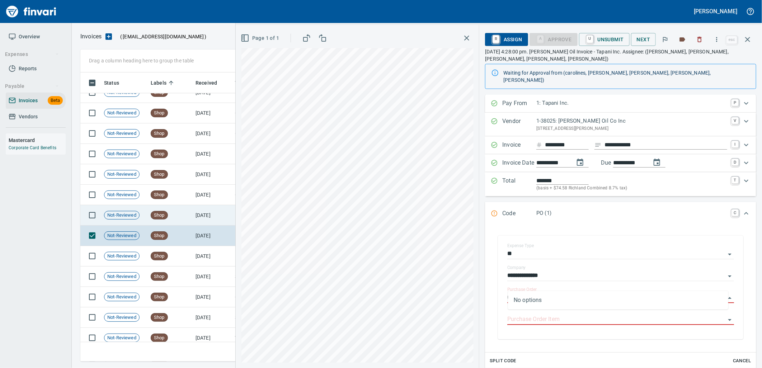
click at [180, 213] on td "Shop" at bounding box center [170, 215] width 45 height 20
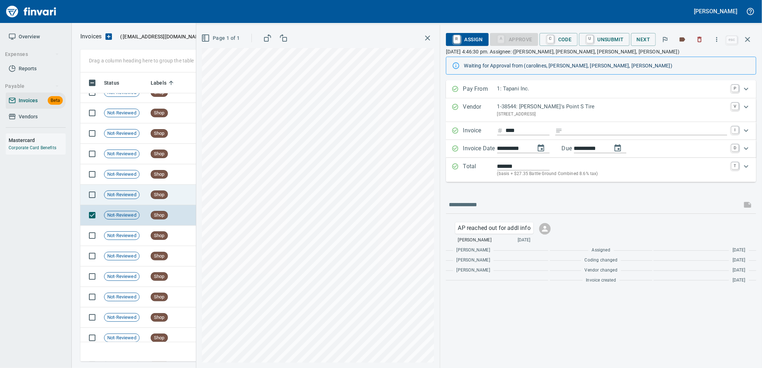
click at [161, 198] on span "Shop" at bounding box center [159, 195] width 17 height 7
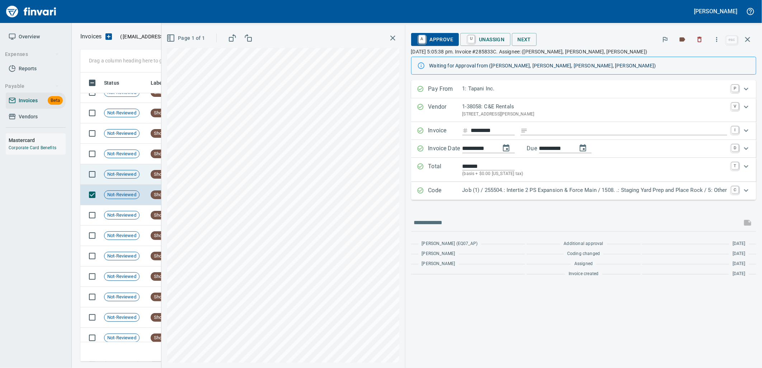
click at [123, 181] on td "Not-Reviewed" at bounding box center [124, 174] width 47 height 20
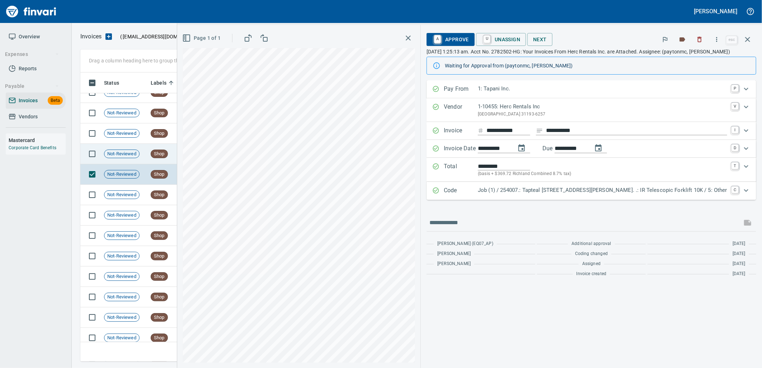
click at [136, 149] on td "Not-Reviewed" at bounding box center [124, 154] width 47 height 20
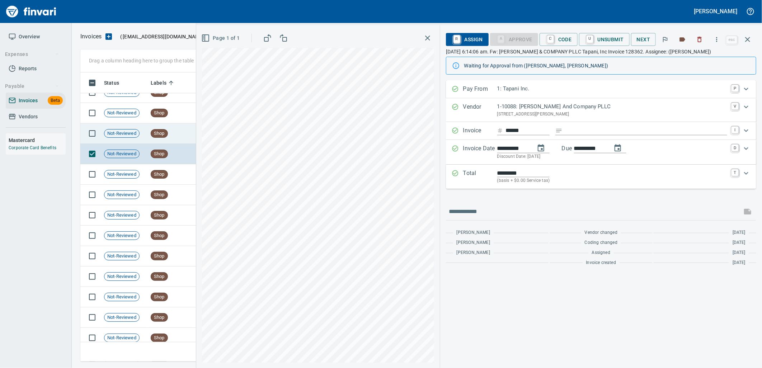
click at [136, 135] on span "Not-Reviewed" at bounding box center [121, 133] width 35 height 7
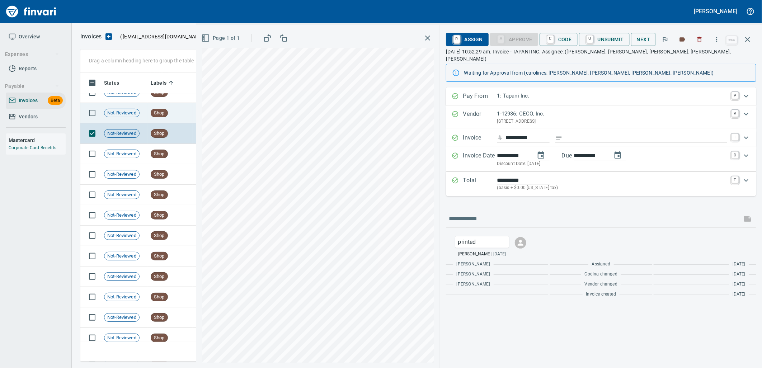
click at [137, 117] on div "Not-Reviewed" at bounding box center [122, 113] width 36 height 9
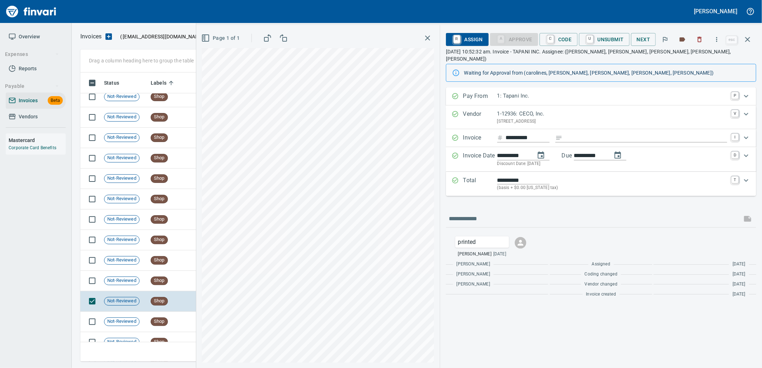
scroll to position [6561, 0]
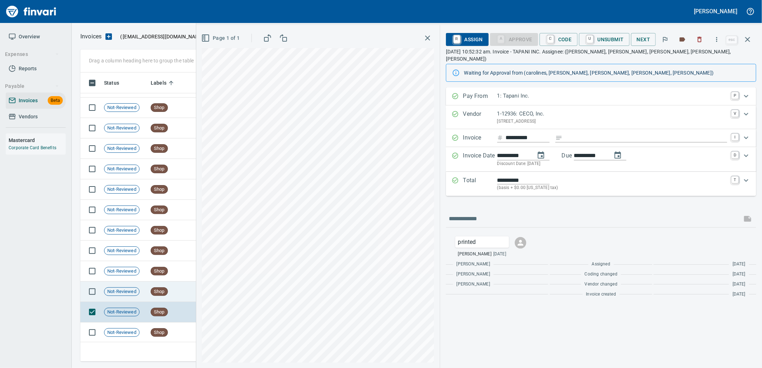
click at [150, 286] on td "Shop" at bounding box center [170, 292] width 45 height 20
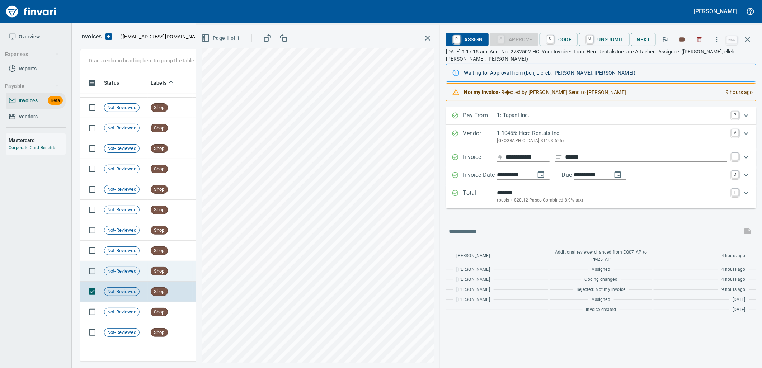
click at [146, 268] on td "Not-Reviewed" at bounding box center [124, 271] width 47 height 20
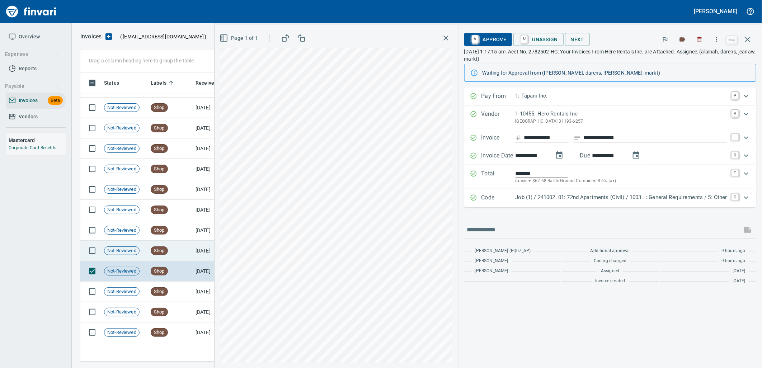
click at [180, 248] on td "Shop" at bounding box center [170, 251] width 45 height 20
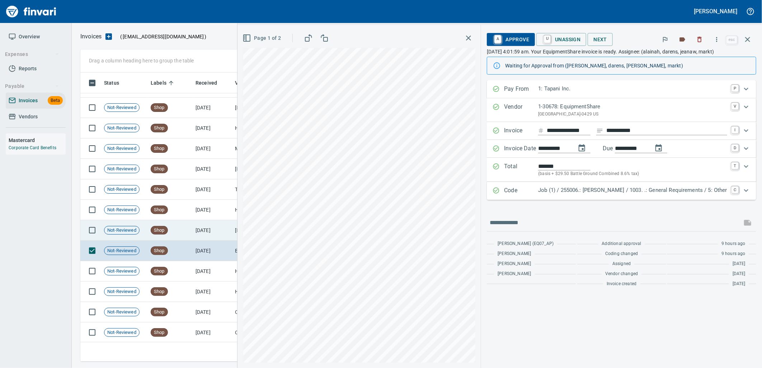
click at [182, 229] on td "Shop" at bounding box center [170, 230] width 45 height 20
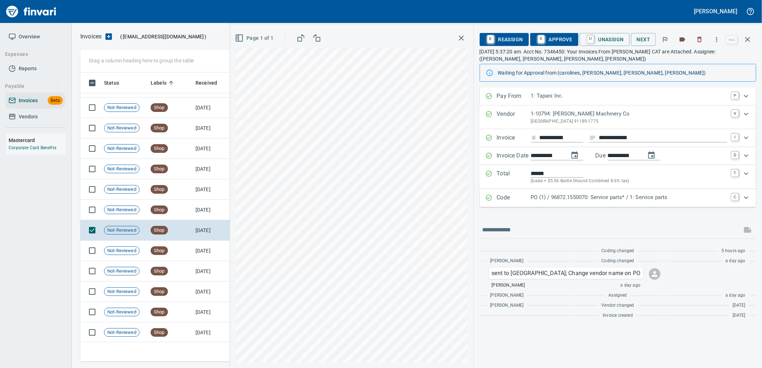
click at [578, 198] on p "PO (1) / 96872.1550070: Service parts* / 1: Service parts" at bounding box center [629, 197] width 196 height 8
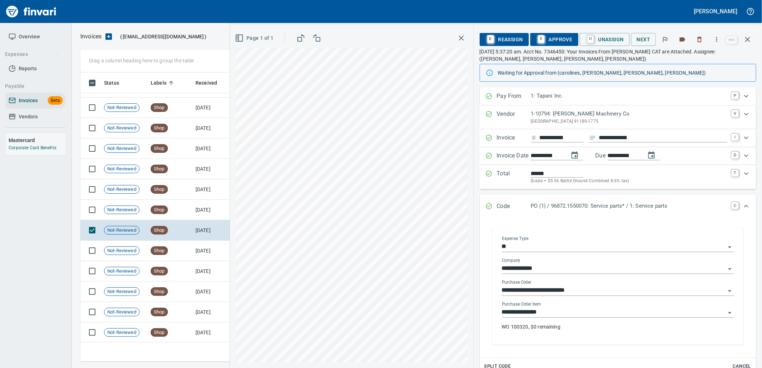
click at [554, 316] on input "**********" at bounding box center [614, 313] width 224 height 10
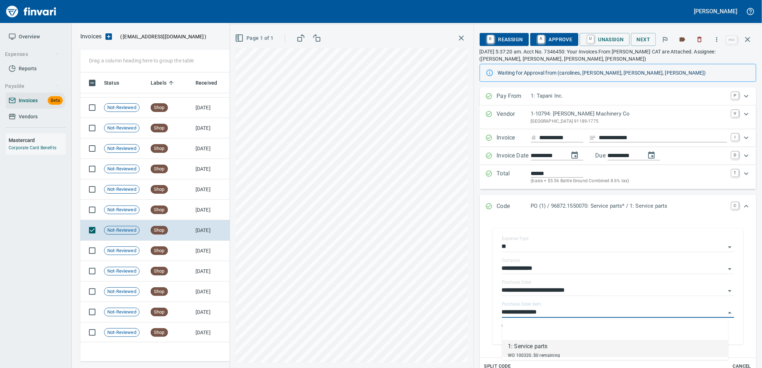
scroll to position [283, 661]
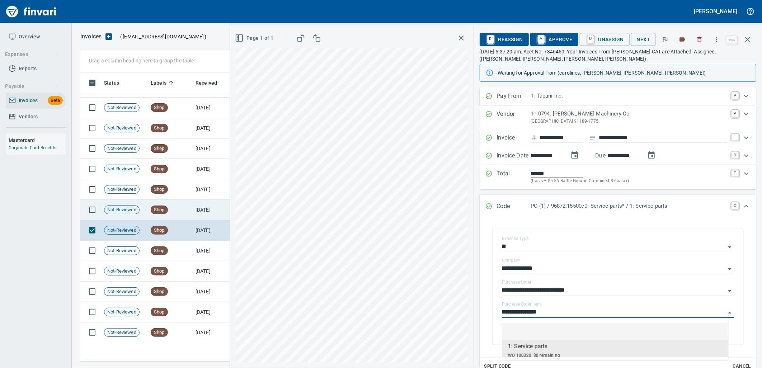
click at [198, 205] on td "[DATE]" at bounding box center [212, 210] width 39 height 20
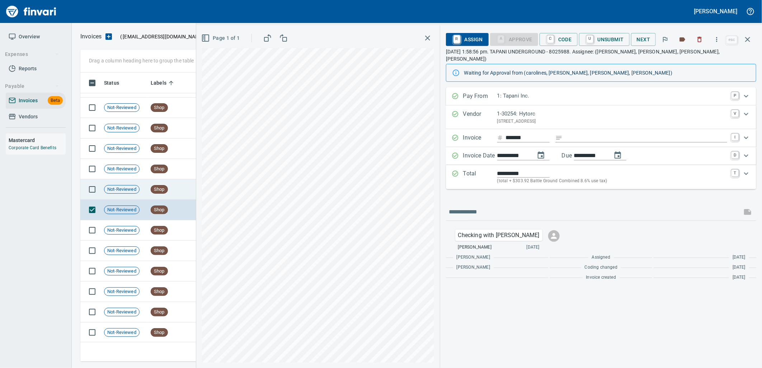
click at [173, 189] on td "Shop" at bounding box center [170, 189] width 45 height 20
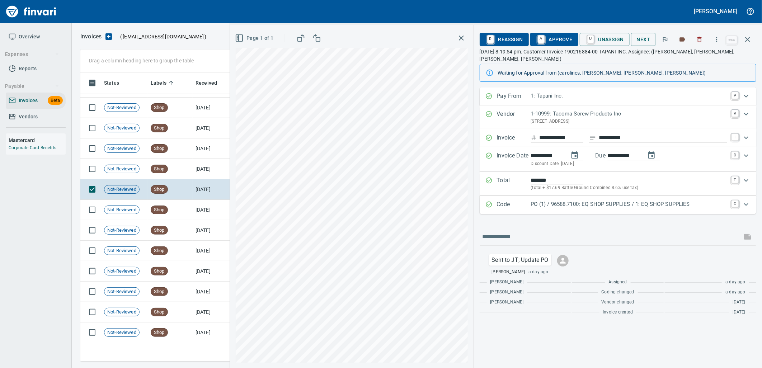
click at [565, 209] on div "PO (1) / 96588.7100: EQ SHOP SUPPLIES / 1: EQ SHOP SUPPLIES" at bounding box center [629, 204] width 196 height 9
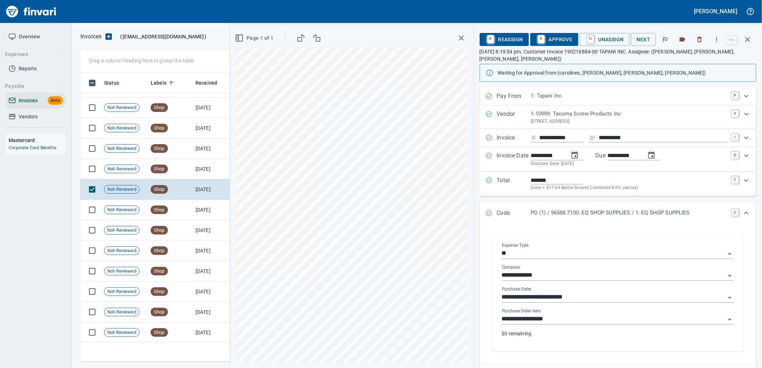
click at [571, 317] on input "**********" at bounding box center [614, 319] width 224 height 10
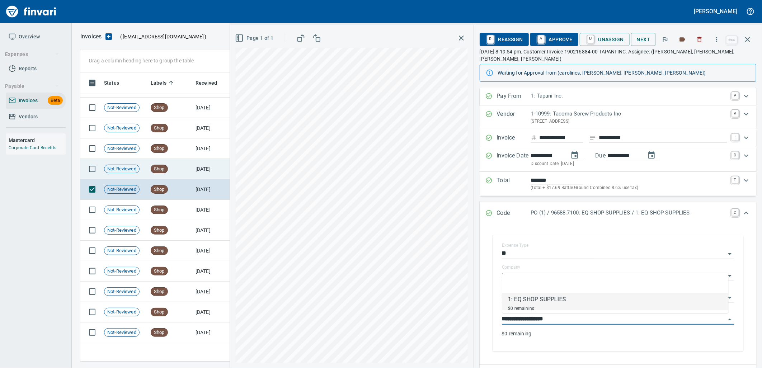
click at [173, 173] on td "Shop" at bounding box center [170, 169] width 45 height 20
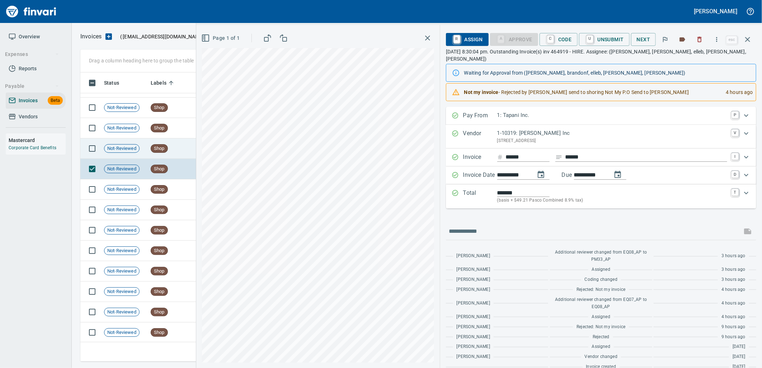
click at [154, 154] on td "Shop" at bounding box center [170, 149] width 45 height 20
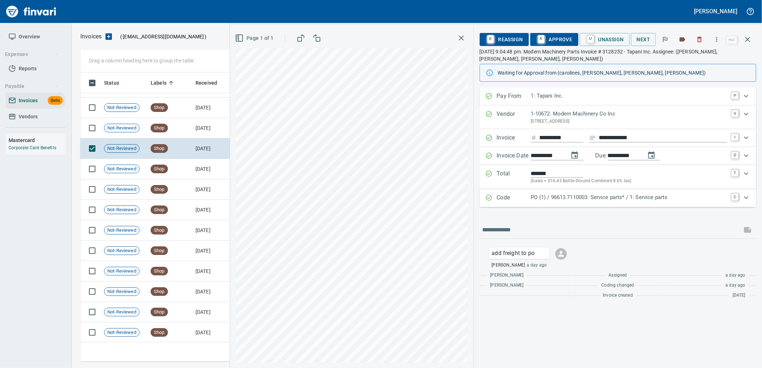
click at [571, 201] on p "PO (1) / 96613.7110003: Service parts* / 1: Service parts" at bounding box center [629, 197] width 196 height 8
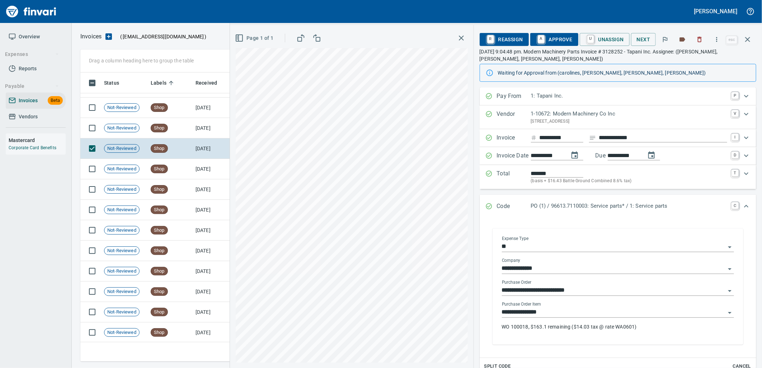
click at [548, 314] on input "**********" at bounding box center [614, 313] width 224 height 10
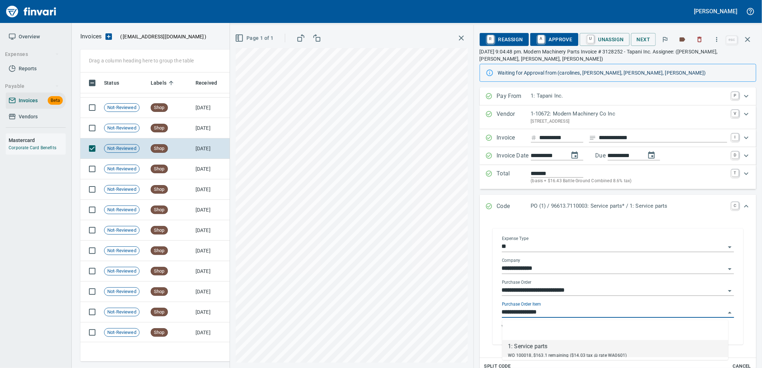
scroll to position [283, 661]
click at [752, 39] on button "button" at bounding box center [747, 39] width 17 height 17
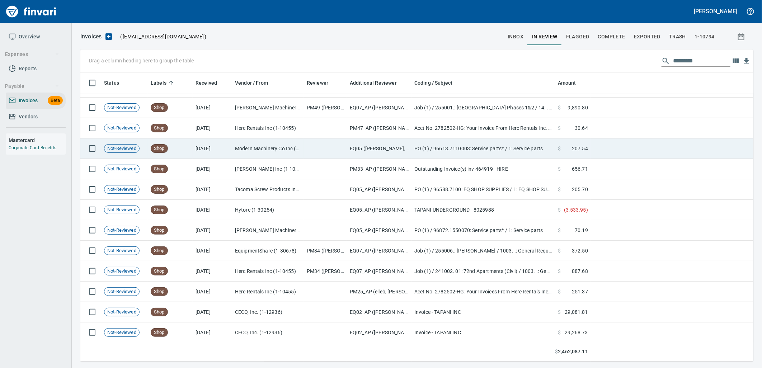
scroll to position [283, 661]
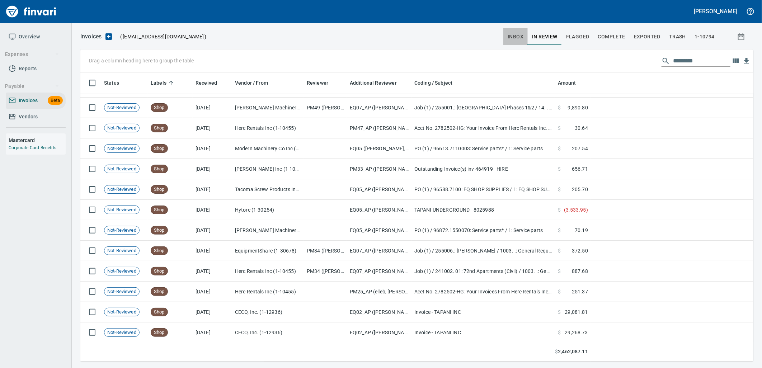
click at [523, 34] on span "inbox" at bounding box center [516, 36] width 16 height 9
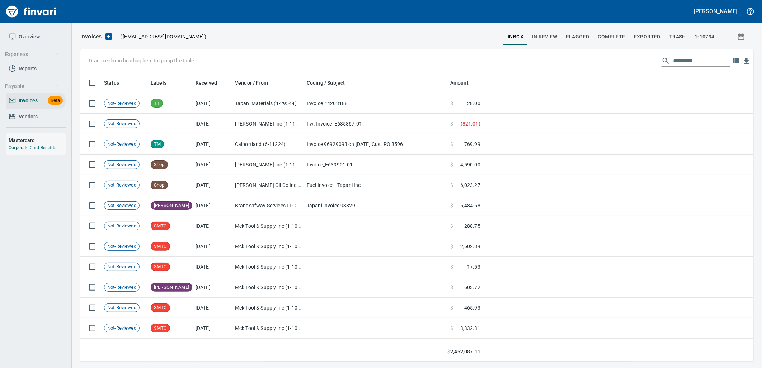
scroll to position [283, 661]
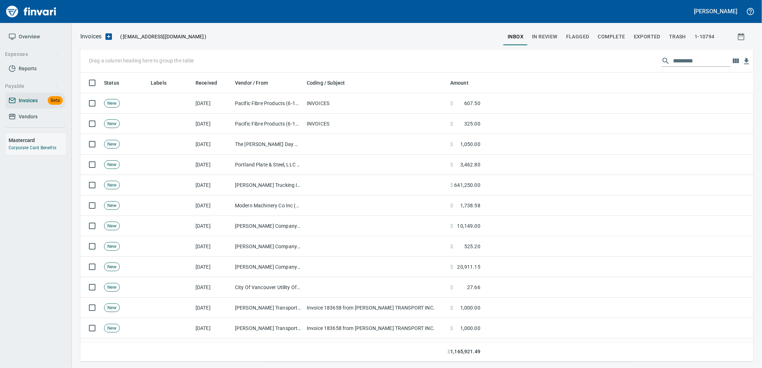
scroll to position [283, 661]
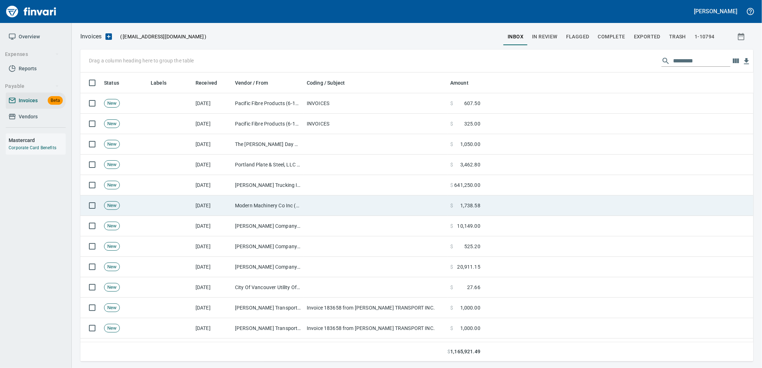
click at [270, 200] on td "Modern Machinery Co Inc (1-10672)" at bounding box center [268, 206] width 72 height 20
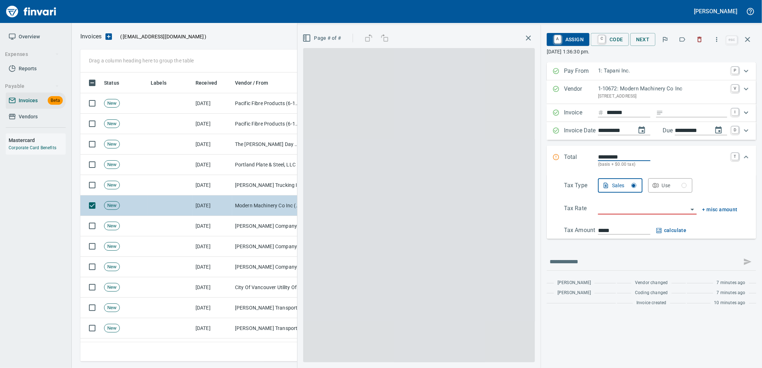
scroll to position [283, 661]
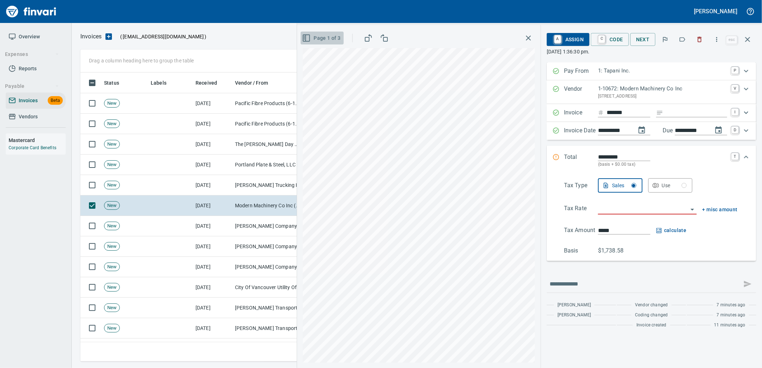
click at [308, 37] on icon "button" at bounding box center [306, 38] width 9 height 9
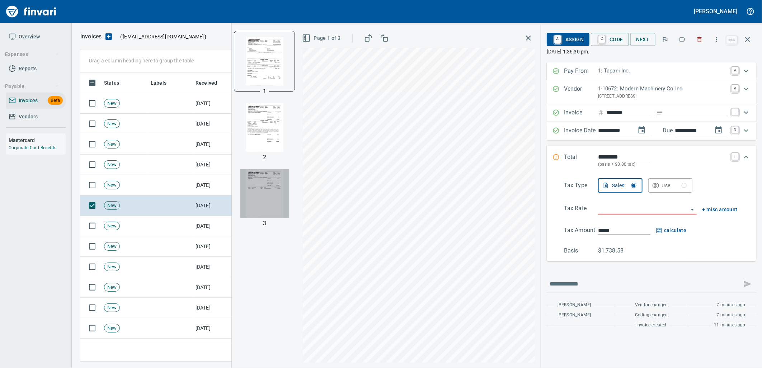
click at [269, 197] on img "button" at bounding box center [264, 193] width 49 height 49
click at [672, 114] on input "Expand" at bounding box center [696, 112] width 61 height 9
click at [619, 212] on input "search" at bounding box center [643, 209] width 90 height 10
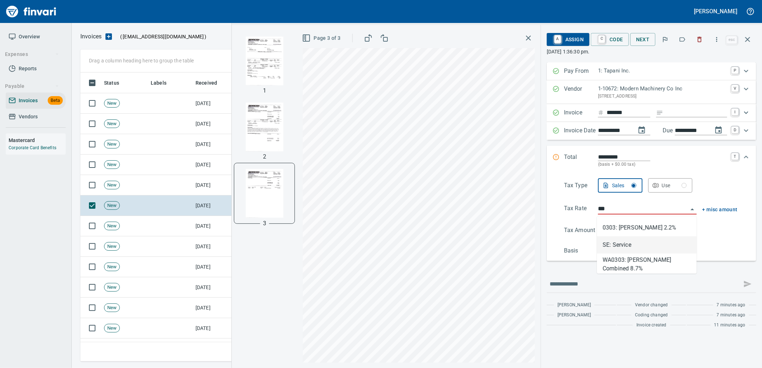
click at [618, 245] on li "SE: Service" at bounding box center [647, 244] width 100 height 17
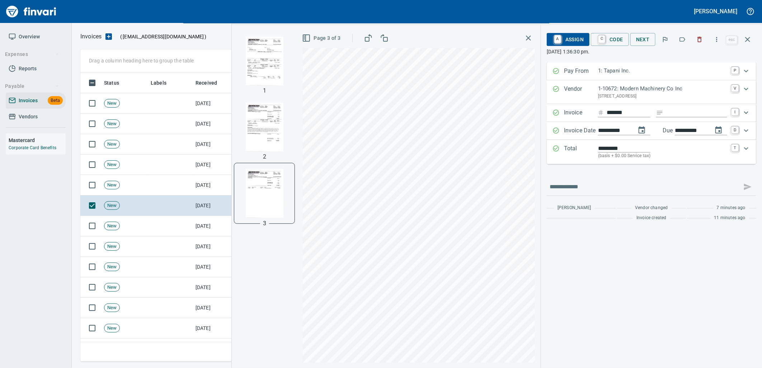
type input "**********"
click at [266, 58] on img "button" at bounding box center [264, 61] width 49 height 49
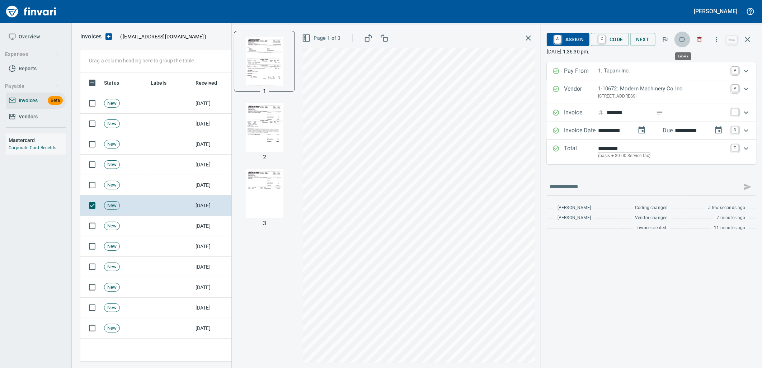
click at [688, 39] on button "button" at bounding box center [683, 40] width 16 height 16
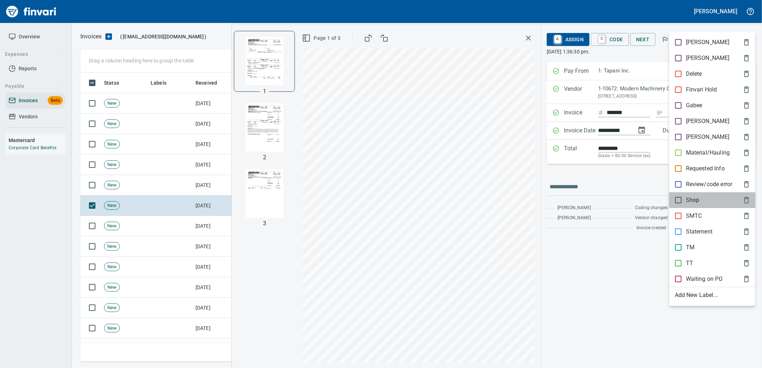
click at [699, 198] on p "Shop" at bounding box center [693, 200] width 14 height 9
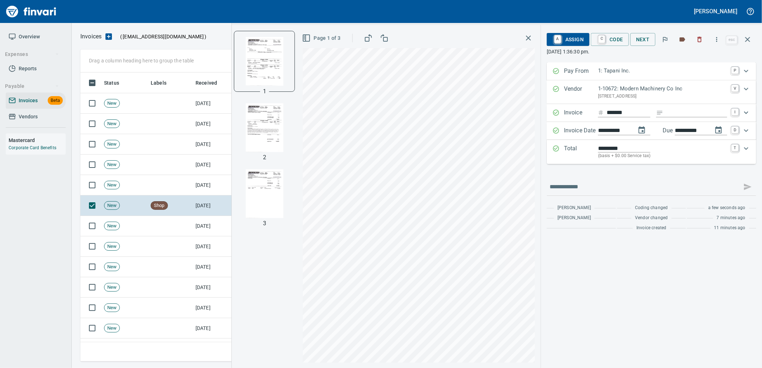
click at [576, 38] on span "A Assign" at bounding box center [568, 39] width 31 height 12
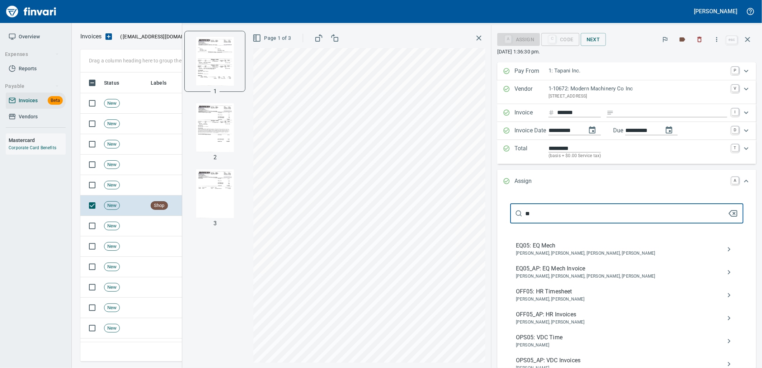
type input "**"
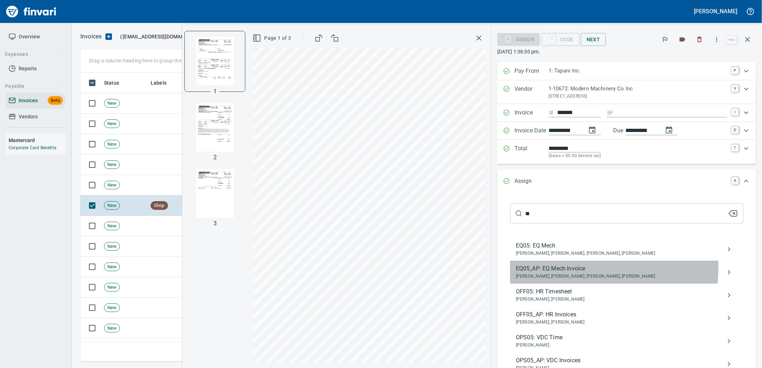
click at [570, 267] on span "EQ05_AP: EQ Mech Invoice" at bounding box center [621, 268] width 210 height 9
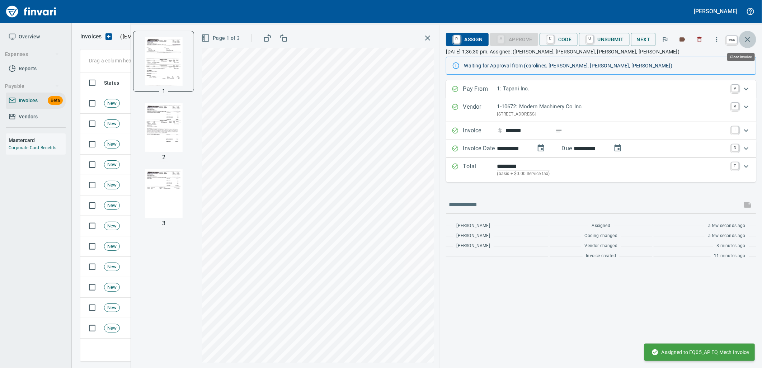
click at [748, 40] on icon "button" at bounding box center [747, 39] width 5 height 5
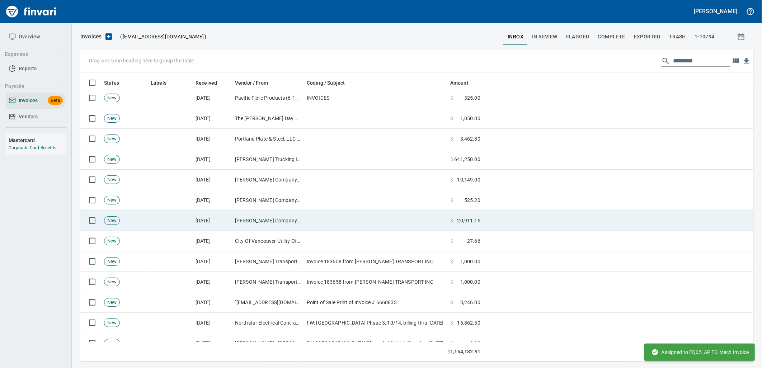
scroll to position [40, 0]
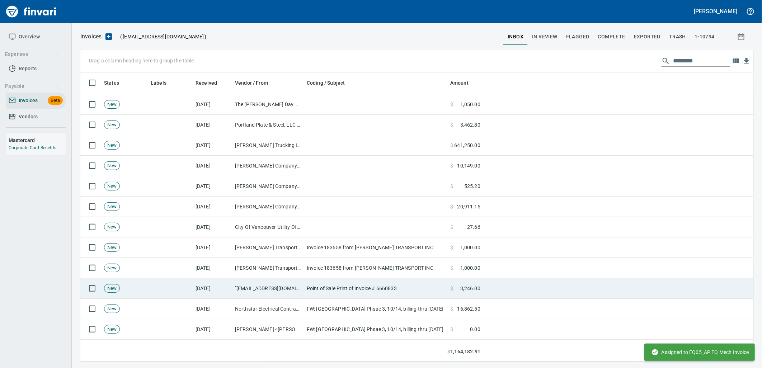
click at [288, 286] on td ""[EMAIL_ADDRESS][DOMAIN_NAME]" <[EMAIL_ADDRESS][DOMAIN_NAME]>" at bounding box center [268, 288] width 72 height 20
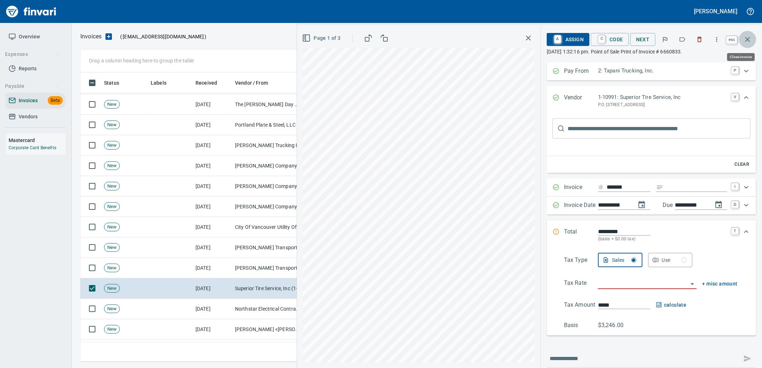
click at [754, 41] on button "button" at bounding box center [747, 39] width 17 height 17
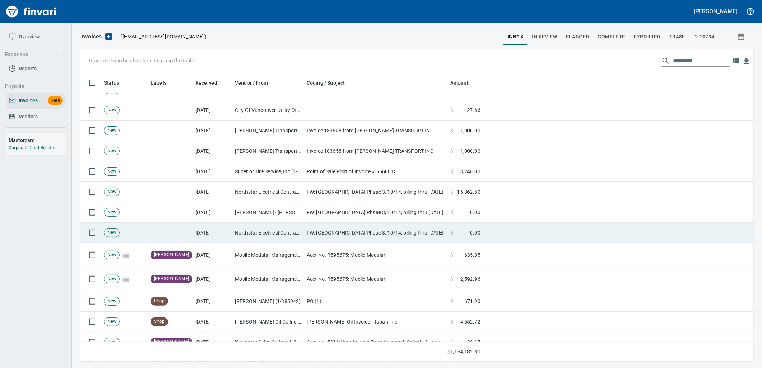
scroll to position [159, 0]
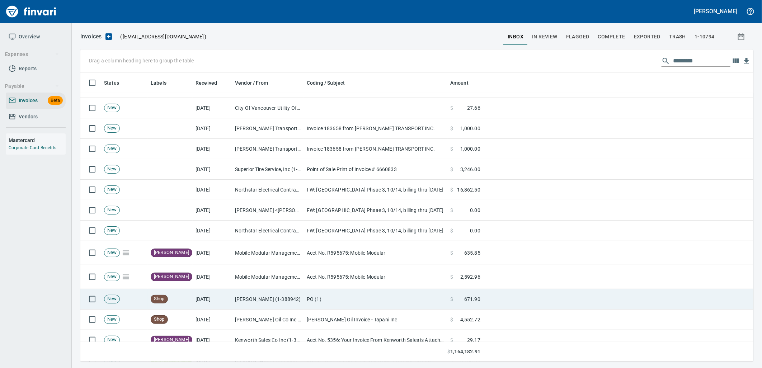
click at [384, 295] on td "PO (1)" at bounding box center [376, 299] width 144 height 20
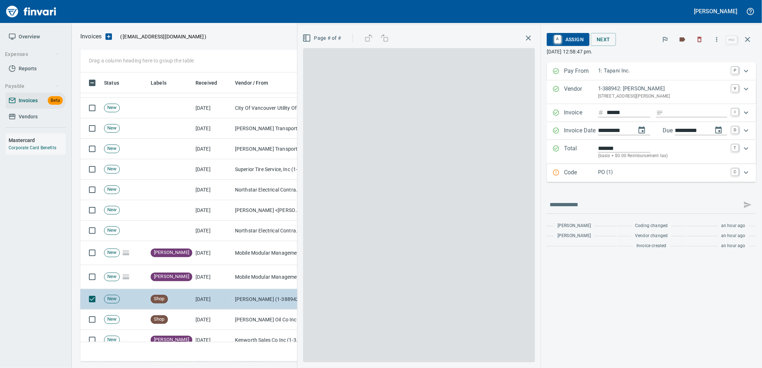
scroll to position [283, 661]
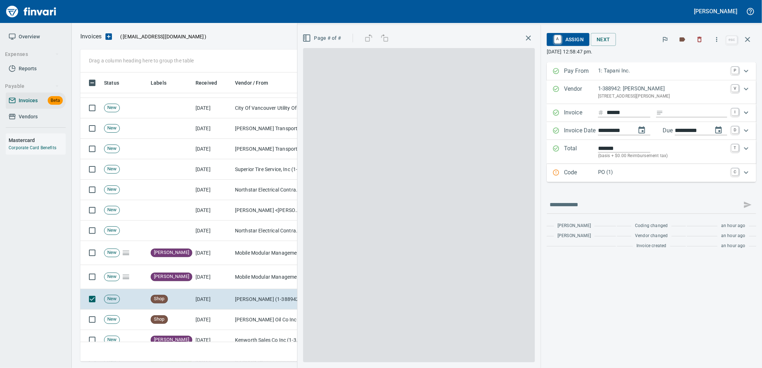
click at [636, 174] on p "PO (1)" at bounding box center [662, 172] width 129 height 8
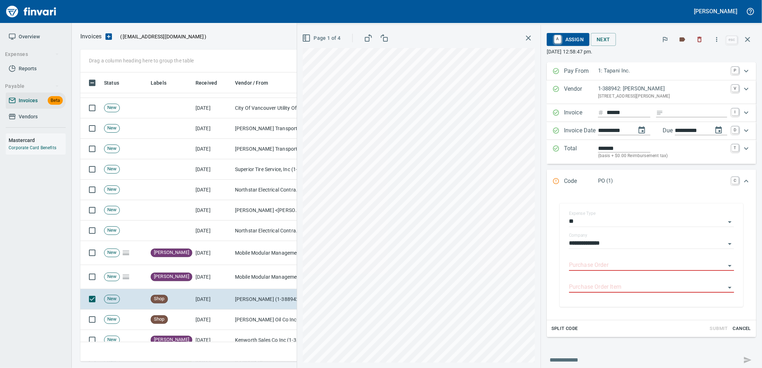
click at [608, 268] on input "Purchase Order" at bounding box center [647, 266] width 156 height 10
type input "*"
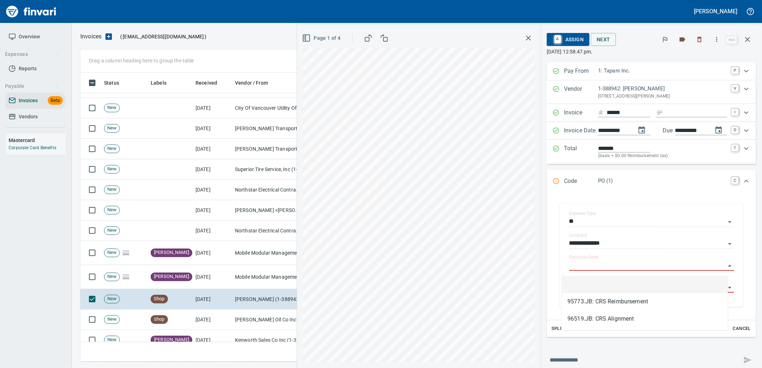
click at [647, 171] on div "Code PO (1) C" at bounding box center [652, 182] width 210 height 24
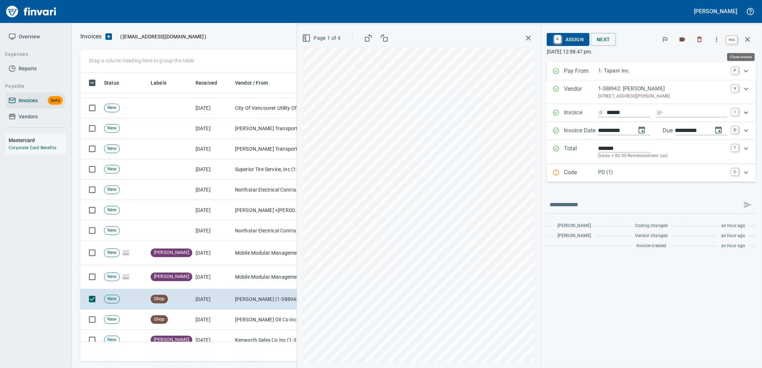
click at [751, 37] on icon "button" at bounding box center [747, 39] width 9 height 9
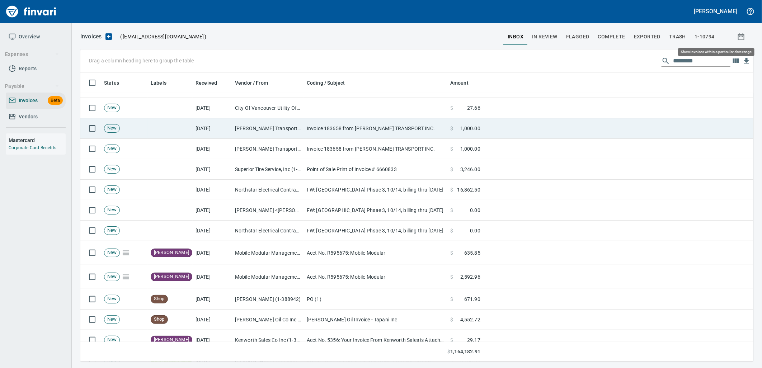
scroll to position [283, 661]
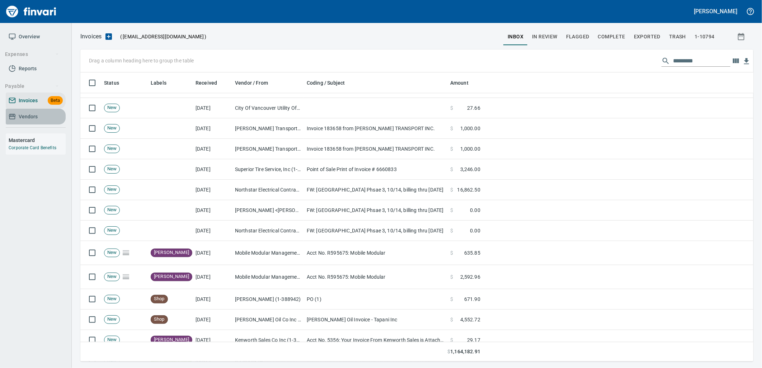
click at [19, 119] on span "Vendors" at bounding box center [28, 116] width 19 height 9
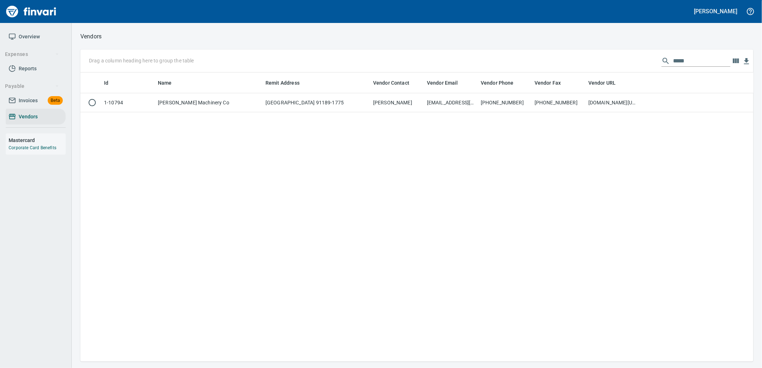
scroll to position [283, 667]
drag, startPoint x: 687, startPoint y: 60, endPoint x: 596, endPoint y: 54, distance: 91.7
click at [596, 54] on div "Drag a column heading here to group the table *****" at bounding box center [416, 61] width 673 height 23
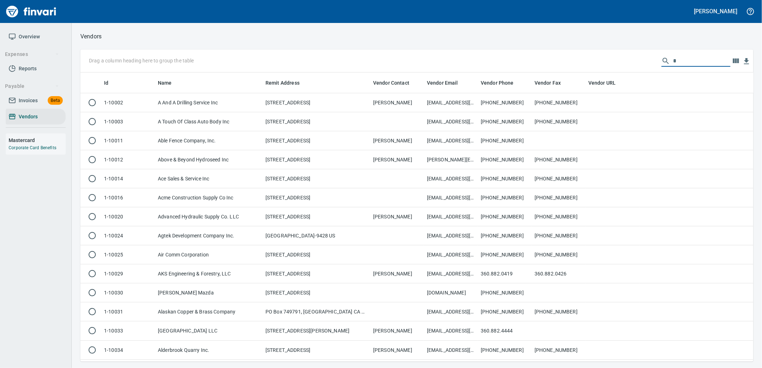
scroll to position [283, 661]
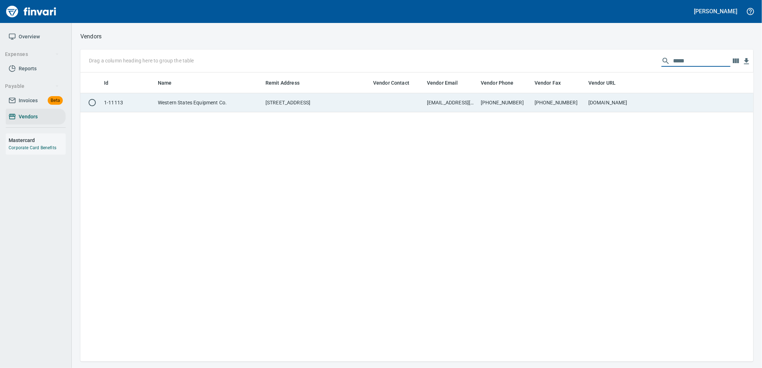
type input "*****"
click at [364, 101] on td "[STREET_ADDRESS]" at bounding box center [317, 102] width 108 height 19
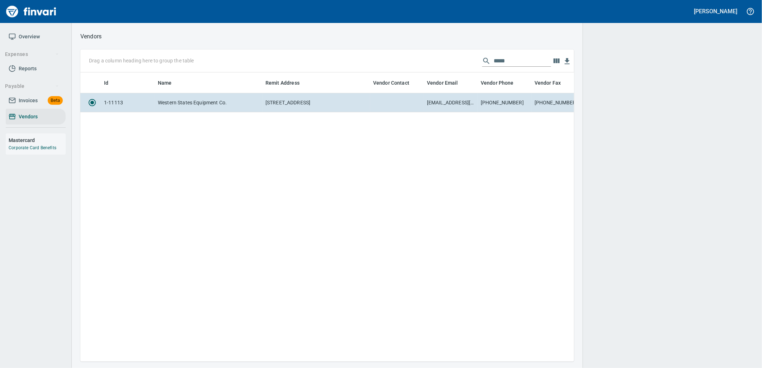
scroll to position [277, 488]
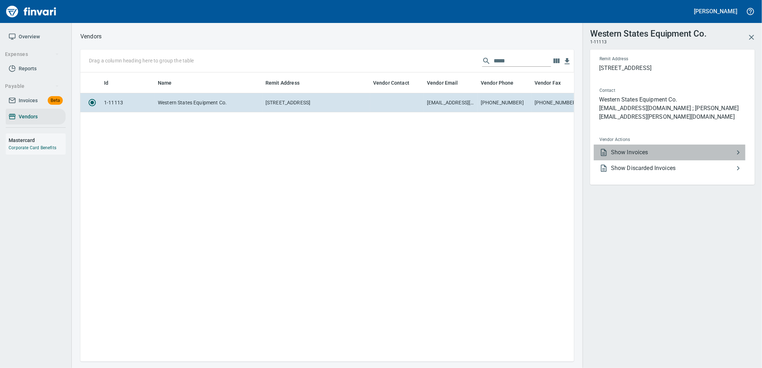
click at [621, 148] on span "Show Invoices" at bounding box center [672, 152] width 123 height 9
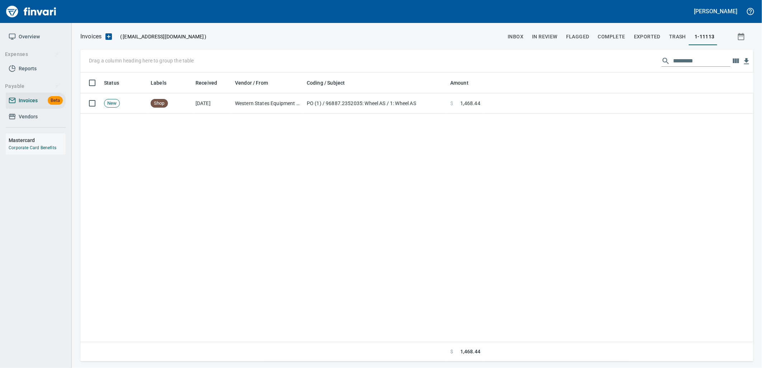
scroll to position [1, 1]
click at [677, 57] on input "text" at bounding box center [701, 60] width 57 height 11
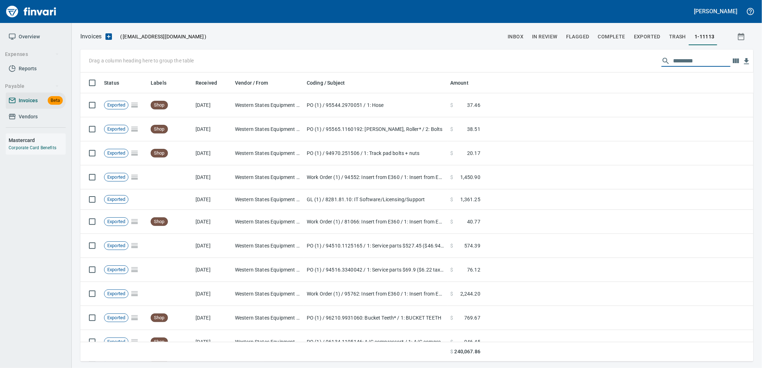
scroll to position [283, 661]
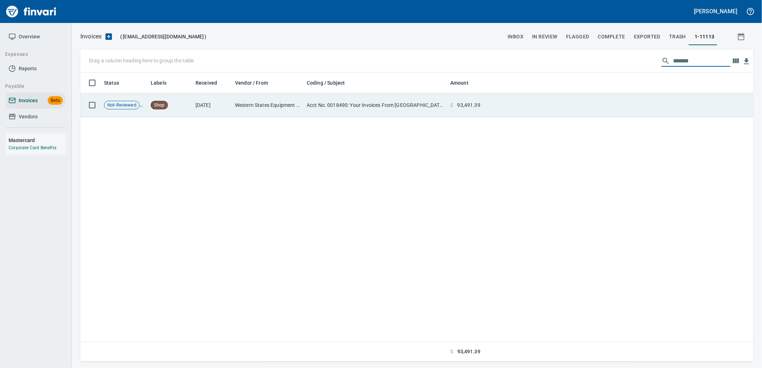
type input "*******"
click at [562, 109] on td at bounding box center [618, 105] width 270 height 24
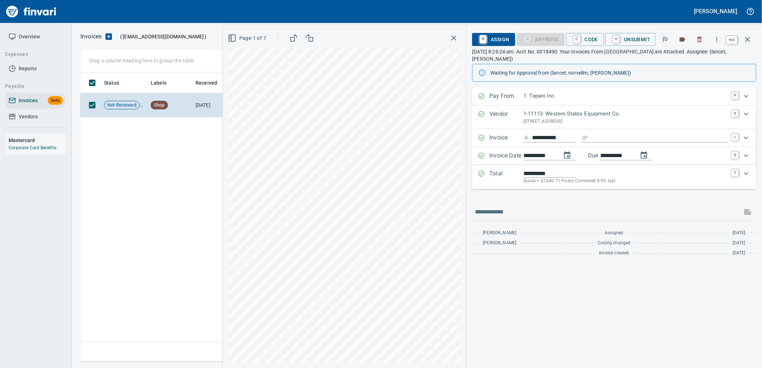
click at [747, 39] on icon "button" at bounding box center [747, 39] width 5 height 5
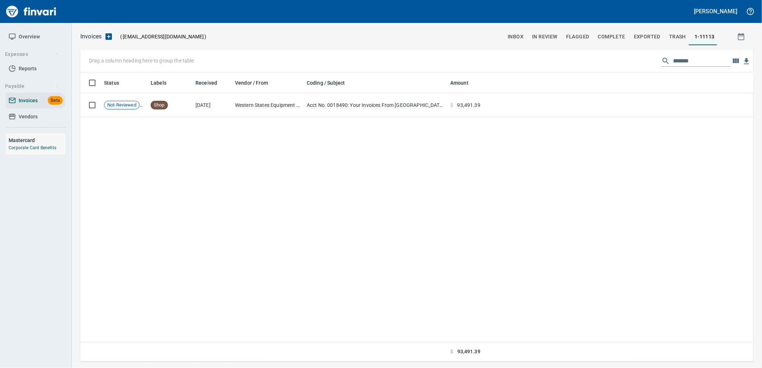
scroll to position [283, 667]
drag, startPoint x: 698, startPoint y: 62, endPoint x: 641, endPoint y: 67, distance: 56.9
click at [641, 67] on div "Drag a column heading here to group the table *******" at bounding box center [416, 61] width 673 height 23
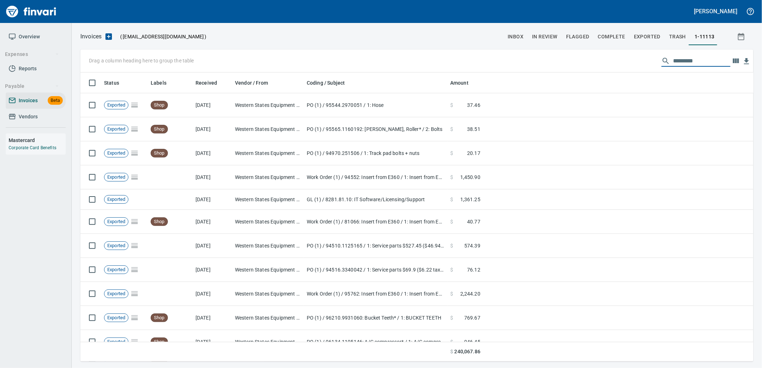
click at [516, 34] on span "inbox" at bounding box center [516, 36] width 16 height 9
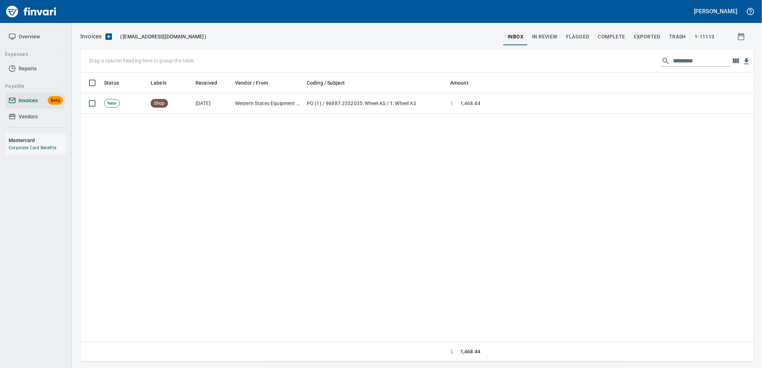
scroll to position [283, 661]
